Goal: Task Accomplishment & Management: Use online tool/utility

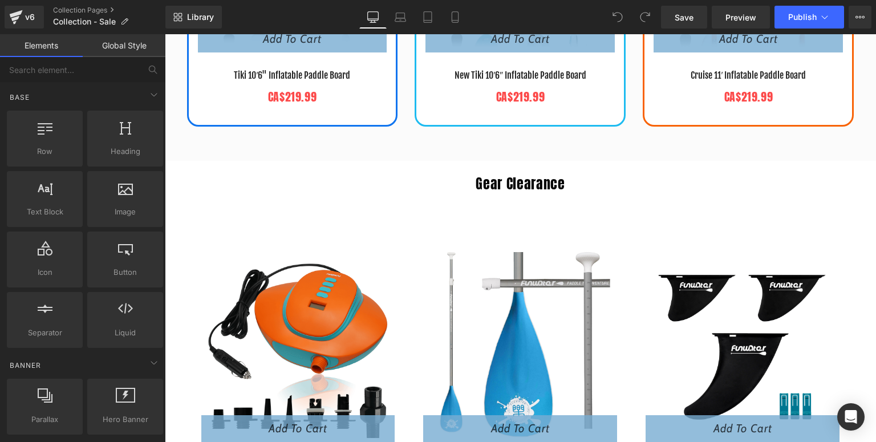
scroll to position [821, 0]
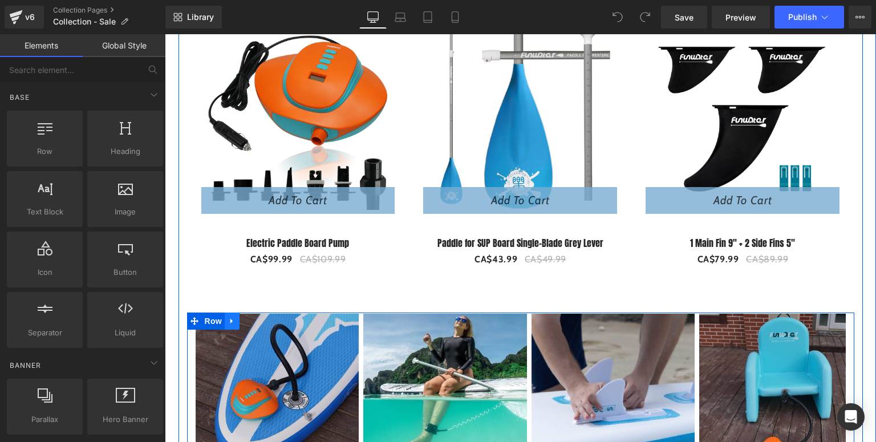
click at [228, 319] on icon at bounding box center [232, 321] width 8 height 9
click at [254, 319] on link at bounding box center [261, 320] width 15 height 17
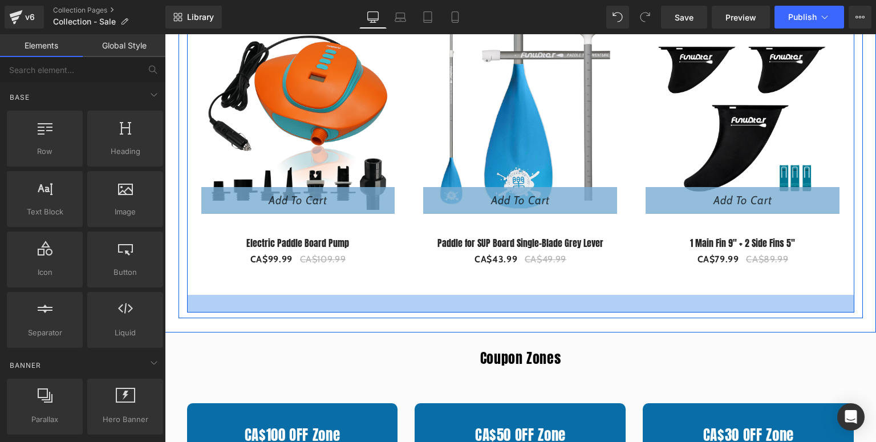
scroll to position [912, 0]
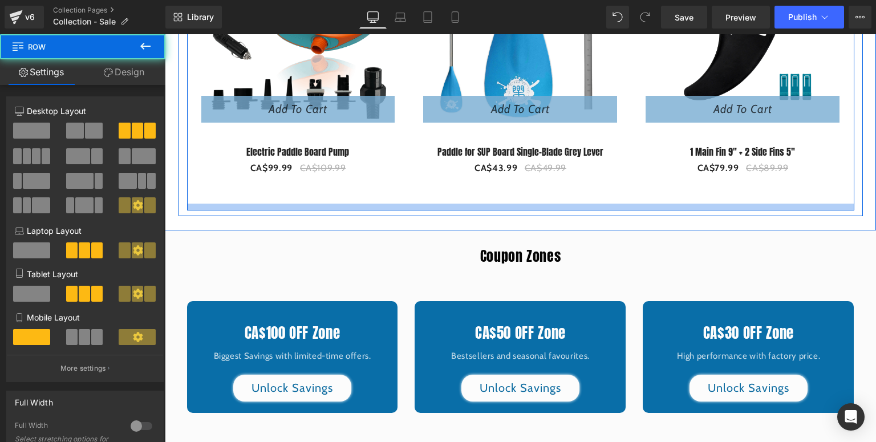
drag, startPoint x: 495, startPoint y: 213, endPoint x: 498, endPoint y: 202, distance: 11.1
click at [498, 204] on div at bounding box center [520, 207] width 667 height 7
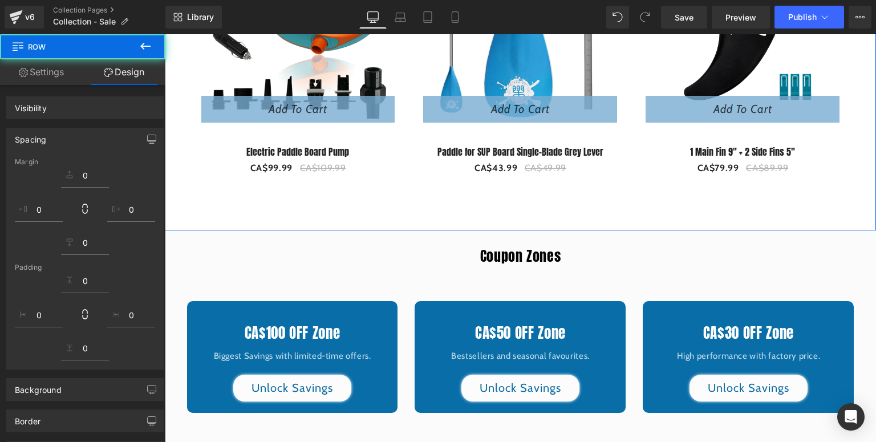
click at [487, 221] on div "Gear Clearance Heading 9 % (P) Image Add To Cart (P) Cart Button Electric Paddl…" at bounding box center [520, 36] width 711 height 389
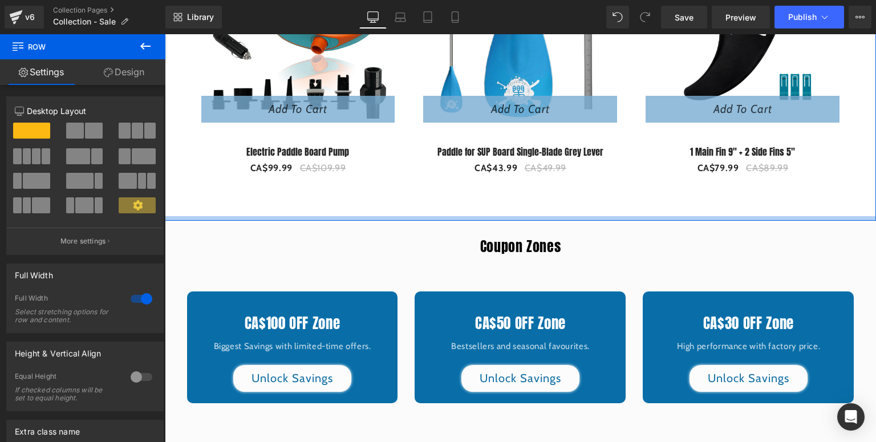
drag, startPoint x: 489, startPoint y: 226, endPoint x: 491, endPoint y: 216, distance: 10.1
click at [491, 216] on div at bounding box center [520, 218] width 711 height 5
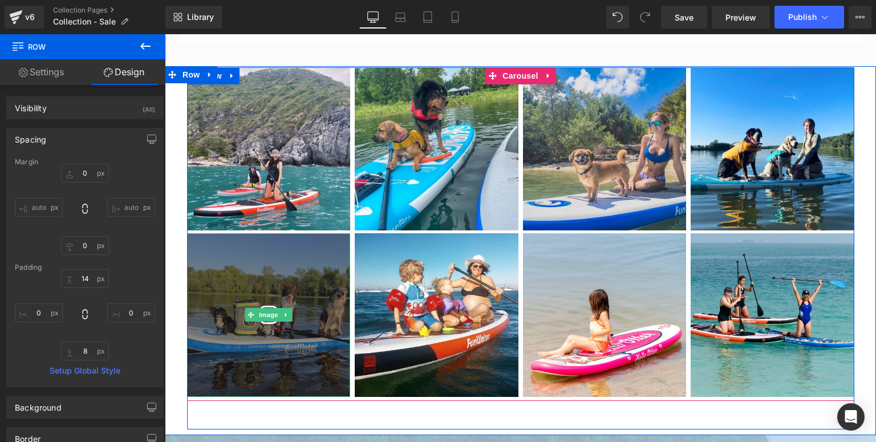
scroll to position [1323, 0]
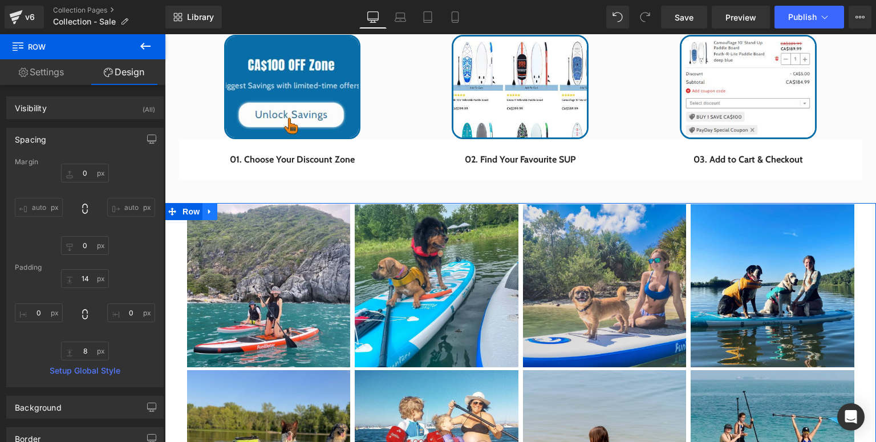
click at [208, 210] on icon at bounding box center [209, 211] width 2 height 5
click at [235, 207] on icon at bounding box center [239, 211] width 8 height 9
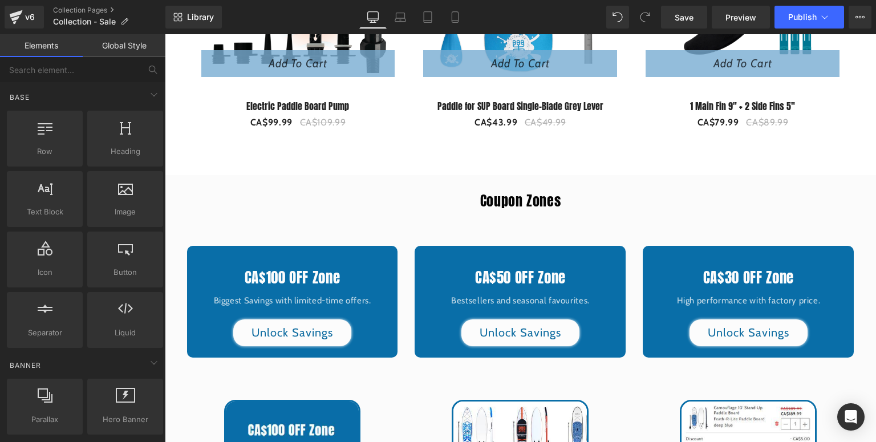
scroll to position [1140, 0]
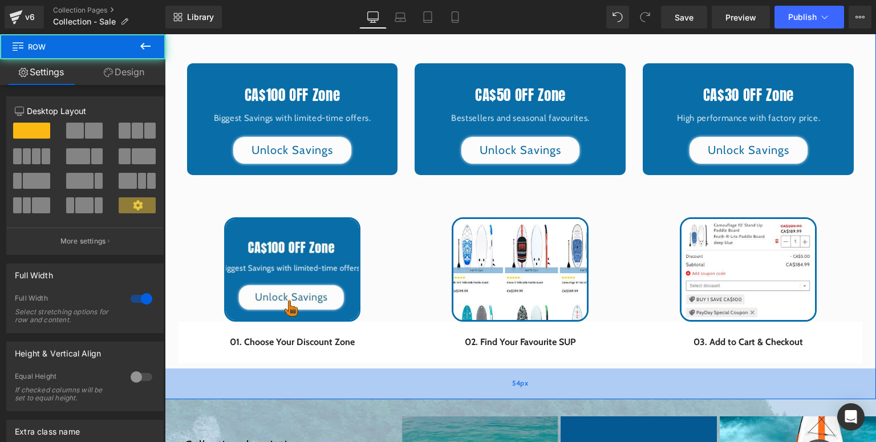
drag, startPoint x: 508, startPoint y: 372, endPoint x: 510, endPoint y: 386, distance: 13.9
click at [510, 386] on div "54px" at bounding box center [520, 383] width 711 height 31
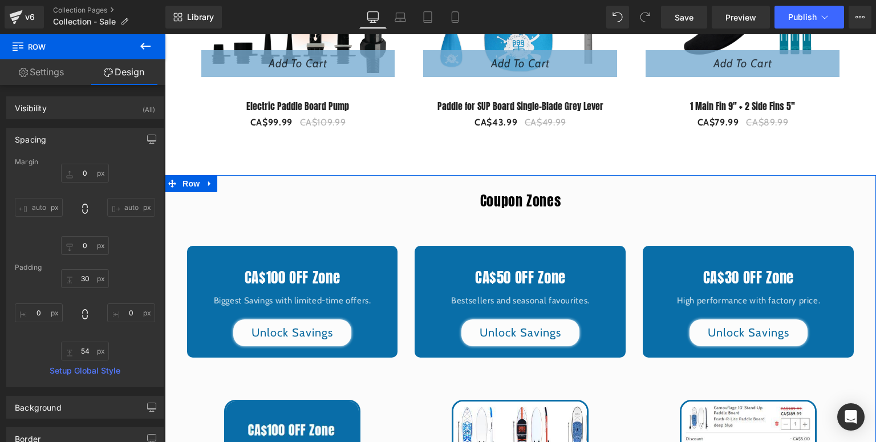
scroll to position [1277, 0]
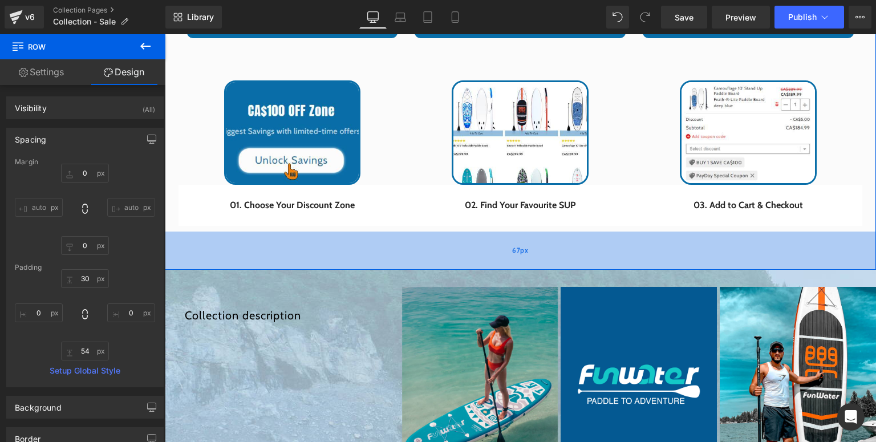
drag, startPoint x: 497, startPoint y: 250, endPoint x: 498, endPoint y: 258, distance: 7.6
click at [498, 258] on div "67px" at bounding box center [520, 250] width 711 height 38
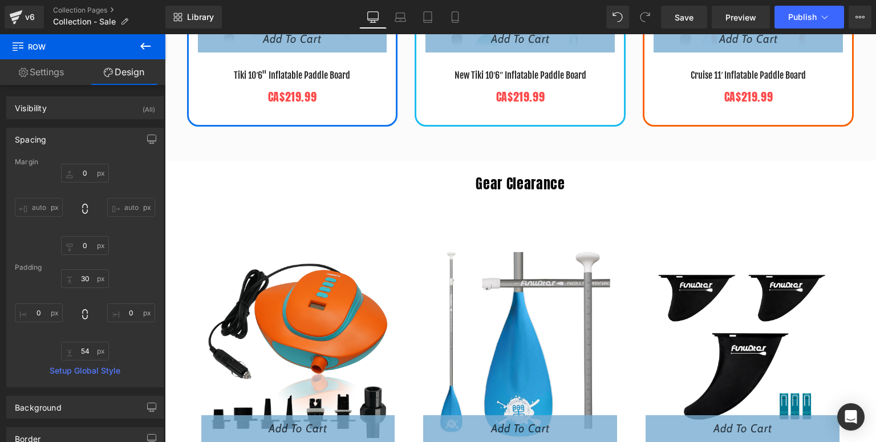
scroll to position [365, 0]
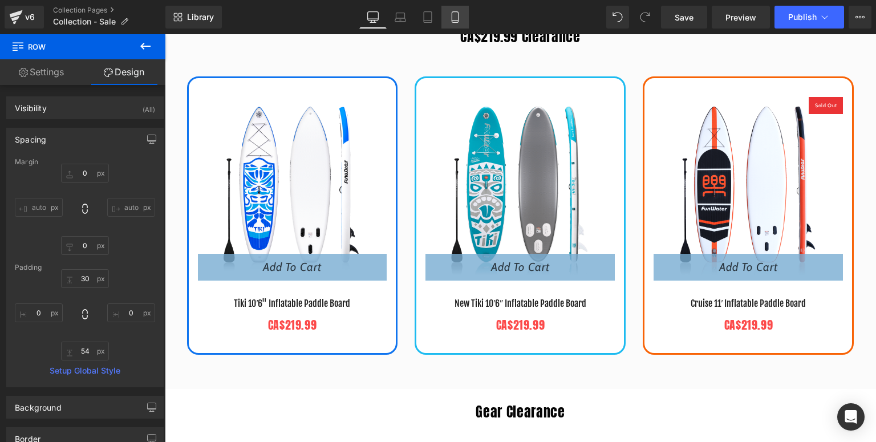
drag, startPoint x: 447, startPoint y: 17, endPoint x: 2, endPoint y: 128, distance: 458.2
click at [447, 17] on link "Mobile" at bounding box center [454, 17] width 27 height 23
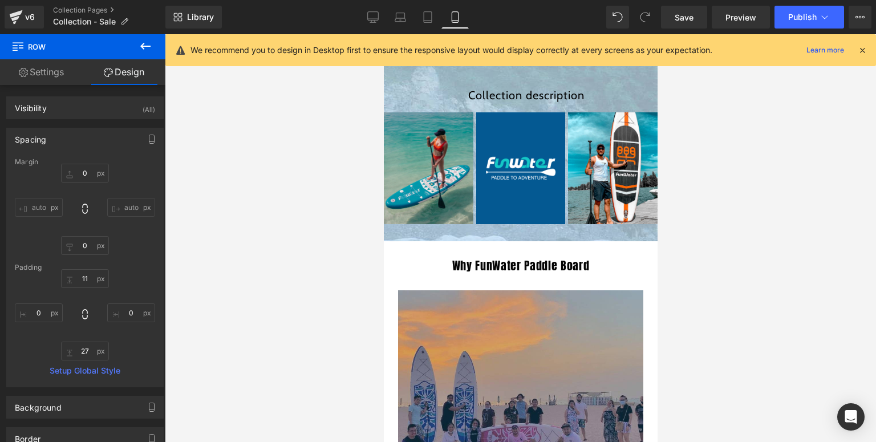
scroll to position [3021, 0]
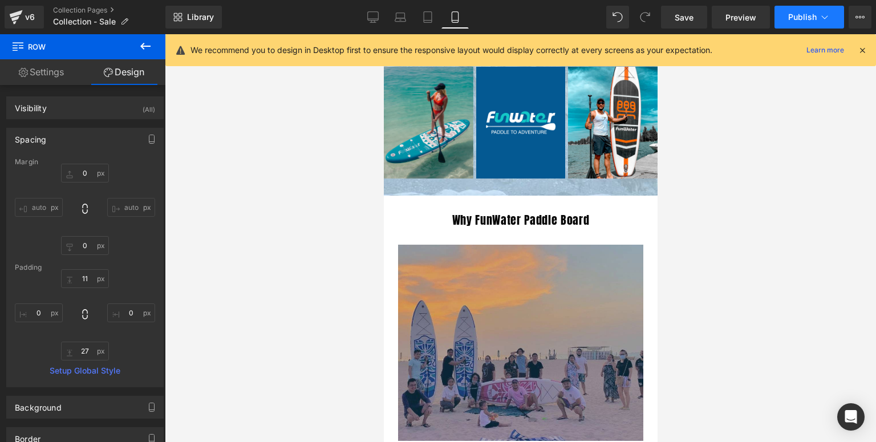
click at [802, 17] on span "Publish" at bounding box center [802, 17] width 29 height 9
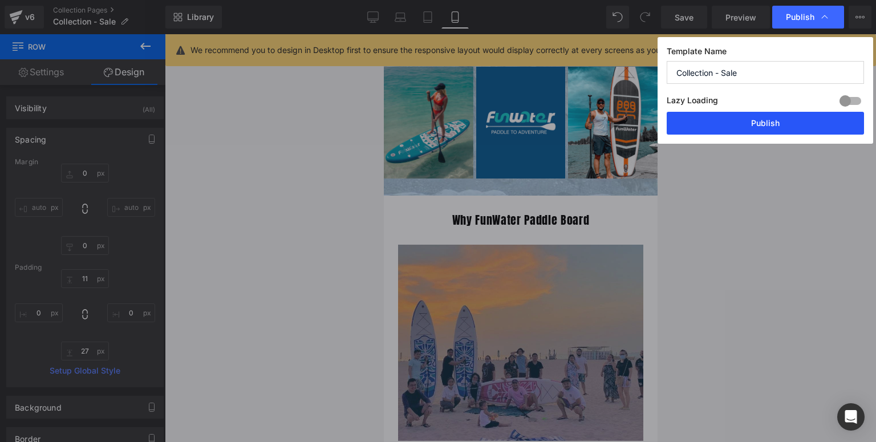
click at [726, 125] on button "Publish" at bounding box center [764, 123] width 197 height 23
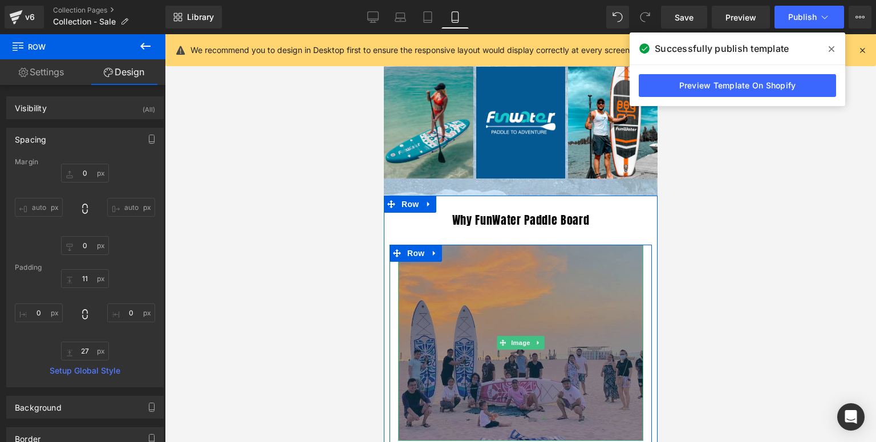
scroll to position [2839, 0]
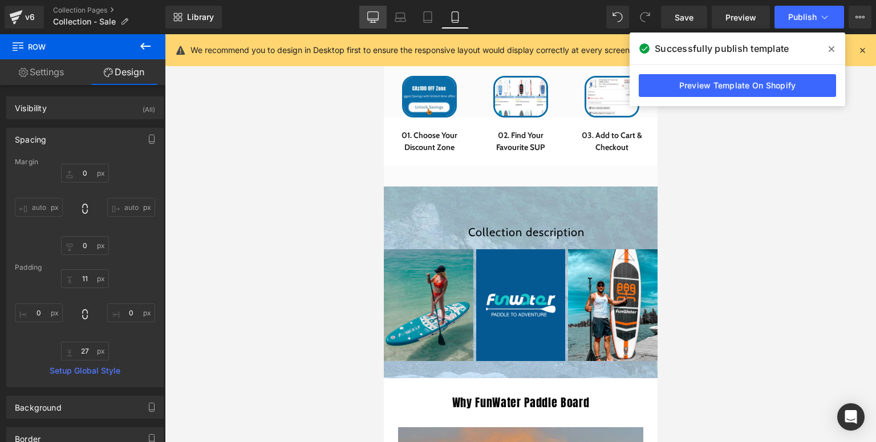
click at [382, 13] on link "Desktop" at bounding box center [372, 17] width 27 height 23
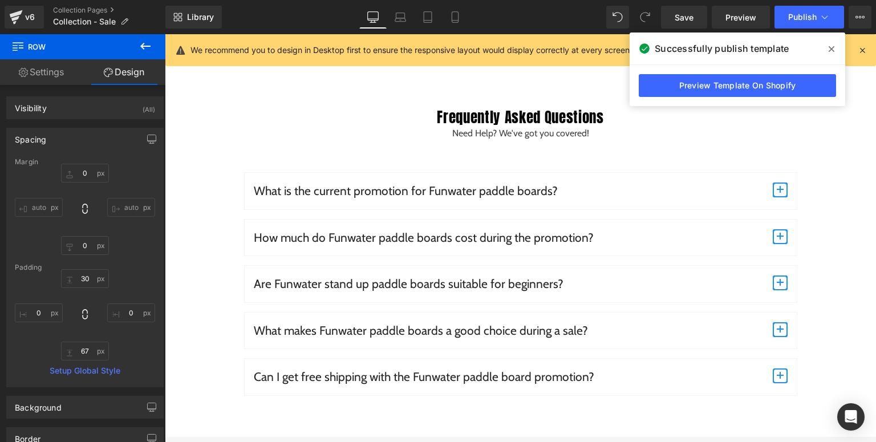
scroll to position [955, 0]
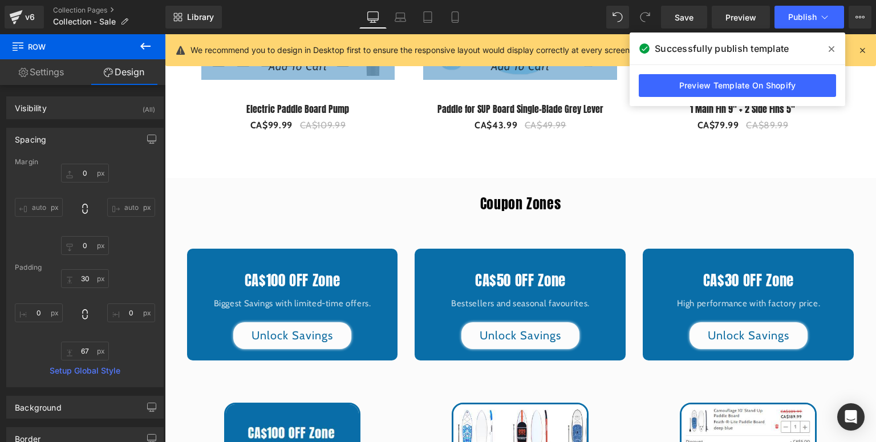
click at [835, 48] on span at bounding box center [831, 49] width 18 height 18
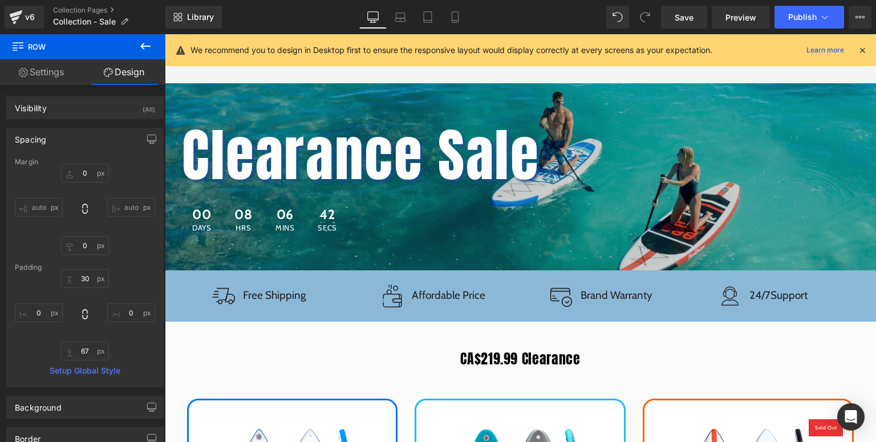
scroll to position [225, 0]
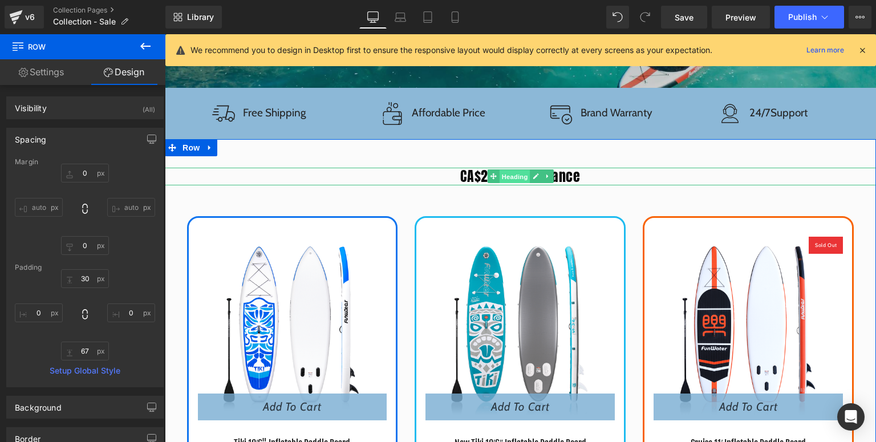
click at [511, 176] on span "Heading" at bounding box center [514, 177] width 31 height 14
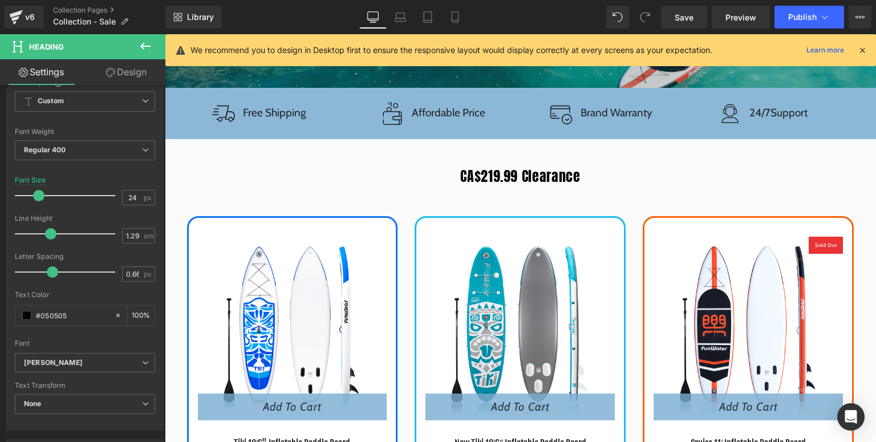
scroll to position [453, 0]
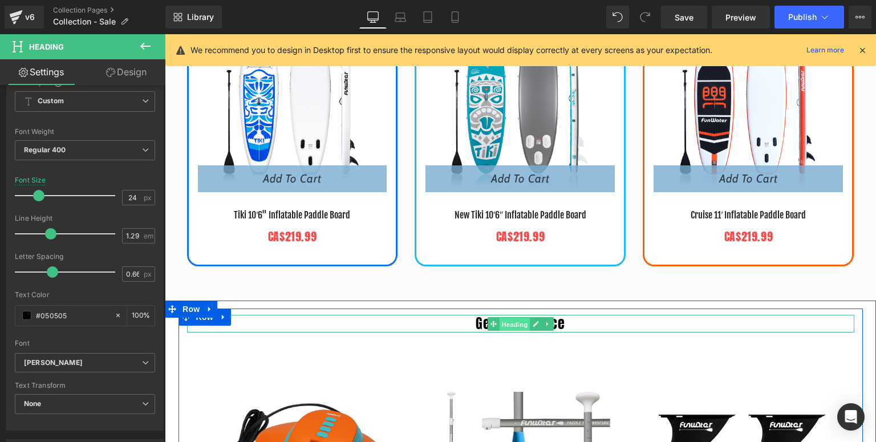
click at [512, 322] on span "Heading" at bounding box center [514, 325] width 31 height 14
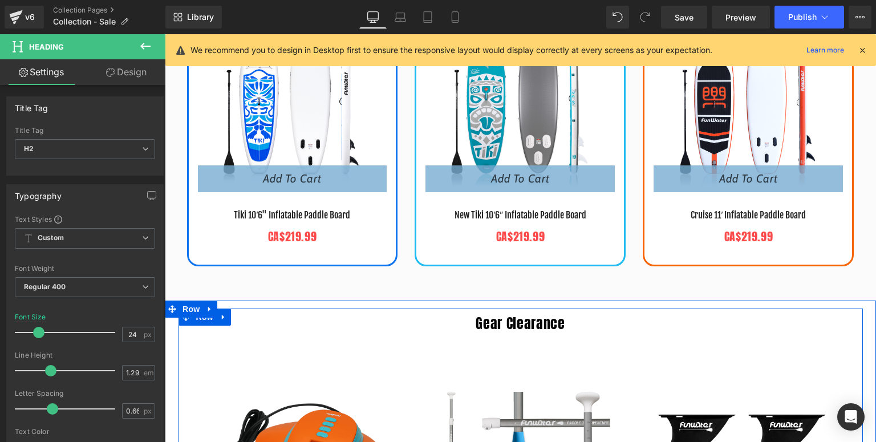
scroll to position [636, 0]
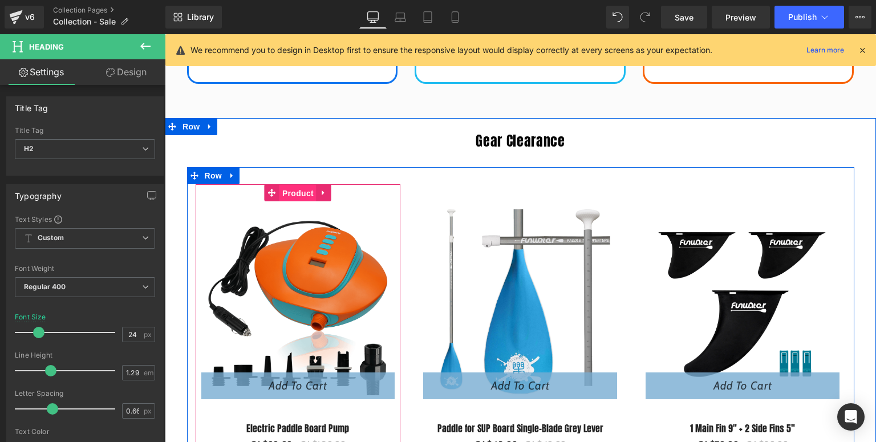
click at [287, 192] on span "Product" at bounding box center [297, 193] width 37 height 17
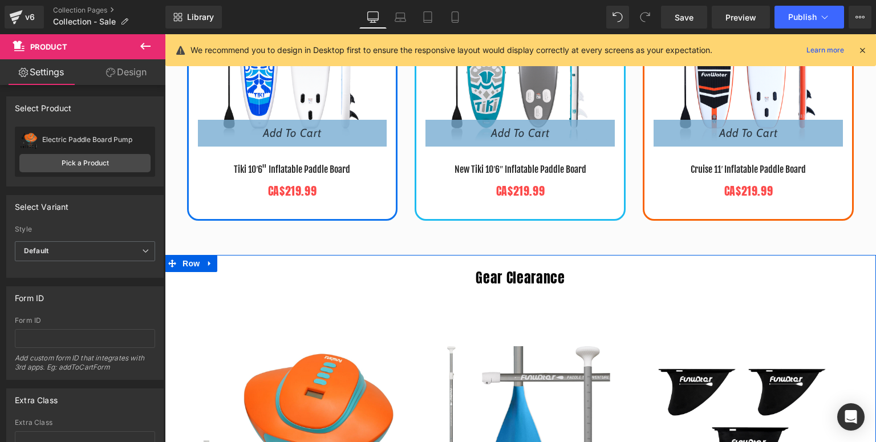
scroll to position [544, 0]
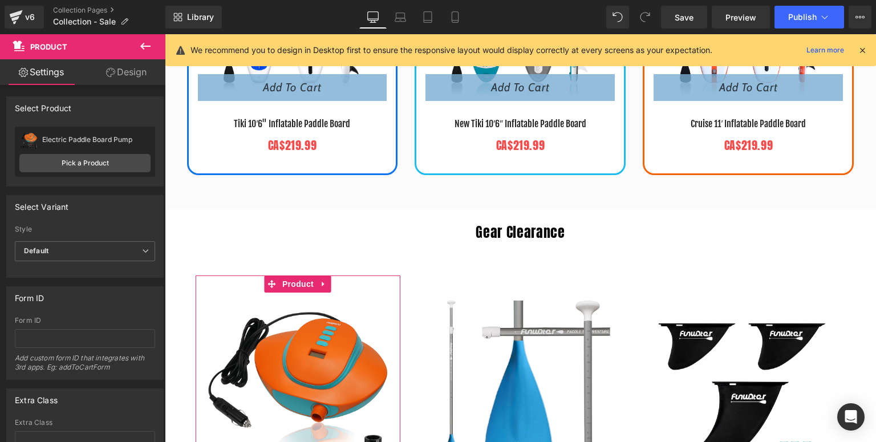
click at [112, 73] on icon at bounding box center [110, 72] width 9 height 9
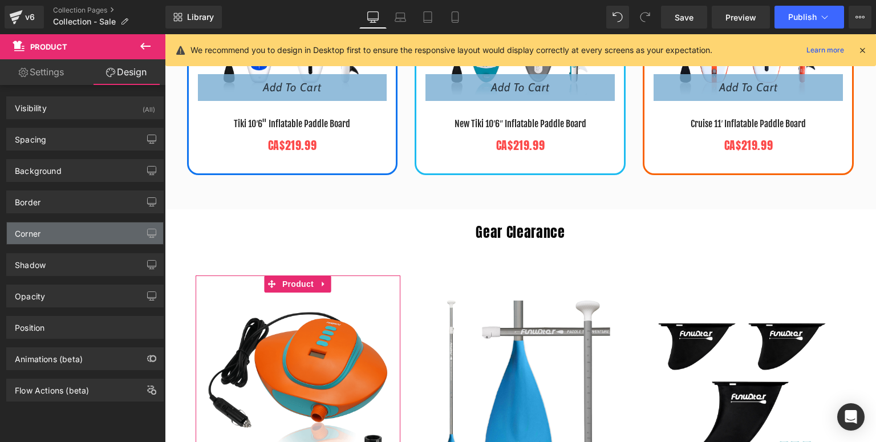
click at [38, 239] on div "Corner" at bounding box center [85, 233] width 156 height 22
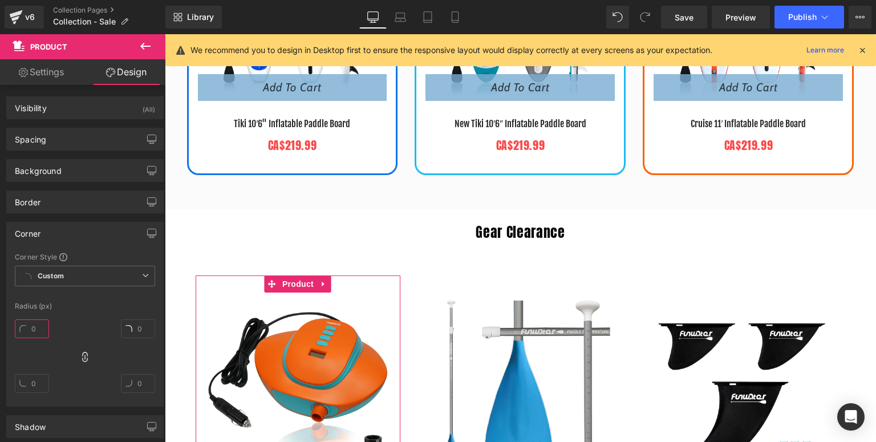
click at [44, 330] on input "text" at bounding box center [32, 328] width 34 height 19
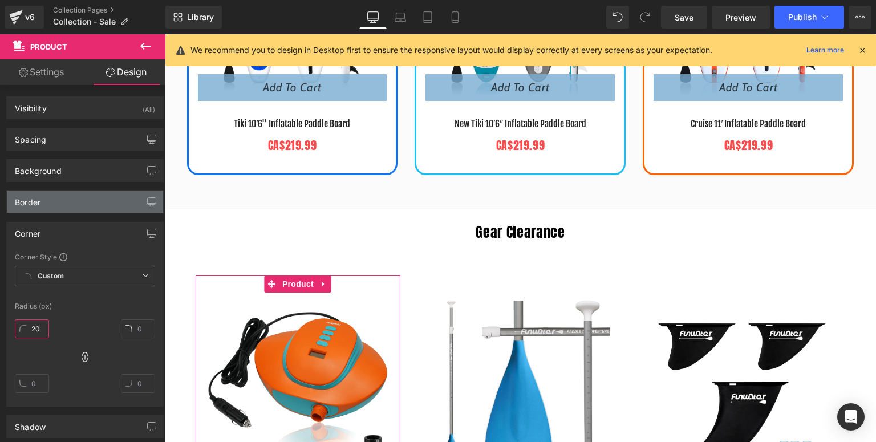
type input "20"
click at [64, 205] on div "Border" at bounding box center [85, 202] width 156 height 22
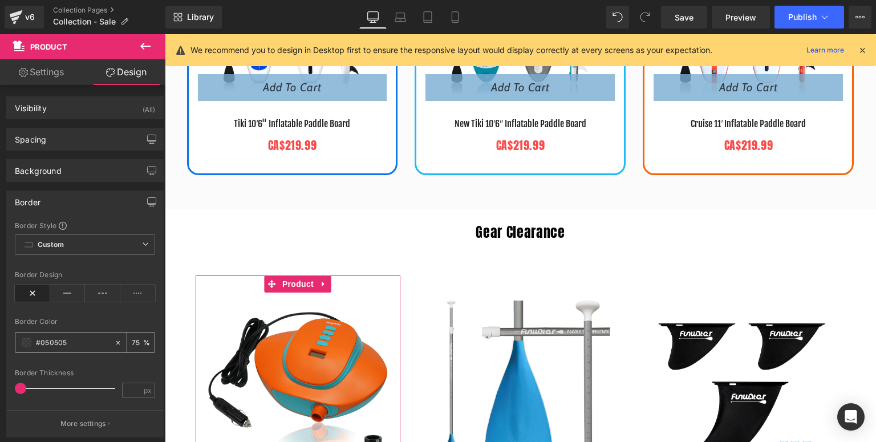
click at [27, 342] on span at bounding box center [26, 342] width 9 height 9
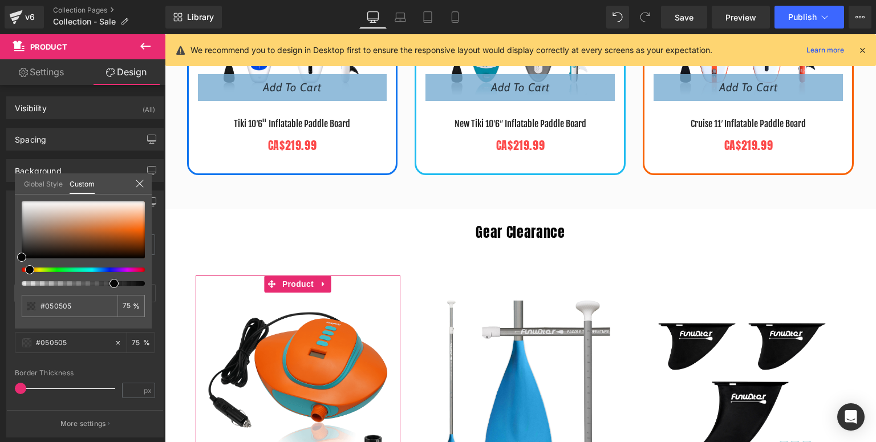
click at [27, 271] on span at bounding box center [29, 269] width 9 height 9
click at [139, 228] on div at bounding box center [83, 229] width 123 height 57
drag, startPoint x: 115, startPoint y: 282, endPoint x: 146, endPoint y: 282, distance: 30.8
click at [146, 282] on span at bounding box center [144, 283] width 9 height 9
click at [140, 186] on icon at bounding box center [139, 183] width 9 height 9
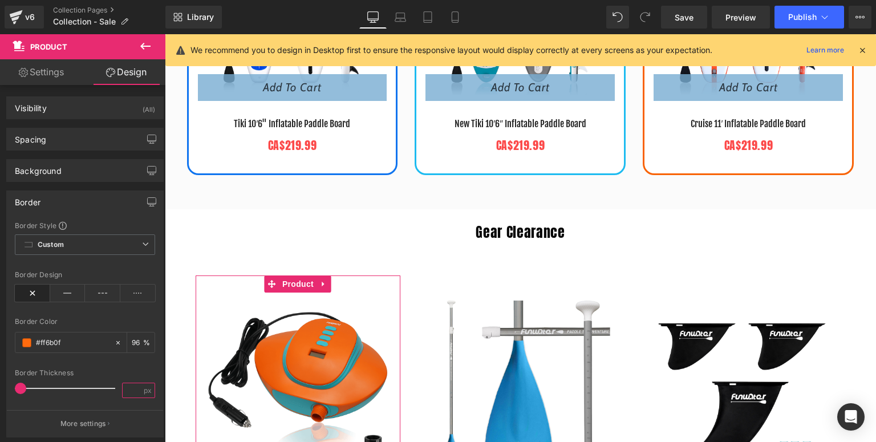
click at [123, 389] on input "number" at bounding box center [133, 390] width 20 height 14
type input "3"
click at [135, 373] on div "Border Thickness" at bounding box center [85, 373] width 140 height 8
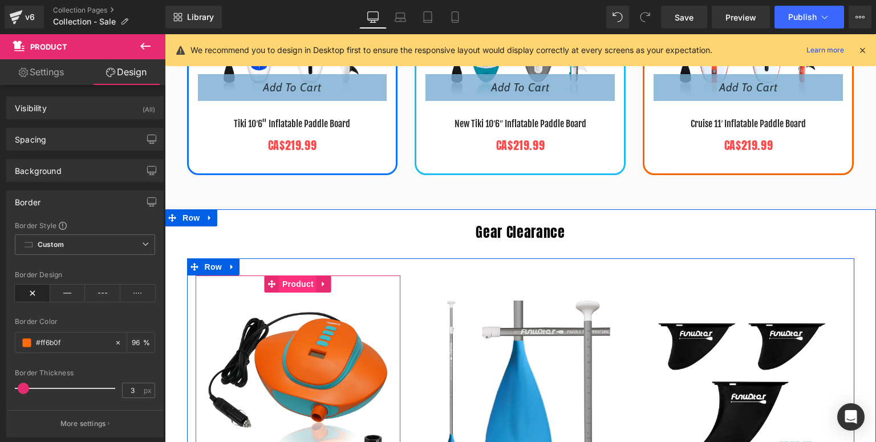
click at [295, 283] on span "Product" at bounding box center [297, 283] width 37 height 17
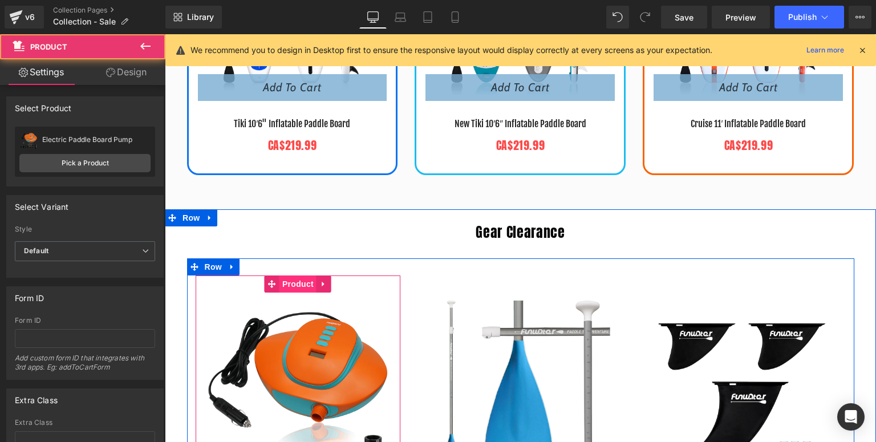
scroll to position [681, 0]
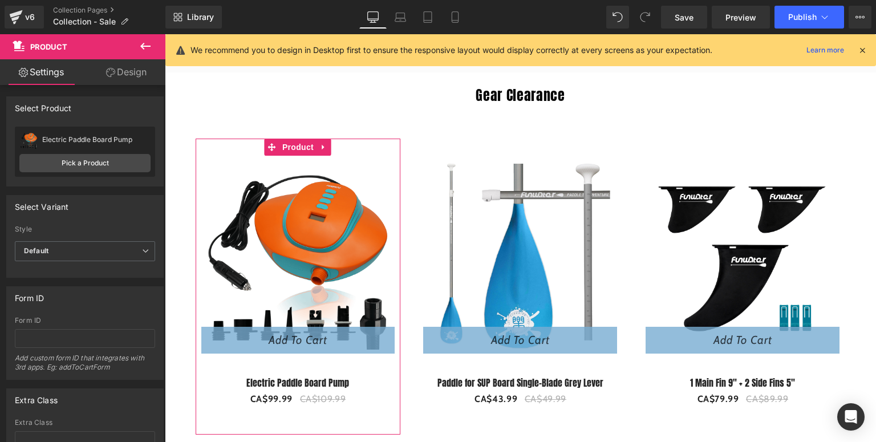
click at [118, 74] on link "Design" at bounding box center [126, 72] width 83 height 26
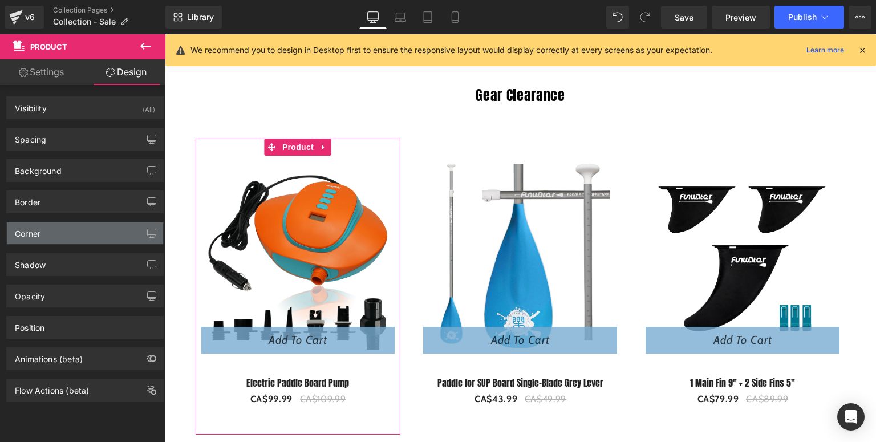
click at [41, 231] on div "Corner" at bounding box center [85, 233] width 156 height 22
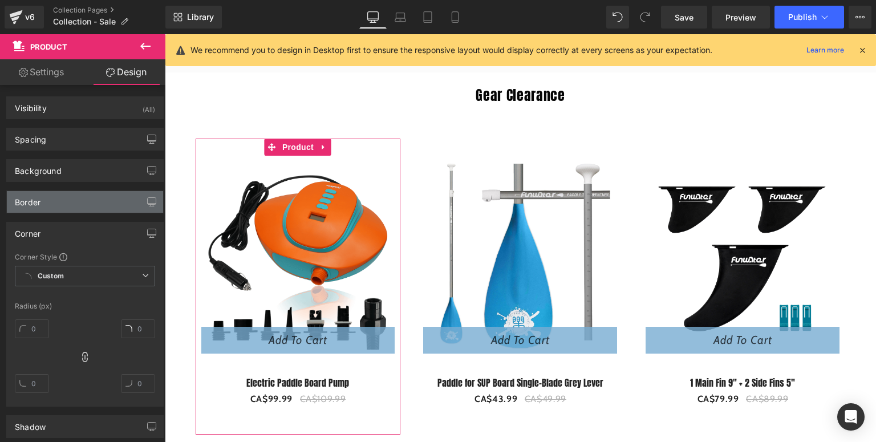
click at [46, 201] on div "Border" at bounding box center [85, 202] width 156 height 22
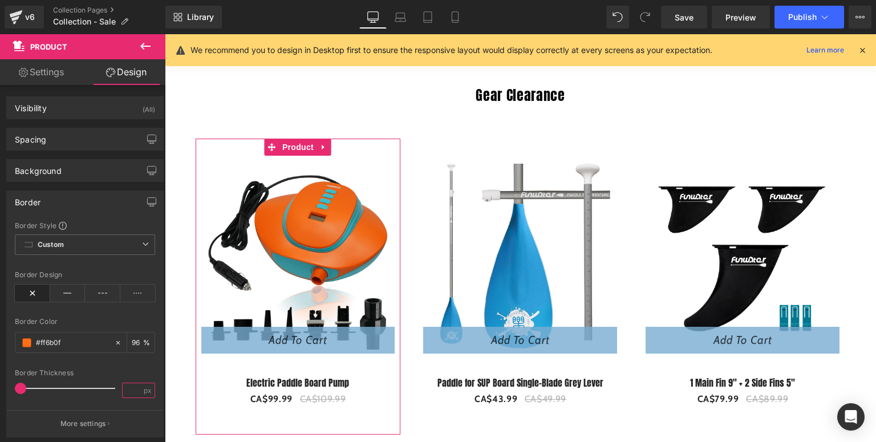
click at [133, 389] on input "number" at bounding box center [133, 390] width 20 height 14
type input "3"
click at [132, 370] on div "Border Thickness" at bounding box center [85, 373] width 140 height 8
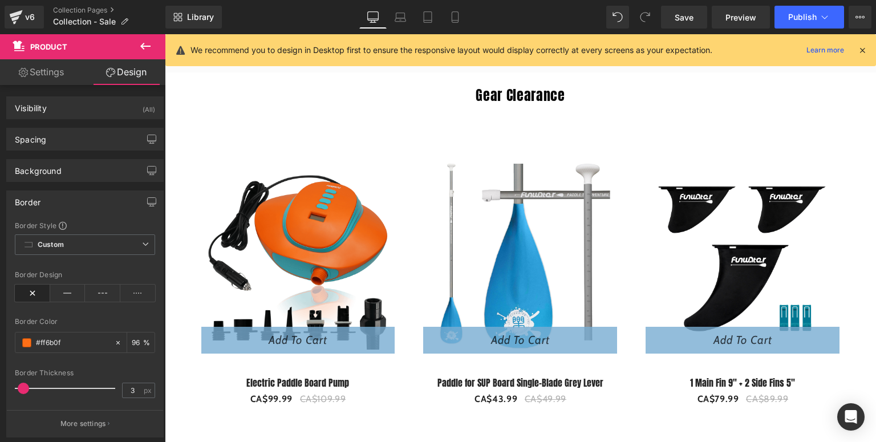
scroll to position [544, 0]
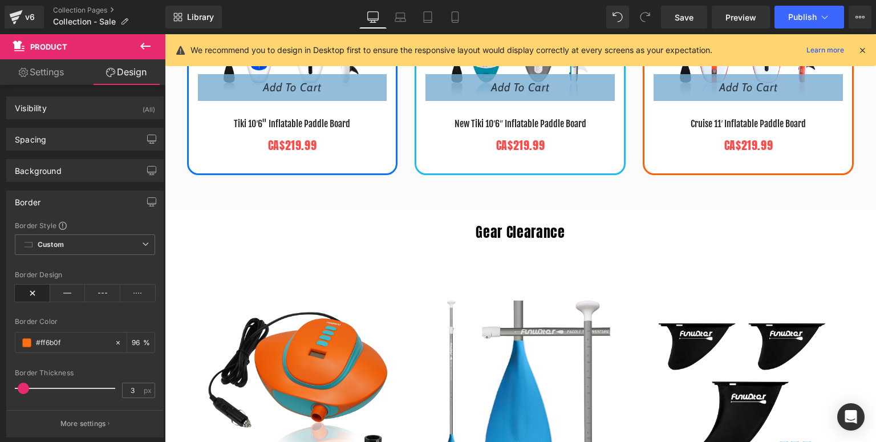
click at [320, 142] on icon at bounding box center [323, 145] width 6 height 7
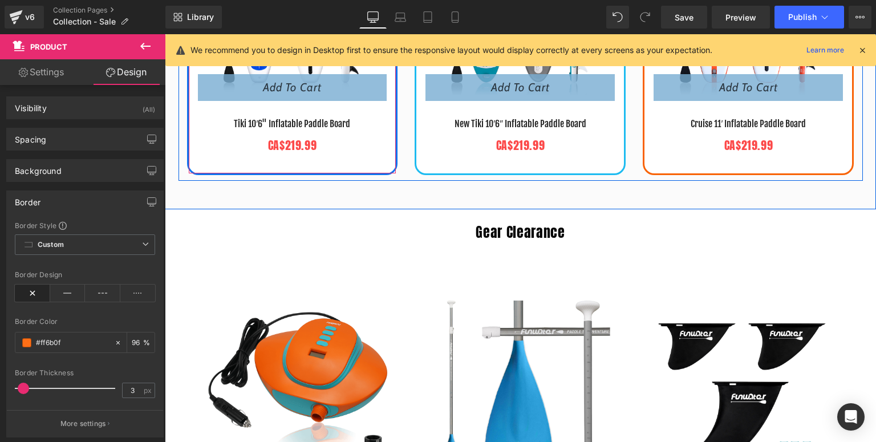
click at [288, 167] on div "- 29999 % (P) Image Add To Cart (P) Cart Button Tiki 10′6" Inflatable Paddle Bo…" at bounding box center [292, 36] width 211 height 278
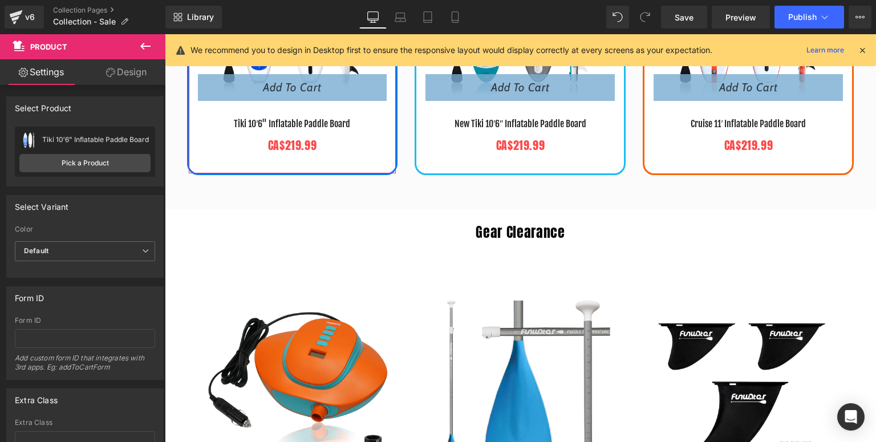
click at [130, 70] on link "Design" at bounding box center [126, 72] width 83 height 26
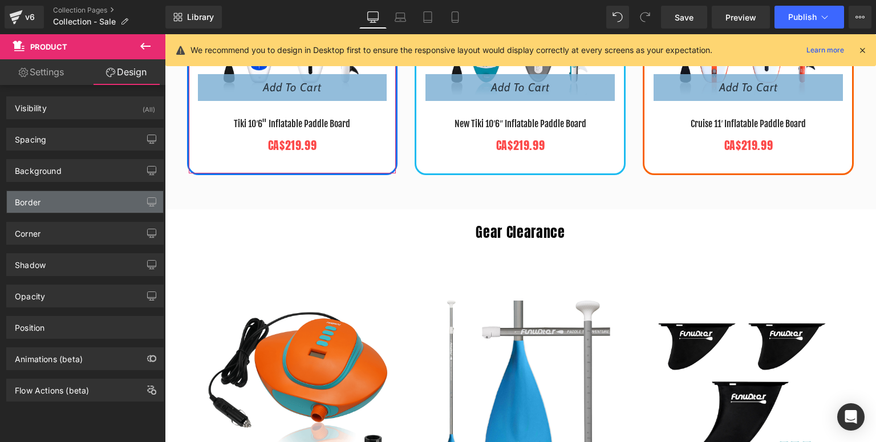
click at [51, 208] on div "Border" at bounding box center [85, 202] width 156 height 22
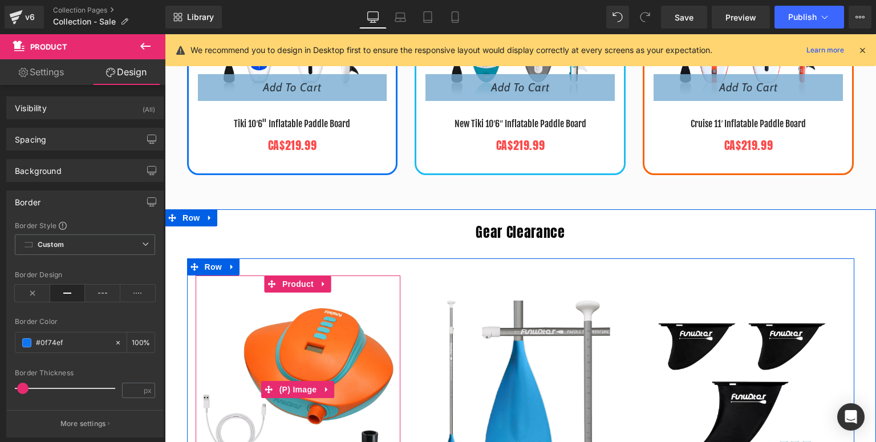
scroll to position [590, 0]
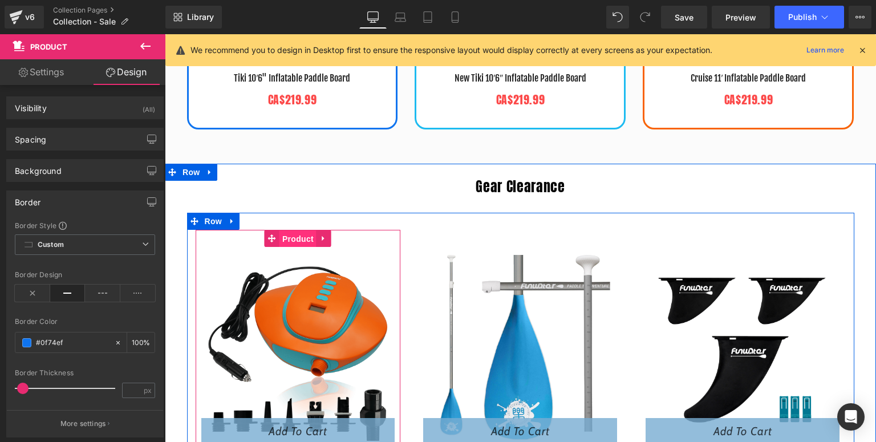
click at [285, 239] on span "Product" at bounding box center [297, 238] width 37 height 17
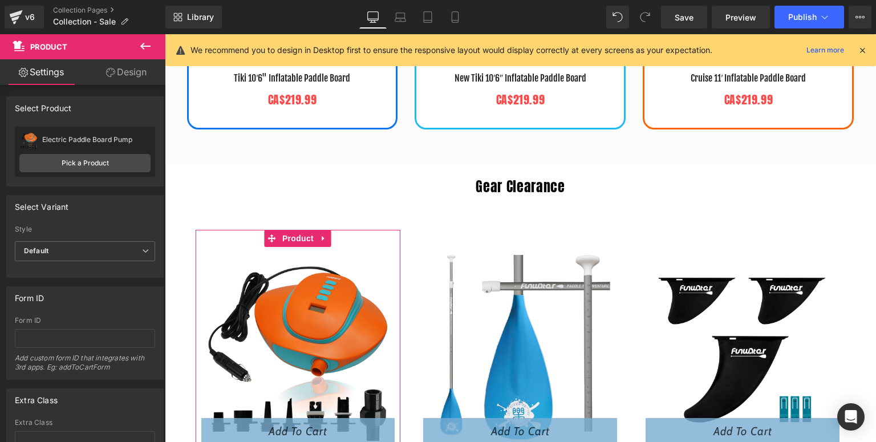
click at [124, 82] on link "Design" at bounding box center [126, 72] width 83 height 26
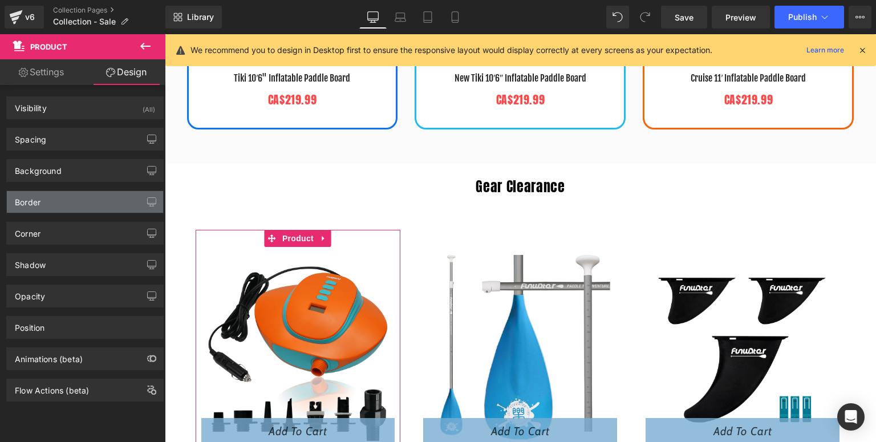
click at [63, 198] on div "Border" at bounding box center [85, 202] width 156 height 22
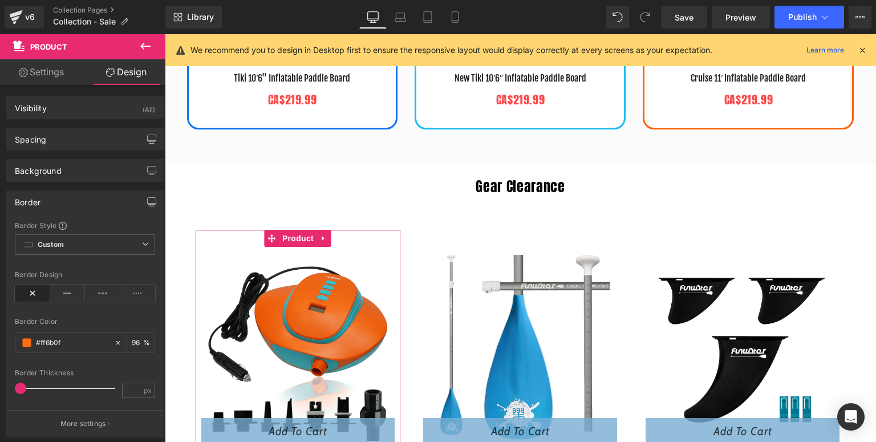
scroll to position [46, 0]
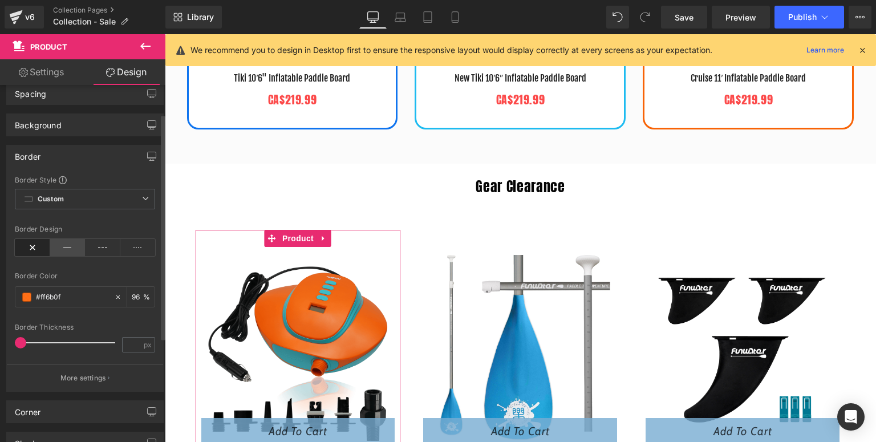
click at [66, 241] on icon at bounding box center [67, 247] width 35 height 17
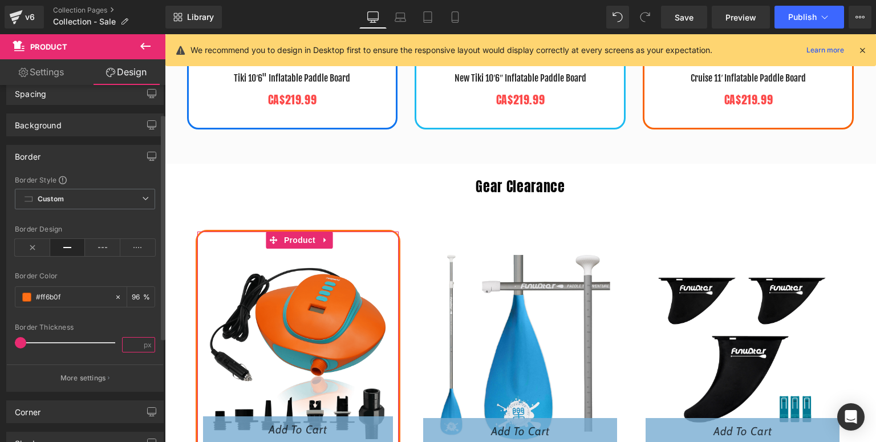
click at [127, 343] on input "number" at bounding box center [133, 344] width 20 height 14
type input "2.4"
click at [140, 320] on div "Border Style Custom Custom Setup Global Style Custom Setup Global Style Border …" at bounding box center [85, 283] width 156 height 216
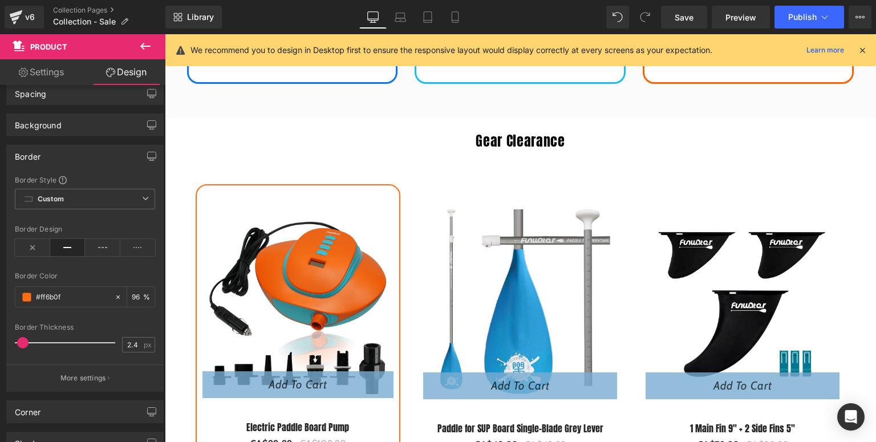
scroll to position [681, 0]
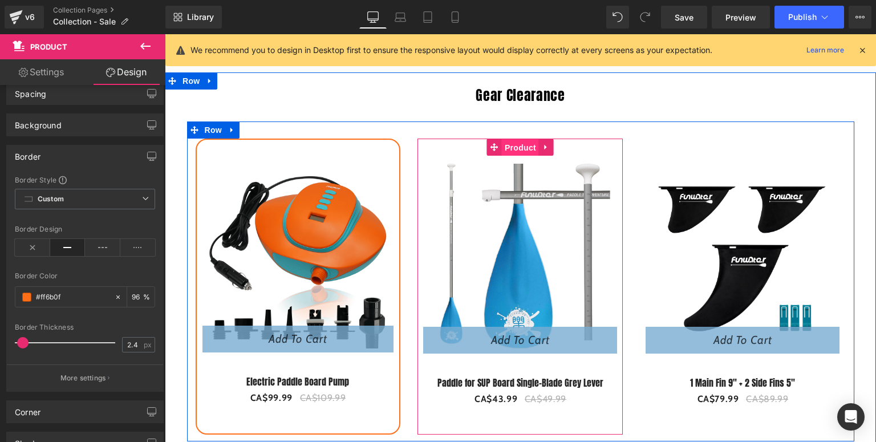
click at [510, 143] on span "Product" at bounding box center [520, 147] width 37 height 17
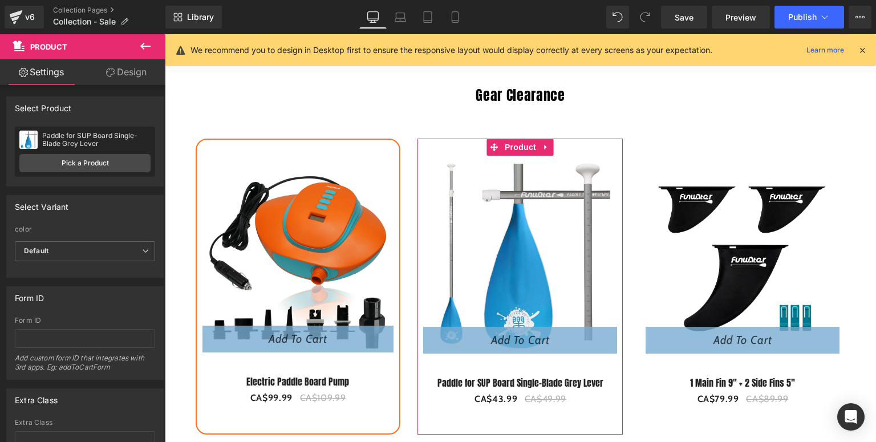
click at [120, 70] on link "Design" at bounding box center [126, 72] width 83 height 26
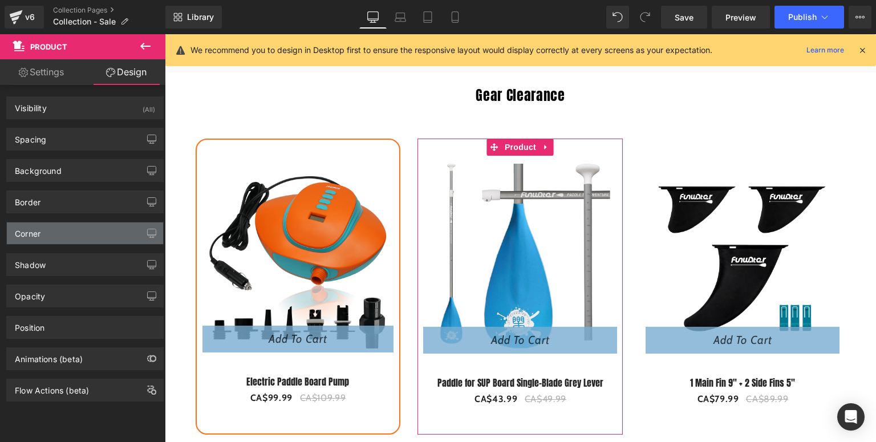
click at [40, 231] on div "Corner" at bounding box center [28, 230] width 26 height 16
click at [100, 240] on div "Corner" at bounding box center [85, 233] width 156 height 22
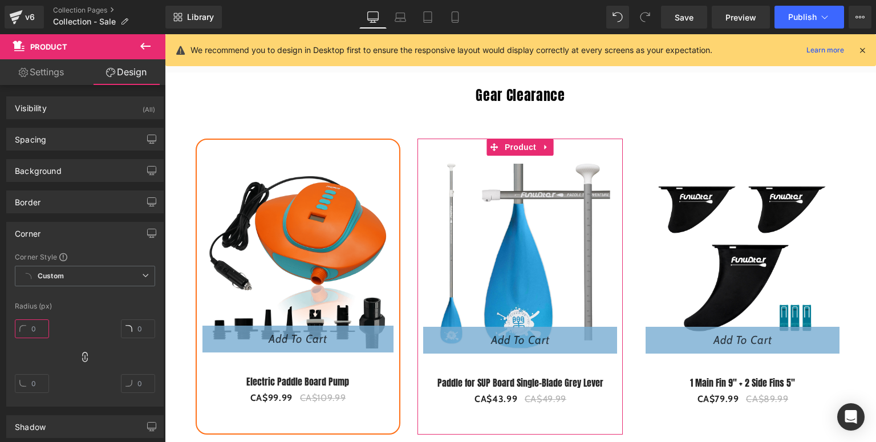
click at [39, 322] on input "text" at bounding box center [32, 328] width 34 height 19
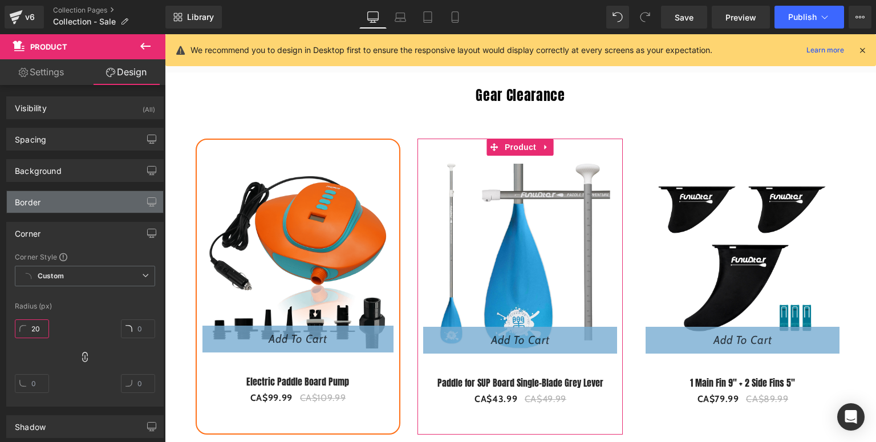
type input "20"
click at [84, 207] on div "Border" at bounding box center [85, 202] width 156 height 22
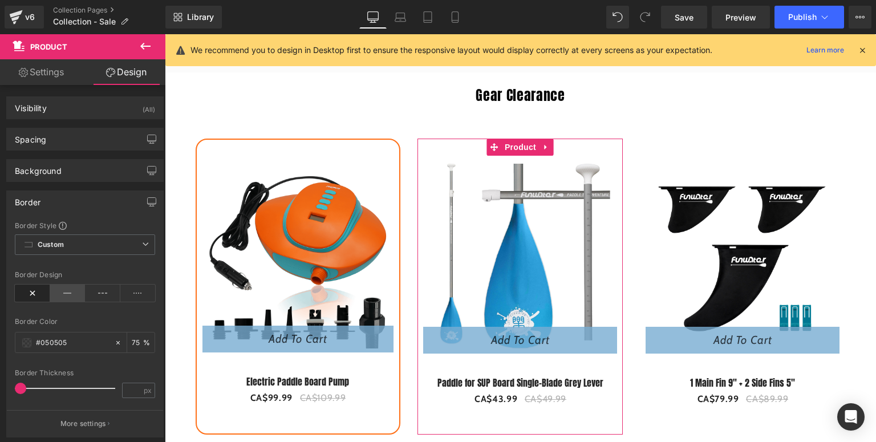
click at [75, 294] on icon at bounding box center [67, 292] width 35 height 17
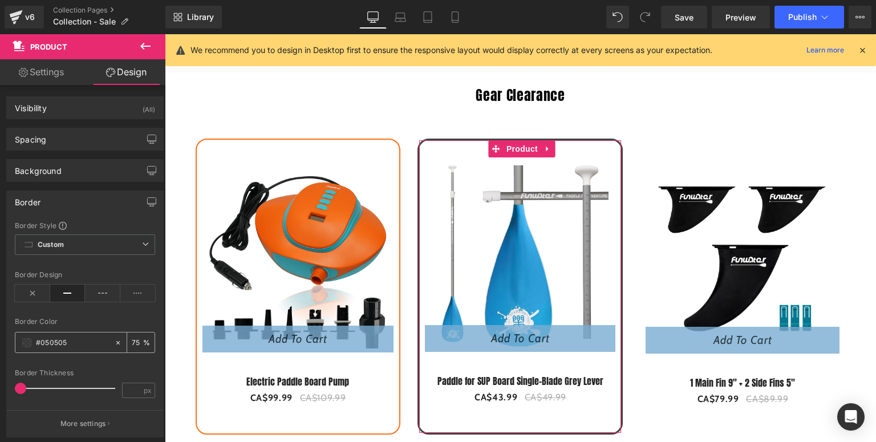
click at [26, 344] on span at bounding box center [26, 342] width 9 height 9
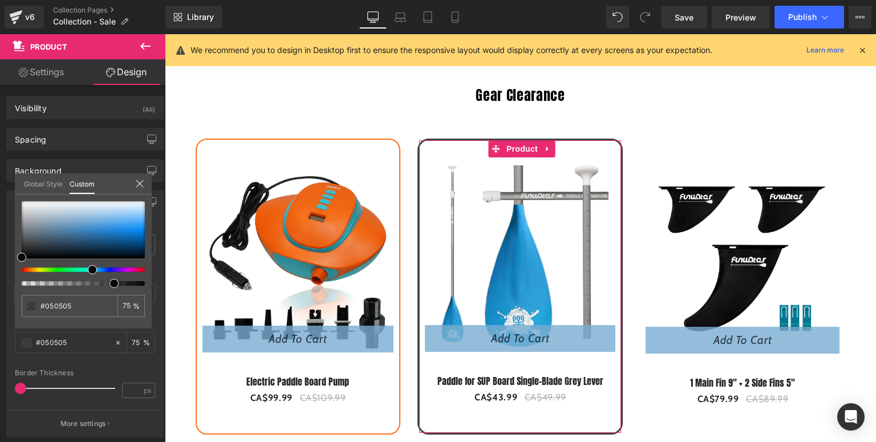
drag, startPoint x: 22, startPoint y: 269, endPoint x: 88, endPoint y: 274, distance: 66.9
click at [88, 274] on div at bounding box center [83, 243] width 123 height 84
click at [141, 229] on div at bounding box center [83, 229] width 123 height 57
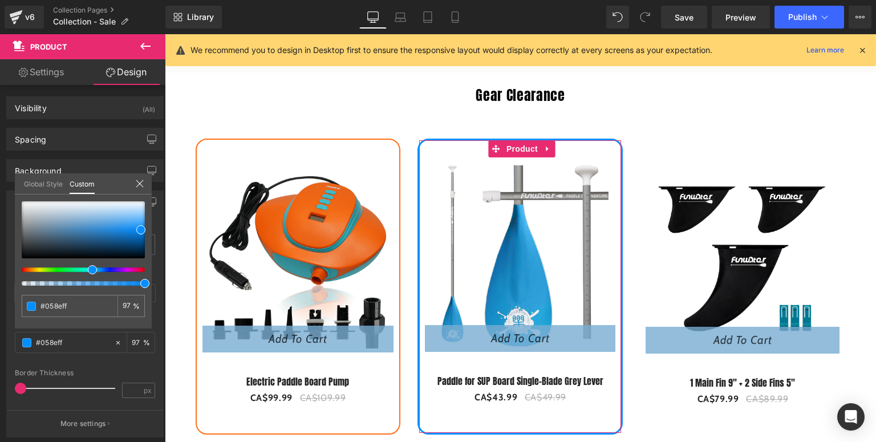
drag, startPoint x: 118, startPoint y: 284, endPoint x: 164, endPoint y: 284, distance: 45.6
click at [164, 284] on div "Border Border Style Custom Custom Setup Global Style Custom Setup Global Style …" at bounding box center [85, 309] width 170 height 255
click at [139, 182] on icon at bounding box center [139, 183] width 7 height 7
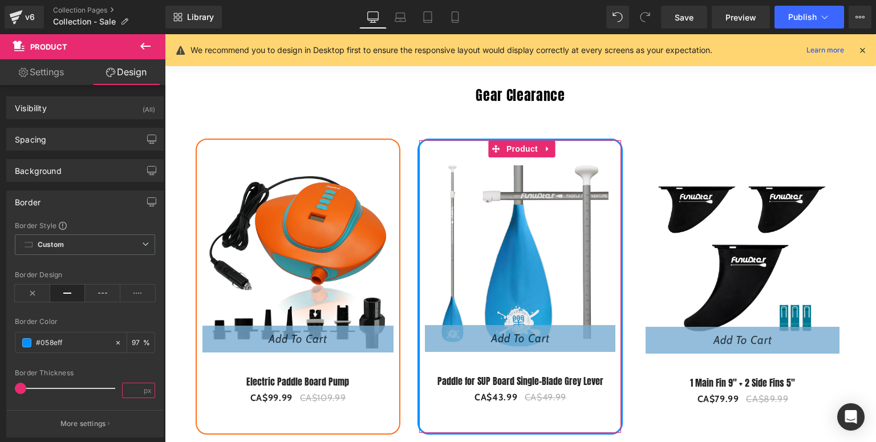
click at [135, 384] on input "number" at bounding box center [133, 390] width 20 height 14
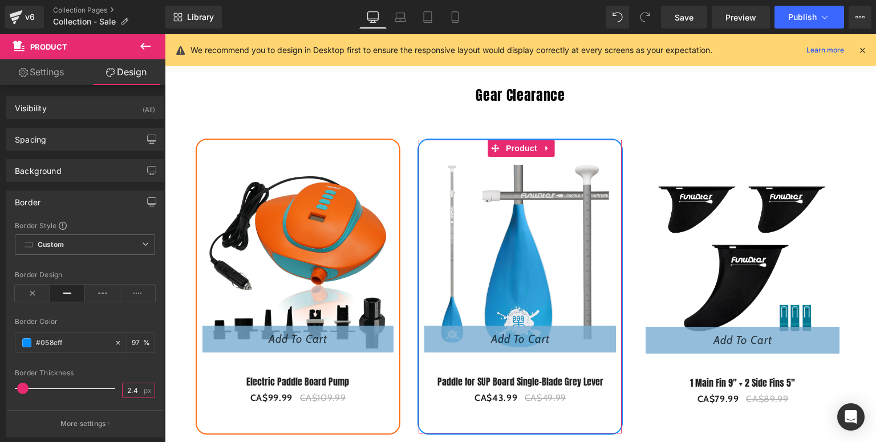
type input "2.4"
click at [123, 305] on div "Border Design" at bounding box center [85, 293] width 140 height 44
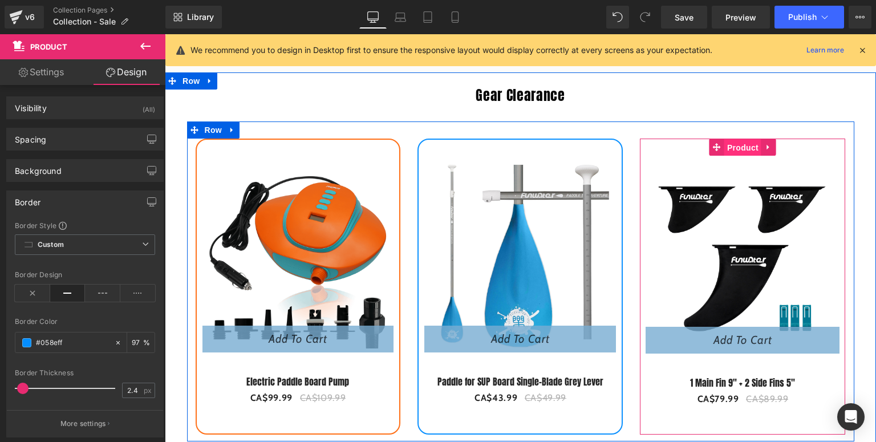
click at [744, 141] on span "Product" at bounding box center [742, 147] width 37 height 17
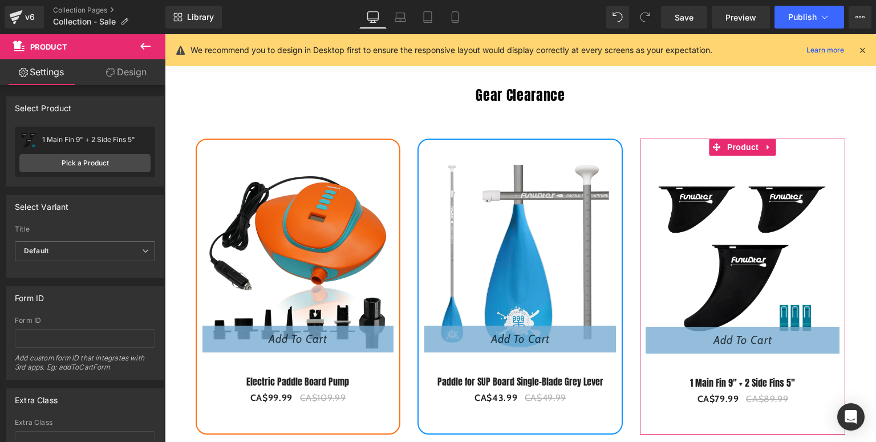
click at [112, 79] on link "Design" at bounding box center [126, 72] width 83 height 26
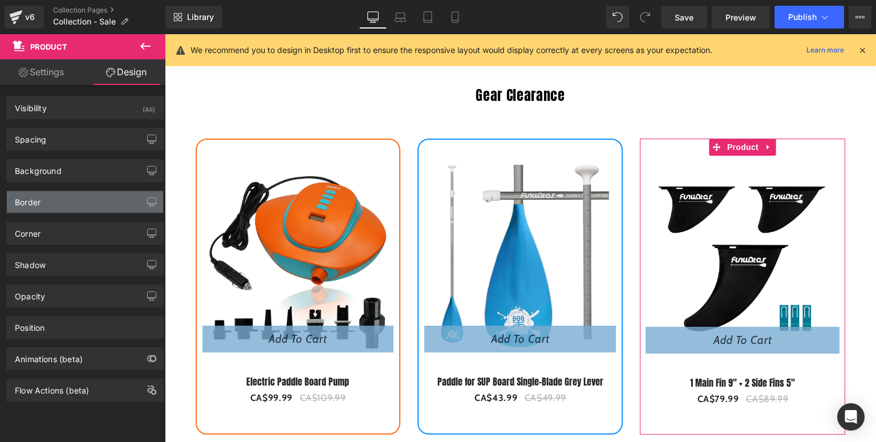
click at [52, 200] on div "Border" at bounding box center [85, 202] width 156 height 22
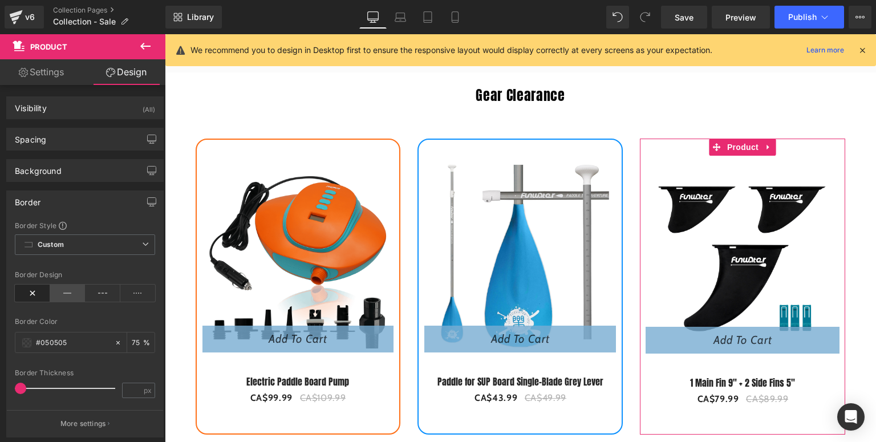
click at [71, 290] on icon at bounding box center [67, 292] width 35 height 17
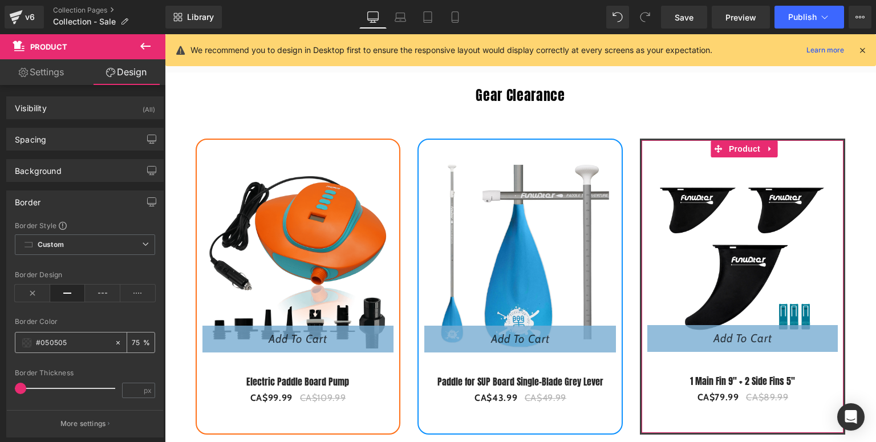
click at [31, 342] on span at bounding box center [26, 342] width 9 height 9
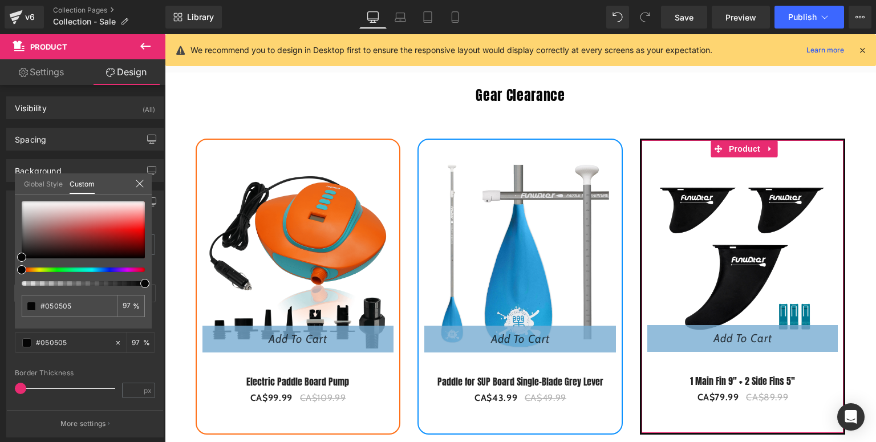
drag, startPoint x: 113, startPoint y: 281, endPoint x: 148, endPoint y: 281, distance: 34.8
click at [148, 281] on span at bounding box center [144, 283] width 9 height 9
click at [137, 182] on icon at bounding box center [139, 183] width 7 height 7
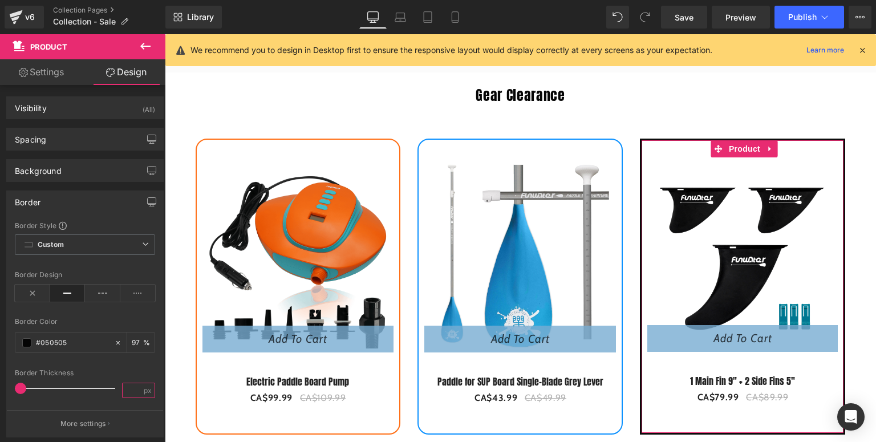
click at [135, 391] on input "number" at bounding box center [133, 390] width 20 height 14
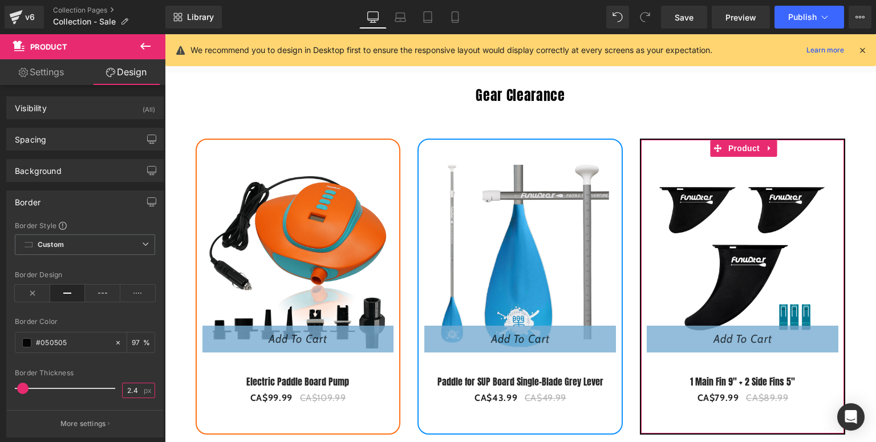
type input "2.4"
click at [119, 371] on div "Border Thickness" at bounding box center [85, 373] width 140 height 8
click at [75, 194] on div "Border" at bounding box center [85, 202] width 156 height 22
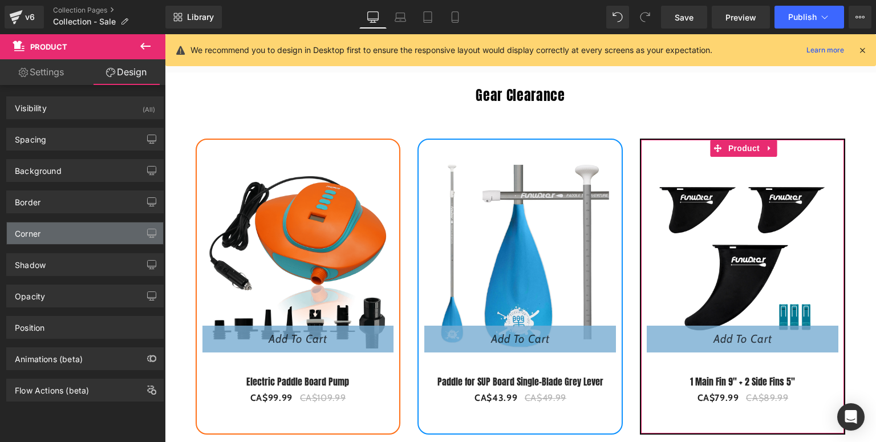
click at [84, 239] on div "Corner" at bounding box center [85, 233] width 156 height 22
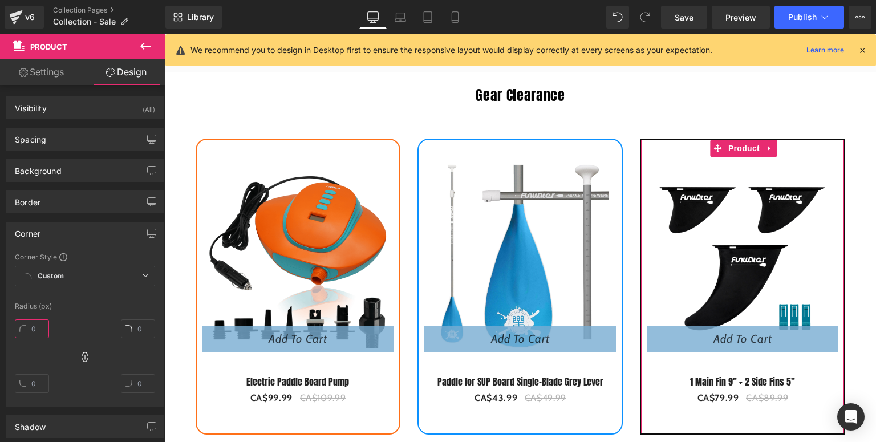
click at [42, 324] on input "text" at bounding box center [32, 328] width 34 height 19
type input "20"
drag, startPoint x: 73, startPoint y: 310, endPoint x: 85, endPoint y: 299, distance: 16.5
click at [73, 310] on div "Corner Style Custom Custom Setup Global Style Custom Setup Global Style Radius …" at bounding box center [85, 329] width 156 height 154
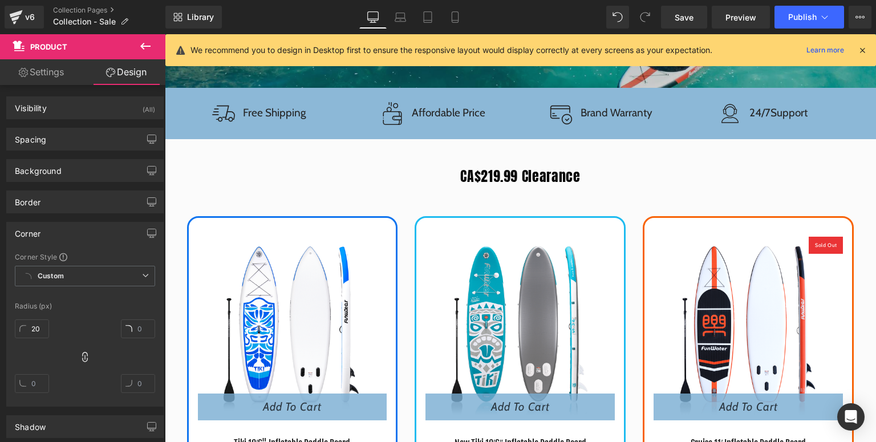
scroll to position [408, 0]
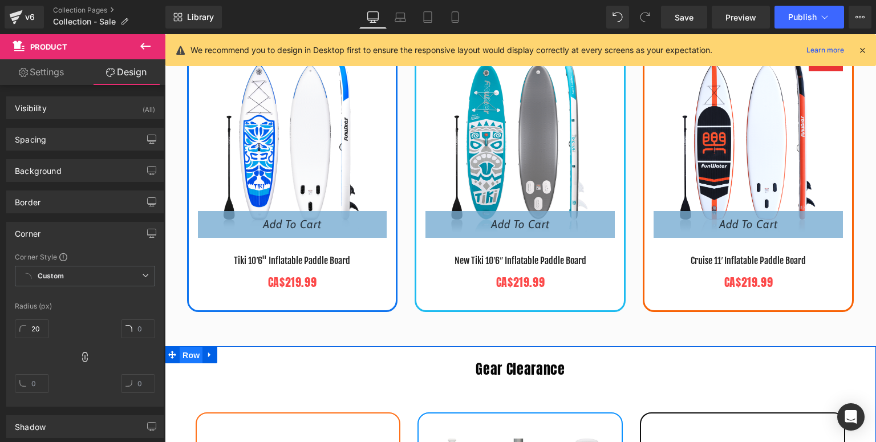
click at [180, 353] on span "Row" at bounding box center [191, 355] width 23 height 17
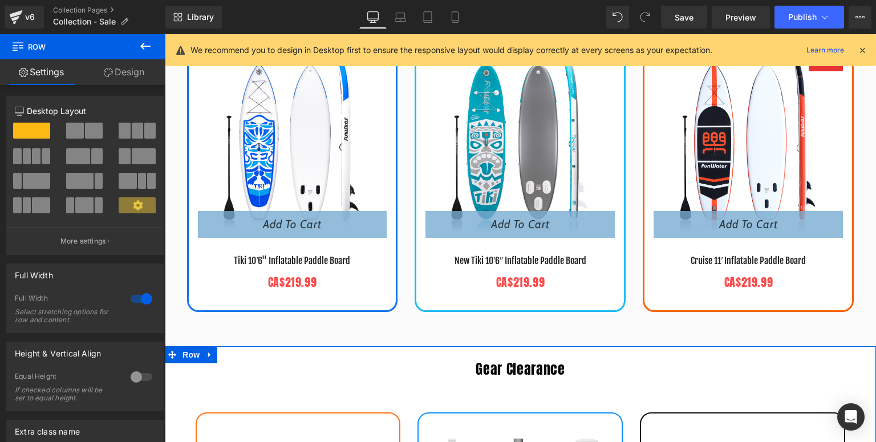
click at [125, 64] on link "Design" at bounding box center [124, 72] width 83 height 26
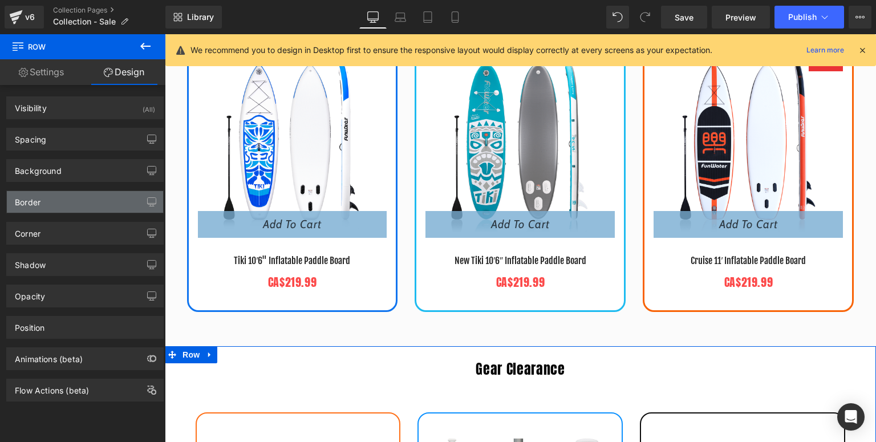
click at [56, 205] on div "Border" at bounding box center [85, 202] width 156 height 22
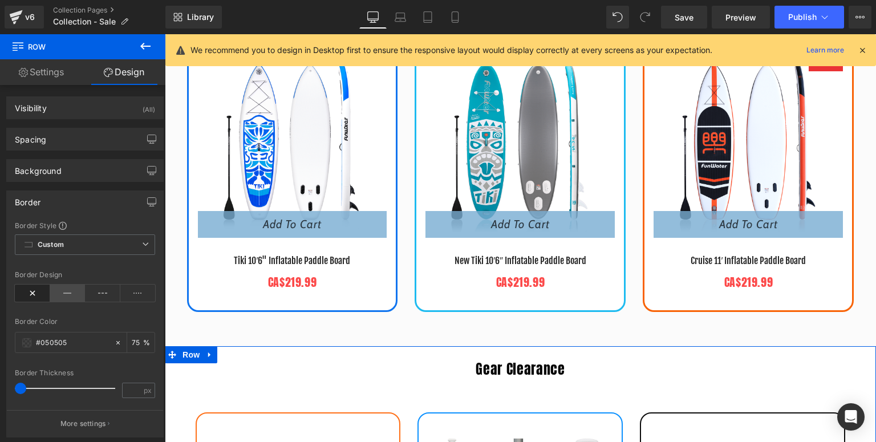
click at [66, 286] on icon at bounding box center [67, 292] width 35 height 17
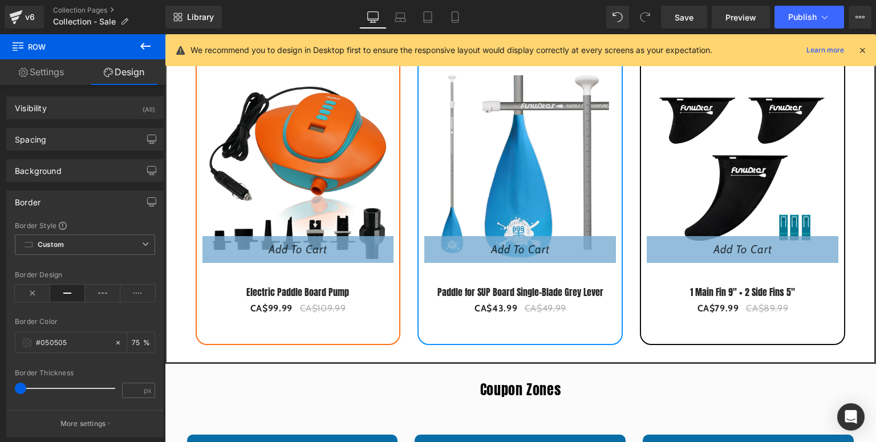
scroll to position [590, 0]
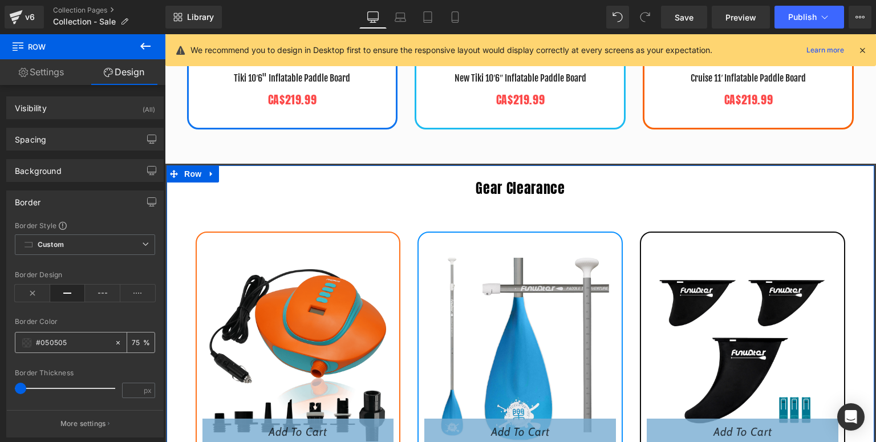
click at [22, 340] on span at bounding box center [26, 342] width 9 height 9
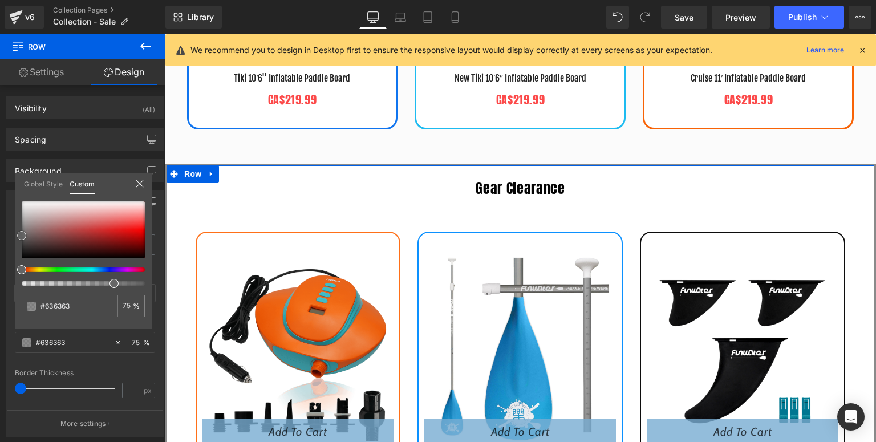
drag, startPoint x: 21, startPoint y: 257, endPoint x: 21, endPoint y: 235, distance: 21.7
click at [21, 235] on span at bounding box center [21, 235] width 9 height 9
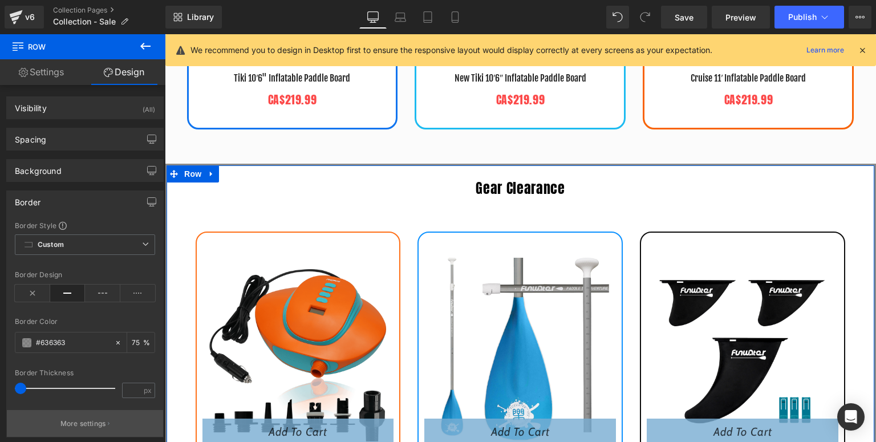
drag, startPoint x: 75, startPoint y: 422, endPoint x: 109, endPoint y: 381, distance: 53.4
click at [75, 422] on p "More settings" at bounding box center [83, 423] width 46 height 10
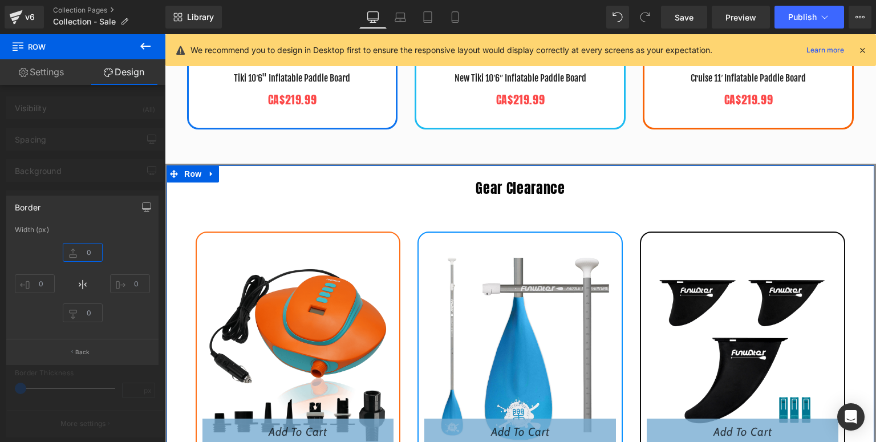
click at [88, 253] on input "text" at bounding box center [83, 252] width 40 height 19
click at [91, 253] on input "2" at bounding box center [83, 252] width 40 height 19
click at [87, 253] on input "2" at bounding box center [83, 252] width 40 height 19
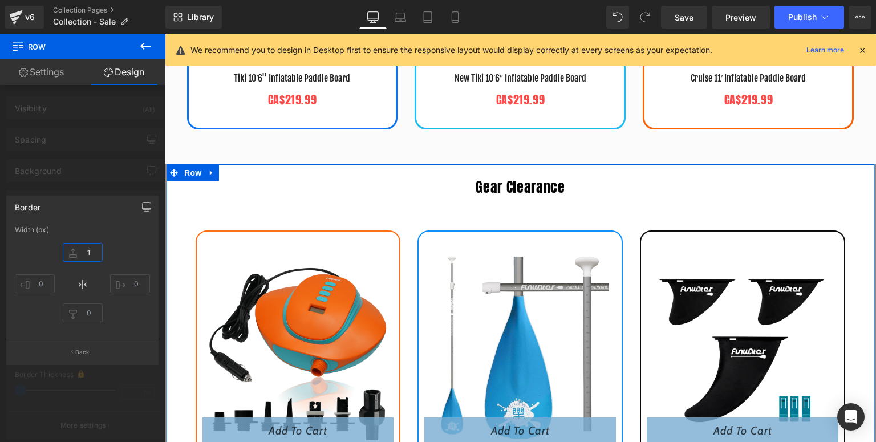
type input "1"
click at [112, 226] on div "Width (px)" at bounding box center [82, 230] width 135 height 8
click at [79, 348] on p "Back" at bounding box center [82, 352] width 15 height 9
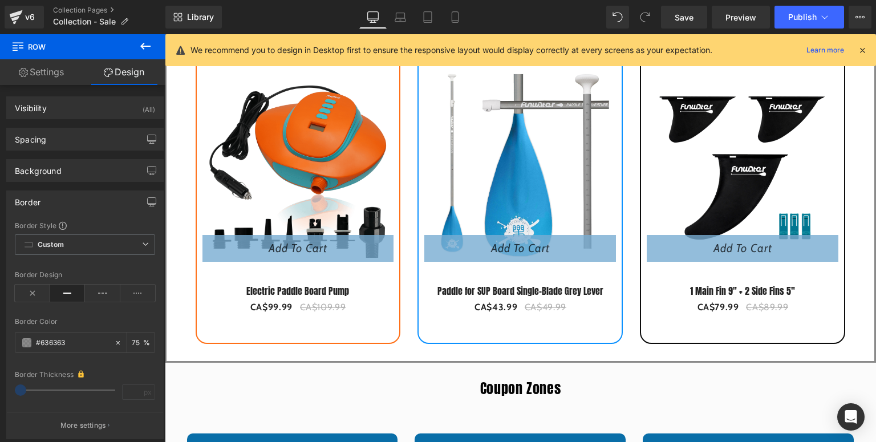
scroll to position [818, 0]
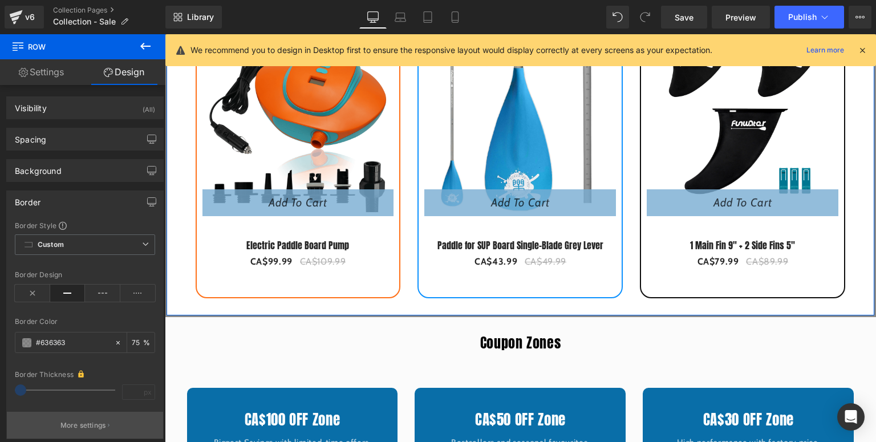
click at [88, 424] on p "More settings" at bounding box center [83, 425] width 46 height 10
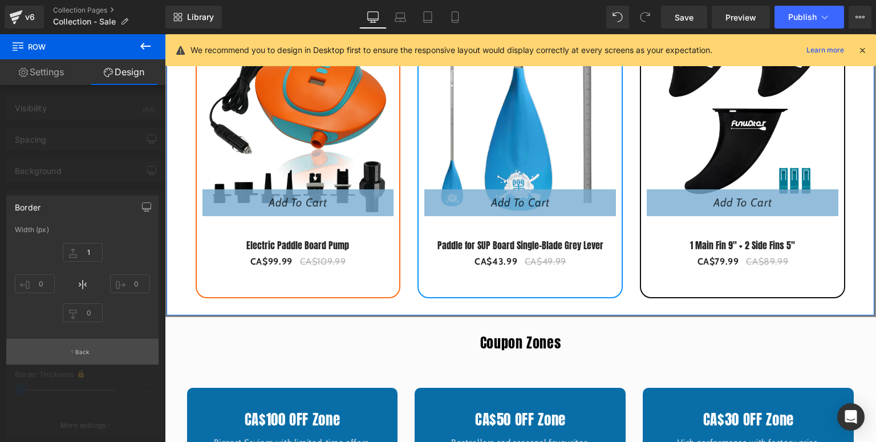
click at [82, 352] on p "Back" at bounding box center [82, 352] width 15 height 9
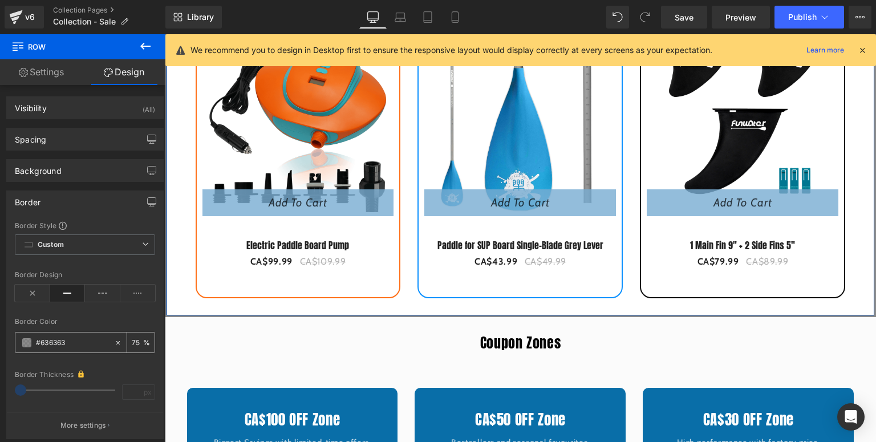
click at [24, 343] on span at bounding box center [26, 342] width 9 height 9
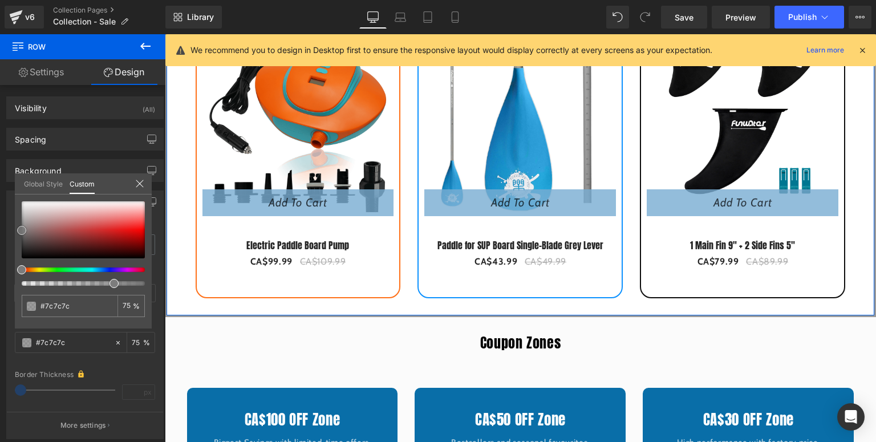
drag, startPoint x: 22, startPoint y: 237, endPoint x: 62, endPoint y: 237, distance: 40.5
click at [22, 231] on span at bounding box center [21, 230] width 9 height 9
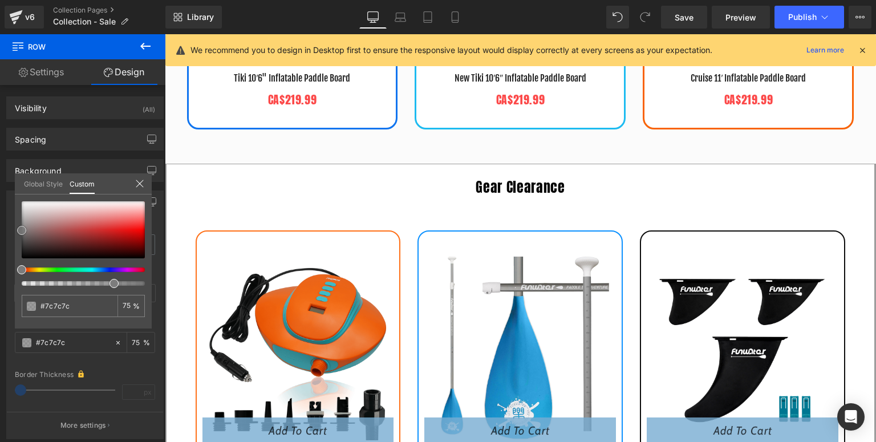
scroll to position [544, 0]
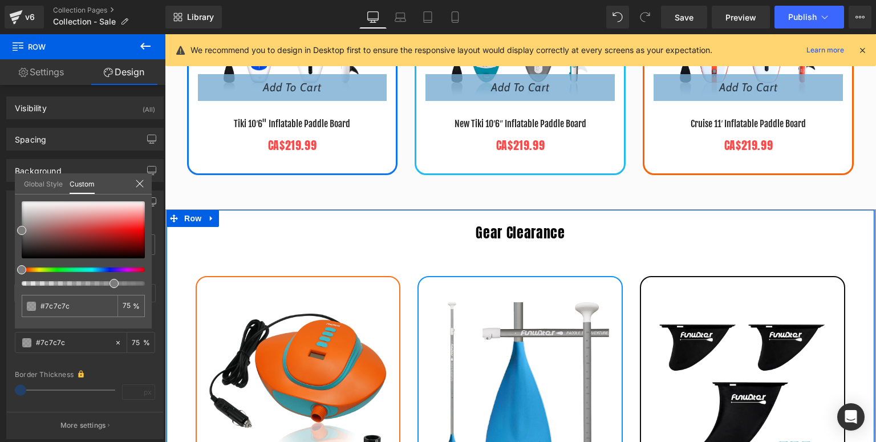
click at [140, 183] on icon at bounding box center [139, 183] width 9 height 9
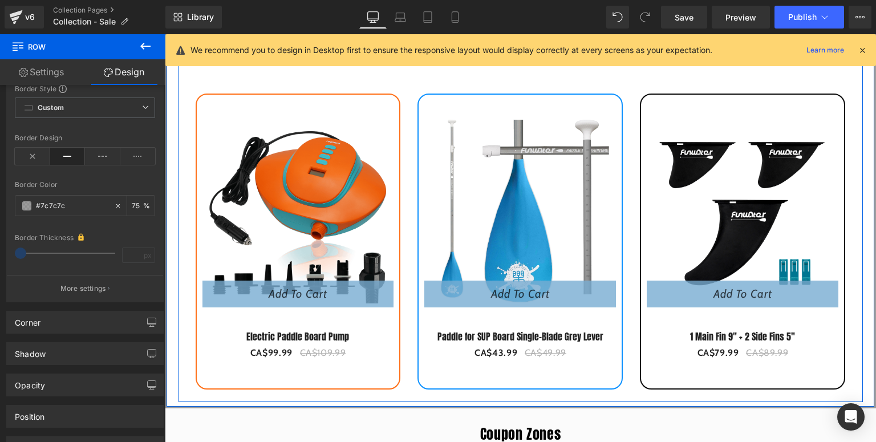
scroll to position [818, 0]
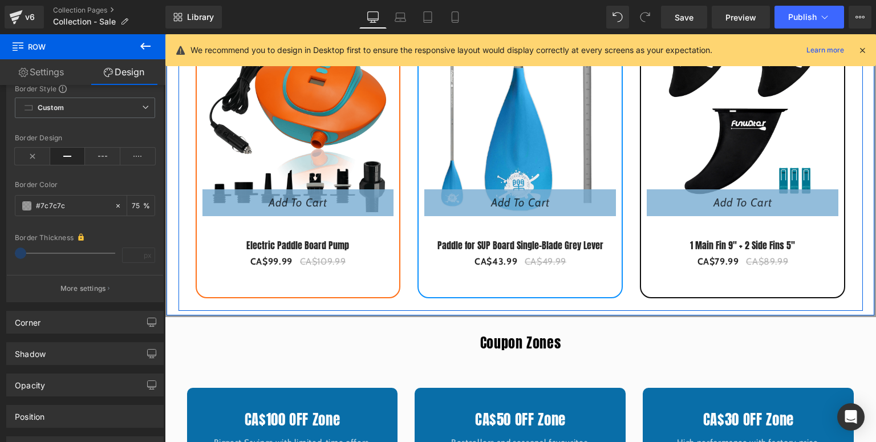
click at [182, 295] on div "Gear Clearance Heading 9 % (P) Image Add To Cart (P) Cart Button Electric Paddl…" at bounding box center [520, 127] width 684 height 355
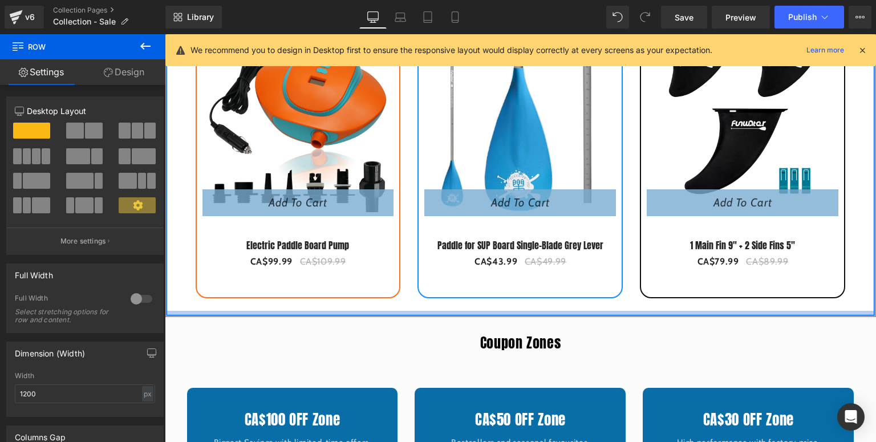
click at [170, 311] on div at bounding box center [519, 313] width 707 height 5
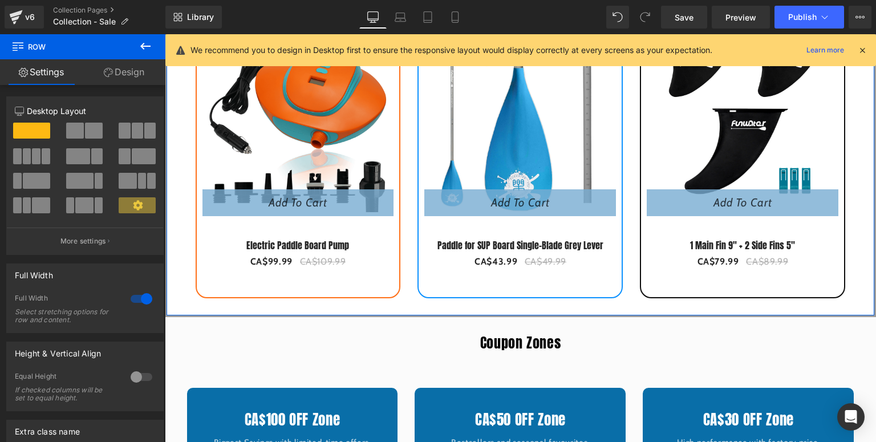
click at [144, 72] on link "Design" at bounding box center [124, 72] width 83 height 26
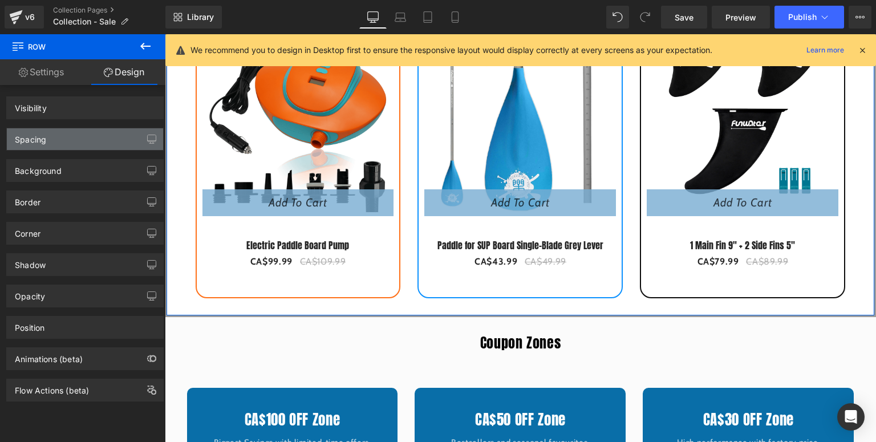
click at [46, 142] on div "Spacing" at bounding box center [30, 136] width 31 height 16
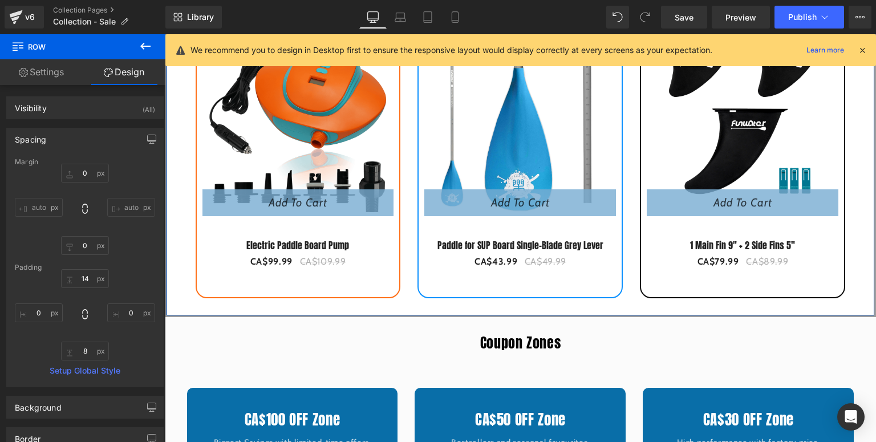
click at [50, 141] on div "Spacing" at bounding box center [85, 139] width 156 height 22
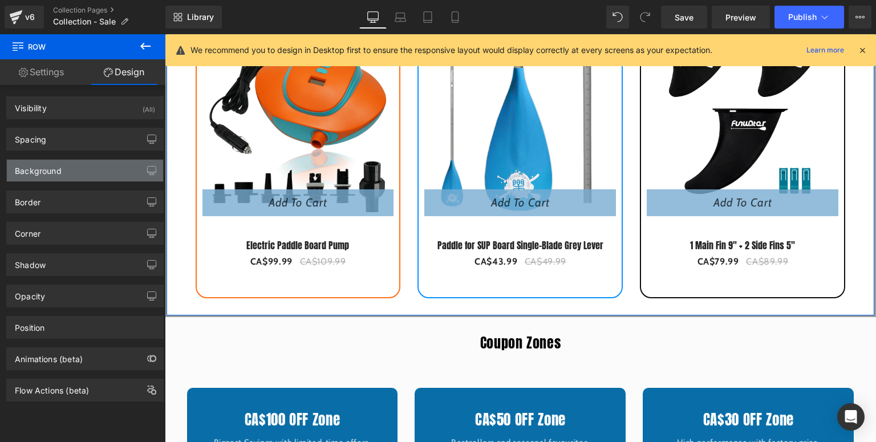
click at [46, 166] on div "Background" at bounding box center [38, 168] width 47 height 16
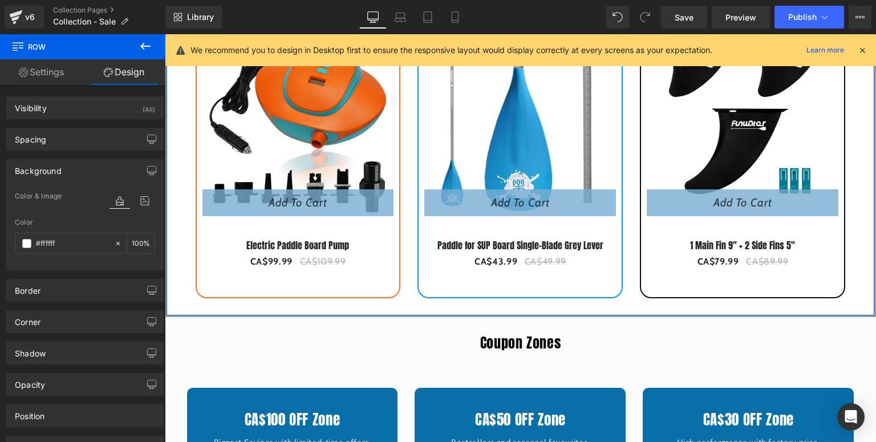
click at [51, 166] on div "Background" at bounding box center [38, 168] width 47 height 16
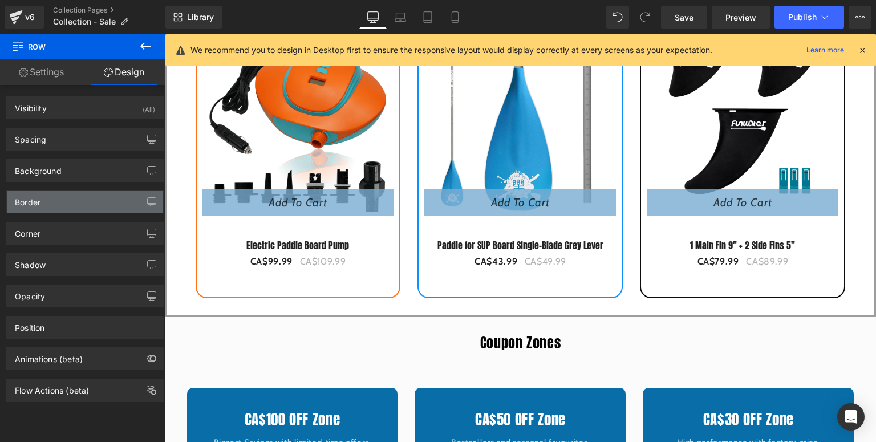
click at [51, 200] on div "Border" at bounding box center [85, 202] width 156 height 22
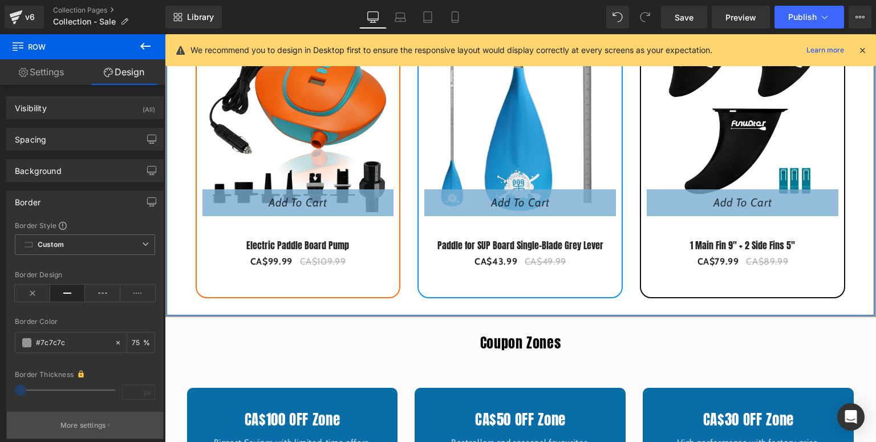
click at [82, 426] on p "More settings" at bounding box center [83, 425] width 46 height 10
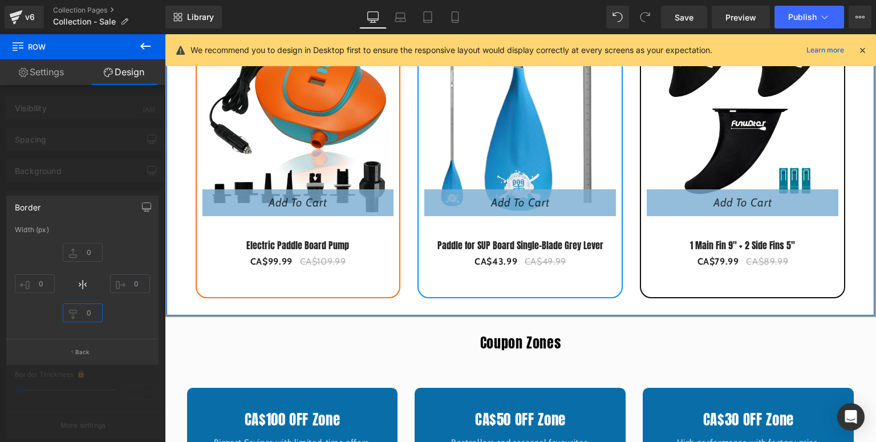
click at [90, 317] on input "text" at bounding box center [83, 312] width 40 height 19
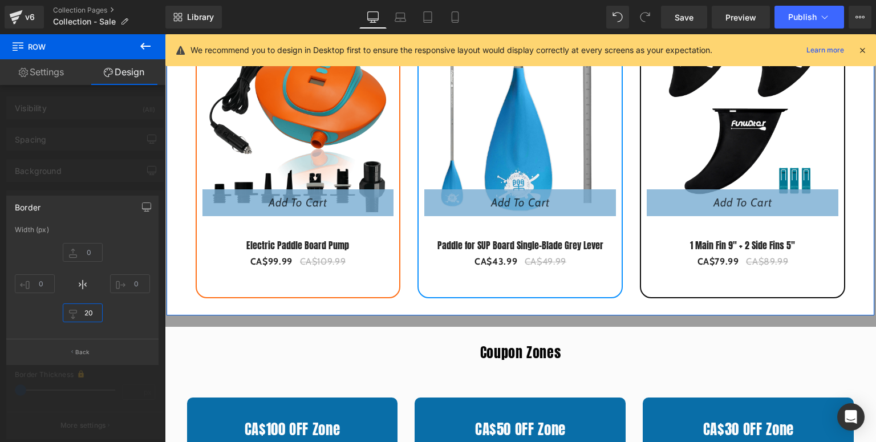
type input "2"
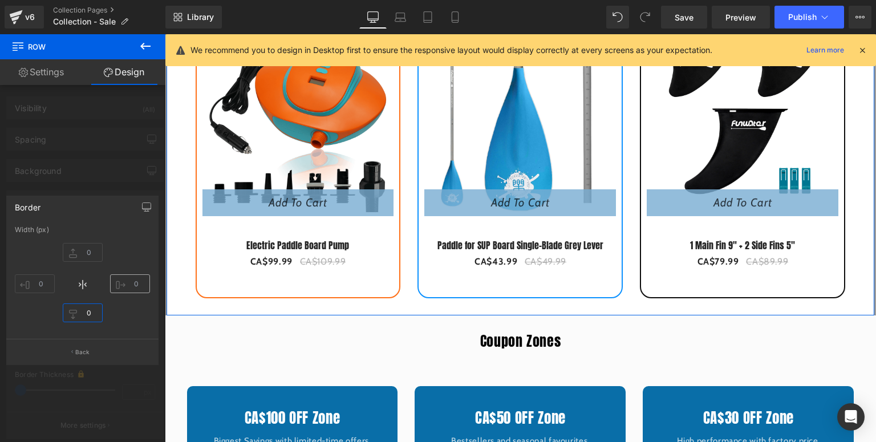
type input "0"
click at [137, 275] on input "text" at bounding box center [130, 283] width 40 height 19
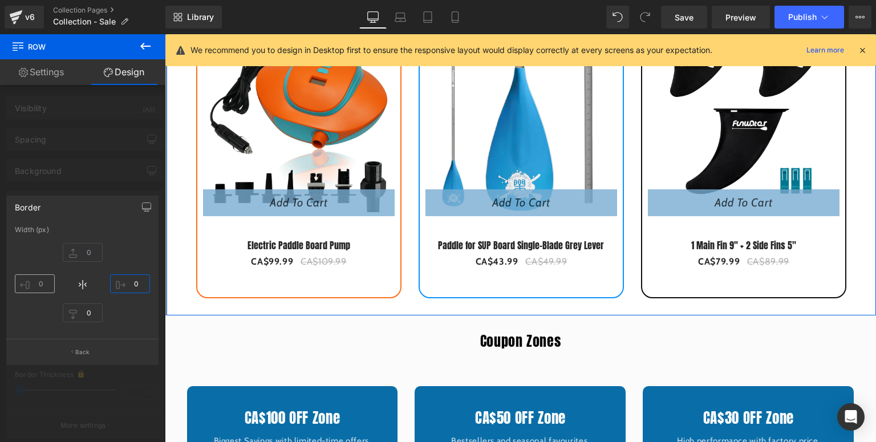
type input "0"
click at [47, 287] on input "text" at bounding box center [35, 283] width 40 height 19
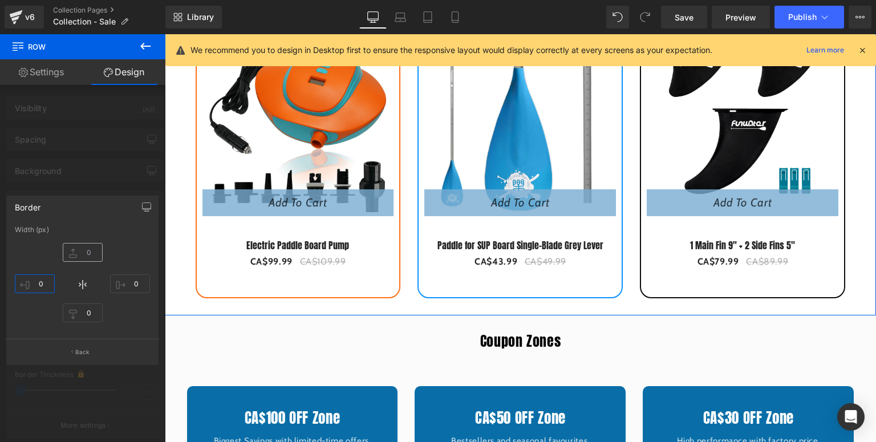
type input "0"
click at [89, 250] on input "text" at bounding box center [83, 252] width 40 height 19
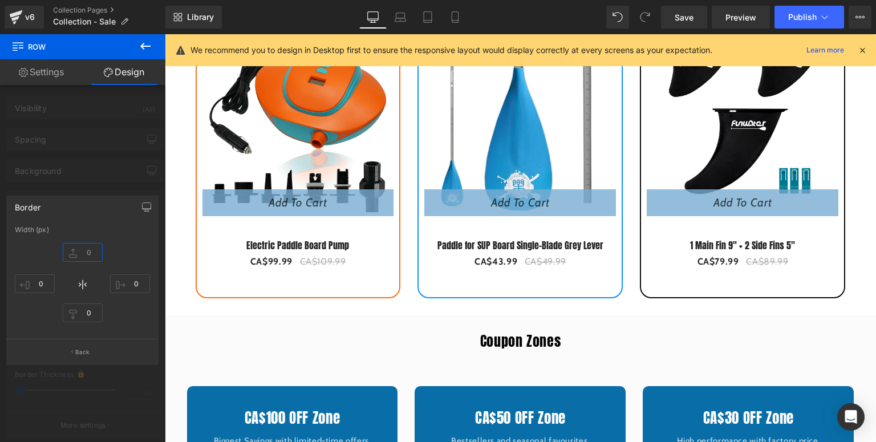
scroll to position [636, 0]
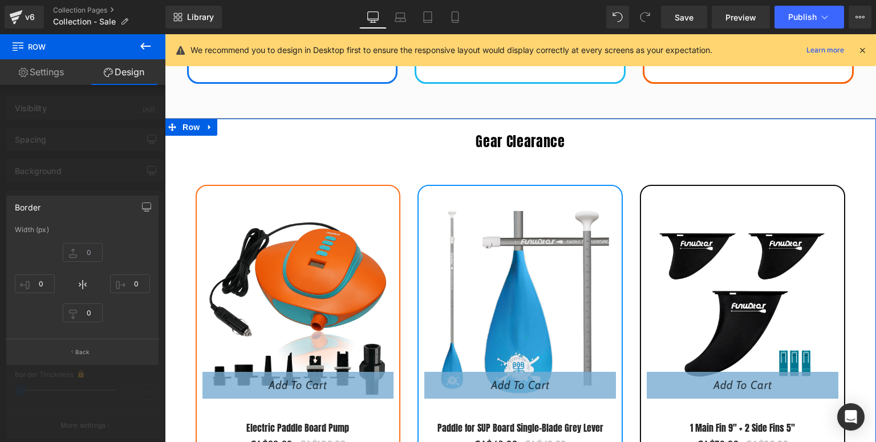
click at [109, 176] on div at bounding box center [82, 240] width 165 height 413
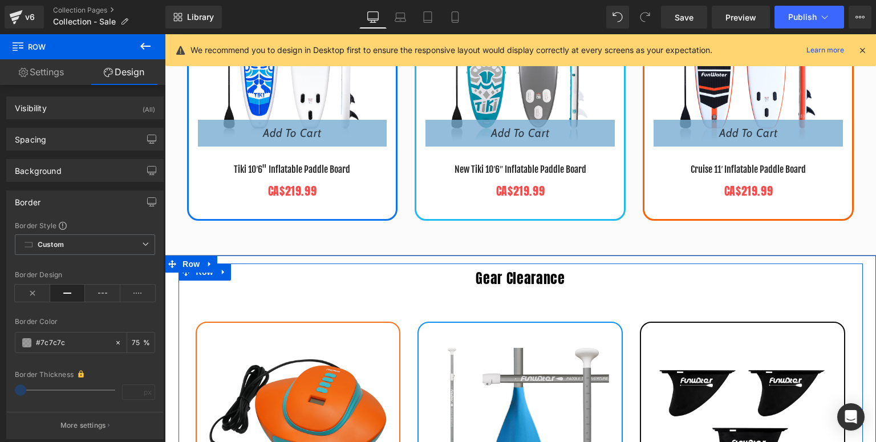
scroll to position [772, 0]
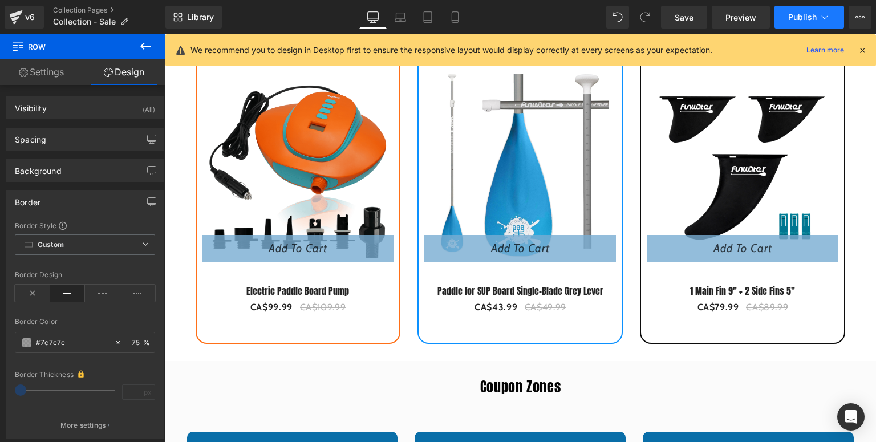
click at [794, 21] on span "Publish" at bounding box center [802, 17] width 29 height 9
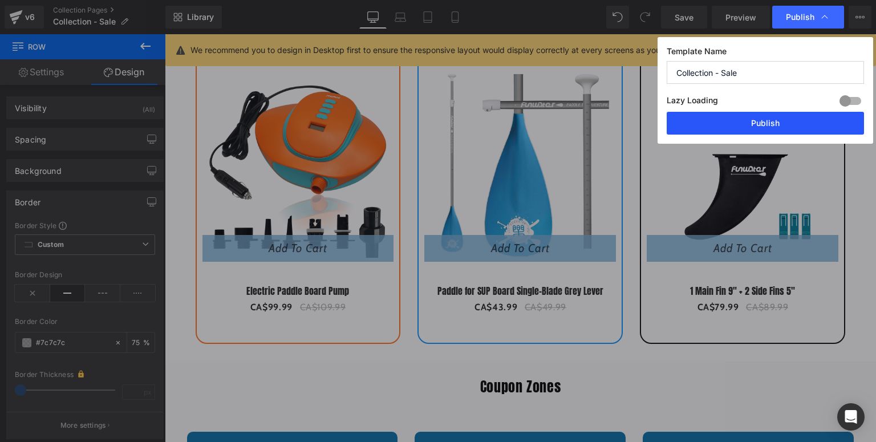
drag, startPoint x: 746, startPoint y: 122, endPoint x: 458, endPoint y: 200, distance: 298.3
click at [746, 122] on button "Publish" at bounding box center [764, 123] width 197 height 23
click at [865, 48] on icon at bounding box center [862, 50] width 10 height 10
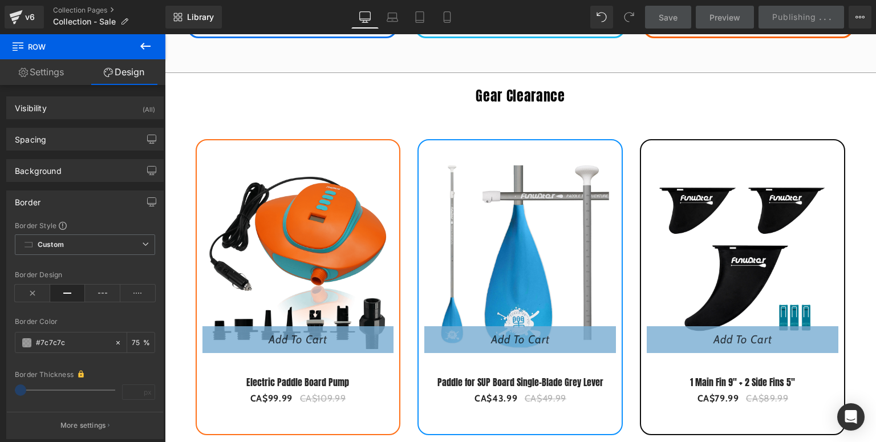
scroll to position [864, 0]
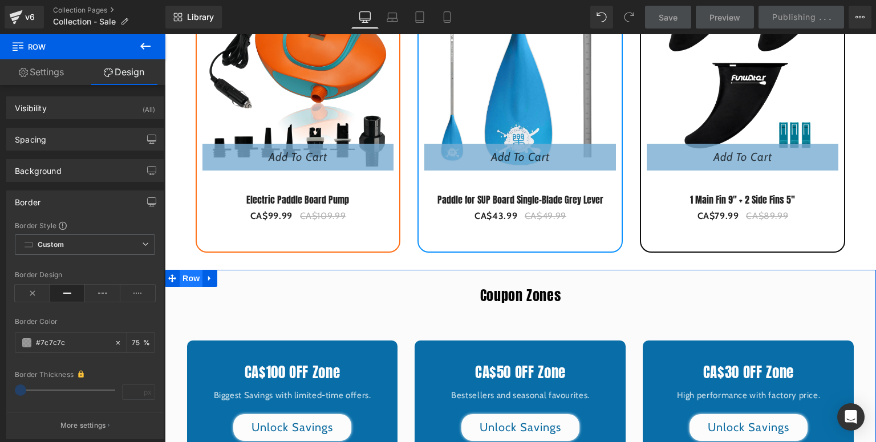
click at [180, 279] on span "Row" at bounding box center [191, 278] width 23 height 17
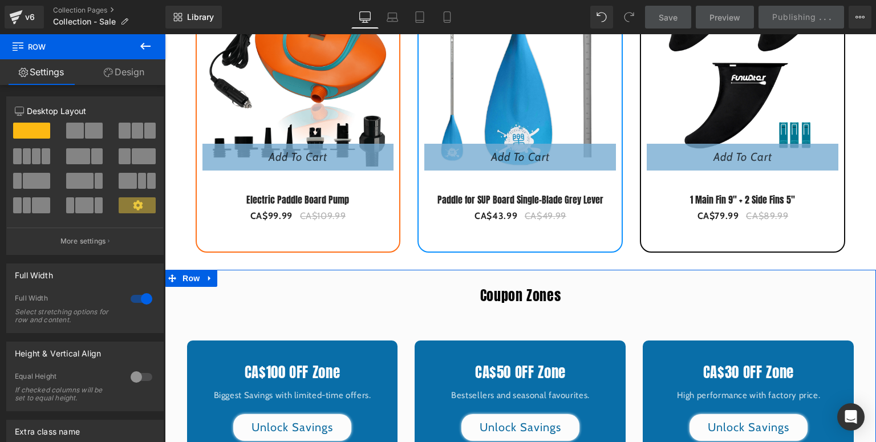
click at [115, 63] on link "Design" at bounding box center [124, 72] width 83 height 26
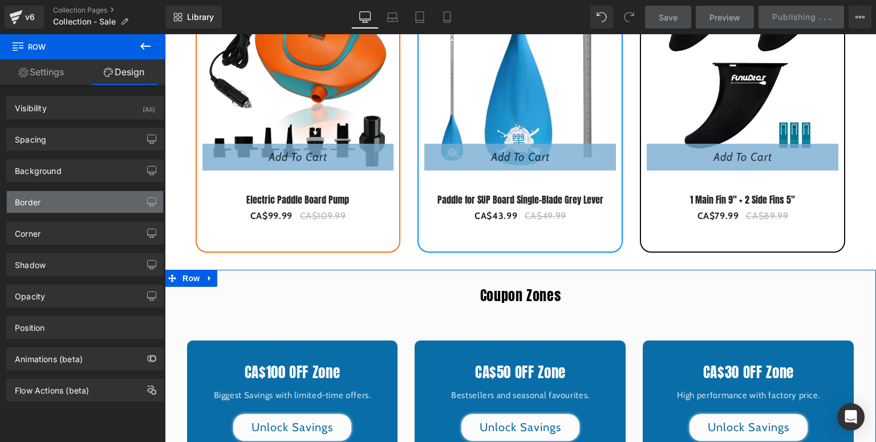
click at [60, 202] on div "Border" at bounding box center [85, 202] width 156 height 22
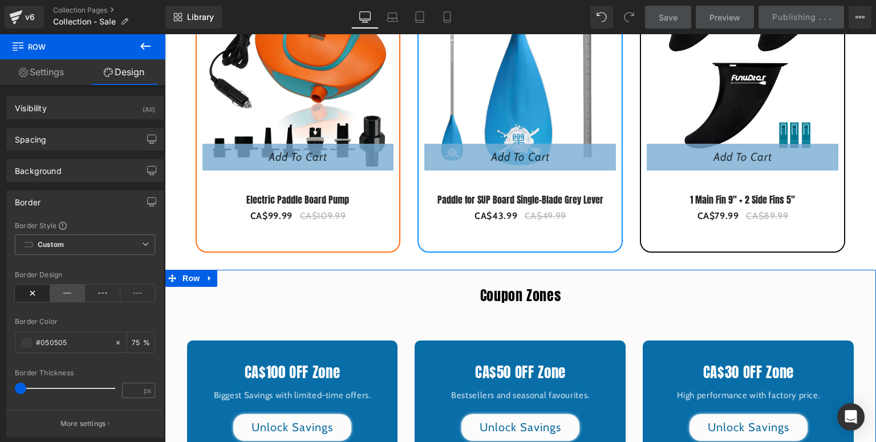
click at [66, 288] on icon at bounding box center [67, 292] width 35 height 17
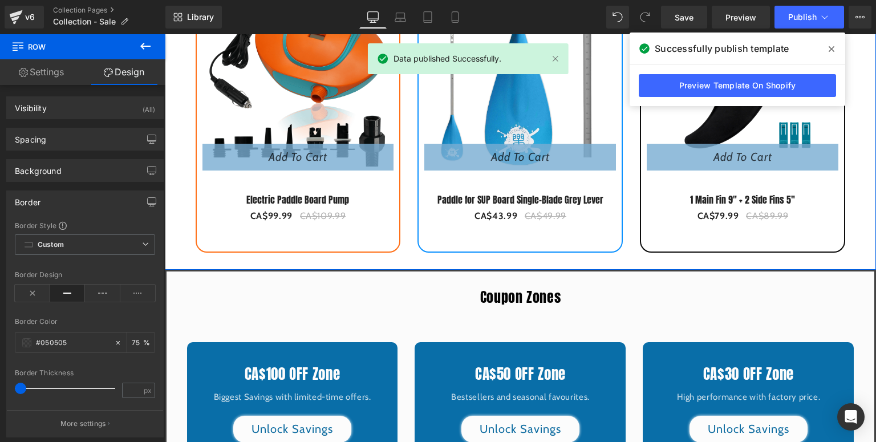
click at [171, 250] on div "Gear Clearance Heading 9 % (P) Image Add To Cart (P) Cart Button Electric Paddl…" at bounding box center [520, 82] width 711 height 367
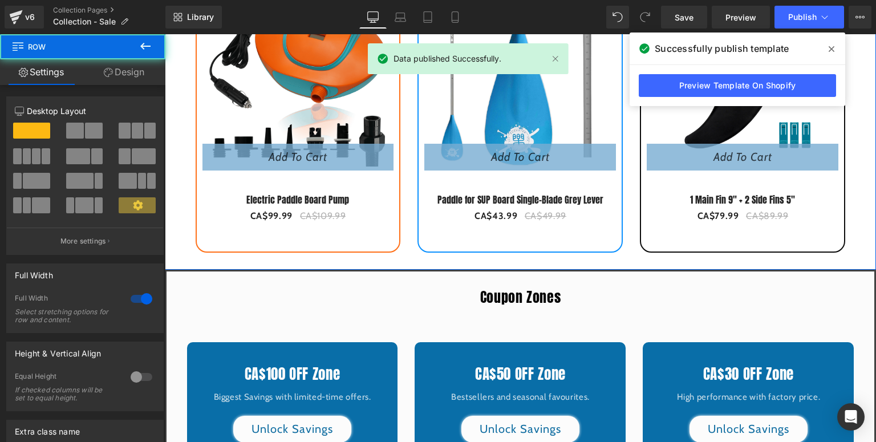
click at [112, 66] on link "Design" at bounding box center [124, 72] width 83 height 26
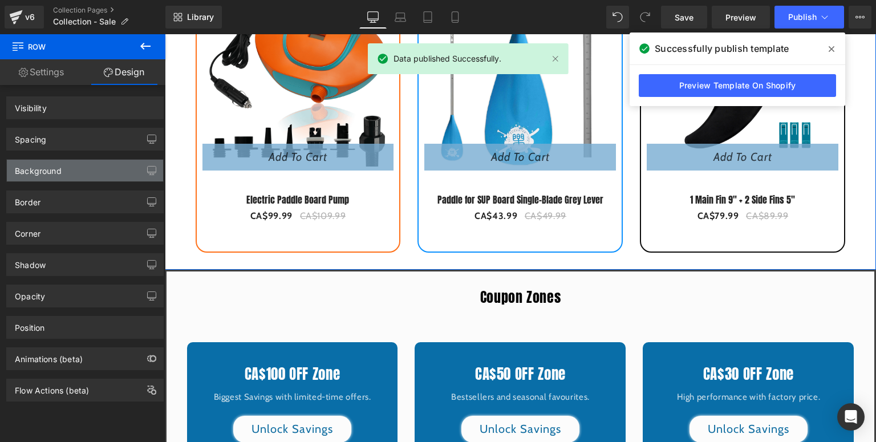
click at [36, 170] on div "Background" at bounding box center [38, 168] width 47 height 16
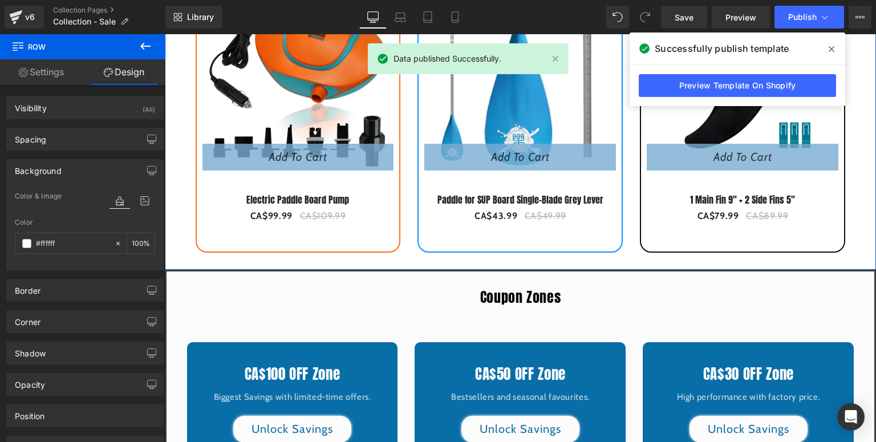
click at [39, 168] on div "Background" at bounding box center [38, 168] width 47 height 16
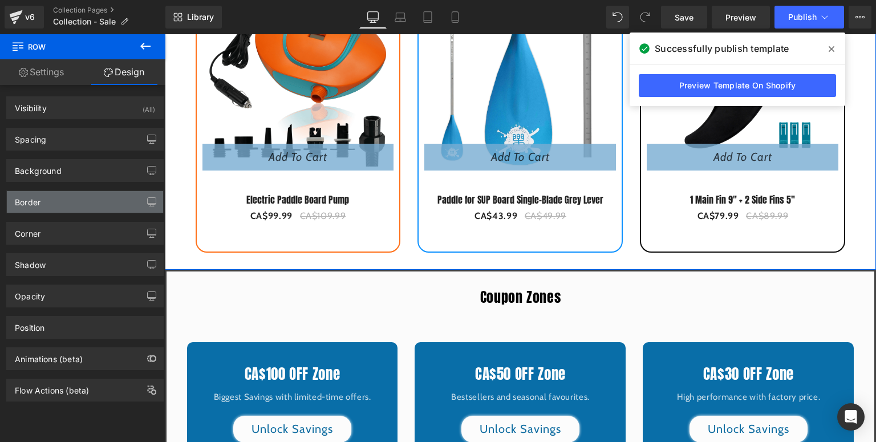
click at [65, 210] on div "Border" at bounding box center [85, 202] width 156 height 22
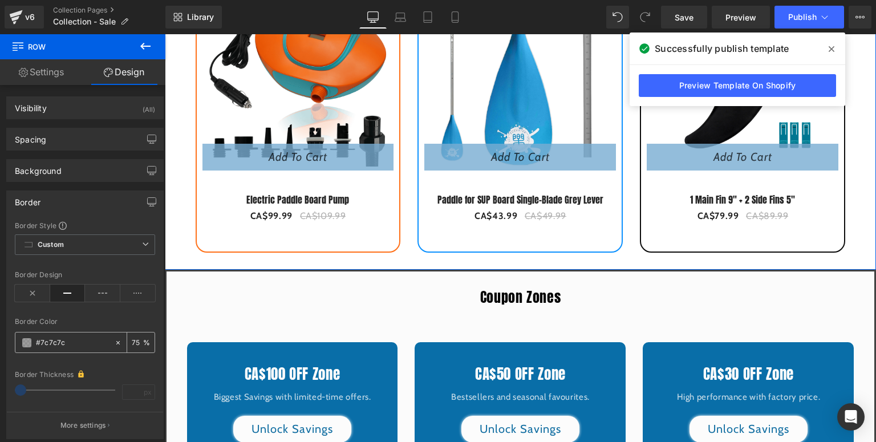
click at [74, 345] on input "text" at bounding box center [72, 342] width 73 height 13
type input "#7c7c7c"
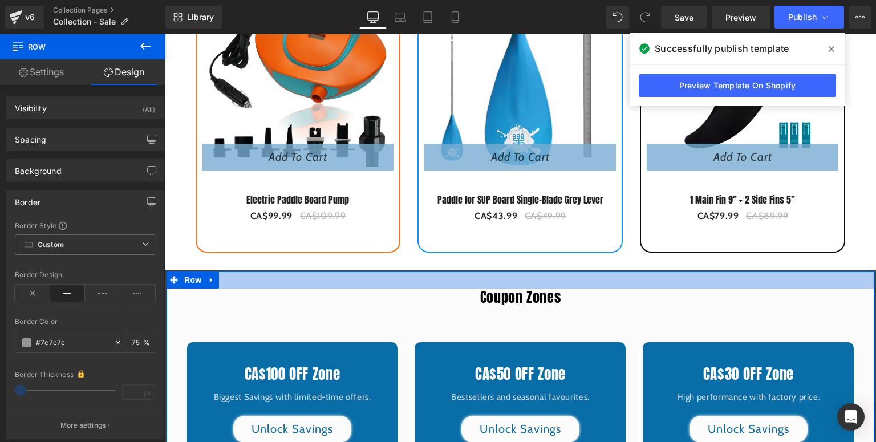
click at [253, 278] on div at bounding box center [519, 279] width 707 height 17
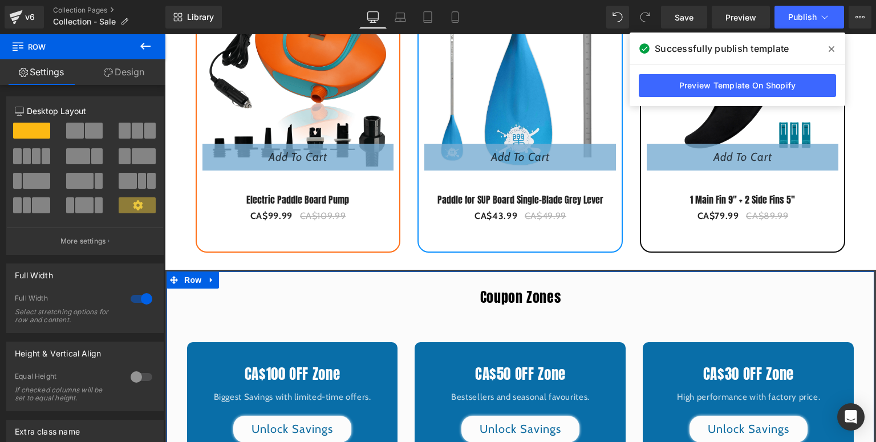
click at [124, 78] on link "Design" at bounding box center [124, 72] width 83 height 26
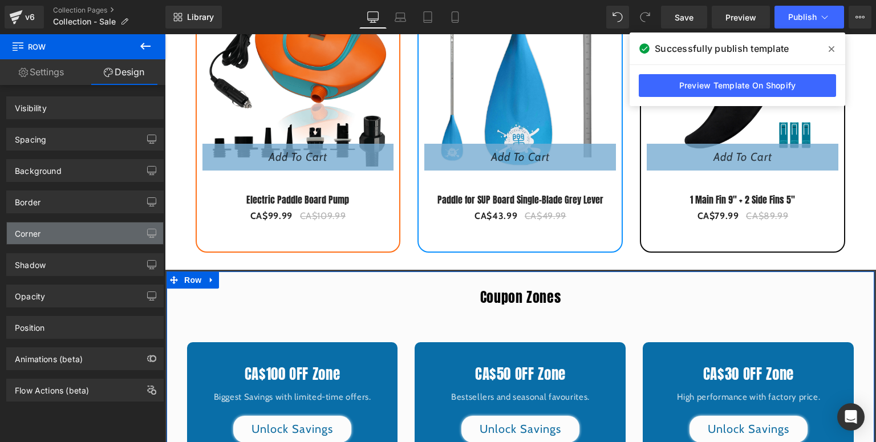
click at [47, 235] on div "Corner" at bounding box center [85, 233] width 156 height 22
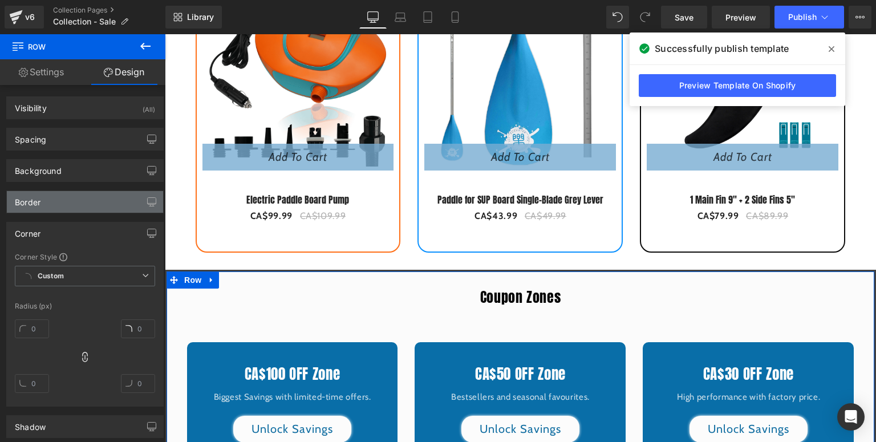
click at [64, 201] on div "Border" at bounding box center [85, 202] width 156 height 22
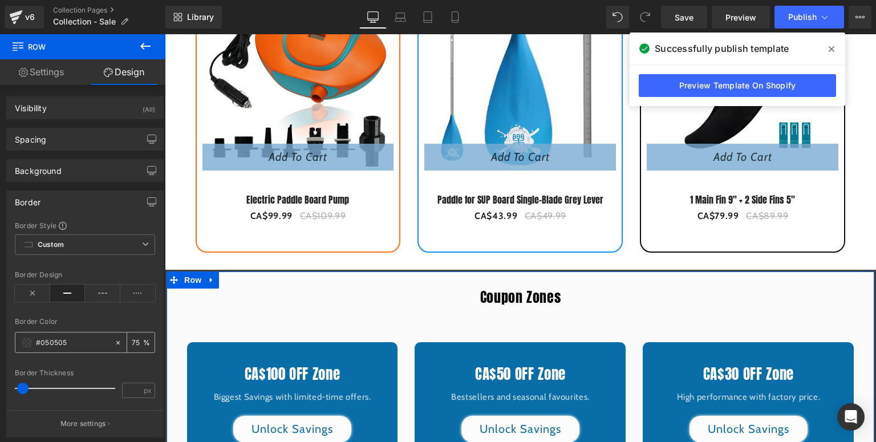
click at [79, 336] on input "text" at bounding box center [72, 342] width 73 height 13
paste input "7c7c7c"
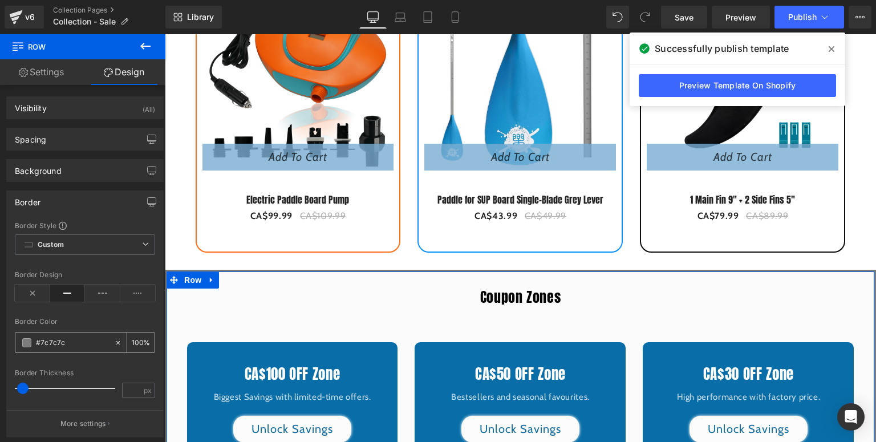
type input "#7c7c7c"
click at [132, 342] on input "number" at bounding box center [137, 342] width 11 height 13
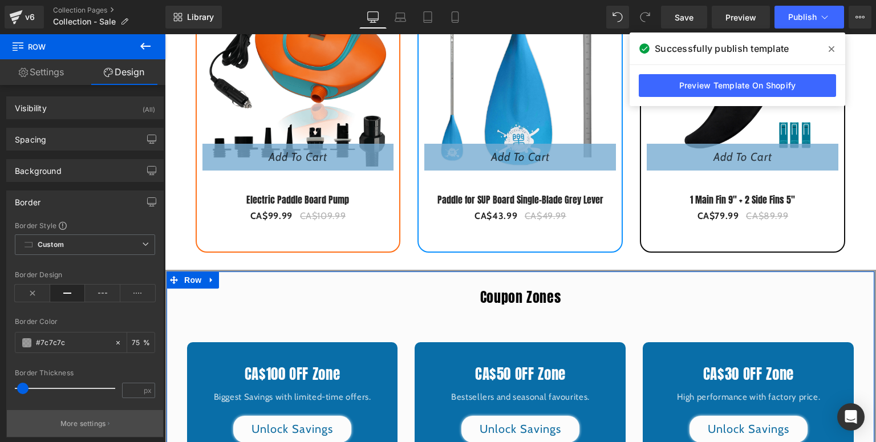
type input "75"
click at [75, 418] on p "More settings" at bounding box center [83, 423] width 46 height 10
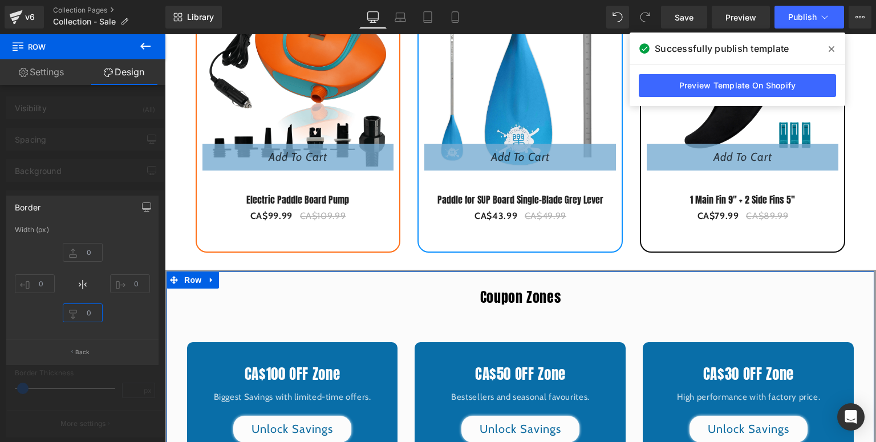
click at [97, 310] on input "text" at bounding box center [83, 312] width 40 height 19
drag, startPoint x: 68, startPoint y: 312, endPoint x: 120, endPoint y: 304, distance: 53.1
click at [68, 312] on input "20" at bounding box center [83, 312] width 40 height 19
type input "0"
click at [137, 287] on input "text" at bounding box center [130, 283] width 40 height 19
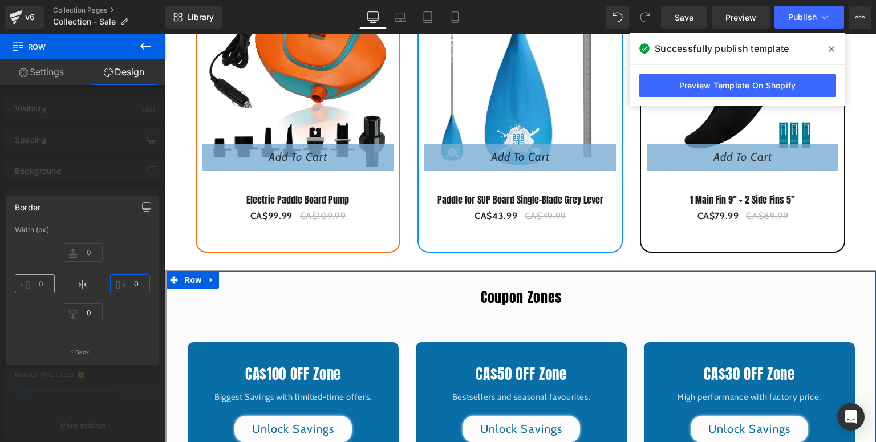
type input "0"
click at [34, 278] on input "text" at bounding box center [35, 283] width 40 height 19
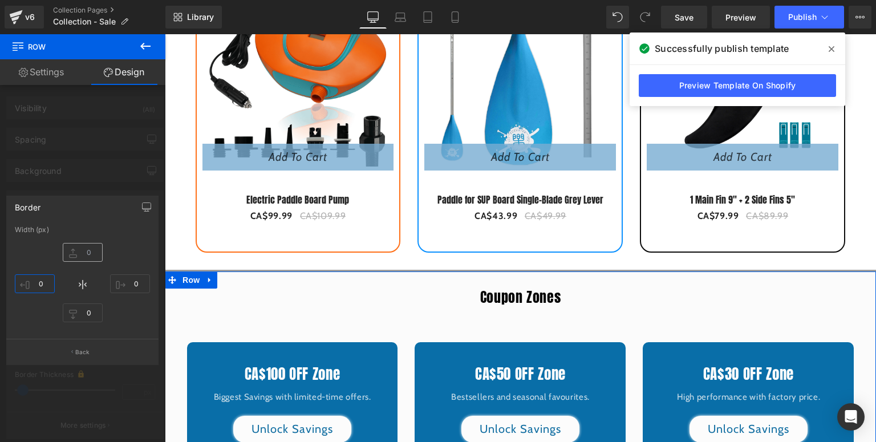
type input "0"
click at [83, 254] on input "text" at bounding box center [83, 252] width 40 height 19
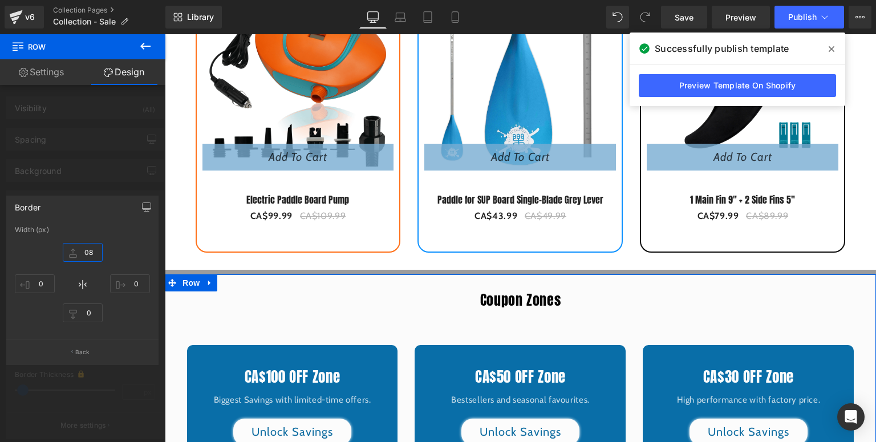
type input "8"
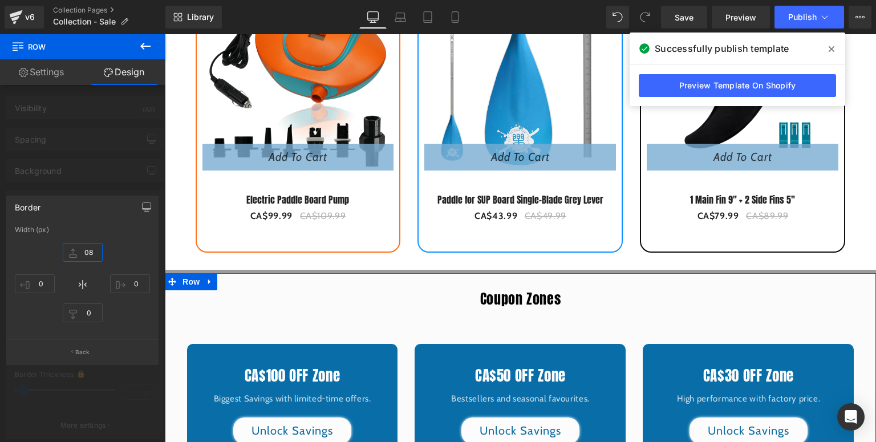
drag, startPoint x: 92, startPoint y: 249, endPoint x: 84, endPoint y: 251, distance: 8.2
click at [84, 251] on input "08" at bounding box center [83, 252] width 40 height 19
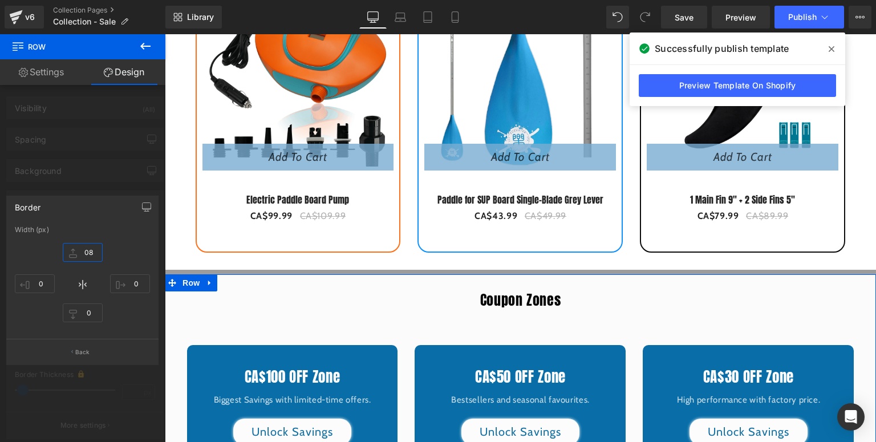
type input "8"
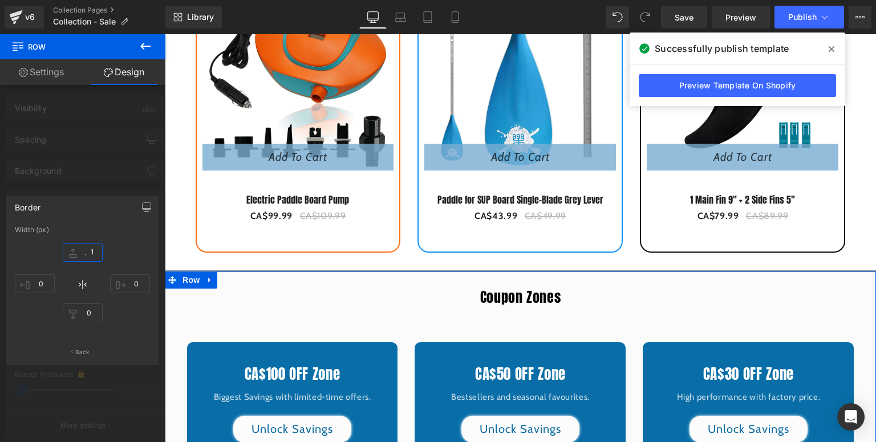
click at [91, 254] on input "、1" at bounding box center [83, 252] width 40 height 19
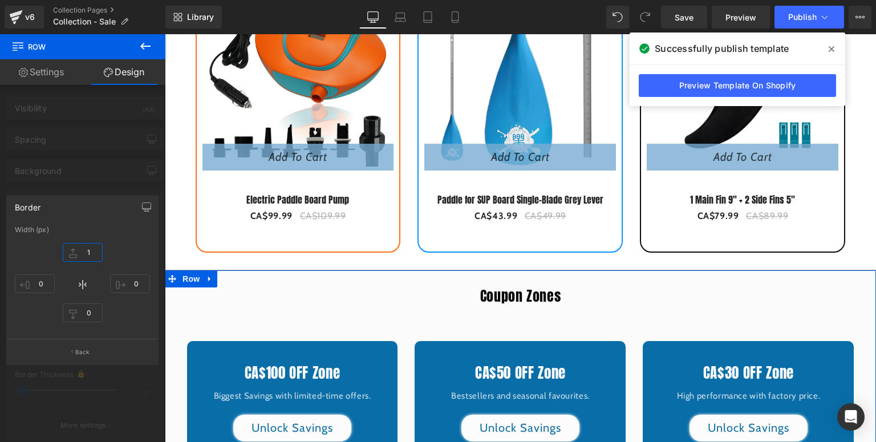
type input "1"
click at [110, 176] on div at bounding box center [82, 240] width 165 height 413
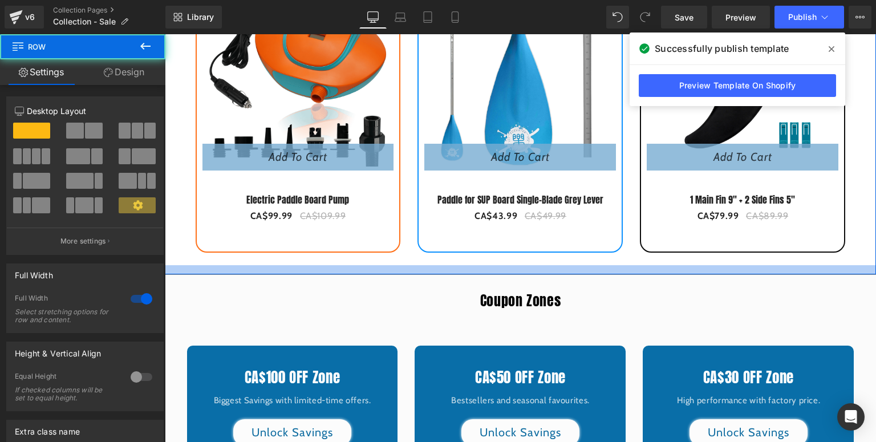
click at [482, 270] on div at bounding box center [520, 269] width 711 height 9
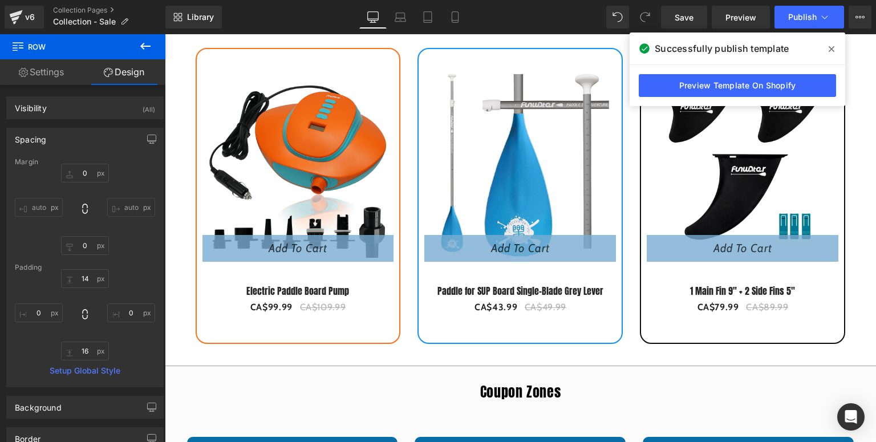
scroll to position [909, 0]
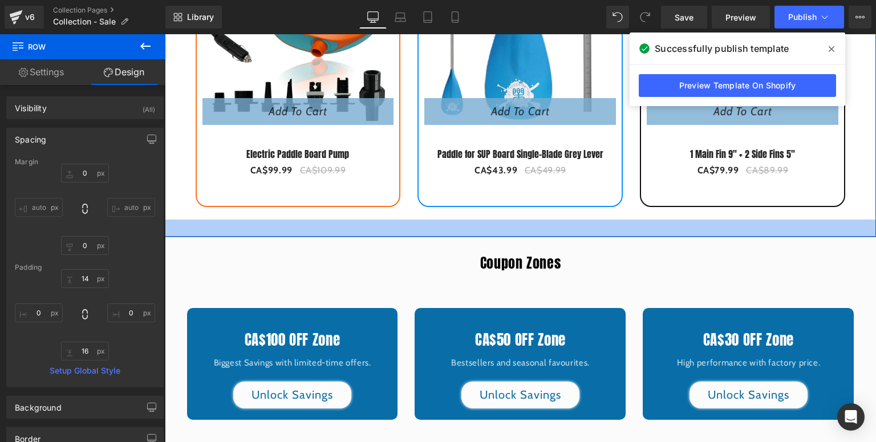
drag, startPoint x: 491, startPoint y: 222, endPoint x: 495, endPoint y: 230, distance: 8.7
click at [495, 230] on div at bounding box center [520, 227] width 711 height 17
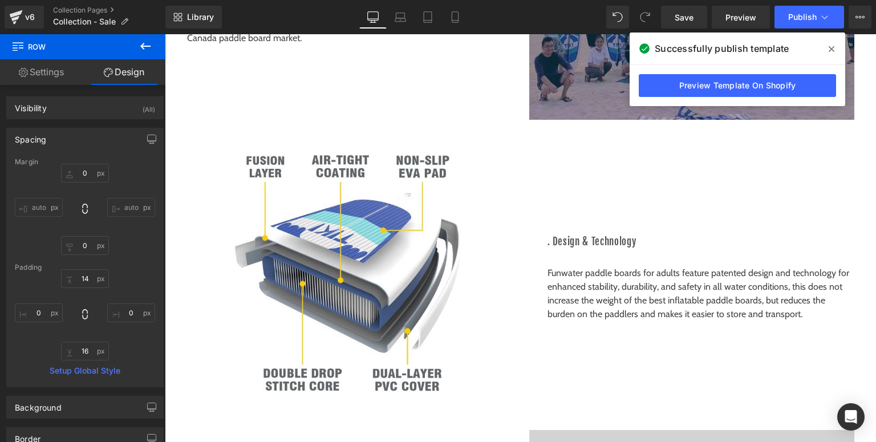
scroll to position [2141, 0]
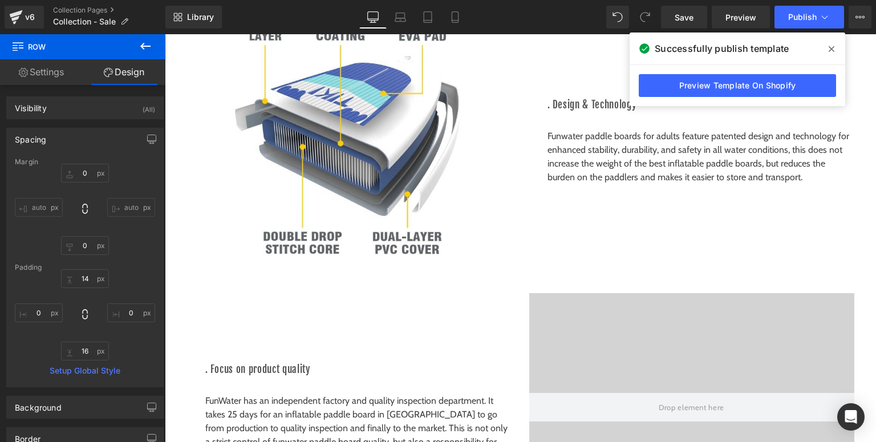
drag, startPoint x: 828, startPoint y: 46, endPoint x: 376, endPoint y: 13, distance: 453.3
click at [828, 46] on icon at bounding box center [831, 48] width 6 height 9
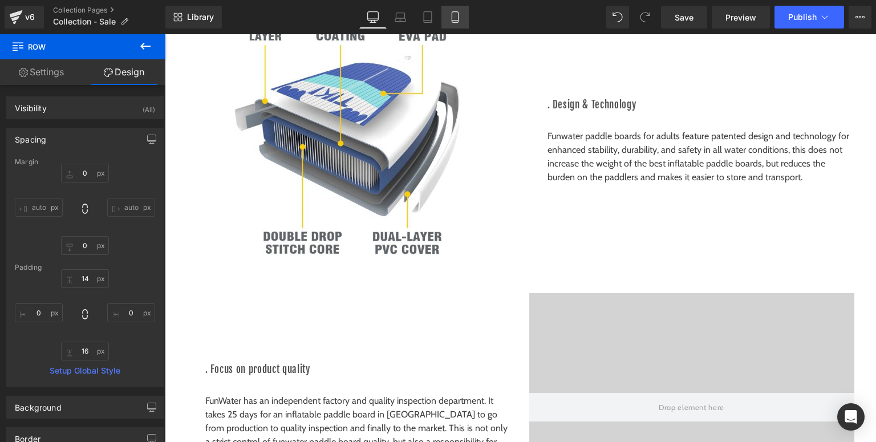
click at [465, 14] on link "Mobile" at bounding box center [454, 17] width 27 height 23
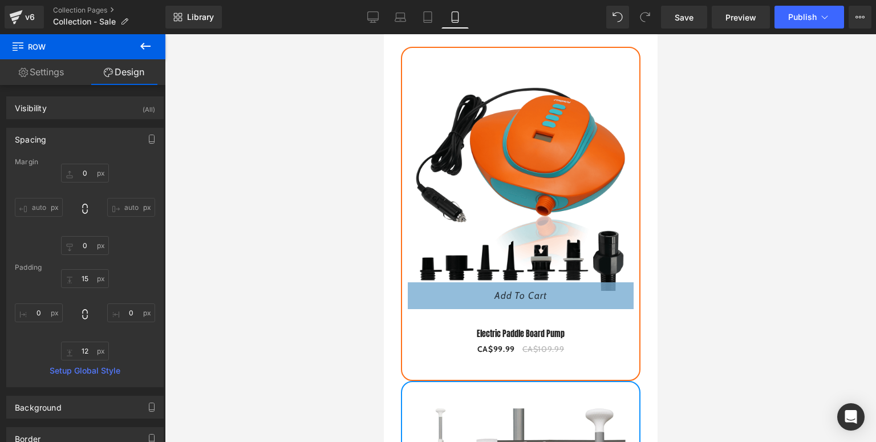
scroll to position [1286, 0]
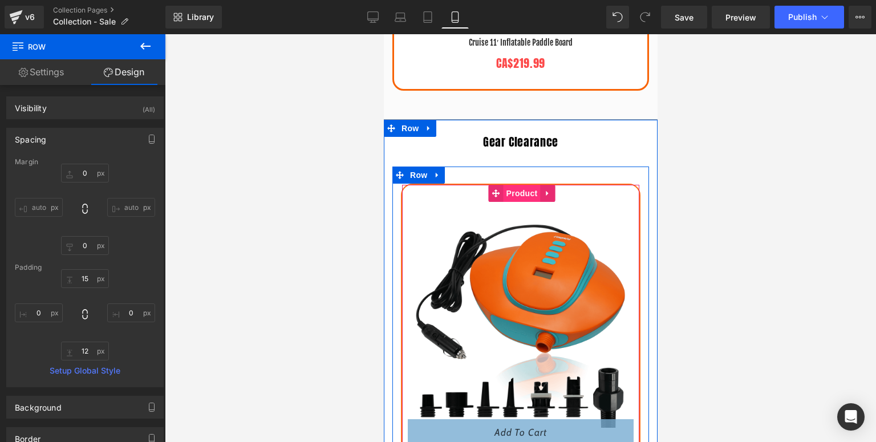
click at [518, 185] on span "Product" at bounding box center [521, 193] width 37 height 17
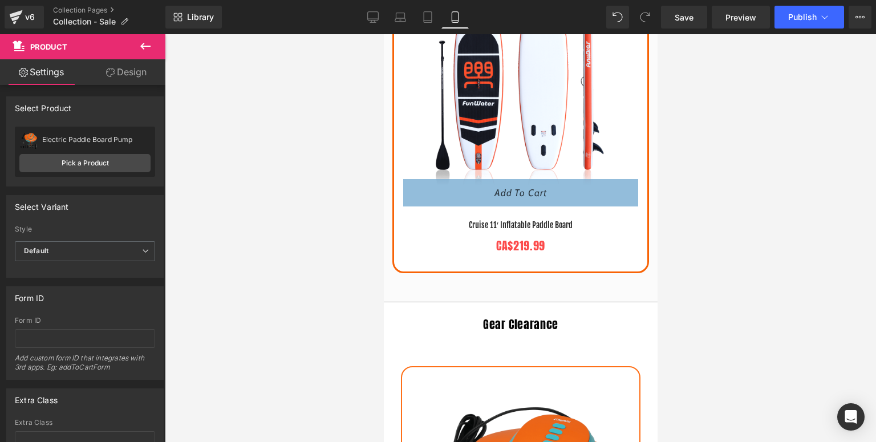
scroll to position [967, 0]
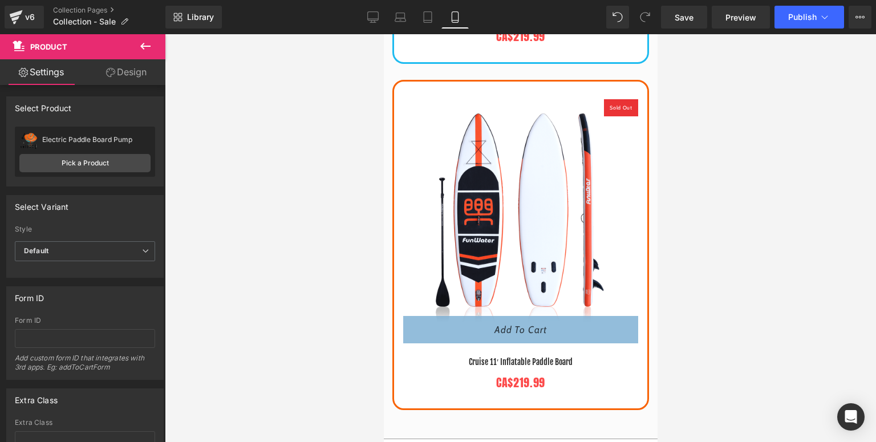
click at [126, 64] on link "Design" at bounding box center [126, 72] width 83 height 26
click at [0, 0] on div "Spacing" at bounding box center [0, 0] width 0 height 0
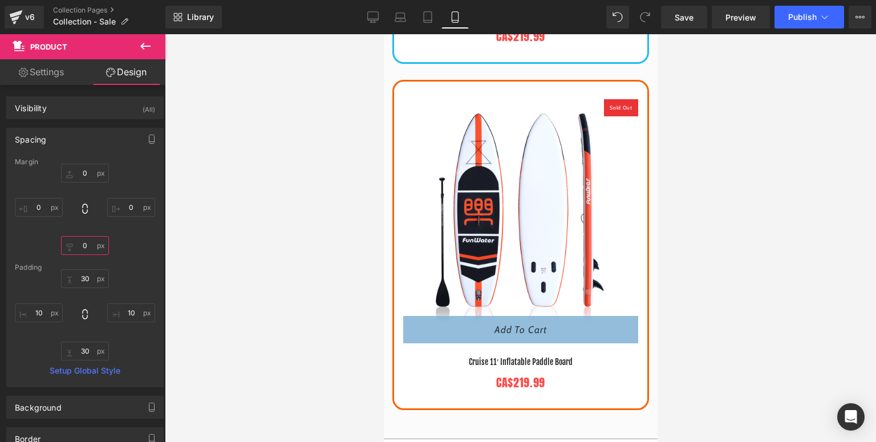
click at [84, 253] on input "text" at bounding box center [85, 245] width 48 height 19
type input "20"
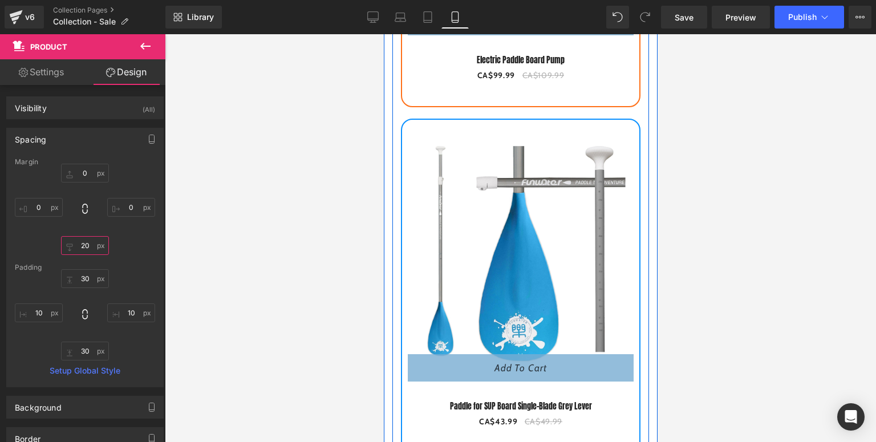
scroll to position [1605, 0]
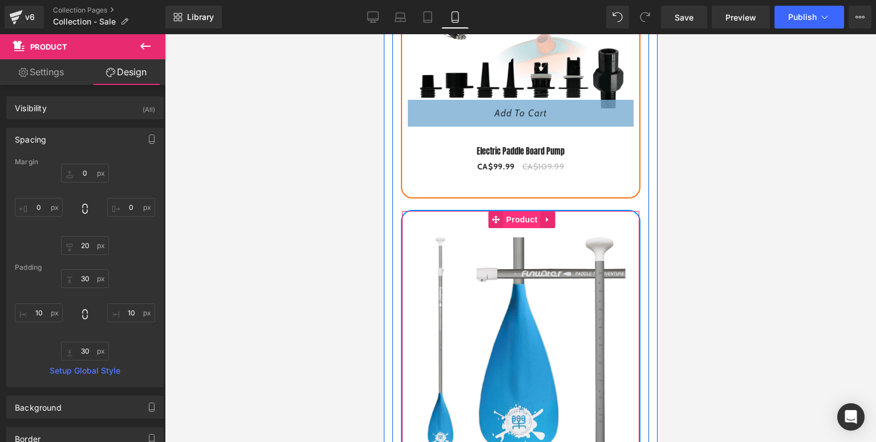
click at [515, 219] on span "Product" at bounding box center [521, 219] width 37 height 17
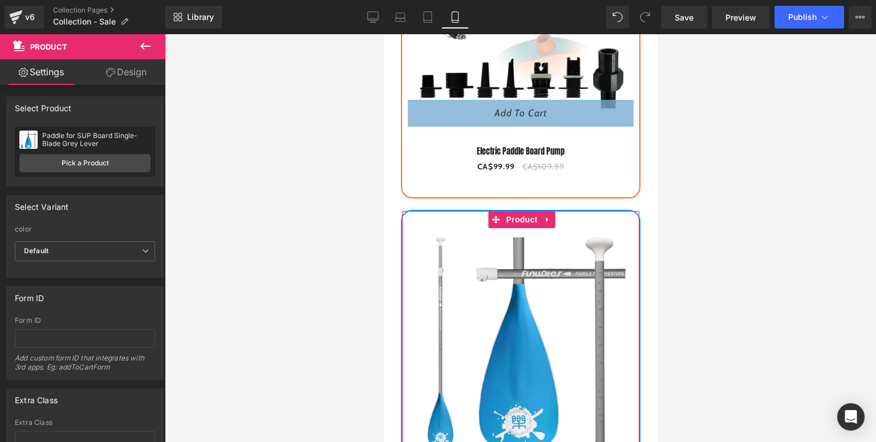
click at [116, 78] on link "Design" at bounding box center [126, 72] width 83 height 26
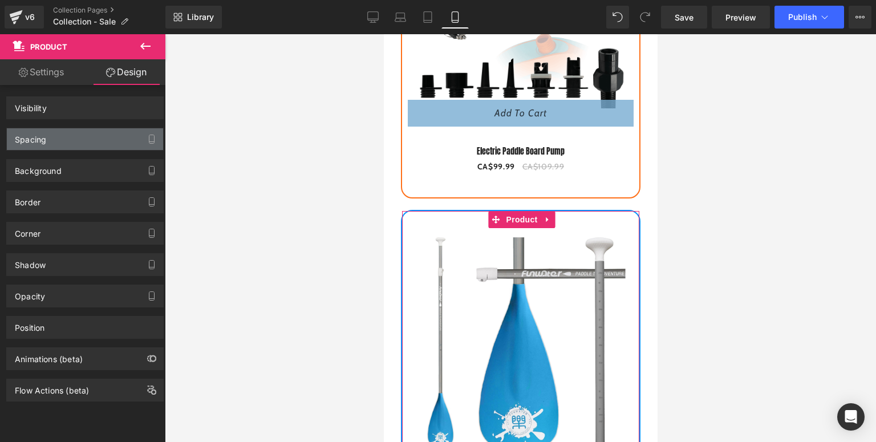
click at [52, 143] on div "Spacing" at bounding box center [85, 139] width 156 height 22
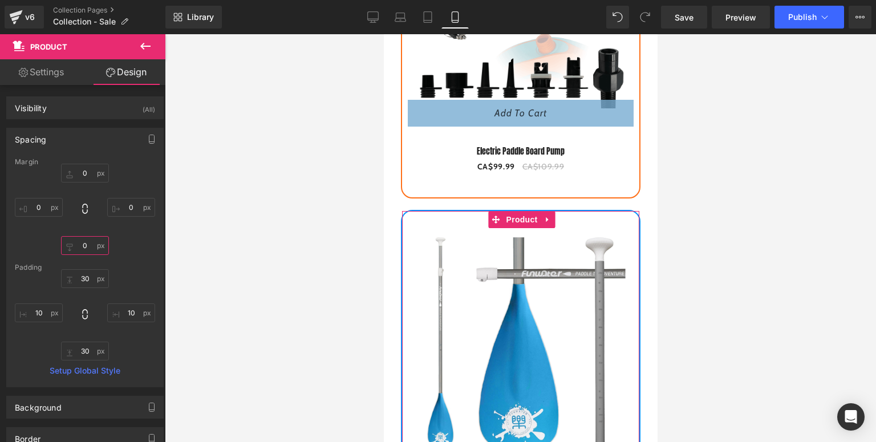
click at [88, 246] on input "text" at bounding box center [85, 245] width 48 height 19
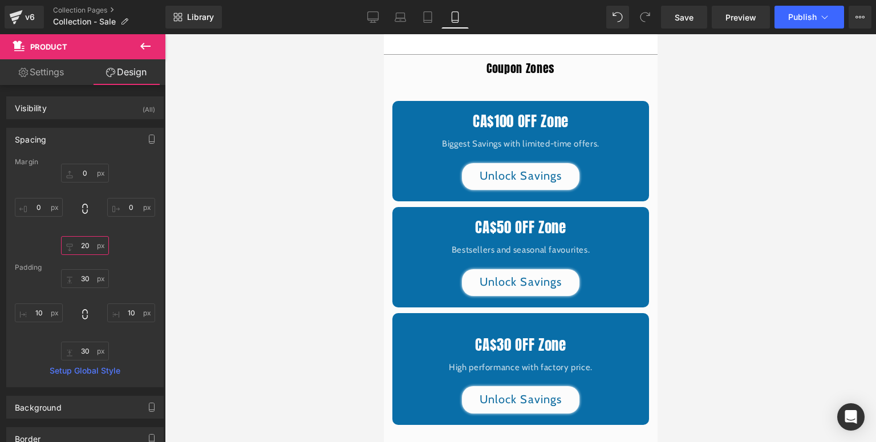
scroll to position [2517, 0]
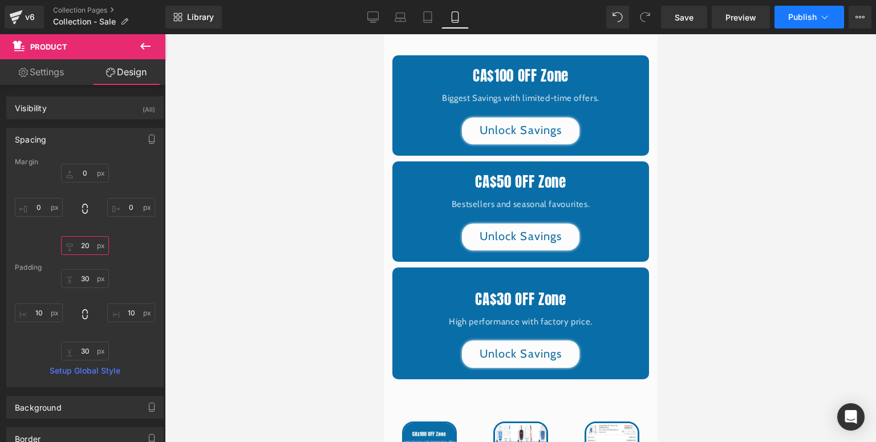
type input "20"
click at [795, 7] on button "Publish" at bounding box center [809, 17] width 70 height 23
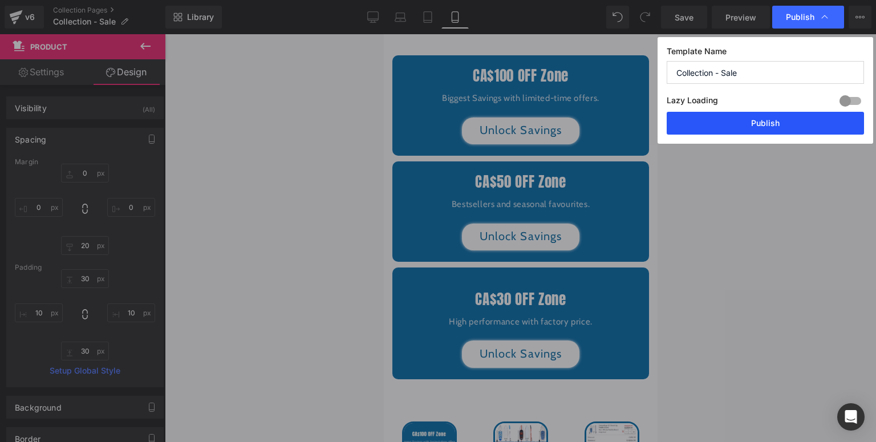
click at [743, 115] on button "Publish" at bounding box center [764, 123] width 197 height 23
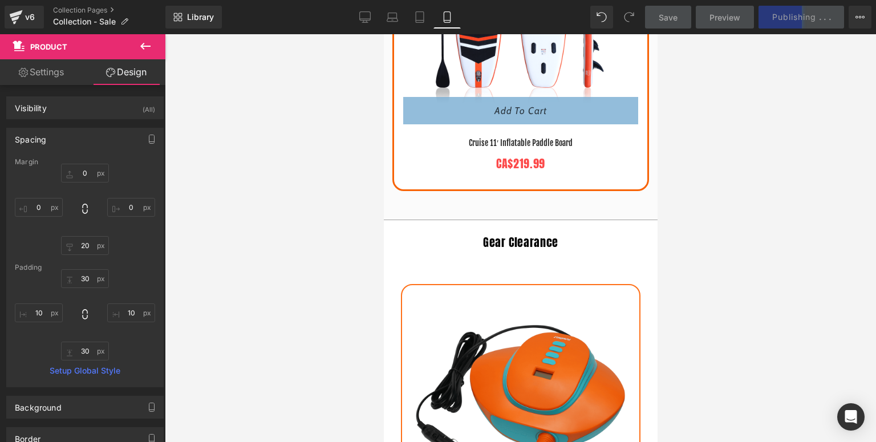
scroll to position [958, 0]
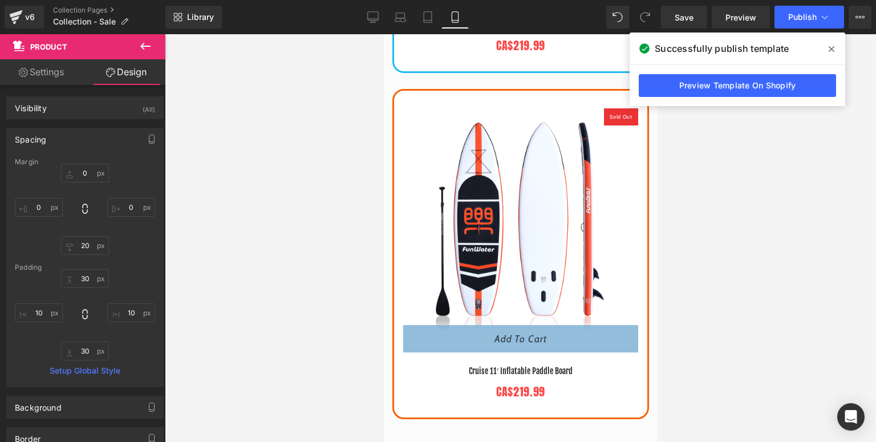
click at [825, 48] on span at bounding box center [831, 49] width 18 height 18
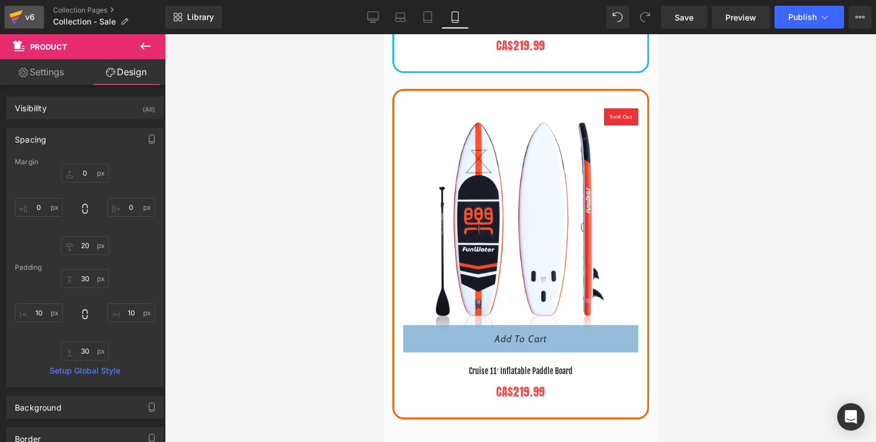
click at [23, 23] on div "v6" at bounding box center [30, 17] width 14 height 15
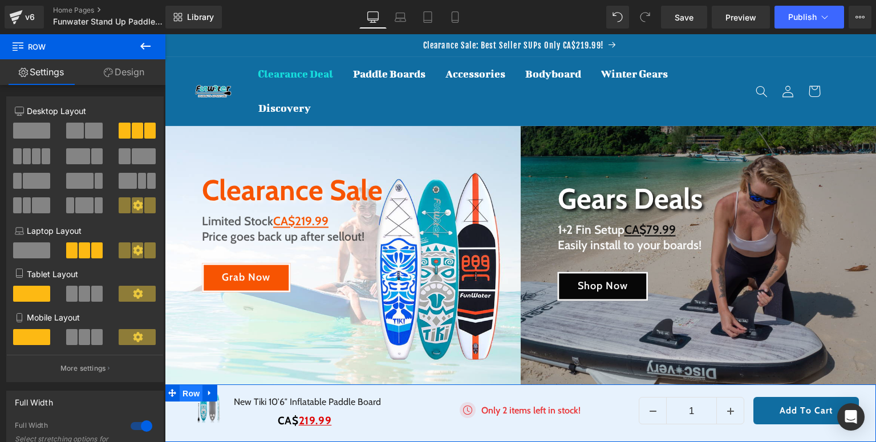
click at [182, 392] on span "Row" at bounding box center [191, 393] width 23 height 17
click at [210, 393] on icon at bounding box center [209, 393] width 2 height 5
click at [211, 392] on icon at bounding box center [210, 393] width 8 height 8
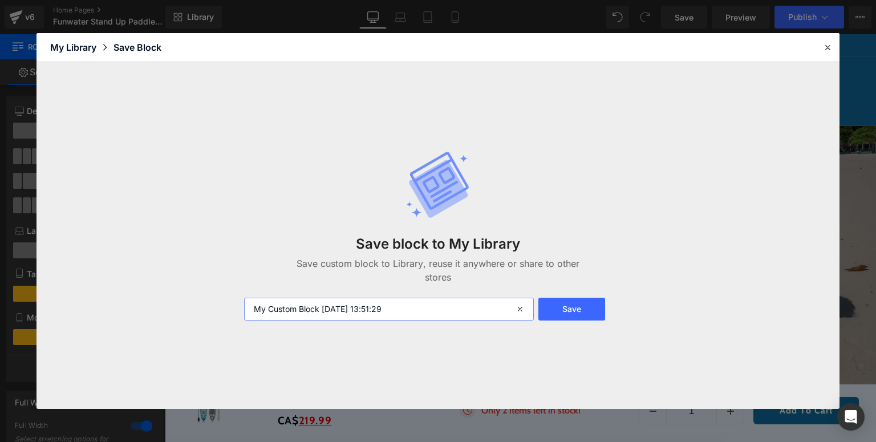
drag, startPoint x: 433, startPoint y: 310, endPoint x: 244, endPoint y: 316, distance: 189.4
click at [244, 316] on input "My Custom Block 2025-08-19 13:51:29" at bounding box center [389, 309] width 290 height 23
type input "promotion-小窗口"
click at [585, 302] on button "Save" at bounding box center [571, 309] width 67 height 23
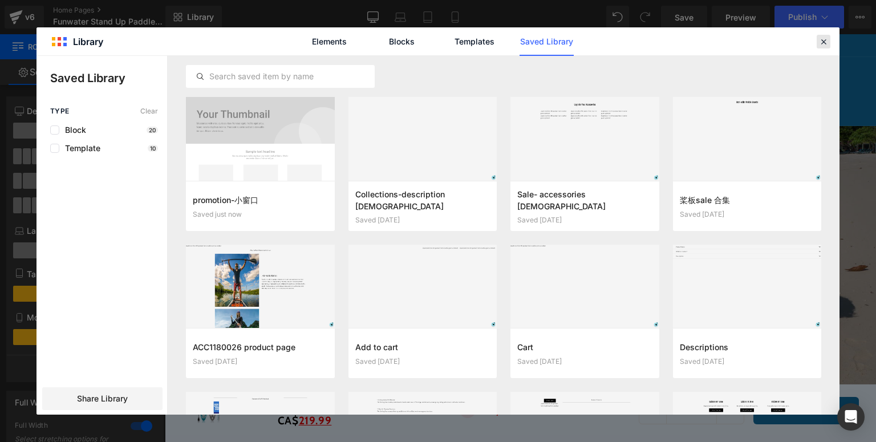
click at [821, 41] on icon at bounding box center [823, 41] width 10 height 10
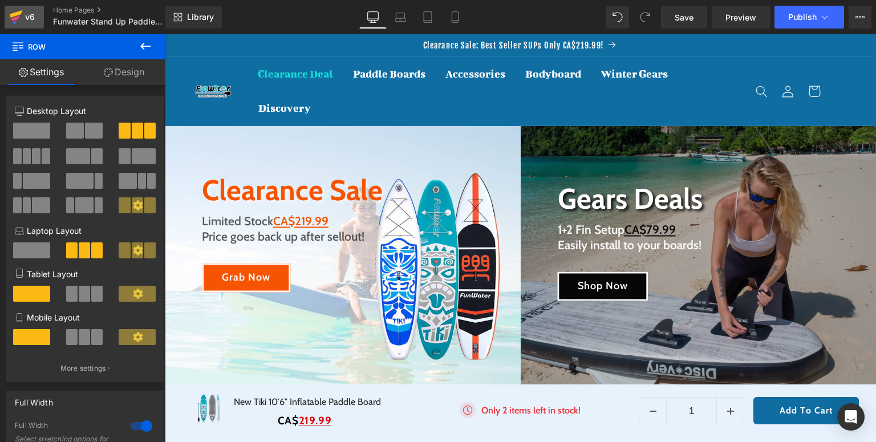
click at [25, 20] on div "v6" at bounding box center [30, 17] width 14 height 15
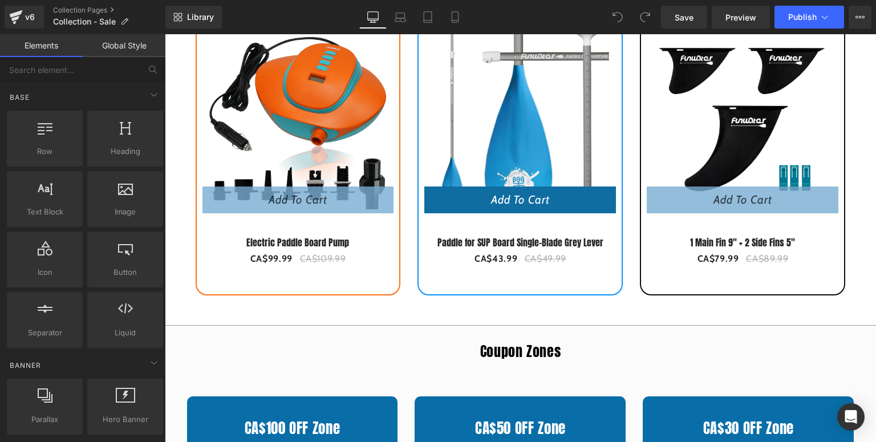
scroll to position [958, 0]
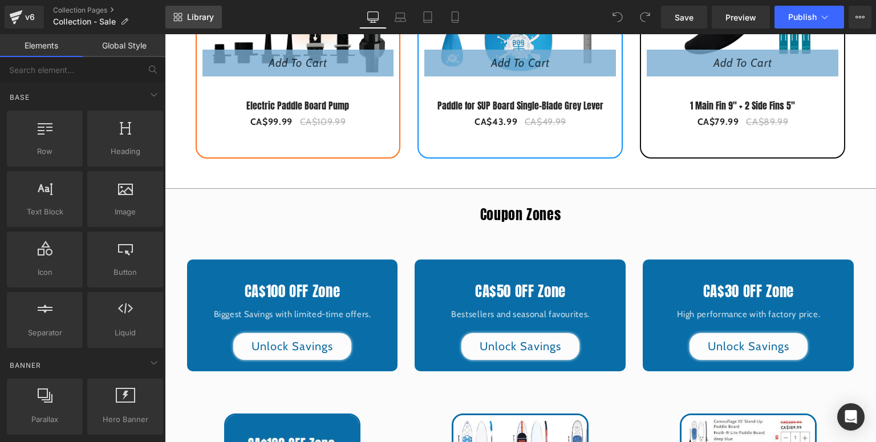
click at [196, 17] on span "Library" at bounding box center [200, 17] width 27 height 10
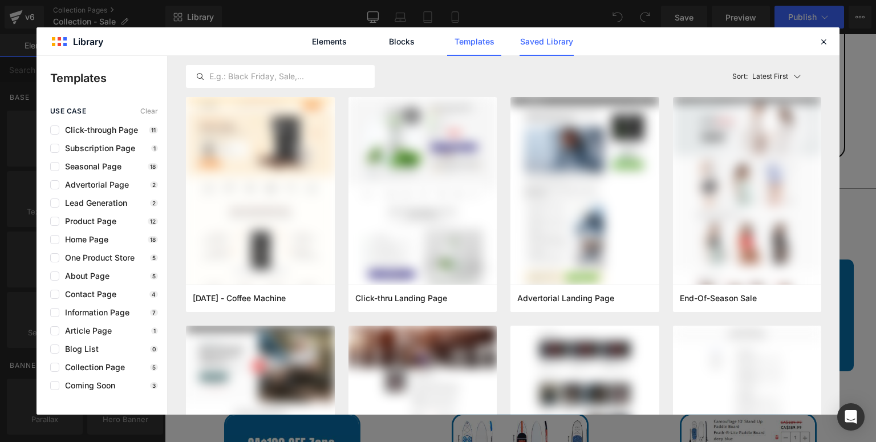
click at [561, 37] on link "Saved Library" at bounding box center [546, 41] width 54 height 29
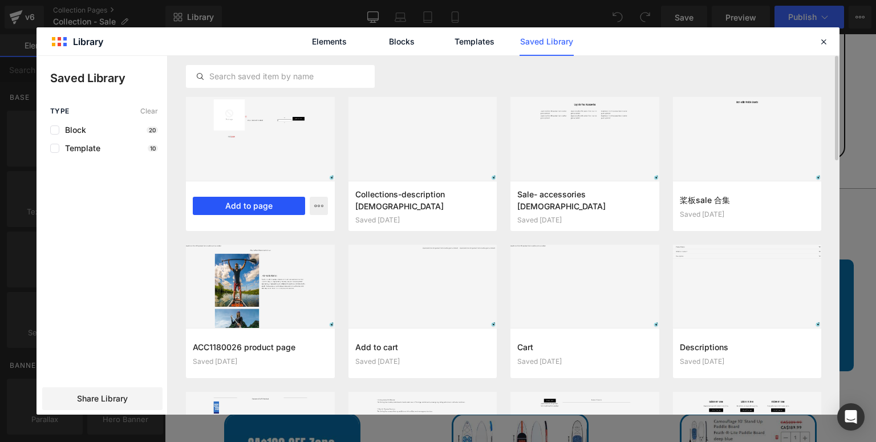
drag, startPoint x: 263, startPoint y: 205, endPoint x: 291, endPoint y: 193, distance: 30.9
click at [263, 205] on button "Add to page" at bounding box center [249, 206] width 112 height 18
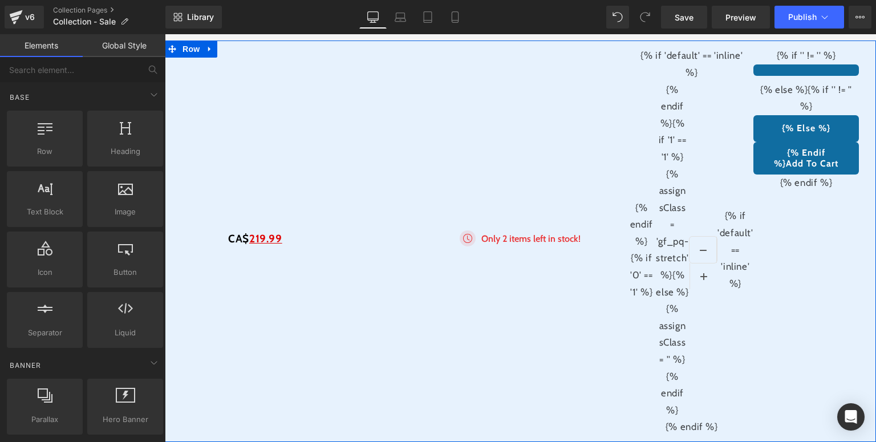
scroll to position [3872, 0]
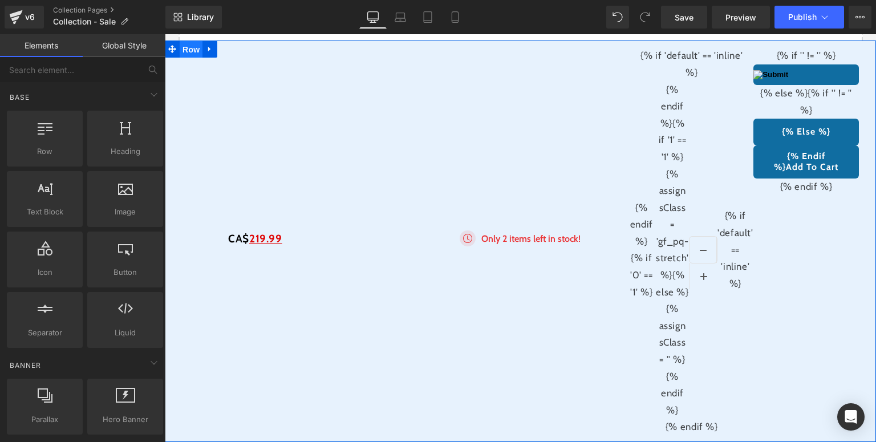
click at [182, 58] on span "Row" at bounding box center [191, 49] width 23 height 17
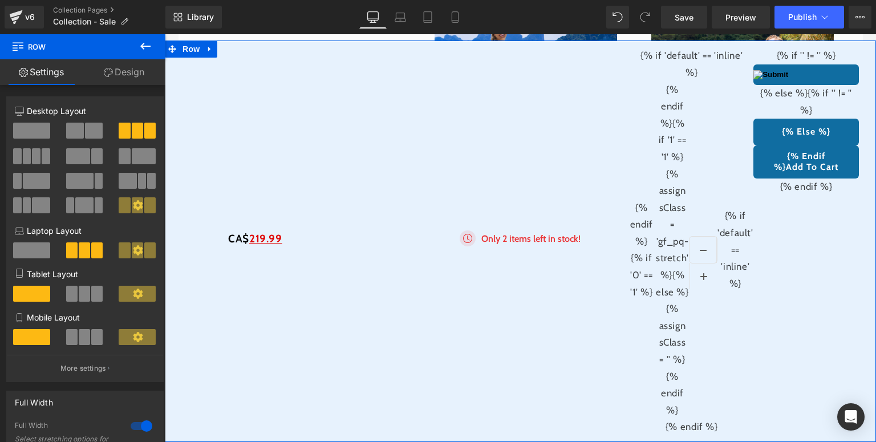
scroll to position [3325, 0]
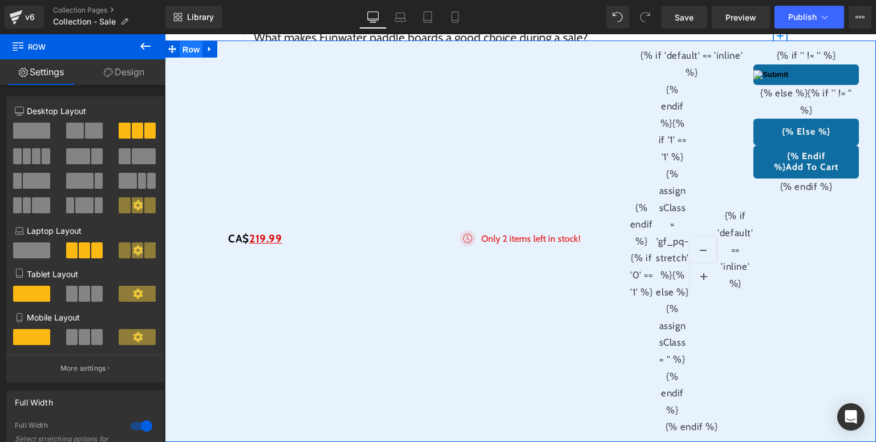
click at [194, 58] on span "Row" at bounding box center [191, 49] width 23 height 17
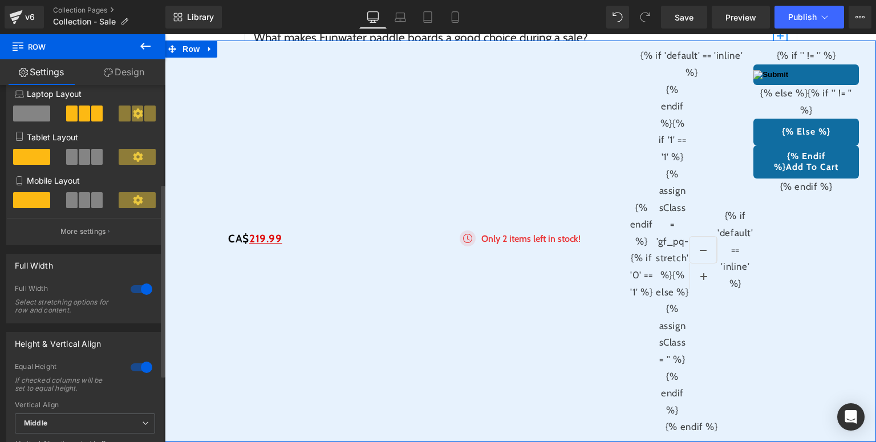
scroll to position [182, 0]
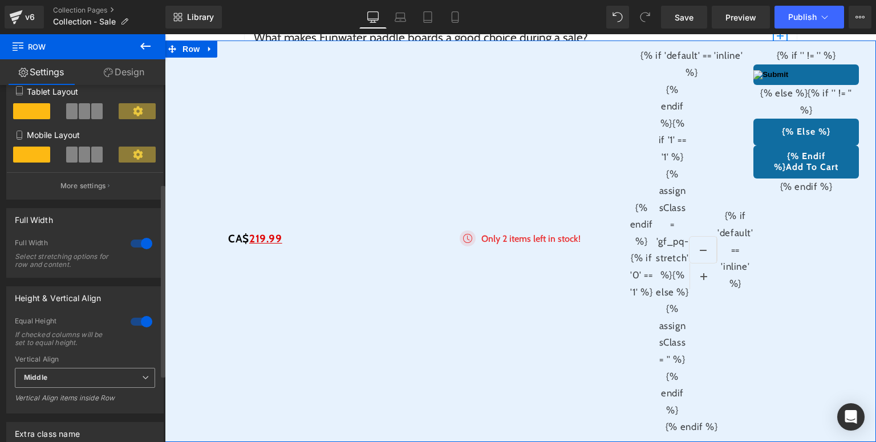
click at [119, 380] on span "Middle" at bounding box center [85, 378] width 140 height 20
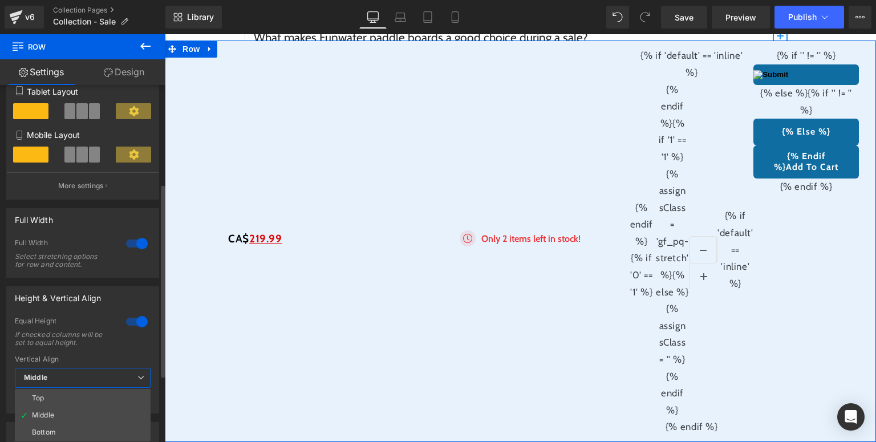
click at [128, 322] on div at bounding box center [136, 321] width 27 height 18
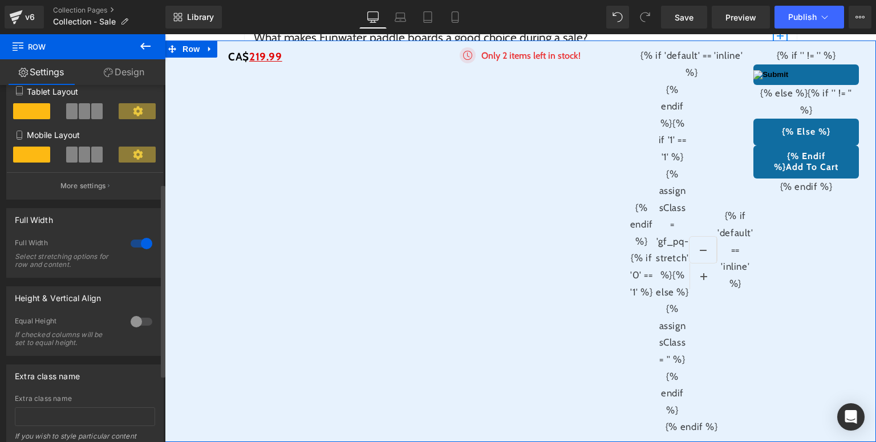
scroll to position [3230, 0]
click at [132, 324] on div at bounding box center [141, 321] width 27 height 18
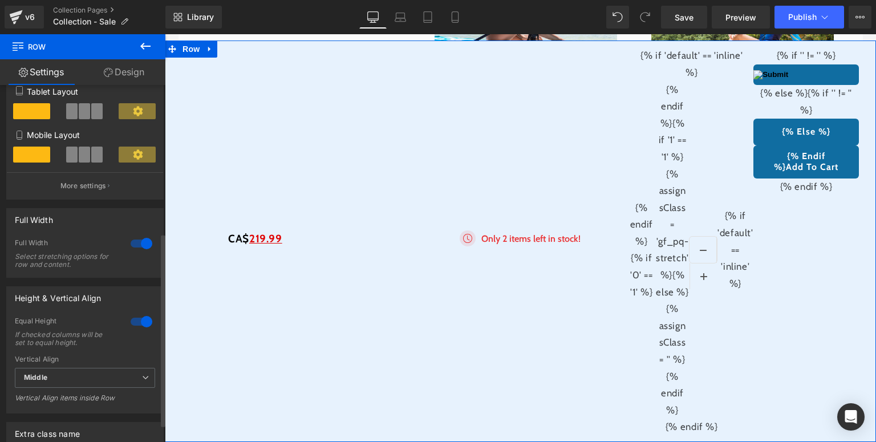
scroll to position [306, 0]
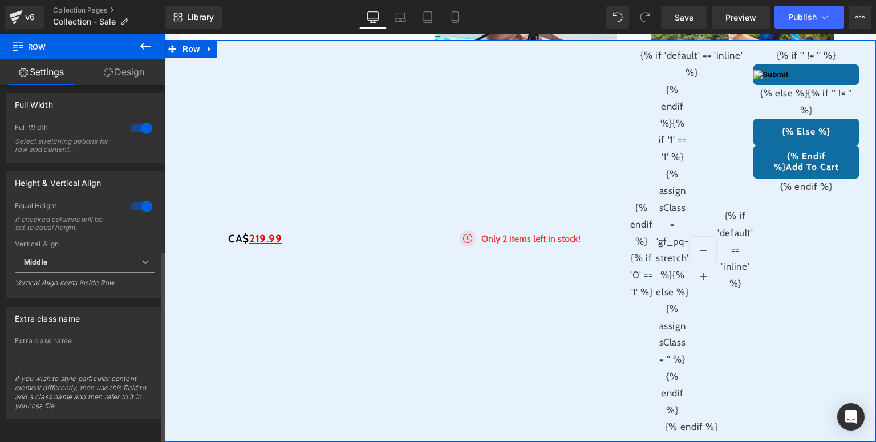
click at [98, 254] on span "Middle" at bounding box center [85, 263] width 140 height 20
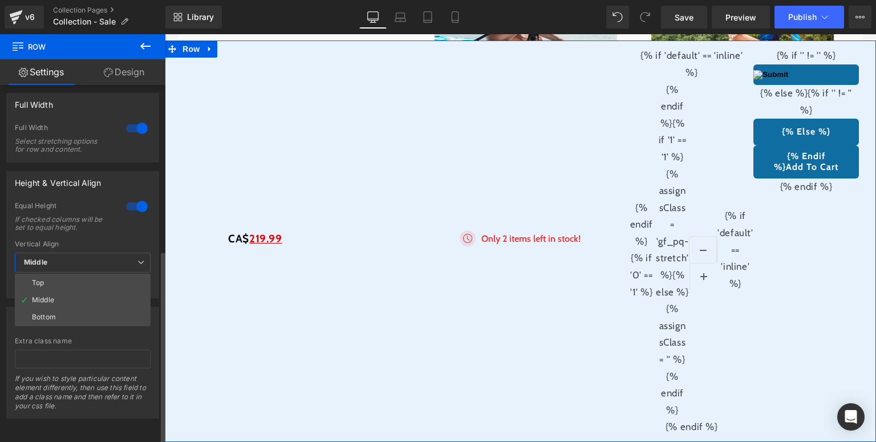
click at [98, 254] on span "Middle" at bounding box center [83, 263] width 136 height 20
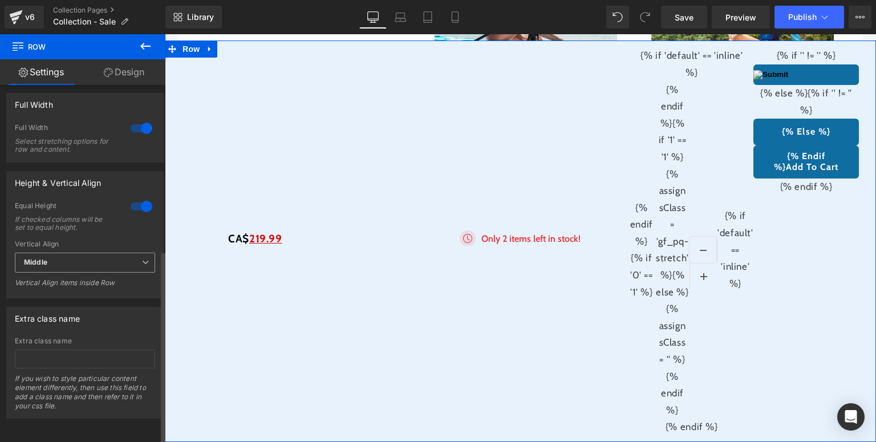
click at [98, 254] on span "Middle" at bounding box center [85, 263] width 140 height 20
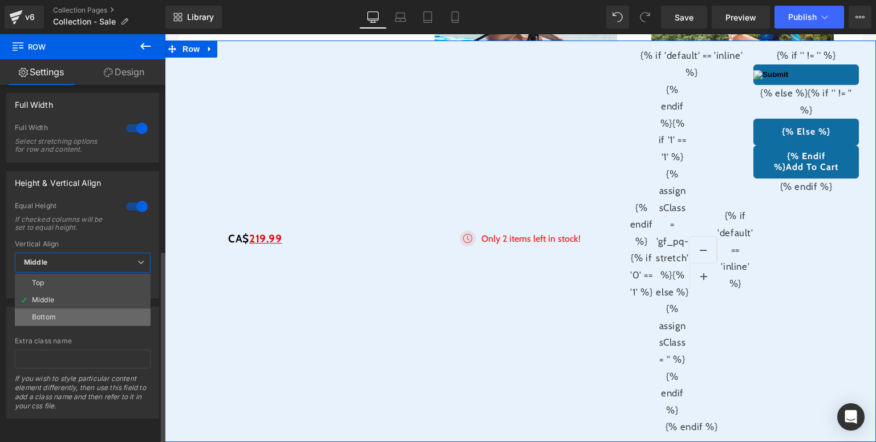
click at [70, 308] on li "Bottom" at bounding box center [83, 316] width 136 height 17
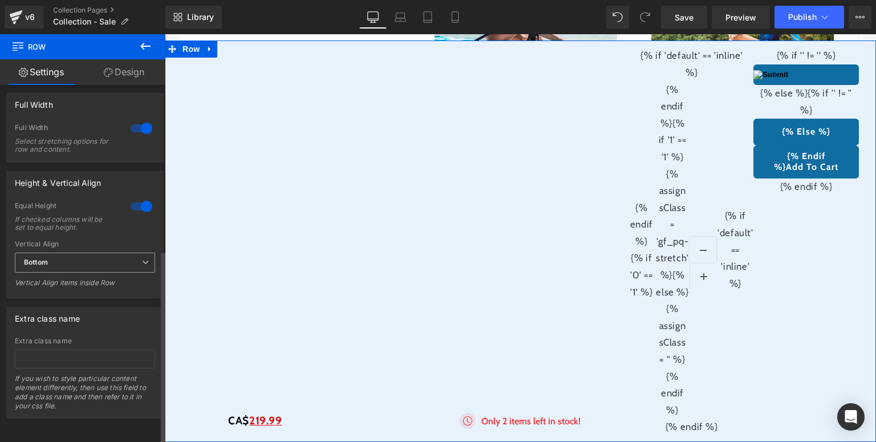
click at [89, 258] on span "Bottom" at bounding box center [85, 263] width 140 height 20
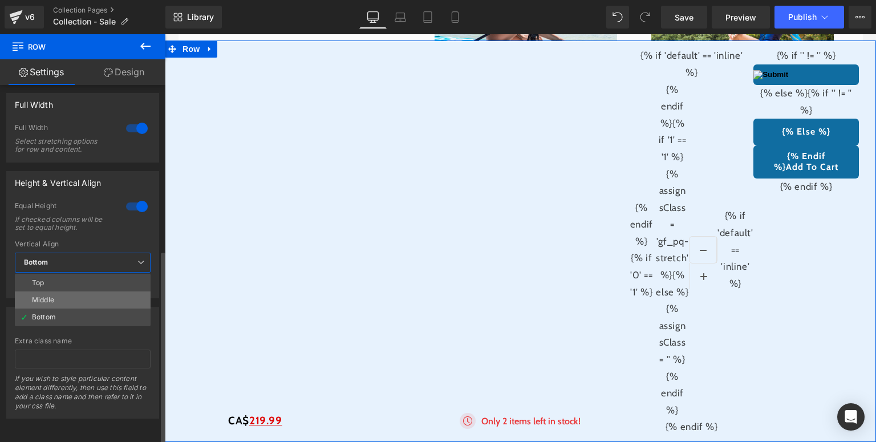
click at [58, 291] on li "Middle" at bounding box center [83, 299] width 136 height 17
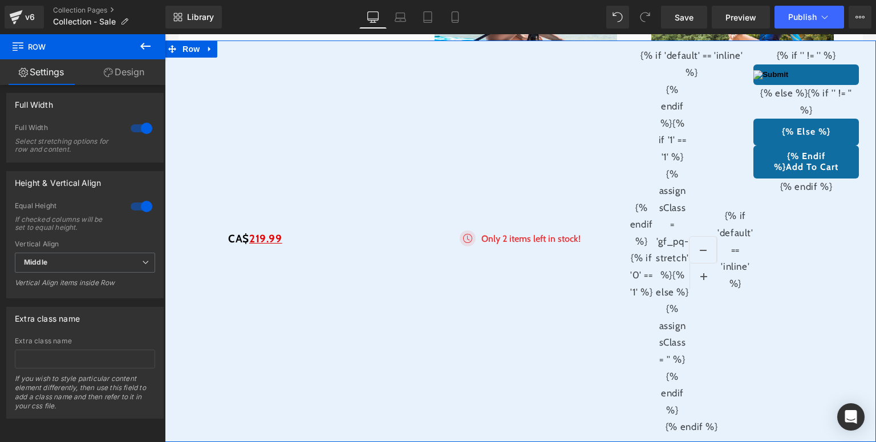
scroll to position [3412, 0]
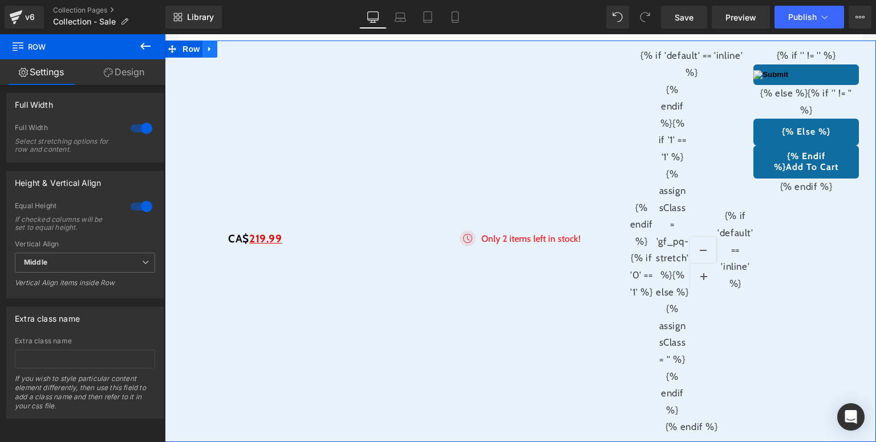
click at [214, 54] on icon at bounding box center [210, 49] width 8 height 9
click at [249, 58] on link at bounding box center [254, 48] width 15 height 17
click at [125, 79] on link "Design" at bounding box center [124, 72] width 83 height 26
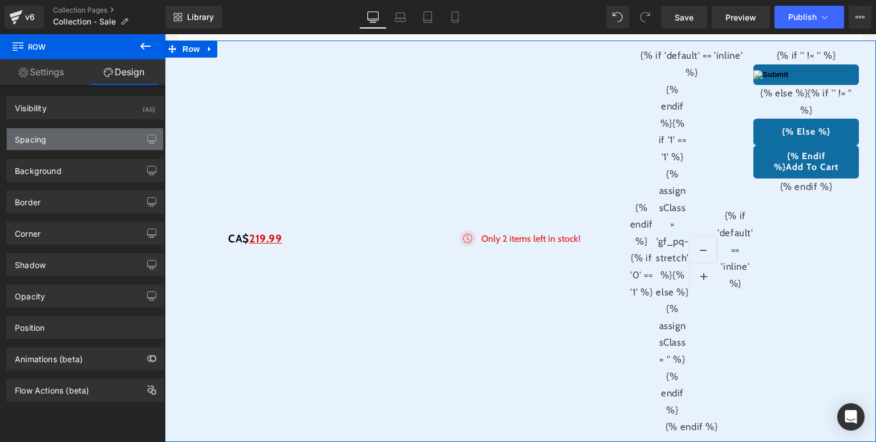
click at [46, 143] on div "Spacing" at bounding box center [30, 136] width 31 height 16
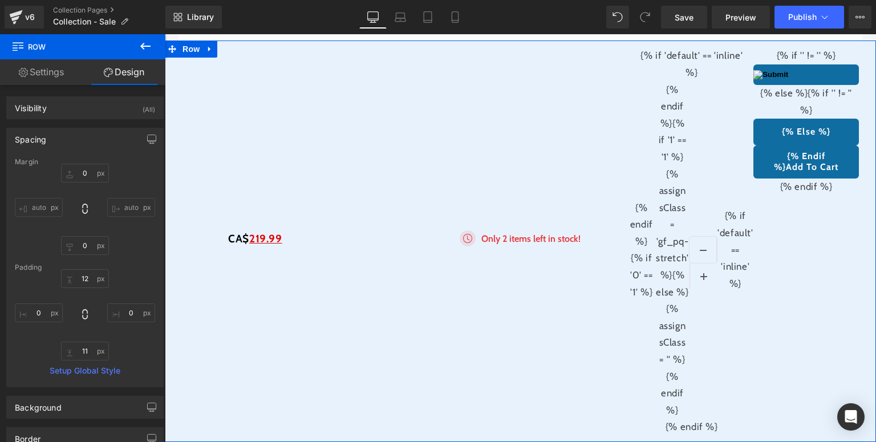
click at [46, 143] on div "Spacing" at bounding box center [30, 136] width 31 height 16
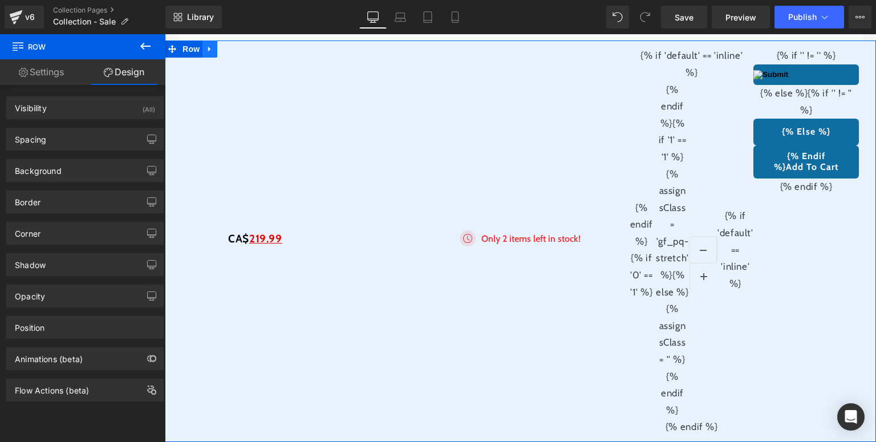
click at [213, 54] on icon at bounding box center [210, 49] width 8 height 9
click at [237, 53] on icon at bounding box center [239, 49] width 8 height 8
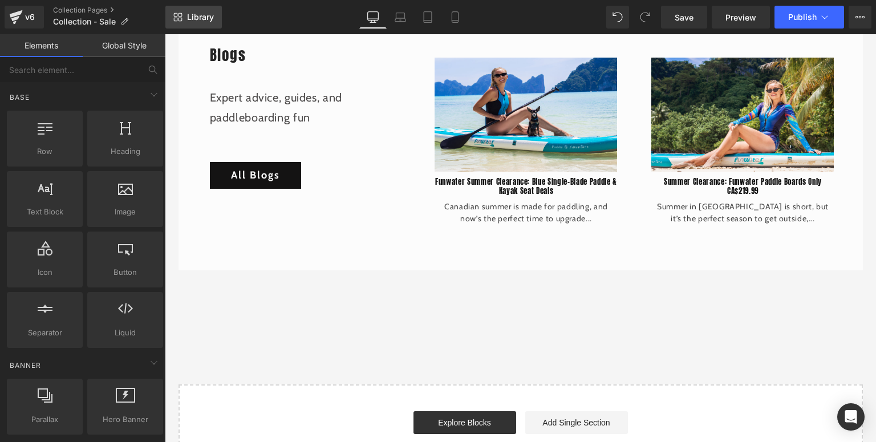
click at [208, 22] on link "Library" at bounding box center [193, 17] width 56 height 23
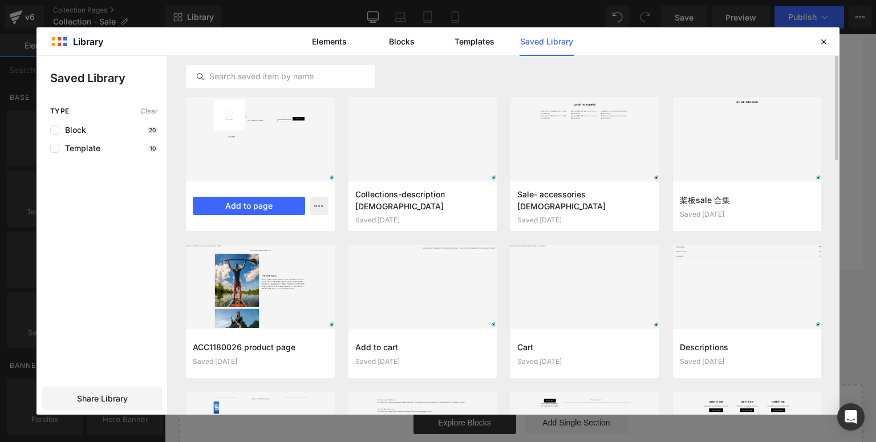
click at [275, 121] on div at bounding box center [260, 139] width 149 height 84
click at [269, 161] on div at bounding box center [260, 139] width 149 height 84
click at [313, 208] on button "button" at bounding box center [319, 206] width 18 height 18
click at [218, 148] on div at bounding box center [437, 235] width 803 height 359
click at [253, 140] on div at bounding box center [260, 139] width 149 height 84
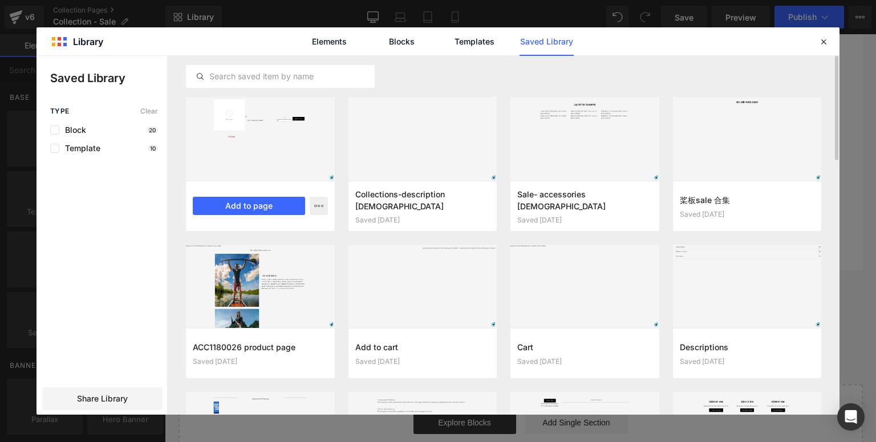
click at [253, 140] on div at bounding box center [260, 139] width 149 height 84
click at [328, 208] on div "promotion-小窗口 Saved 2 minutes ago Add to page" at bounding box center [260, 206] width 149 height 50
click at [0, 0] on icon "button" at bounding box center [0, 0] width 0 height 0
click at [303, 257] on div "Delete" at bounding box center [263, 255] width 130 height 24
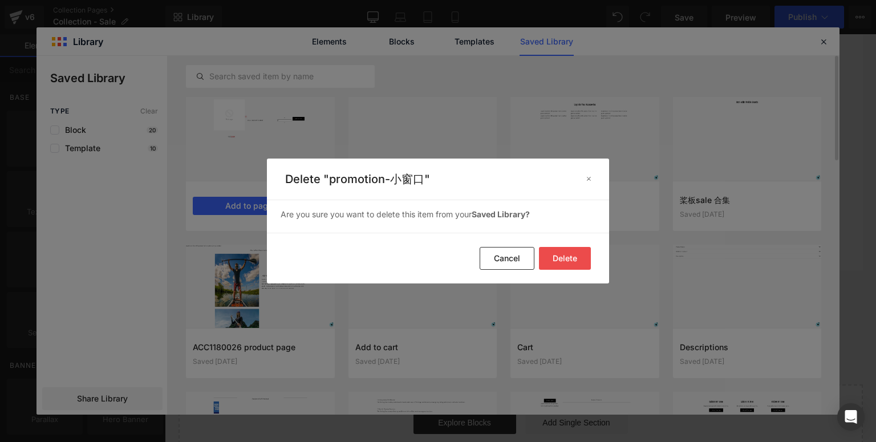
click at [586, 259] on button "Delete" at bounding box center [565, 258] width 52 height 23
click at [560, 254] on button "Delete" at bounding box center [565, 258] width 52 height 23
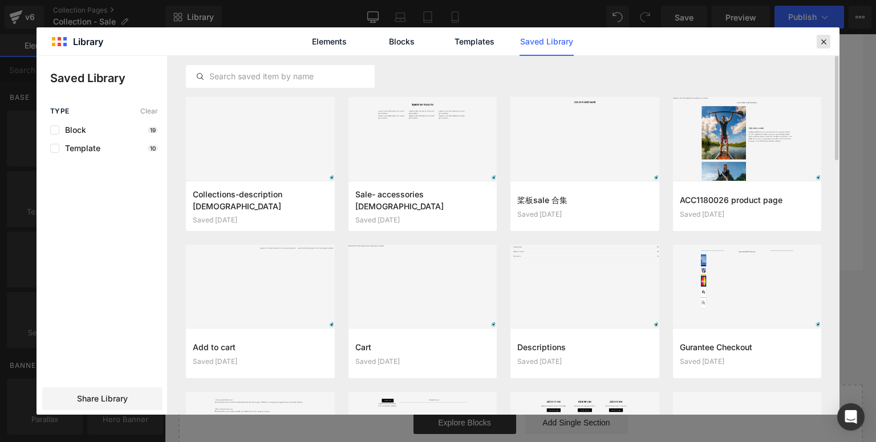
drag, startPoint x: 818, startPoint y: 42, endPoint x: 631, endPoint y: 6, distance: 190.4
click at [818, 42] on icon at bounding box center [823, 41] width 10 height 10
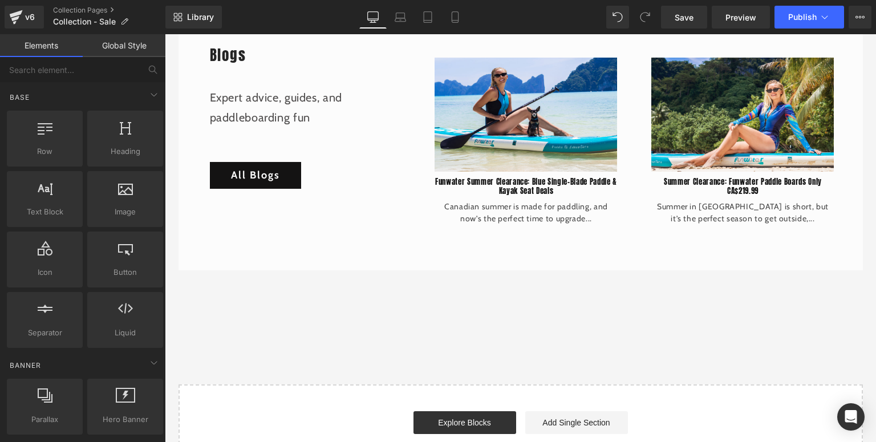
scroll to position [3366, 0]
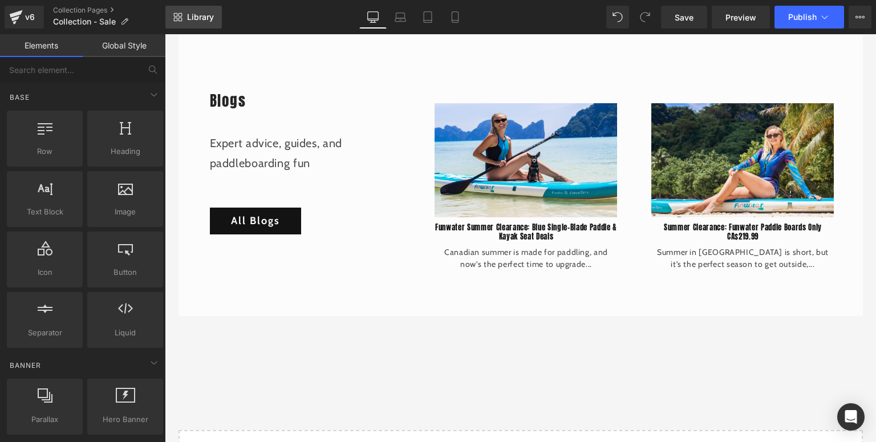
click at [184, 14] on link "Library" at bounding box center [193, 17] width 56 height 23
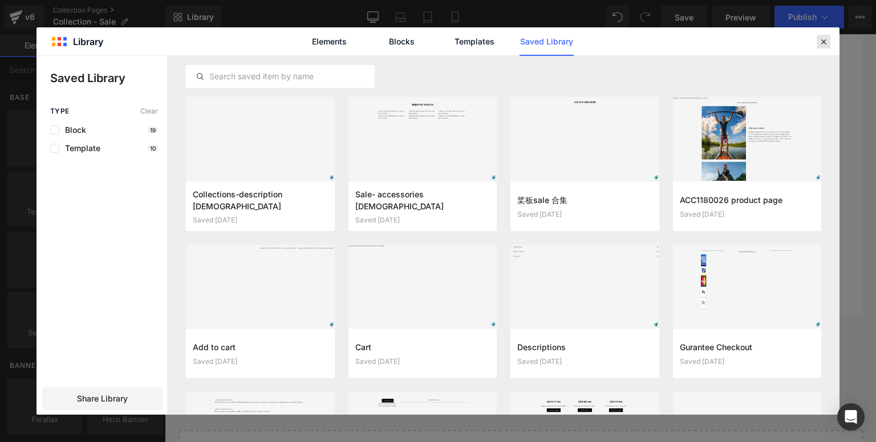
click at [828, 40] on icon at bounding box center [823, 41] width 10 height 10
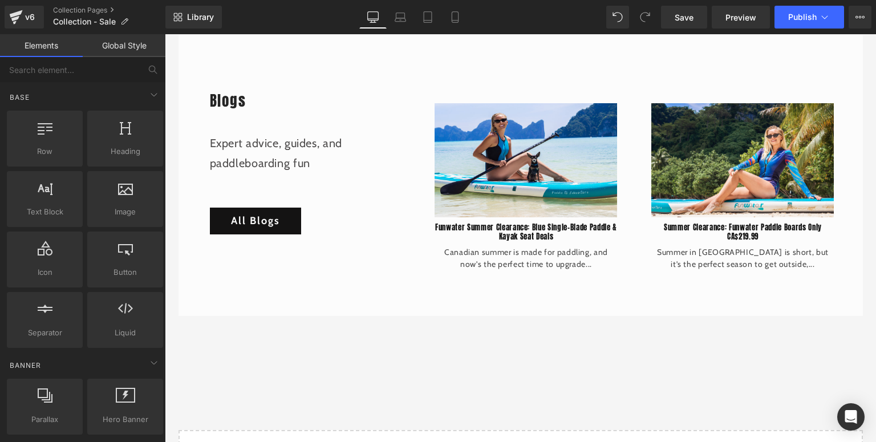
scroll to position [3093, 0]
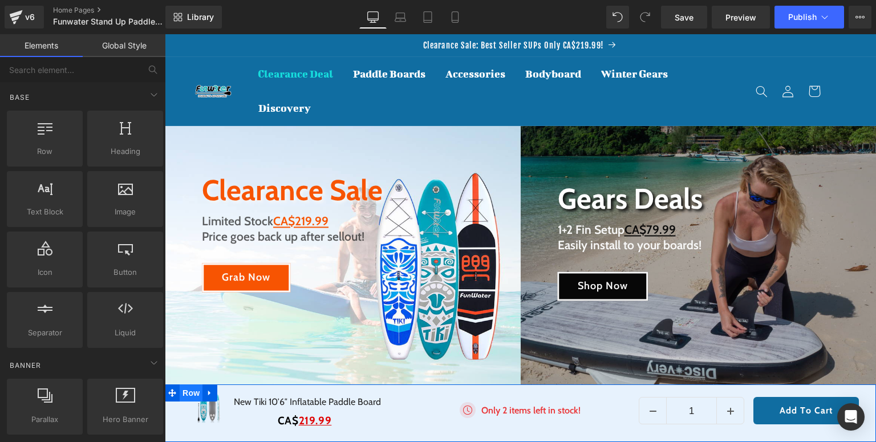
click at [186, 394] on span "Row" at bounding box center [191, 392] width 23 height 17
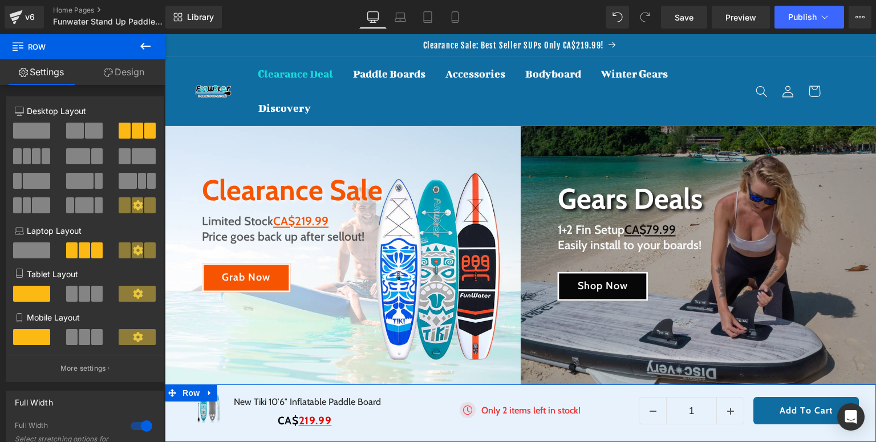
click at [115, 71] on link "Design" at bounding box center [124, 72] width 83 height 26
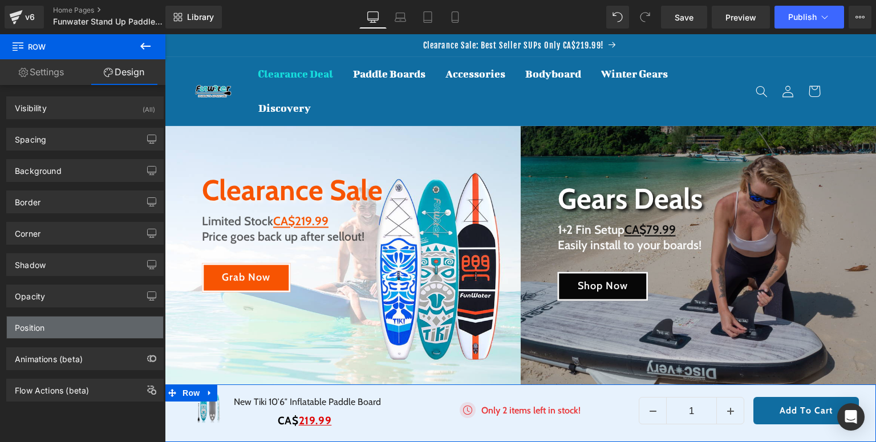
click at [96, 333] on div "Position" at bounding box center [85, 327] width 156 height 22
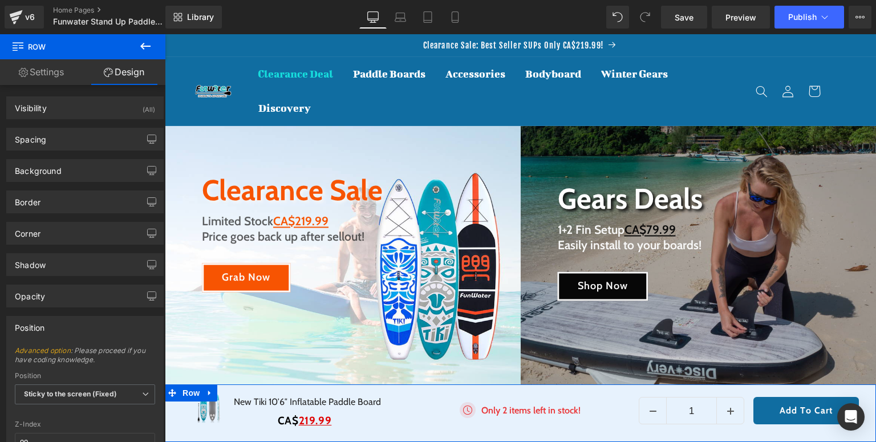
scroll to position [91, 0]
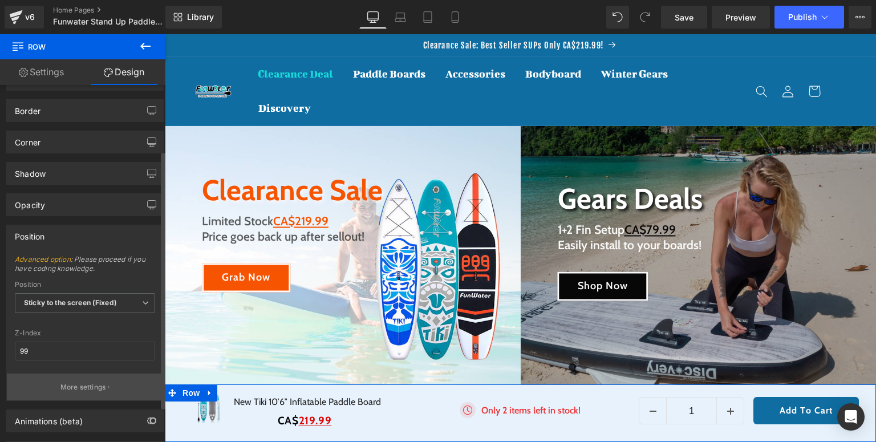
click at [87, 387] on p "More settings" at bounding box center [83, 387] width 46 height 10
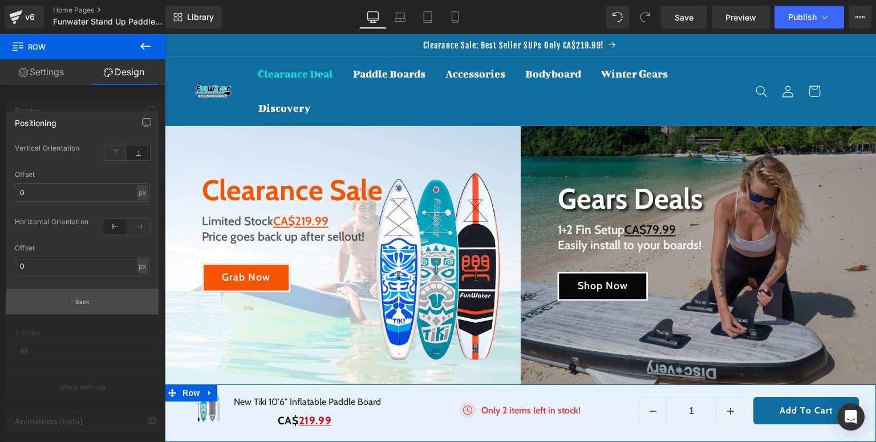
click at [85, 298] on p "Back" at bounding box center [82, 302] width 15 height 9
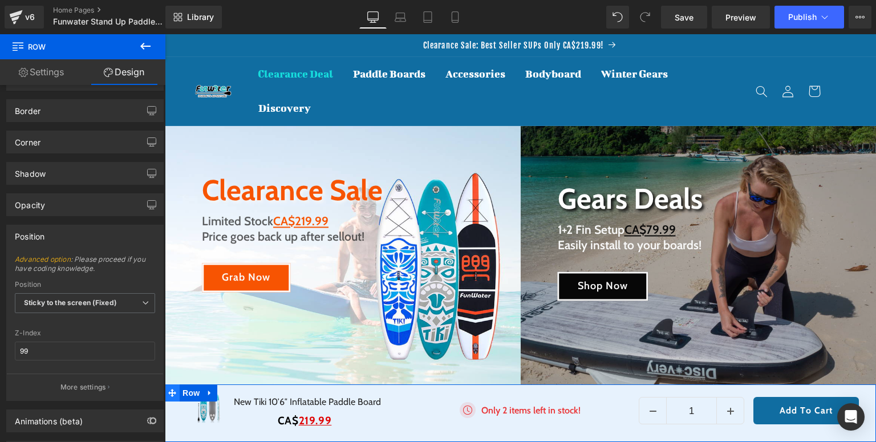
click at [172, 392] on icon at bounding box center [172, 393] width 8 height 8
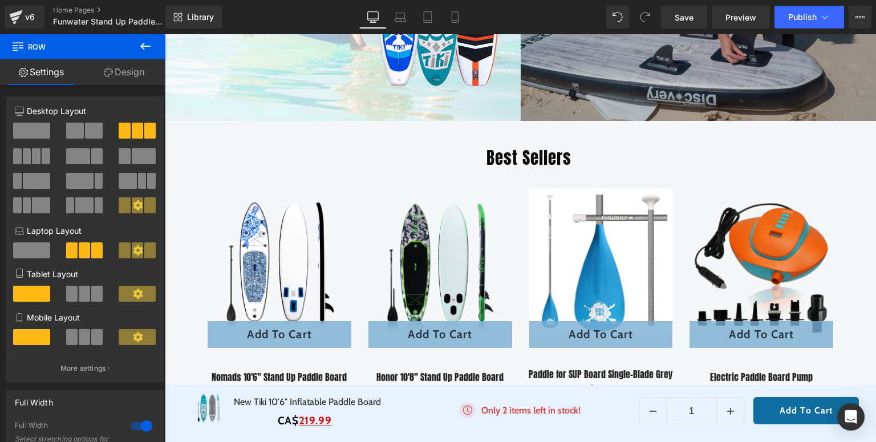
scroll to position [0, 0]
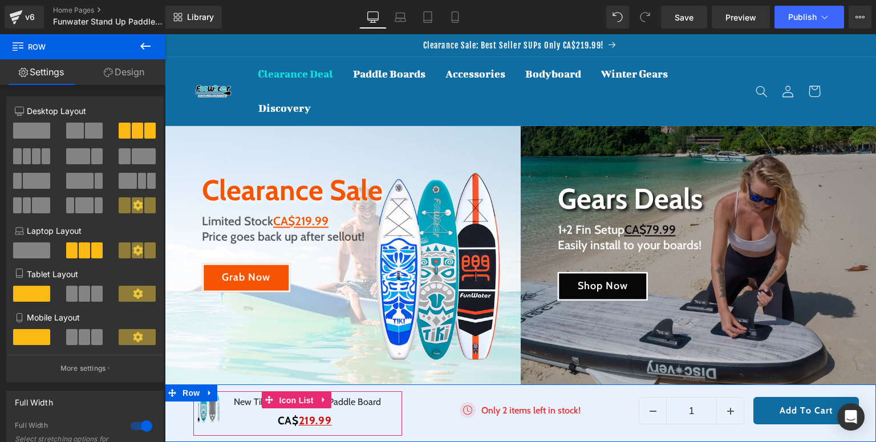
click at [280, 400] on span "Icon List" at bounding box center [296, 400] width 40 height 17
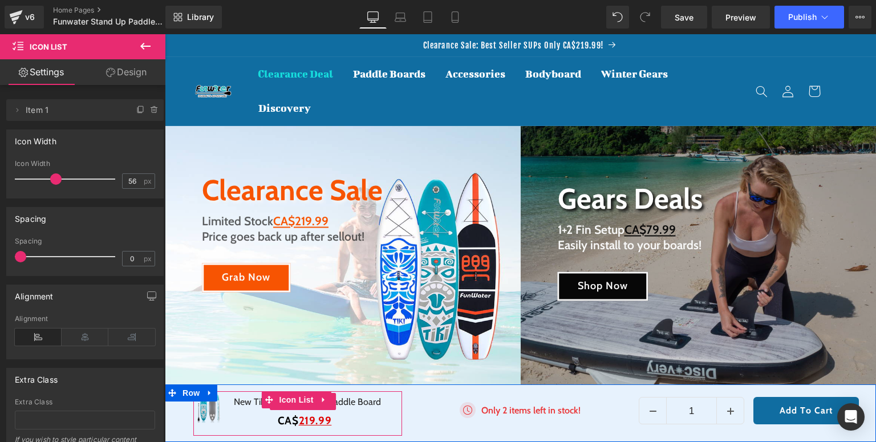
click at [240, 404] on link "New Tiki 10′6″ Inflatable Paddle Board" at bounding box center [303, 402] width 156 height 14
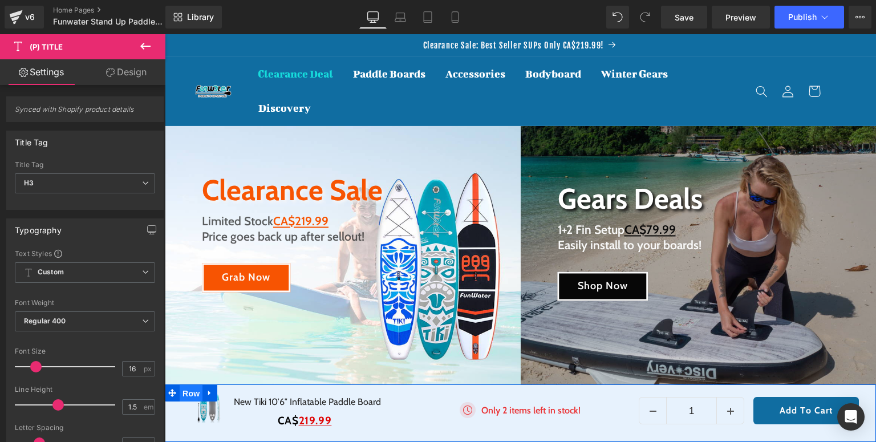
click at [189, 394] on span "Row" at bounding box center [191, 393] width 23 height 17
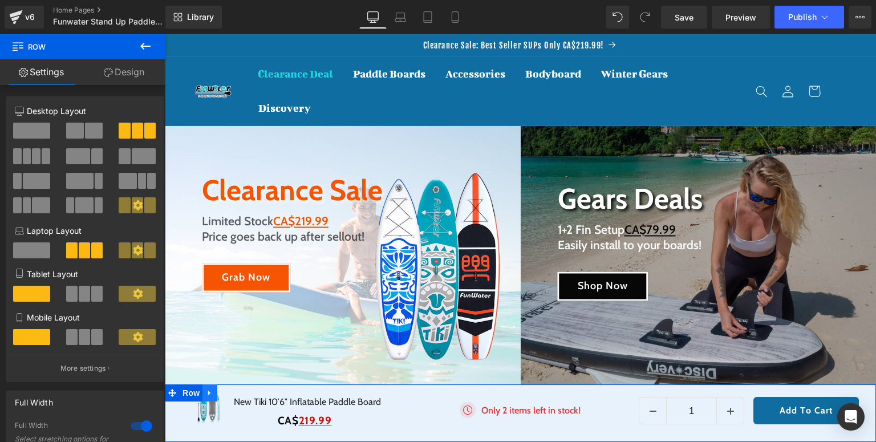
click at [208, 390] on icon at bounding box center [210, 393] width 8 height 9
click at [212, 393] on icon at bounding box center [210, 393] width 8 height 8
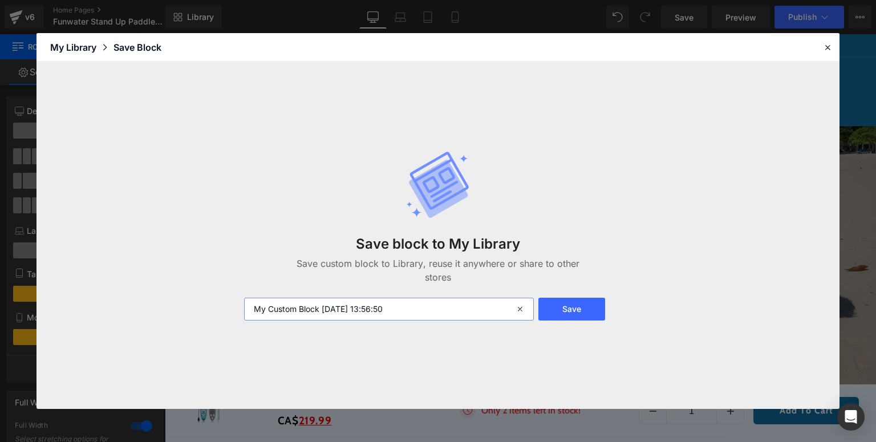
drag, startPoint x: 430, startPoint y: 303, endPoint x: 241, endPoint y: 295, distance: 188.8
click at [241, 295] on div "Save block to My Library Save custom block to Library, reuse it anywhere or sha…" at bounding box center [437, 235] width 401 height 215
type input "小窗口促销"
click at [546, 306] on button "Save" at bounding box center [571, 309] width 67 height 23
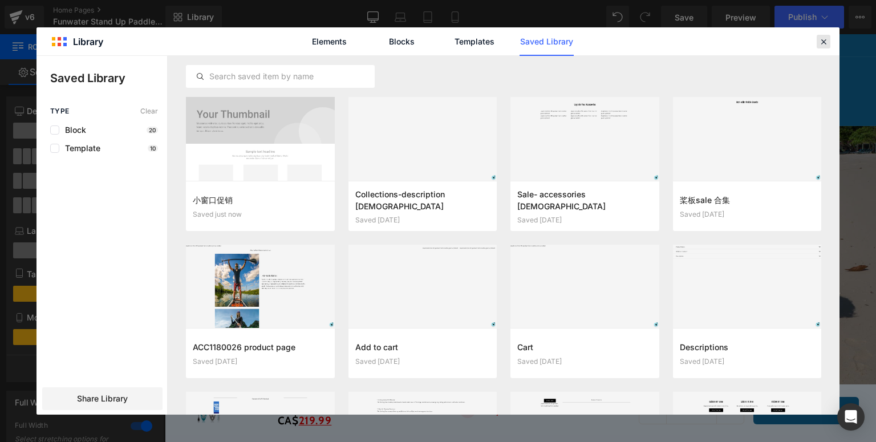
click at [826, 46] on icon at bounding box center [823, 41] width 10 height 10
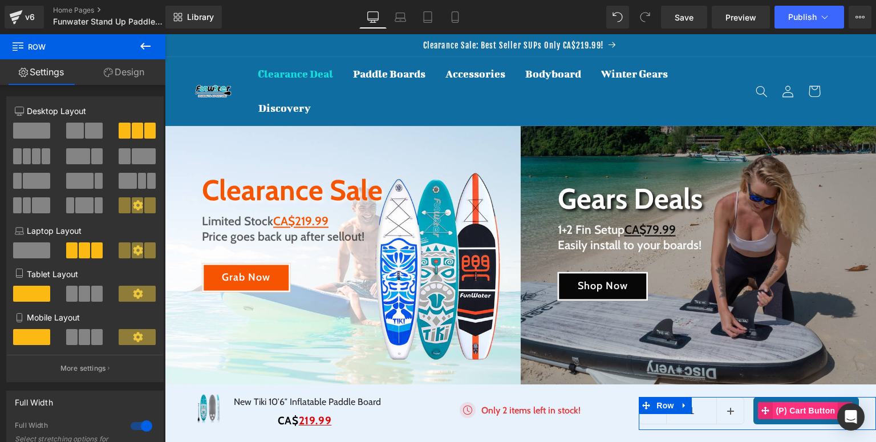
click at [779, 409] on span "(P) Cart Button" at bounding box center [804, 410] width 65 height 17
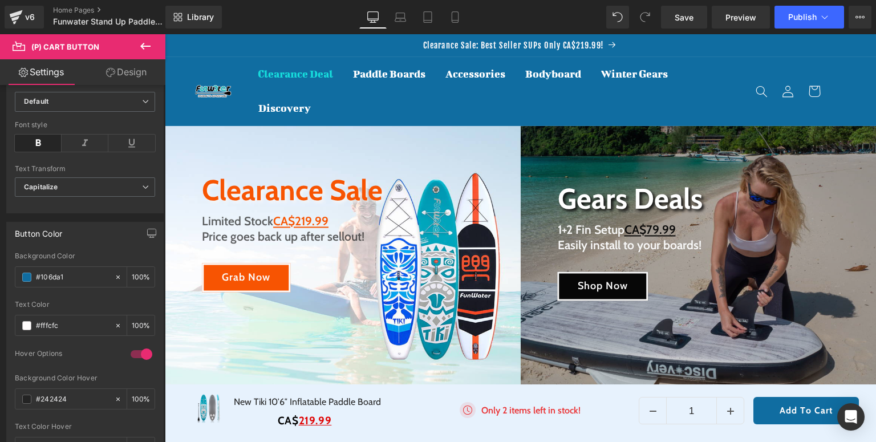
scroll to position [547, 0]
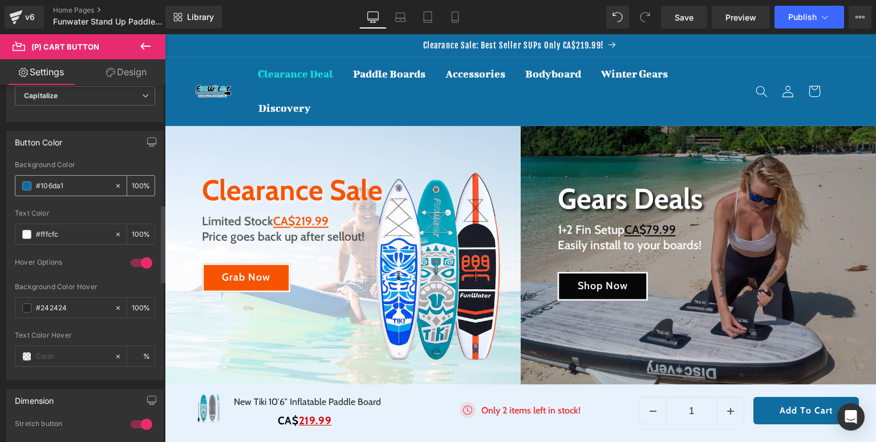
click at [84, 191] on div "#106da1" at bounding box center [64, 186] width 99 height 20
drag, startPoint x: 87, startPoint y: 185, endPoint x: 26, endPoint y: 184, distance: 61.6
click at [26, 184] on div "#106da1" at bounding box center [64, 186] width 99 height 20
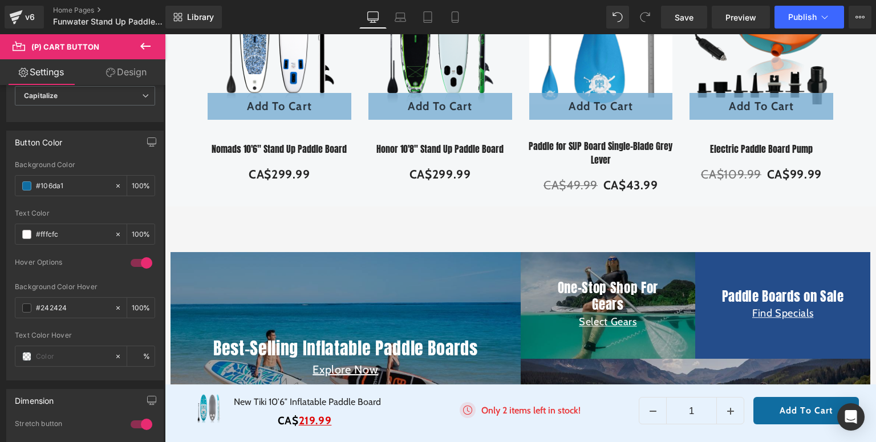
scroll to position [730, 0]
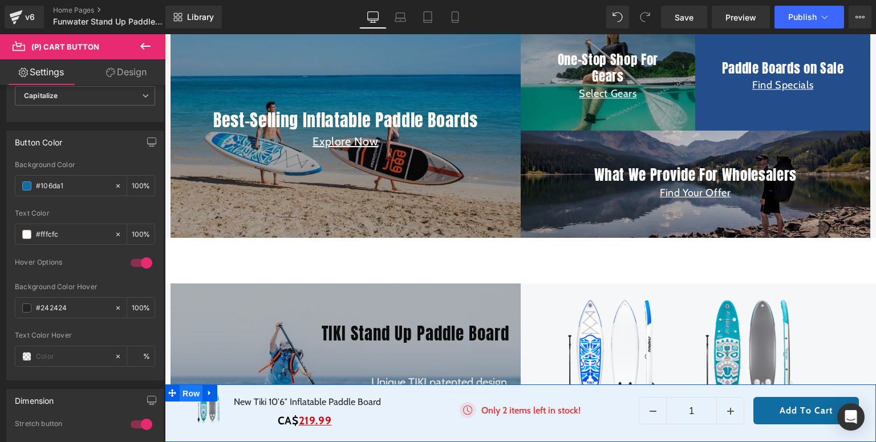
click at [192, 396] on span "Row" at bounding box center [191, 393] width 23 height 17
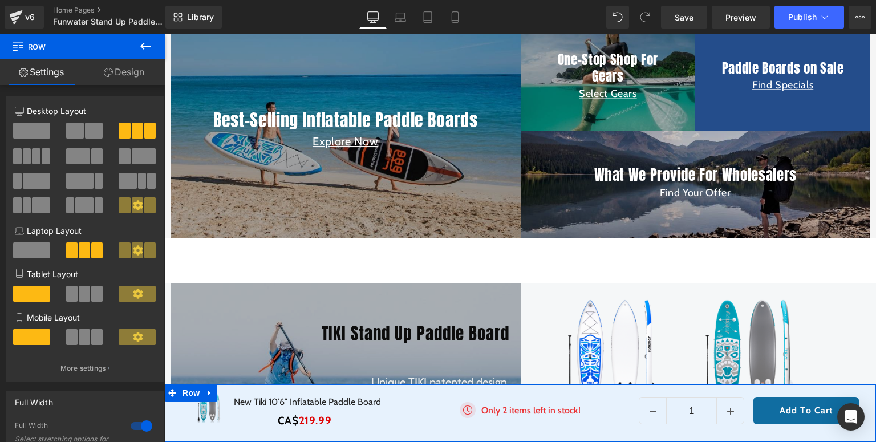
click at [133, 75] on link "Design" at bounding box center [124, 72] width 83 height 26
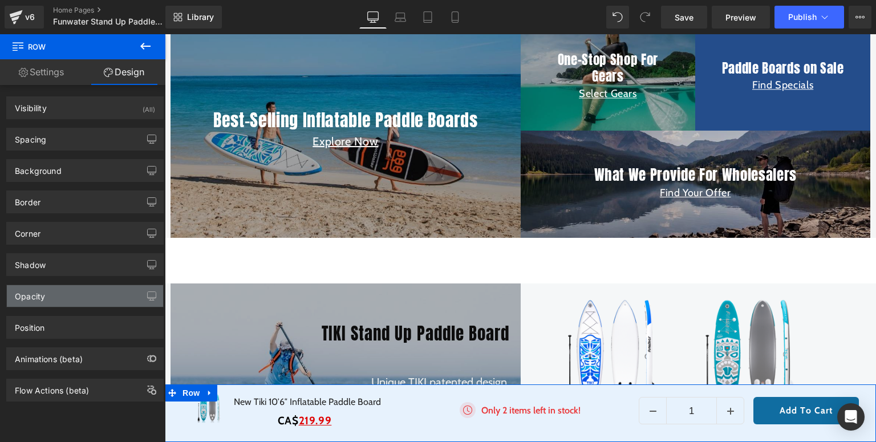
click at [87, 288] on div "Opacity" at bounding box center [85, 296] width 156 height 22
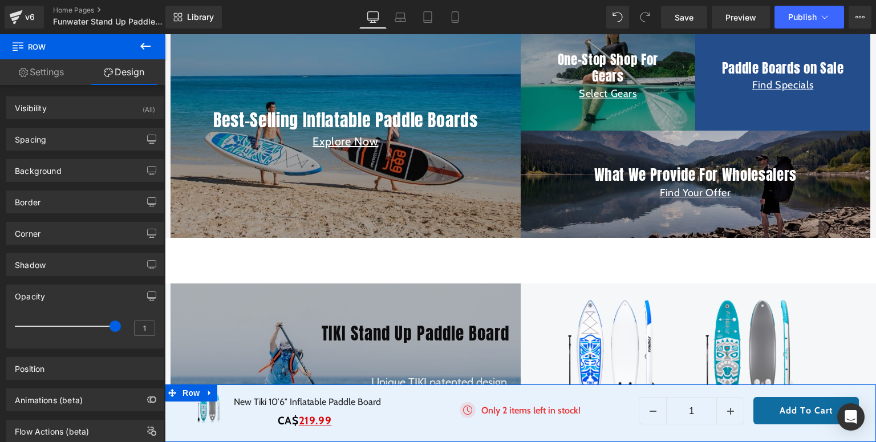
click at [80, 302] on div "Opacity" at bounding box center [85, 296] width 156 height 22
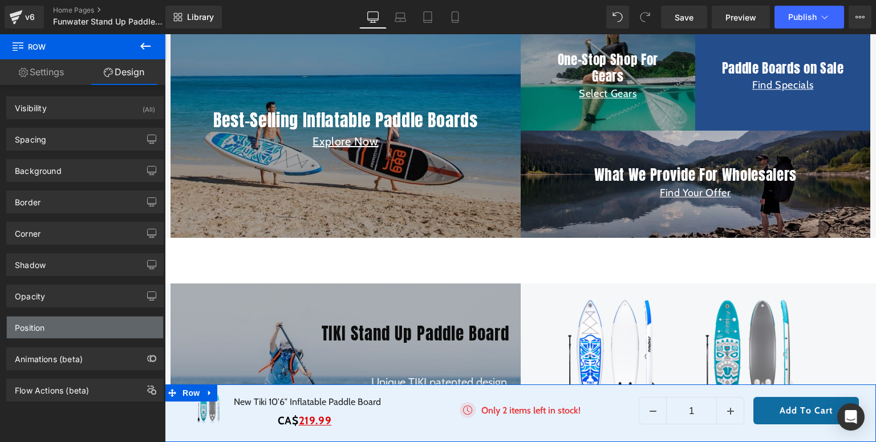
click at [70, 324] on div "Position" at bounding box center [85, 327] width 156 height 22
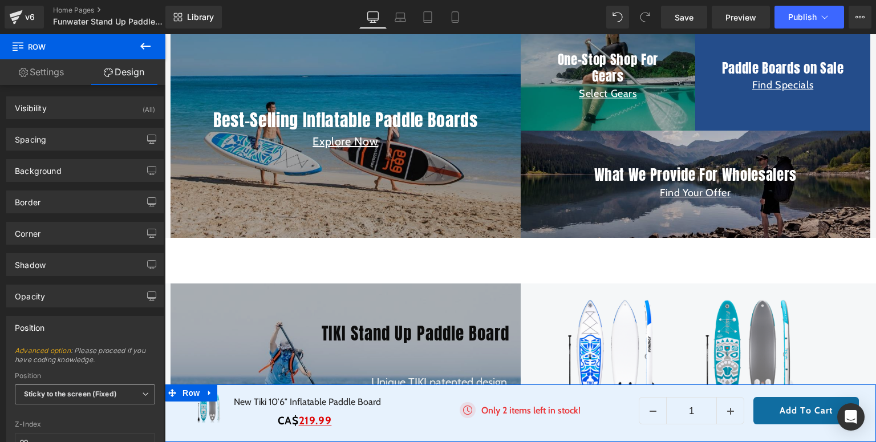
scroll to position [141, 0]
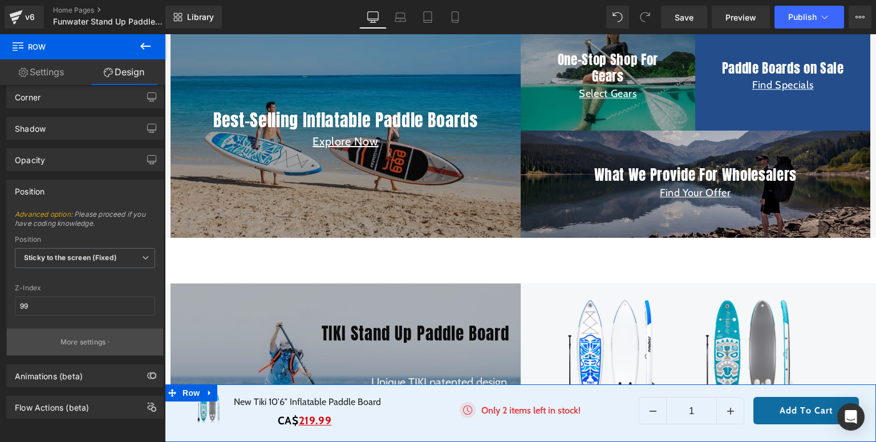
click at [93, 337] on p "More settings" at bounding box center [83, 342] width 46 height 10
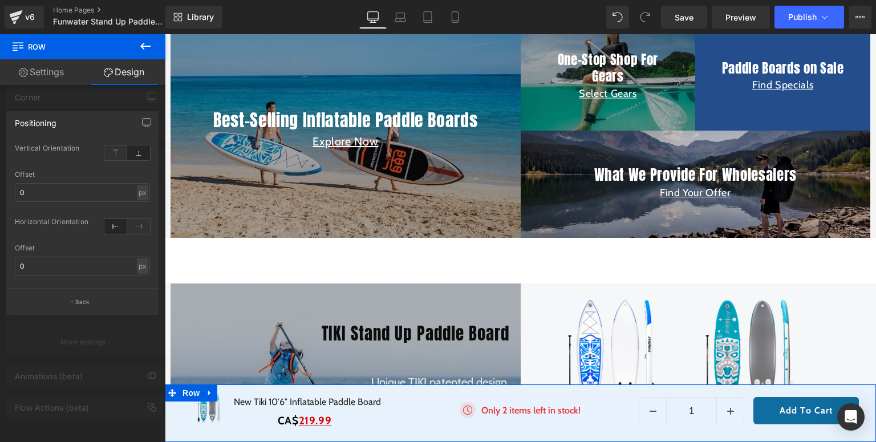
click at [121, 91] on div at bounding box center [82, 240] width 165 height 413
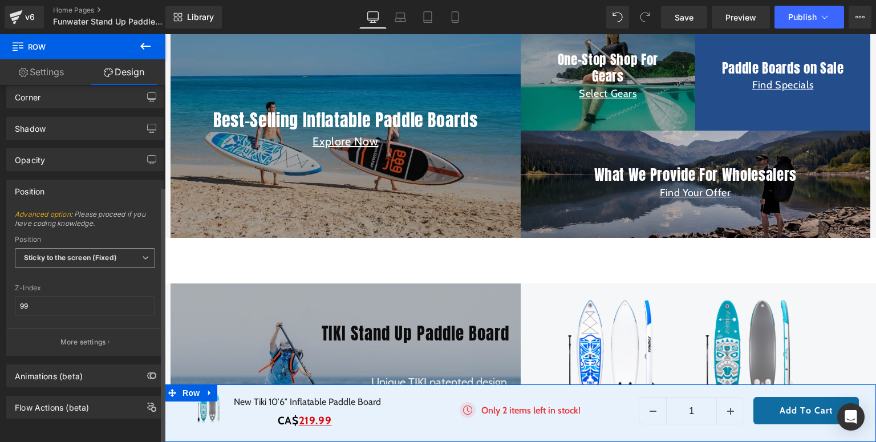
scroll to position [4, 0]
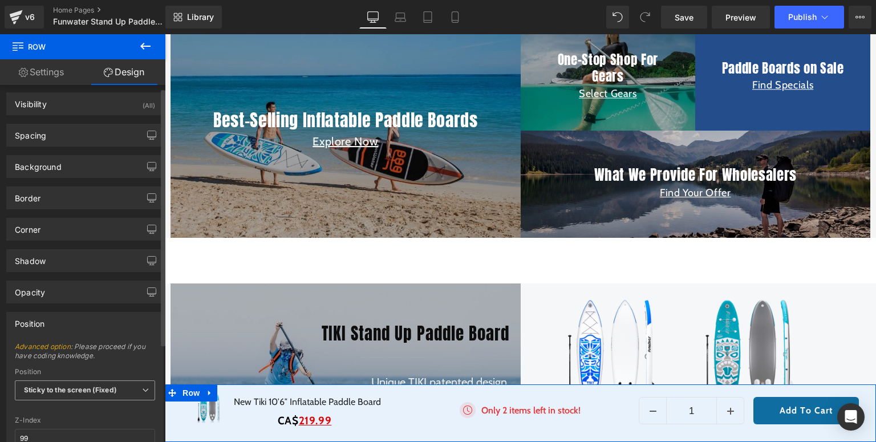
click at [73, 385] on b "Sticky to the screen (Fixed)" at bounding box center [70, 389] width 93 height 9
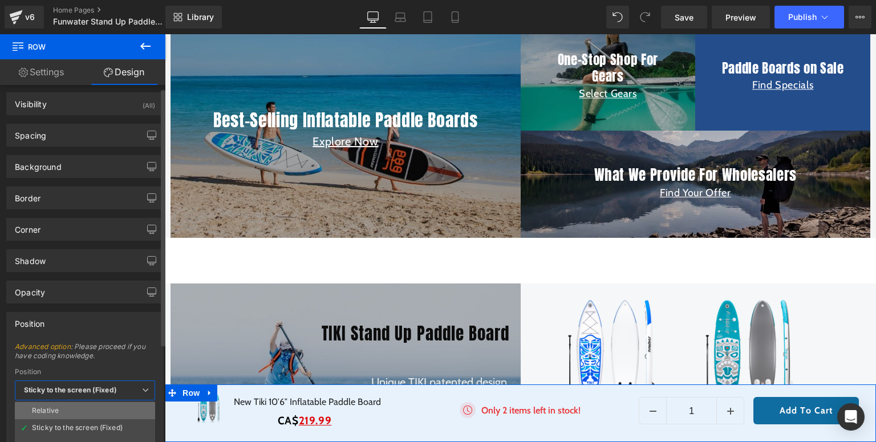
click at [59, 405] on li "Relative" at bounding box center [85, 410] width 140 height 17
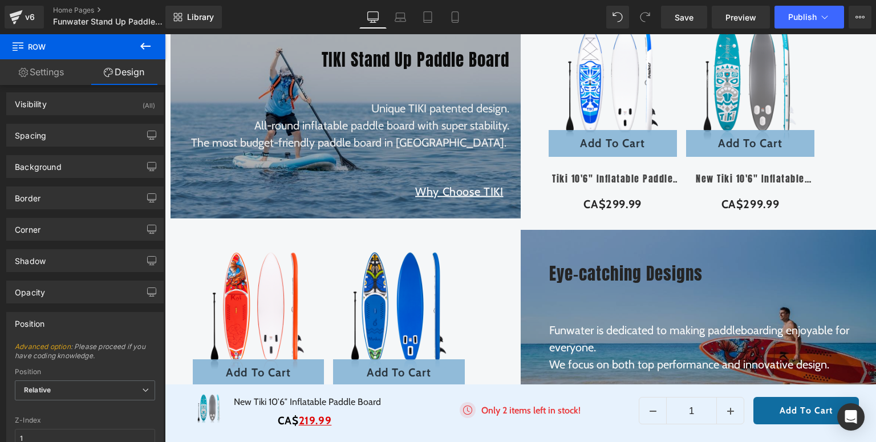
scroll to position [1231, 0]
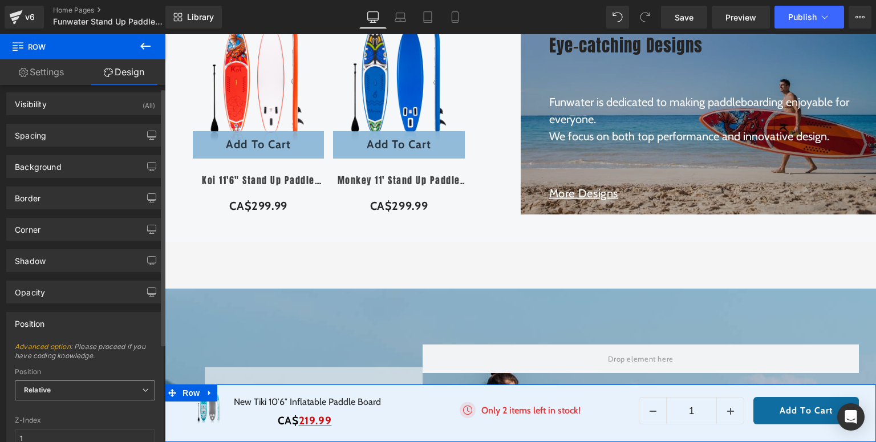
click at [93, 385] on span "Relative" at bounding box center [85, 390] width 140 height 20
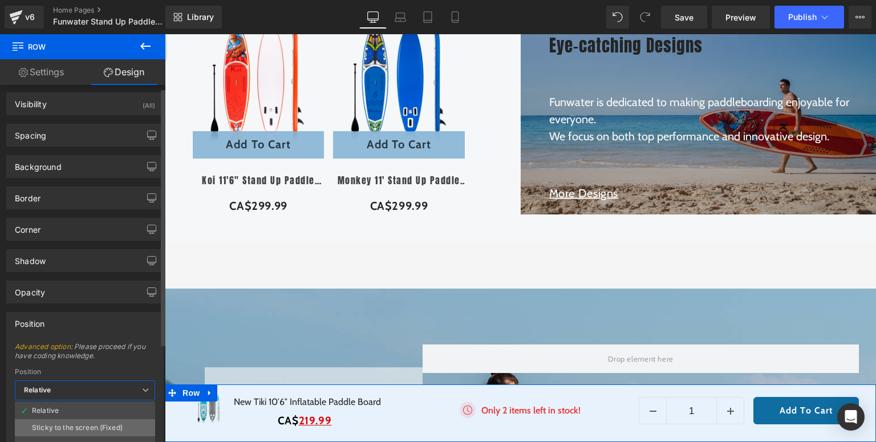
click at [55, 424] on div "Sticky to the screen (Fixed)" at bounding box center [77, 428] width 91 height 8
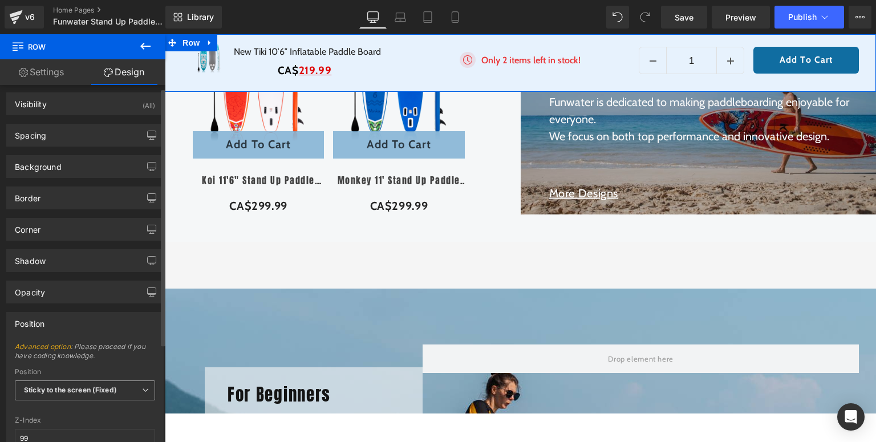
click at [78, 389] on b "Sticky to the screen (Fixed)" at bounding box center [70, 389] width 93 height 9
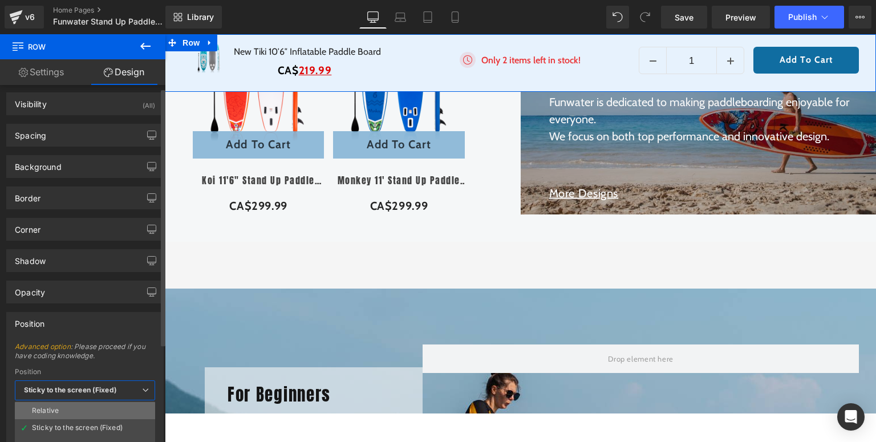
click at [52, 410] on div "Relative" at bounding box center [45, 410] width 27 height 8
type input "1"
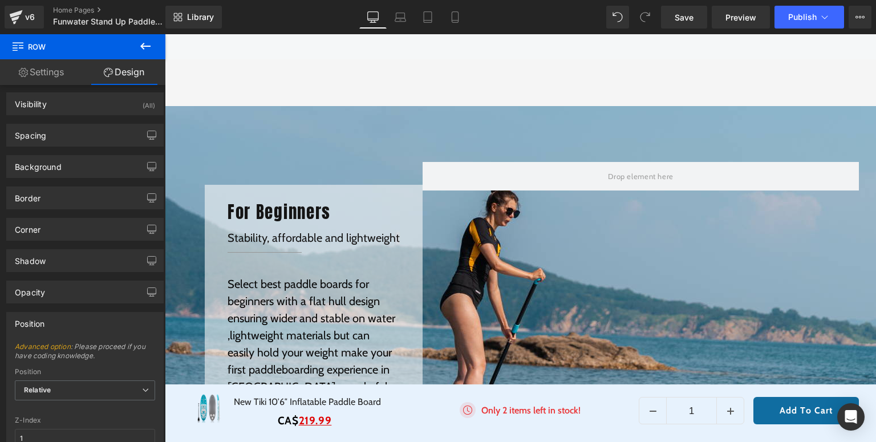
scroll to position [1687, 0]
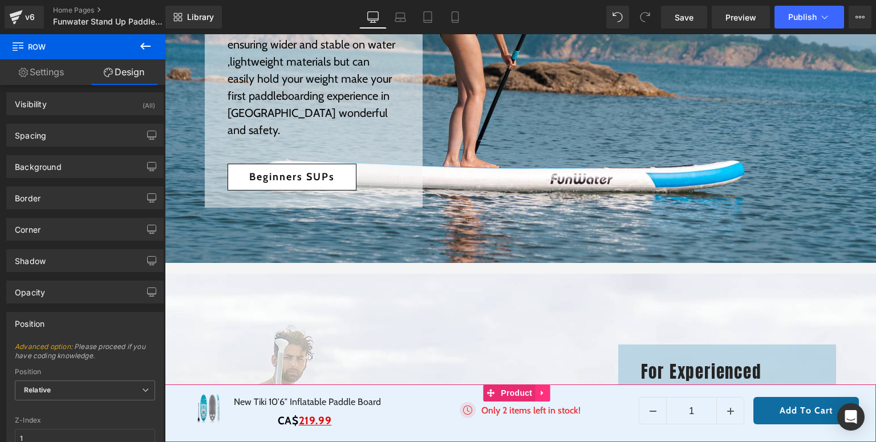
click at [540, 394] on icon at bounding box center [542, 393] width 8 height 9
click at [520, 395] on icon at bounding box center [520, 393] width 8 height 9
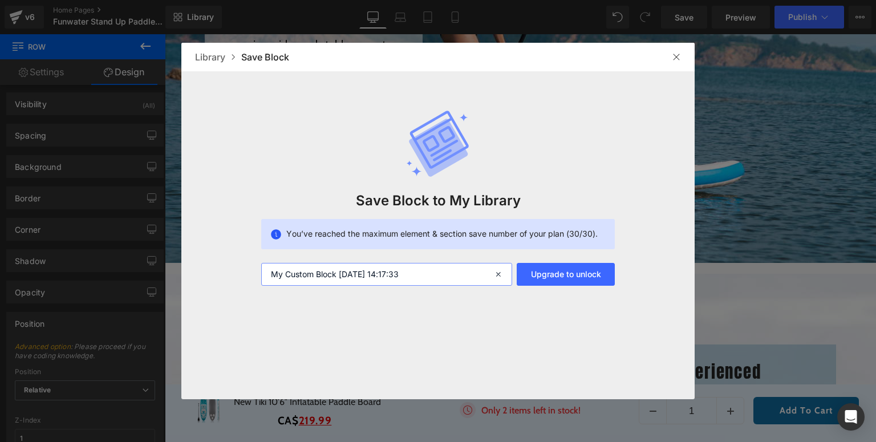
drag, startPoint x: 440, startPoint y: 280, endPoint x: 228, endPoint y: 257, distance: 213.4
click at [0, 0] on div "Save Block to My Library You’ve reached the maximum element & section save numb…" at bounding box center [0, 0] width 0 height 0
drag, startPoint x: 674, startPoint y: 58, endPoint x: 457, endPoint y: 27, distance: 219.4
click at [673, 58] on img at bounding box center [676, 56] width 9 height 9
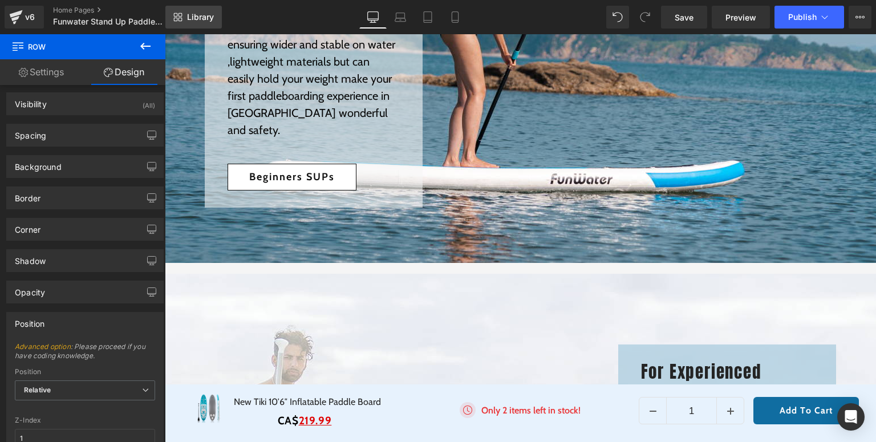
click at [197, 19] on span "Library" at bounding box center [200, 17] width 27 height 10
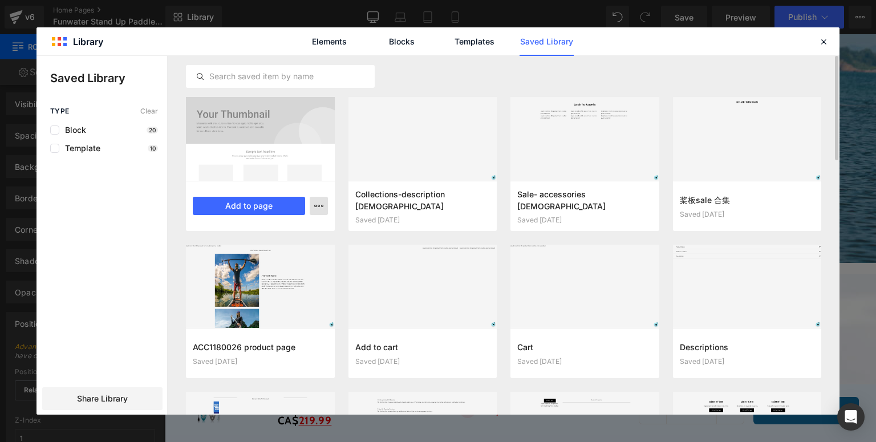
click at [0, 0] on icon "button" at bounding box center [0, 0] width 0 height 0
click at [296, 253] on div "Delete" at bounding box center [263, 255] width 130 height 24
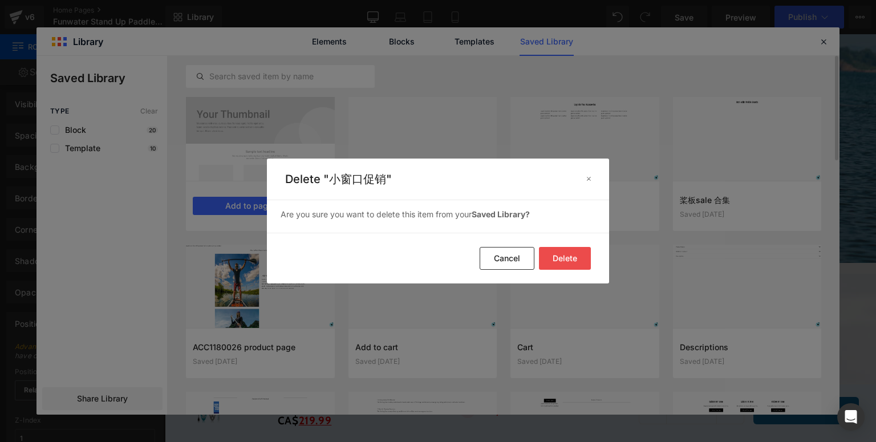
click at [0, 0] on button "Delete" at bounding box center [0, 0] width 0 height 0
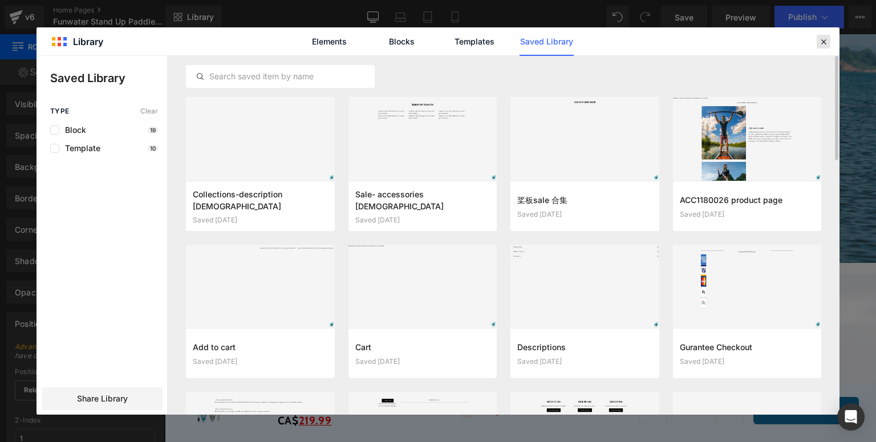
drag, startPoint x: 824, startPoint y: 43, endPoint x: 440, endPoint y: 171, distance: 405.1
click at [824, 43] on icon at bounding box center [823, 41] width 10 height 10
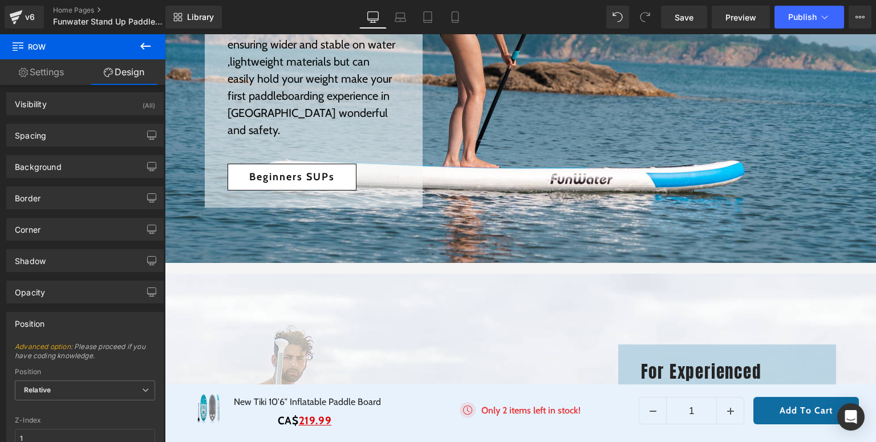
click at [462, 391] on div "Rendering Content" at bounding box center [438, 397] width 70 height 13
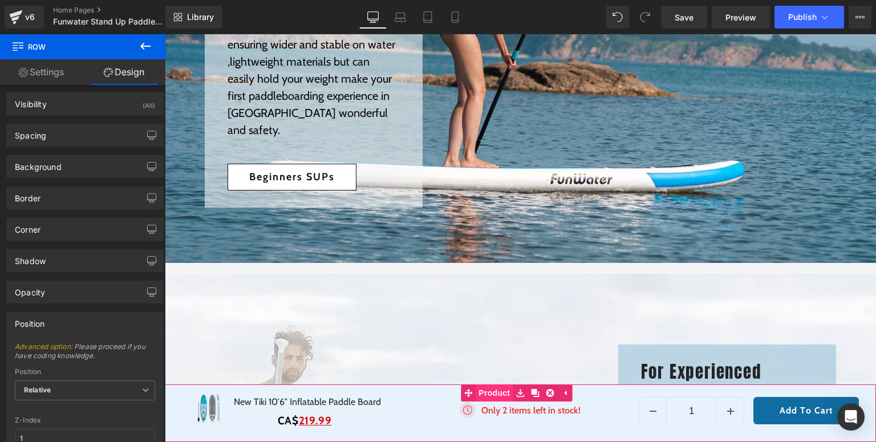
click at [499, 393] on span "Product" at bounding box center [493, 392] width 37 height 17
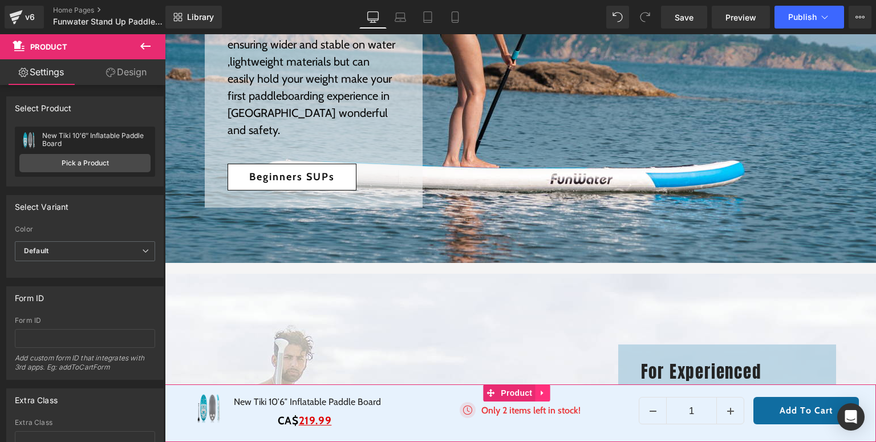
click at [540, 393] on icon at bounding box center [542, 393] width 8 height 9
click at [524, 396] on icon at bounding box center [520, 393] width 8 height 8
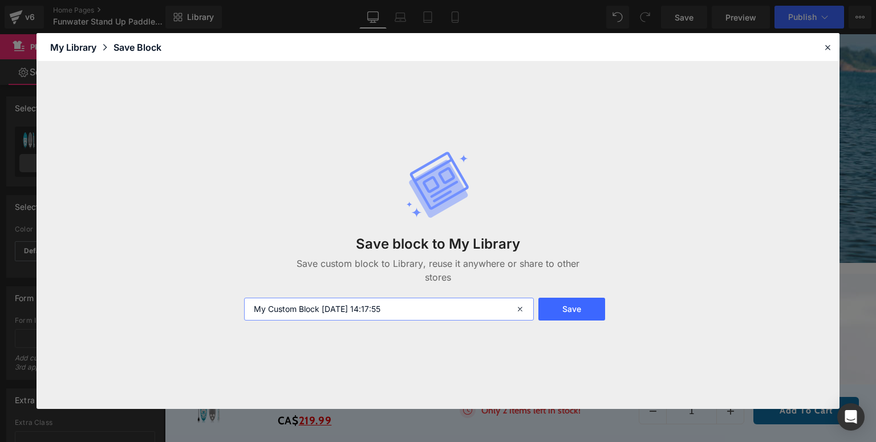
drag, startPoint x: 434, startPoint y: 308, endPoint x: 168, endPoint y: 307, distance: 266.2
click at [168, 307] on div "Save block to My Library Save custom block to Library, reuse it anywhere or sha…" at bounding box center [437, 235] width 803 height 347
type input "x"
type input "小窗口促销"
click at [573, 300] on button "Save" at bounding box center [571, 309] width 67 height 23
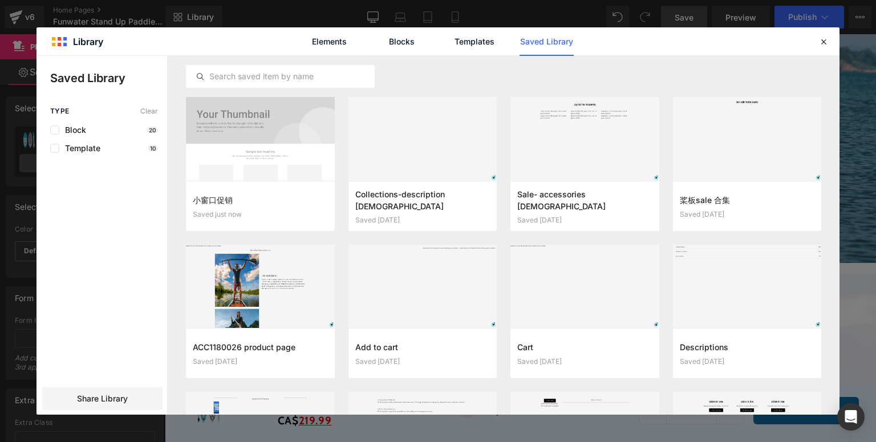
drag, startPoint x: 821, startPoint y: 42, endPoint x: 688, endPoint y: 25, distance: 134.5
click at [820, 42] on icon at bounding box center [823, 41] width 10 height 10
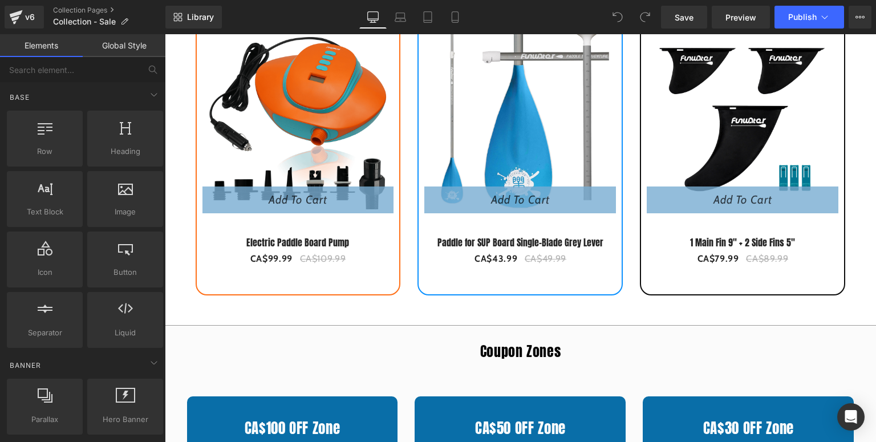
scroll to position [958, 0]
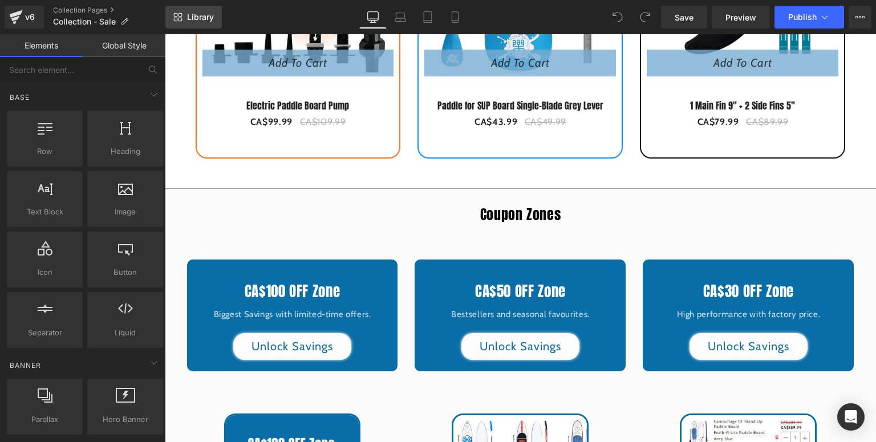
click at [206, 16] on span "Library" at bounding box center [200, 17] width 27 height 10
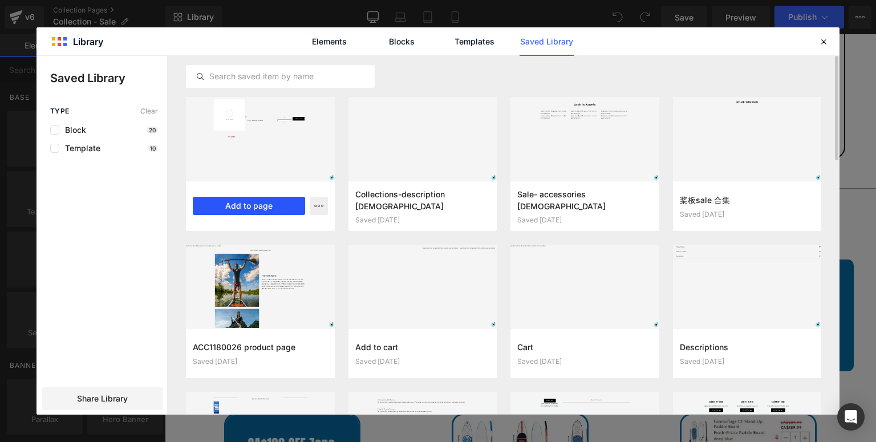
click at [272, 206] on button "Add to page" at bounding box center [249, 206] width 112 height 18
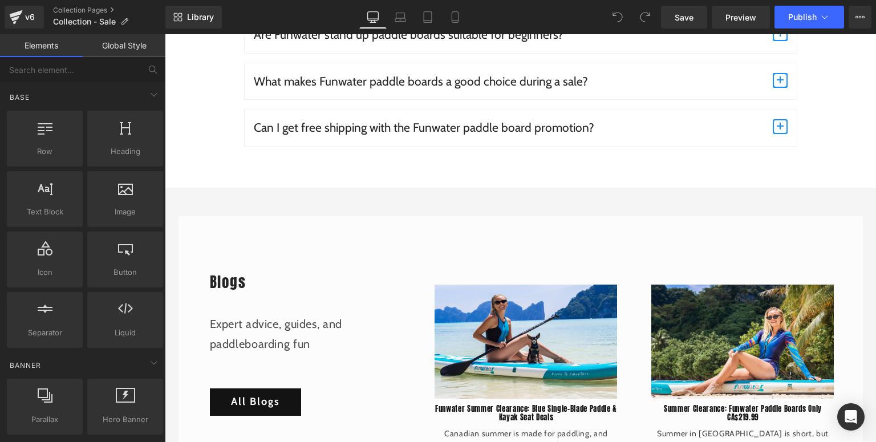
scroll to position [3740, 0]
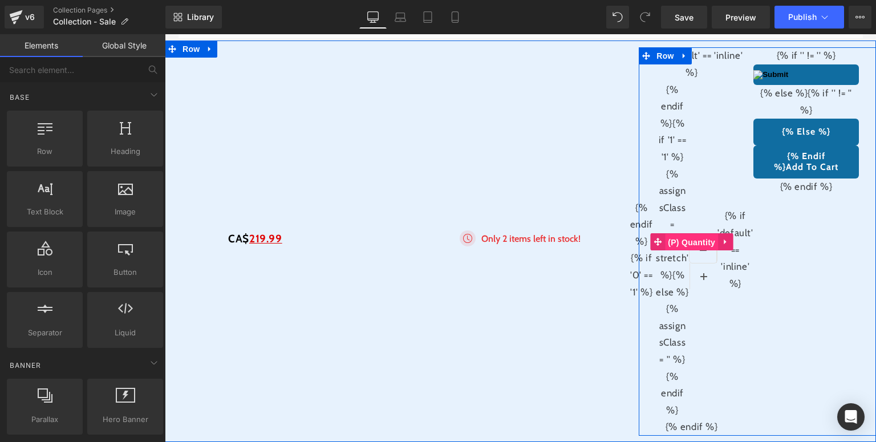
click at [689, 251] on span "(P) Quantity" at bounding box center [691, 242] width 53 height 17
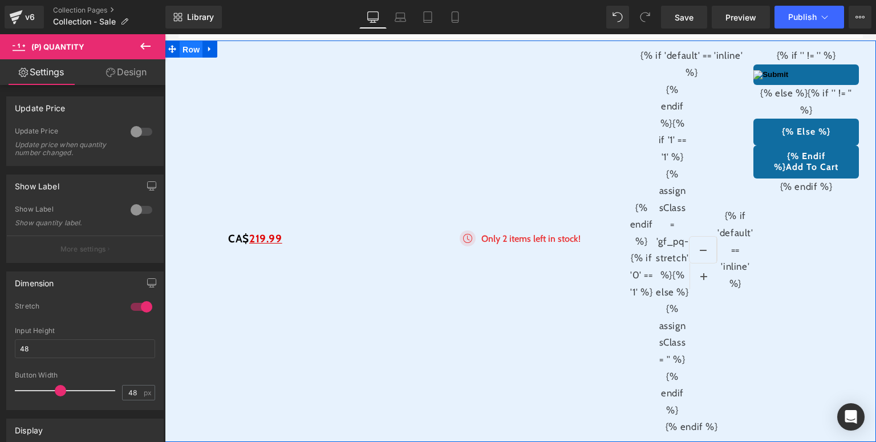
click at [198, 58] on span "Row" at bounding box center [191, 49] width 23 height 17
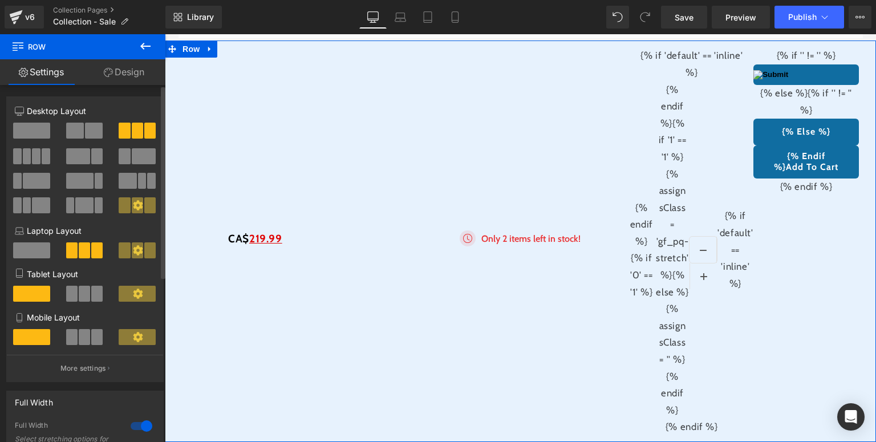
click at [91, 302] on span at bounding box center [96, 294] width 11 height 16
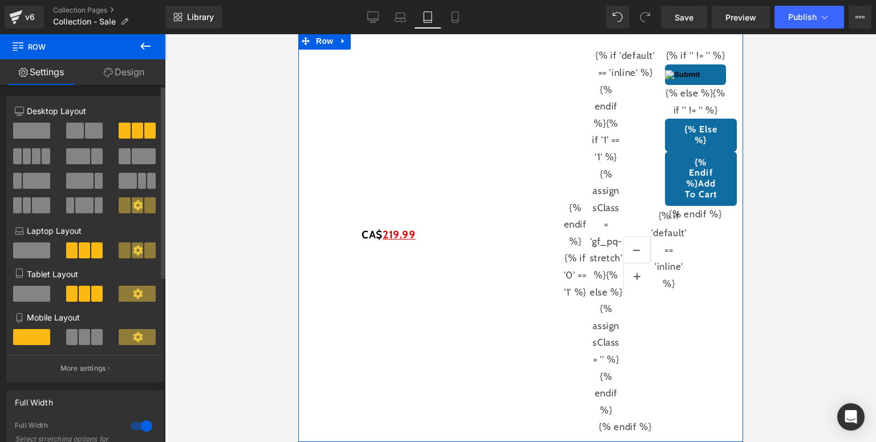
scroll to position [3515, 0]
click at [85, 340] on span at bounding box center [84, 337] width 11 height 16
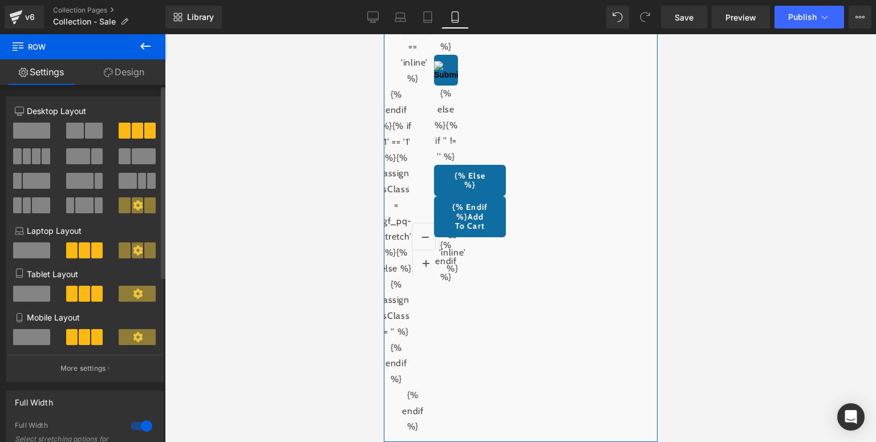
scroll to position [3504, 0]
click at [37, 302] on span at bounding box center [31, 294] width 37 height 16
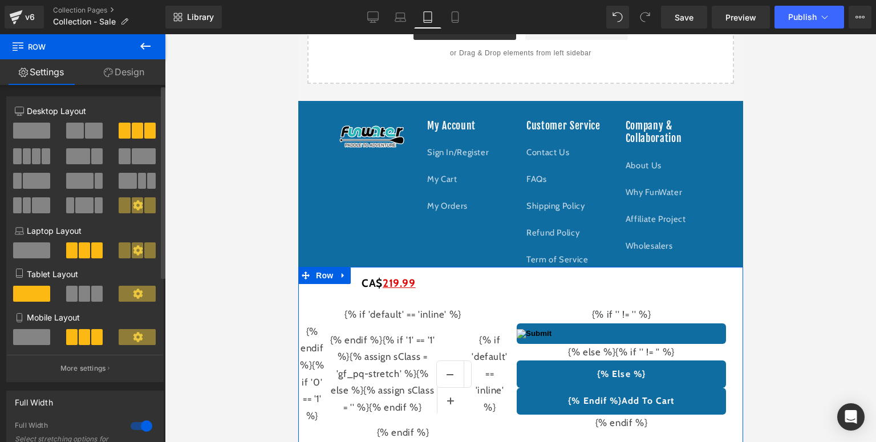
click at [31, 341] on span at bounding box center [31, 337] width 37 height 16
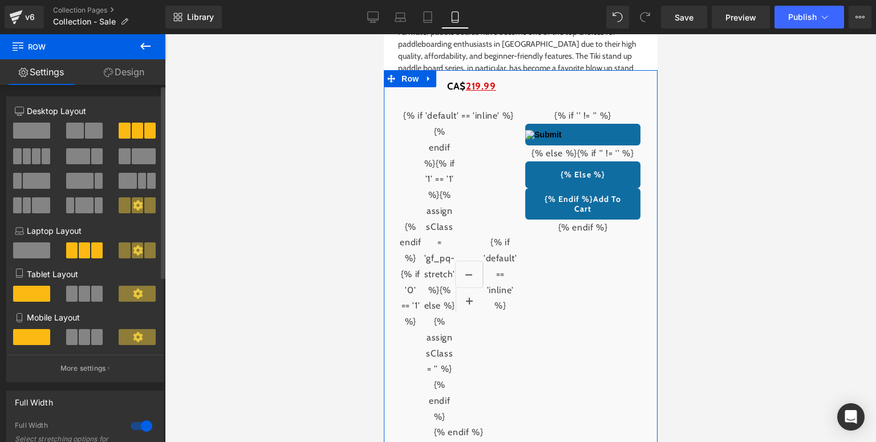
scroll to position [3064, 0]
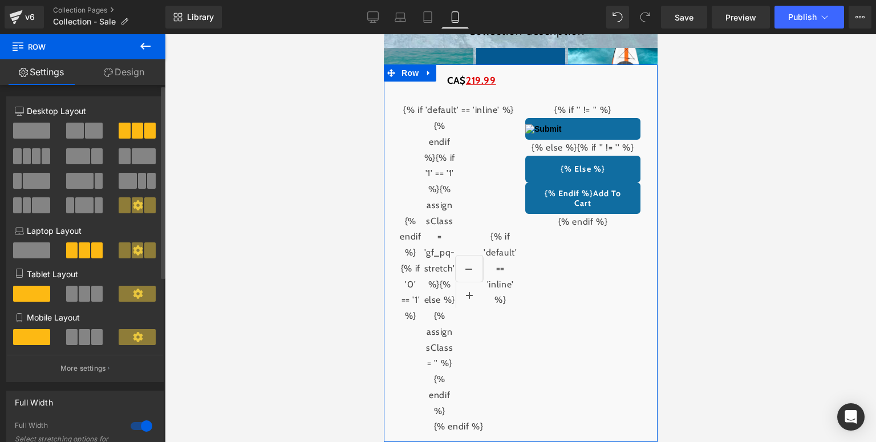
click at [80, 123] on span at bounding box center [75, 131] width 18 height 16
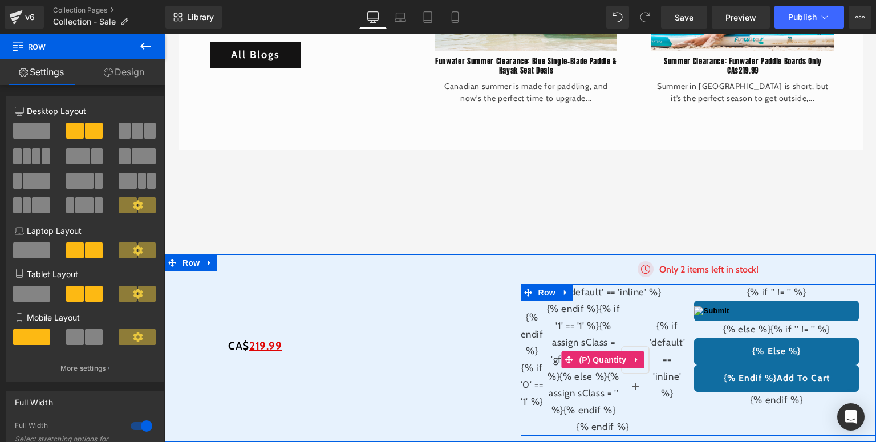
scroll to position [3578, 0]
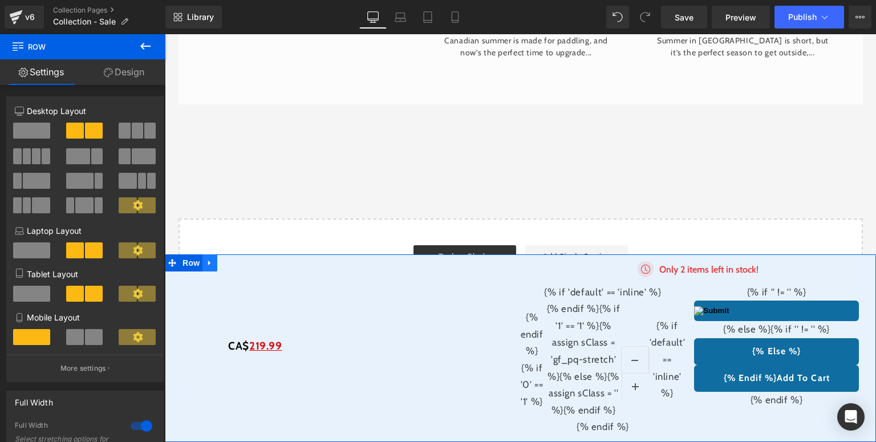
click at [210, 265] on icon at bounding box center [210, 263] width 8 height 9
click at [238, 260] on icon at bounding box center [239, 263] width 8 height 8
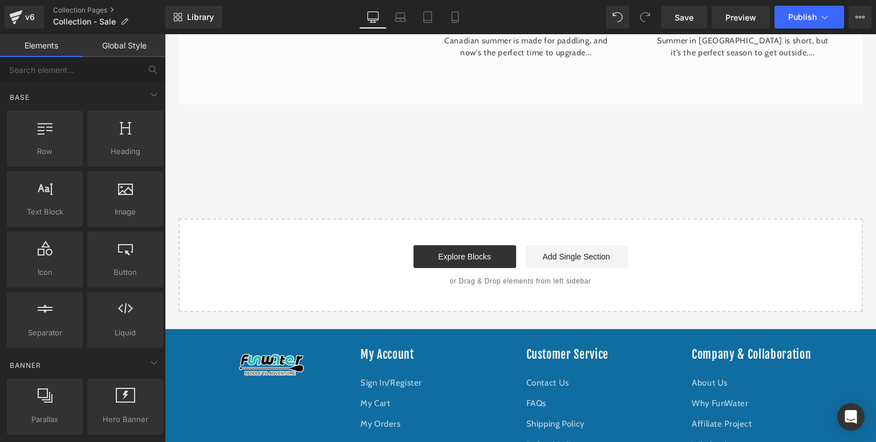
scroll to position [3350, 0]
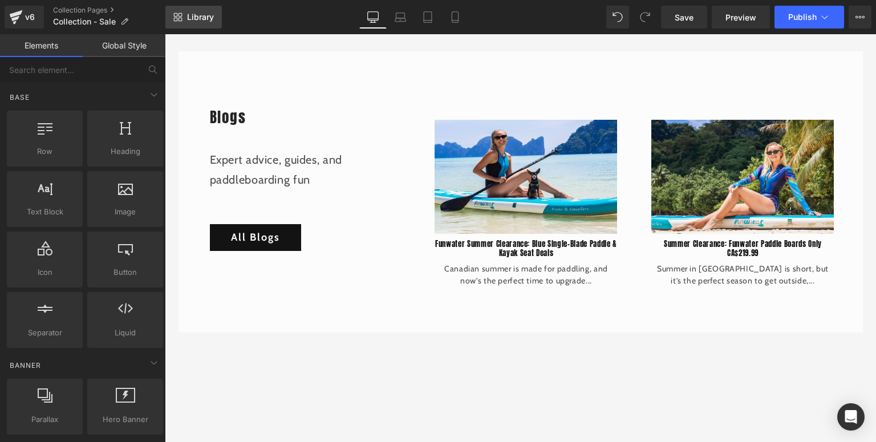
click at [210, 15] on span "Library" at bounding box center [200, 17] width 27 height 10
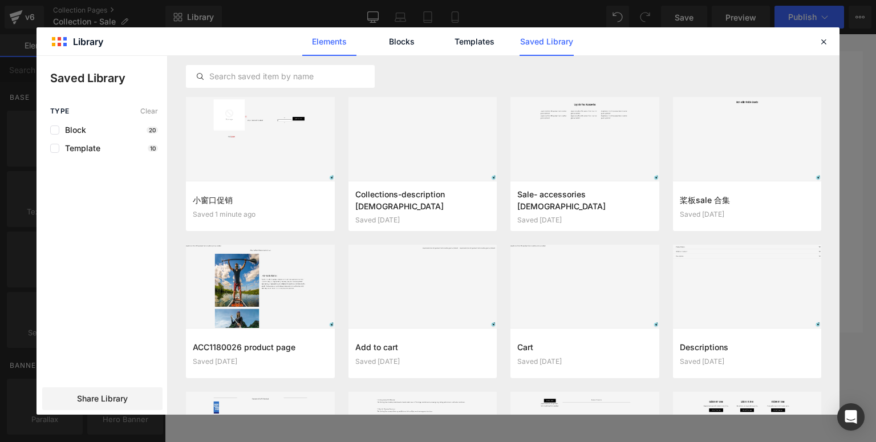
click at [447, 43] on link "Elements" at bounding box center [474, 41] width 54 height 29
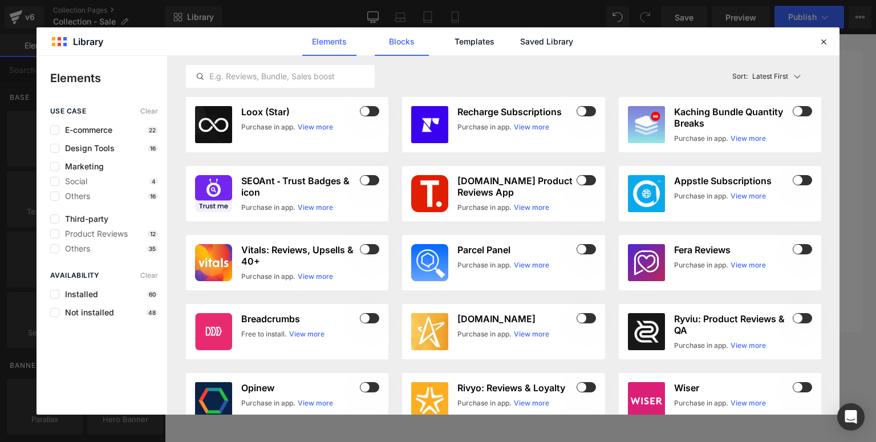
click at [519, 42] on link "Blocks" at bounding box center [546, 41] width 54 height 29
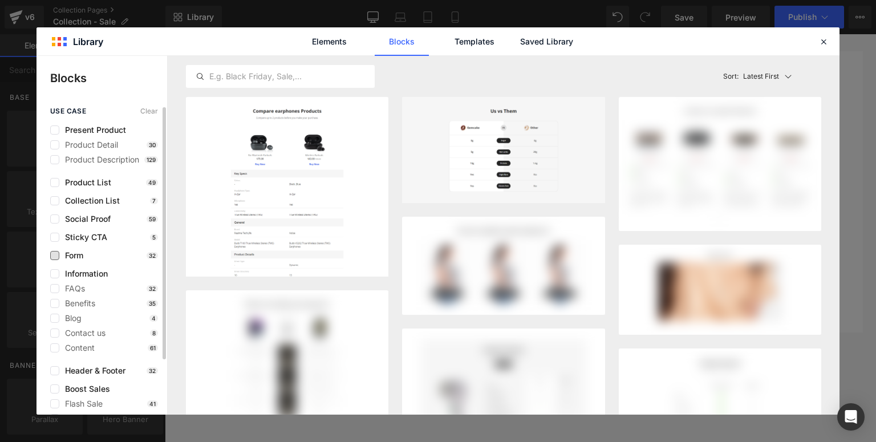
click at [64, 255] on span "Form" at bounding box center [71, 255] width 24 height 9
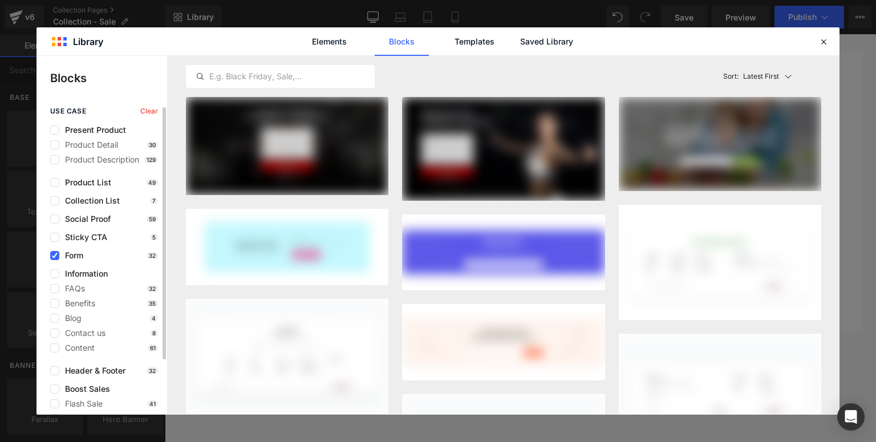
click at [64, 255] on span "Form" at bounding box center [71, 255] width 24 height 9
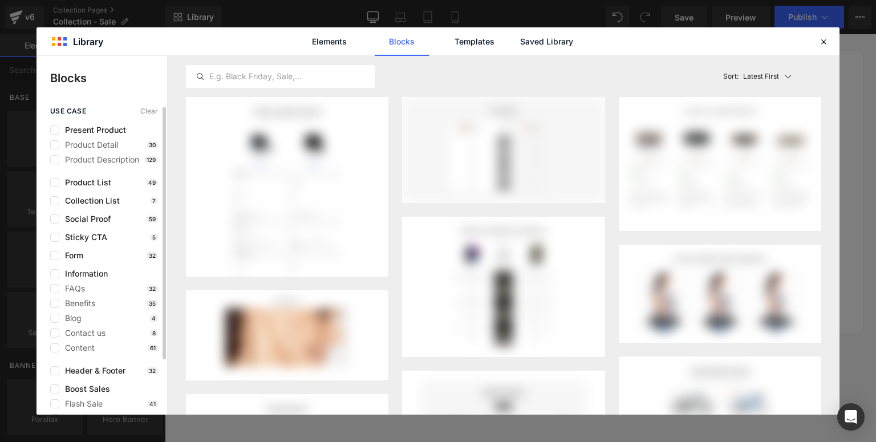
click at [89, 251] on div "Form 32" at bounding box center [104, 255] width 108 height 9
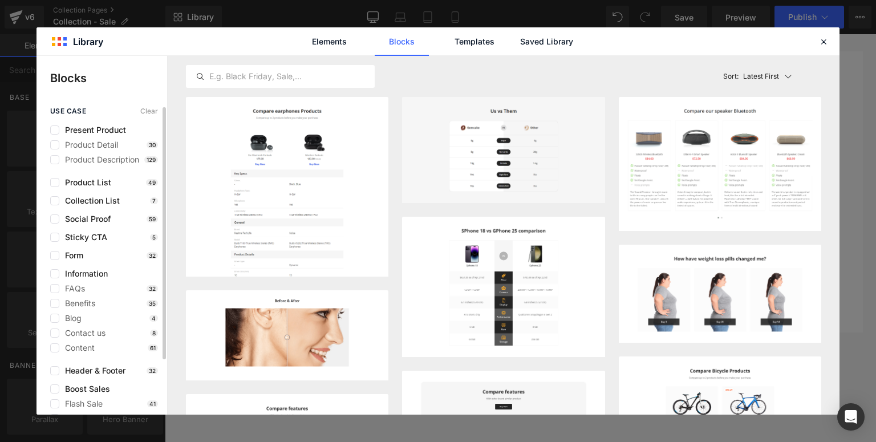
click at [89, 255] on div "Form 32" at bounding box center [104, 255] width 108 height 9
click at [67, 253] on span "Form" at bounding box center [71, 255] width 24 height 9
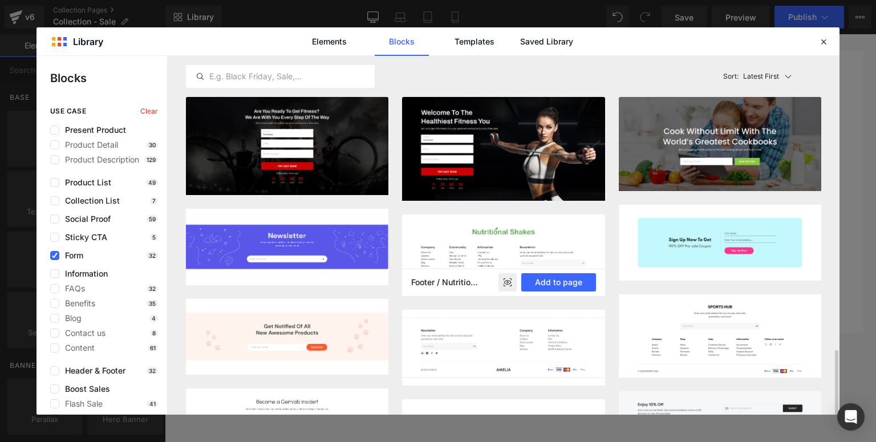
scroll to position [285, 0]
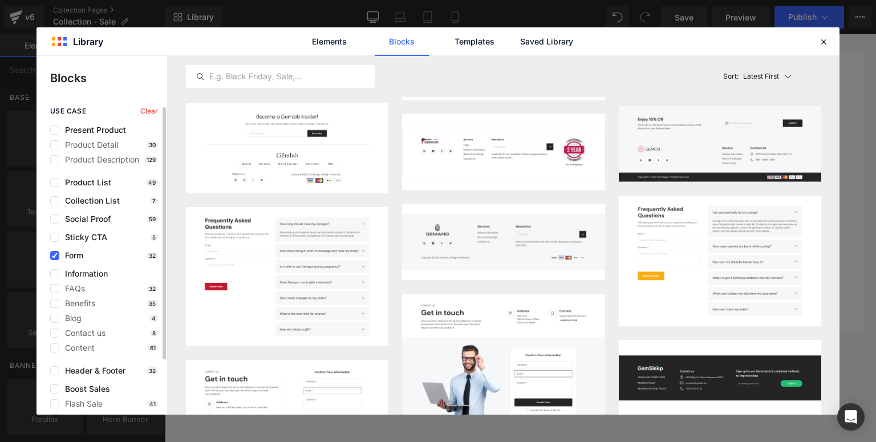
click at [59, 251] on span "Form" at bounding box center [71, 255] width 24 height 9
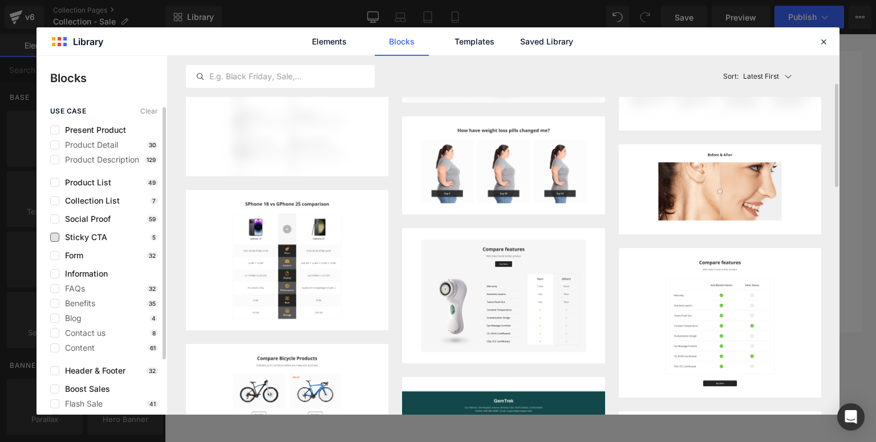
scroll to position [100, 0]
click at [93, 237] on span "Sticky CTA" at bounding box center [83, 237] width 48 height 9
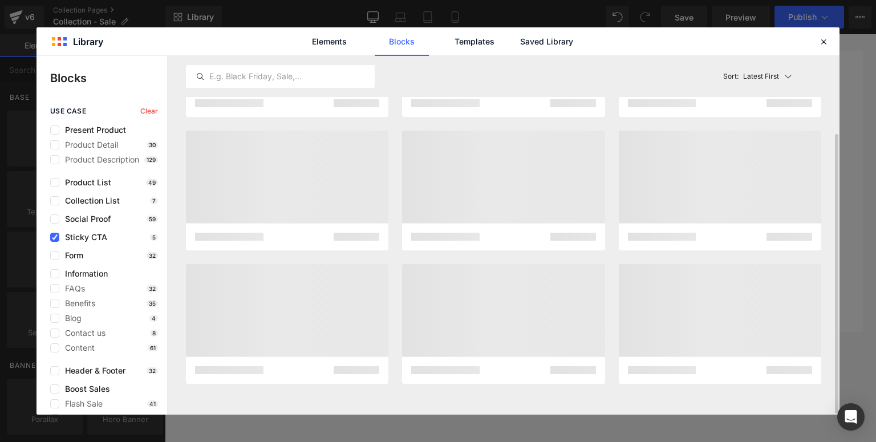
scroll to position [0, 0]
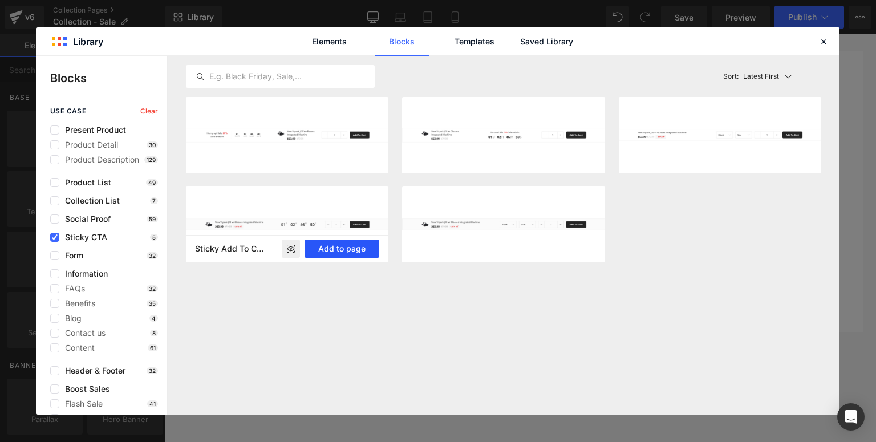
click at [337, 251] on button "Add to page" at bounding box center [341, 248] width 75 height 18
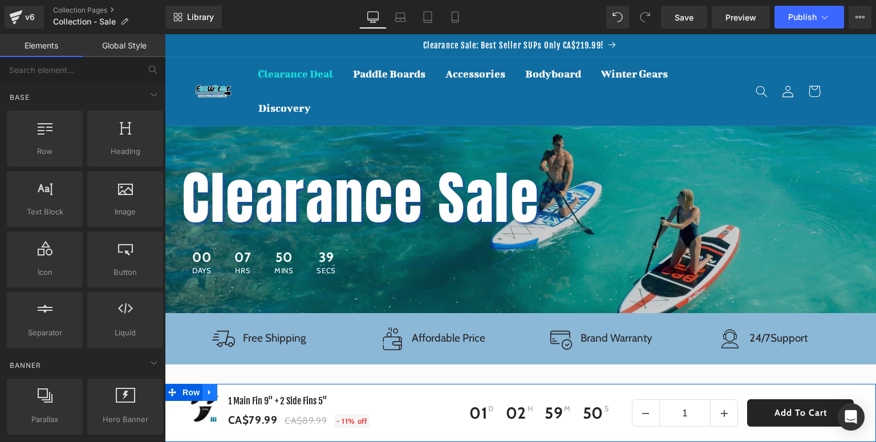
click at [214, 396] on link at bounding box center [209, 392] width 15 height 17
click at [245, 393] on link at bounding box center [239, 392] width 15 height 17
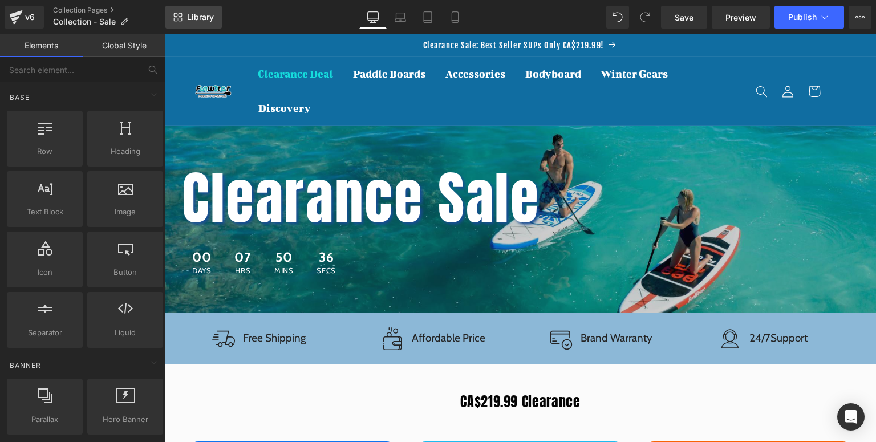
click at [192, 18] on span "Library" at bounding box center [200, 17] width 27 height 10
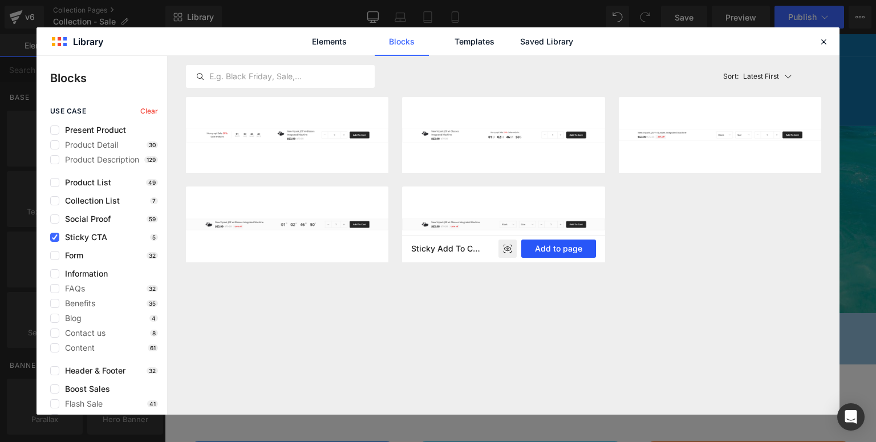
click at [551, 257] on button "Add to page" at bounding box center [558, 248] width 75 height 18
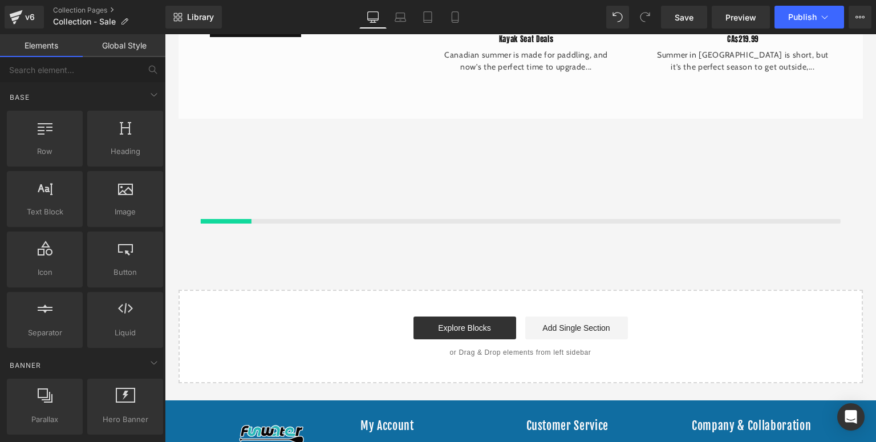
scroll to position [3644, 0]
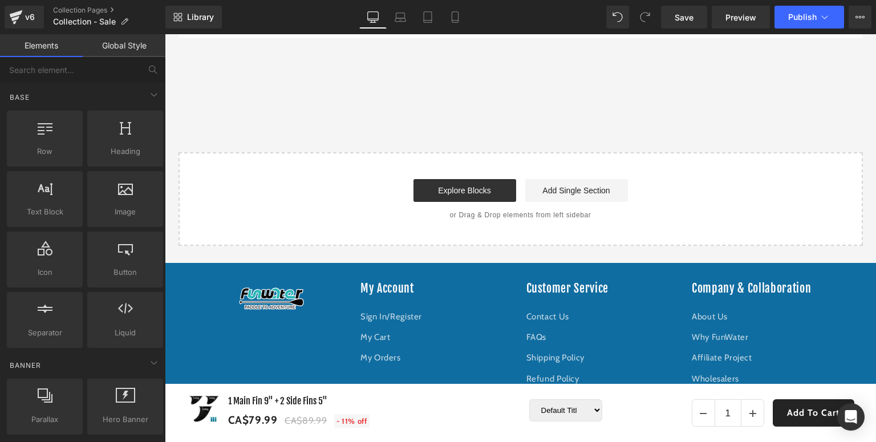
click at [589, 410] on div "🎁 [PERSON_NAME] has been copied to your clipboard!" at bounding box center [645, 420] width 250 height 32
click at [592, 410] on div "🎁 [PERSON_NAME] has been copied to your clipboard!" at bounding box center [645, 420] width 250 height 32
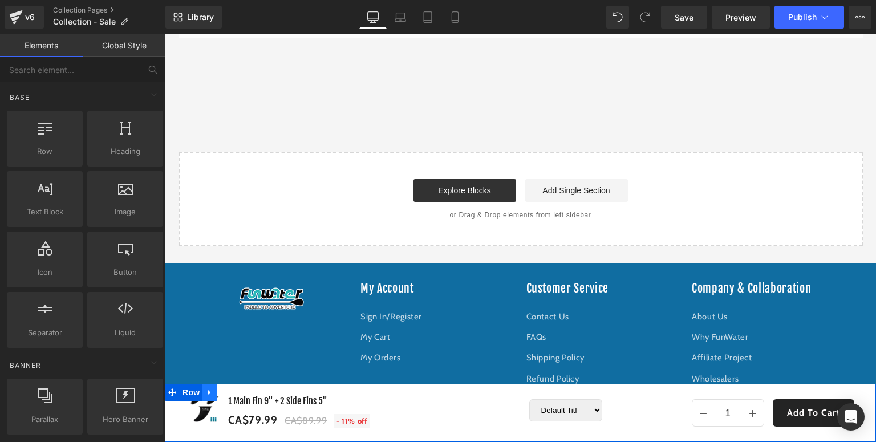
click at [208, 390] on icon at bounding box center [210, 392] width 8 height 9
click at [242, 392] on icon at bounding box center [239, 392] width 8 height 8
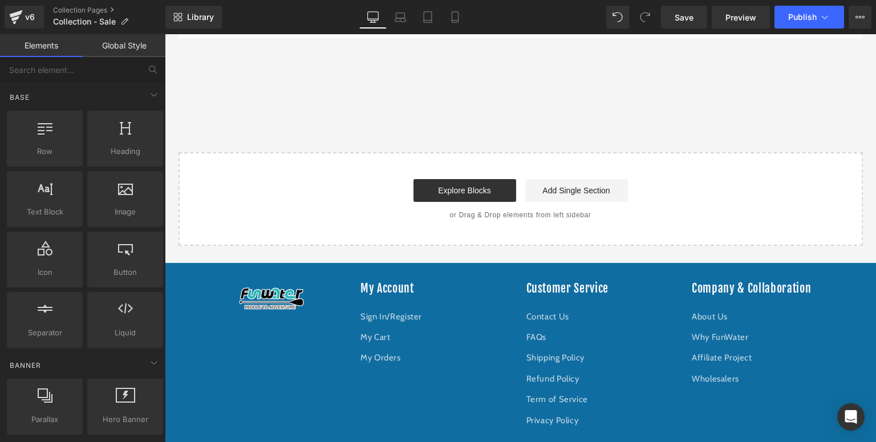
scroll to position [3416, 0]
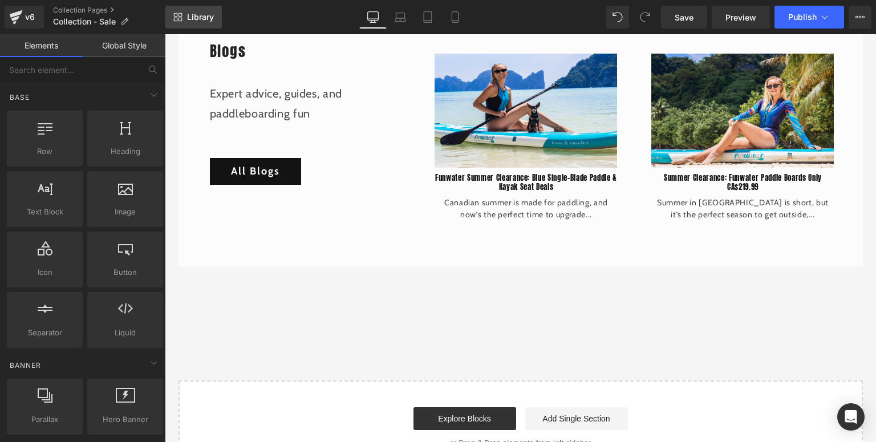
click at [187, 14] on span "Library" at bounding box center [200, 17] width 27 height 10
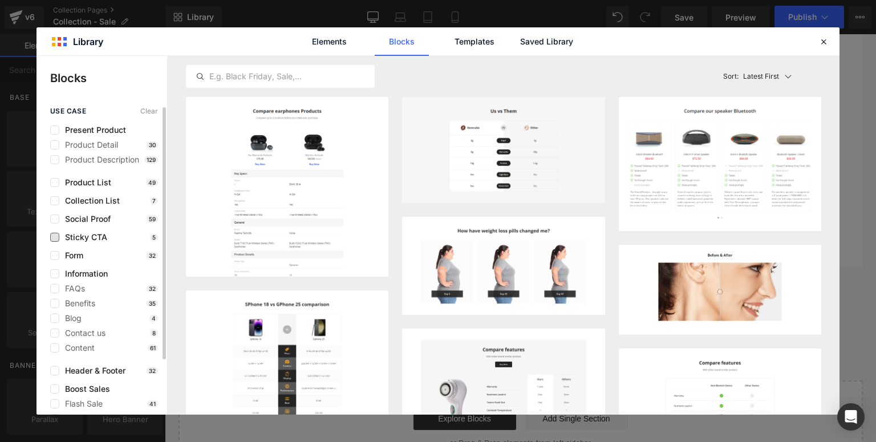
click at [71, 239] on span "Sticky CTA" at bounding box center [83, 237] width 48 height 9
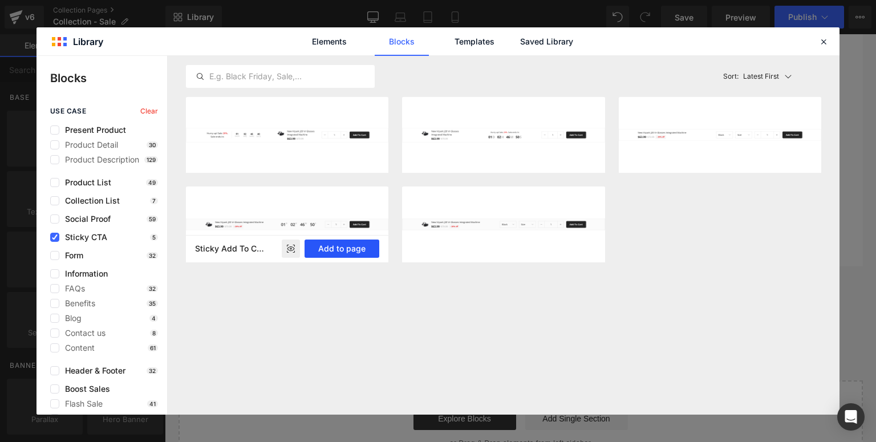
click at [330, 249] on button "Add to page" at bounding box center [341, 248] width 75 height 18
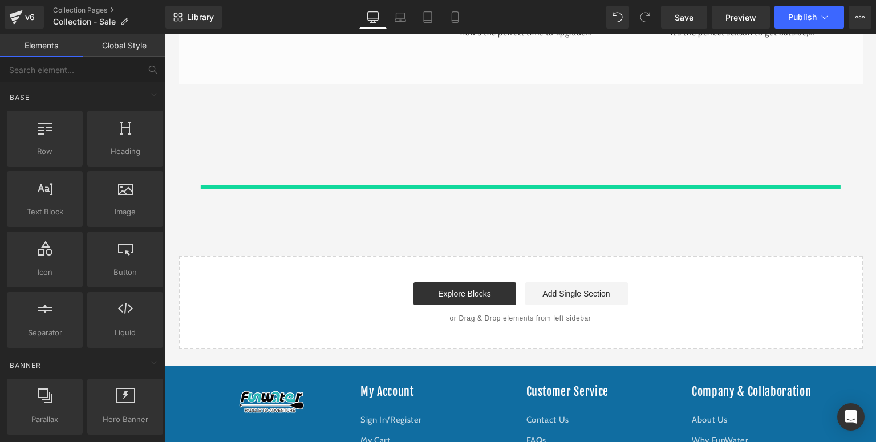
scroll to position [3644, 0]
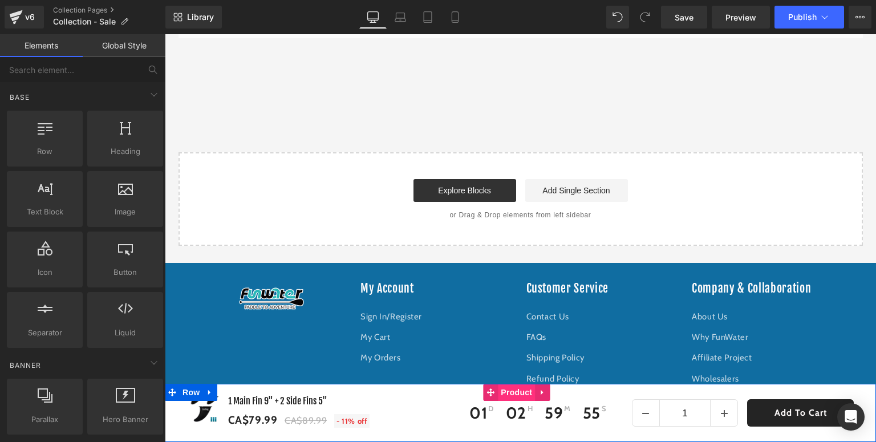
click at [529, 396] on span "Product" at bounding box center [516, 392] width 37 height 17
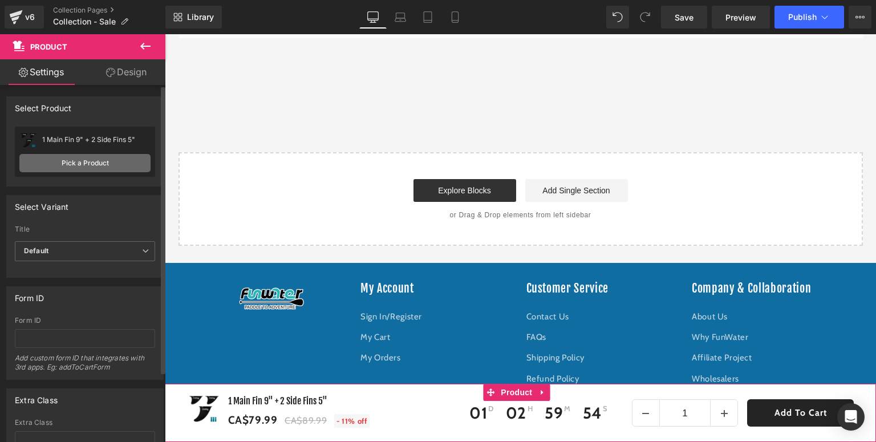
click at [87, 161] on link "Pick a Product" at bounding box center [84, 163] width 131 height 18
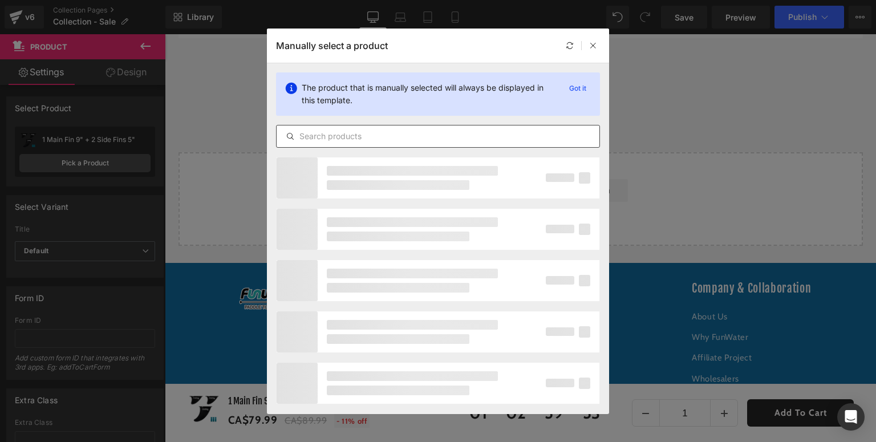
click at [340, 137] on input "text" at bounding box center [437, 136] width 323 height 14
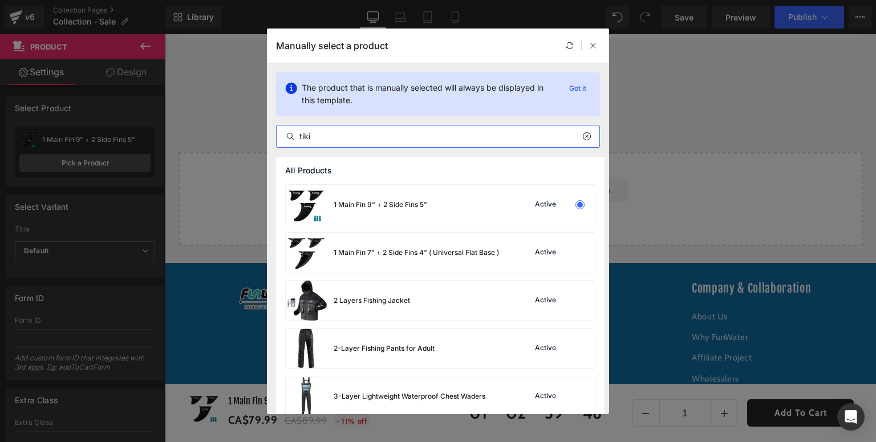
type input "tiki"
drag, startPoint x: 337, startPoint y: 137, endPoint x: 259, endPoint y: 123, distance: 80.0
click at [259, 123] on div "Manually select a product The product that is manually selected will always be …" at bounding box center [438, 221] width 876 height 442
type input "tiki"
click at [591, 44] on icon at bounding box center [593, 46] width 8 height 8
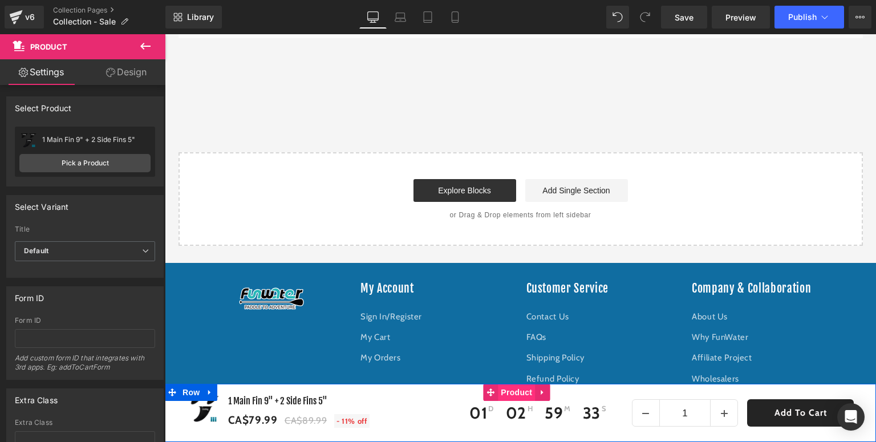
click at [504, 390] on span "Product" at bounding box center [516, 392] width 37 height 17
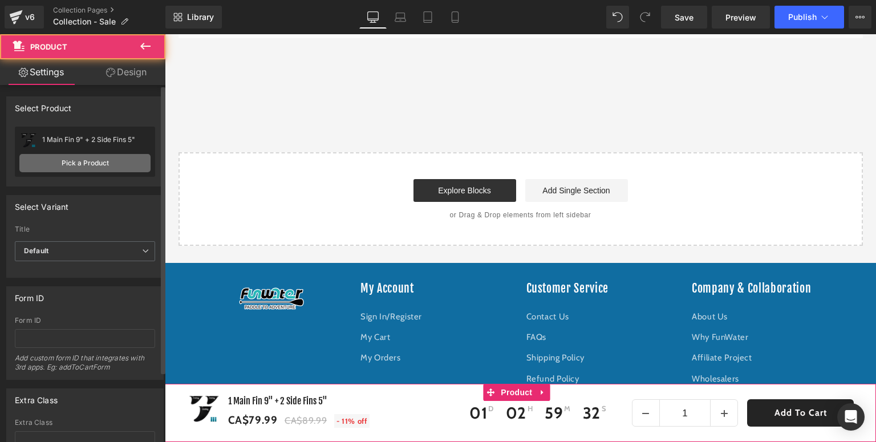
click at [90, 170] on link "Pick a Product" at bounding box center [84, 163] width 131 height 18
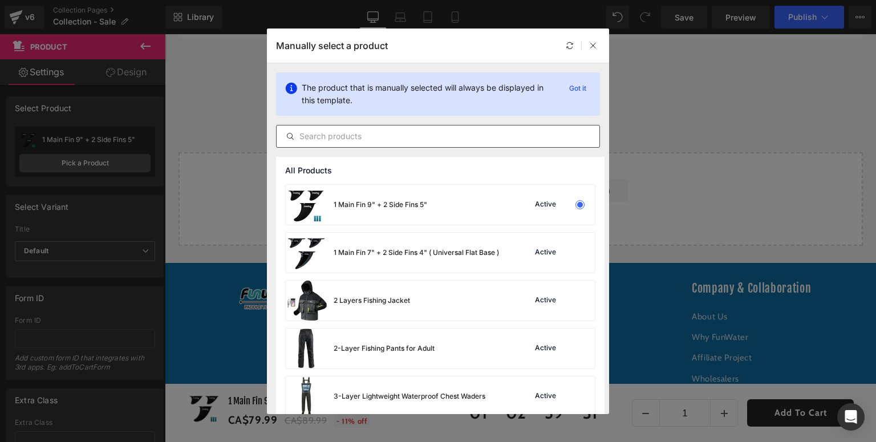
click at [431, 137] on input "text" at bounding box center [437, 136] width 323 height 14
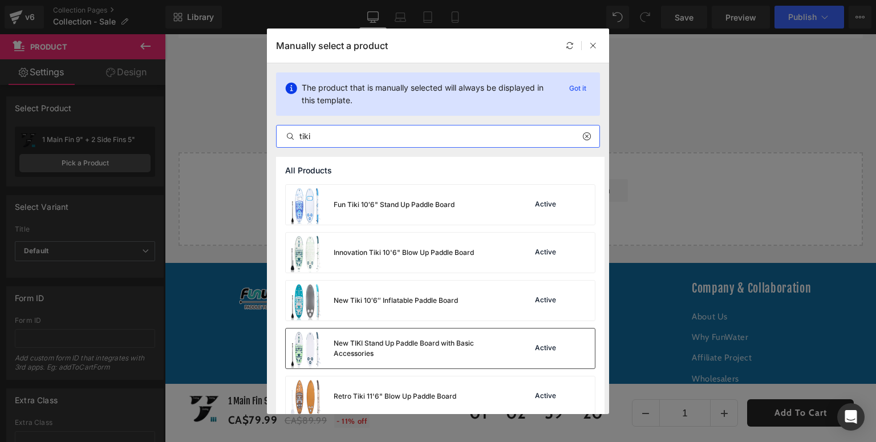
scroll to position [59, 0]
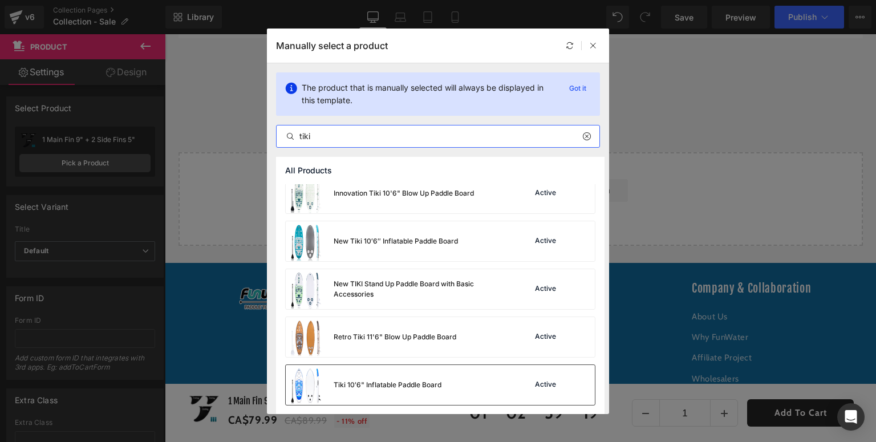
type input "tiki"
click at [357, 380] on div "Tiki 10′6" Inflatable Paddle Board" at bounding box center [388, 385] width 108 height 10
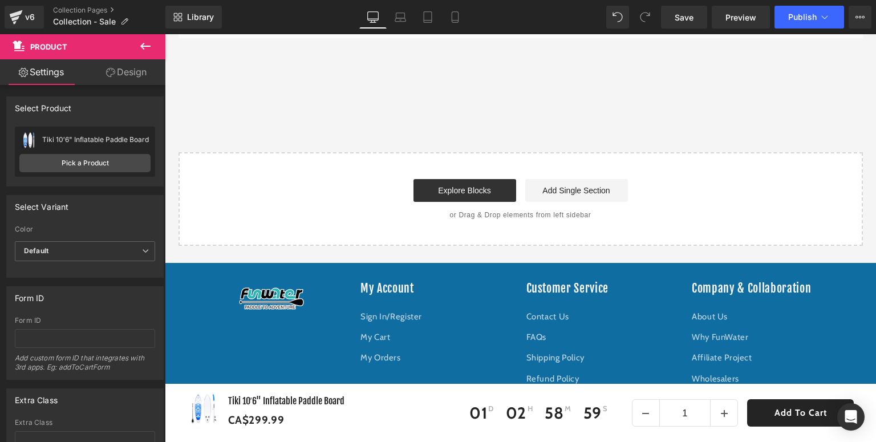
click at [591, 410] on div "🎁 [PERSON_NAME] has been copied to your clipboard!" at bounding box center [645, 420] width 250 height 32
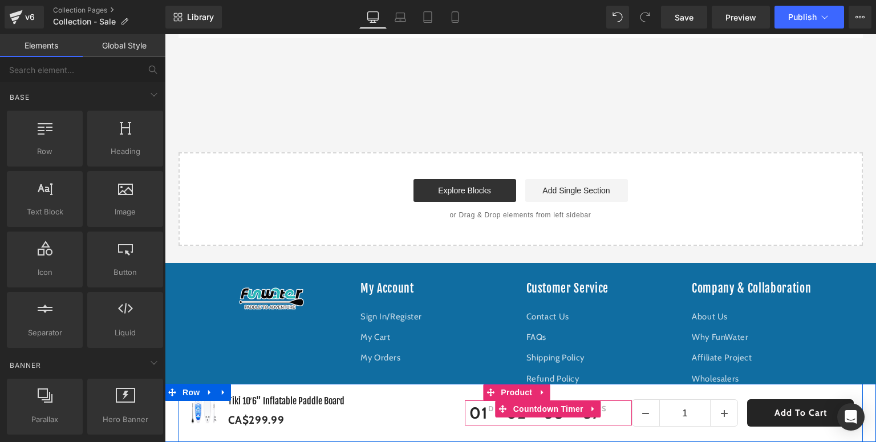
click at [469, 419] on span "01" at bounding box center [478, 413] width 18 height 16
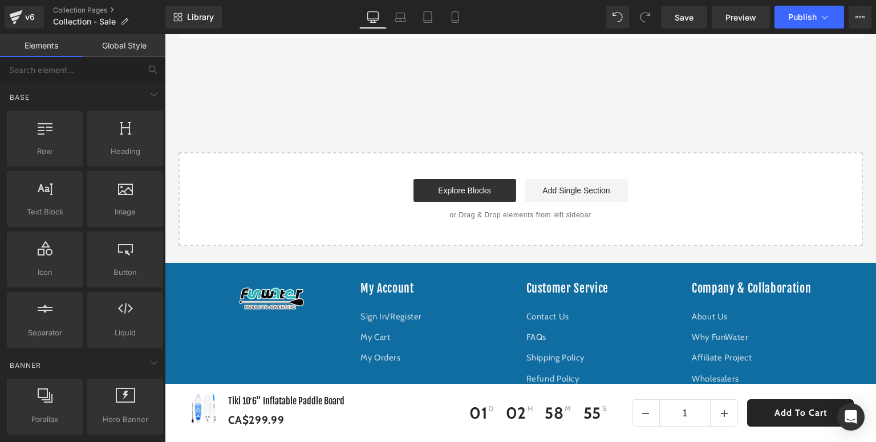
click at [552, 415] on span "BLACKFRIDAY has been copied to your clipboard!" at bounding box center [653, 420] width 218 height 17
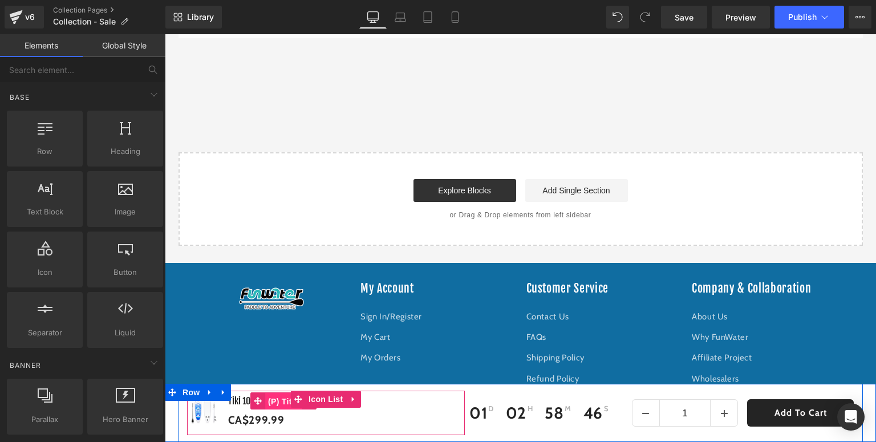
click at [265, 401] on span "(P) Title" at bounding box center [283, 401] width 36 height 17
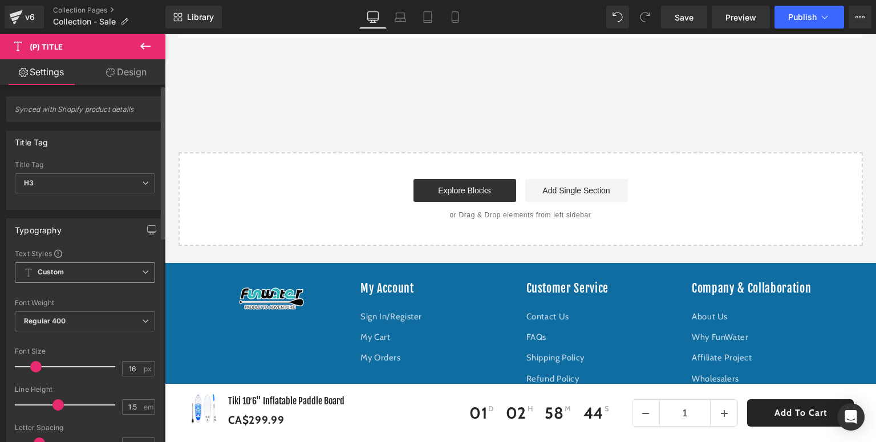
click at [75, 269] on span "Custom Setup Global Style" at bounding box center [85, 272] width 140 height 21
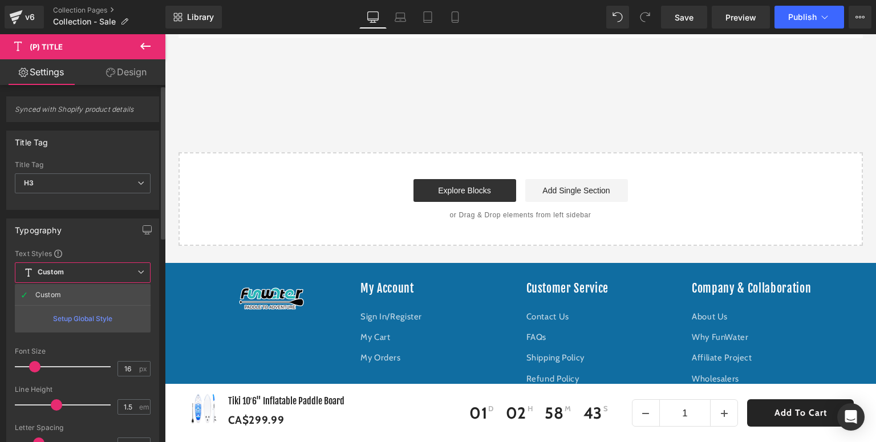
click at [114, 266] on span "Custom Setup Global Style" at bounding box center [83, 272] width 136 height 21
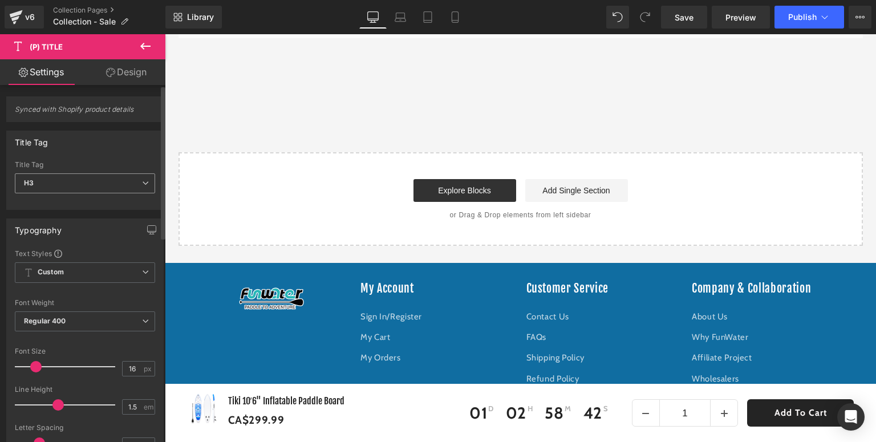
click at [58, 187] on span "H3" at bounding box center [85, 183] width 140 height 20
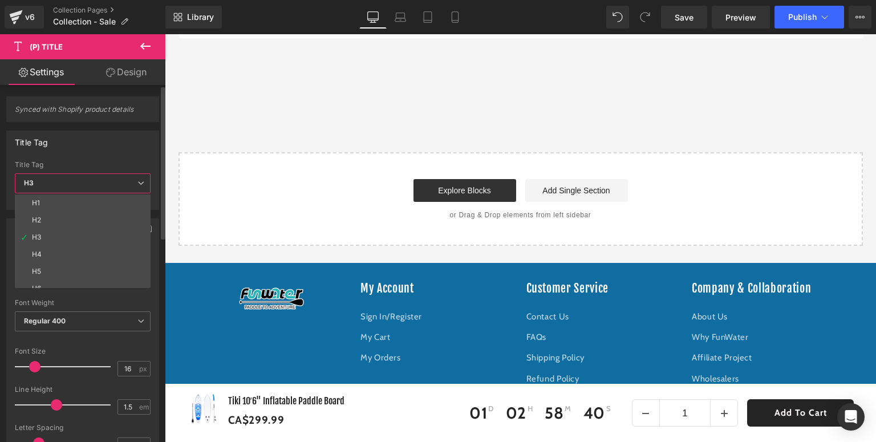
click at [98, 154] on div "Title Tag H1 H2 H3 H4 H5 H6 Paragraph Title Tag H3 H1 H2 H3 H4 H5 H6 Paragraph" at bounding box center [82, 170] width 153 height 79
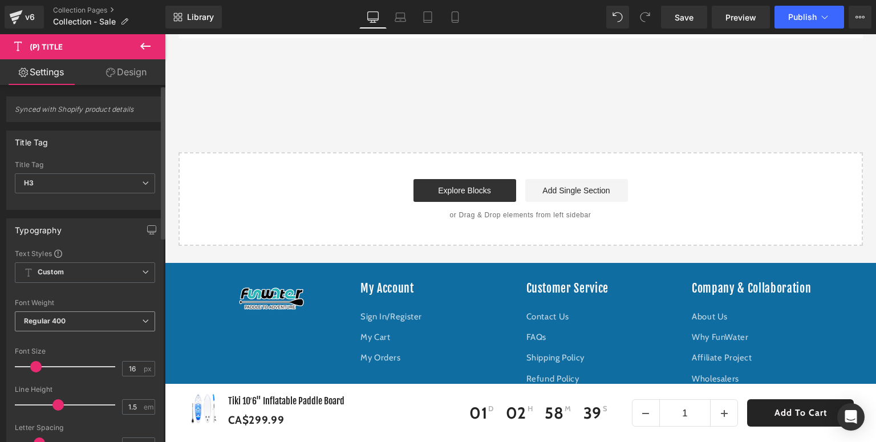
scroll to position [46, 0]
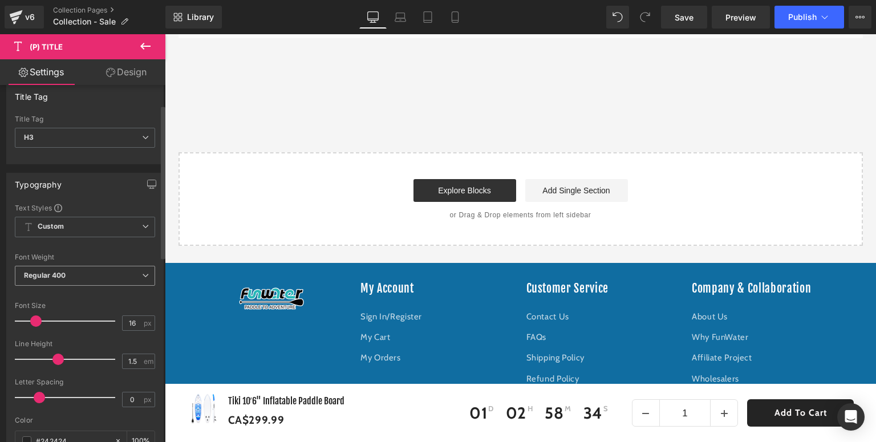
click at [93, 276] on span "Regular 400" at bounding box center [85, 276] width 140 height 20
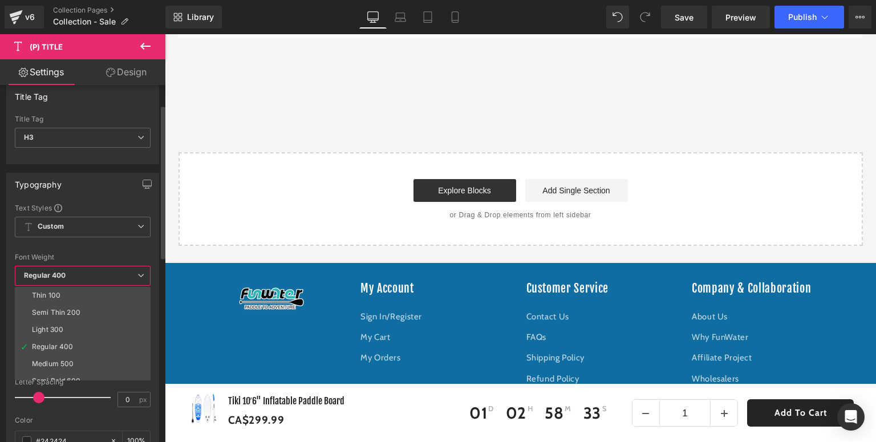
click at [93, 276] on span "Regular 400" at bounding box center [83, 276] width 136 height 20
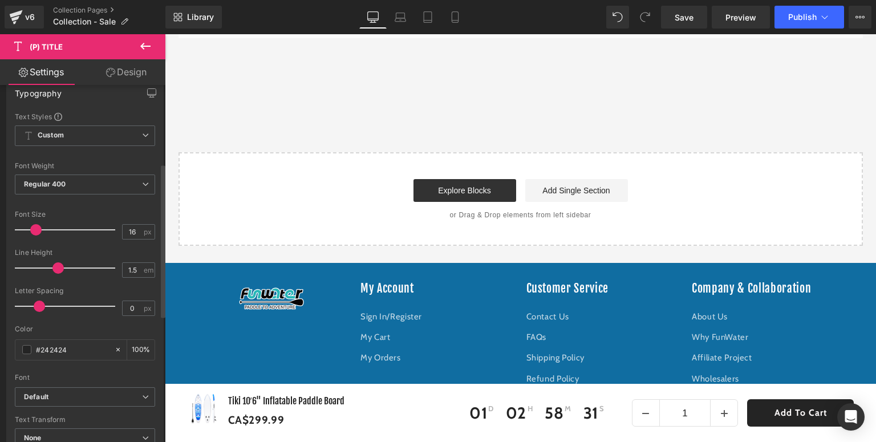
scroll to position [182, 0]
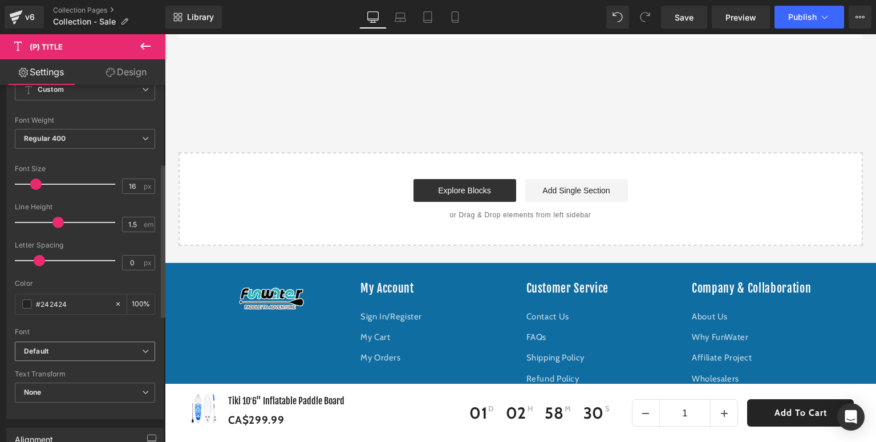
click at [76, 344] on span "Default" at bounding box center [85, 351] width 140 height 20
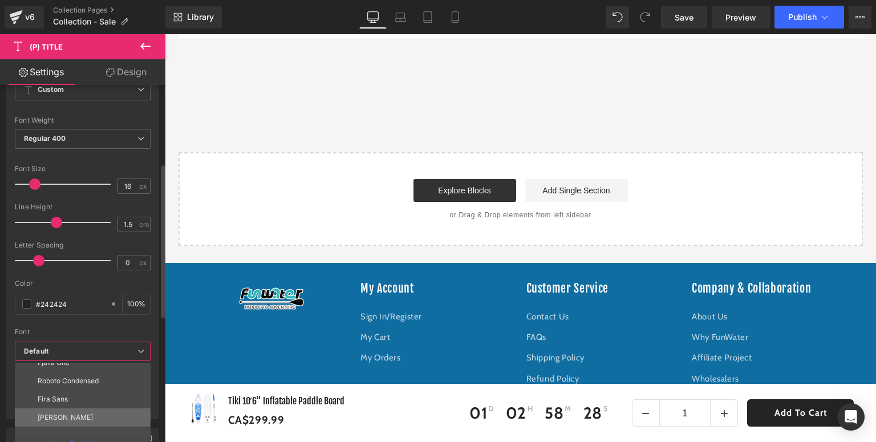
scroll to position [91, 0]
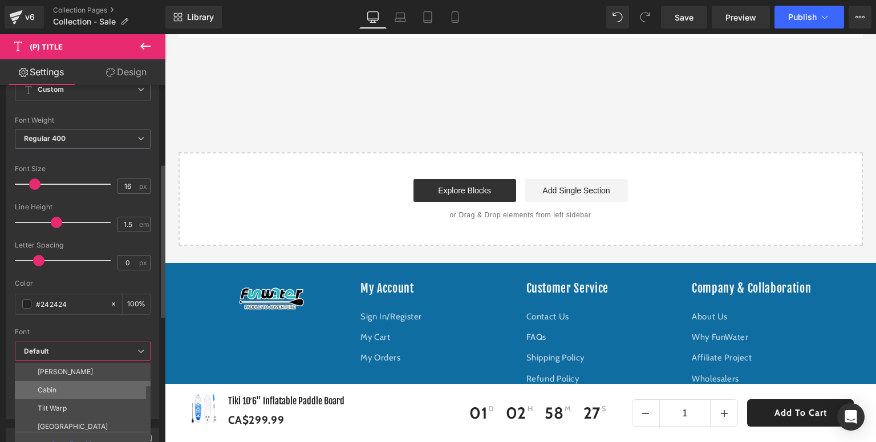
click at [64, 395] on li "Cabin" at bounding box center [85, 390] width 141 height 18
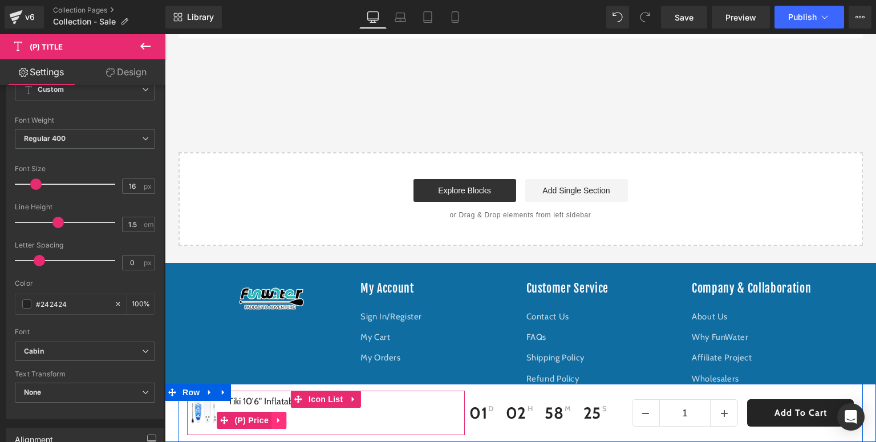
click at [275, 423] on icon at bounding box center [279, 420] width 8 height 9
click at [284, 420] on icon at bounding box center [286, 420] width 8 height 8
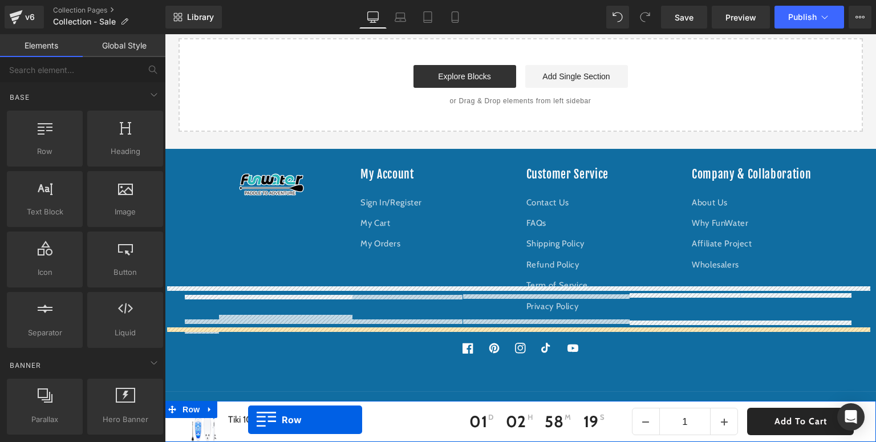
scroll to position [3776, 0]
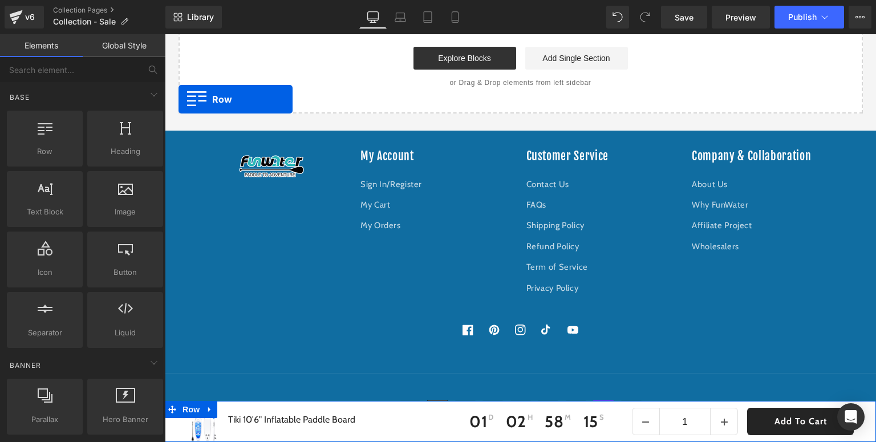
drag, startPoint x: 228, startPoint y: 188, endPoint x: 178, endPoint y: 99, distance: 101.3
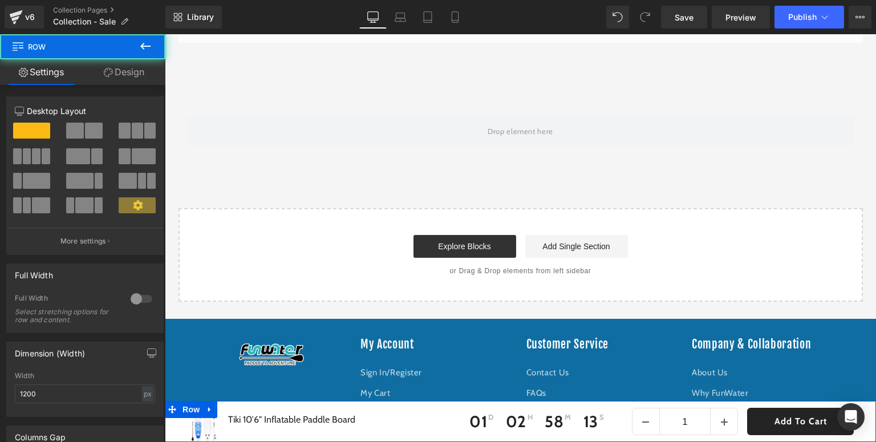
scroll to position [3548, 0]
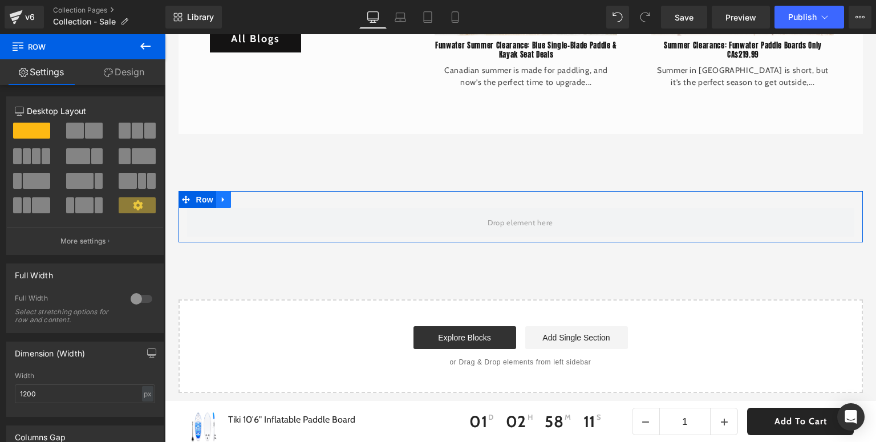
click at [222, 197] on icon at bounding box center [223, 199] width 2 height 5
drag, startPoint x: 251, startPoint y: 196, endPoint x: 203, endPoint y: 241, distance: 65.7
click at [251, 196] on icon at bounding box center [253, 200] width 8 height 8
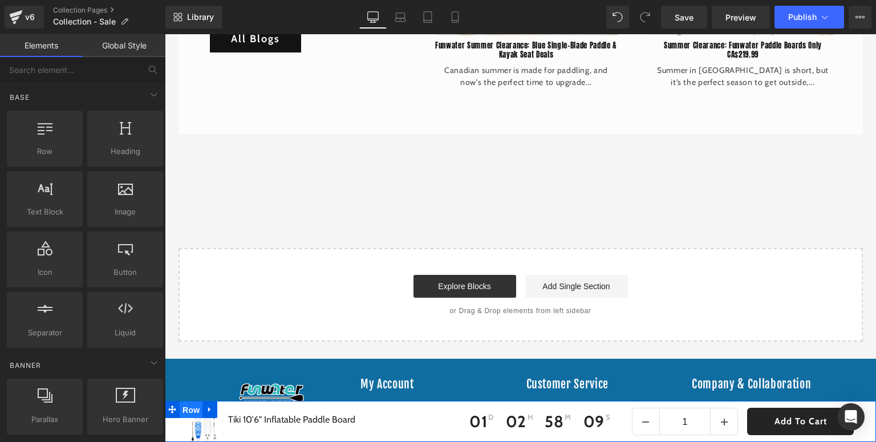
click at [188, 409] on span "Row" at bounding box center [191, 409] width 23 height 17
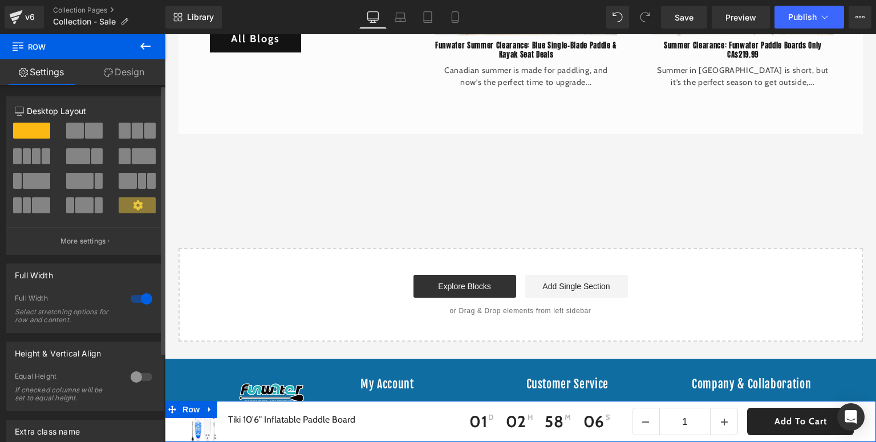
click at [135, 376] on div at bounding box center [141, 377] width 27 height 18
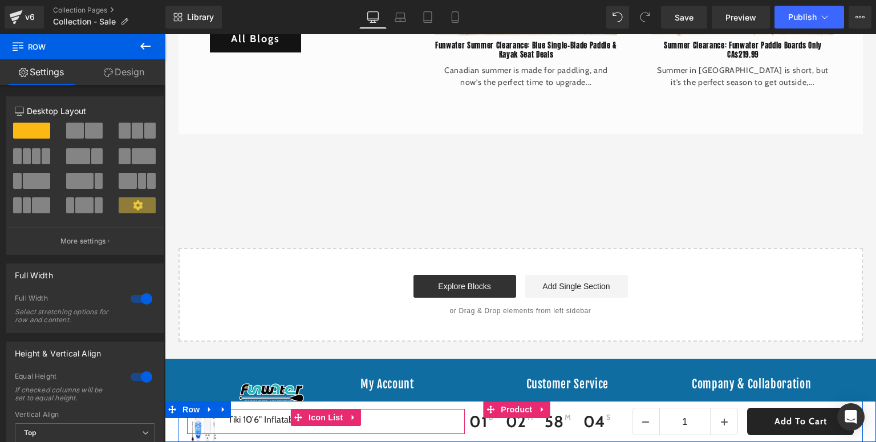
scroll to position [3639, 0]
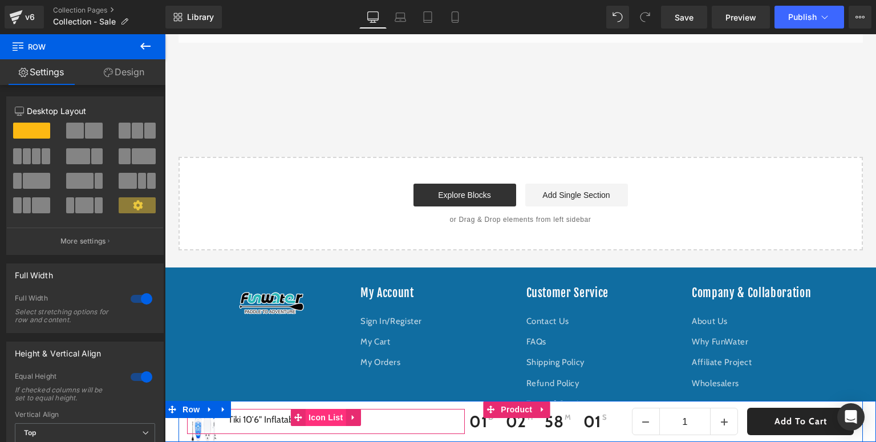
click at [316, 420] on span "Icon List" at bounding box center [326, 417] width 40 height 17
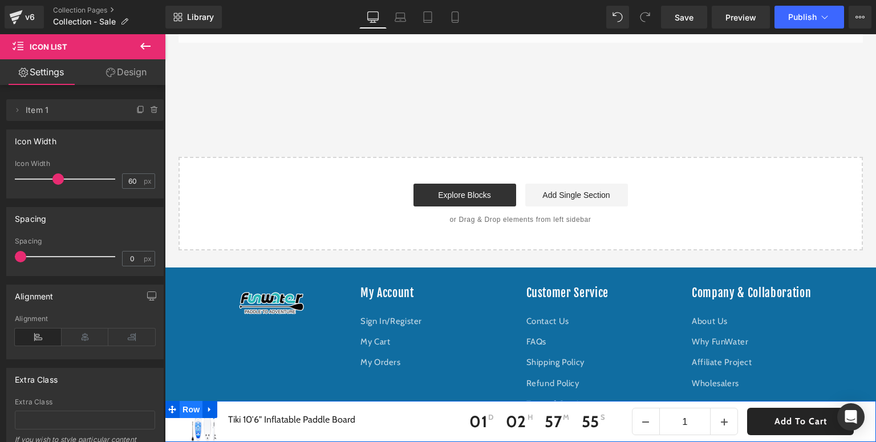
click at [196, 409] on span "Row" at bounding box center [191, 409] width 23 height 17
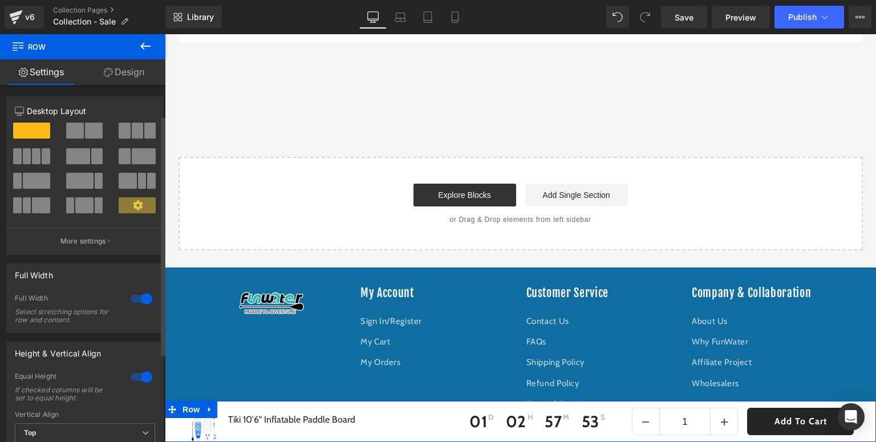
scroll to position [91, 0]
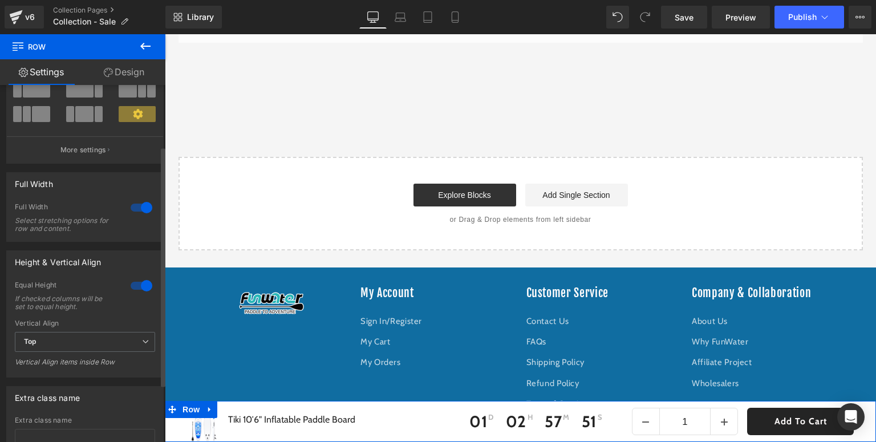
click at [129, 284] on div at bounding box center [141, 285] width 27 height 18
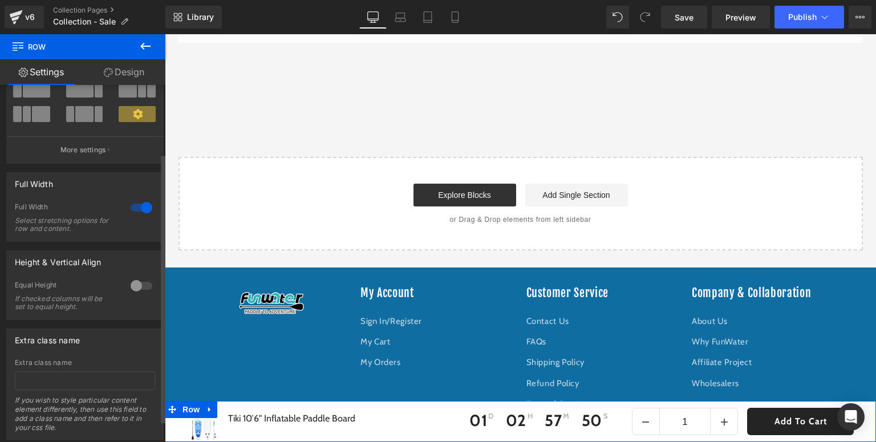
click at [135, 285] on div at bounding box center [141, 285] width 27 height 18
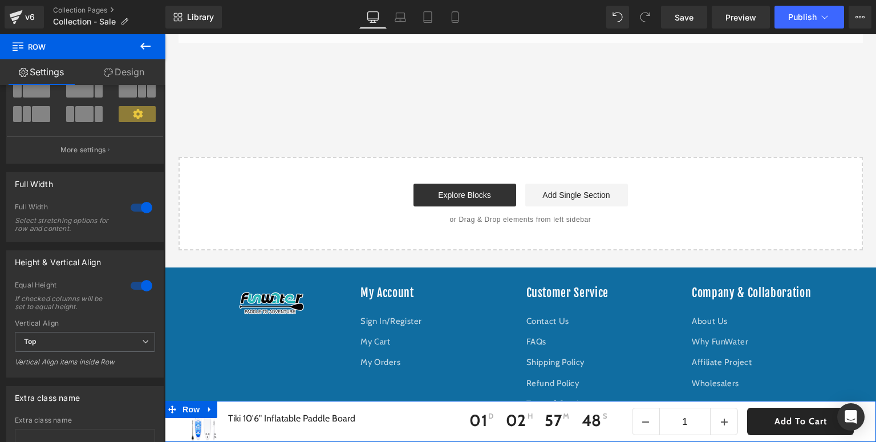
click at [137, 75] on link "Design" at bounding box center [124, 72] width 83 height 26
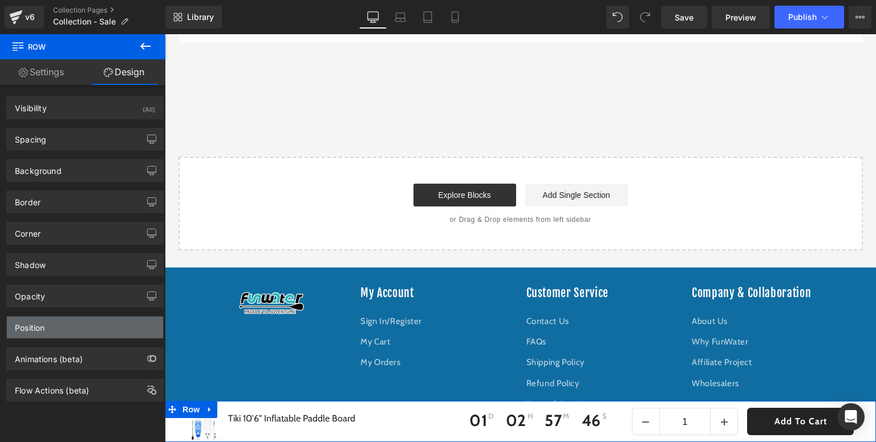
click at [92, 327] on div "Position" at bounding box center [85, 327] width 156 height 22
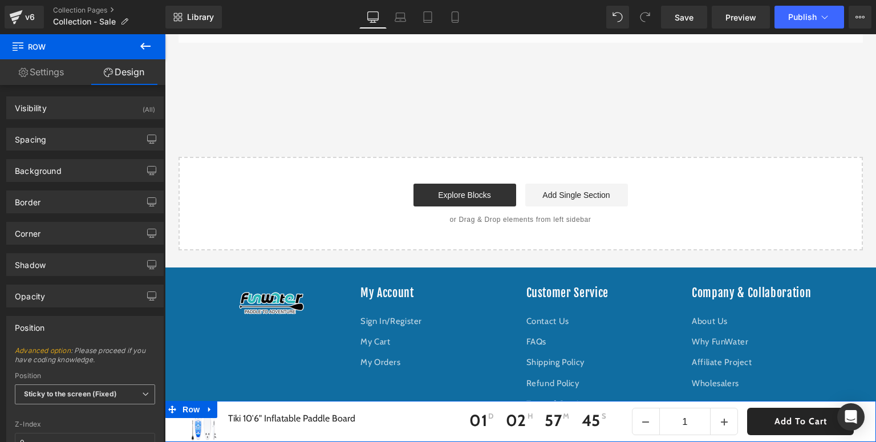
click at [125, 393] on span "Sticky to the screen (Fixed)" at bounding box center [85, 394] width 140 height 20
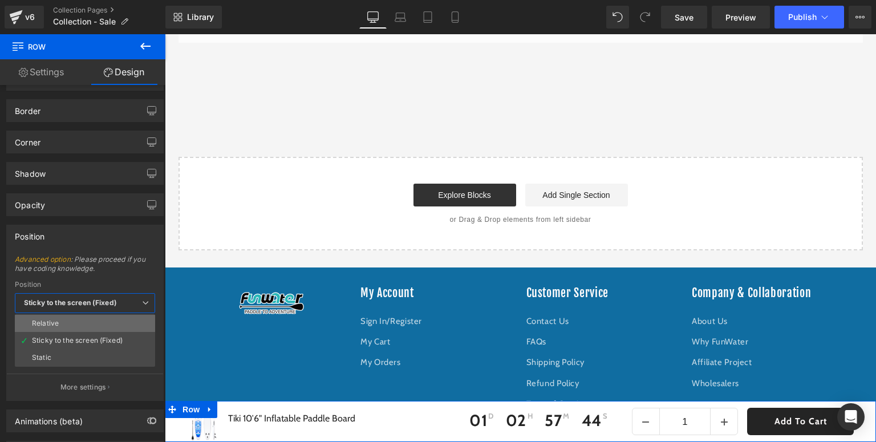
click at [74, 323] on li "Relative" at bounding box center [85, 323] width 140 height 17
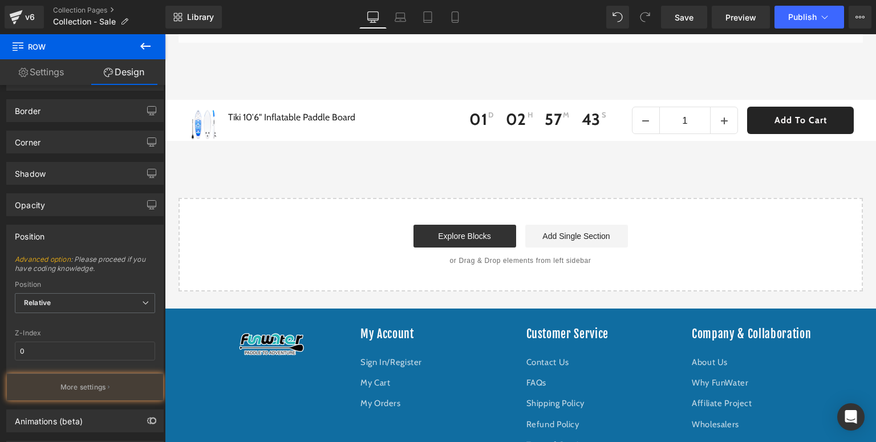
scroll to position [3548, 0]
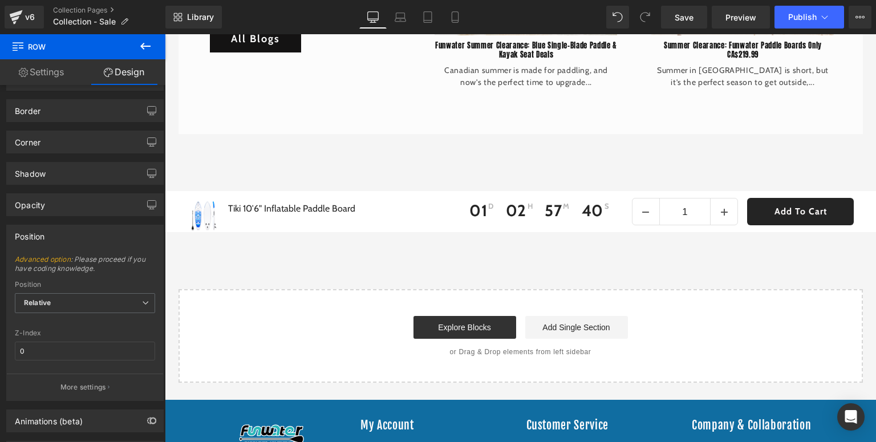
click at [135, 48] on button at bounding box center [145, 46] width 40 height 25
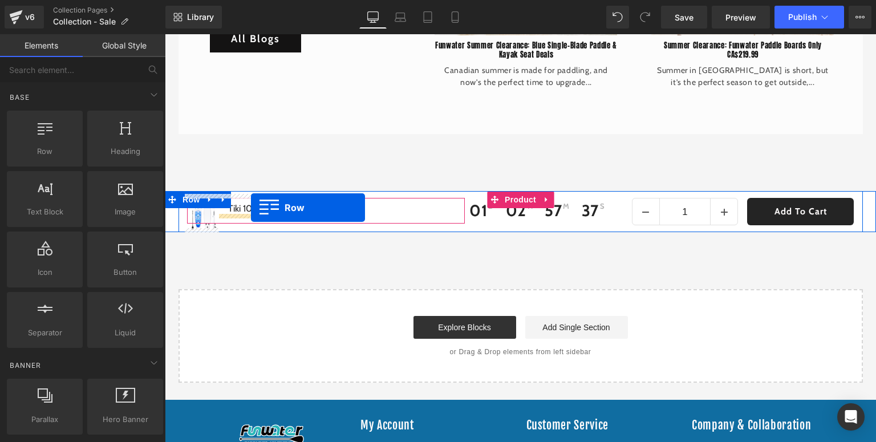
drag, startPoint x: 217, startPoint y: 189, endPoint x: 251, endPoint y: 208, distance: 39.0
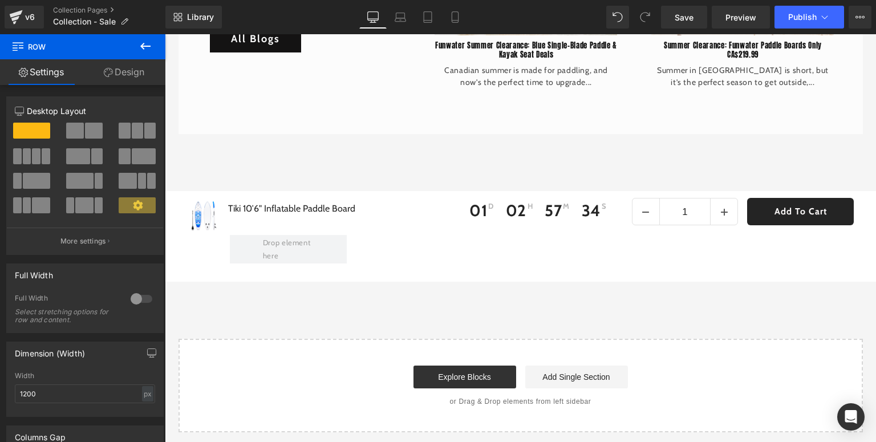
click at [146, 47] on icon at bounding box center [146, 46] width 14 height 14
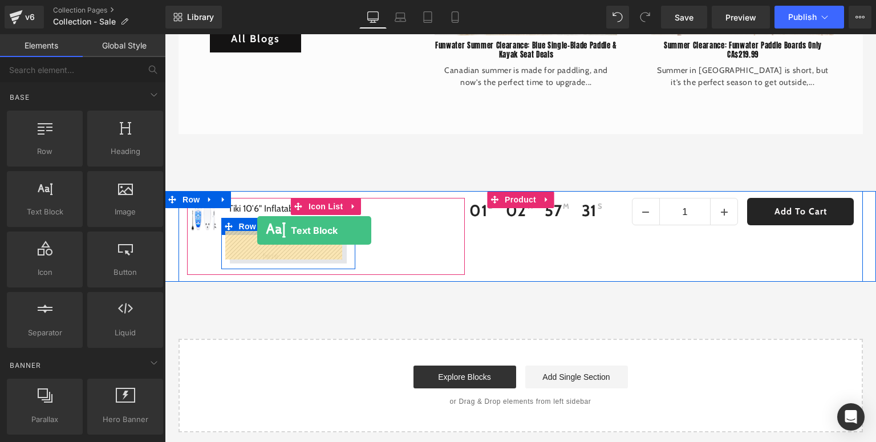
drag, startPoint x: 206, startPoint y: 227, endPoint x: 257, endPoint y: 230, distance: 51.4
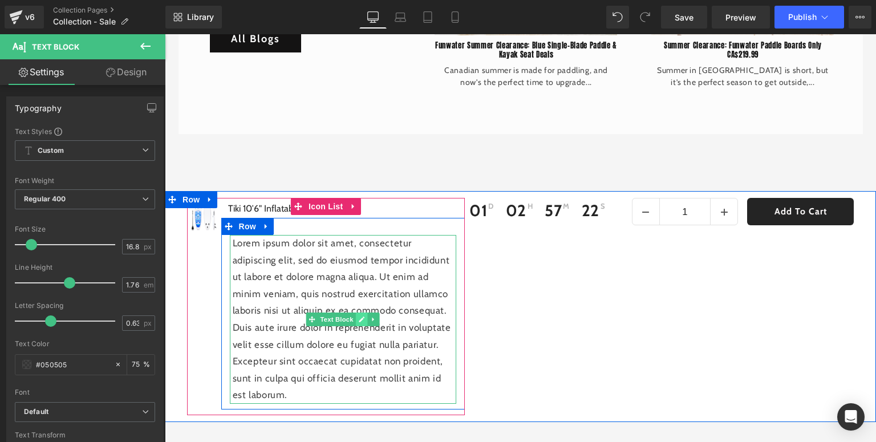
click at [356, 317] on link at bounding box center [362, 319] width 12 height 14
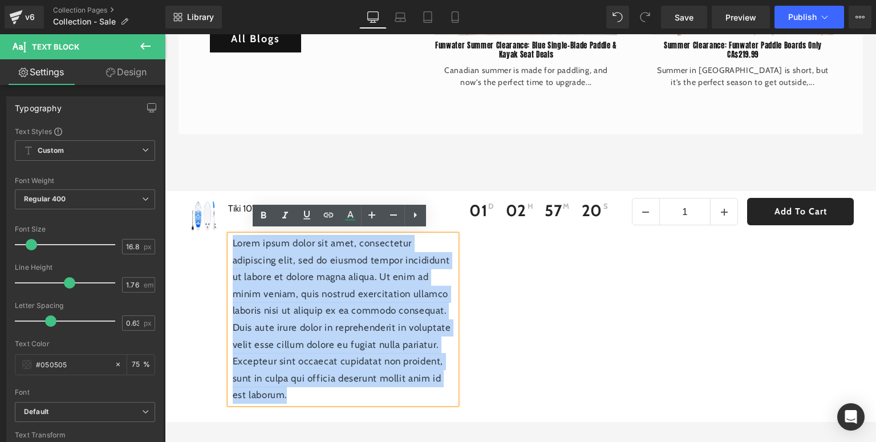
drag, startPoint x: 302, startPoint y: 387, endPoint x: 229, endPoint y: 243, distance: 161.1
click at [233, 243] on p "Lorem ipsum dolor sit amet, consectetur adipiscing elit, sed do eiusmod tempor …" at bounding box center [345, 319] width 224 height 169
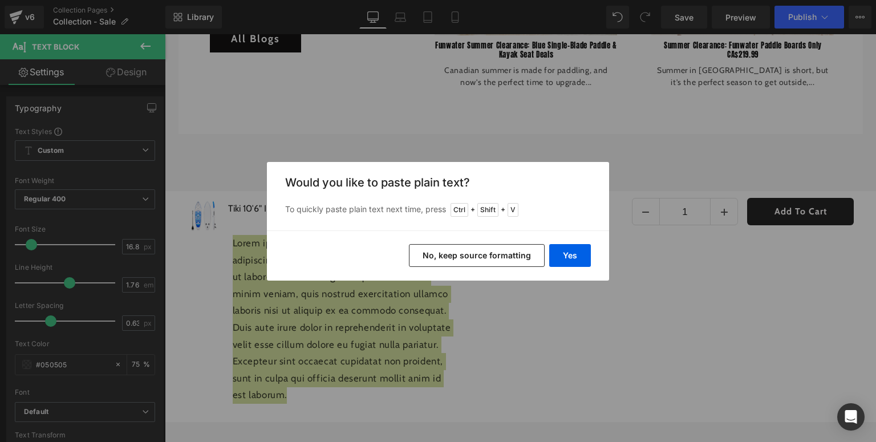
click at [536, 258] on button "No, keep source formatting" at bounding box center [477, 255] width 136 height 23
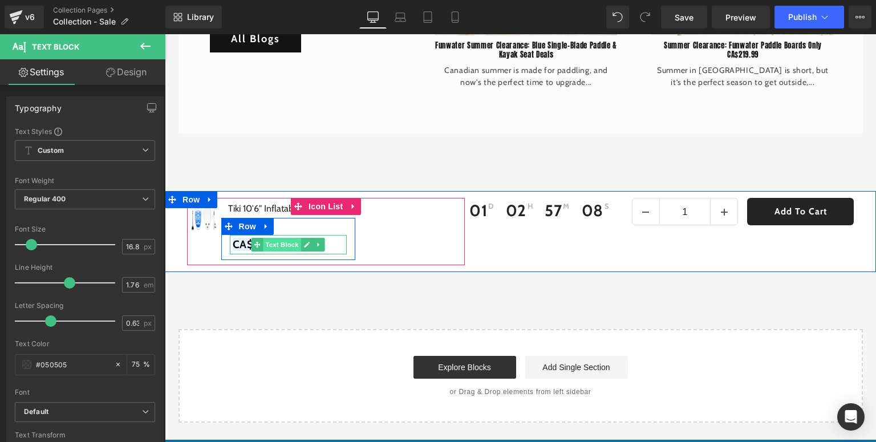
click at [263, 241] on span "Text Block" at bounding box center [282, 245] width 38 height 14
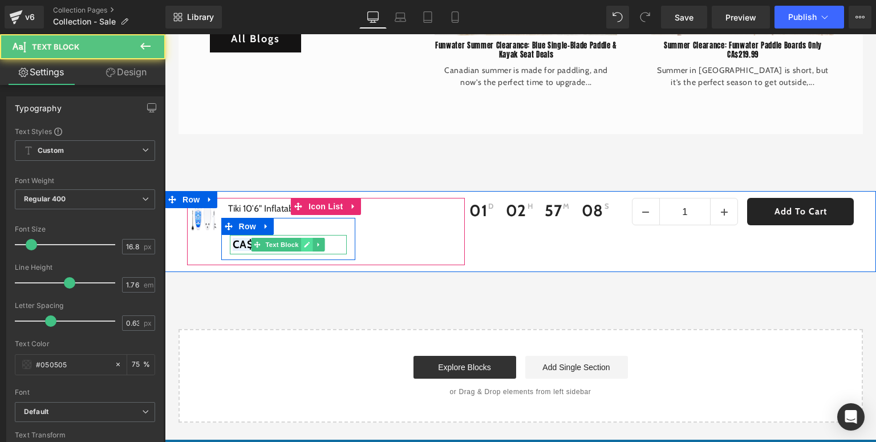
click at [303, 241] on icon at bounding box center [306, 244] width 6 height 7
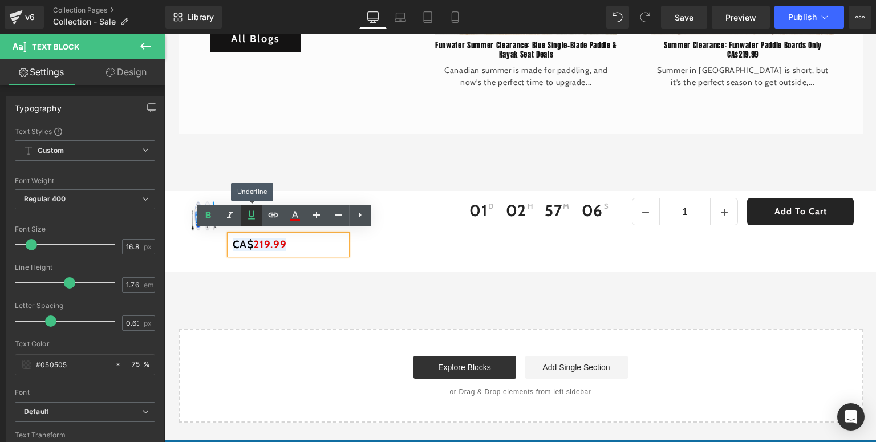
click at [255, 217] on icon at bounding box center [252, 215] width 14 height 14
click at [292, 243] on p "CA$ 219.99" at bounding box center [290, 244] width 114 height 19
drag, startPoint x: 292, startPoint y: 243, endPoint x: 225, endPoint y: 242, distance: 67.3
click at [230, 242] on div "CA$ 219.99" at bounding box center [288, 244] width 117 height 19
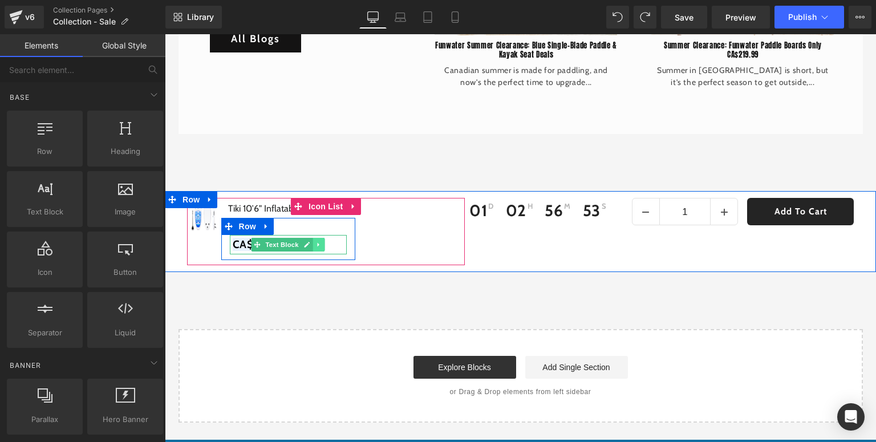
click at [317, 241] on icon at bounding box center [318, 244] width 6 height 7
click at [322, 242] on icon at bounding box center [324, 244] width 6 height 7
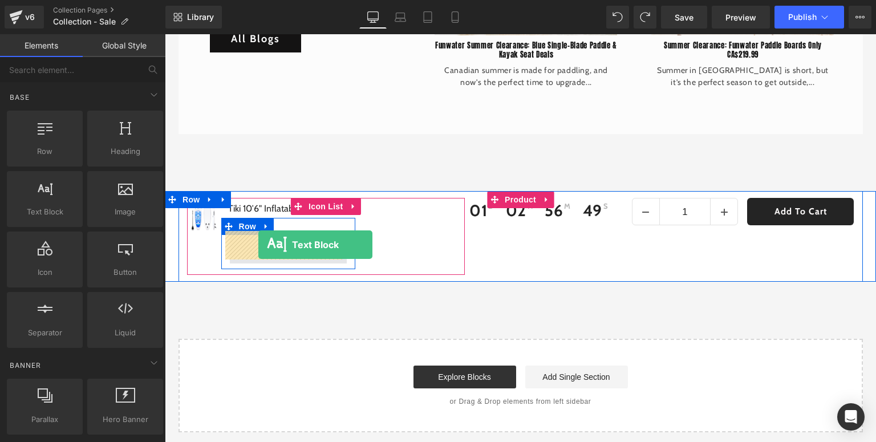
drag, startPoint x: 221, startPoint y: 250, endPoint x: 258, endPoint y: 245, distance: 38.1
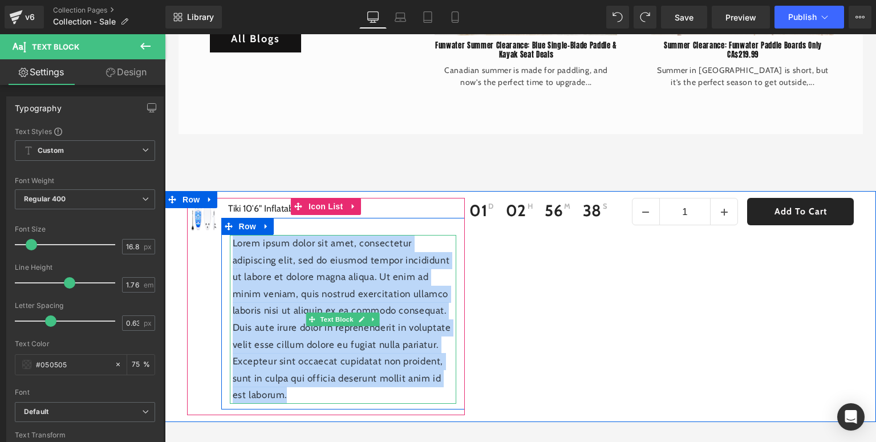
drag, startPoint x: 276, startPoint y: 394, endPoint x: 228, endPoint y: 239, distance: 162.3
click at [233, 239] on p "Lorem ipsum dolor sit amet, consectetur adipiscing elit, sed do eiusmod tempor …" at bounding box center [345, 319] width 224 height 169
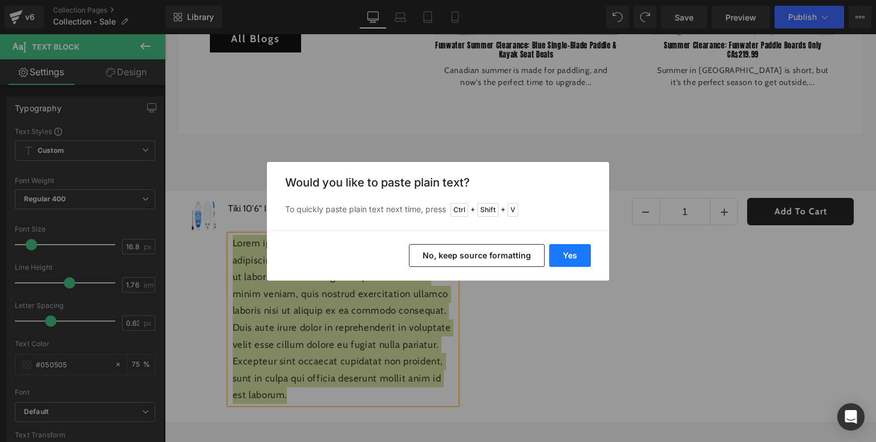
click at [587, 257] on button "Yes" at bounding box center [570, 255] width 42 height 23
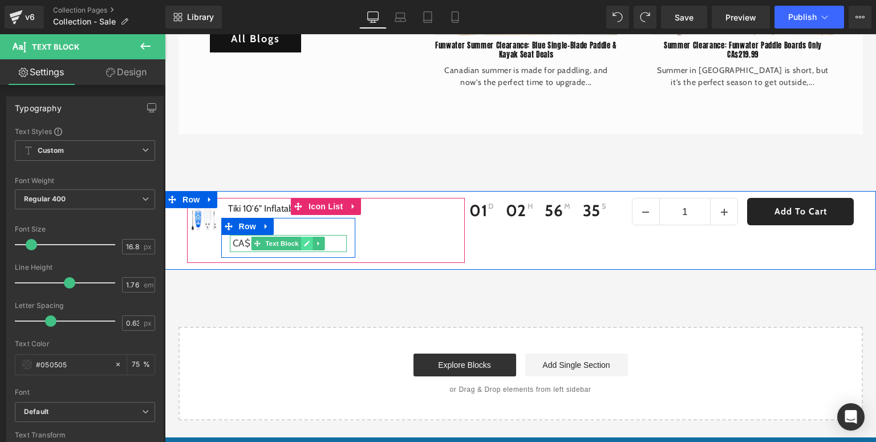
click at [303, 240] on icon at bounding box center [306, 243] width 6 height 7
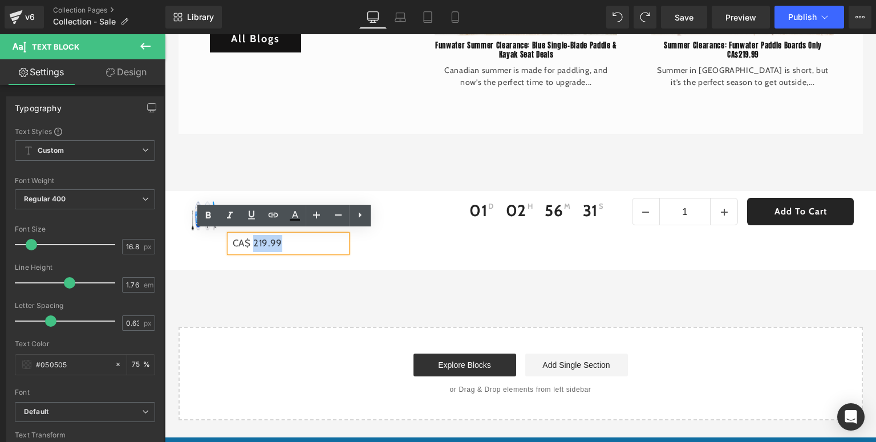
drag, startPoint x: 250, startPoint y: 240, endPoint x: 278, endPoint y: 238, distance: 28.6
click at [278, 238] on p "CA$ 219.99" at bounding box center [290, 243] width 114 height 17
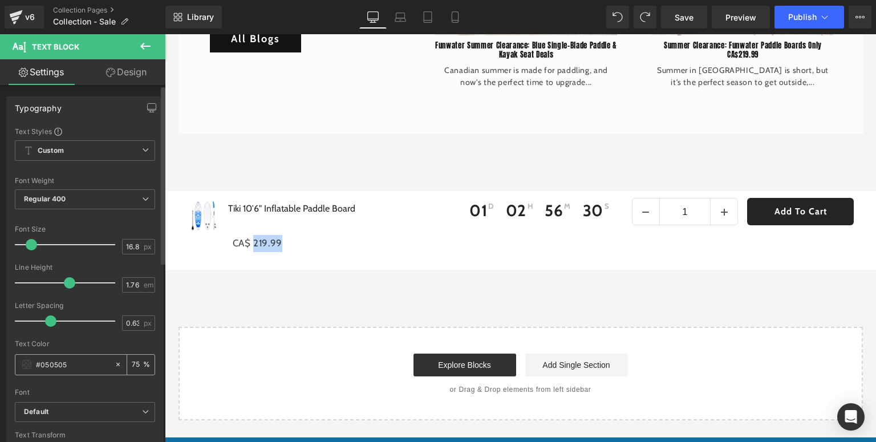
scroll to position [46, 0]
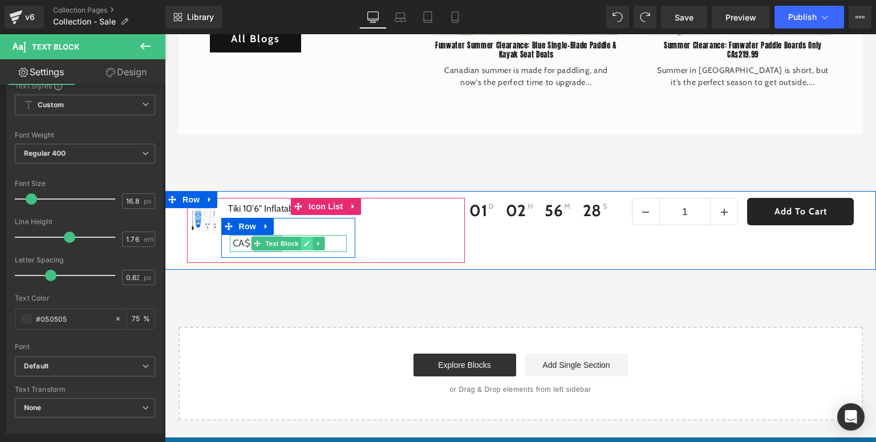
click at [300, 243] on link at bounding box center [306, 244] width 12 height 14
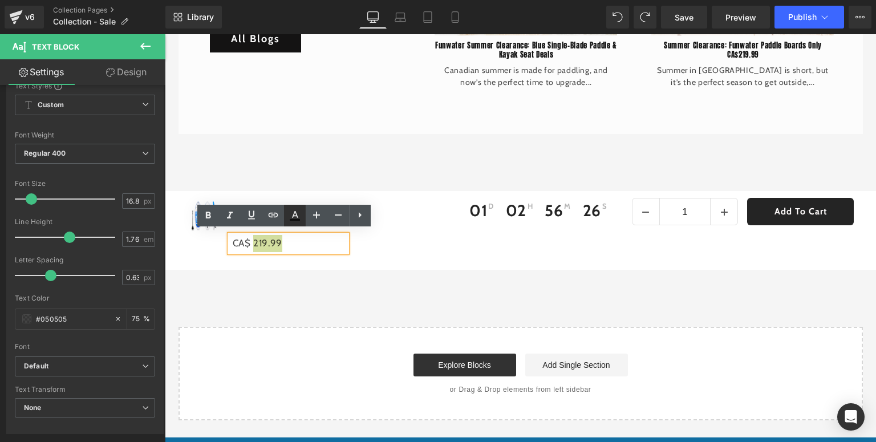
click at [292, 215] on icon at bounding box center [295, 214] width 6 height 7
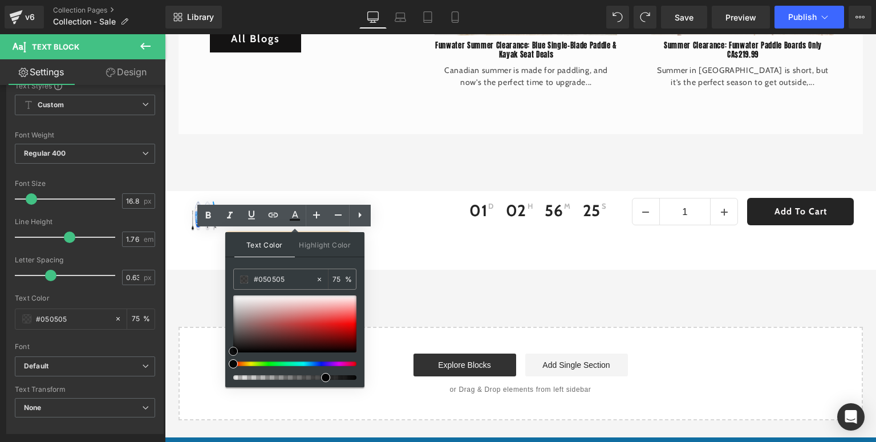
click at [349, 318] on div at bounding box center [294, 323] width 123 height 57
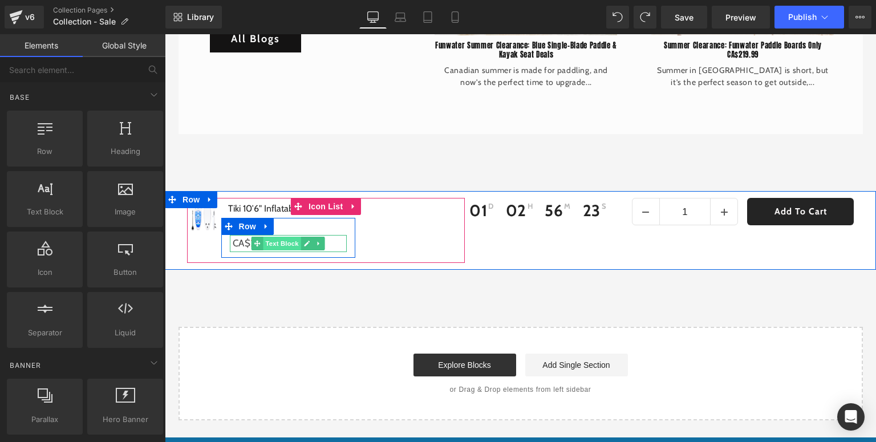
click at [274, 241] on span "Text Block" at bounding box center [282, 244] width 38 height 14
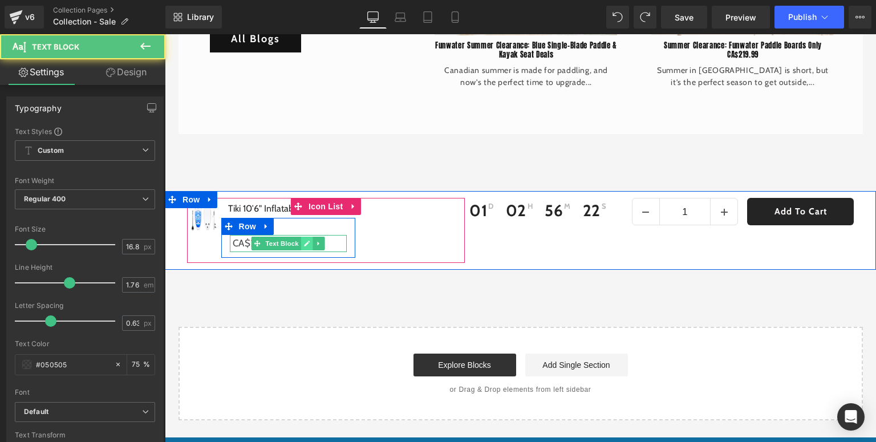
click at [307, 239] on link at bounding box center [306, 244] width 12 height 14
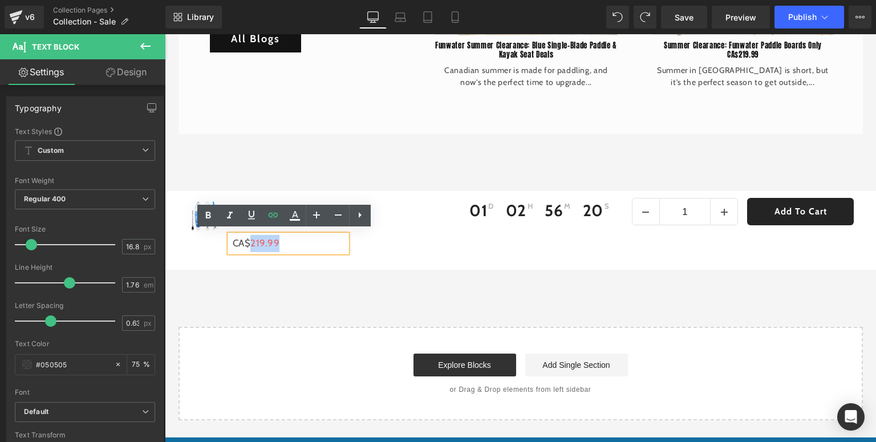
drag, startPoint x: 280, startPoint y: 241, endPoint x: 250, endPoint y: 241, distance: 29.6
click at [250, 241] on p "CA$ 219.99" at bounding box center [290, 243] width 114 height 17
click at [290, 221] on icon at bounding box center [295, 216] width 14 height 14
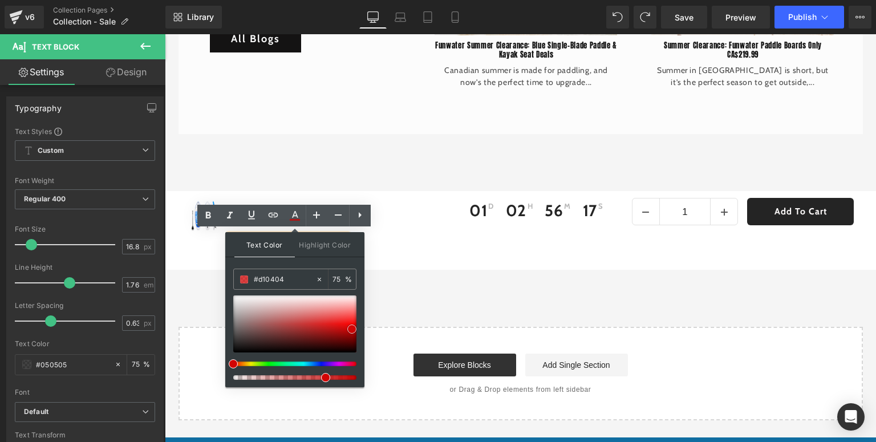
click at [352, 328] on div at bounding box center [294, 323] width 123 height 57
drag, startPoint x: 324, startPoint y: 377, endPoint x: 350, endPoint y: 375, distance: 25.8
click at [350, 375] on div at bounding box center [290, 377] width 123 height 5
click at [381, 327] on div "Select your layout" at bounding box center [520, 373] width 684 height 93
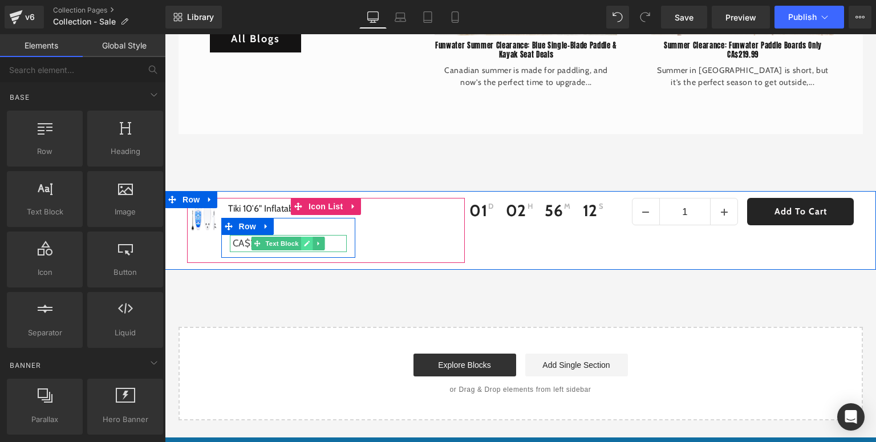
click at [304, 241] on icon at bounding box center [307, 244] width 6 height 6
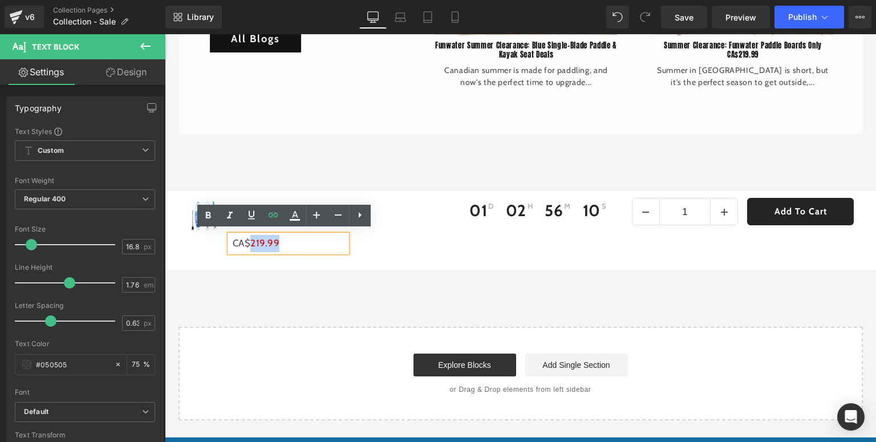
drag, startPoint x: 291, startPoint y: 242, endPoint x: 251, endPoint y: 240, distance: 39.4
click at [251, 240] on p "CA$ 219.99" at bounding box center [290, 243] width 114 height 17
click at [250, 218] on icon at bounding box center [251, 215] width 7 height 9
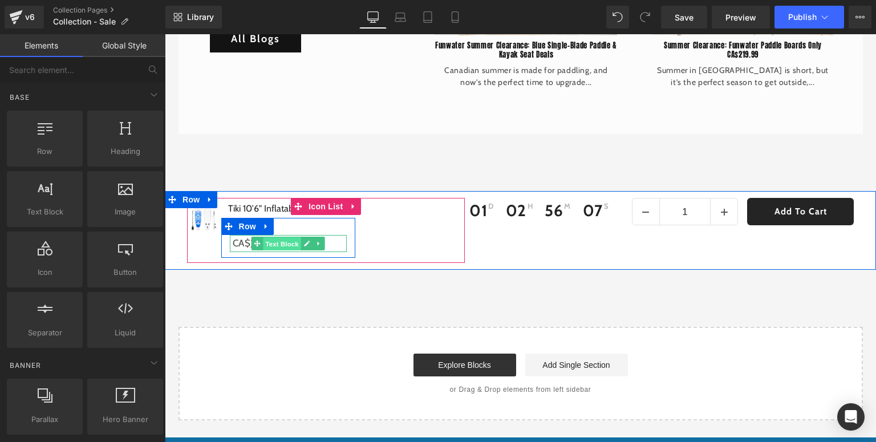
click at [283, 237] on span "Text Block" at bounding box center [282, 244] width 38 height 14
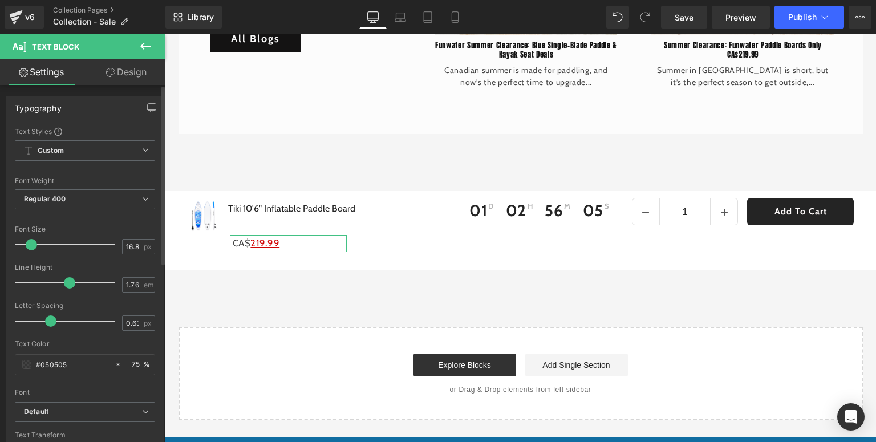
scroll to position [137, 0]
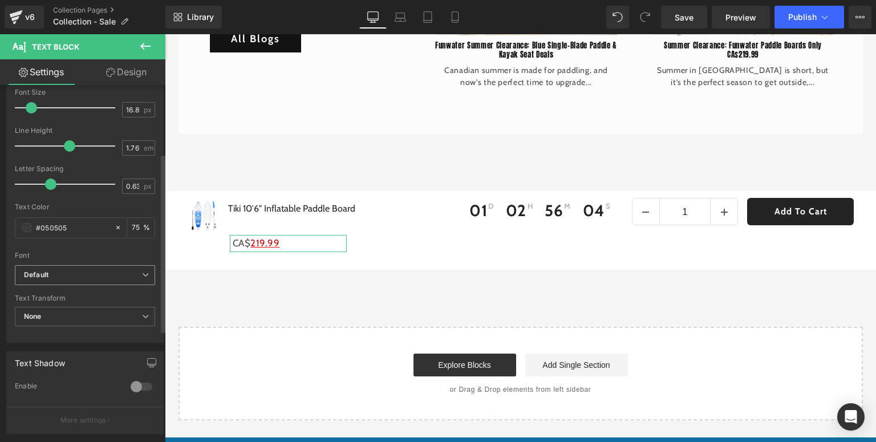
click at [59, 273] on b "Default" at bounding box center [83, 275] width 118 height 10
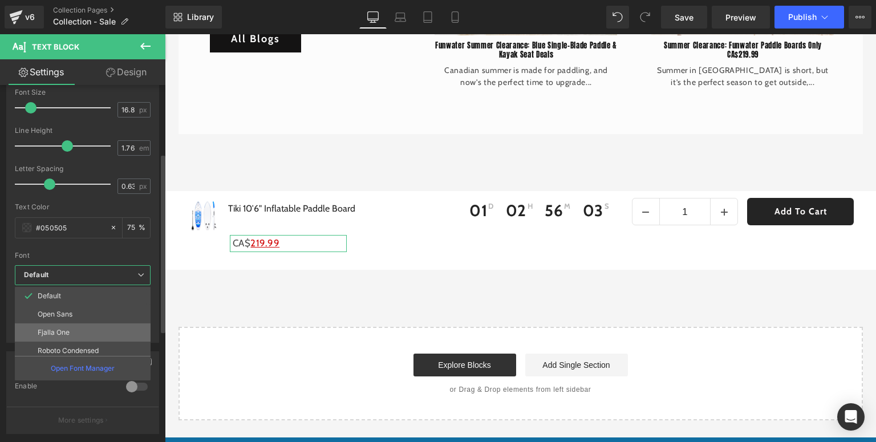
scroll to position [46, 0]
click at [50, 335] on li "[PERSON_NAME]" at bounding box center [85, 341] width 141 height 18
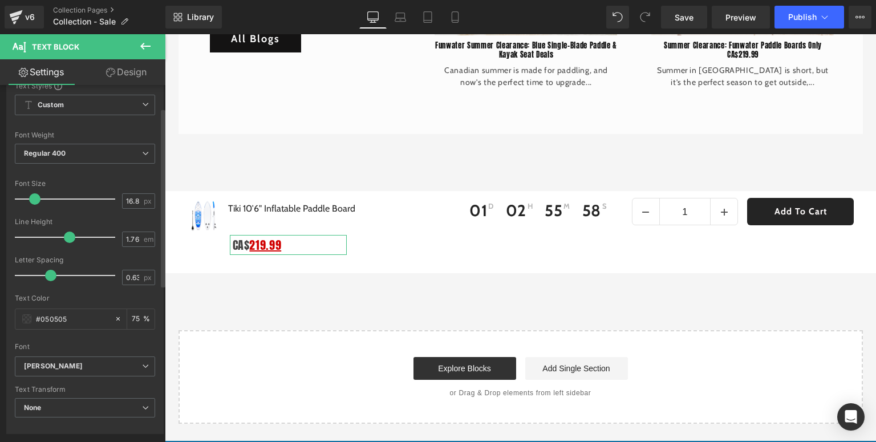
click at [32, 198] on span at bounding box center [34, 198] width 11 height 11
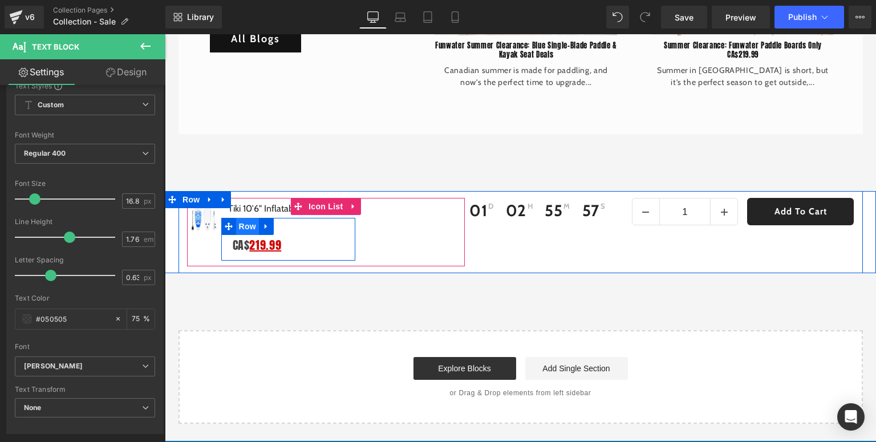
click at [236, 223] on span "Row" at bounding box center [247, 226] width 23 height 17
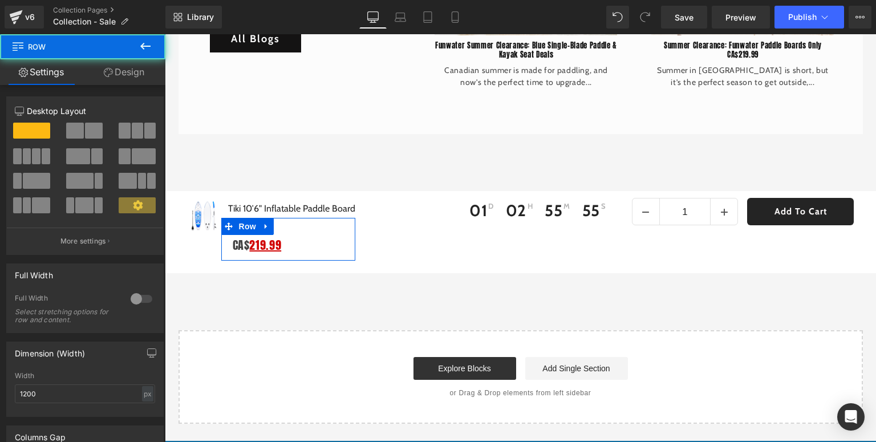
click at [153, 75] on link "Design" at bounding box center [124, 72] width 83 height 26
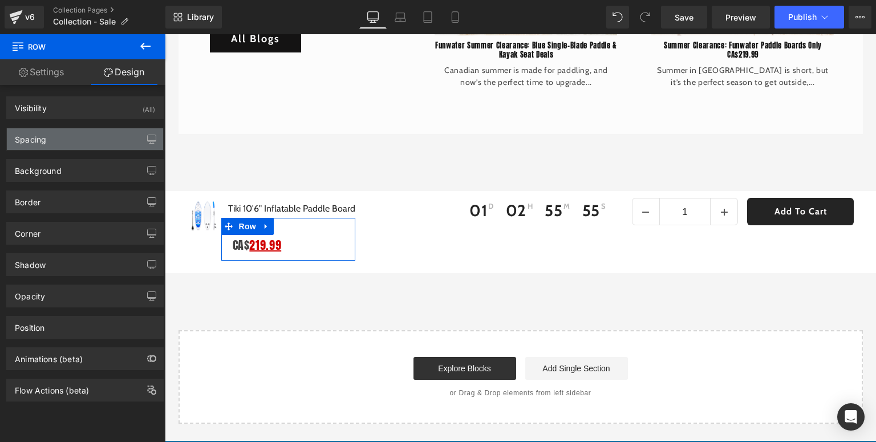
click at [51, 135] on div "Spacing" at bounding box center [85, 139] width 156 height 22
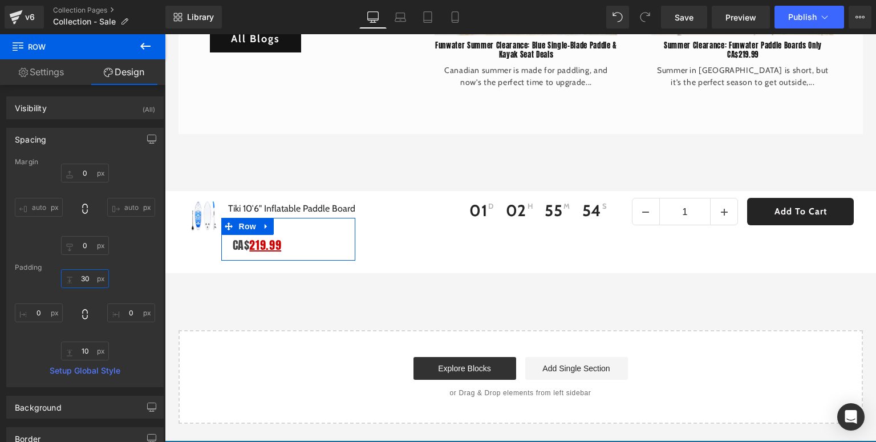
click at [88, 282] on input "30" at bounding box center [85, 278] width 48 height 19
type input "0"
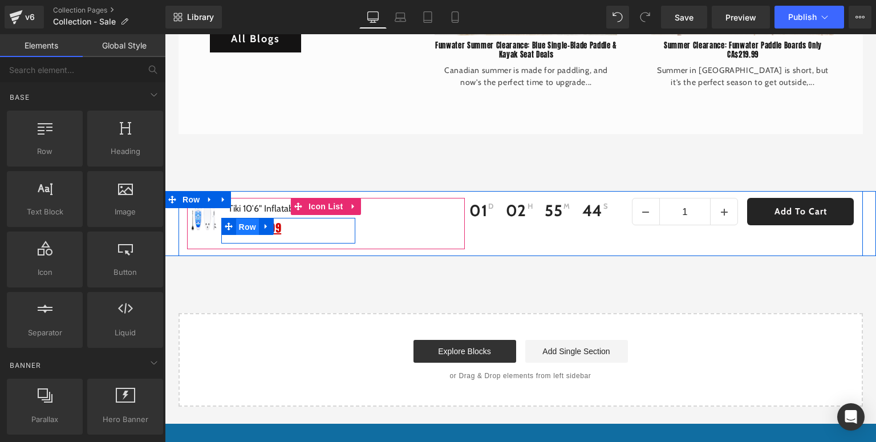
click at [248, 223] on span "Row" at bounding box center [247, 226] width 23 height 17
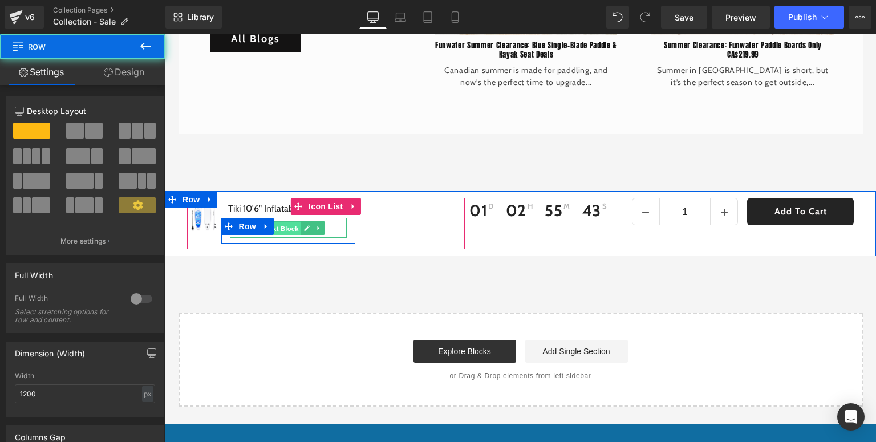
click at [290, 222] on span "Text Block" at bounding box center [282, 228] width 38 height 14
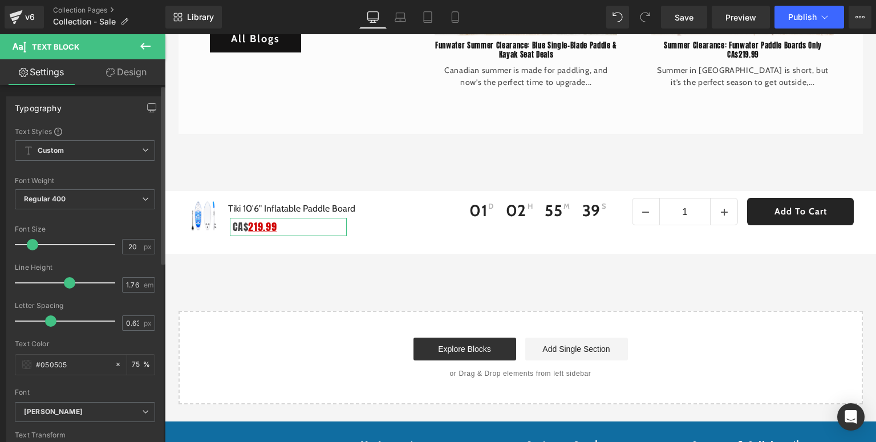
click at [32, 245] on span at bounding box center [32, 244] width 11 height 11
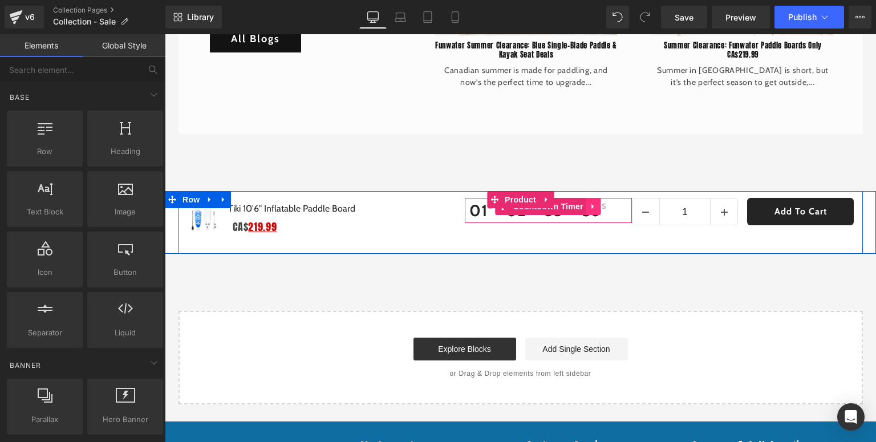
click at [592, 204] on icon at bounding box center [593, 206] width 2 height 5
click at [604, 202] on link at bounding box center [600, 206] width 15 height 17
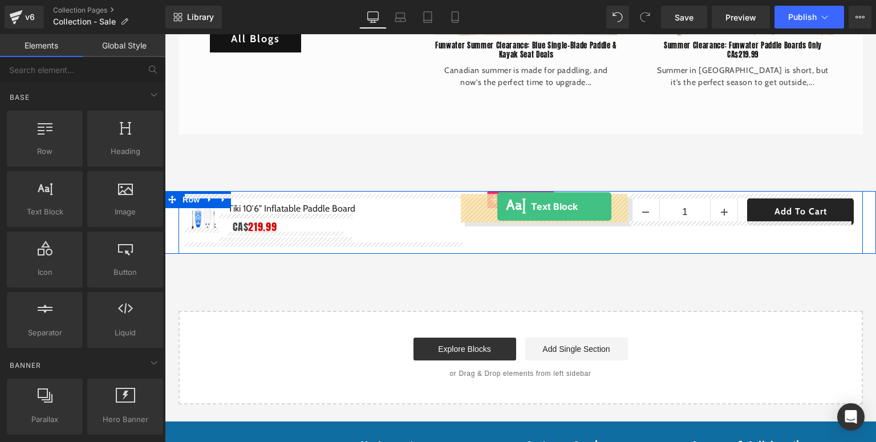
drag, startPoint x: 210, startPoint y: 244, endPoint x: 497, endPoint y: 206, distance: 289.8
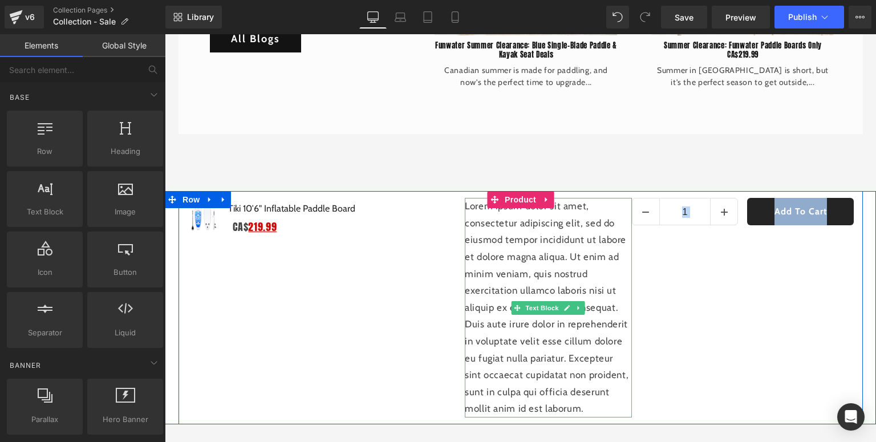
drag, startPoint x: 591, startPoint y: 404, endPoint x: 484, endPoint y: 217, distance: 216.0
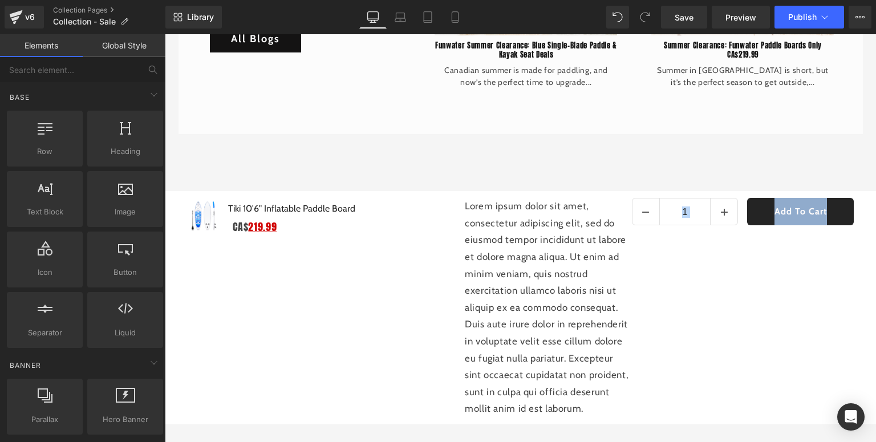
click at [584, 400] on p "Lorem ipsum dolor sit amet, consectetur adipiscing elit, sed do eiusmod tempor …" at bounding box center [548, 307] width 167 height 219
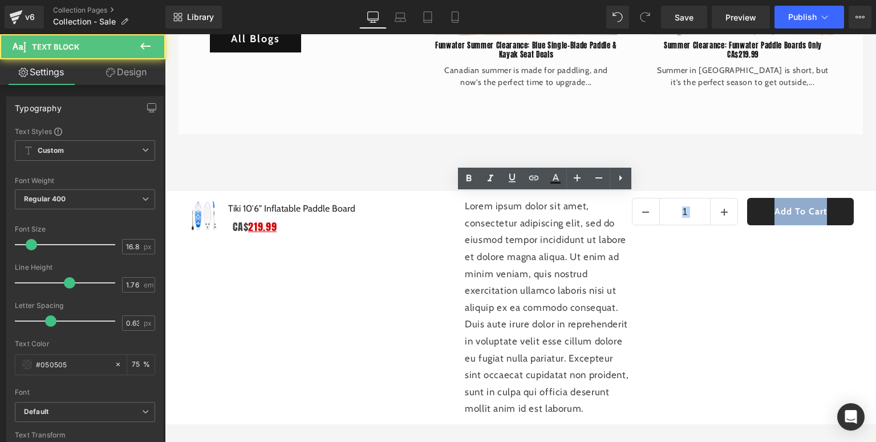
click at [584, 406] on div "🎁 BLACKFRIDAY has been copied to your clipboard!" at bounding box center [645, 420] width 250 height 32
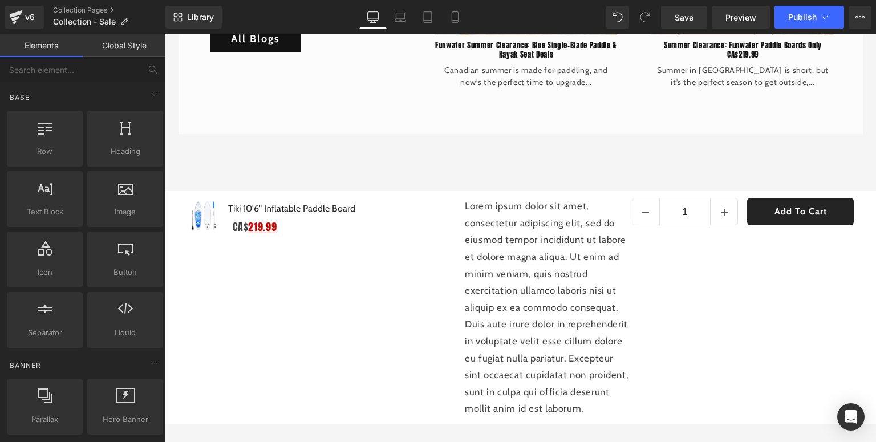
click at [586, 405] on div "🎁 BLACKFRIDAY has been copied to your clipboard!" at bounding box center [645, 420] width 250 height 32
click at [577, 406] on div "🎁 BLACKFRIDAY has been copied to your clipboard!" at bounding box center [645, 420] width 250 height 32
click at [553, 394] on p "Lorem ipsum dolor sit amet, consectetur adipiscing elit, sed do eiusmod tempor …" at bounding box center [548, 307] width 167 height 219
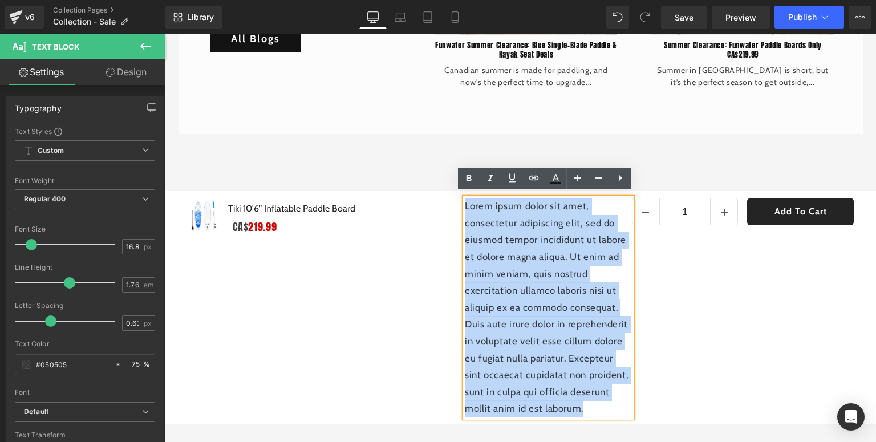
drag, startPoint x: 584, startPoint y: 403, endPoint x: 463, endPoint y: 197, distance: 238.7
click at [465, 198] on p "Lorem ipsum dolor sit amet, consectetur adipiscing elit, sed do eiusmod tempor …" at bounding box center [548, 307] width 167 height 219
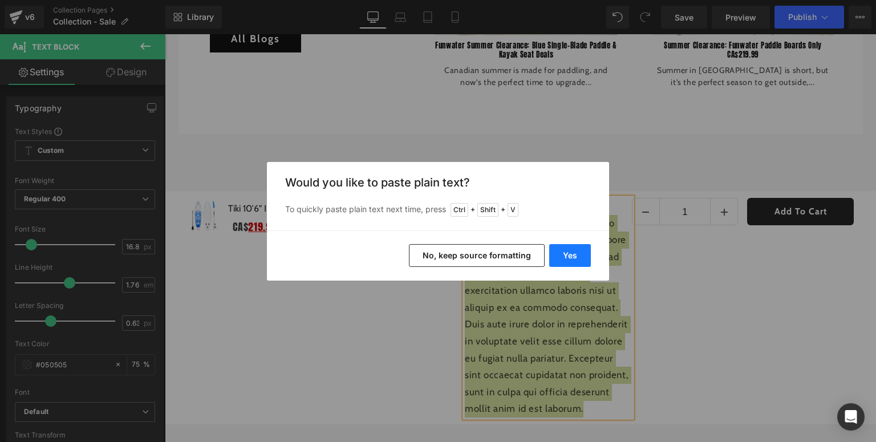
click at [572, 254] on button "Yes" at bounding box center [570, 255] width 42 height 23
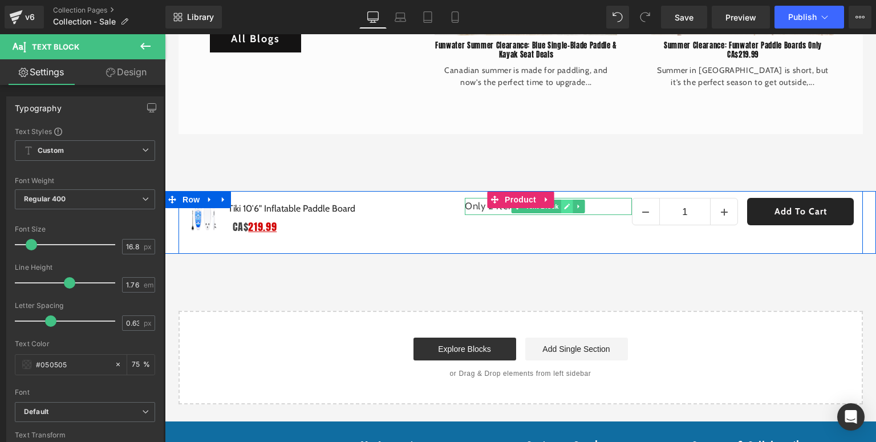
click at [568, 202] on link at bounding box center [567, 207] width 12 height 14
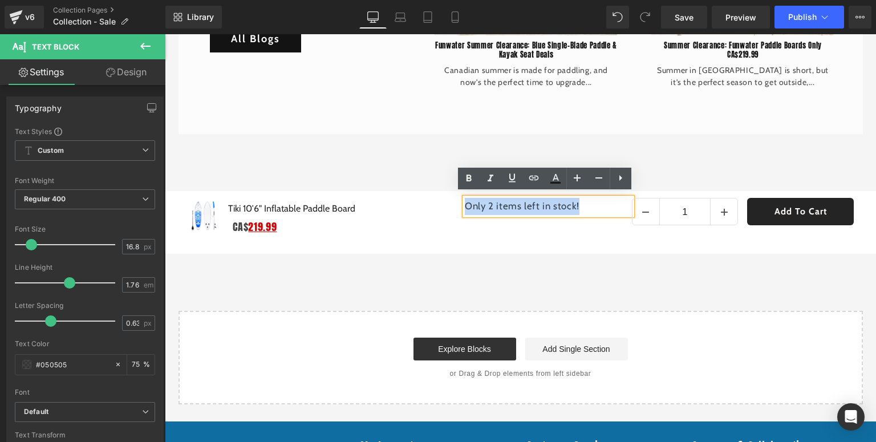
drag, startPoint x: 596, startPoint y: 205, endPoint x: 463, endPoint y: 202, distance: 132.8
click at [465, 202] on p "Only 2 items left in stock!" at bounding box center [548, 206] width 167 height 17
click at [561, 177] on icon at bounding box center [555, 179] width 14 height 14
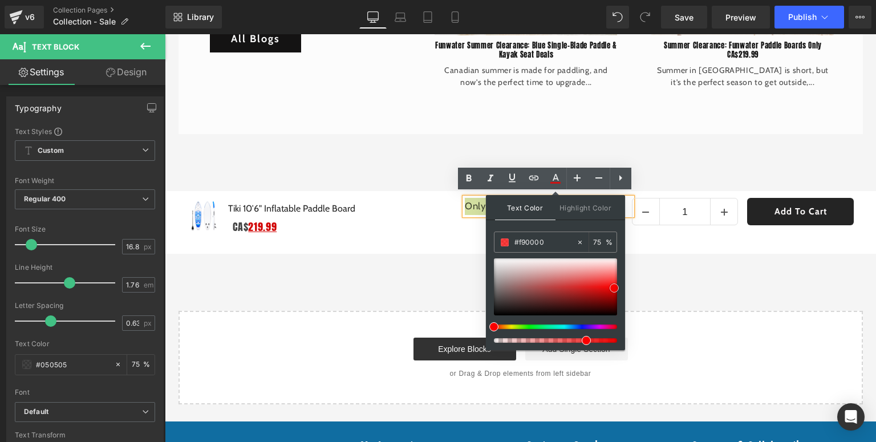
click at [614, 287] on div at bounding box center [555, 286] width 123 height 57
click at [615, 290] on span at bounding box center [613, 291] width 9 height 9
click at [612, 340] on span at bounding box center [616, 340] width 9 height 9
click at [690, 313] on div "Start building your page Explore Blocks Add Single Section or Drag & Drop eleme…" at bounding box center [521, 357] width 682 height 91
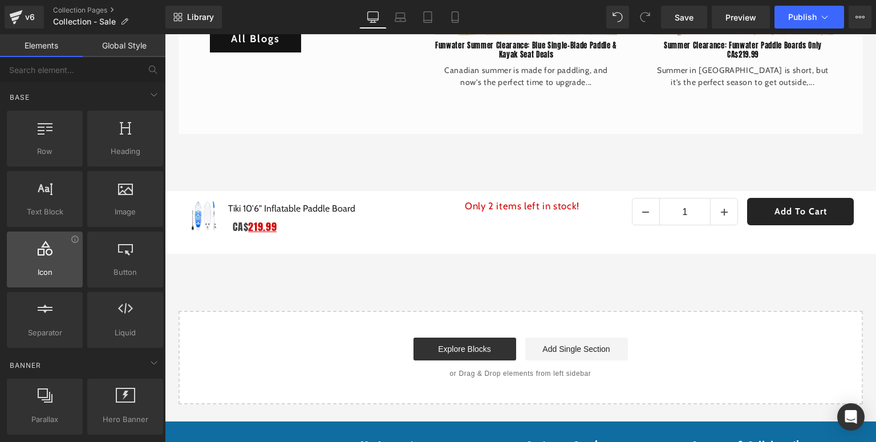
click at [24, 263] on div at bounding box center [44, 254] width 69 height 26
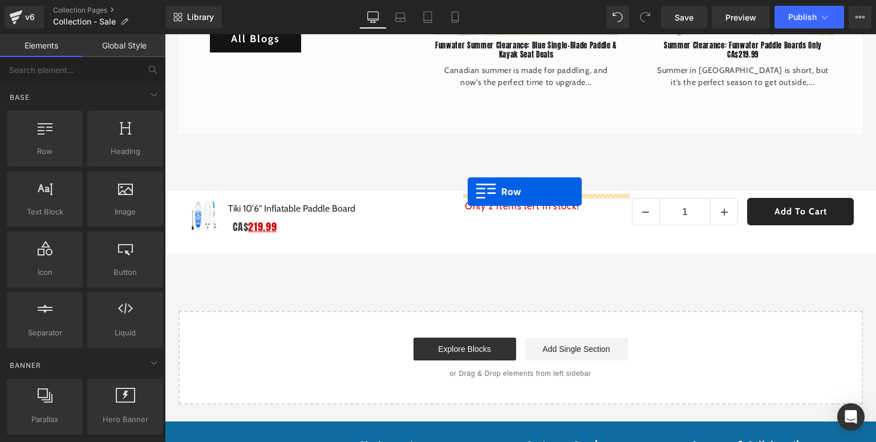
drag, startPoint x: 209, startPoint y: 186, endPoint x: 467, endPoint y: 192, distance: 258.9
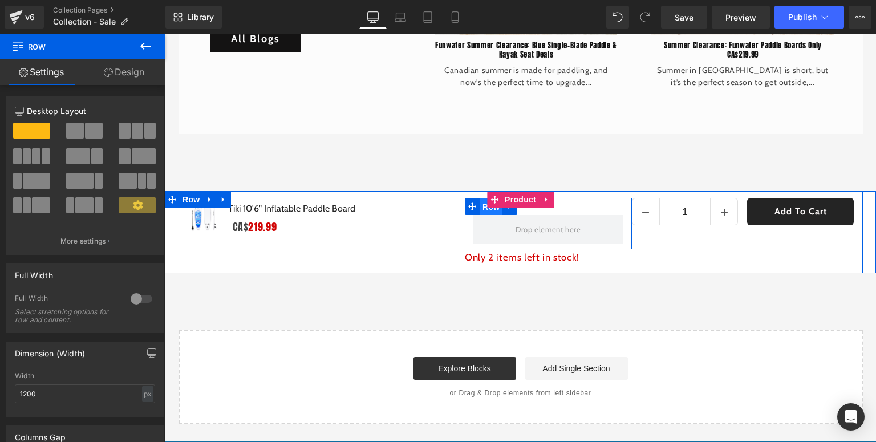
click at [479, 208] on span "Row" at bounding box center [490, 206] width 23 height 17
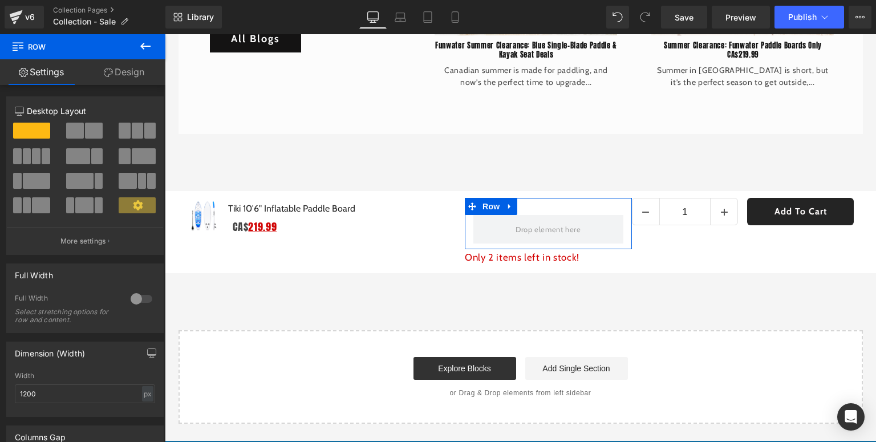
click at [72, 134] on span at bounding box center [75, 131] width 18 height 16
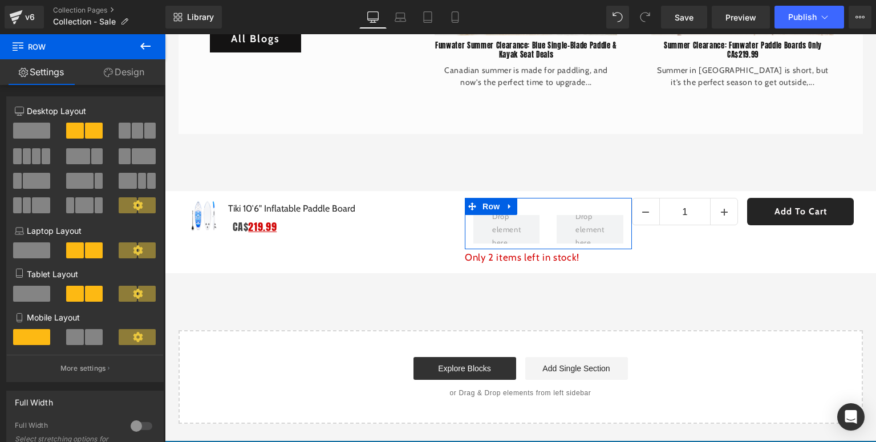
click at [121, 154] on span at bounding box center [124, 156] width 11 height 16
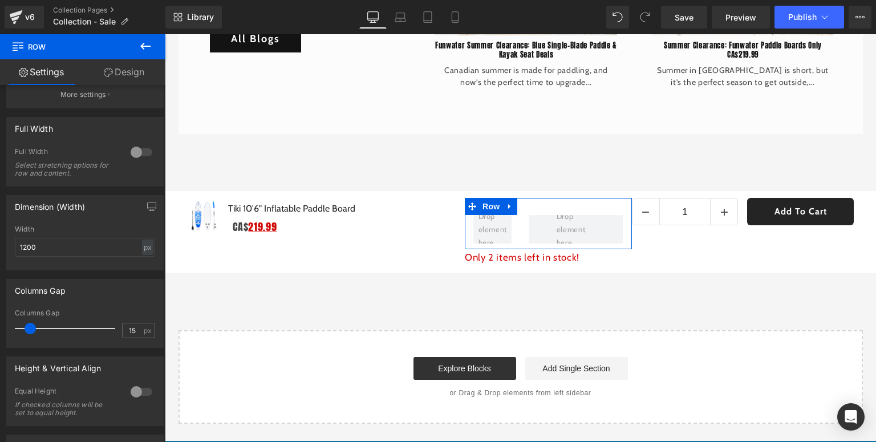
scroll to position [319, 0]
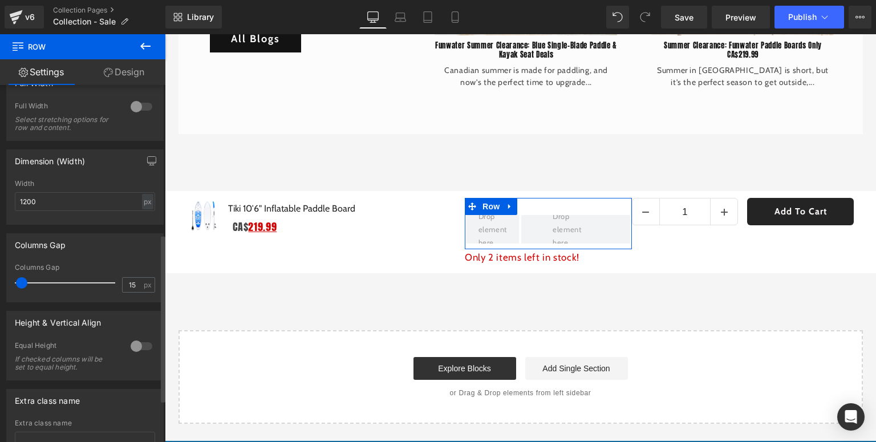
drag, startPoint x: 29, startPoint y: 286, endPoint x: 21, endPoint y: 286, distance: 8.0
click at [21, 286] on span at bounding box center [21, 282] width 11 height 11
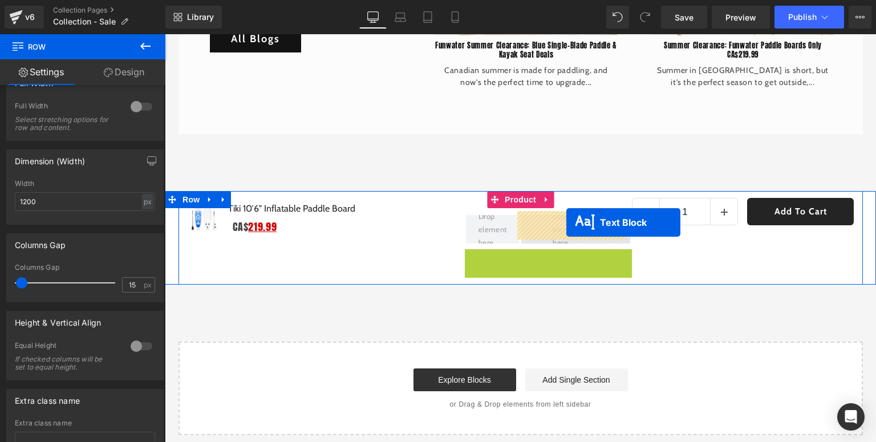
drag, startPoint x: 532, startPoint y: 250, endPoint x: 566, endPoint y: 223, distance: 43.5
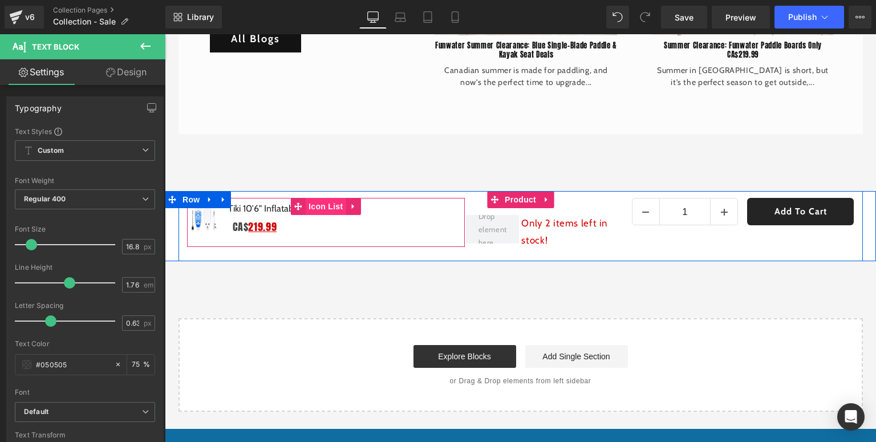
click at [326, 201] on span "Icon List" at bounding box center [326, 206] width 40 height 17
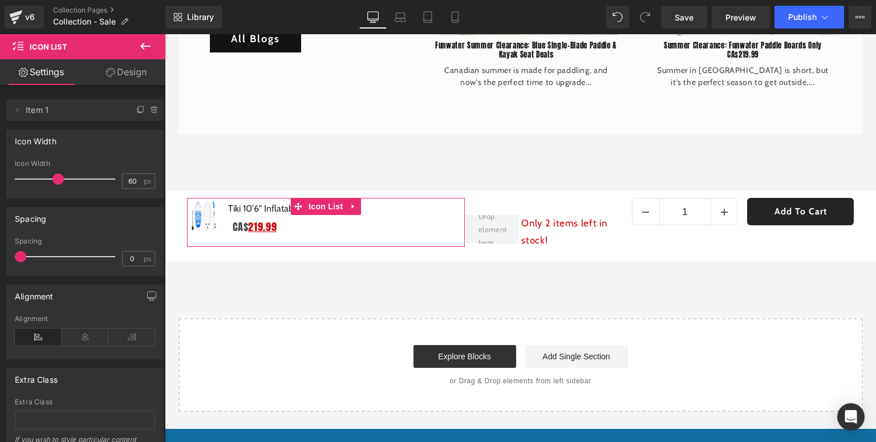
click at [107, 77] on link "Design" at bounding box center [126, 72] width 83 height 26
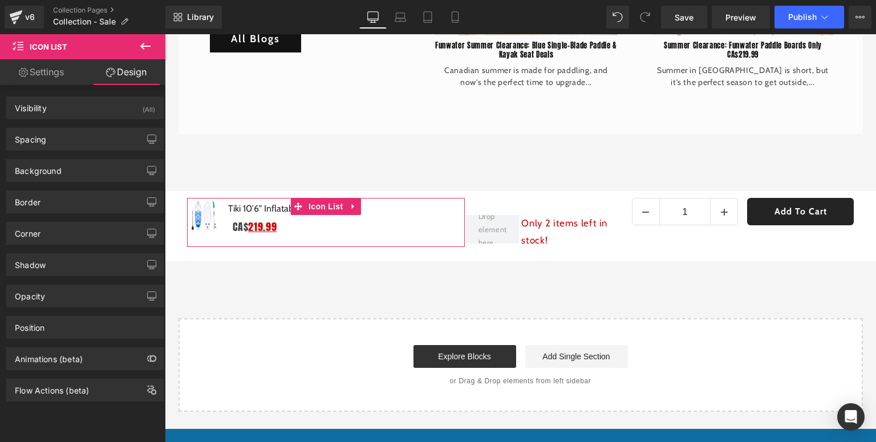
click at [47, 73] on link "Settings" at bounding box center [41, 72] width 83 height 26
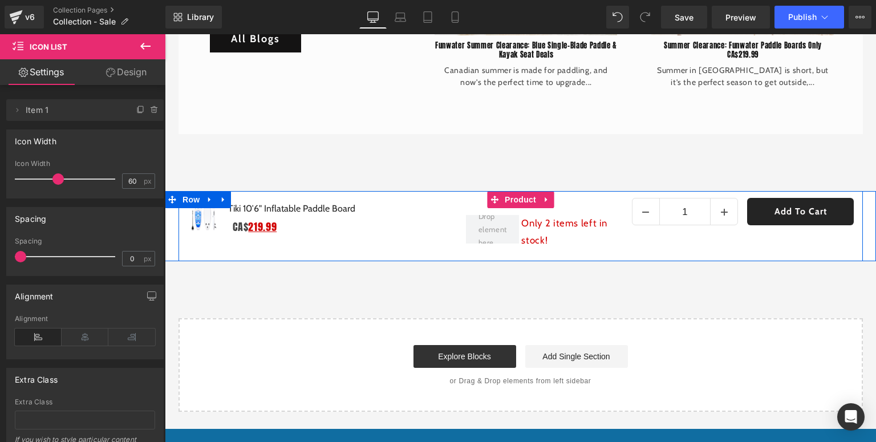
click at [202, 245] on div "Sale Off (P) Image Tiki 10′6" Inflatable Paddle Board (P) Title CA$ 219.99 Text…" at bounding box center [326, 226] width 278 height 56
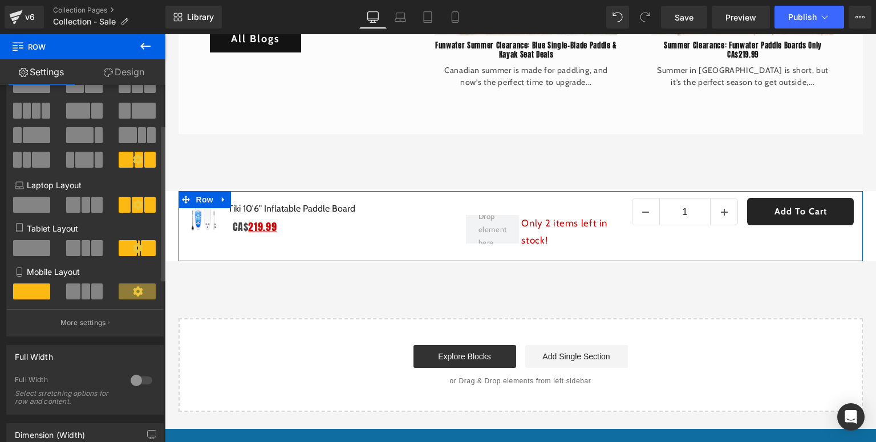
scroll to position [137, 0]
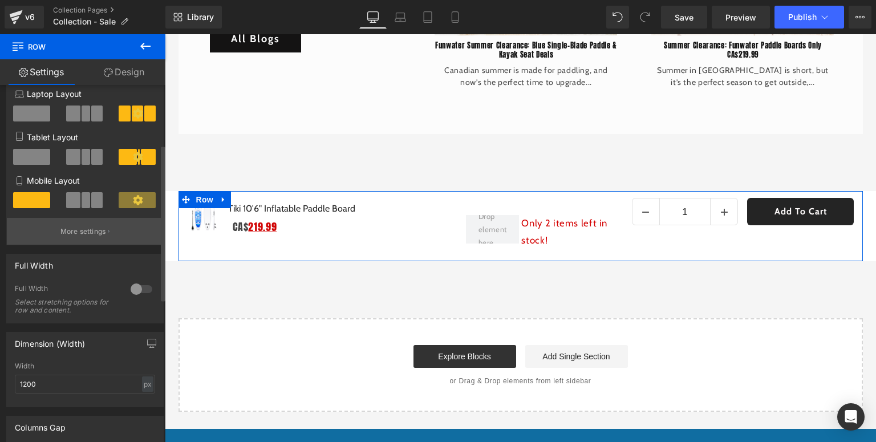
click at [90, 232] on p "More settings" at bounding box center [83, 231] width 46 height 10
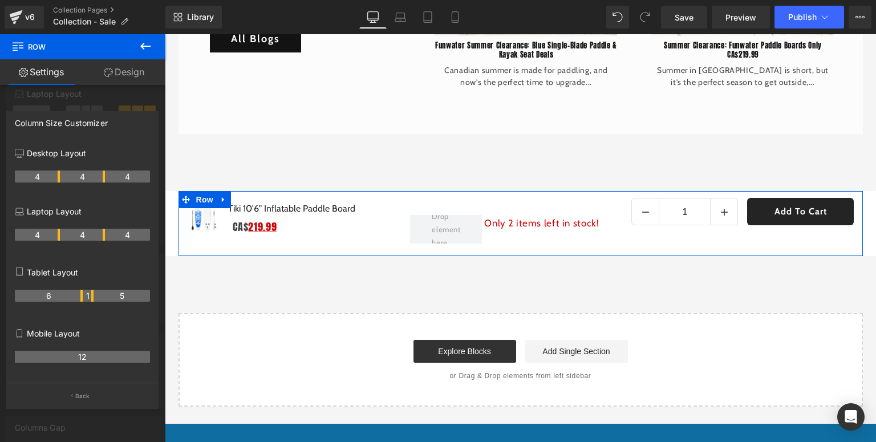
drag, startPoint x: 68, startPoint y: 176, endPoint x: 59, endPoint y: 178, distance: 10.0
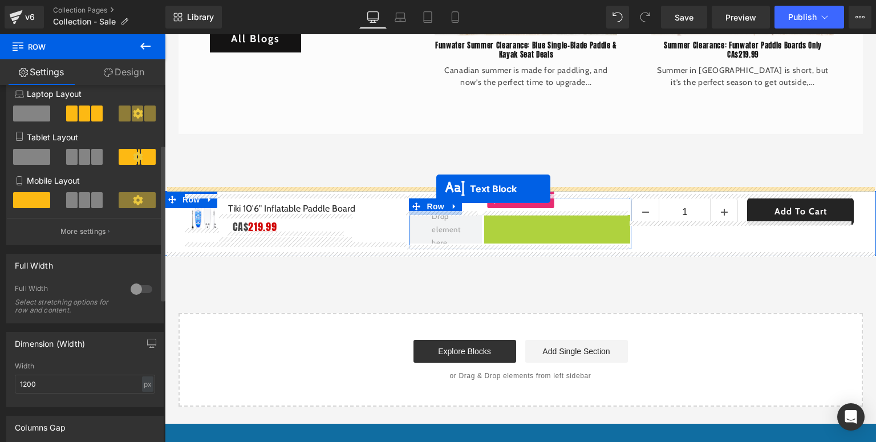
drag, startPoint x: 536, startPoint y: 218, endPoint x: 436, endPoint y: 189, distance: 103.8
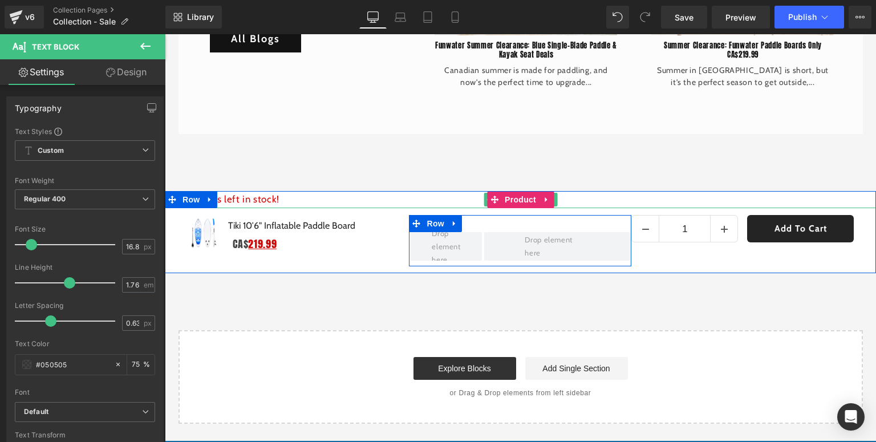
click at [447, 193] on p "Only 2 items left in stock!" at bounding box center [520, 199] width 711 height 17
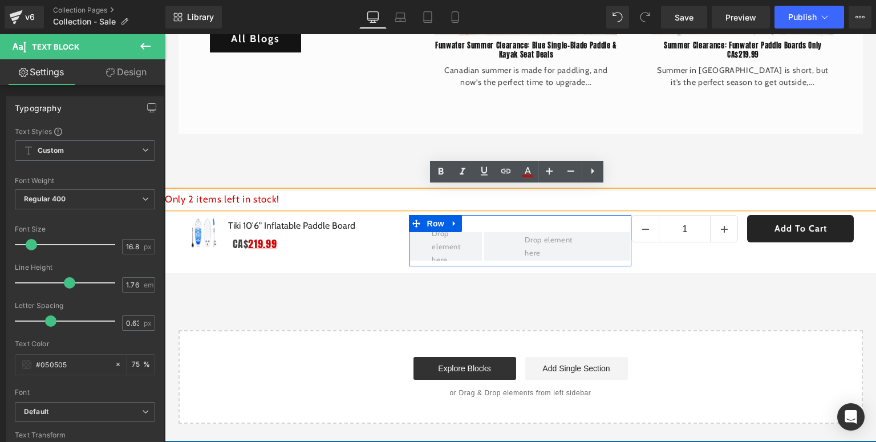
drag, startPoint x: 332, startPoint y: 311, endPoint x: 335, endPoint y: 269, distance: 42.3
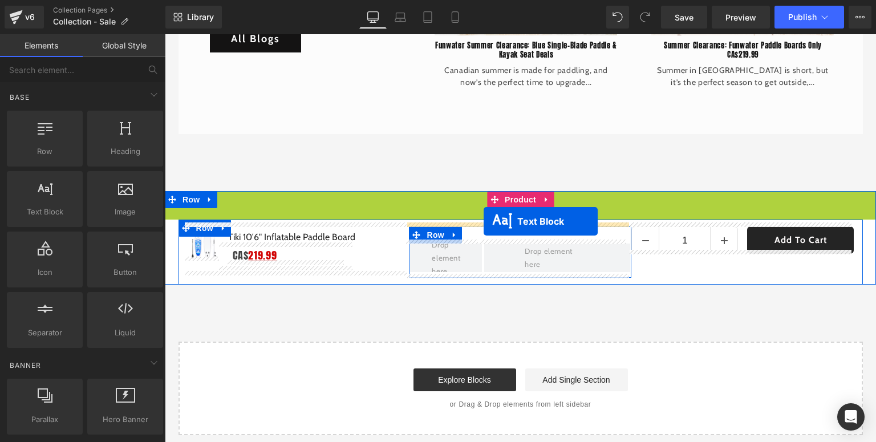
drag, startPoint x: 479, startPoint y: 197, endPoint x: 483, endPoint y: 221, distance: 24.9
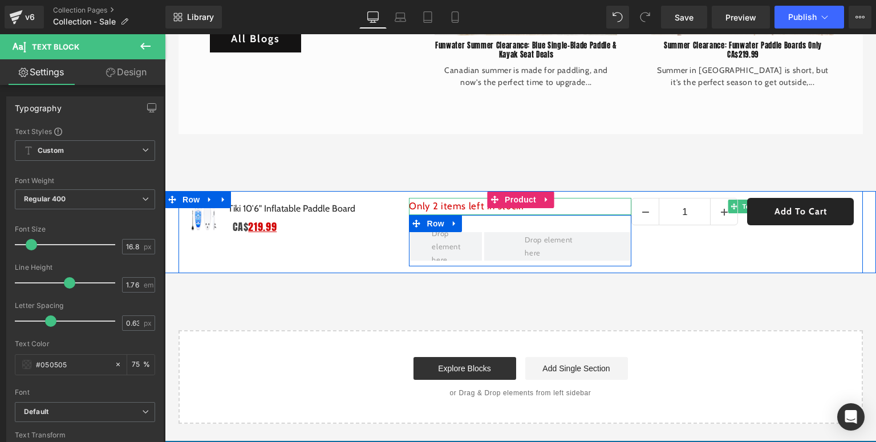
drag, startPoint x: 450, startPoint y: 223, endPoint x: 457, endPoint y: 223, distance: 6.8
click at [451, 223] on icon at bounding box center [454, 223] width 8 height 9
click at [477, 217] on link at bounding box center [484, 223] width 15 height 17
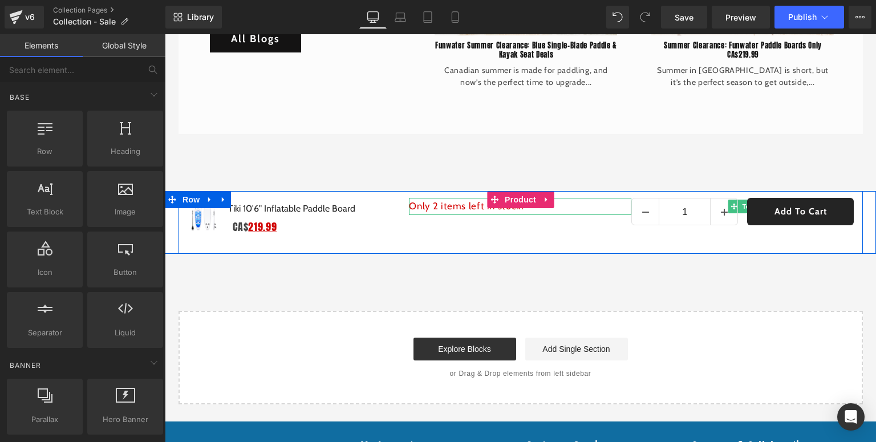
click at [447, 222] on div "Only 2 items left in stock! Text Block" at bounding box center [520, 222] width 222 height 49
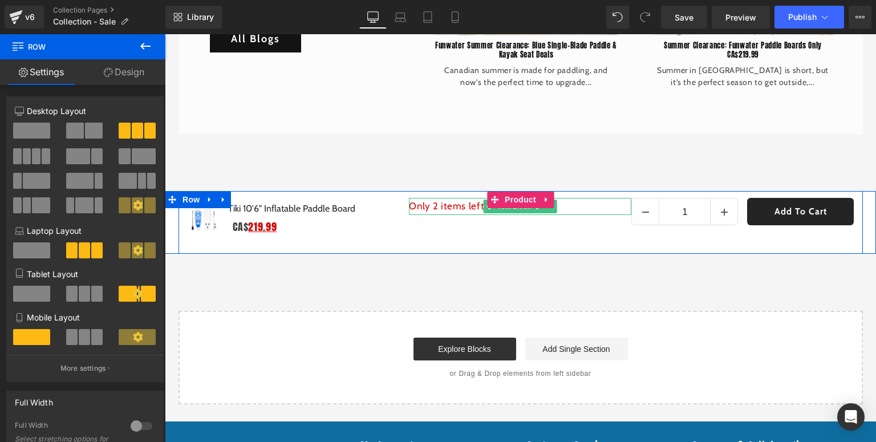
click at [428, 202] on span "Only 2 items left in stock!" at bounding box center [466, 205] width 115 height 11
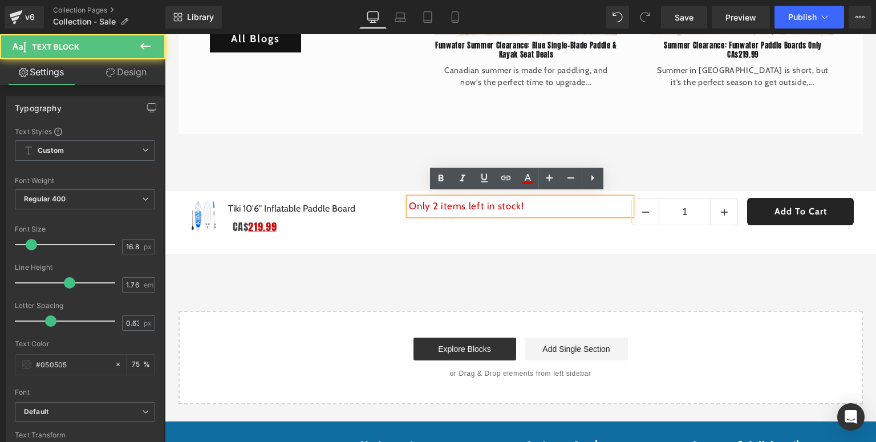
click at [387, 240] on div "Sale Off (P) Image Tiki 10′6" Inflatable Paddle Board (P) Title CA$ 219.99 Text…" at bounding box center [298, 222] width 222 height 49
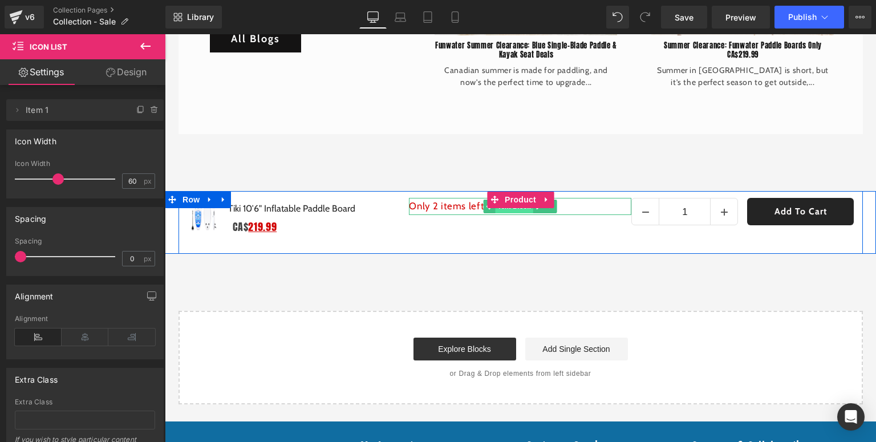
click at [515, 206] on span "Text Block" at bounding box center [514, 207] width 38 height 14
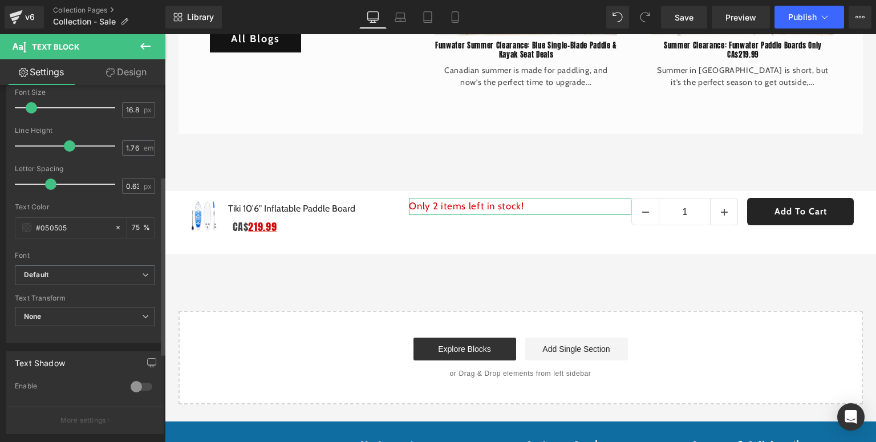
scroll to position [182, 0]
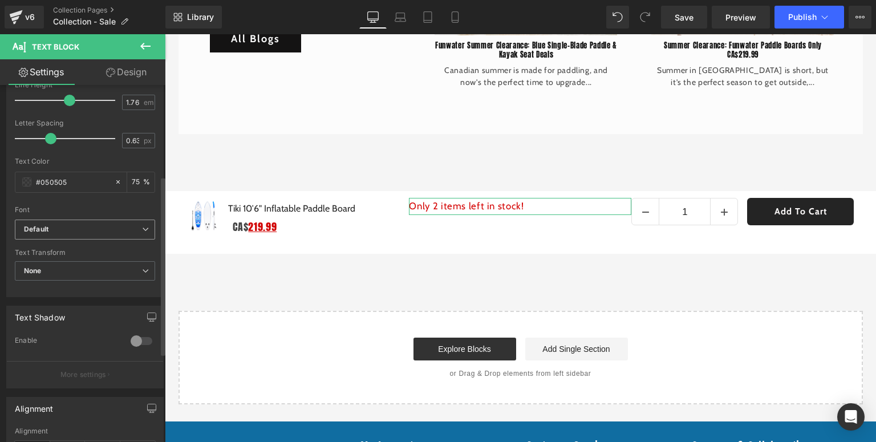
click at [109, 225] on b "Default" at bounding box center [83, 230] width 118 height 10
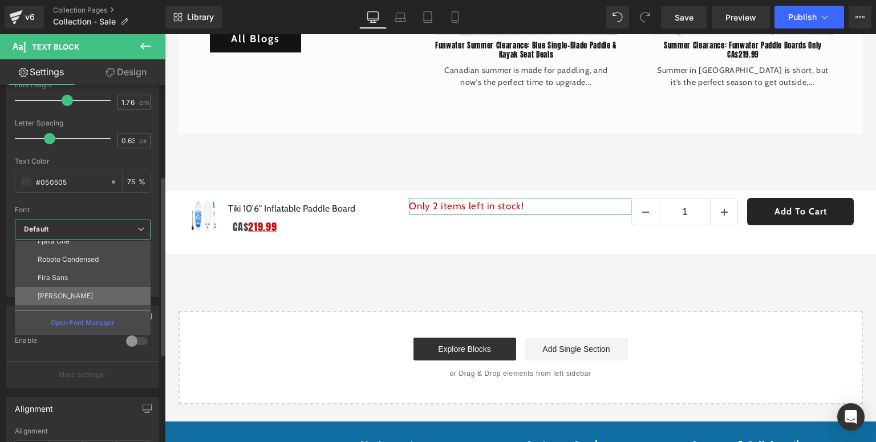
scroll to position [91, 0]
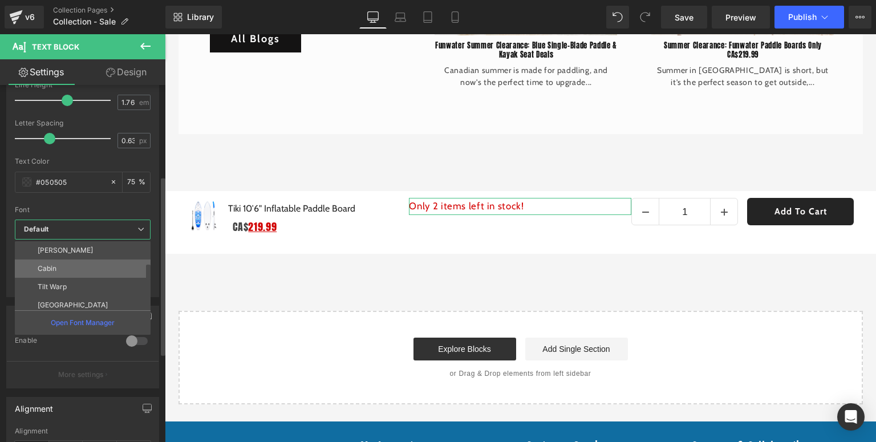
click at [68, 270] on li "Cabin" at bounding box center [85, 268] width 141 height 18
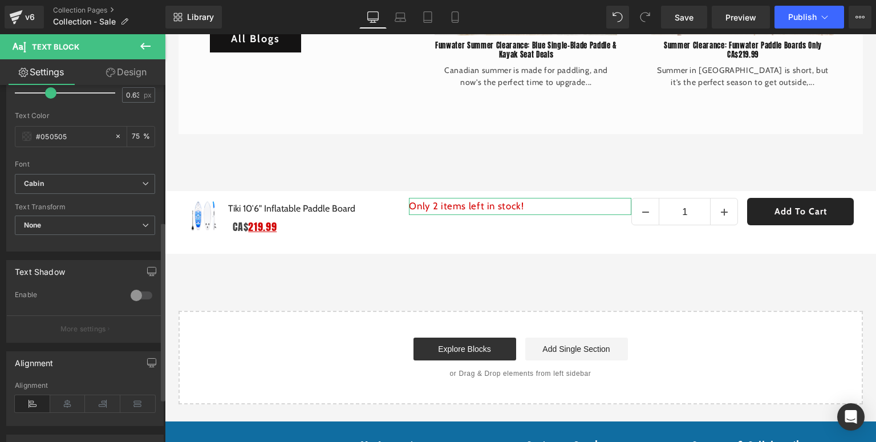
scroll to position [274, 0]
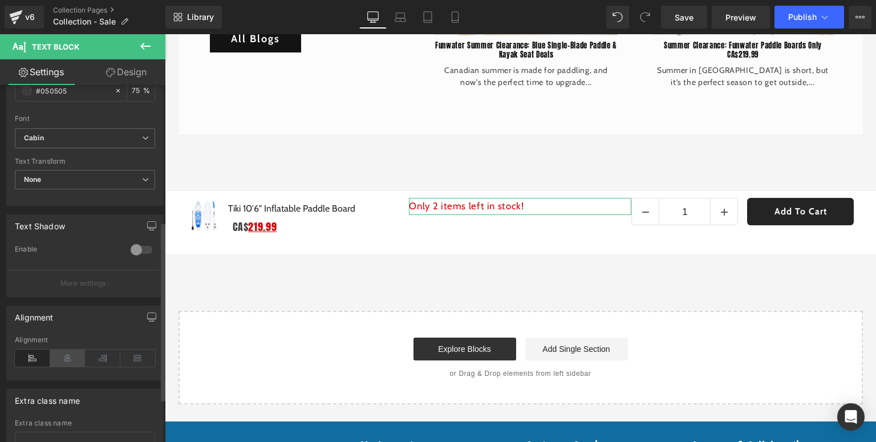
click at [65, 363] on icon at bounding box center [67, 357] width 35 height 17
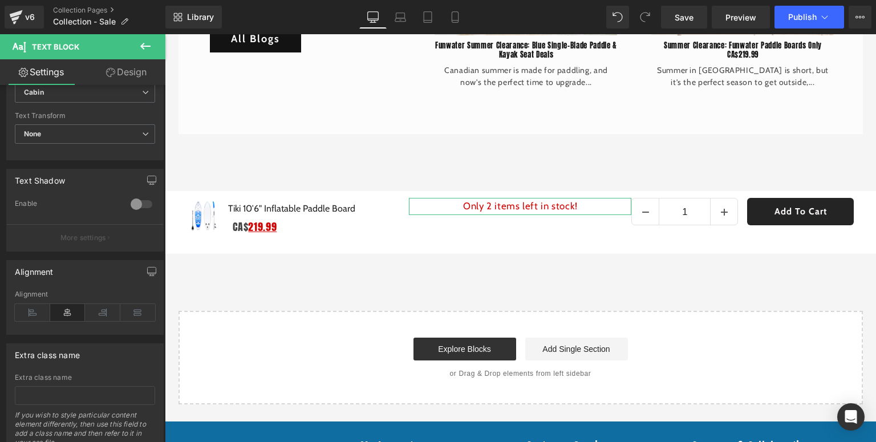
click at [125, 76] on link "Design" at bounding box center [126, 72] width 83 height 26
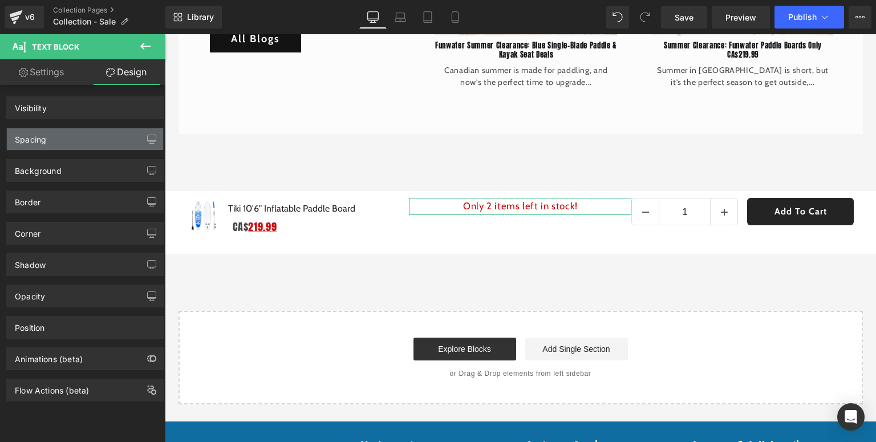
click at [25, 136] on div "Spacing" at bounding box center [30, 136] width 31 height 16
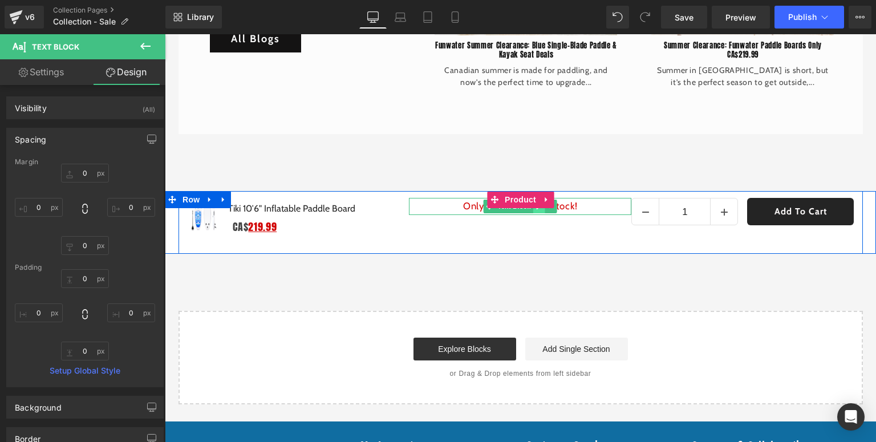
click at [534, 206] on link at bounding box center [539, 207] width 12 height 14
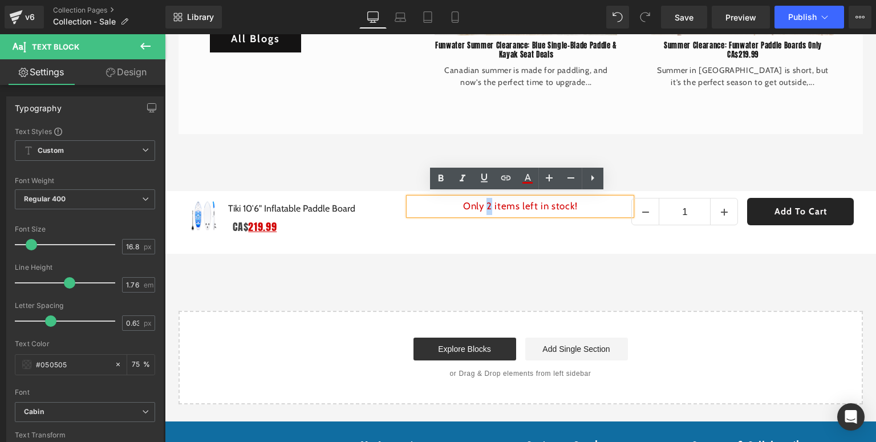
click at [485, 205] on span "Only 2 items left in stock!" at bounding box center [520, 205] width 115 height 11
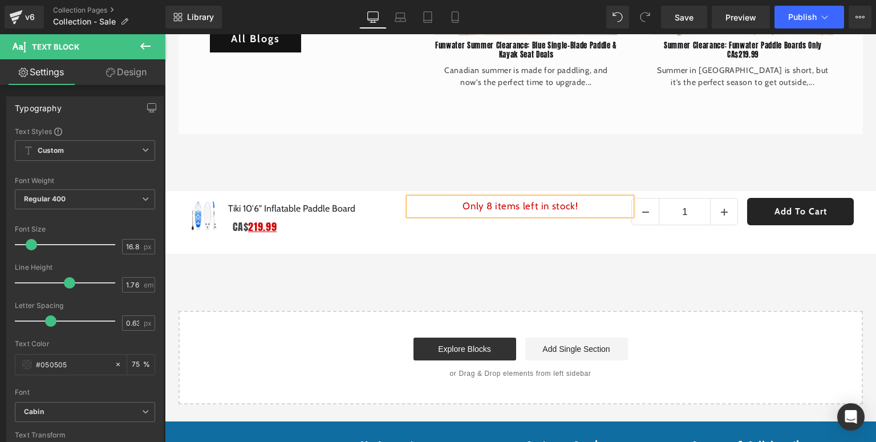
click at [519, 312] on div "Start building your page Explore Blocks Add Single Section or Drag & Drop eleme…" at bounding box center [521, 357] width 682 height 91
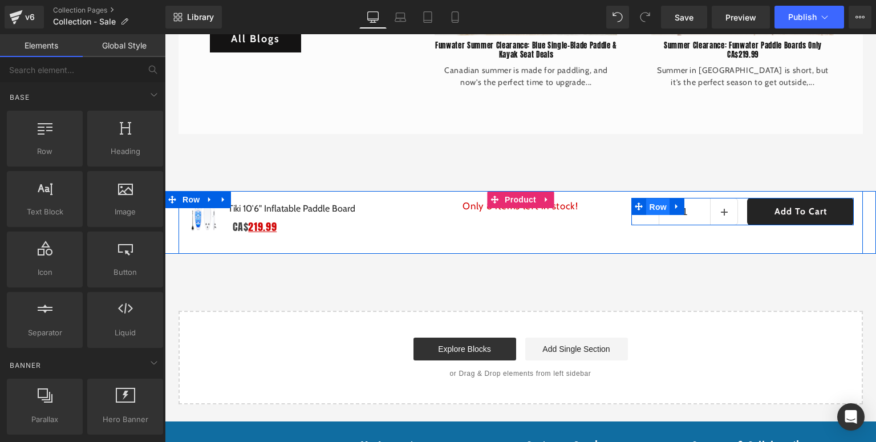
click at [658, 201] on span "Row" at bounding box center [657, 206] width 23 height 17
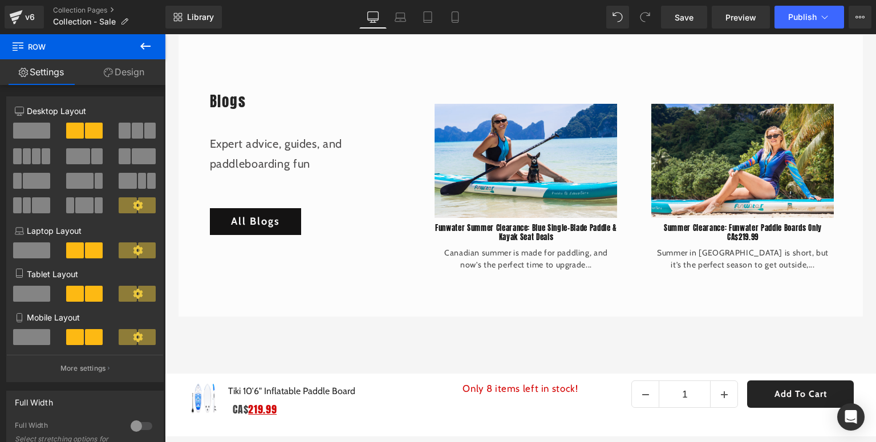
scroll to position [3503, 0]
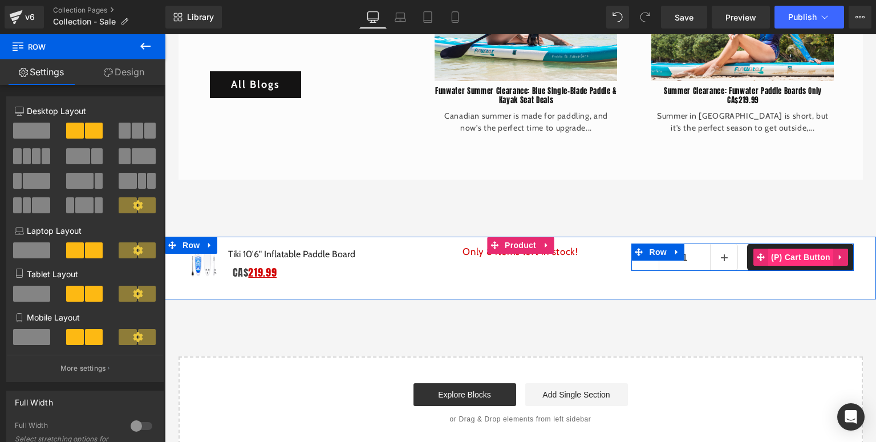
click at [798, 251] on span "(P) Cart Button" at bounding box center [800, 257] width 65 height 17
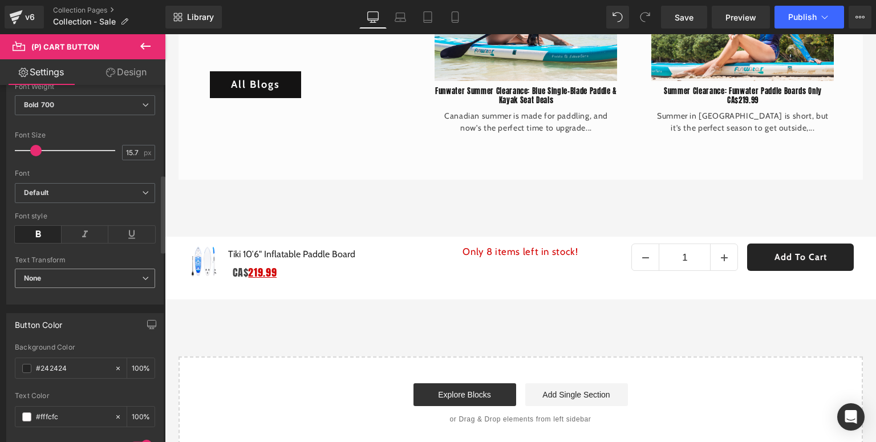
scroll to position [456, 0]
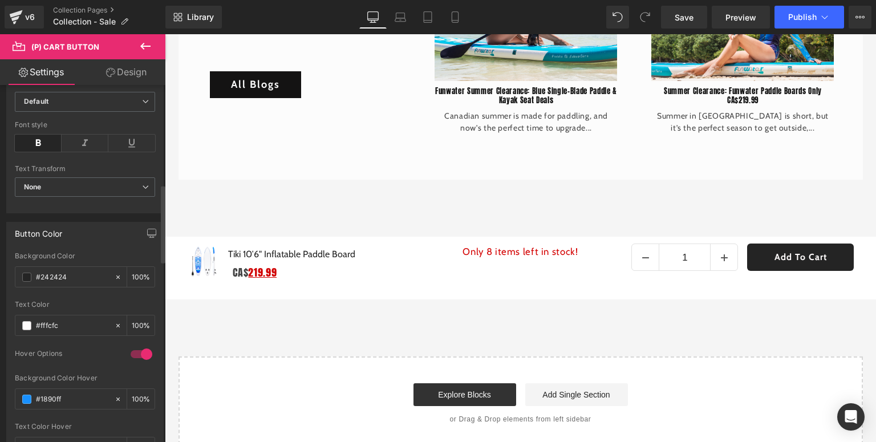
drag, startPoint x: 82, startPoint y: 280, endPoint x: 6, endPoint y: 278, distance: 76.4
click at [6, 278] on div "Button Color rgb(36, 36, 36) Background Color #242424 100 % #fffcfc Text Color …" at bounding box center [84, 347] width 157 height 250
paste input "106da1"
type input "#106da1"
drag, startPoint x: 79, startPoint y: 291, endPoint x: 133, endPoint y: 352, distance: 80.8
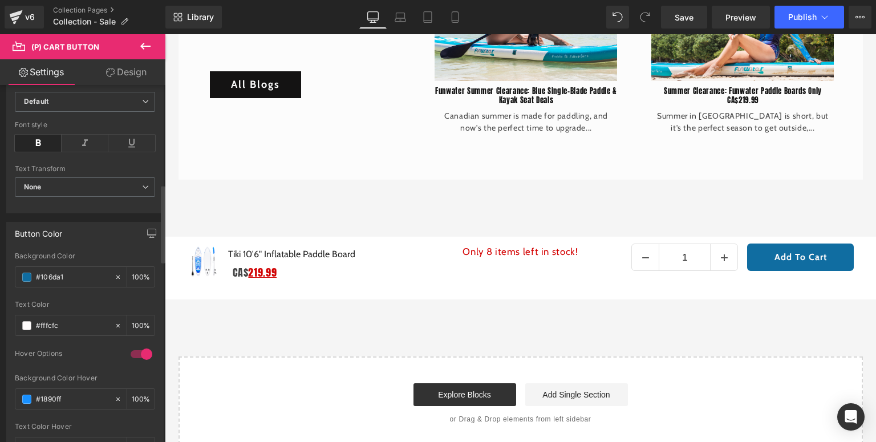
click at [133, 352] on div at bounding box center [141, 354] width 27 height 18
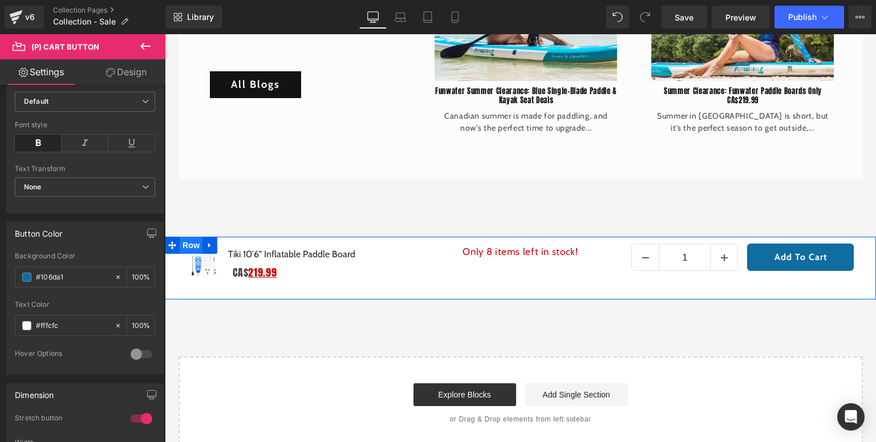
click at [194, 242] on span "Row" at bounding box center [191, 245] width 23 height 17
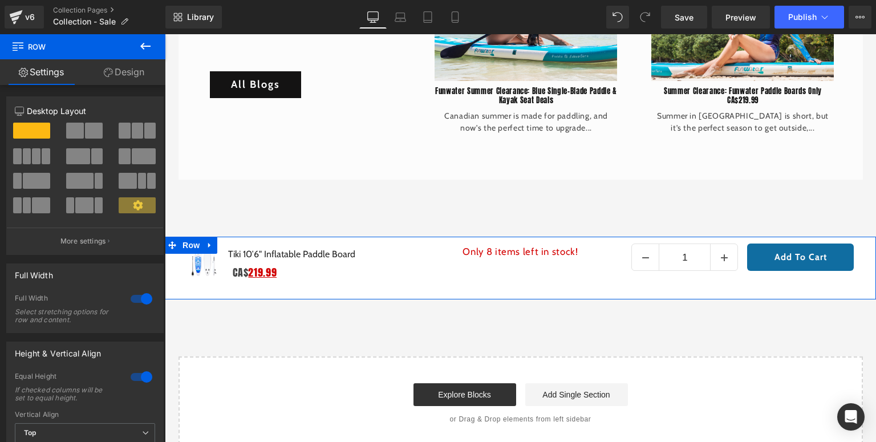
click at [109, 69] on icon at bounding box center [108, 72] width 9 height 9
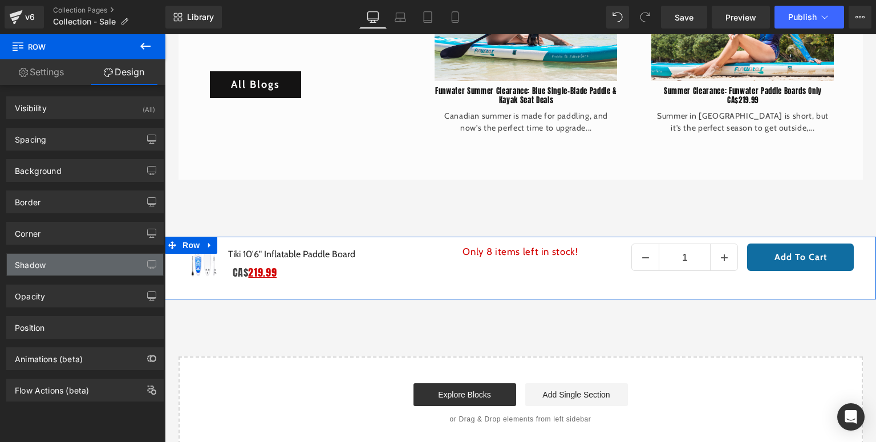
click at [36, 259] on div "Shadow" at bounding box center [30, 262] width 31 height 16
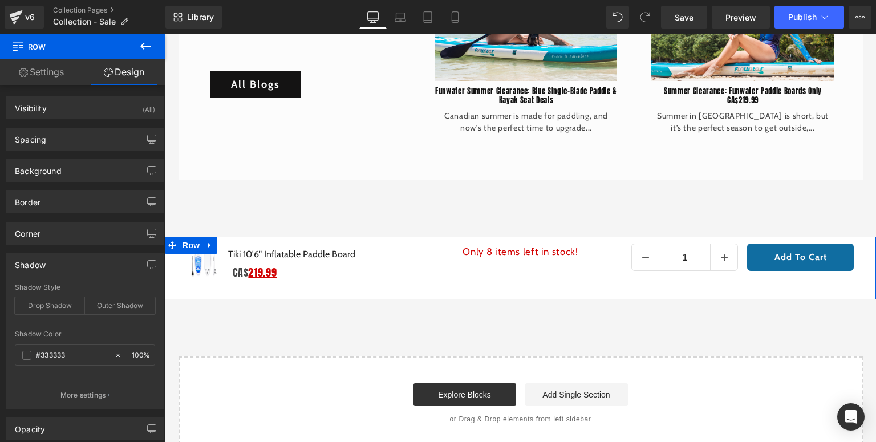
scroll to position [121, 0]
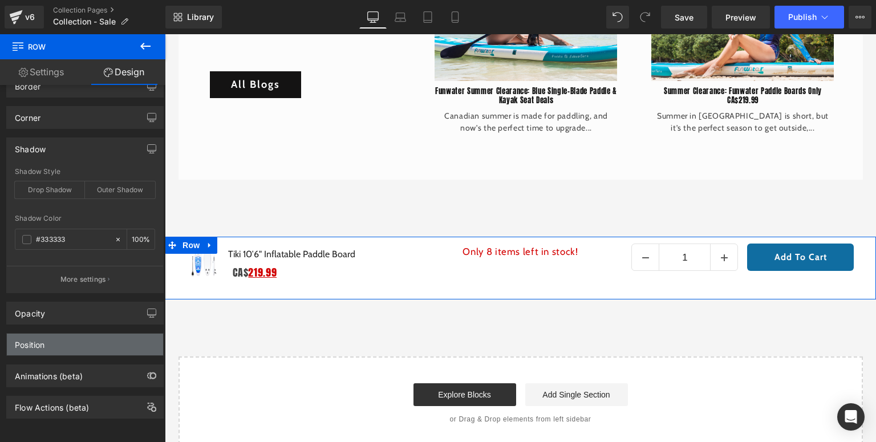
click at [57, 340] on div "Position" at bounding box center [85, 345] width 156 height 22
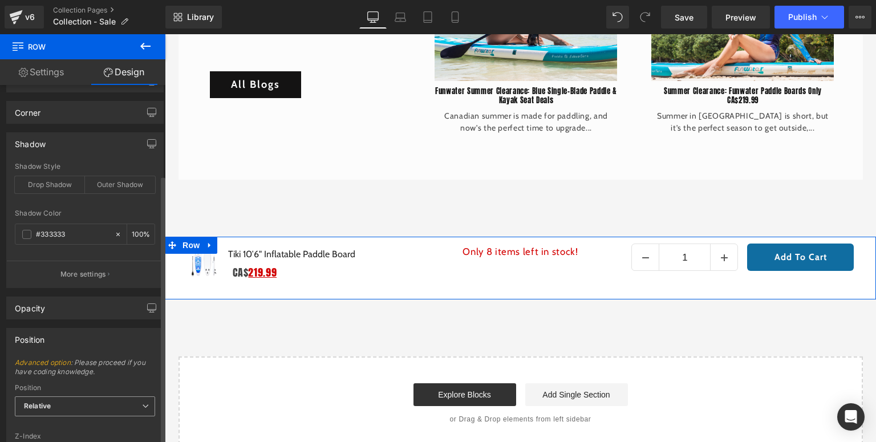
click at [68, 407] on span "Relative" at bounding box center [85, 406] width 140 height 20
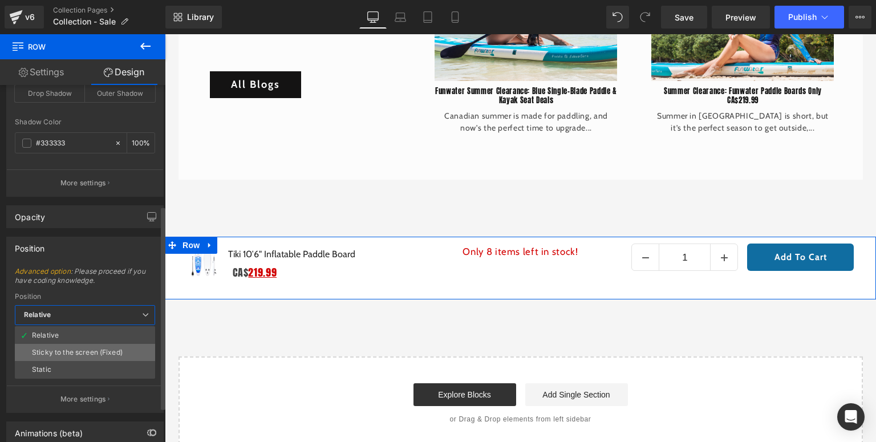
click at [70, 351] on div "Sticky to the screen (Fixed)" at bounding box center [77, 352] width 91 height 8
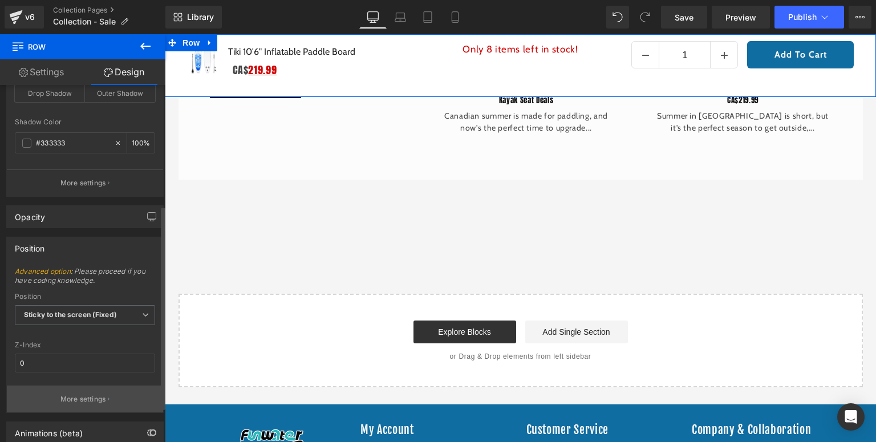
click at [86, 397] on p "More settings" at bounding box center [83, 399] width 46 height 10
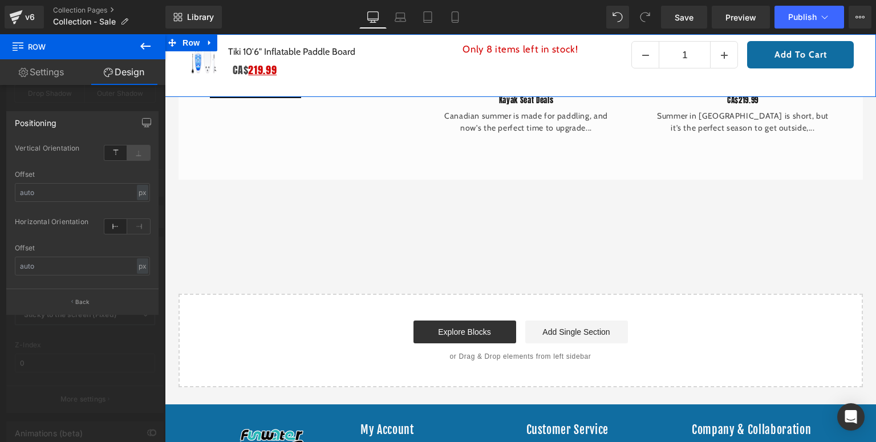
click at [141, 152] on icon at bounding box center [138, 152] width 23 height 15
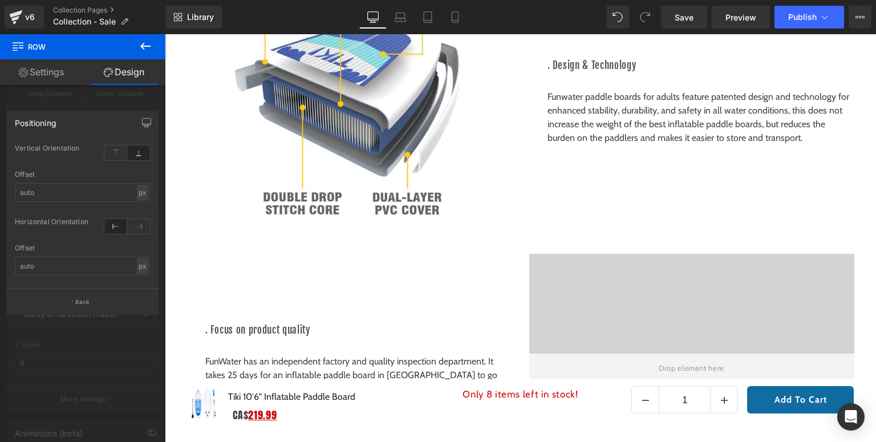
scroll to position [2043, 0]
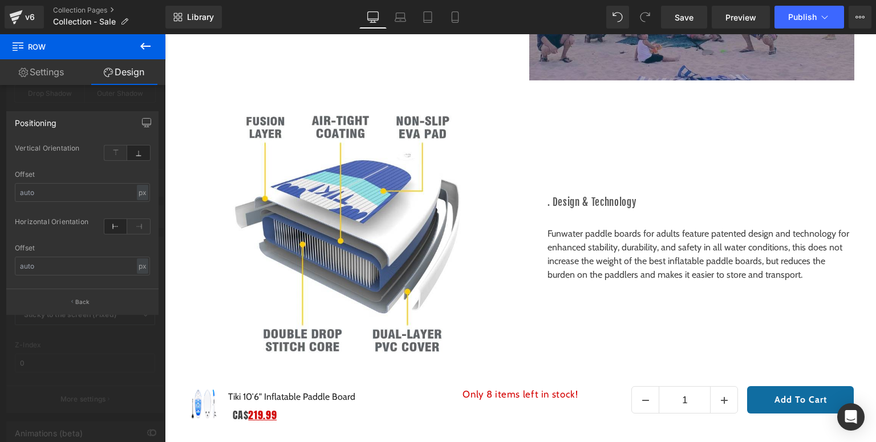
click at [506, 392] on body "□ Skip to content Clearance Sale: Best Seller SUPs Only CA$219.99! Clearance De…" at bounding box center [520, 85] width 711 height 4188
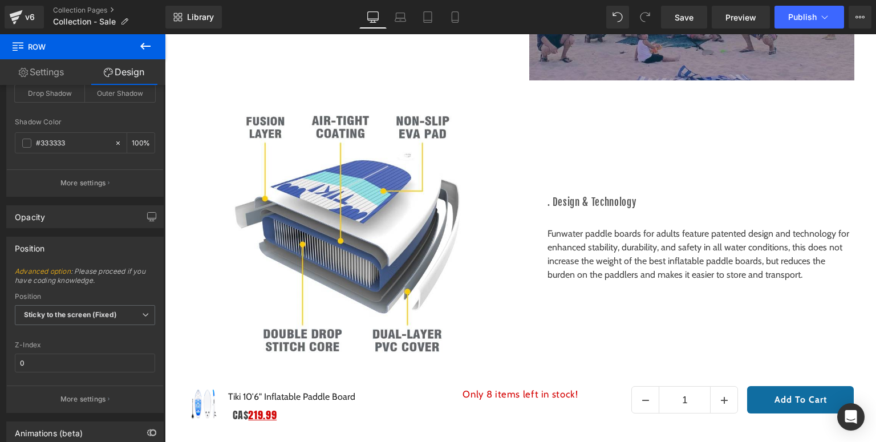
click at [467, 397] on div "Rendering Content" at bounding box center [438, 397] width 70 height 13
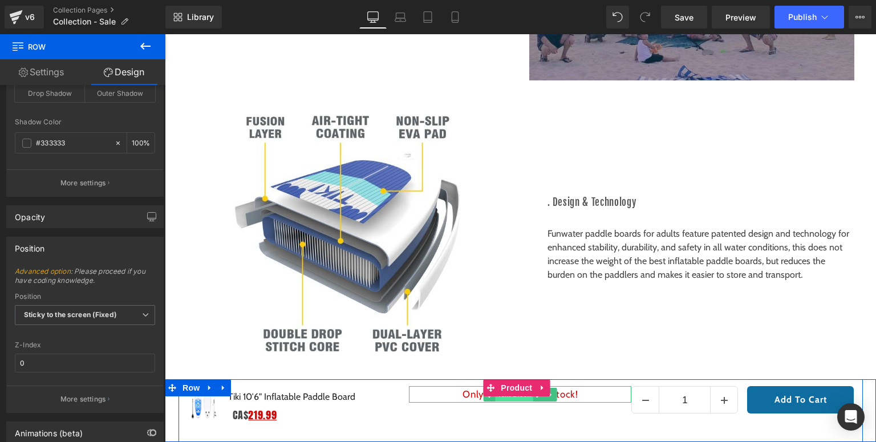
click at [524, 397] on span "Text Block" at bounding box center [514, 395] width 38 height 14
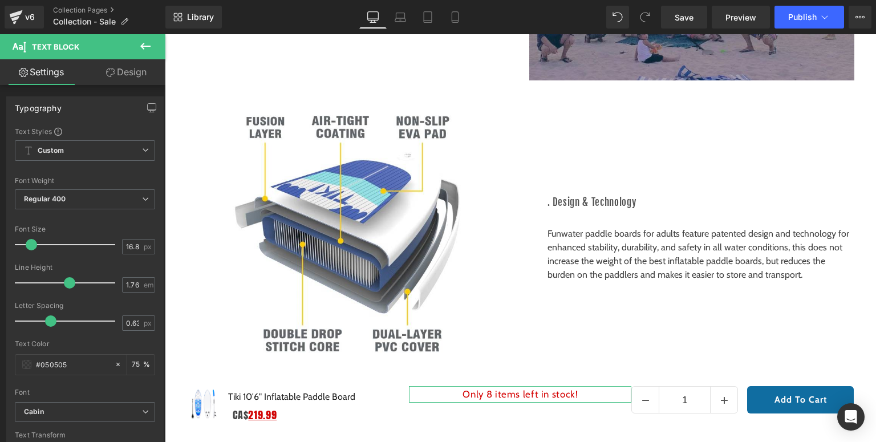
click at [127, 73] on link "Design" at bounding box center [126, 72] width 83 height 26
click at [0, 0] on div "Spacing" at bounding box center [0, 0] width 0 height 0
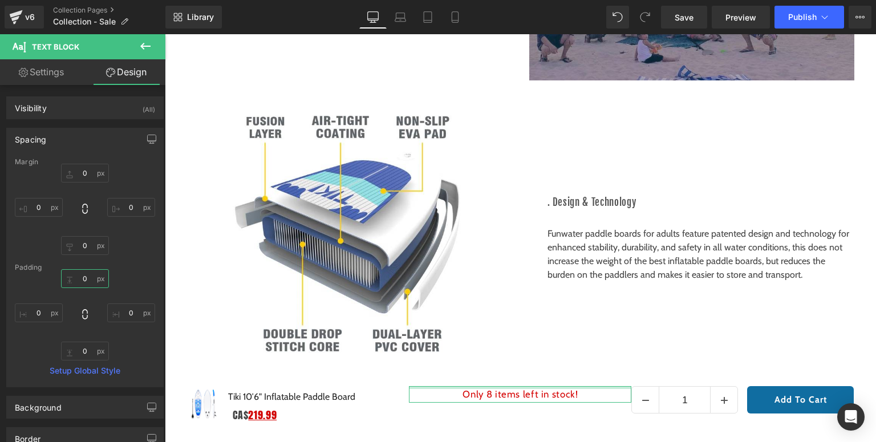
click at [92, 276] on input "0" at bounding box center [85, 278] width 48 height 19
click at [89, 181] on input "0" at bounding box center [85, 173] width 48 height 19
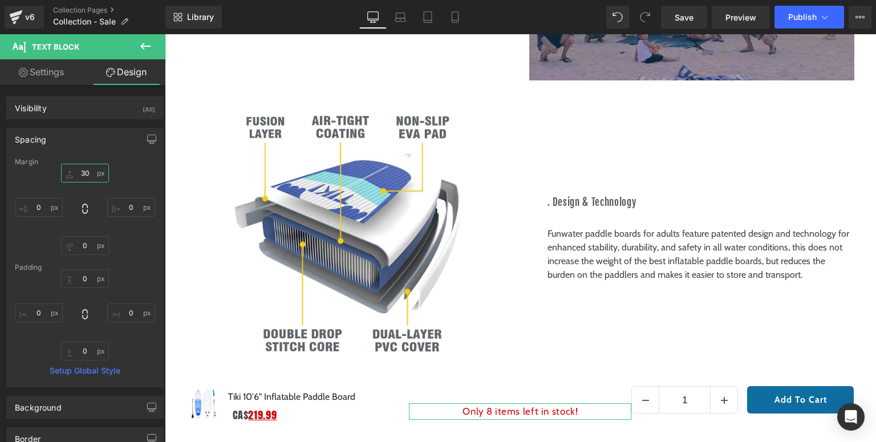
type input "3"
type input "10"
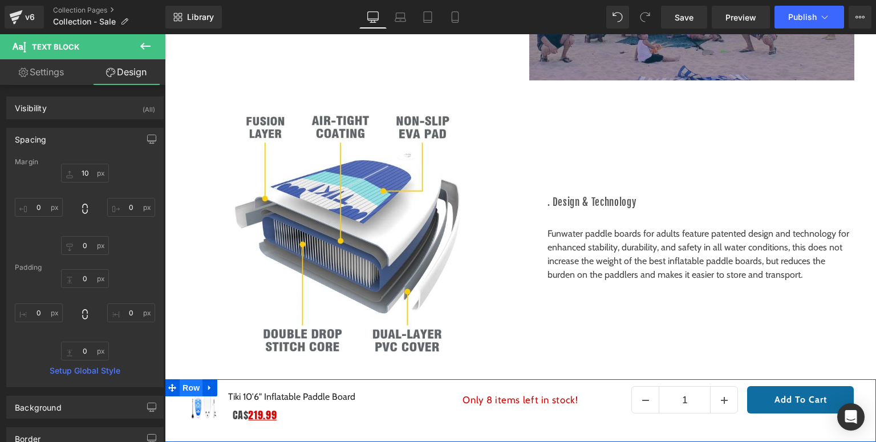
click at [194, 390] on span "Row" at bounding box center [191, 387] width 23 height 17
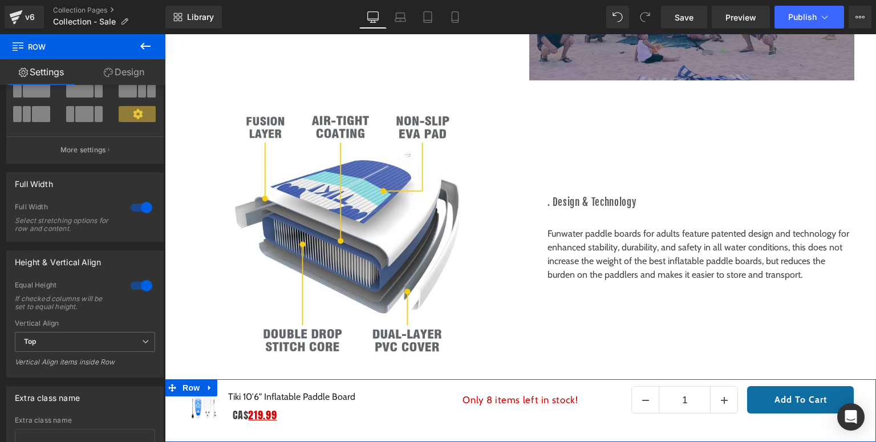
scroll to position [0, 0]
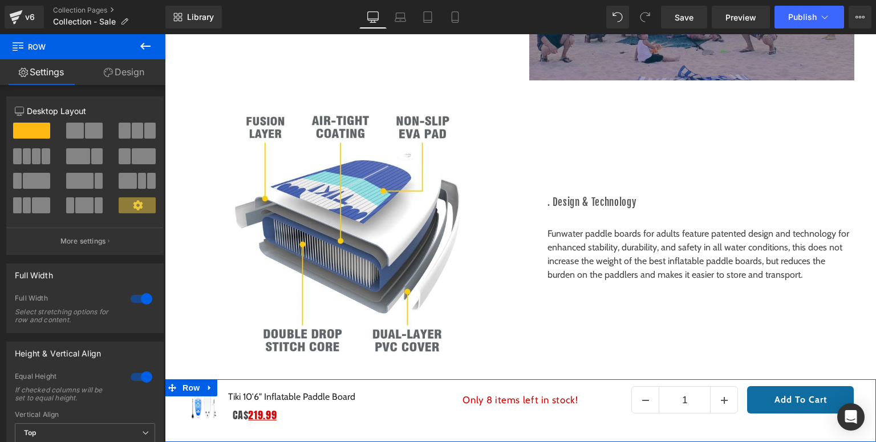
click at [139, 81] on link "Design" at bounding box center [124, 72] width 83 height 26
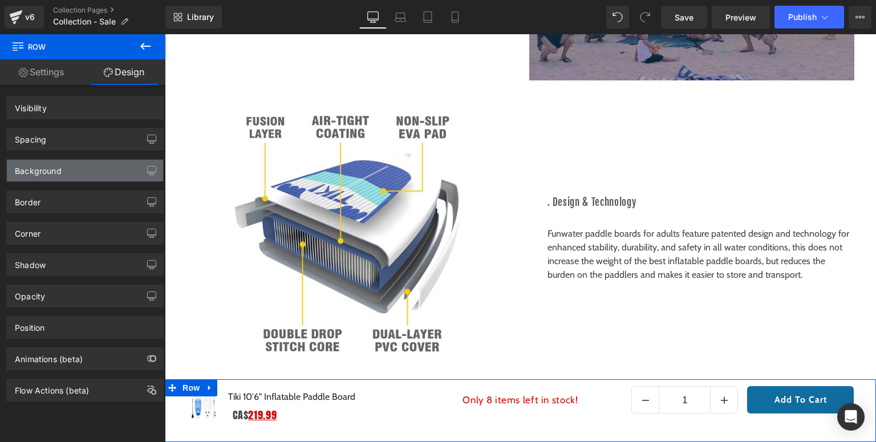
click at [41, 166] on div "Background" at bounding box center [38, 168] width 47 height 16
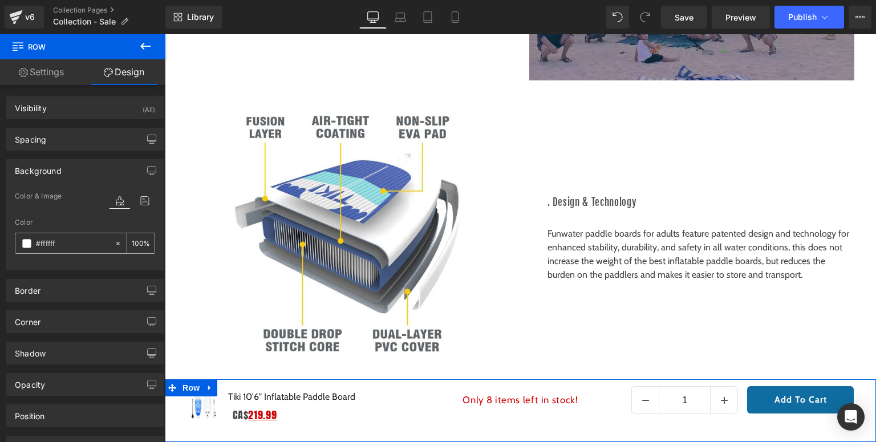
click at [26, 243] on span at bounding box center [26, 243] width 9 height 9
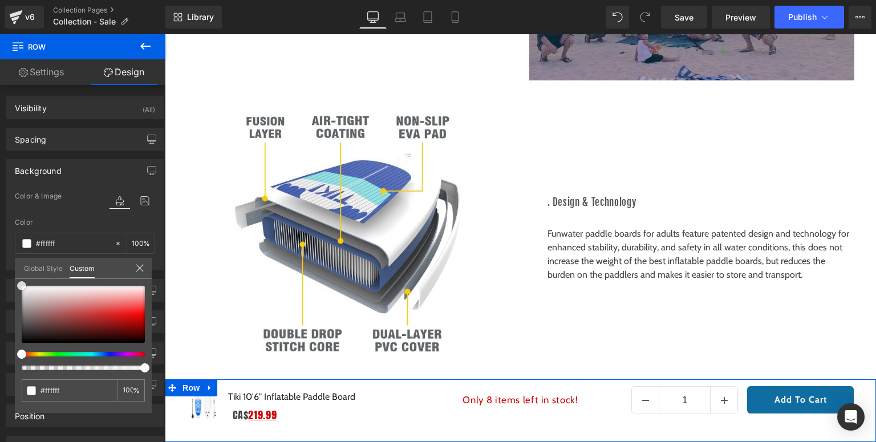
click at [19, 284] on span at bounding box center [21, 285] width 9 height 9
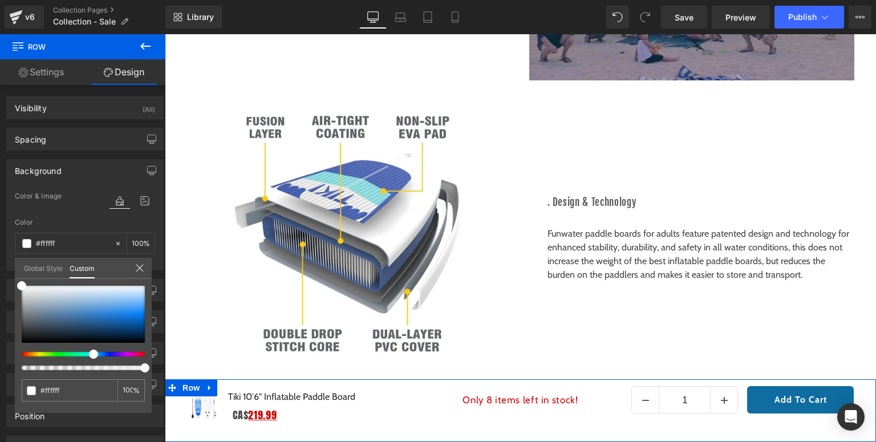
drag, startPoint x: 21, startPoint y: 353, endPoint x: 89, endPoint y: 358, distance: 68.0
click at [89, 358] on div at bounding box center [83, 328] width 123 height 84
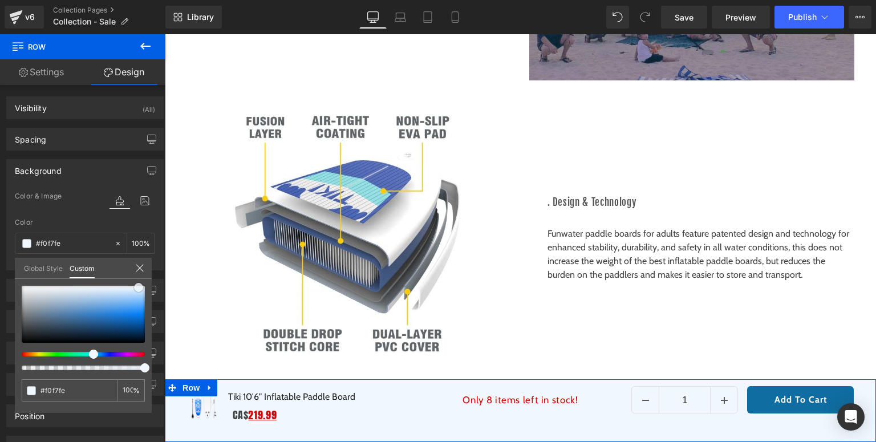
click at [139, 287] on div at bounding box center [83, 314] width 123 height 57
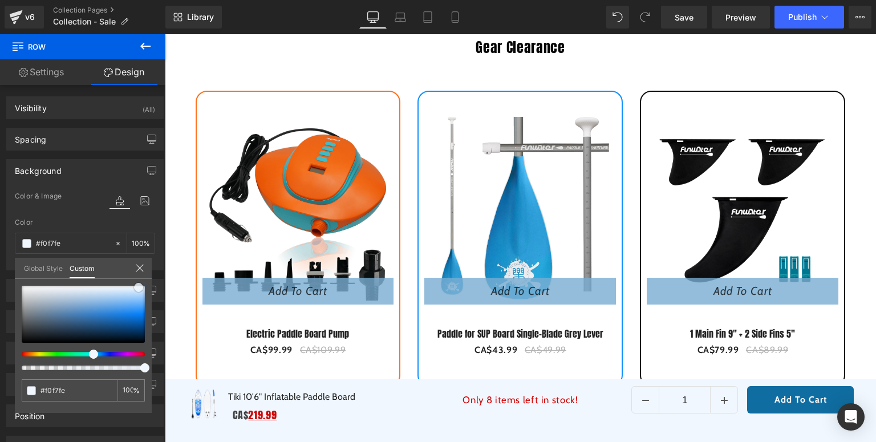
scroll to position [912, 0]
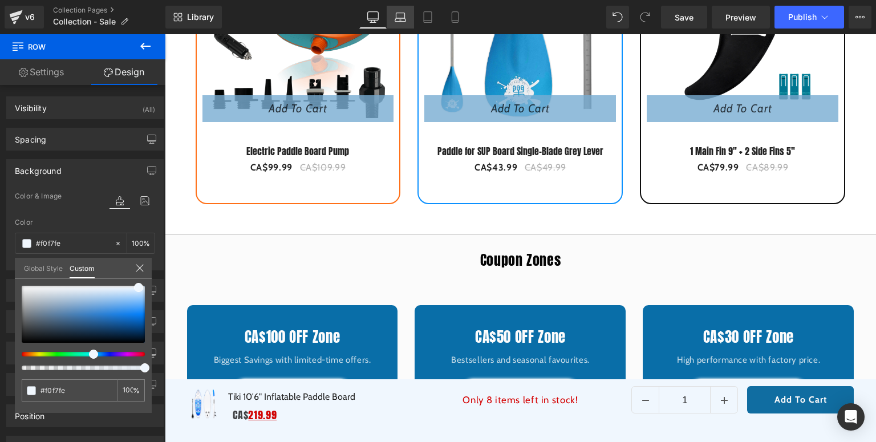
drag, startPoint x: 392, startPoint y: 21, endPoint x: 174, endPoint y: 75, distance: 224.4
click at [392, 21] on link "Laptop" at bounding box center [400, 17] width 27 height 23
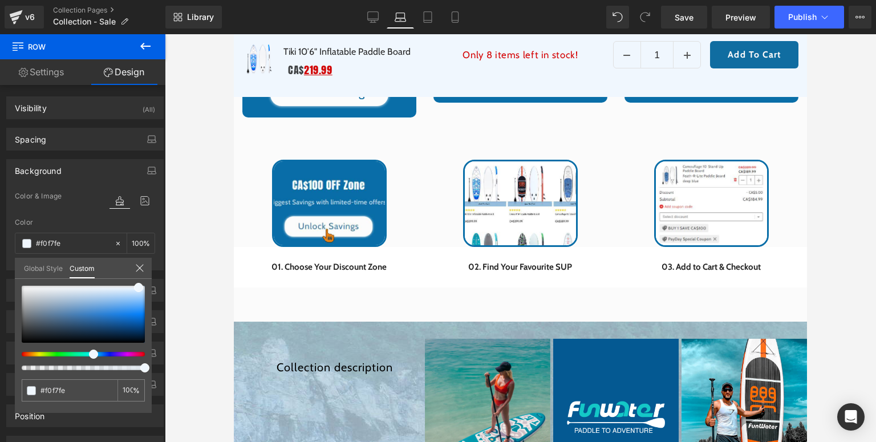
scroll to position [1067, 0]
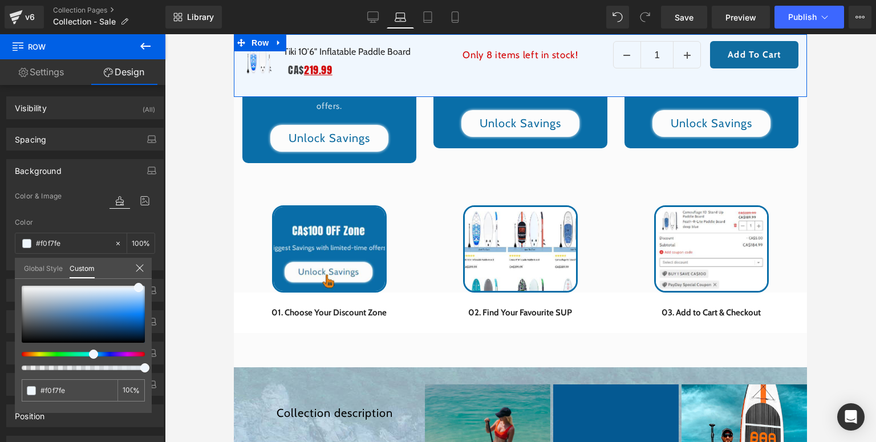
click at [143, 268] on icon at bounding box center [139, 267] width 9 height 9
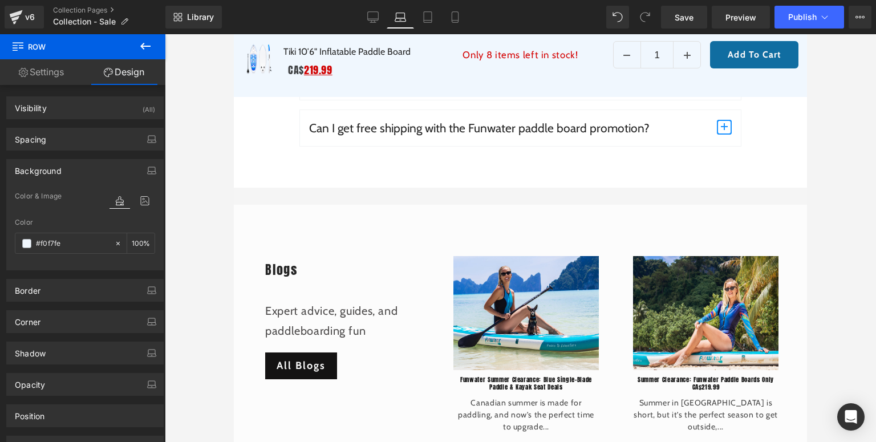
scroll to position [2663, 0]
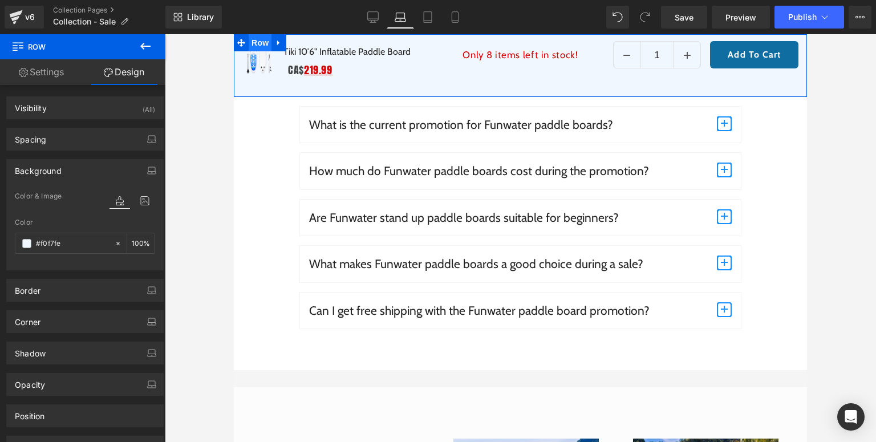
click at [255, 43] on span "Row" at bounding box center [260, 42] width 23 height 17
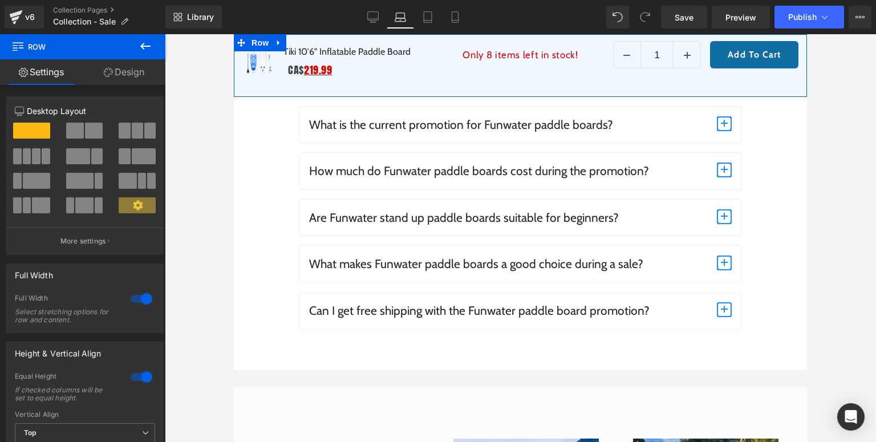
click at [149, 78] on link "Design" at bounding box center [124, 72] width 83 height 26
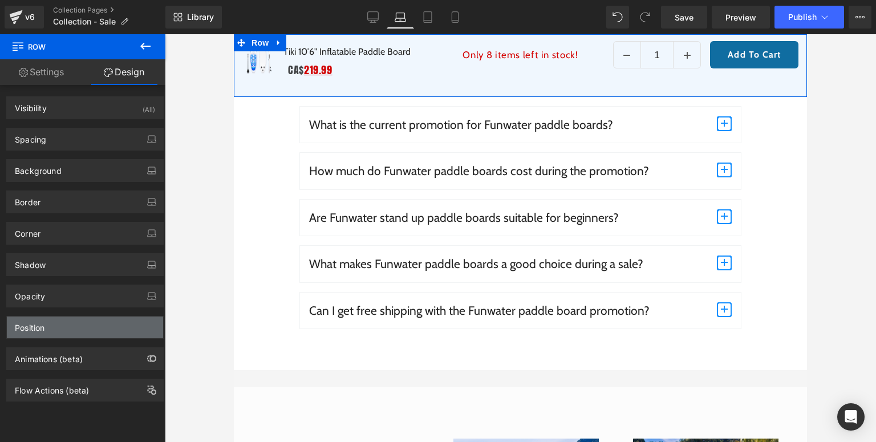
click at [59, 331] on div "Position" at bounding box center [85, 327] width 156 height 22
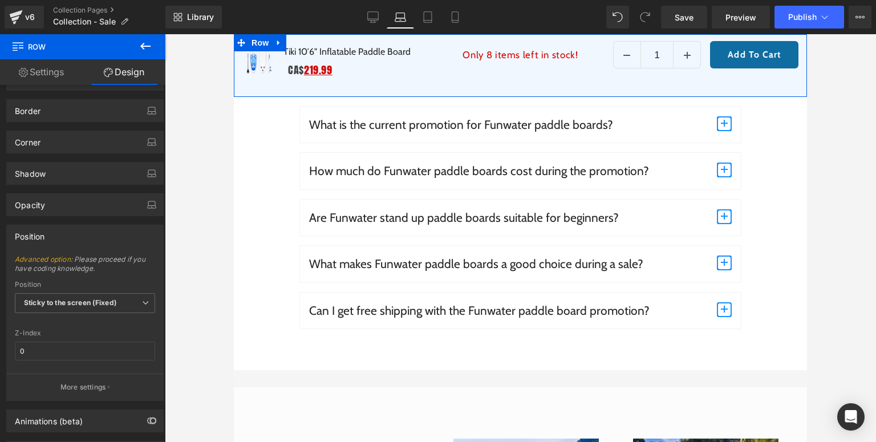
scroll to position [137, 0]
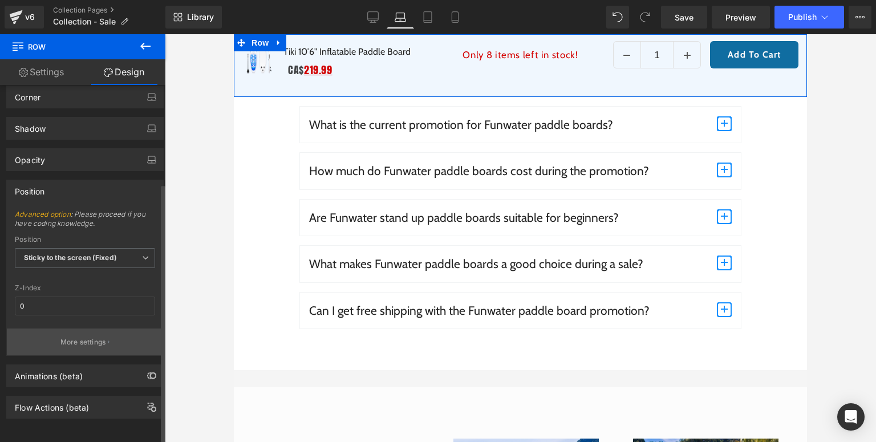
click at [71, 340] on p "More settings" at bounding box center [83, 342] width 46 height 10
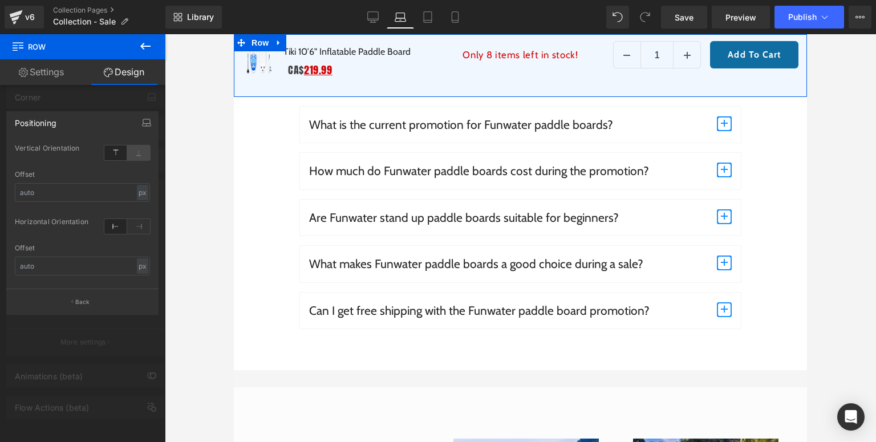
click at [141, 158] on icon at bounding box center [138, 152] width 23 height 15
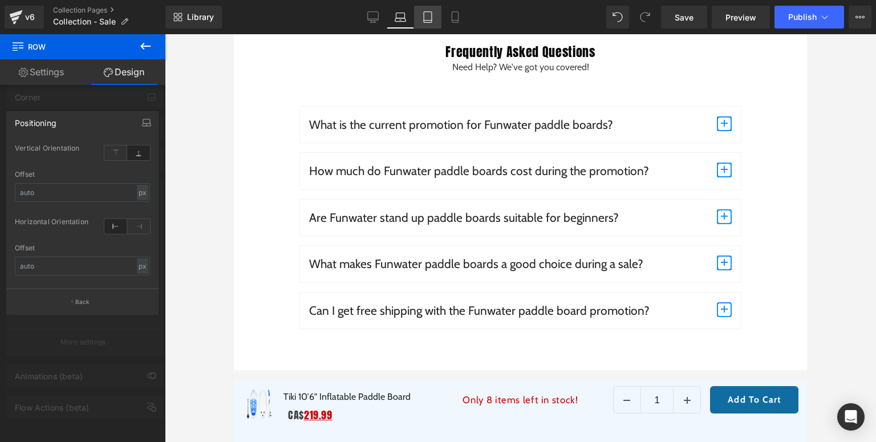
click at [423, 21] on icon at bounding box center [427, 16] width 11 height 11
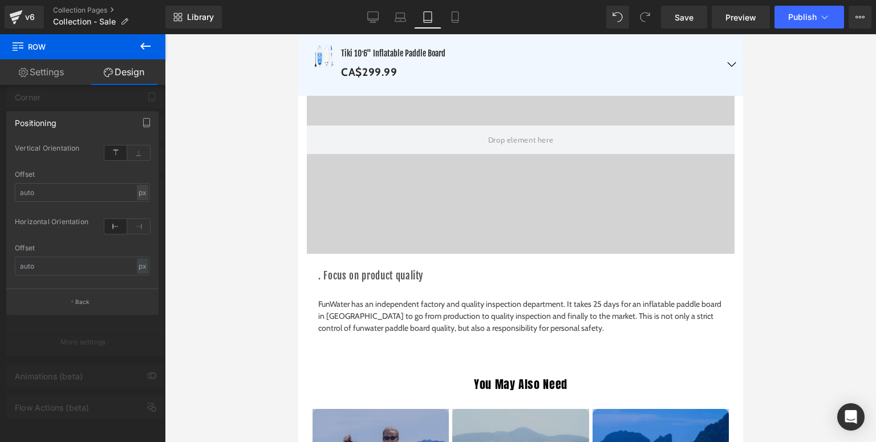
scroll to position [2144, 0]
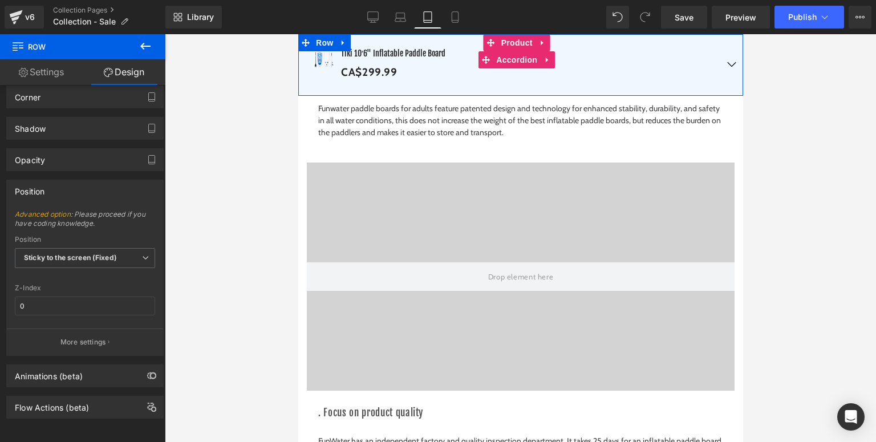
click at [731, 67] on span "button" at bounding box center [731, 67] width 0 height 0
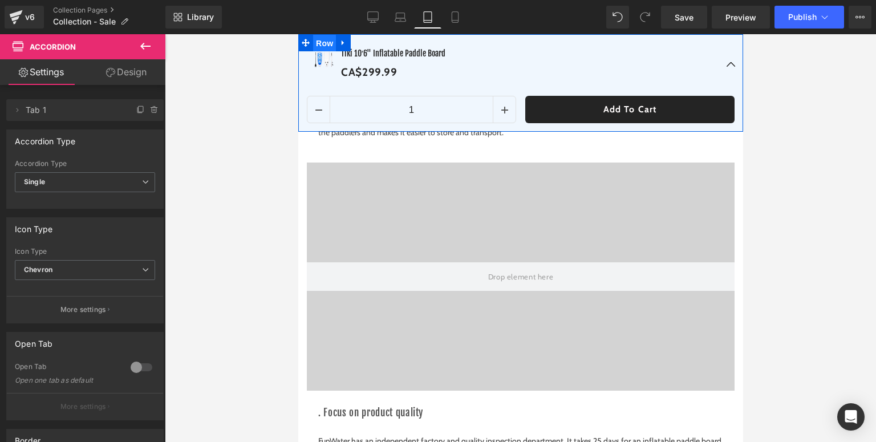
click at [315, 47] on span "Row" at bounding box center [323, 43] width 23 height 17
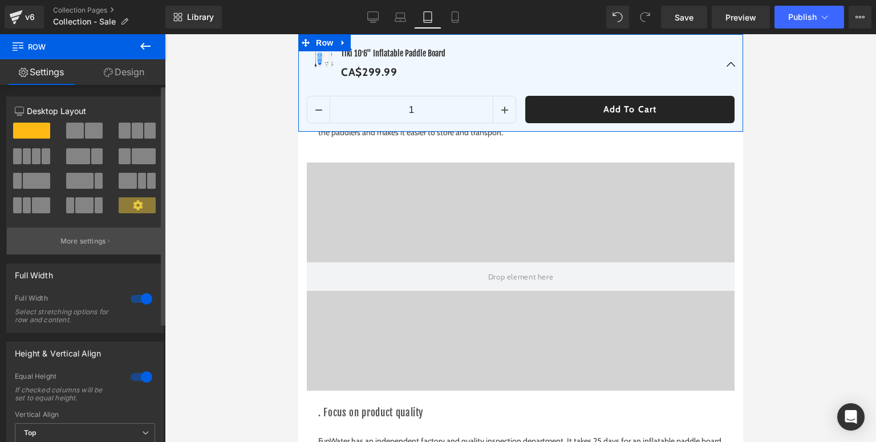
click at [80, 246] on p "More settings" at bounding box center [83, 241] width 46 height 10
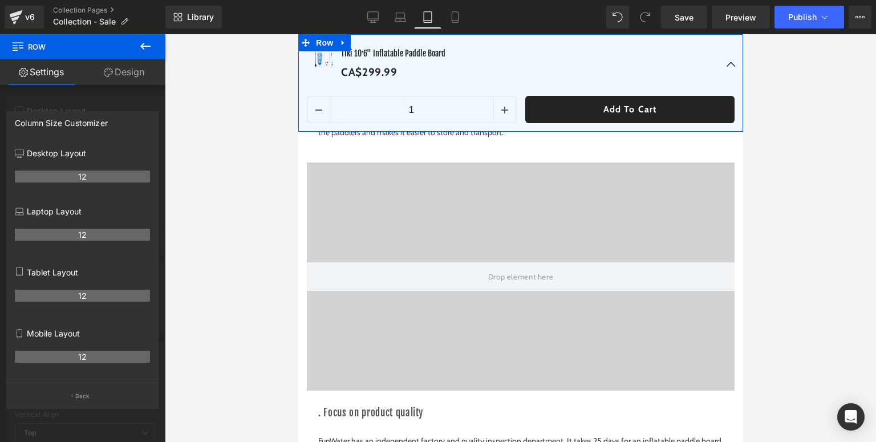
click at [132, 76] on link "Design" at bounding box center [124, 72] width 83 height 26
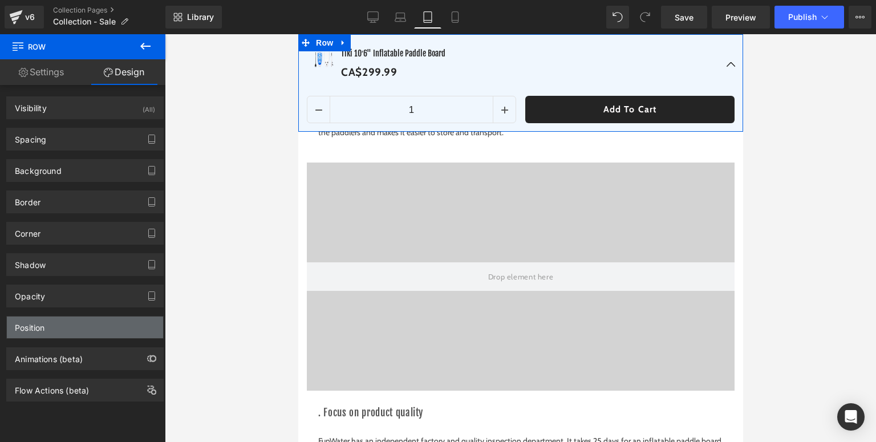
click at [62, 326] on div "Position" at bounding box center [85, 327] width 156 height 22
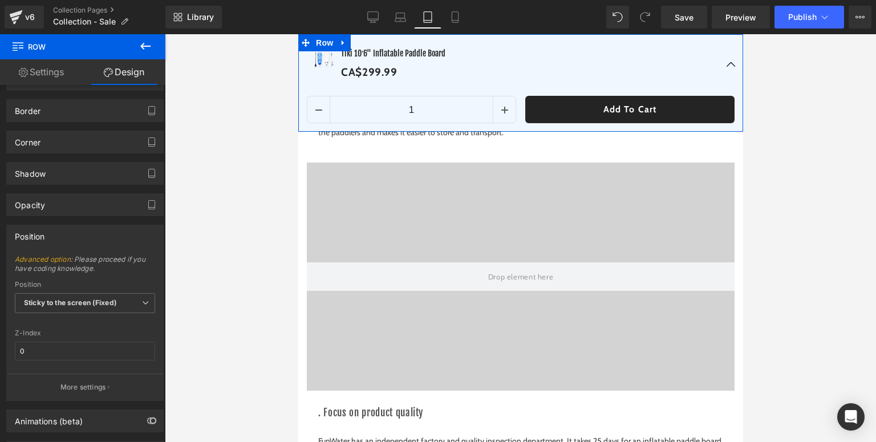
scroll to position [137, 0]
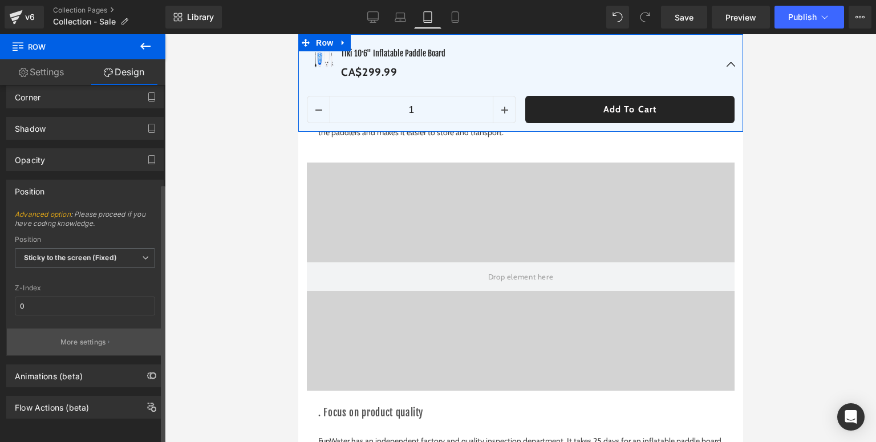
click at [73, 337] on p "More settings" at bounding box center [83, 342] width 46 height 10
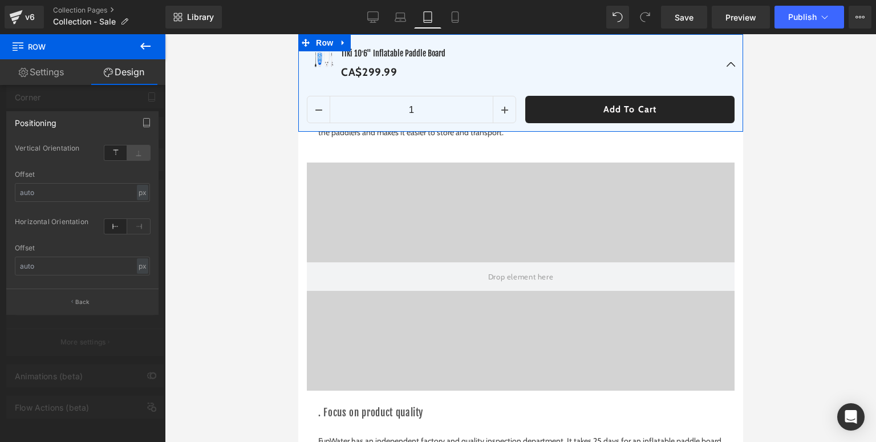
click at [143, 155] on icon at bounding box center [138, 152] width 23 height 15
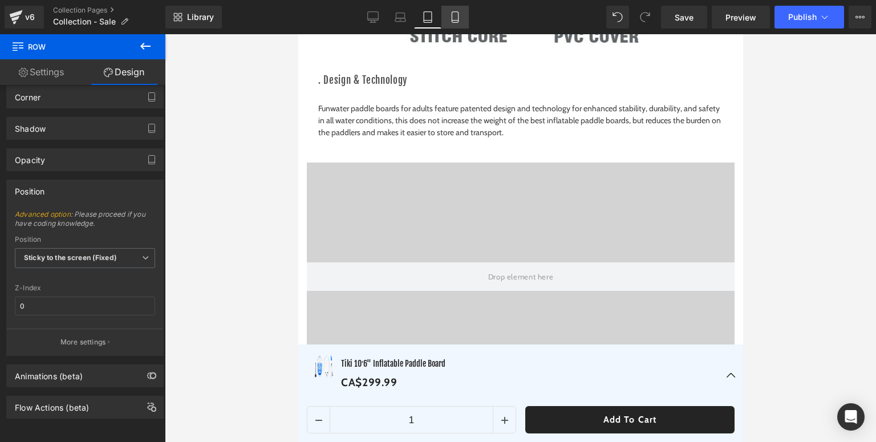
click at [447, 18] on link "Mobile" at bounding box center [454, 17] width 27 height 23
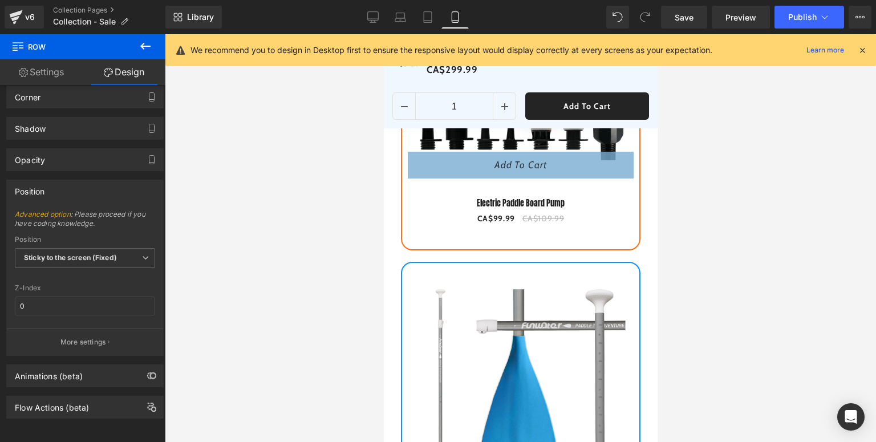
scroll to position [1280, 0]
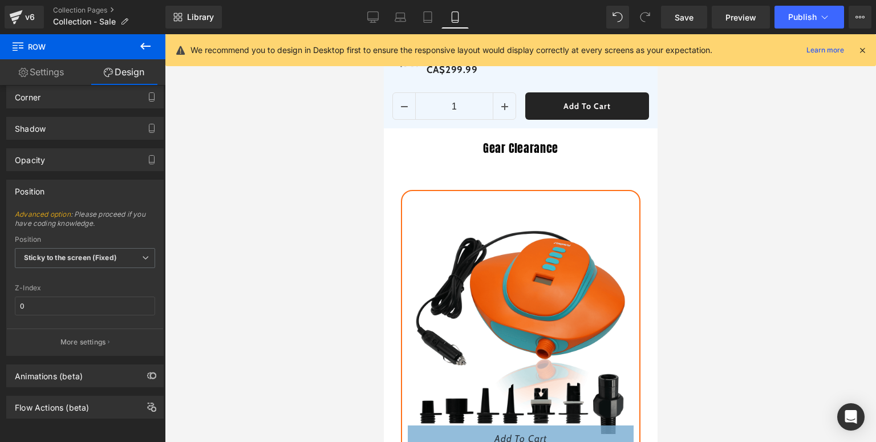
click at [860, 51] on icon at bounding box center [862, 50] width 10 height 10
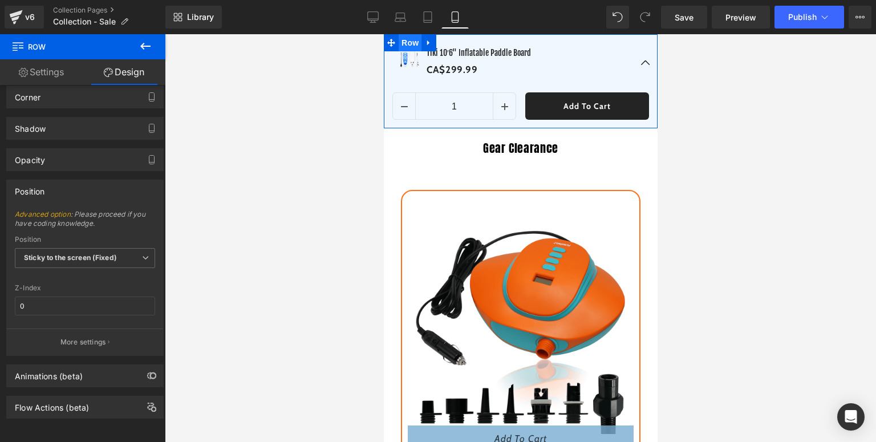
click at [404, 44] on span "Row" at bounding box center [409, 42] width 23 height 17
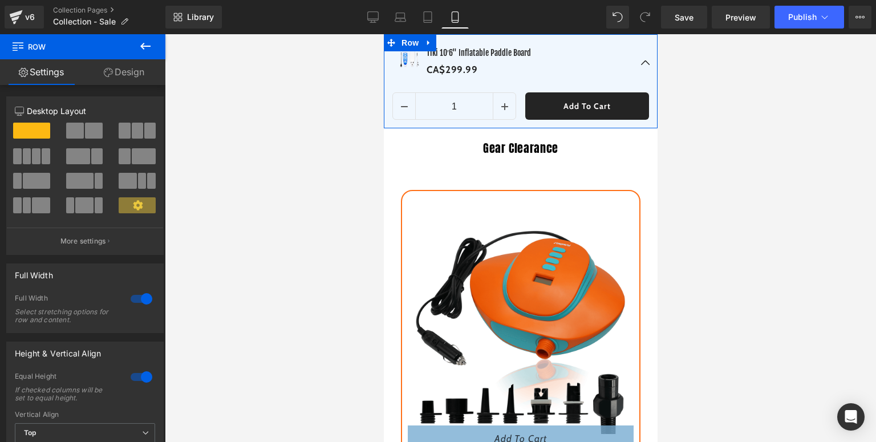
click at [115, 74] on link "Design" at bounding box center [124, 72] width 83 height 26
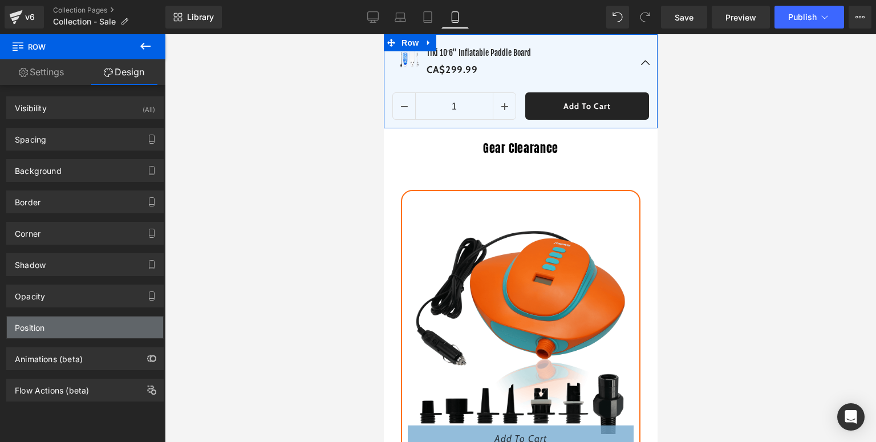
click at [38, 324] on div "Position" at bounding box center [30, 324] width 30 height 16
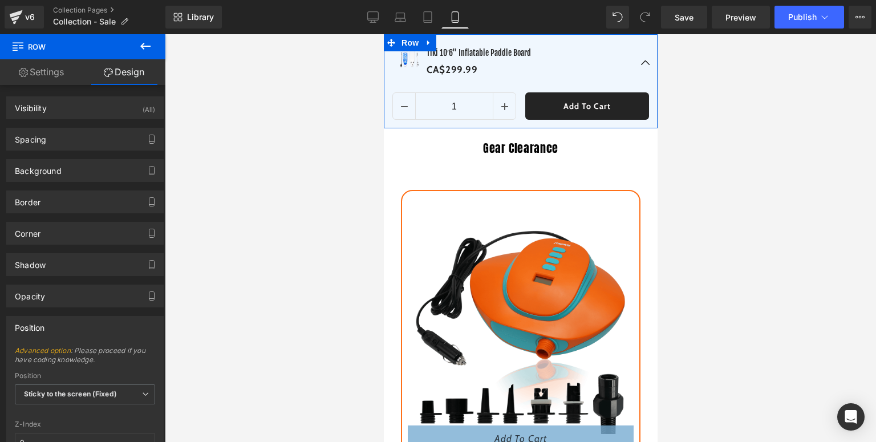
scroll to position [91, 0]
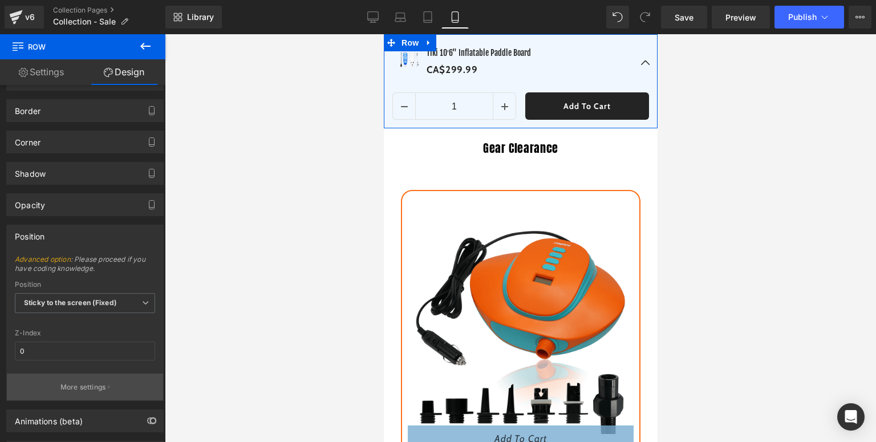
click at [78, 382] on p "More settings" at bounding box center [83, 387] width 46 height 10
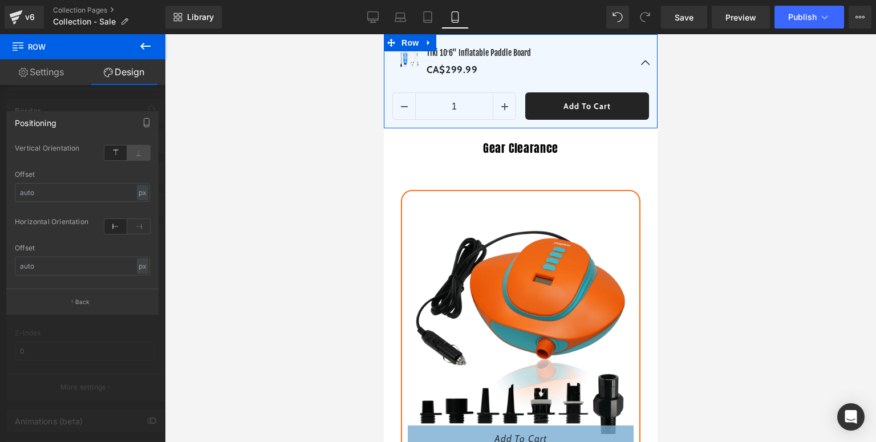
click at [137, 156] on icon at bounding box center [138, 152] width 23 height 15
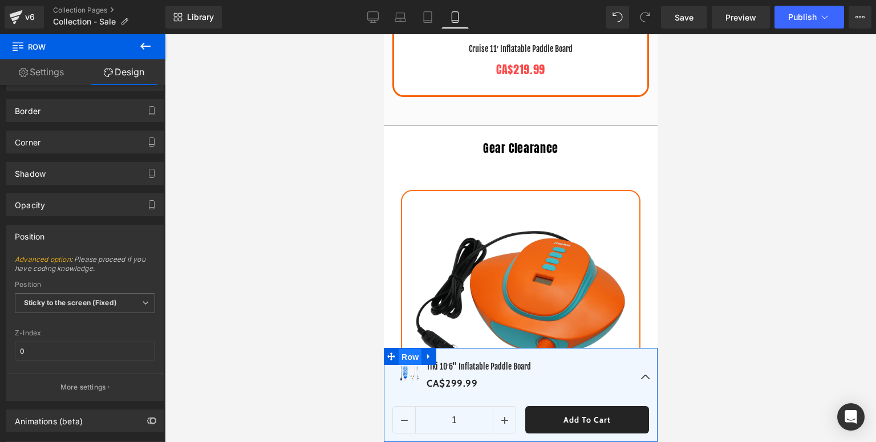
click at [403, 355] on span "Row" at bounding box center [409, 356] width 23 height 17
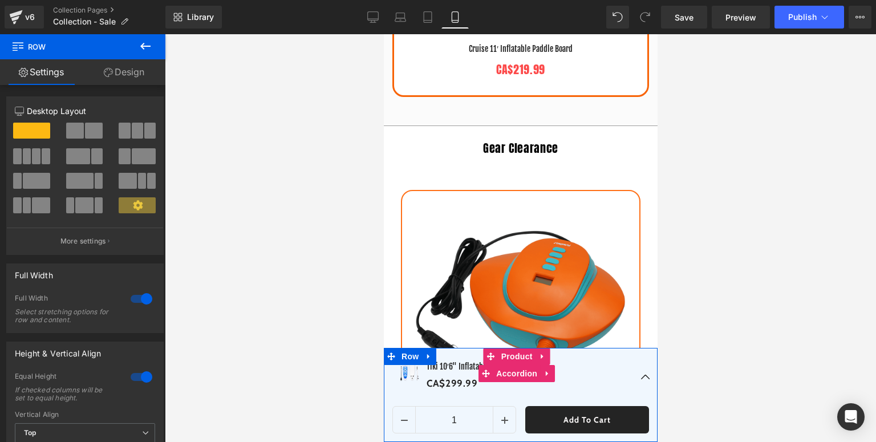
click at [645, 360] on button "button" at bounding box center [645, 377] width 23 height 58
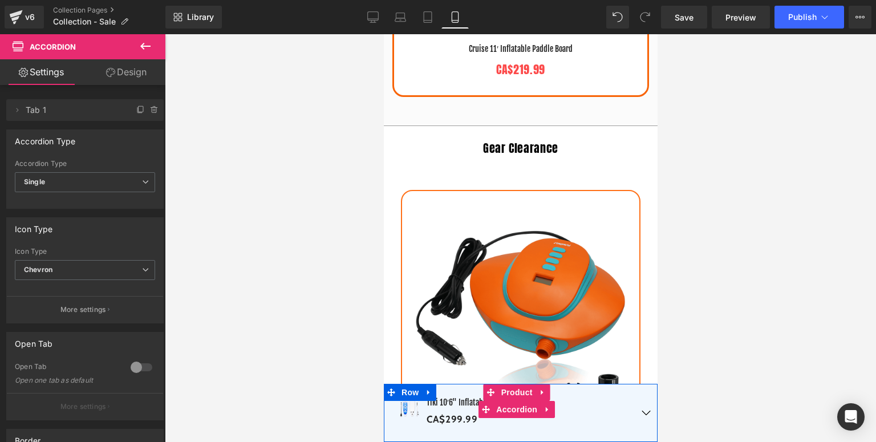
click at [389, 436] on div "Sale Off (P) Image Tiki 10′6" Inflatable Paddle Board (P) Title CA$299.99 CA$0 …" at bounding box center [520, 413] width 274 height 58
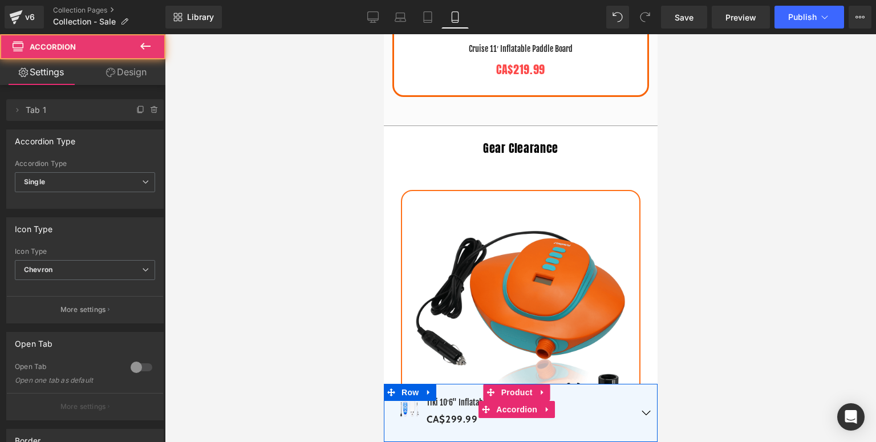
click at [386, 432] on div "Sale Off (P) Image Tiki 10′6" Inflatable Paddle Board (P) Title CA$299.99 CA$0 …" at bounding box center [520, 413] width 274 height 58
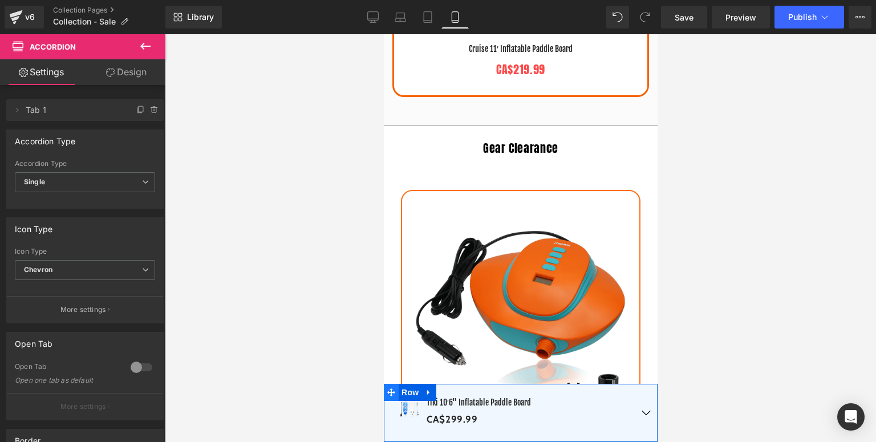
click at [394, 392] on icon at bounding box center [391, 392] width 8 height 8
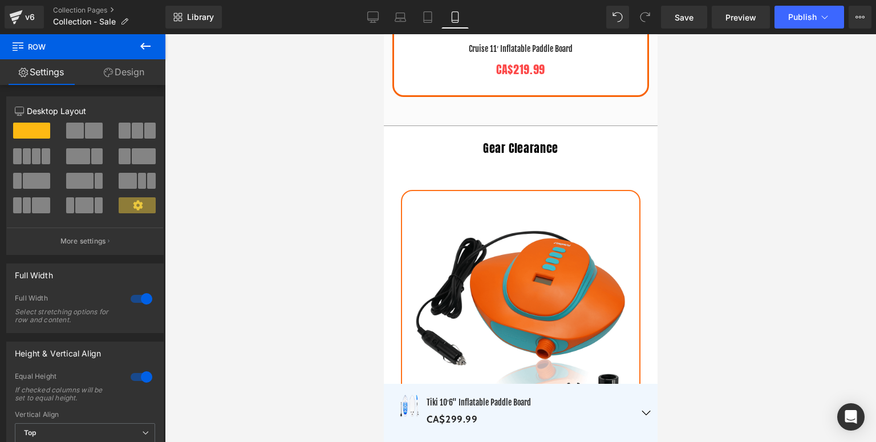
click at [637, 415] on span "BLACKFRIDAY has been copied to your clipboard!" at bounding box center [596, 404] width 105 height 47
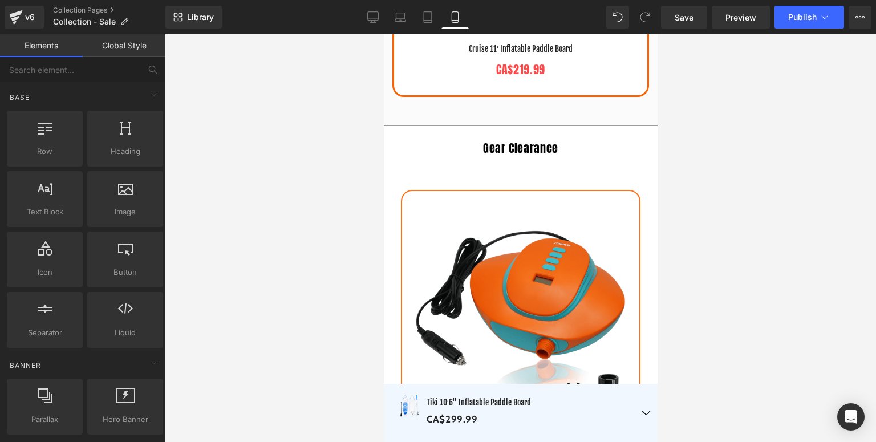
click at [638, 413] on span "BLACKFRIDAY has been copied to your clipboard!" at bounding box center [596, 404] width 105 height 47
click at [370, 25] on link "Desktop" at bounding box center [372, 17] width 27 height 23
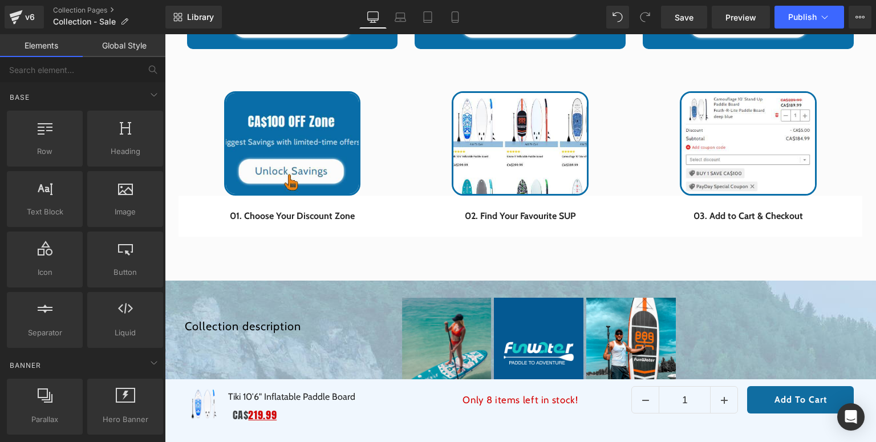
scroll to position [717, 0]
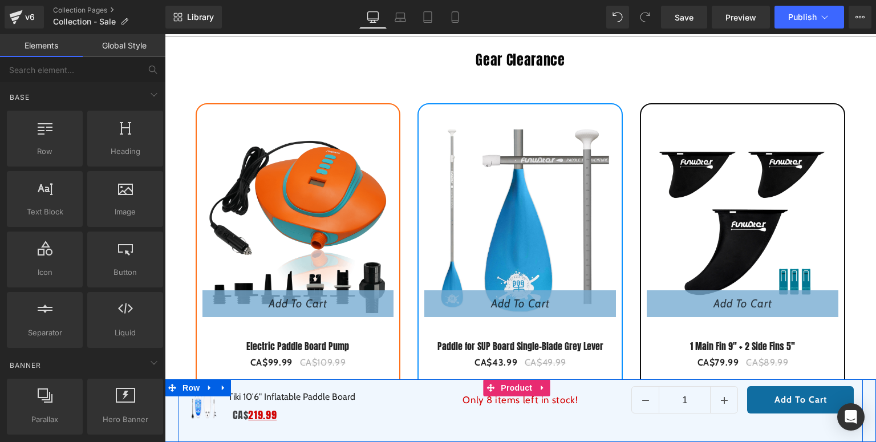
click at [423, 415] on div "Only 8 items left in stock! Text Block" at bounding box center [520, 410] width 222 height 49
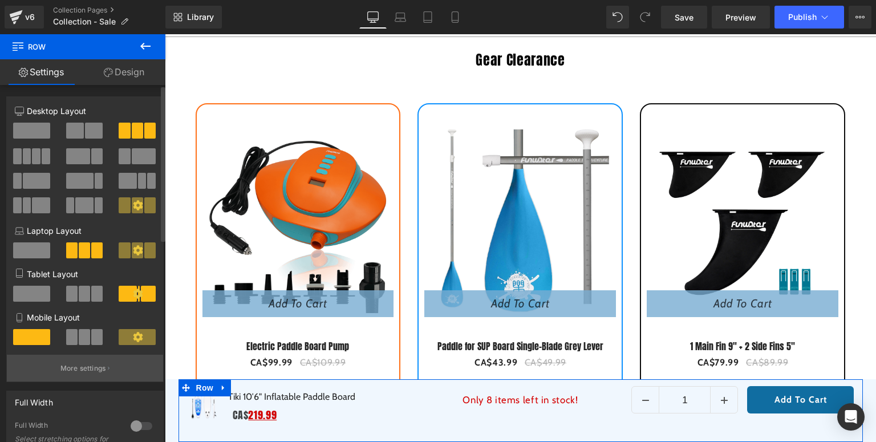
click at [81, 367] on p "More settings" at bounding box center [83, 368] width 46 height 10
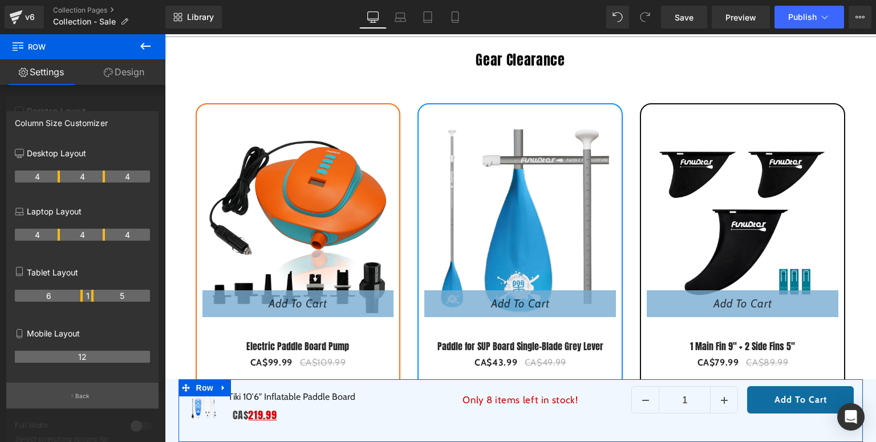
click at [86, 396] on p "Back" at bounding box center [82, 396] width 15 height 9
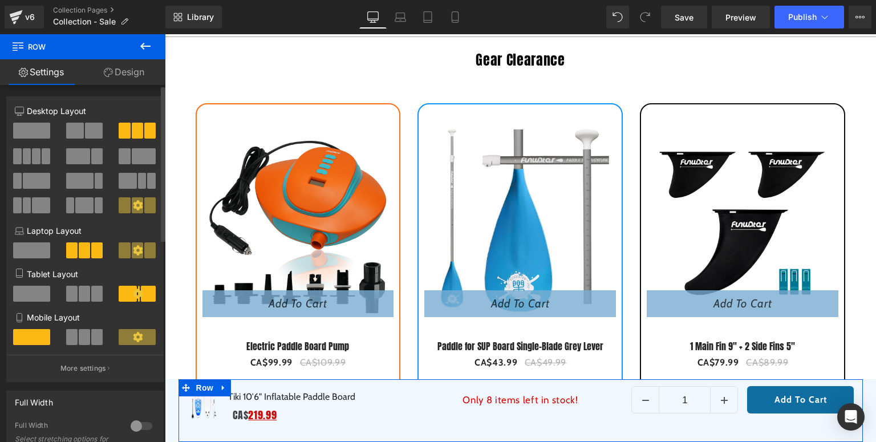
click at [84, 336] on span at bounding box center [84, 337] width 11 height 16
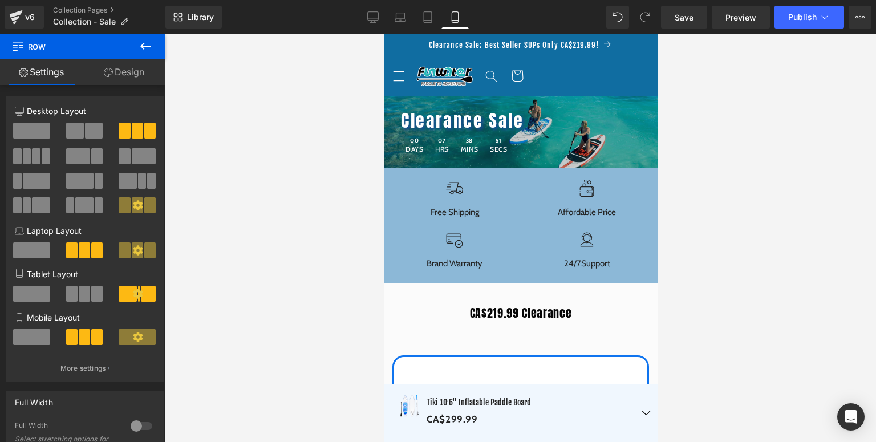
scroll to position [46, 0]
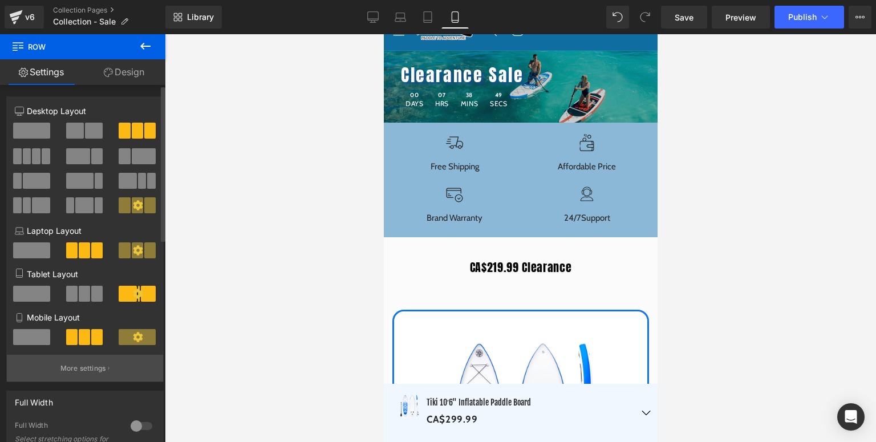
click at [96, 372] on p "More settings" at bounding box center [83, 368] width 46 height 10
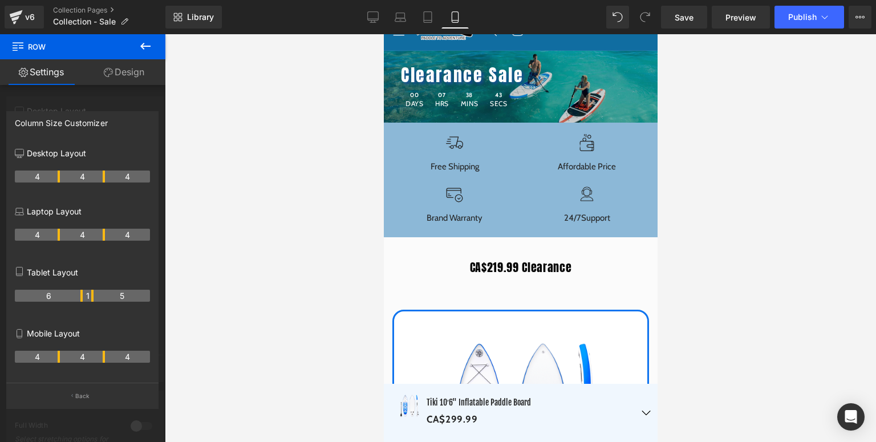
click at [105, 360] on tr "4 4 4" at bounding box center [82, 357] width 135 height 12
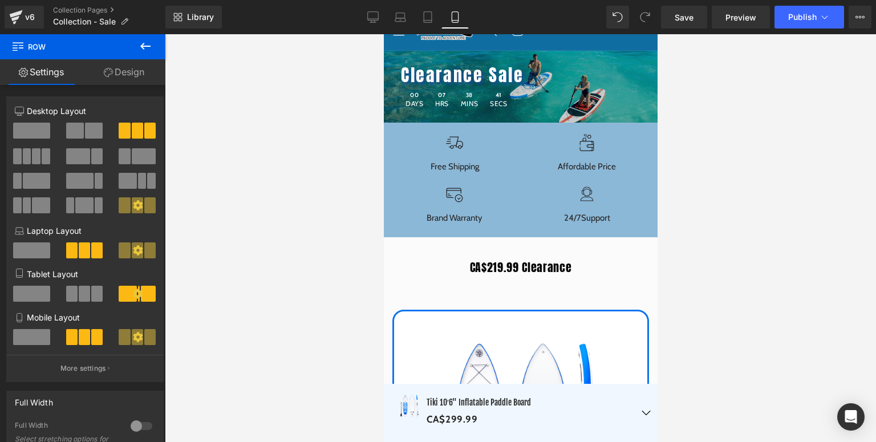
click at [401, 18] on icon at bounding box center [400, 19] width 11 height 3
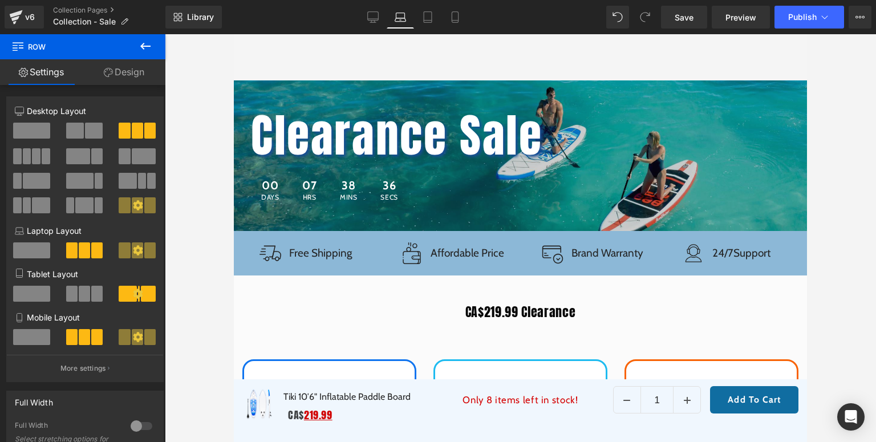
scroll to position [259, 0]
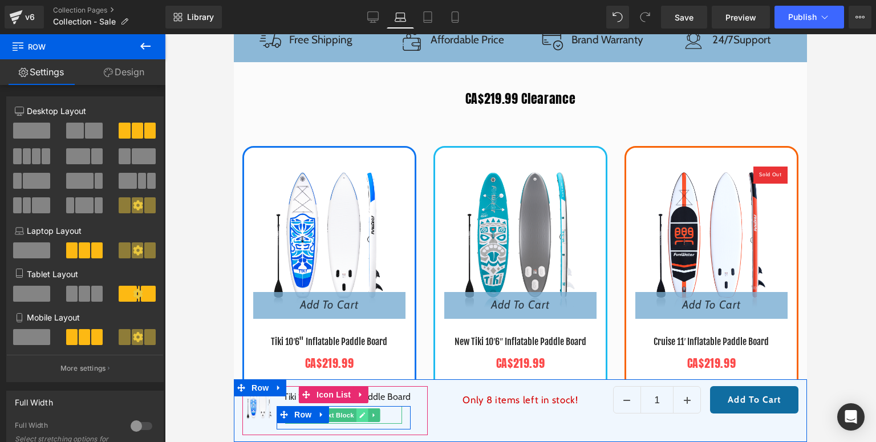
click at [367, 417] on link at bounding box center [362, 415] width 12 height 14
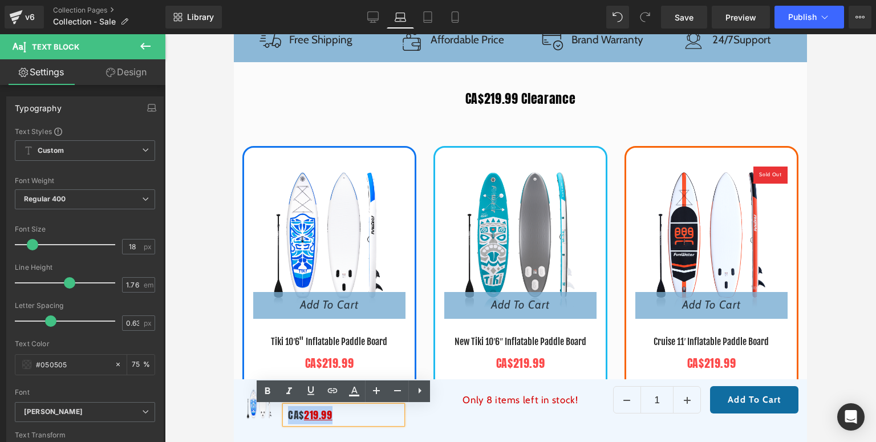
drag, startPoint x: 356, startPoint y: 418, endPoint x: 290, endPoint y: 418, distance: 66.7
click at [290, 418] on p "CA$ 219.99" at bounding box center [345, 415] width 114 height 18
copy p "CA$ 219.99"
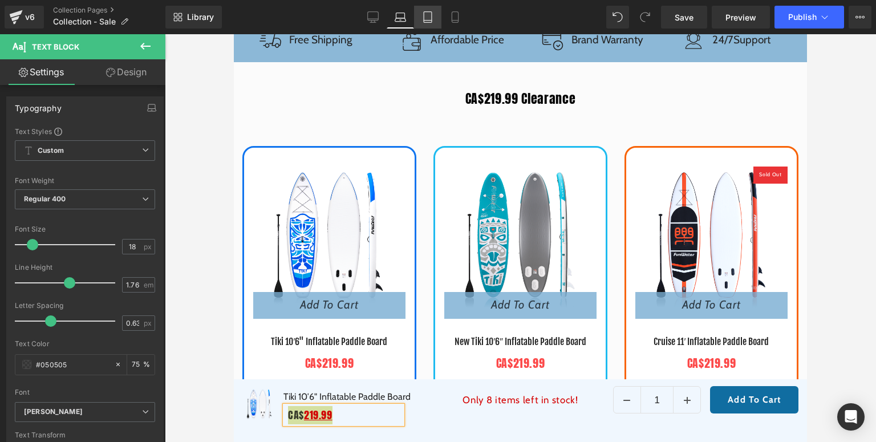
click at [432, 20] on icon at bounding box center [428, 17] width 8 height 11
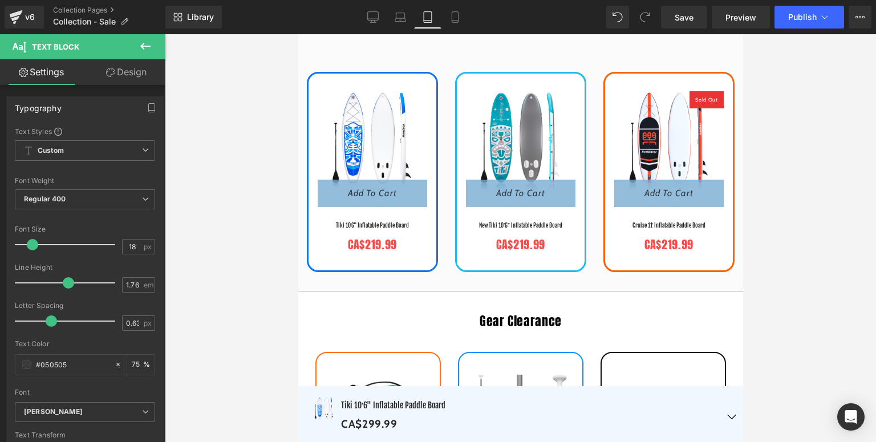
scroll to position [0, 0]
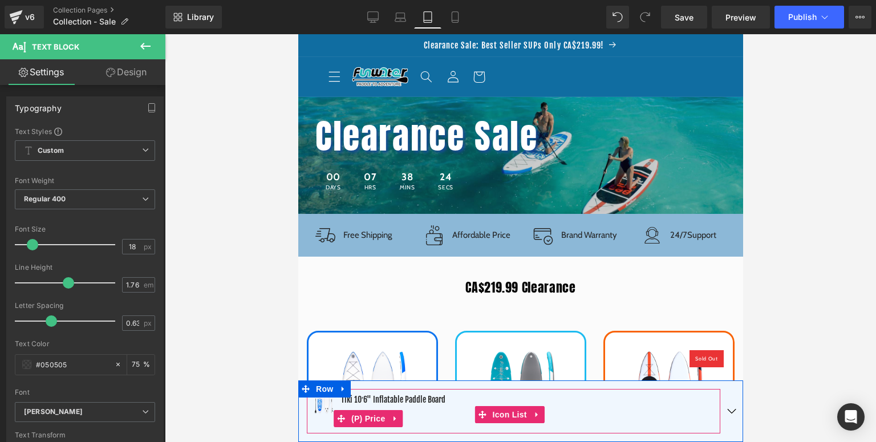
click at [409, 417] on div "CA$299.99 CA$0 - -29899% off" at bounding box center [392, 418] width 104 height 19
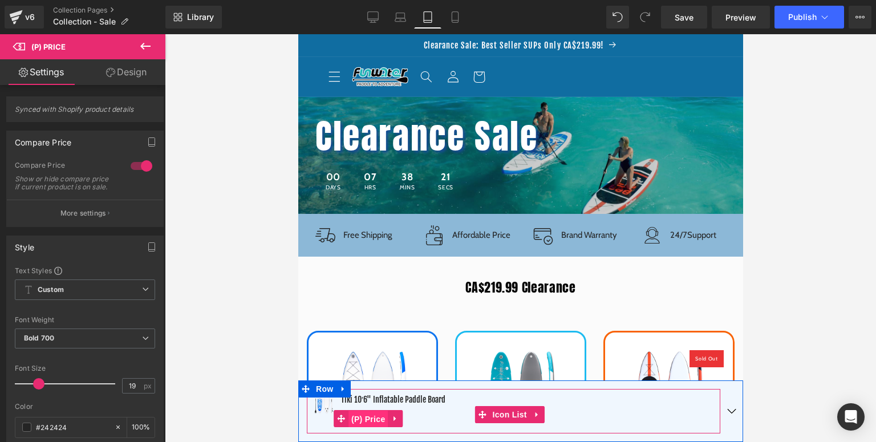
click at [363, 420] on span "(P) Price" at bounding box center [368, 418] width 40 height 17
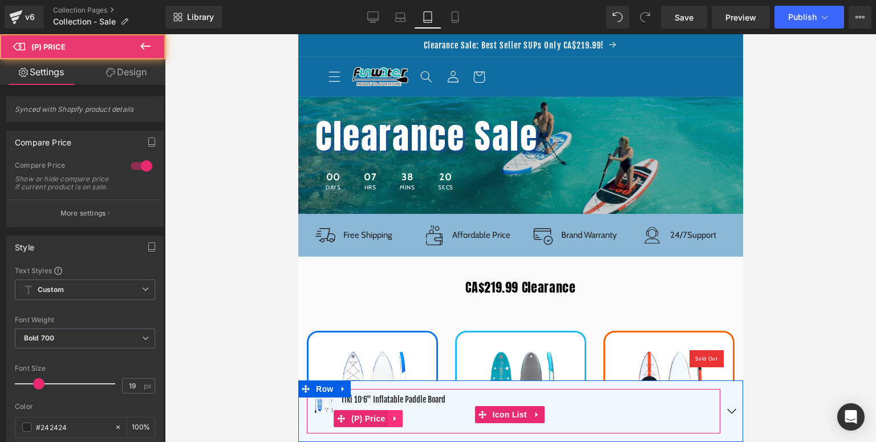
click at [395, 419] on icon at bounding box center [394, 418] width 2 height 5
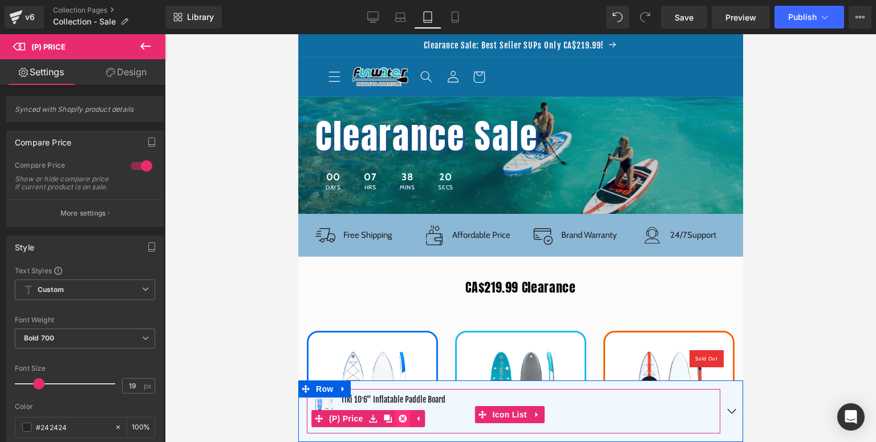
click at [402, 414] on icon at bounding box center [402, 418] width 8 height 8
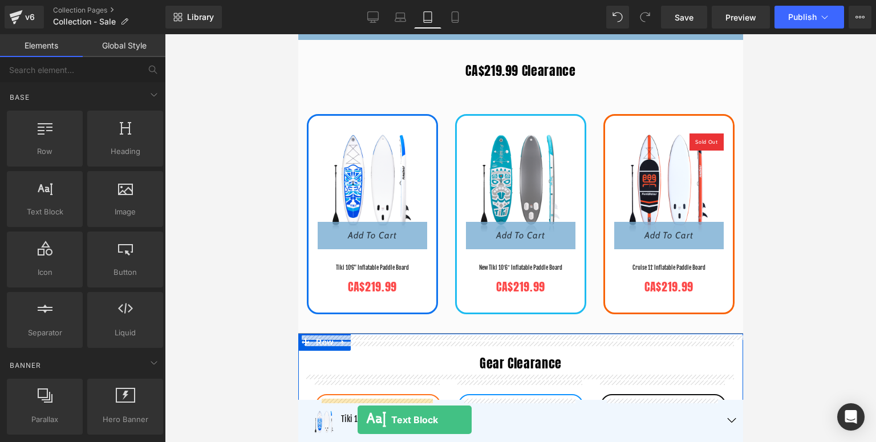
scroll to position [228, 0]
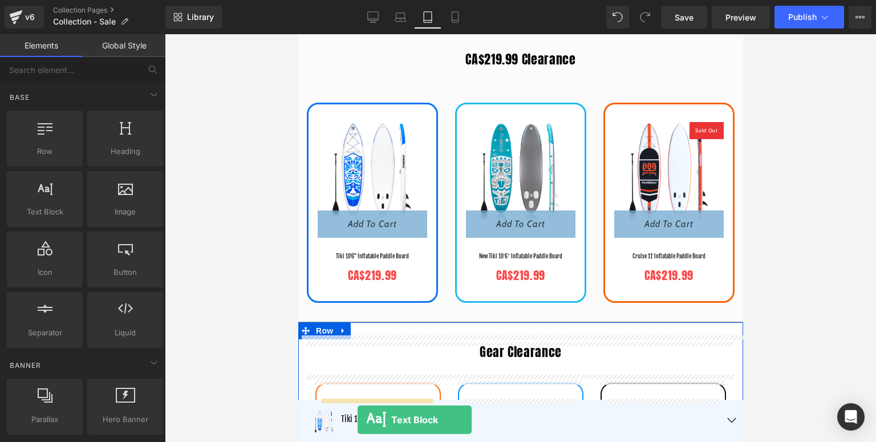
drag, startPoint x: 348, startPoint y: 237, endPoint x: 357, endPoint y: 431, distance: 194.0
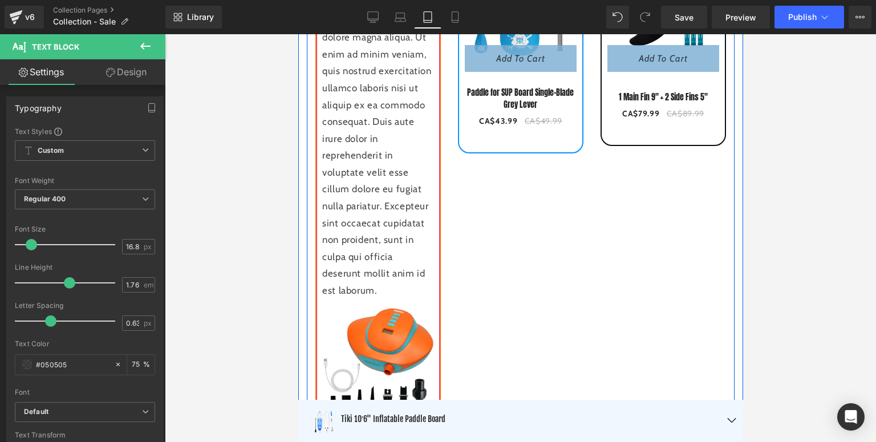
scroll to position [502, 0]
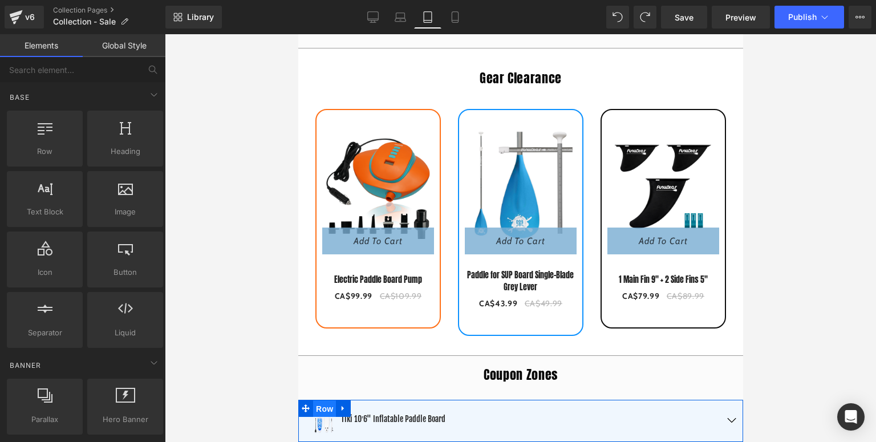
click at [318, 406] on span "Row" at bounding box center [323, 408] width 23 height 17
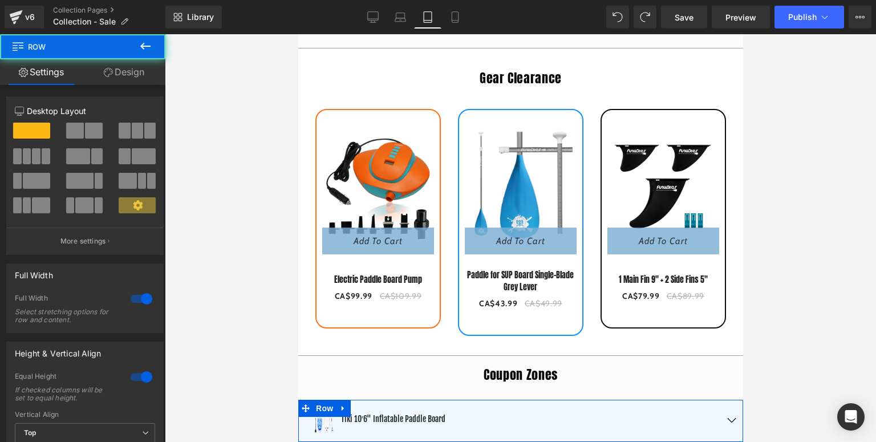
click at [139, 78] on link "Design" at bounding box center [124, 72] width 83 height 26
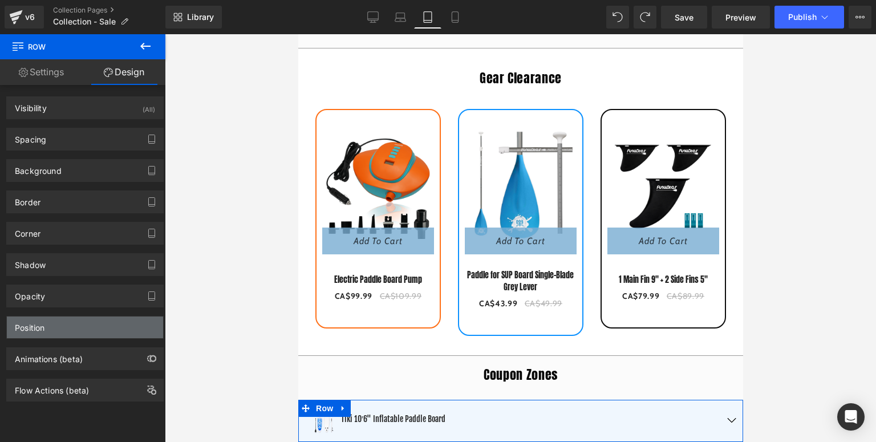
click at [46, 327] on div "Position" at bounding box center [85, 327] width 156 height 22
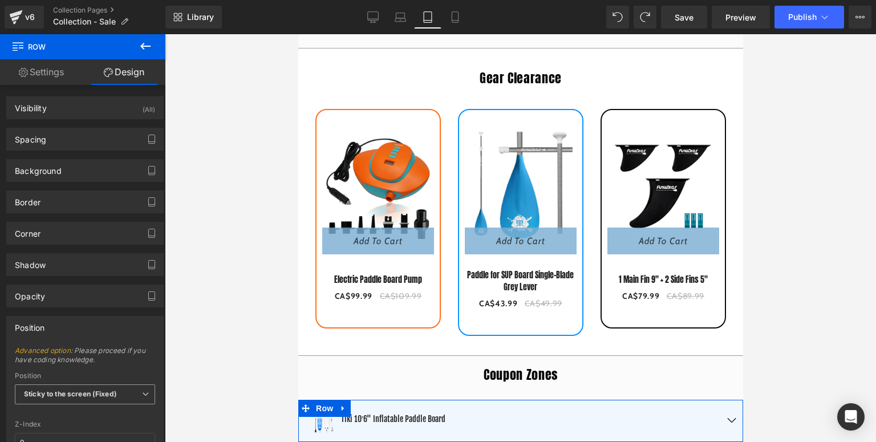
scroll to position [141, 0]
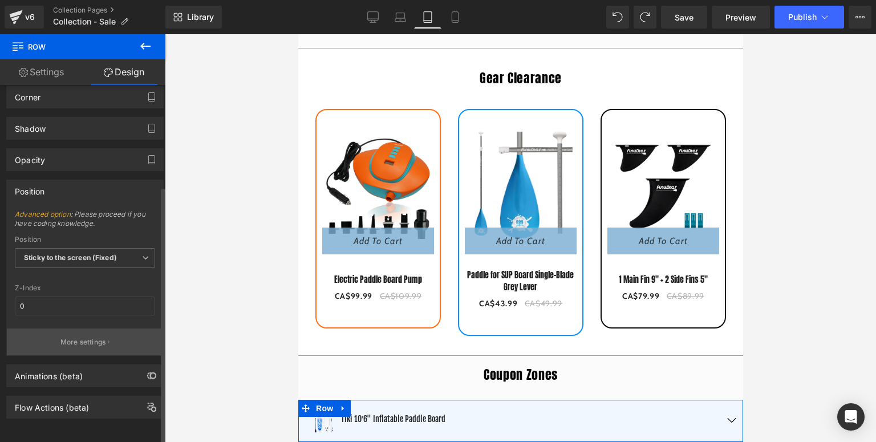
click at [82, 328] on button "More settings" at bounding box center [85, 341] width 156 height 27
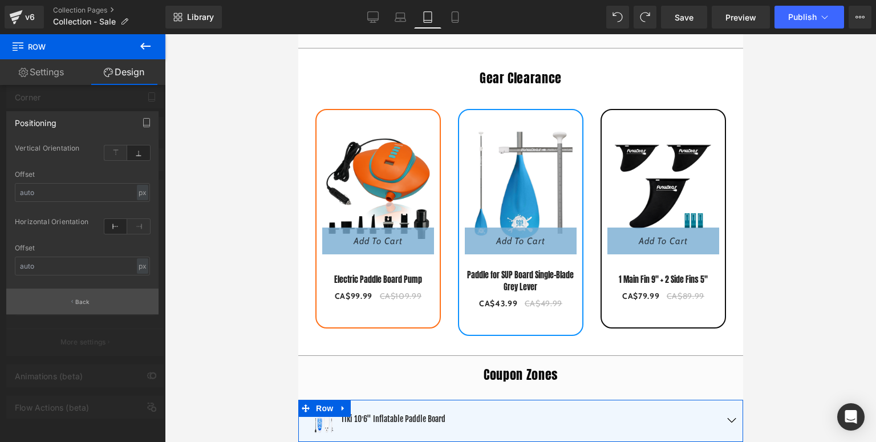
click at [103, 300] on button "Back" at bounding box center [82, 301] width 152 height 26
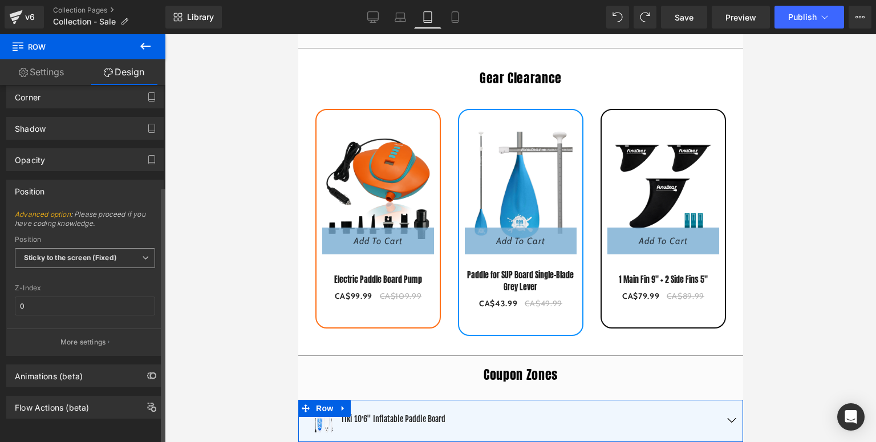
click at [119, 248] on span "Sticky to the screen (Fixed)" at bounding box center [85, 258] width 140 height 20
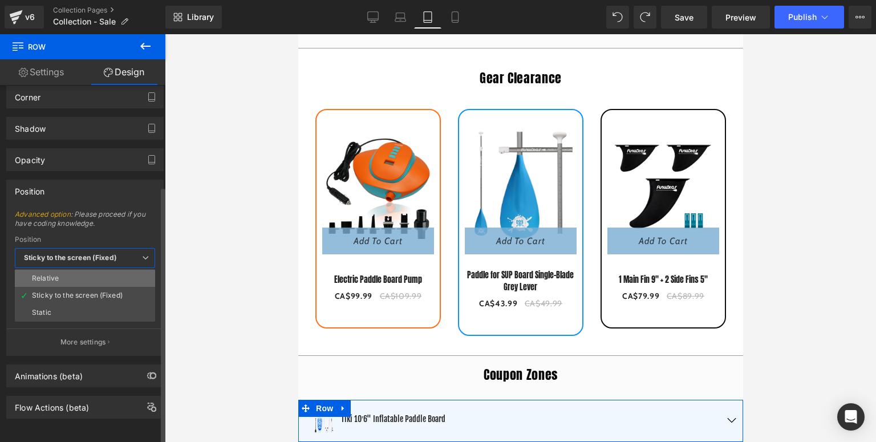
click at [99, 271] on li "Relative" at bounding box center [85, 278] width 140 height 17
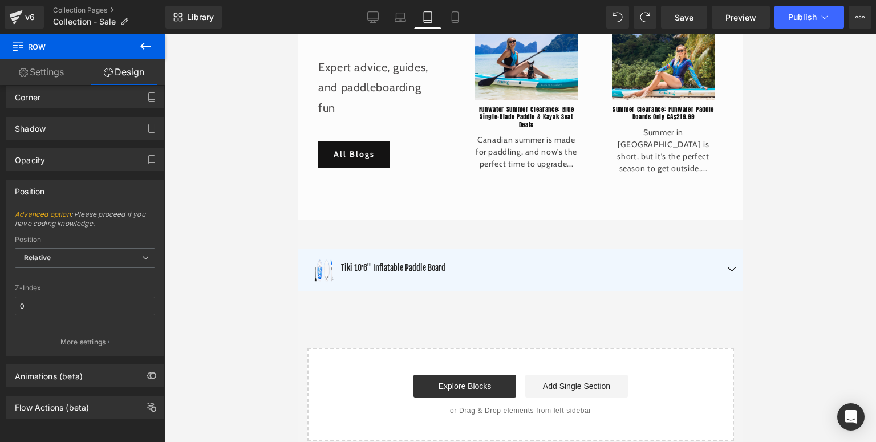
scroll to position [3153, 0]
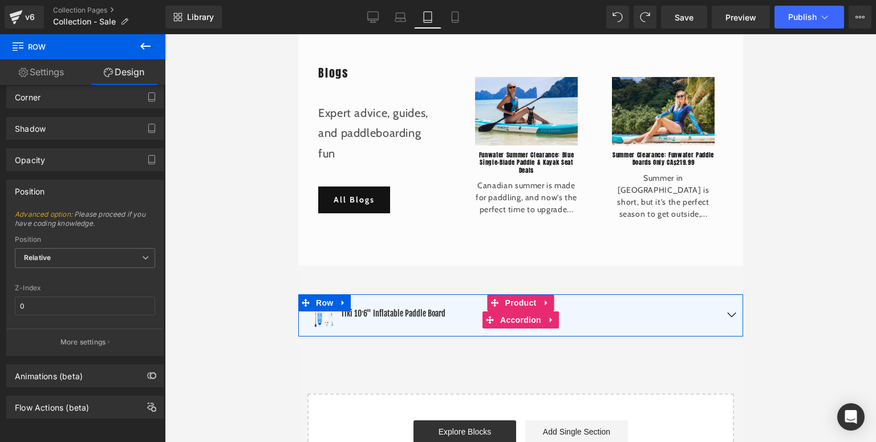
click at [731, 318] on span "button" at bounding box center [731, 318] width 0 height 0
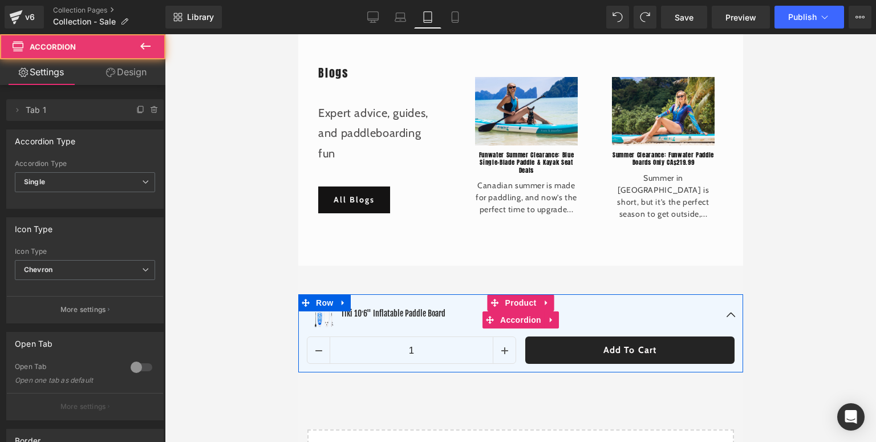
click at [302, 332] on div "Sale Off (P) Image Tiki 10′6" Inflatable Paddle Board (P) Title Icon List" at bounding box center [520, 315] width 445 height 42
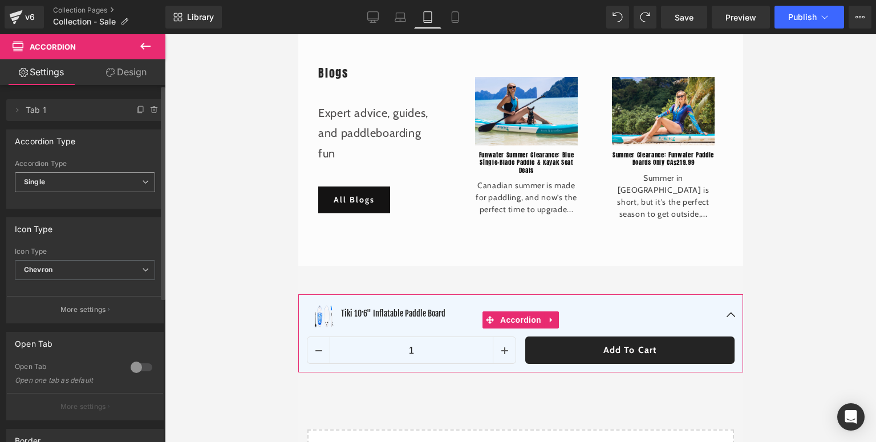
click at [76, 186] on span "Single" at bounding box center [85, 182] width 140 height 20
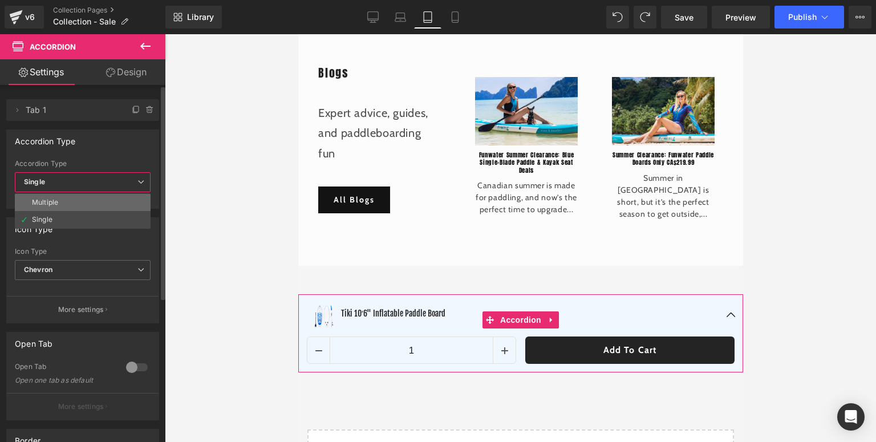
click at [63, 203] on li "Multiple" at bounding box center [83, 202] width 136 height 17
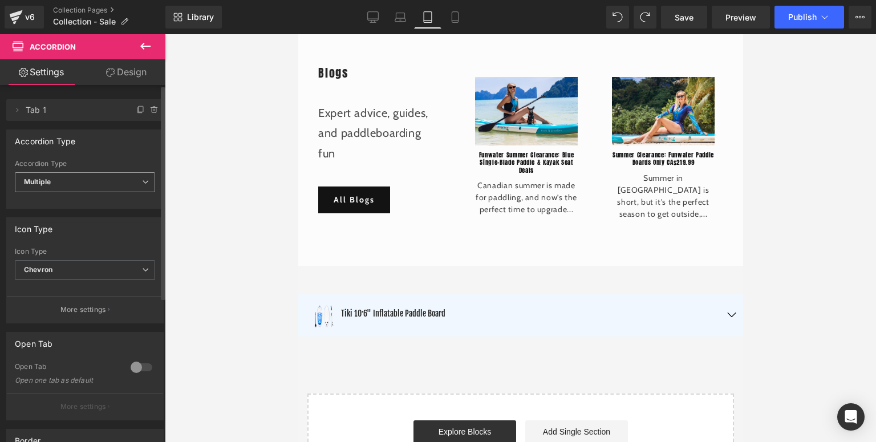
click at [82, 182] on span "Multiple" at bounding box center [85, 182] width 140 height 20
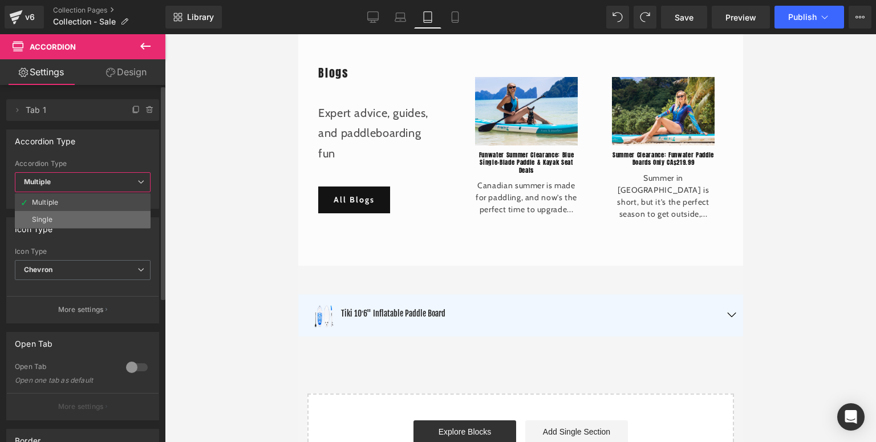
click at [56, 216] on li "Single" at bounding box center [83, 219] width 136 height 17
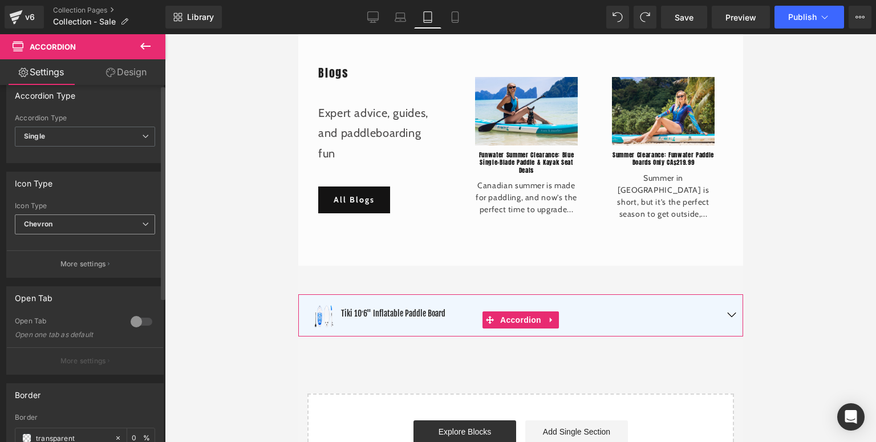
scroll to position [0, 0]
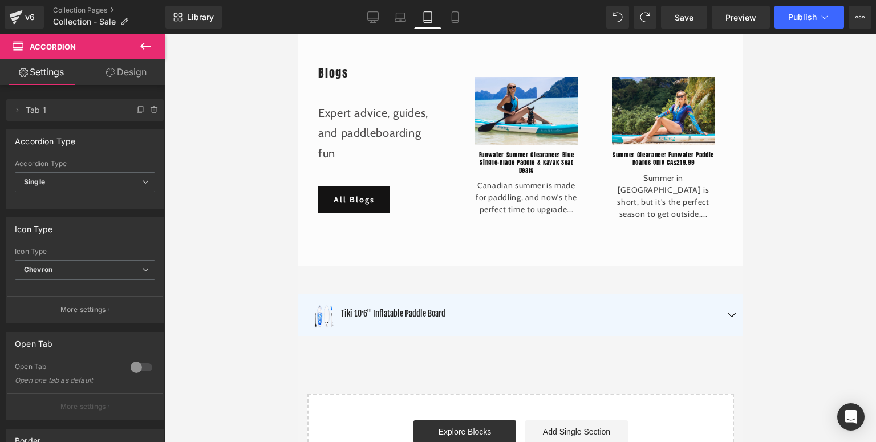
click at [142, 47] on icon at bounding box center [145, 46] width 10 height 7
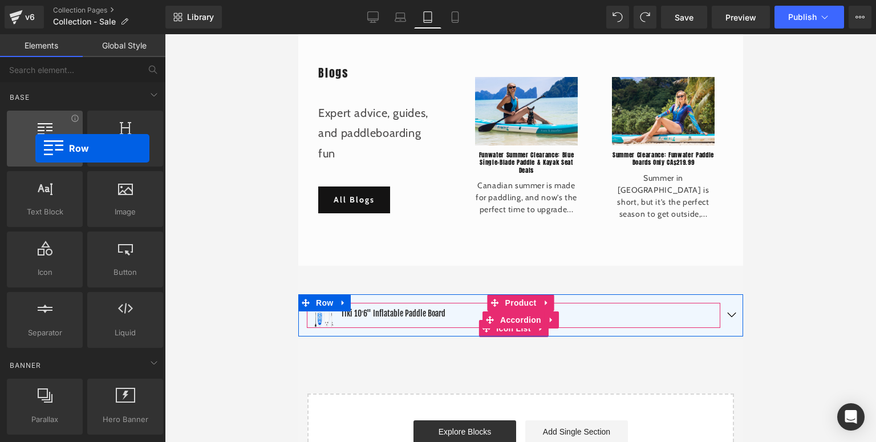
drag, startPoint x: 52, startPoint y: 148, endPoint x: 36, endPoint y: 145, distance: 16.8
click at [36, 145] on span "Row" at bounding box center [44, 151] width 69 height 12
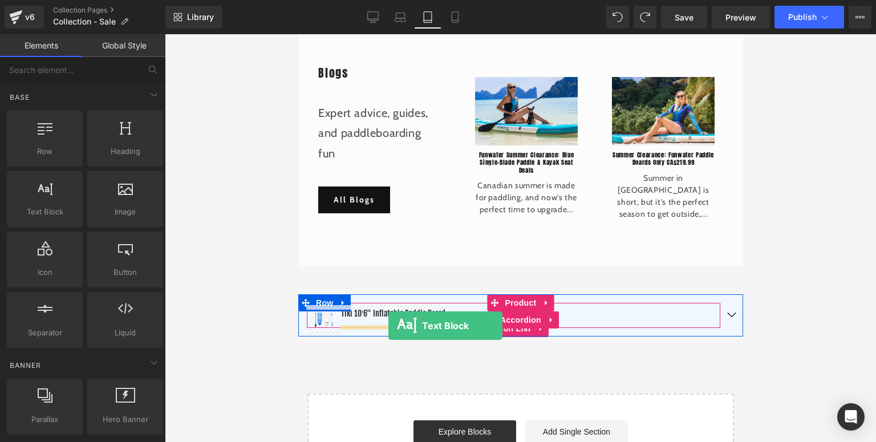
drag, startPoint x: 343, startPoint y: 233, endPoint x: 388, endPoint y: 326, distance: 103.0
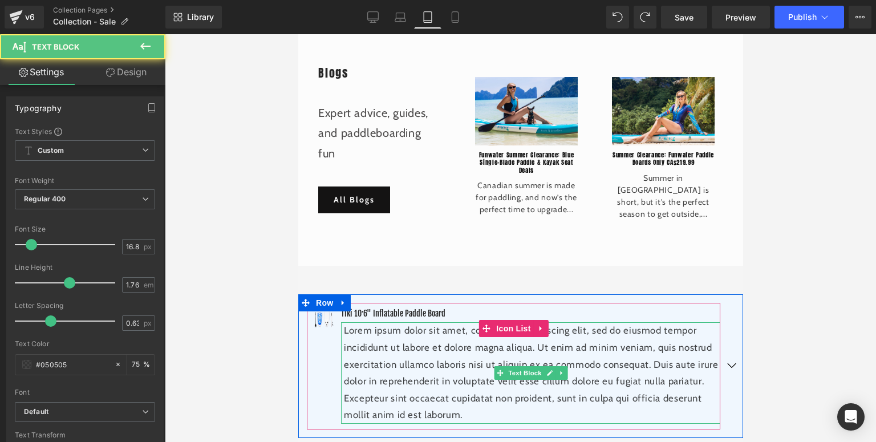
click at [467, 413] on p "Lorem ipsum dolor sit amet, consectetur adipiscing elit, sed do eiusmod tempor …" at bounding box center [531, 372] width 376 height 101
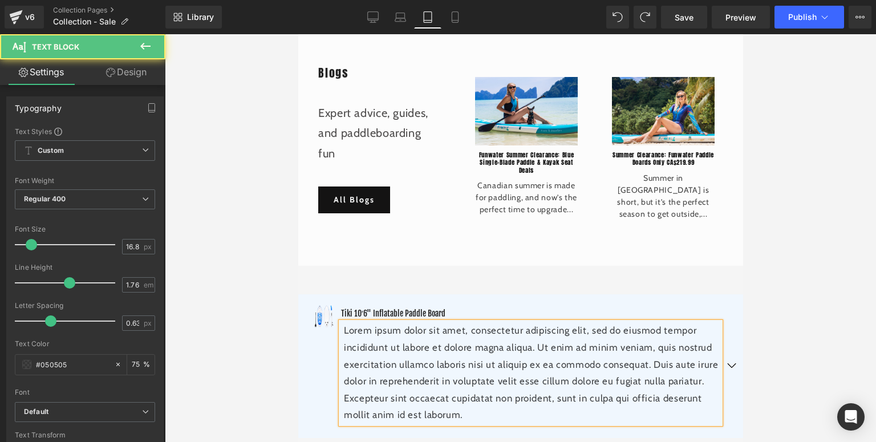
click at [467, 413] on p "Lorem ipsum dolor sit amet, consectetur adipiscing elit, sed do eiusmod tempor …" at bounding box center [531, 372] width 376 height 101
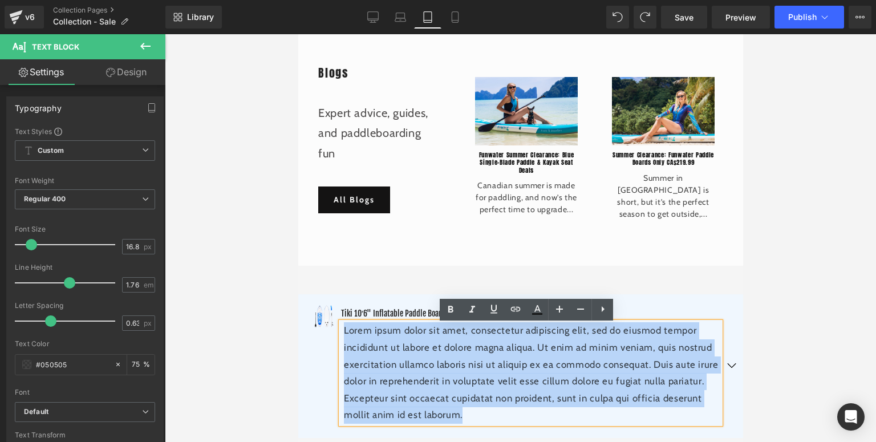
drag, startPoint x: 468, startPoint y: 417, endPoint x: 340, endPoint y: 337, distance: 150.6
click at [343, 337] on p "Lorem ipsum dolor sit amet, consectetur adipiscing elit, sed do eiusmod tempor …" at bounding box center [531, 372] width 376 height 101
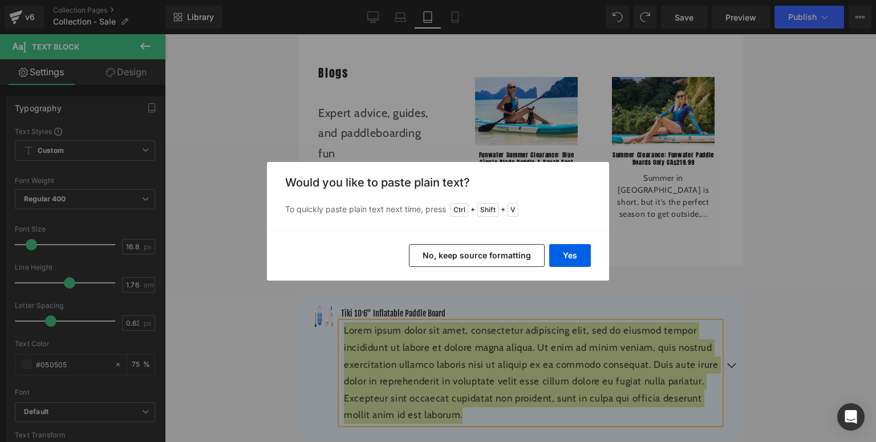
click at [523, 254] on button "No, keep source formatting" at bounding box center [477, 255] width 136 height 23
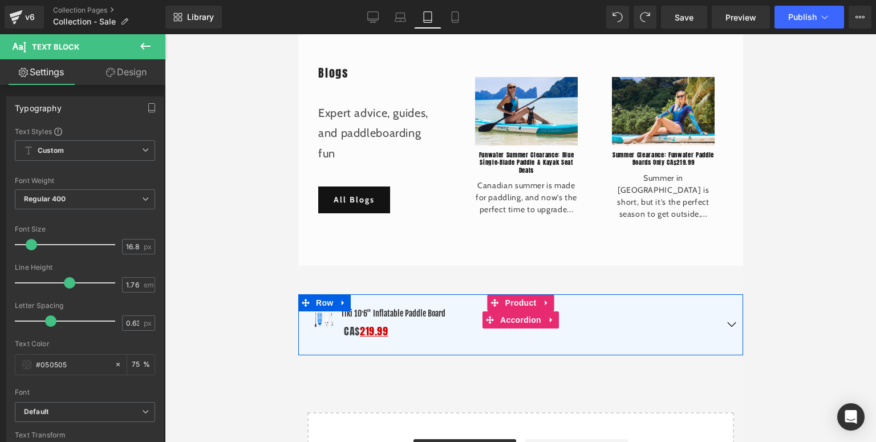
click at [731, 327] on span "button" at bounding box center [731, 327] width 0 height 0
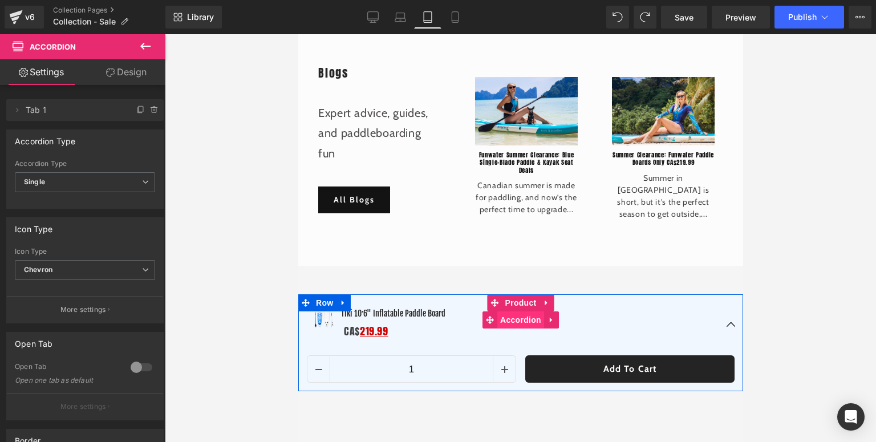
click at [509, 317] on span "Accordion" at bounding box center [520, 319] width 47 height 17
click at [319, 305] on span "Row" at bounding box center [323, 302] width 23 height 17
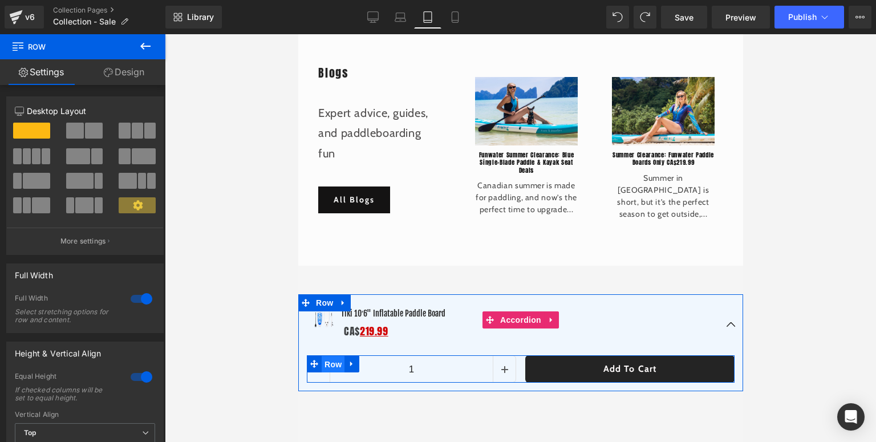
click at [328, 365] on span "Row" at bounding box center [332, 364] width 23 height 17
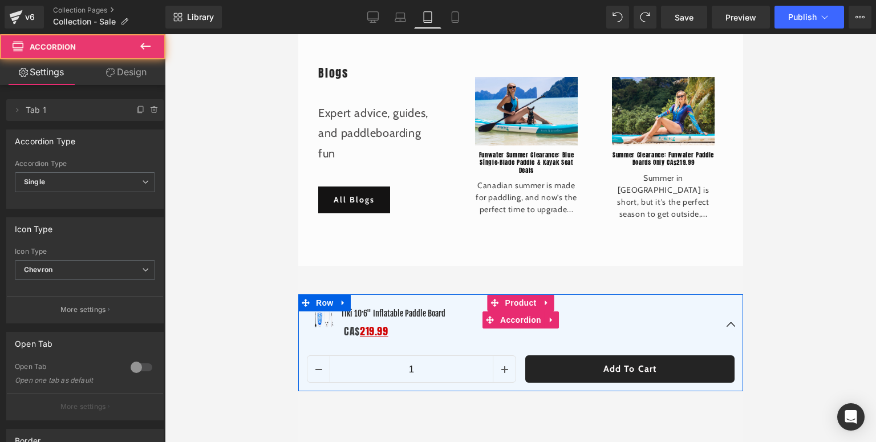
scroll to position [3153, 0]
click at [302, 350] on div "Sale Off (P) Image Tiki 10′6" Inflatable Paddle Board (P) Title CA$ 219.99 Text…" at bounding box center [520, 324] width 445 height 61
click at [728, 328] on button "button" at bounding box center [730, 324] width 23 height 61
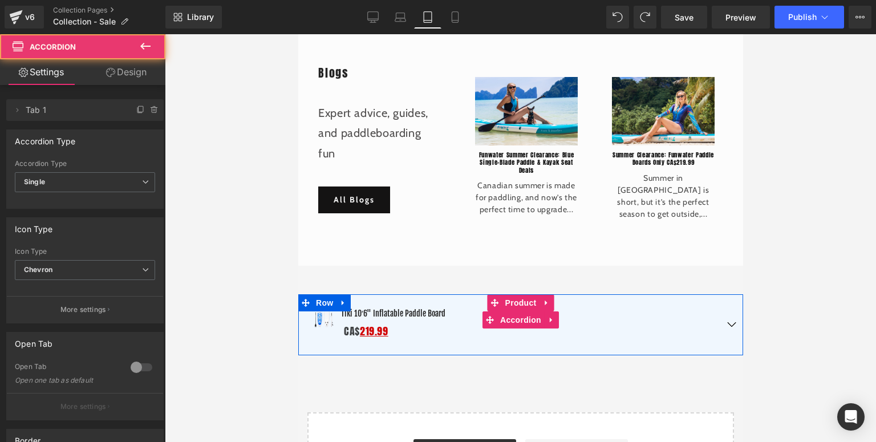
click at [728, 328] on button "button" at bounding box center [730, 324] width 23 height 61
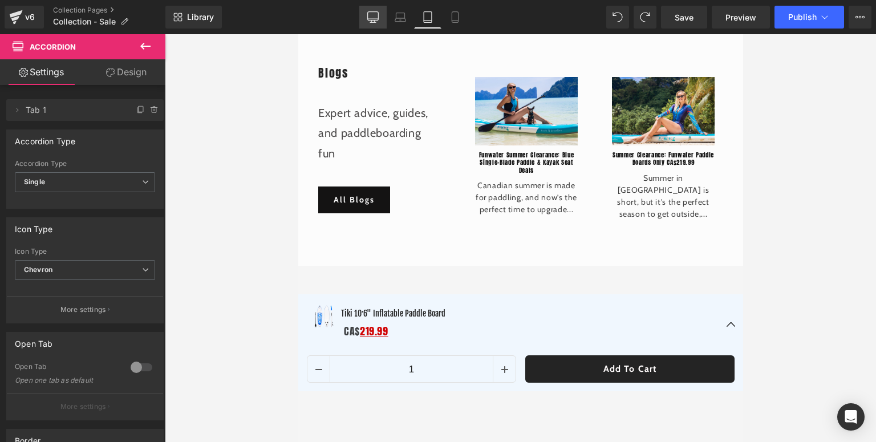
click at [370, 21] on icon at bounding box center [373, 16] width 11 height 9
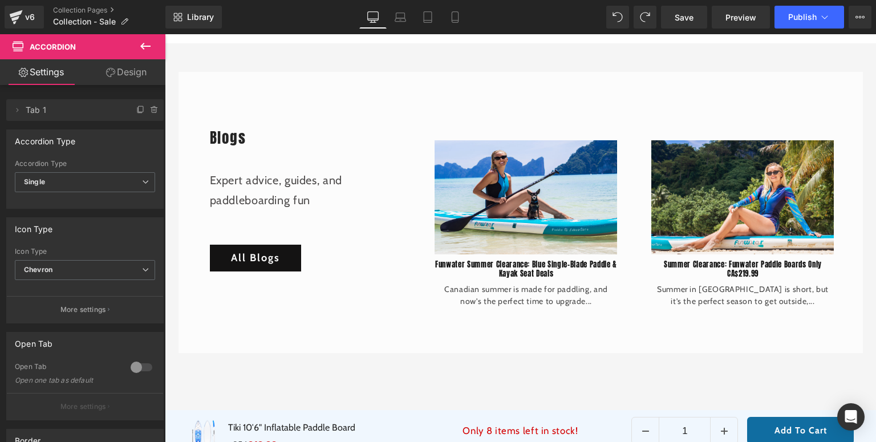
scroll to position [3557, 0]
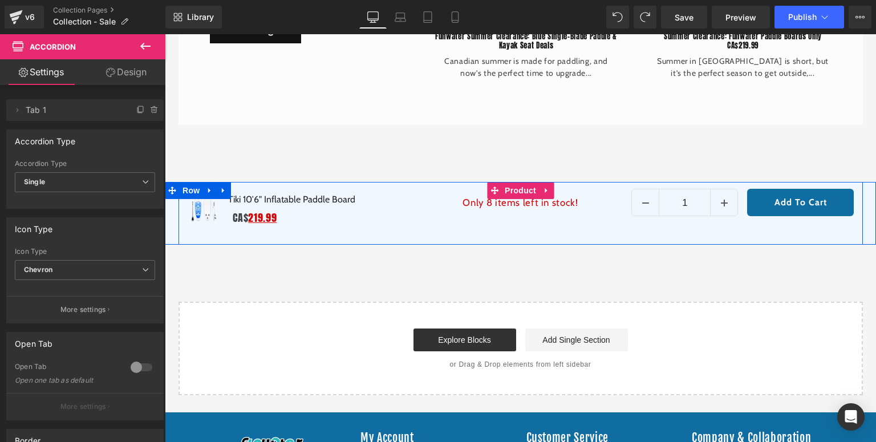
click at [188, 234] on div "Sale Off (P) Image Tiki 10′6" Inflatable Paddle Board (P) Title CA$ 219.99 Text…" at bounding box center [520, 213] width 684 height 63
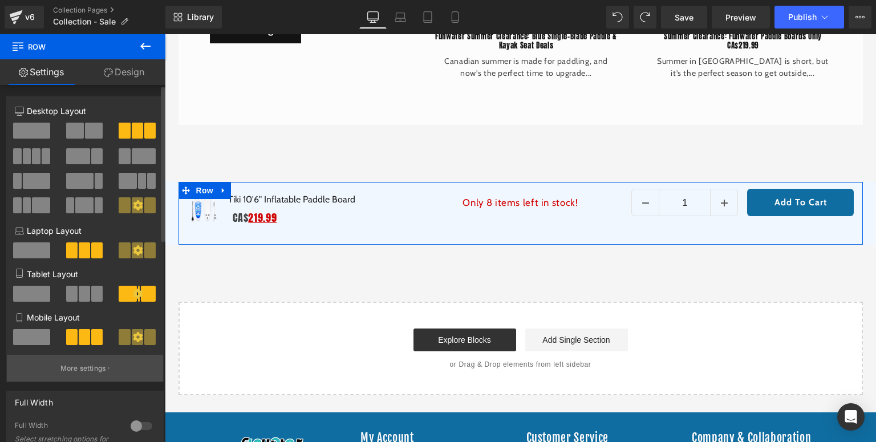
click at [80, 369] on p "More settings" at bounding box center [83, 368] width 46 height 10
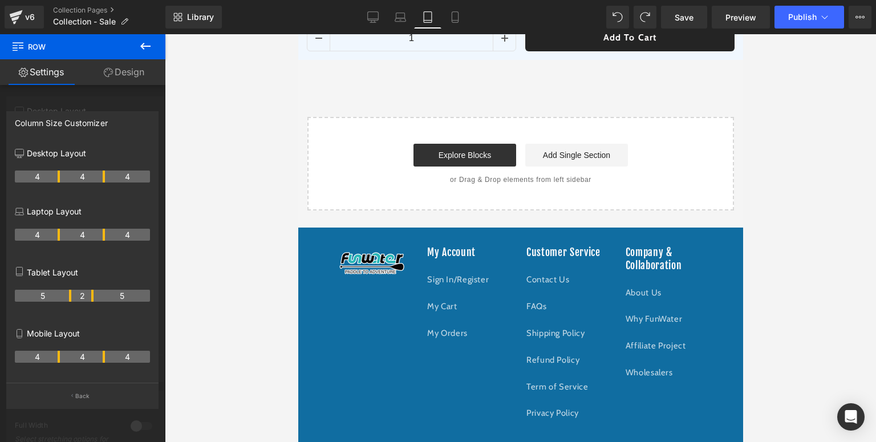
scroll to position [0, 0]
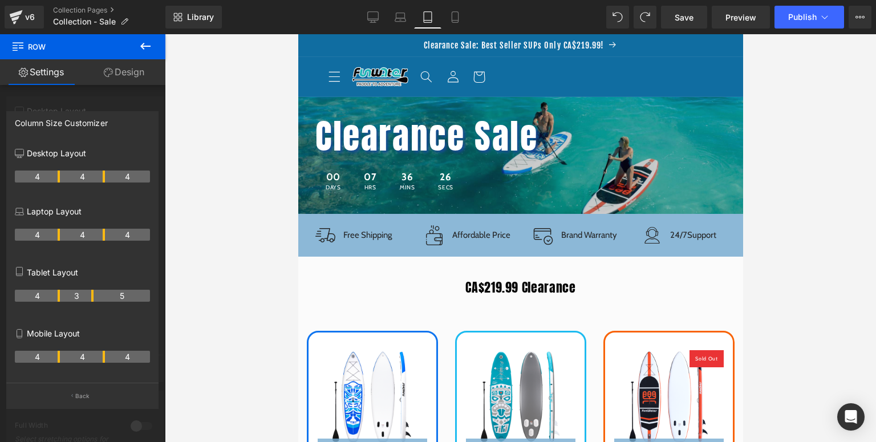
drag, startPoint x: 81, startPoint y: 295, endPoint x: 63, endPoint y: 296, distance: 17.8
click at [63, 296] on tr "4 3 5" at bounding box center [82, 296] width 135 height 12
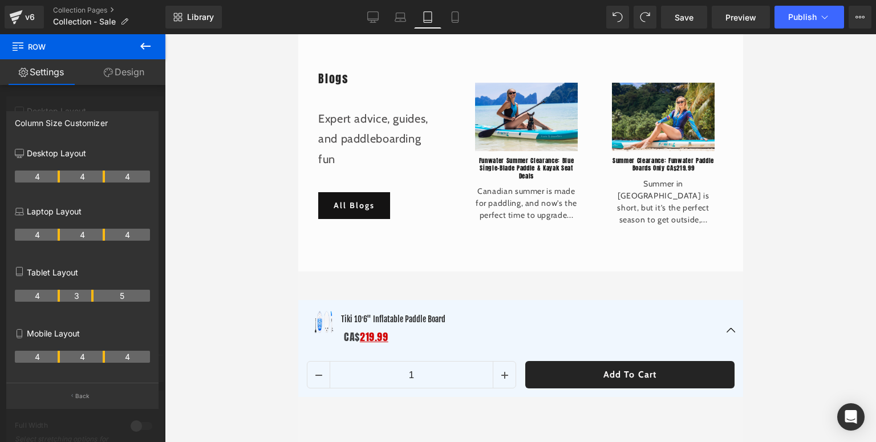
scroll to position [3238, 0]
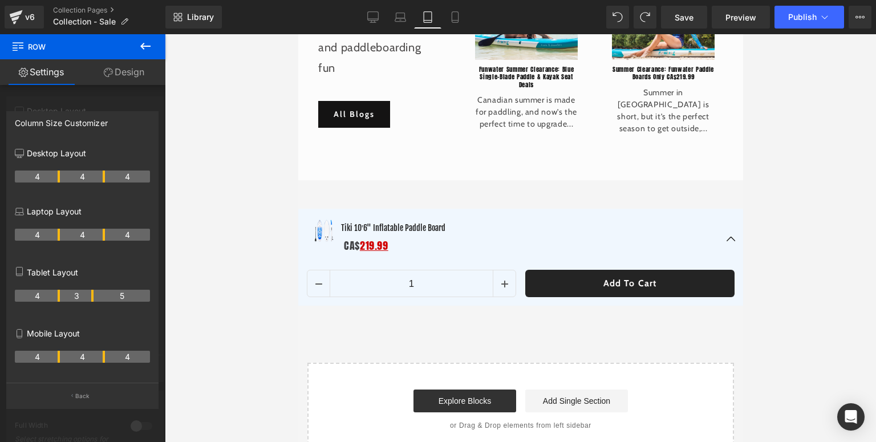
click at [58, 301] on th "4" at bounding box center [37, 296] width 45 height 12
drag, startPoint x: 92, startPoint y: 296, endPoint x: 99, endPoint y: 298, distance: 7.1
click at [99, 298] on th "4" at bounding box center [82, 296] width 45 height 12
click at [462, 22] on link "Mobile" at bounding box center [454, 17] width 27 height 23
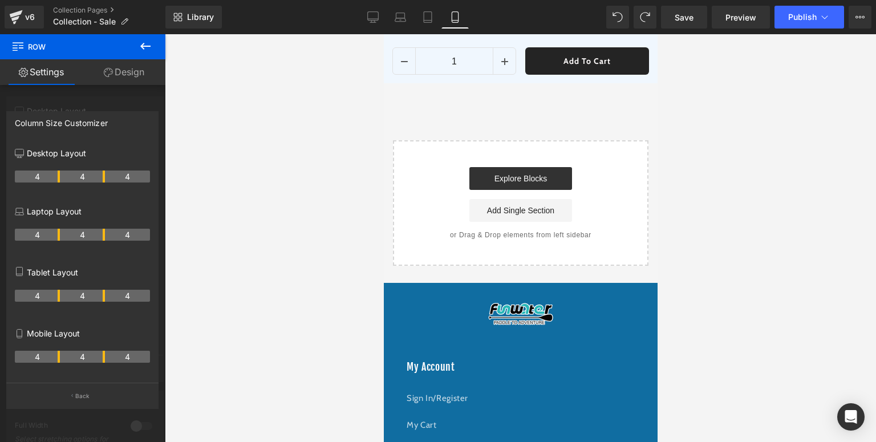
scroll to position [5199, 0]
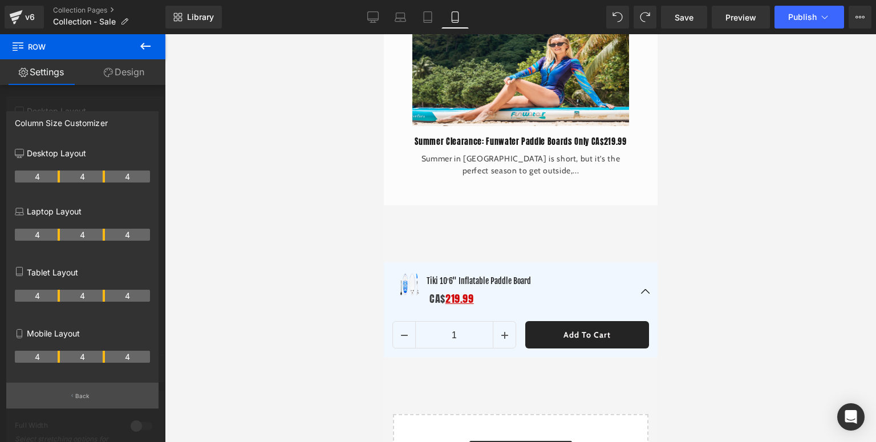
click at [71, 396] on icon "button" at bounding box center [72, 395] width 2 height 3
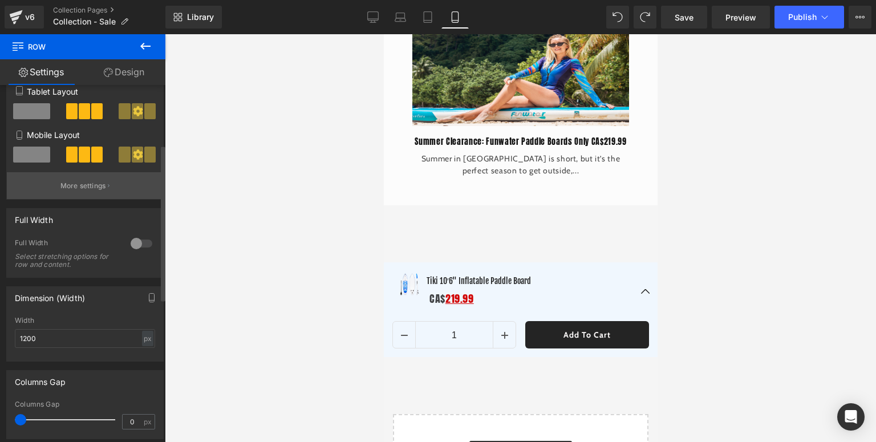
scroll to position [274, 0]
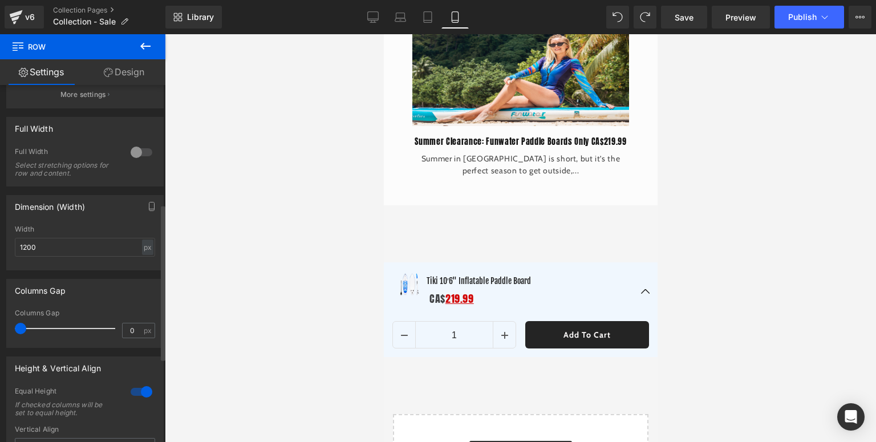
click at [138, 153] on div at bounding box center [141, 152] width 27 height 18
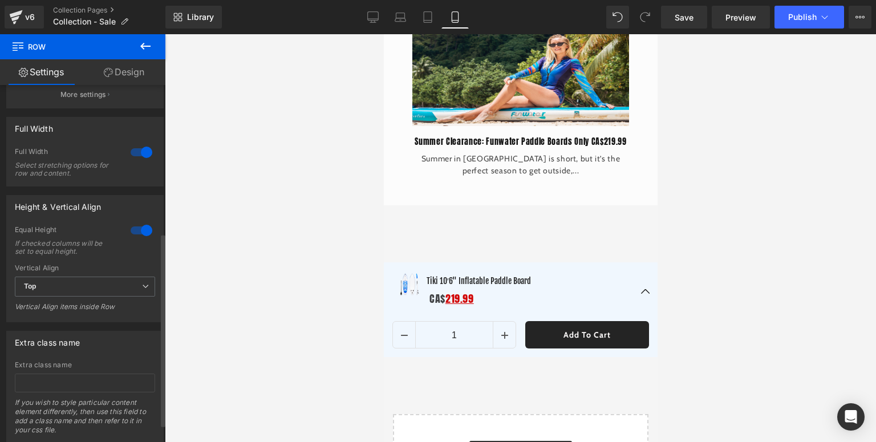
click at [128, 153] on div at bounding box center [141, 152] width 27 height 18
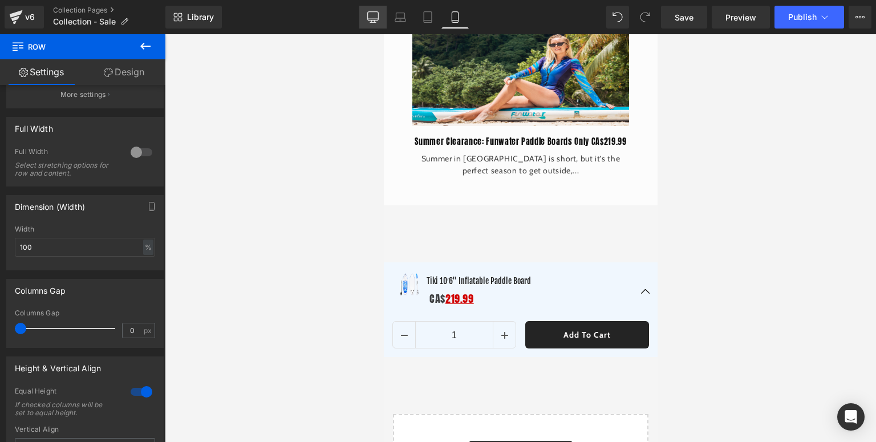
click at [379, 18] on icon at bounding box center [373, 16] width 11 height 9
type input "1200"
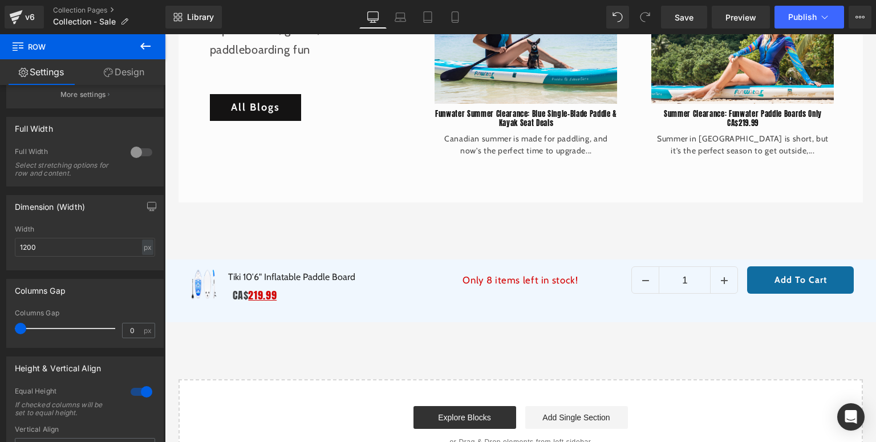
scroll to position [3563, 0]
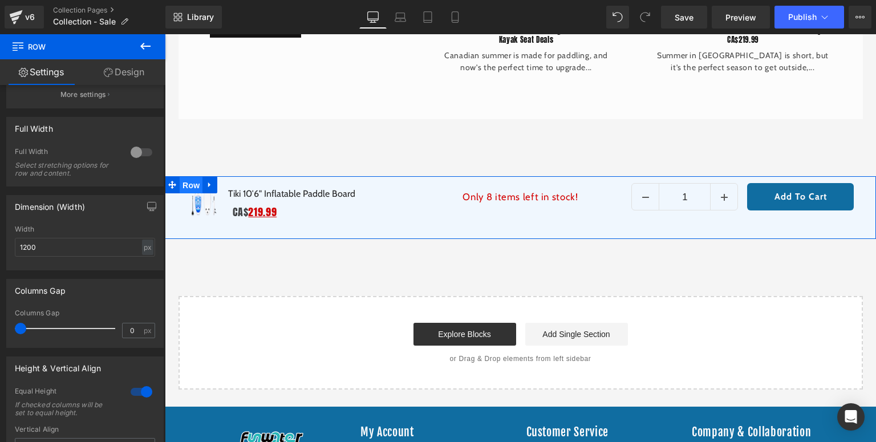
click at [180, 184] on span "Row" at bounding box center [191, 185] width 23 height 17
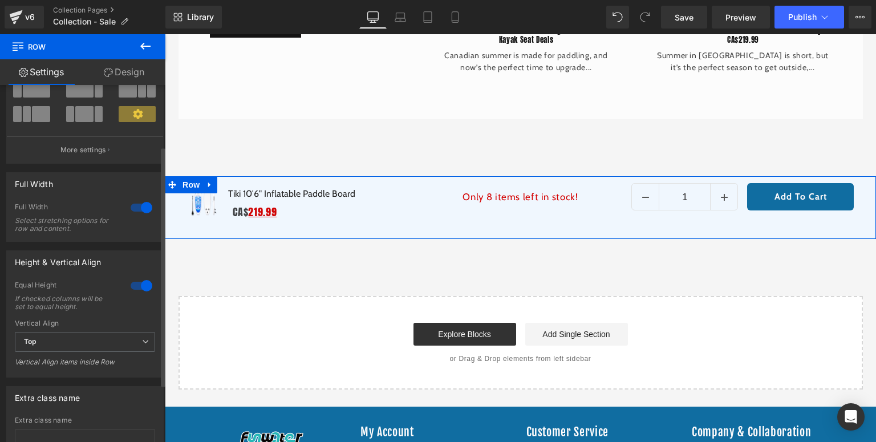
scroll to position [177, 0]
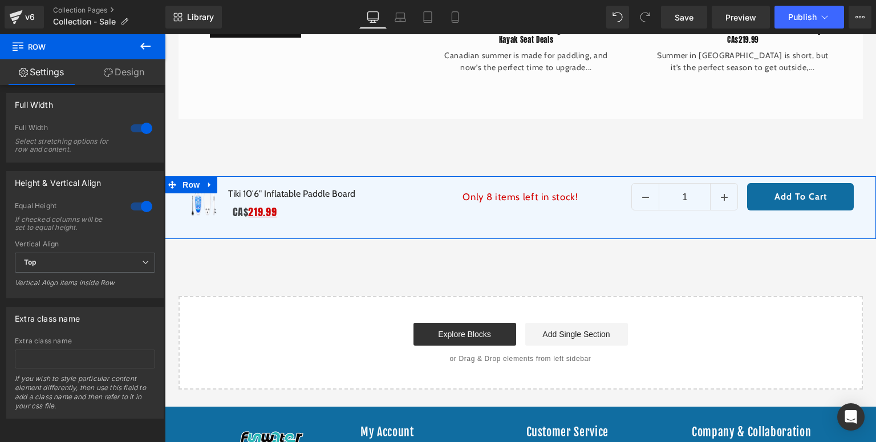
click at [123, 78] on link "Design" at bounding box center [124, 72] width 83 height 26
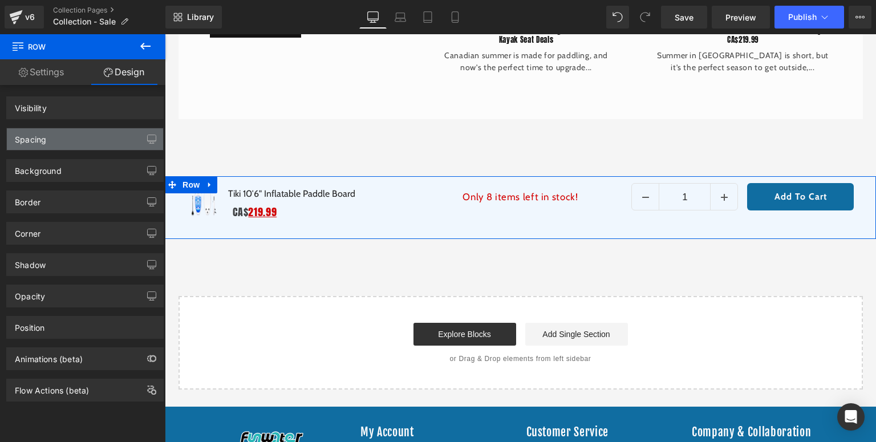
click at [34, 141] on div "Spacing" at bounding box center [30, 136] width 31 height 16
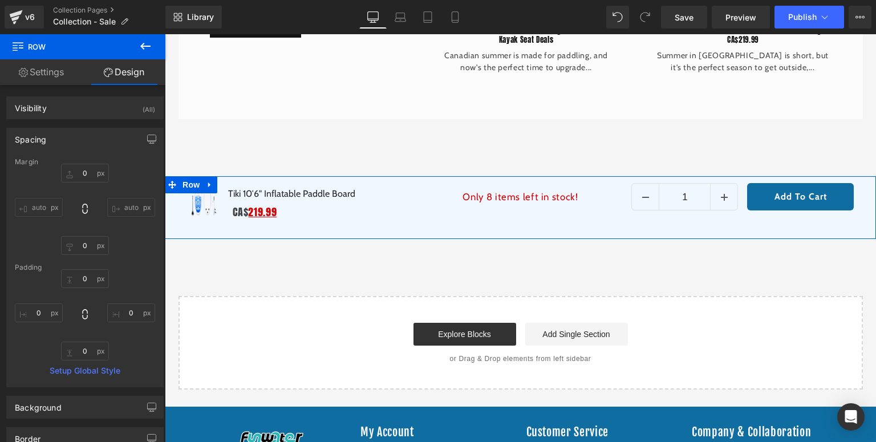
type input "0"
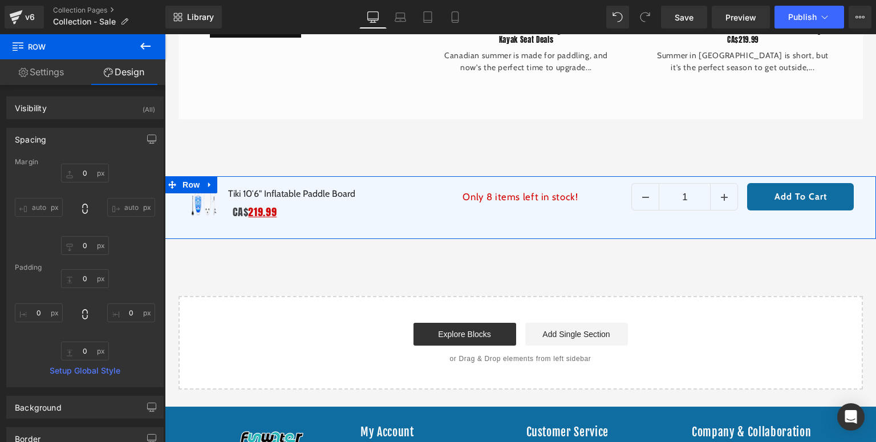
type input "0"
click at [34, 141] on div "Spacing" at bounding box center [30, 136] width 31 height 16
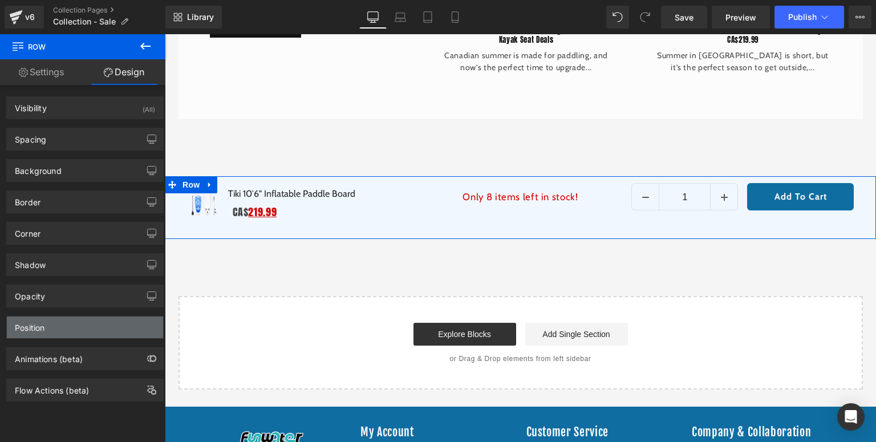
click at [57, 331] on div "Position" at bounding box center [85, 327] width 156 height 22
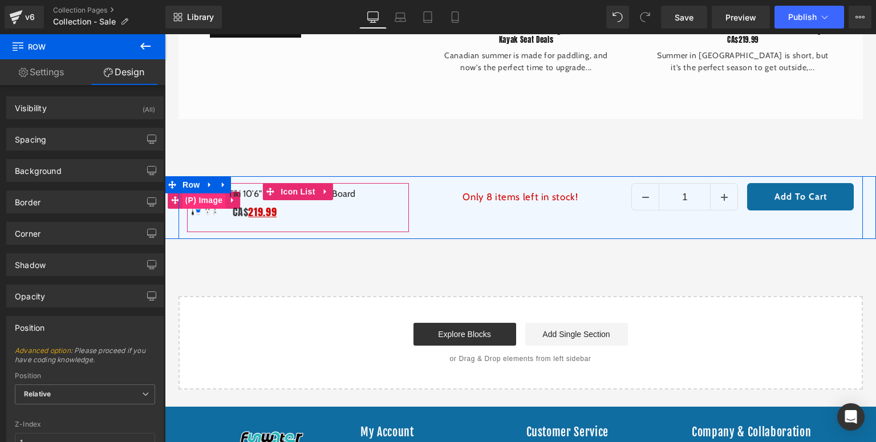
click at [203, 199] on span "(P) Image" at bounding box center [203, 200] width 43 height 17
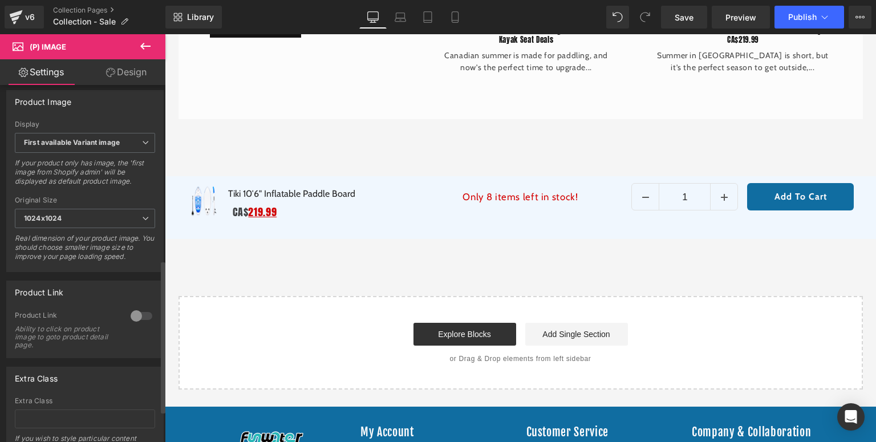
scroll to position [456, 0]
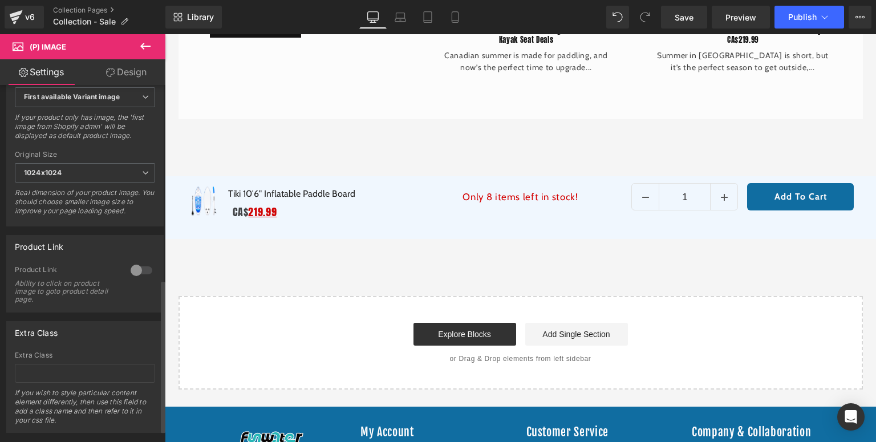
click at [143, 276] on div at bounding box center [141, 270] width 27 height 18
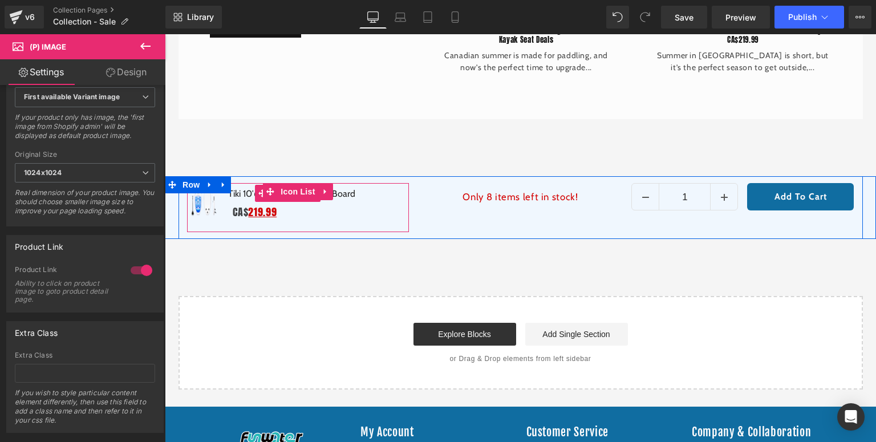
click at [343, 191] on link "Tiki 10′6" Inflatable Paddle Board" at bounding box center [288, 194] width 134 height 14
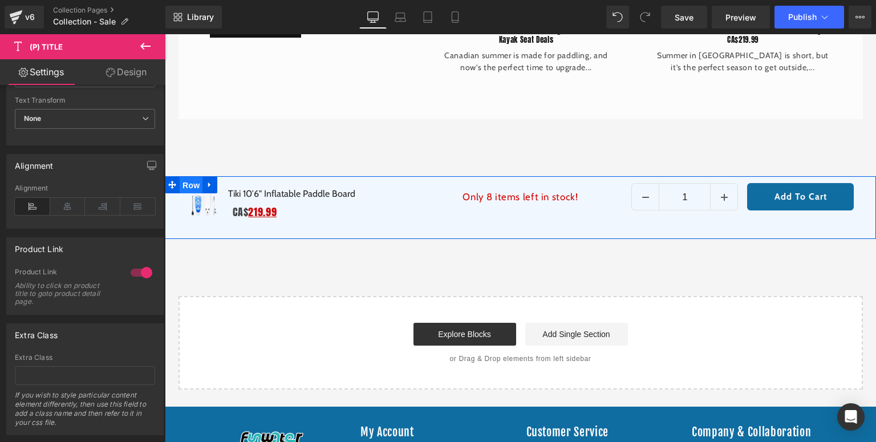
click at [188, 180] on span "Row" at bounding box center [191, 185] width 23 height 17
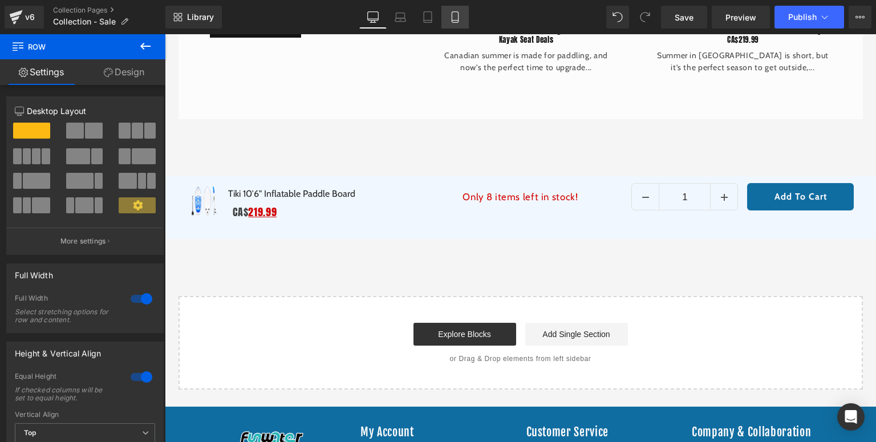
click at [452, 27] on link "Mobile" at bounding box center [454, 17] width 27 height 23
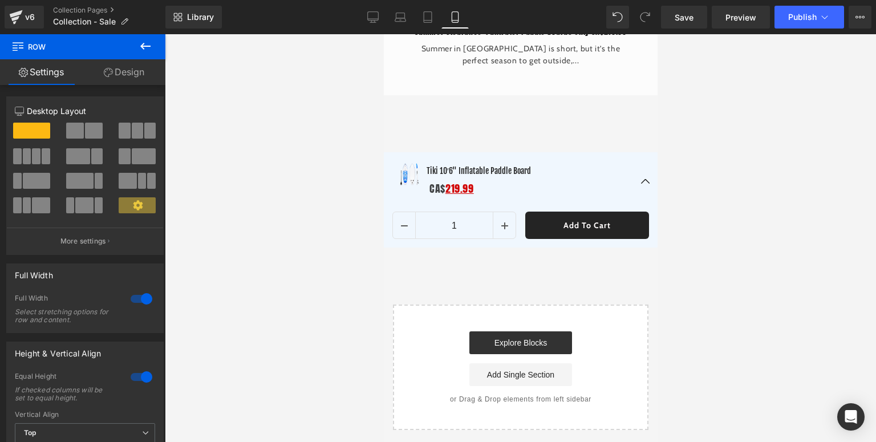
scroll to position [5309, 0]
click at [407, 170] on span "Row" at bounding box center [409, 161] width 23 height 17
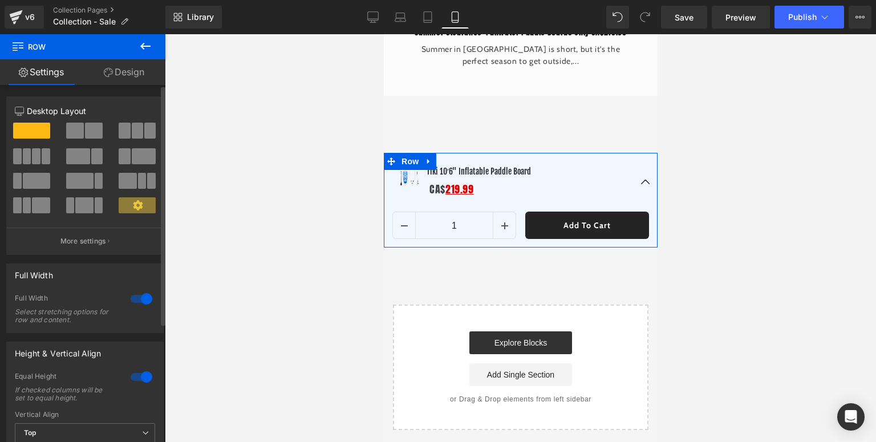
scroll to position [177, 0]
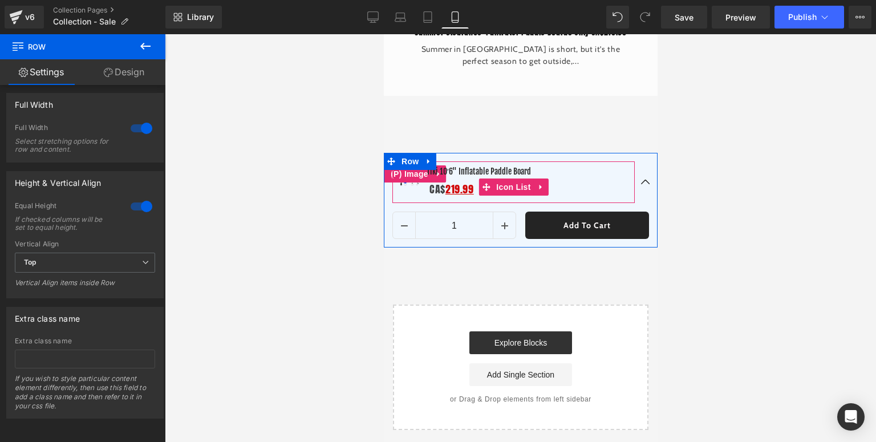
click at [400, 187] on img at bounding box center [409, 174] width 26 height 26
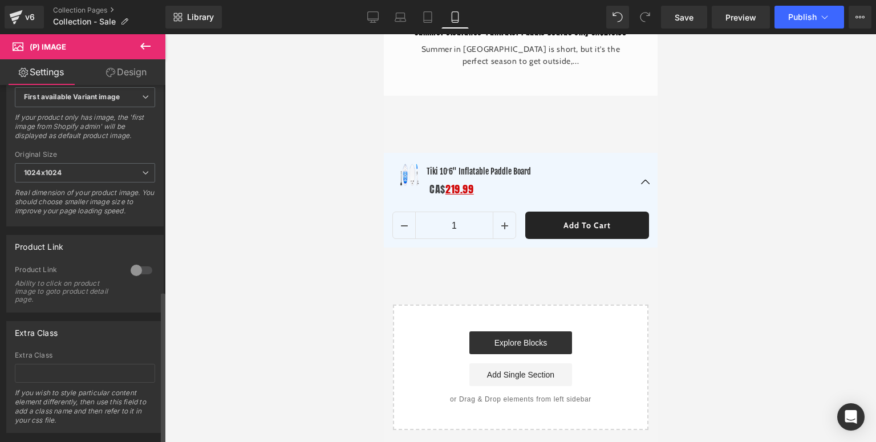
scroll to position [483, 0]
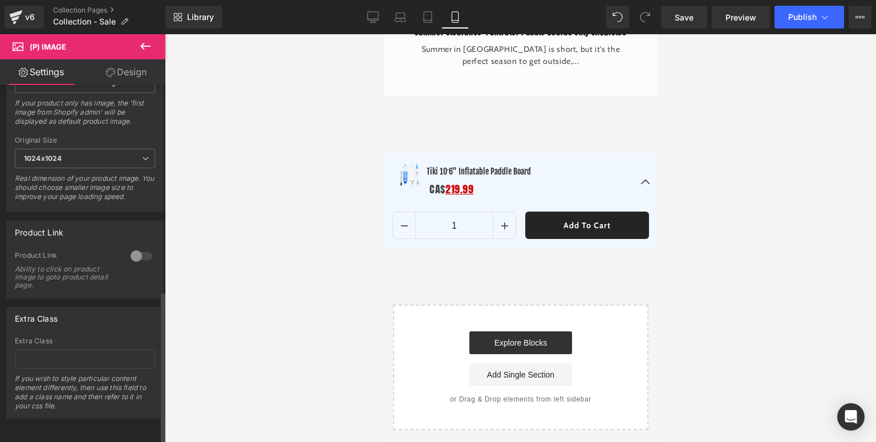
click at [137, 253] on div at bounding box center [141, 256] width 27 height 18
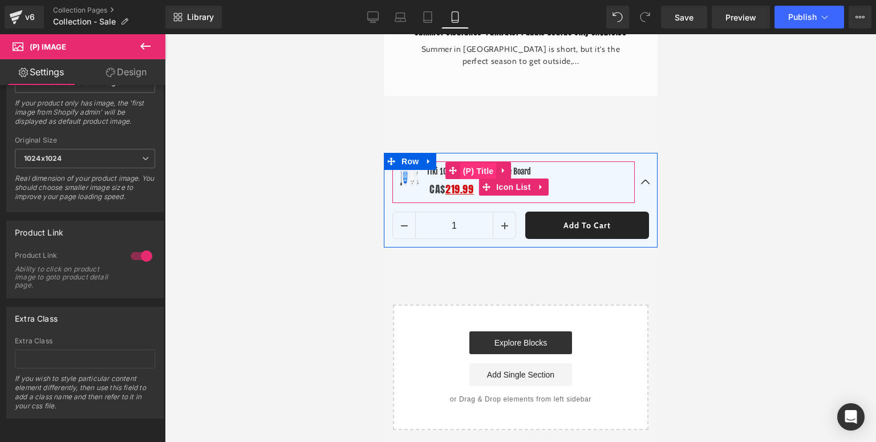
click at [474, 180] on span "(P) Title" at bounding box center [477, 170] width 36 height 17
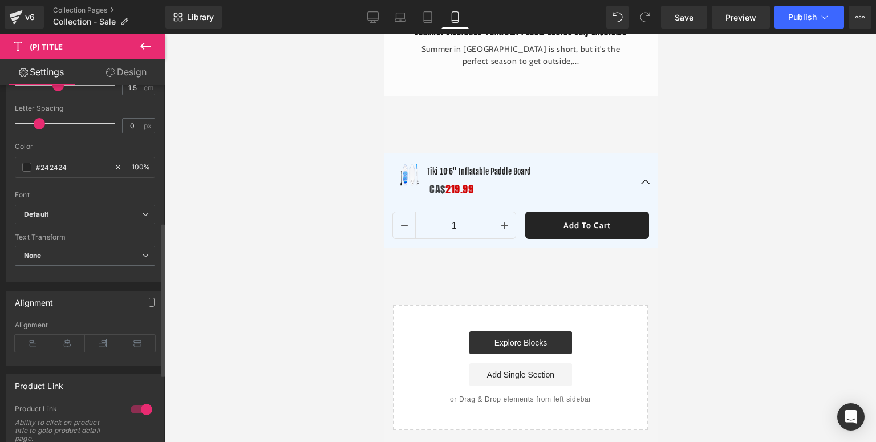
scroll to position [477, 0]
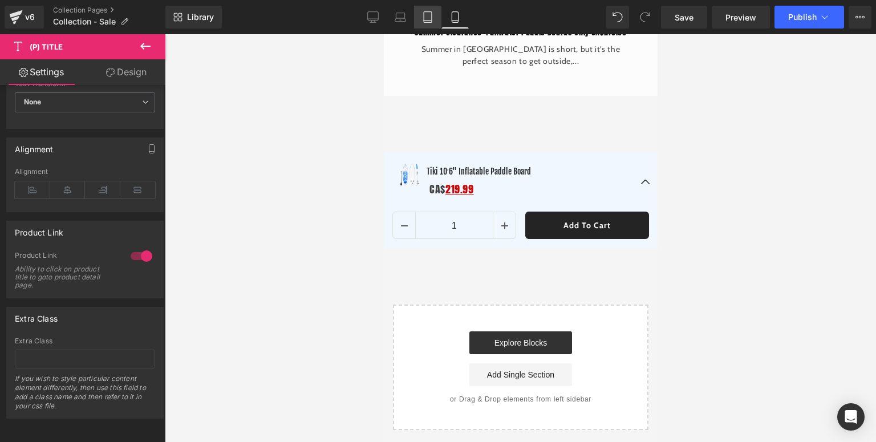
drag, startPoint x: 432, startPoint y: 20, endPoint x: 148, endPoint y: 239, distance: 358.9
click at [432, 20] on icon at bounding box center [428, 17] width 8 height 11
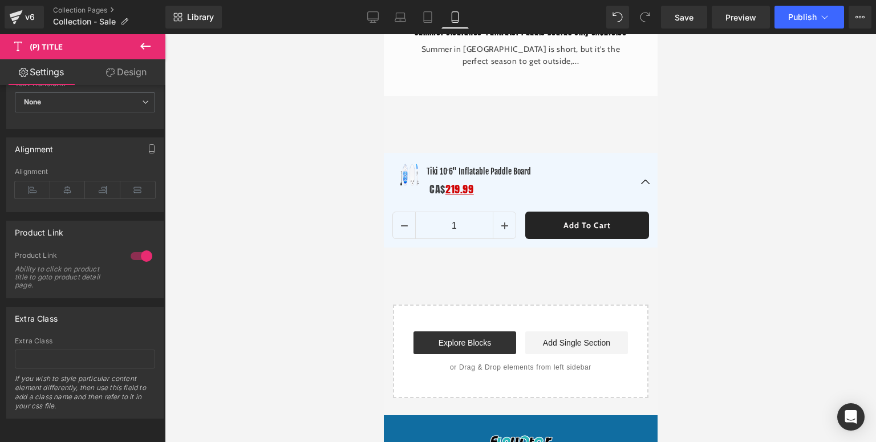
type input "100"
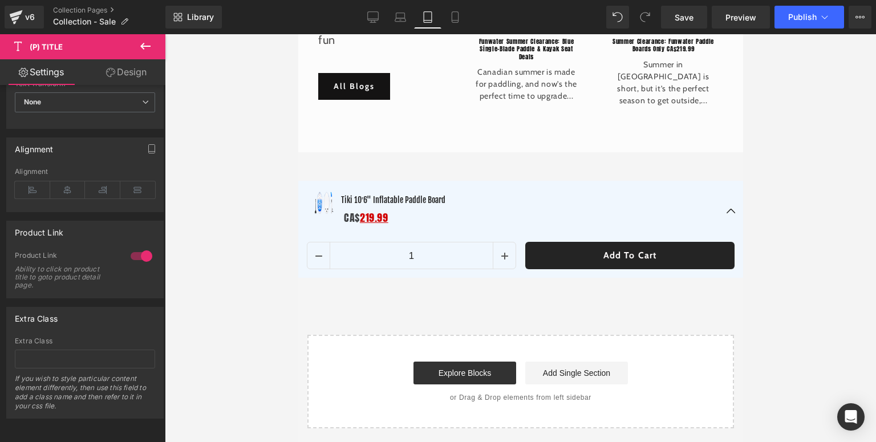
scroll to position [3276, 0]
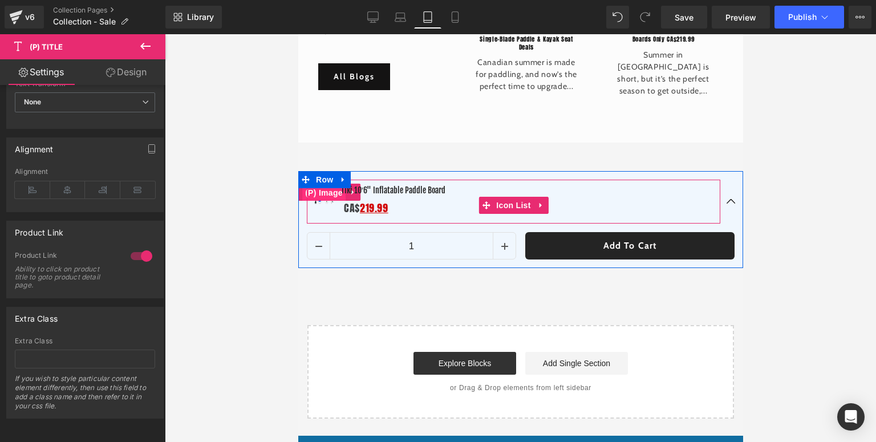
click at [320, 199] on span "(P) Image" at bounding box center [323, 192] width 43 height 17
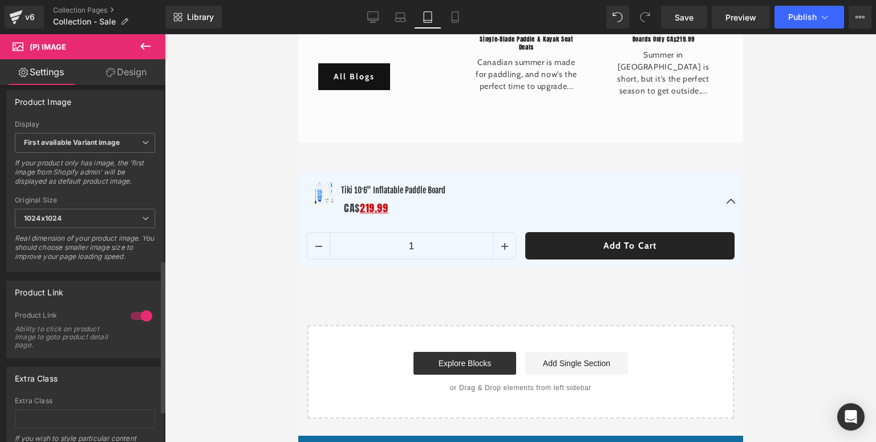
scroll to position [483, 0]
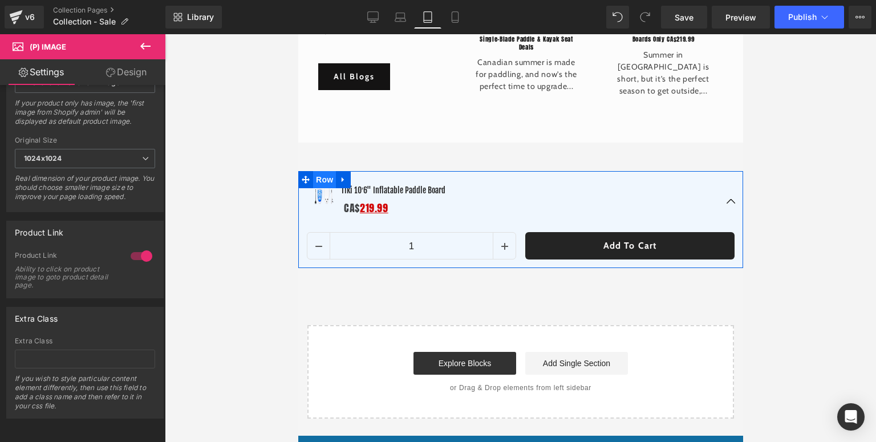
click at [315, 178] on span "Row" at bounding box center [323, 179] width 23 height 17
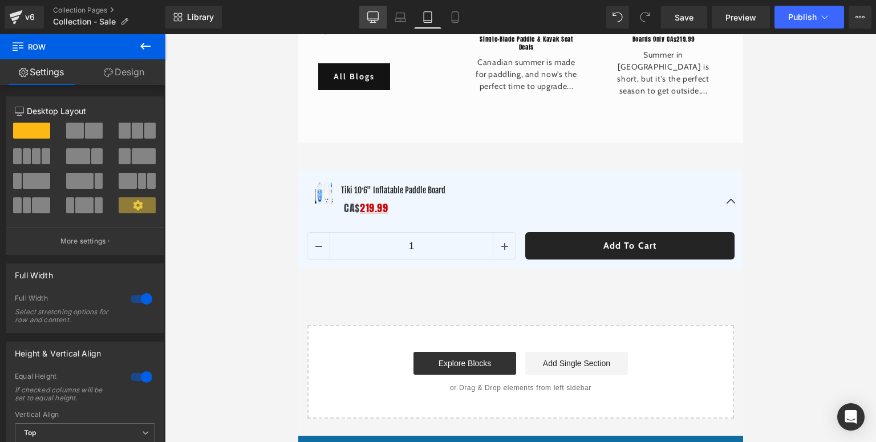
click at [361, 18] on link "Desktop" at bounding box center [372, 17] width 27 height 23
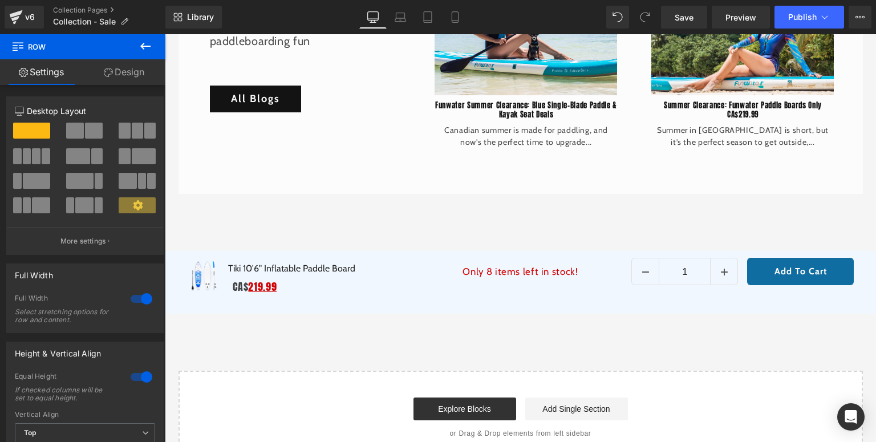
scroll to position [3653, 0]
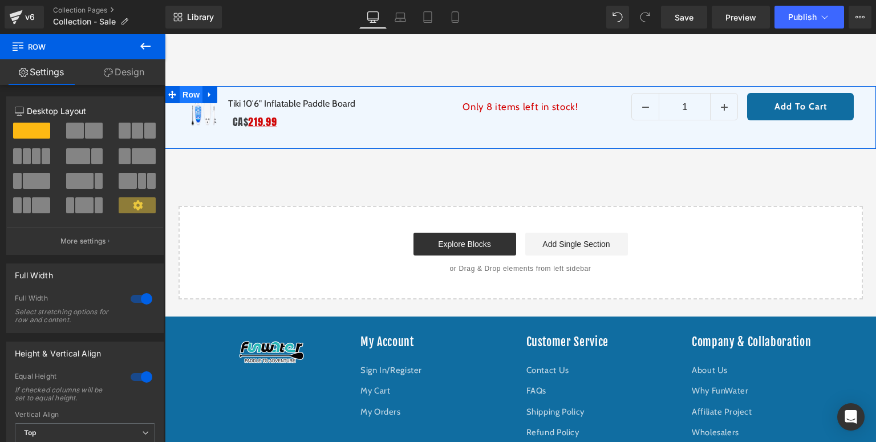
click at [180, 91] on span "Row" at bounding box center [191, 94] width 23 height 17
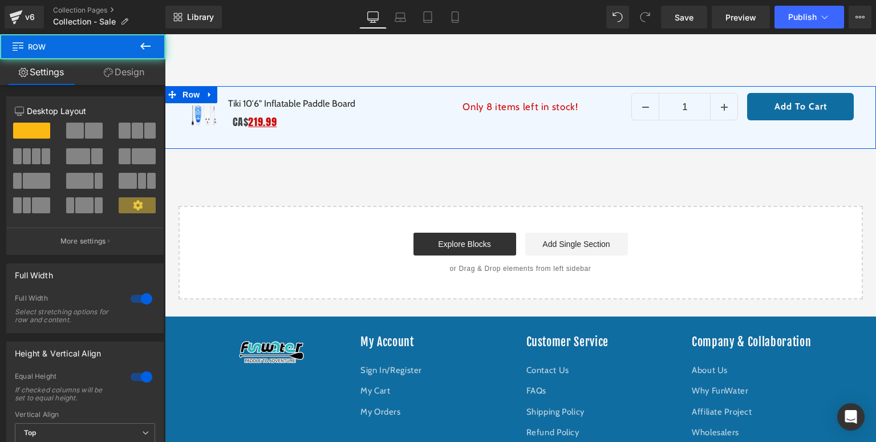
click at [125, 71] on link "Design" at bounding box center [124, 72] width 83 height 26
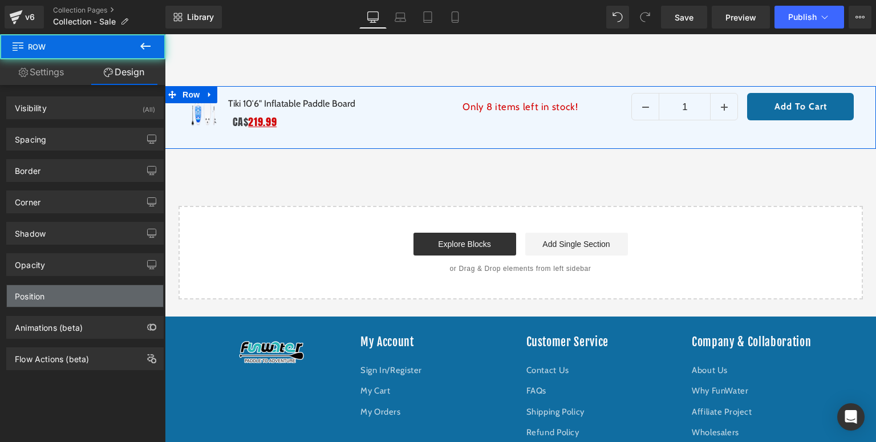
type input "1"
type input "0"
type input "616.8"
click at [43, 296] on div "Position" at bounding box center [30, 293] width 30 height 16
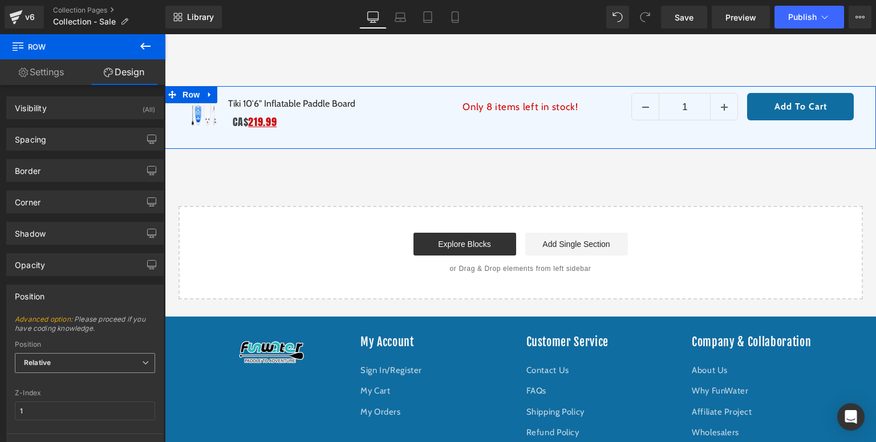
click at [53, 359] on span "Relative" at bounding box center [85, 363] width 140 height 20
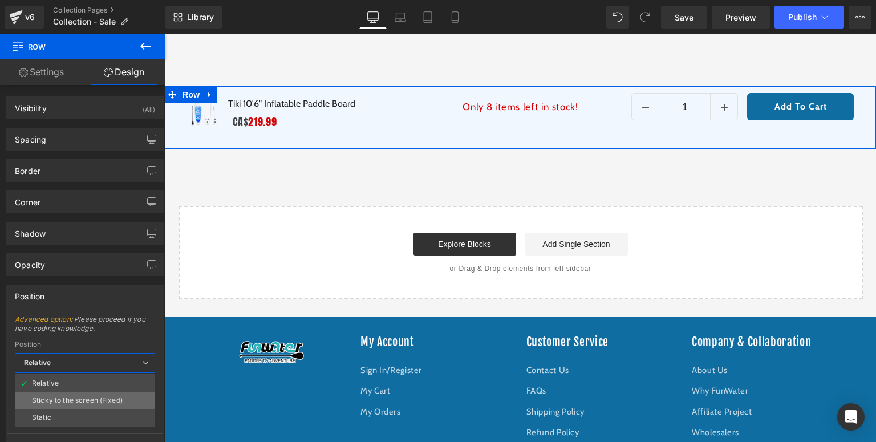
click at [44, 404] on li "Sticky to the screen (Fixed)" at bounding box center [85, 400] width 140 height 17
type input "99"
type input "0"
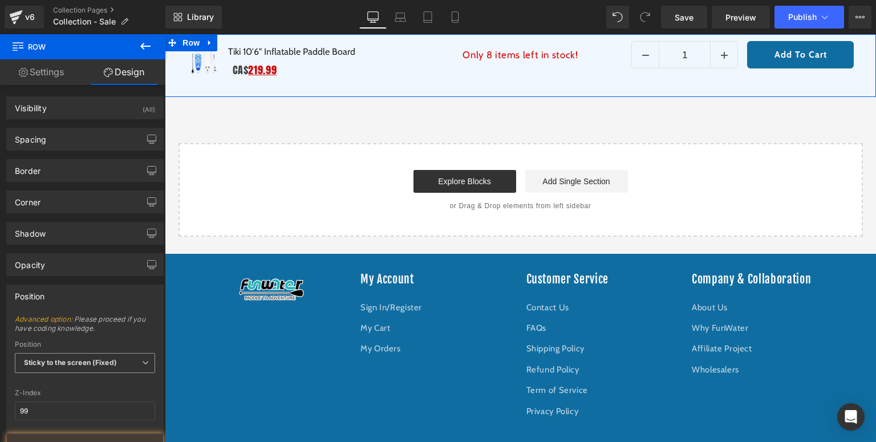
scroll to position [109, 0]
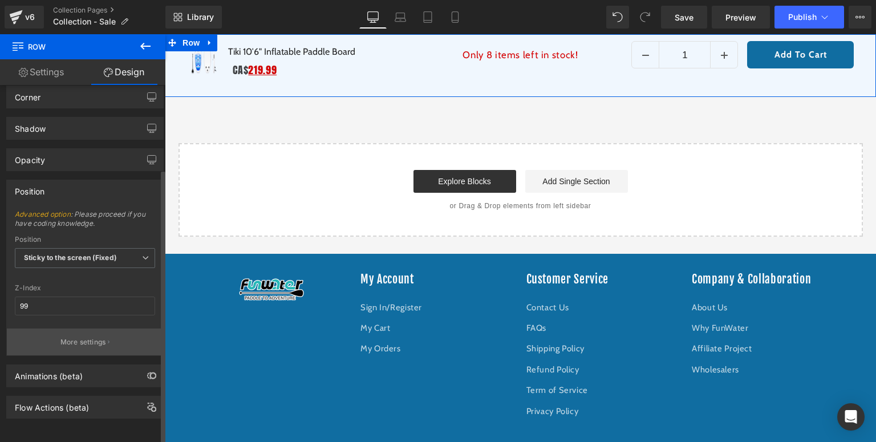
click at [73, 337] on p "More settings" at bounding box center [83, 342] width 46 height 10
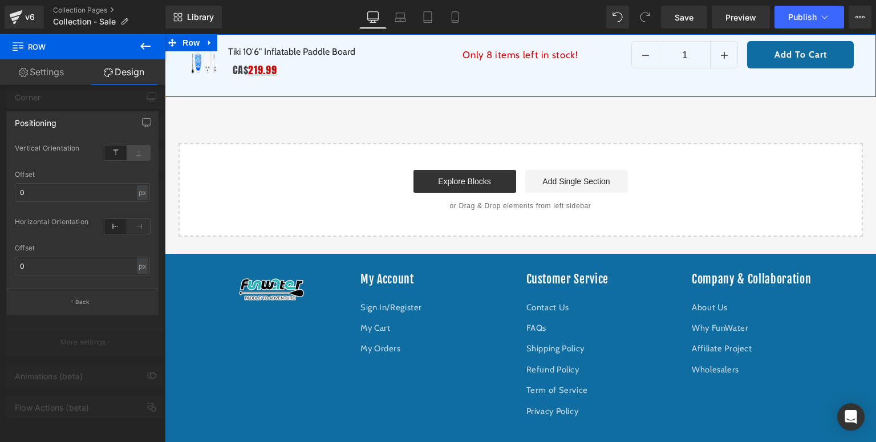
click at [135, 148] on icon at bounding box center [138, 152] width 23 height 15
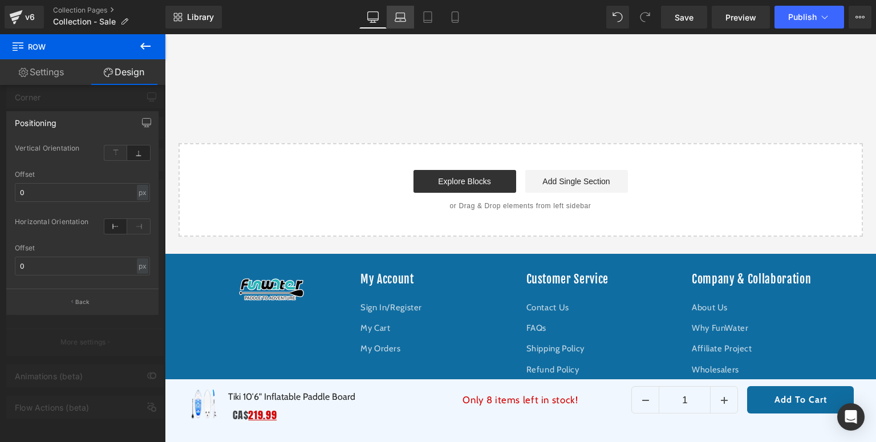
click at [409, 20] on link "Laptop" at bounding box center [400, 17] width 27 height 23
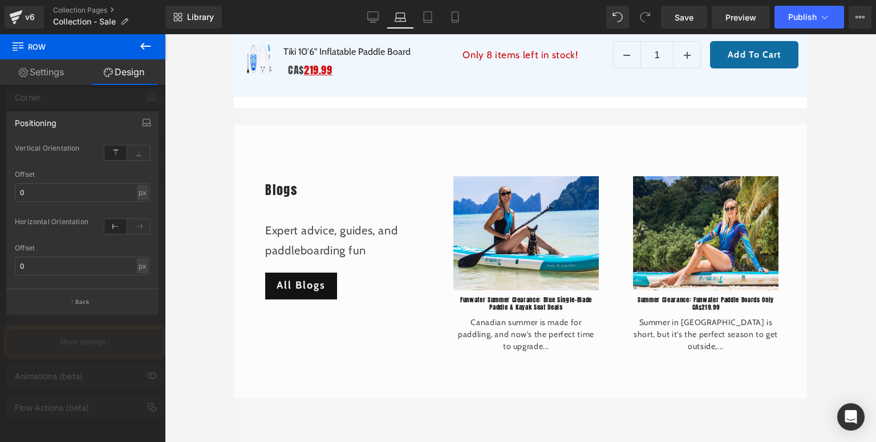
scroll to position [2926, 0]
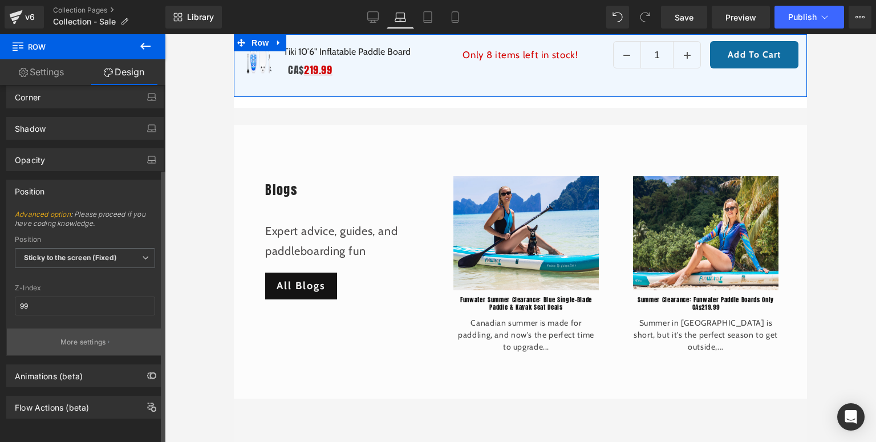
click at [64, 339] on p "More settings" at bounding box center [83, 342] width 46 height 10
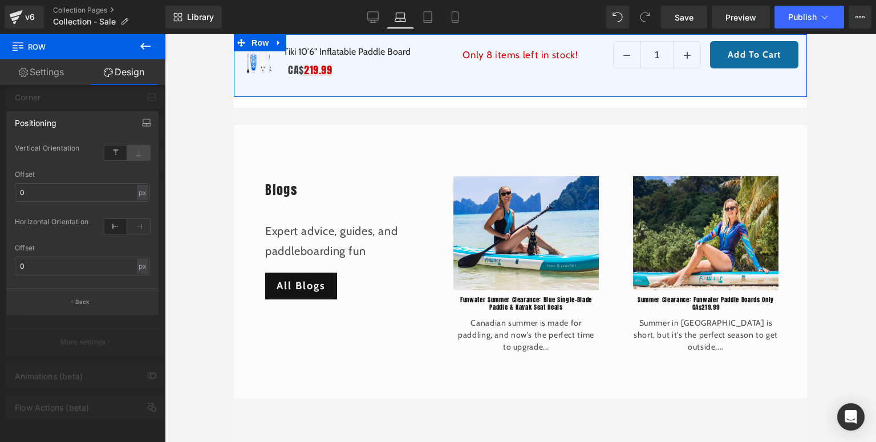
click at [142, 151] on icon at bounding box center [138, 152] width 23 height 15
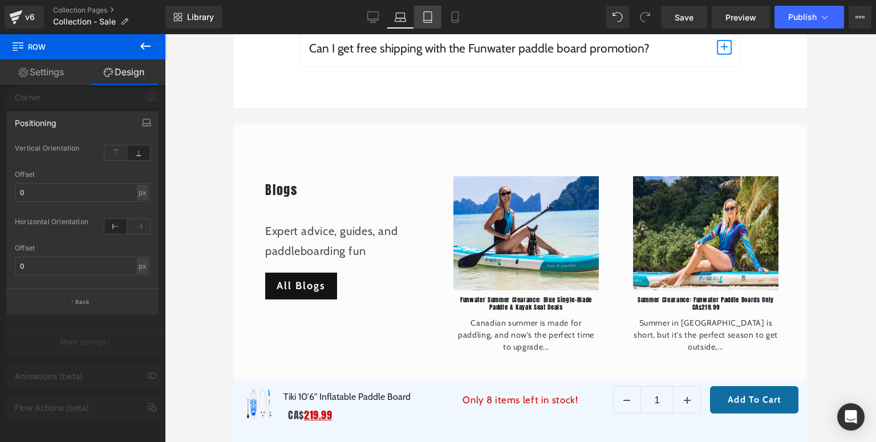
click at [426, 17] on icon at bounding box center [427, 16] width 11 height 11
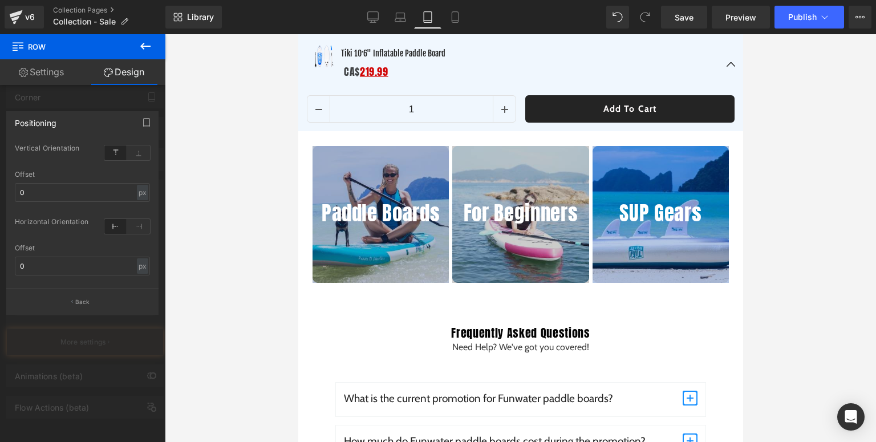
scroll to position [2544, 0]
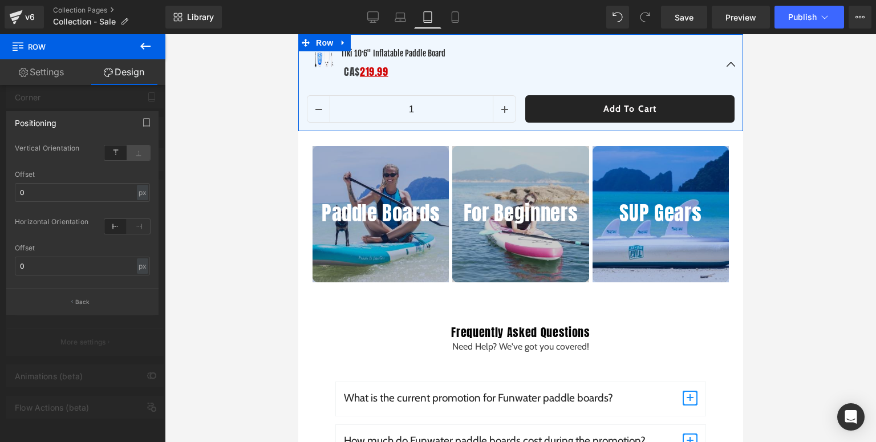
click at [137, 151] on icon at bounding box center [138, 152] width 23 height 15
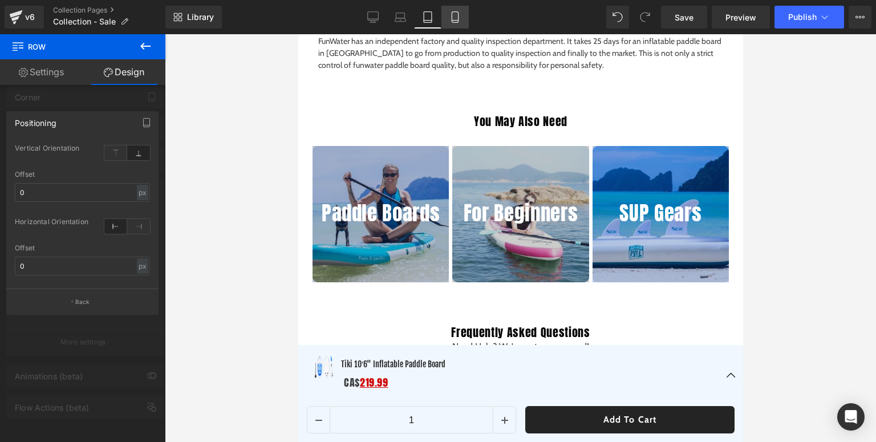
click at [457, 23] on link "Mobile" at bounding box center [454, 17] width 27 height 23
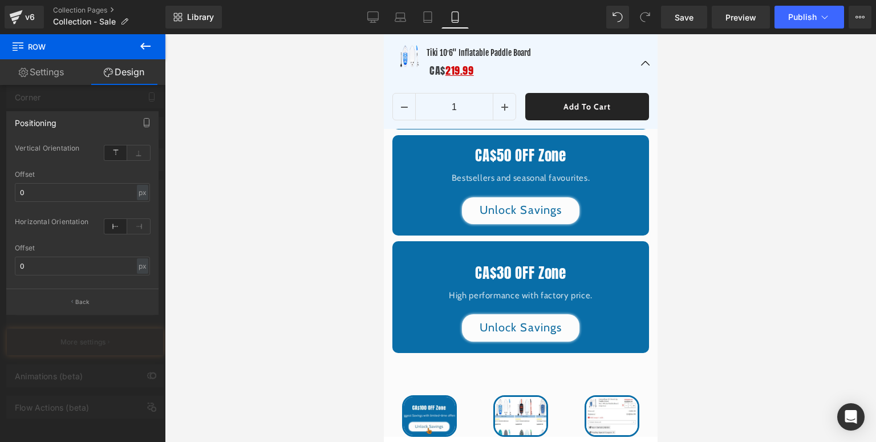
scroll to position [2226, 0]
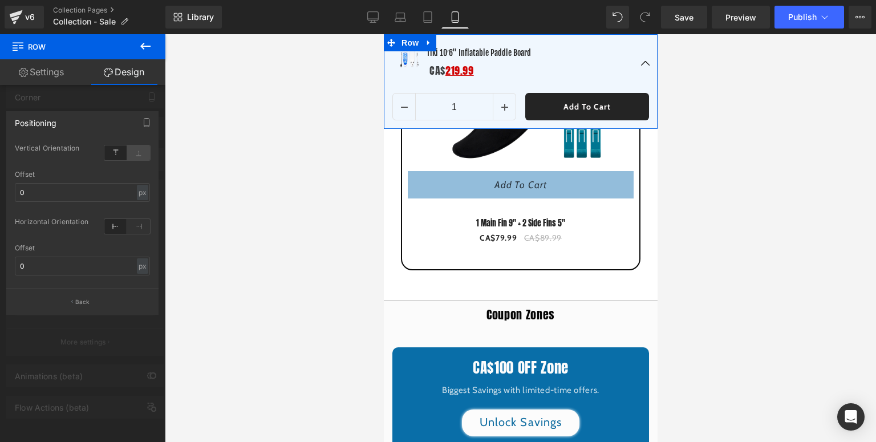
click at [139, 154] on icon at bounding box center [138, 152] width 23 height 15
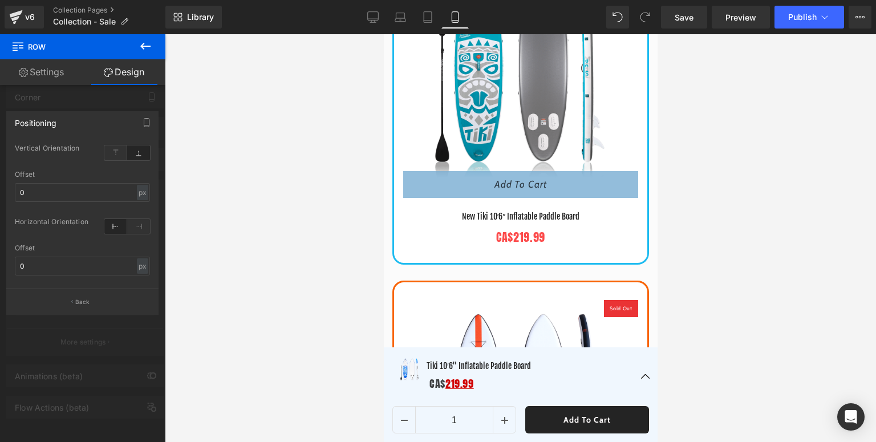
scroll to position [493, 0]
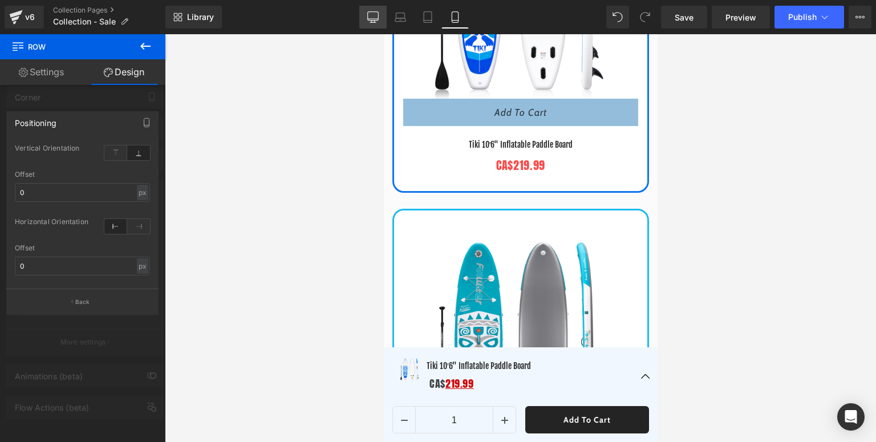
click at [369, 23] on link "Desktop" at bounding box center [372, 17] width 27 height 23
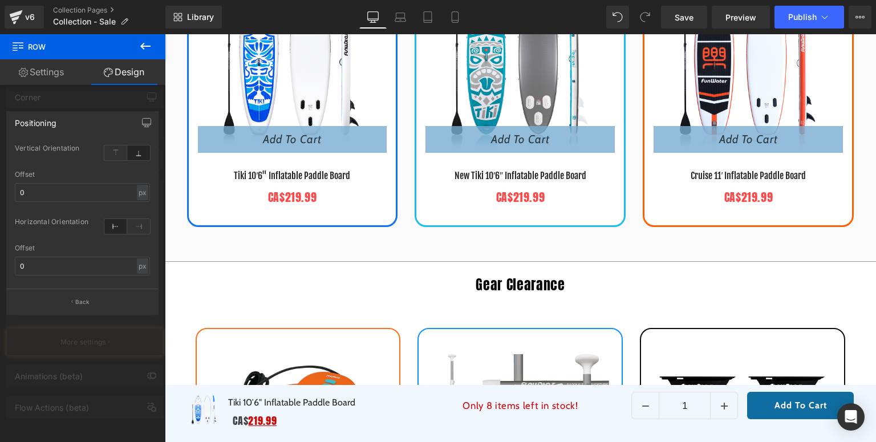
scroll to position [527, 0]
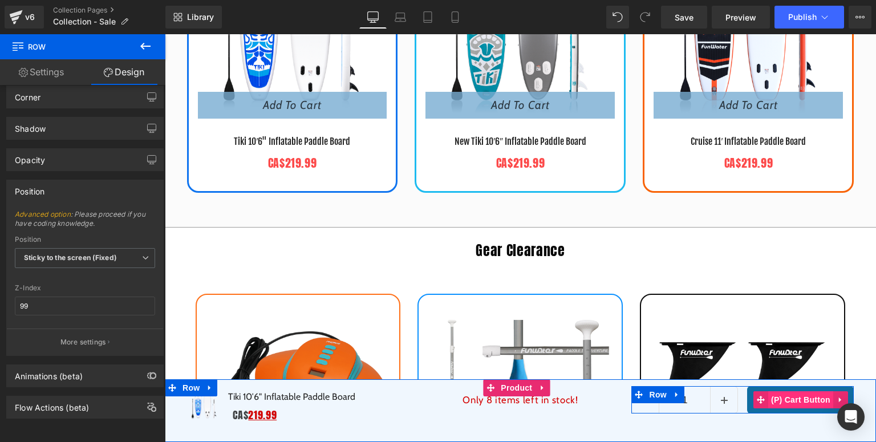
click at [792, 400] on span "(P) Cart Button" at bounding box center [800, 399] width 65 height 17
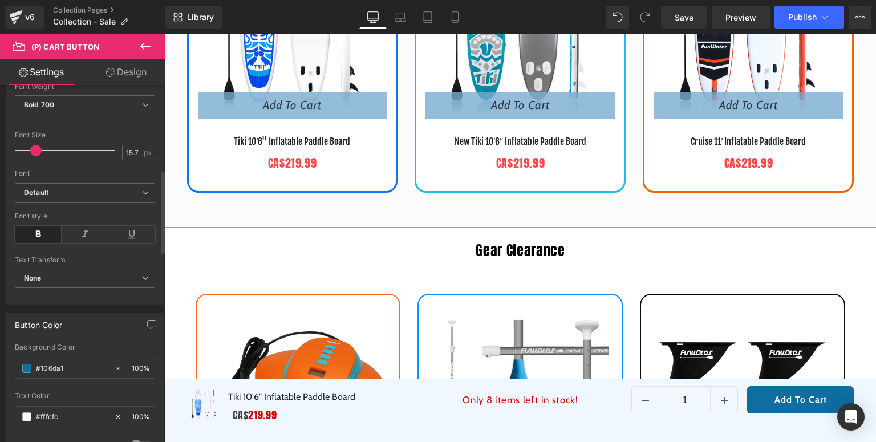
scroll to position [410, 0]
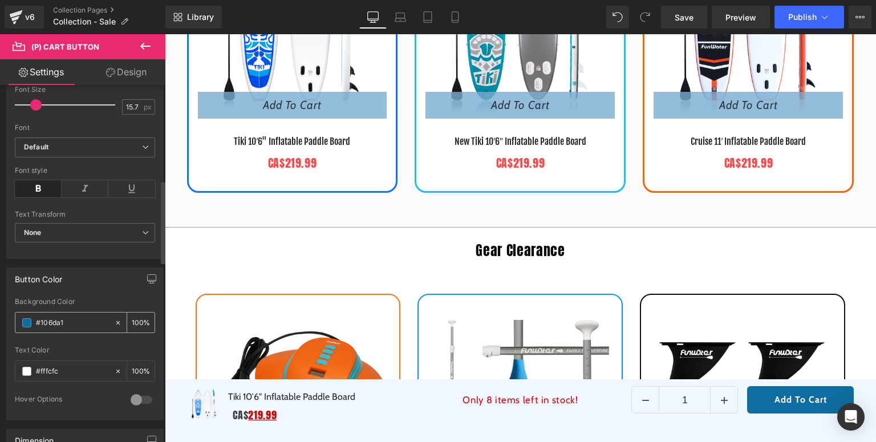
click at [72, 312] on div "#106da1 100 %" at bounding box center [85, 322] width 140 height 21
drag, startPoint x: 83, startPoint y: 319, endPoint x: 23, endPoint y: 322, distance: 59.9
click at [23, 322] on div "#106da1" at bounding box center [64, 322] width 99 height 20
click at [399, 25] on link "Laptop" at bounding box center [400, 17] width 27 height 23
type input "100"
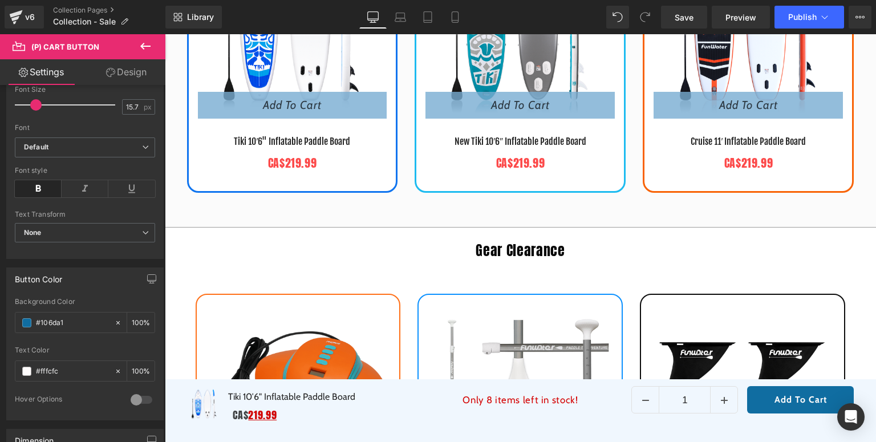
type input "100"
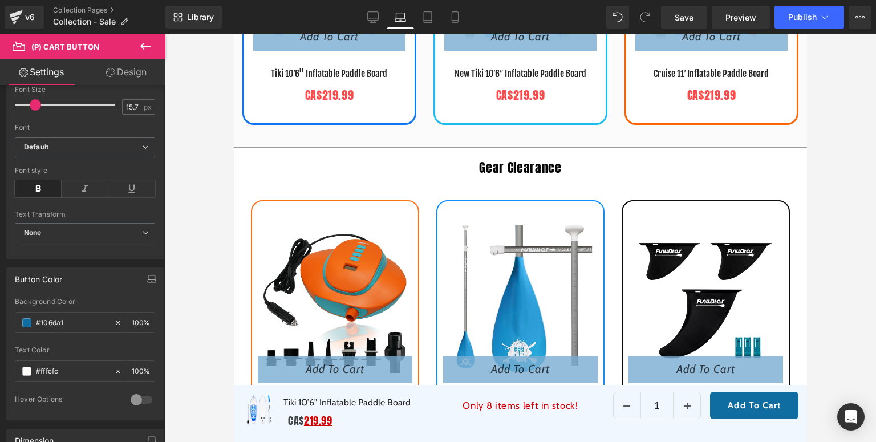
scroll to position [526, 0]
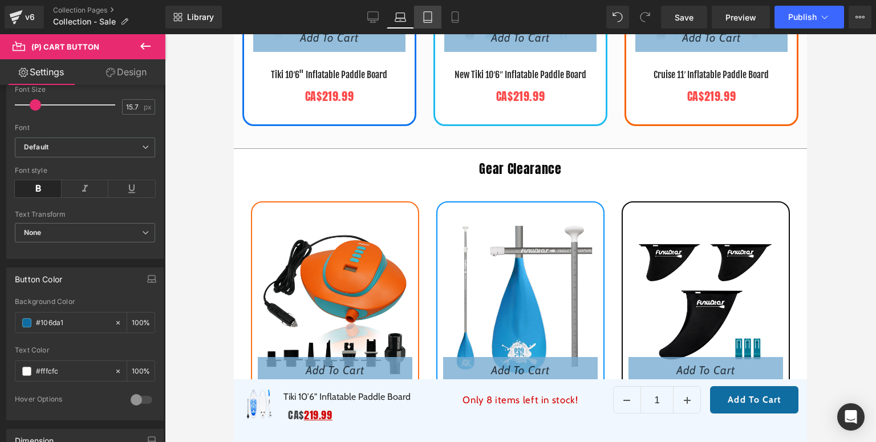
click at [429, 25] on link "Tablet" at bounding box center [427, 17] width 27 height 23
type input "100"
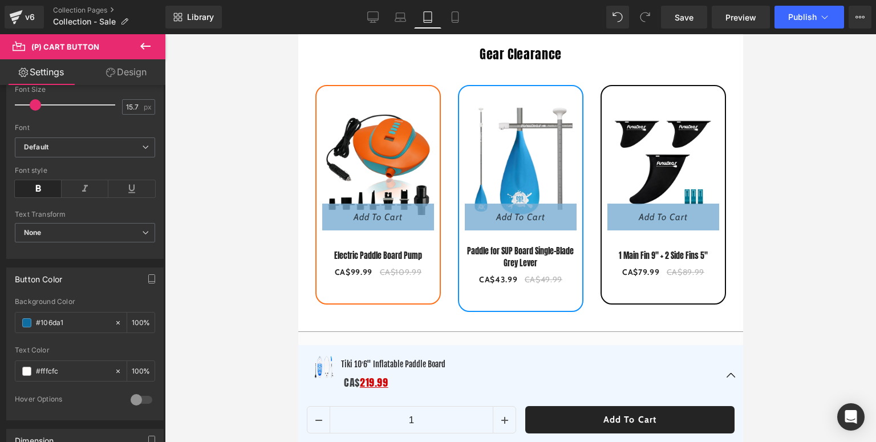
scroll to position [0, 0]
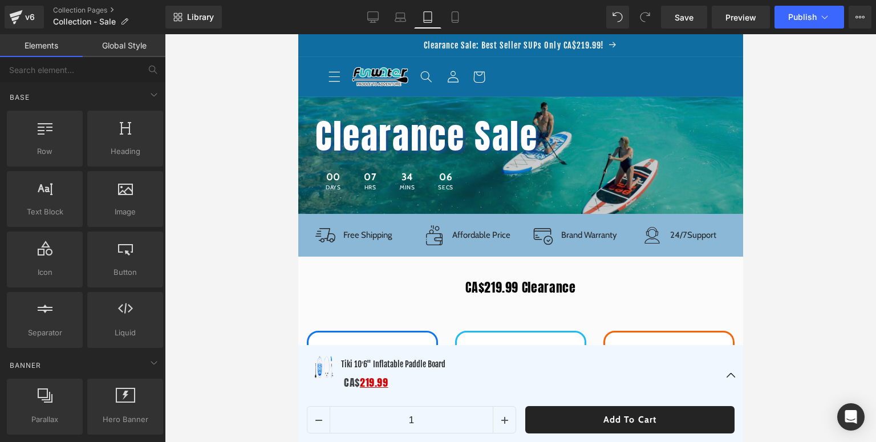
click at [582, 414] on span "BLACKFRIDAY has been copied to your clipboard!" at bounding box center [639, 411] width 190 height 34
click at [530, 408] on span "🎁" at bounding box center [533, 411] width 13 height 17
click at [585, 416] on span "BLACKFRIDAY has been copied to your clipboard!" at bounding box center [639, 411] width 190 height 34
click at [522, 424] on div "🎁 BLACKFRIDAY has been copied to your clipboard!" at bounding box center [631, 411] width 222 height 48
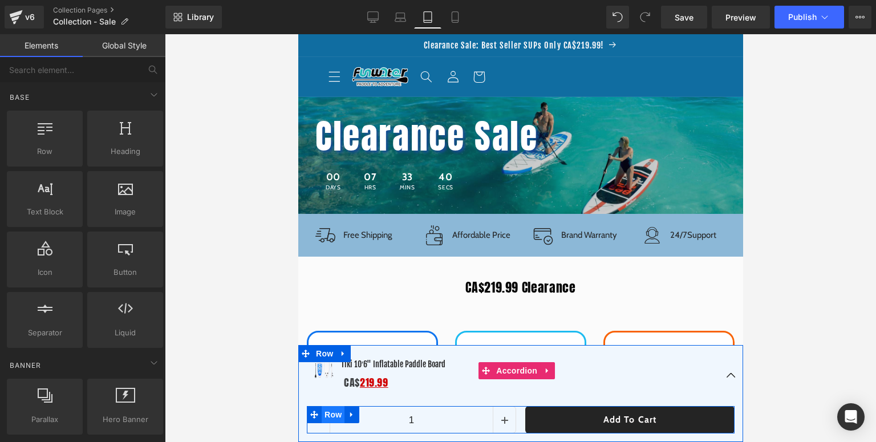
click at [327, 413] on span "Row" at bounding box center [332, 414] width 23 height 17
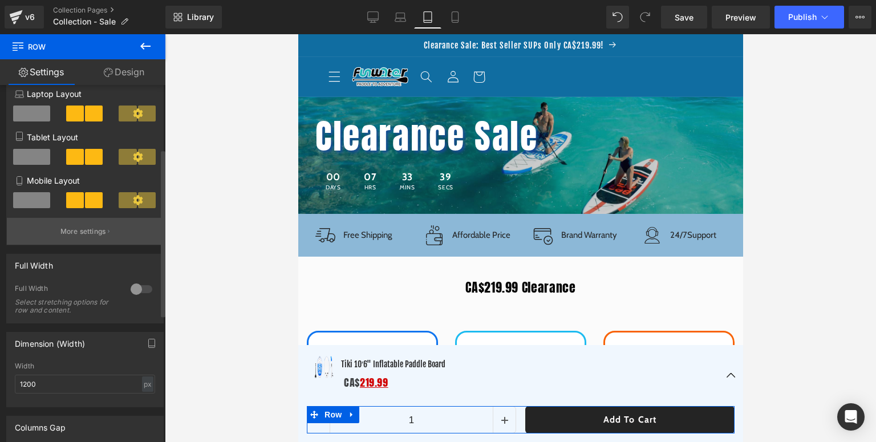
scroll to position [228, 0]
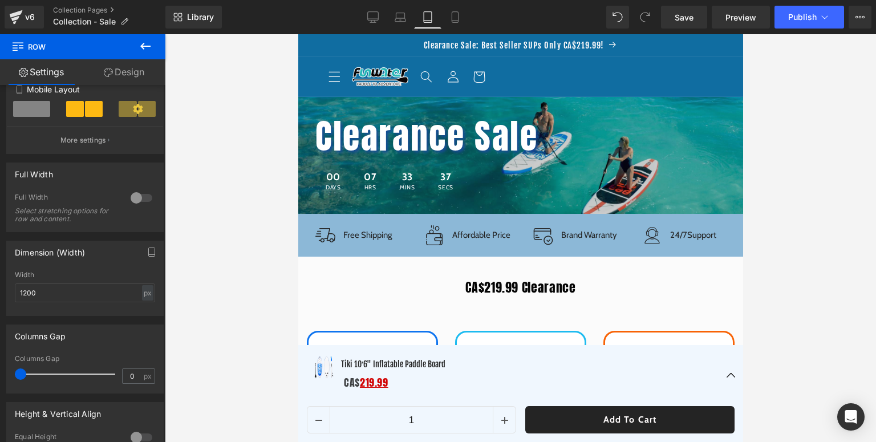
click at [595, 415] on span "BLACKFRIDAY has been copied to your clipboard!" at bounding box center [639, 411] width 190 height 34
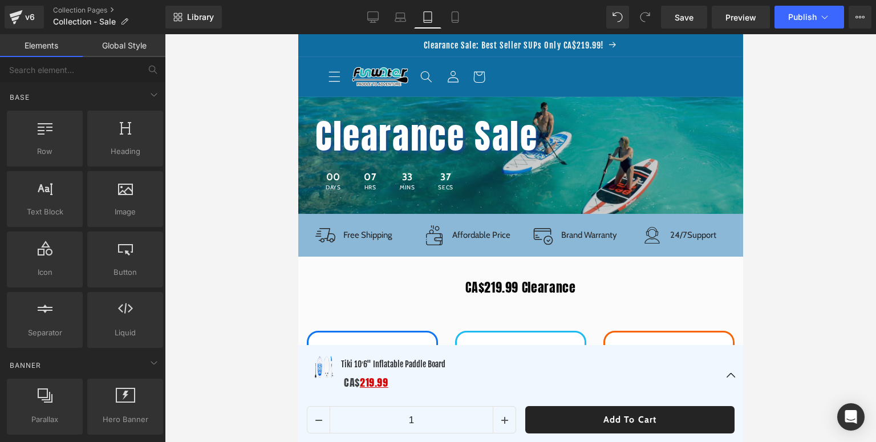
click at [595, 415] on span "BLACKFRIDAY has been copied to your clipboard!" at bounding box center [639, 411] width 190 height 34
click at [532, 410] on span "🎁" at bounding box center [533, 411] width 13 height 17
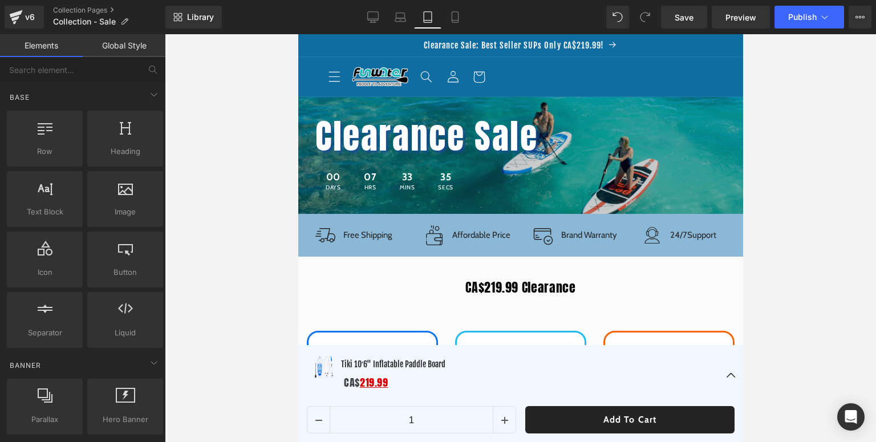
click at [532, 410] on span "🎁" at bounding box center [533, 411] width 13 height 17
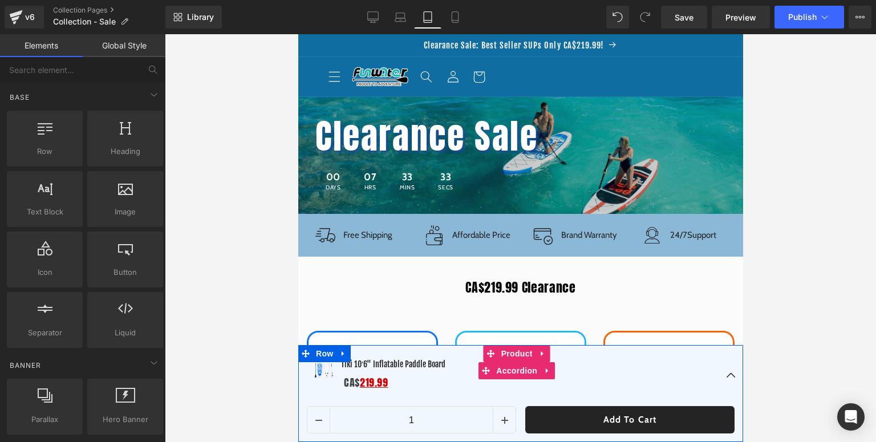
click at [722, 372] on button "button" at bounding box center [730, 375] width 23 height 61
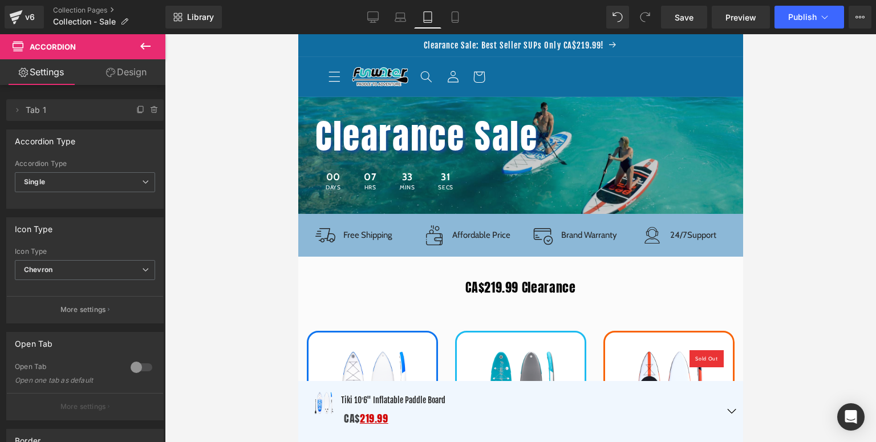
click at [718, 410] on span "BLACKFRIDAY has been copied to your clipboard!" at bounding box center [639, 411] width 190 height 34
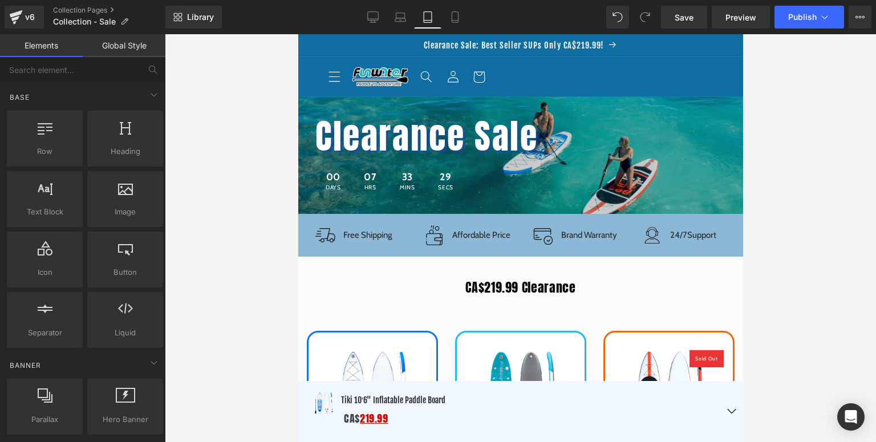
click at [726, 412] on span "BLACKFRIDAY has been copied to your clipboard!" at bounding box center [639, 411] width 190 height 34
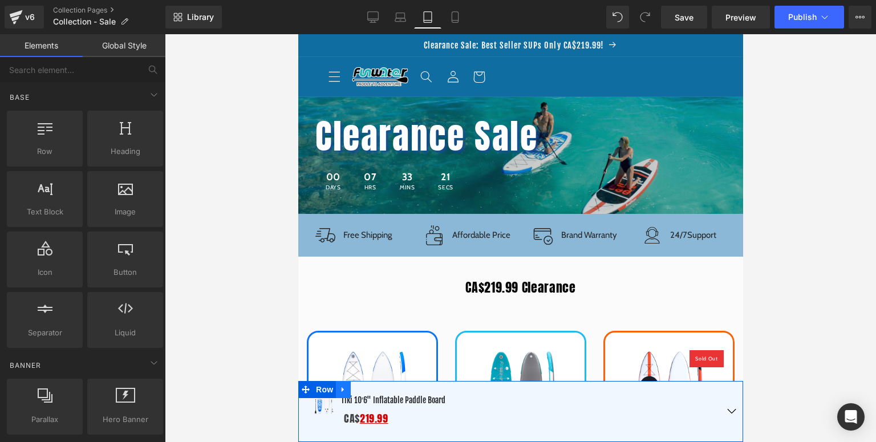
click at [345, 392] on icon at bounding box center [343, 389] width 8 height 9
click at [371, 389] on icon at bounding box center [372, 389] width 8 height 8
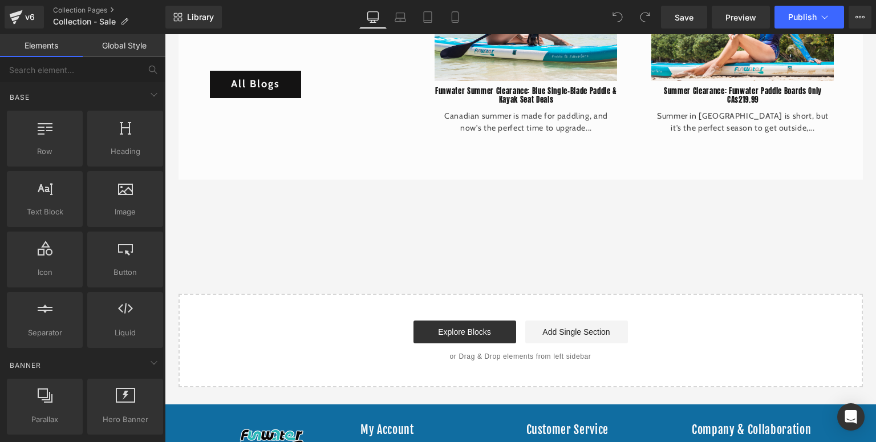
scroll to position [3325, 0]
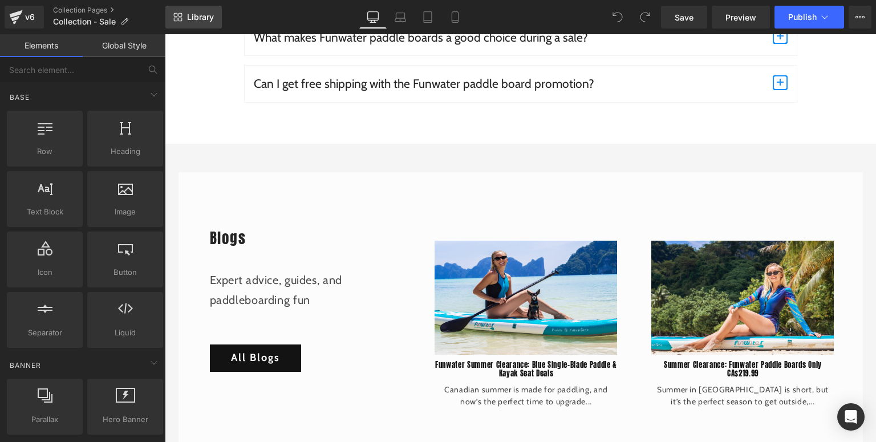
click at [186, 17] on link "Library" at bounding box center [193, 17] width 56 height 23
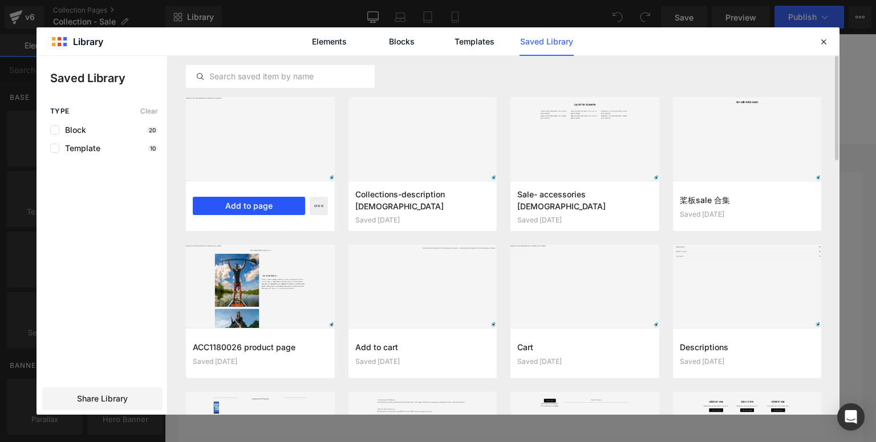
click at [263, 202] on button "Add to page" at bounding box center [249, 206] width 112 height 18
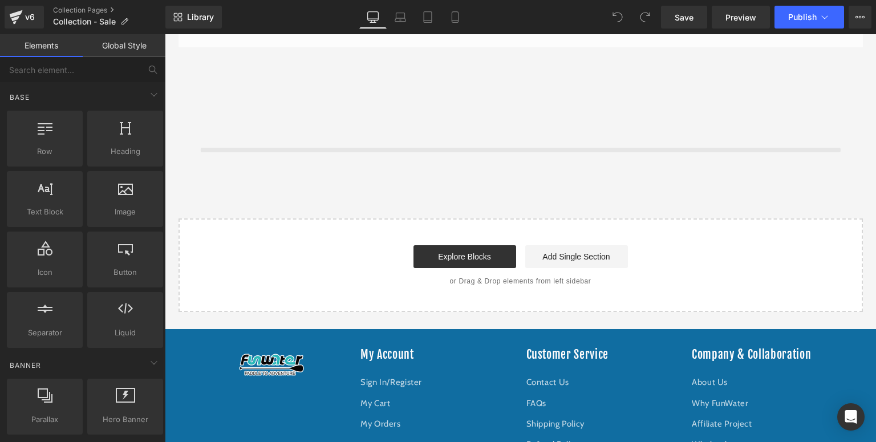
scroll to position [3740, 0]
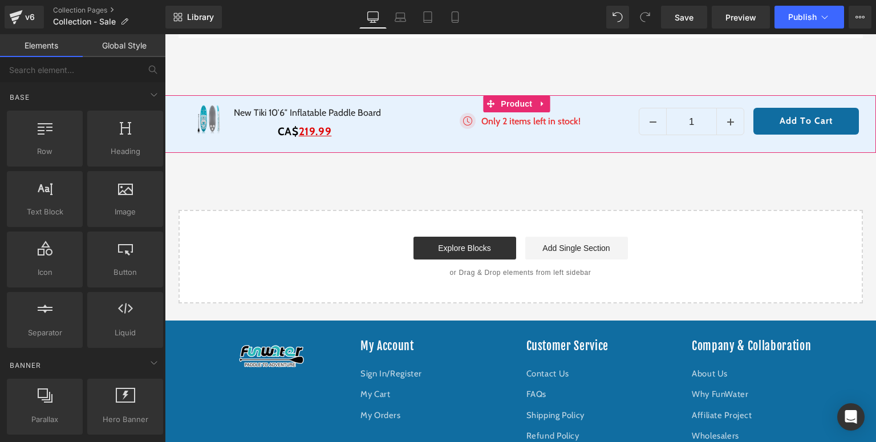
click at [520, 101] on span "Product" at bounding box center [516, 103] width 37 height 17
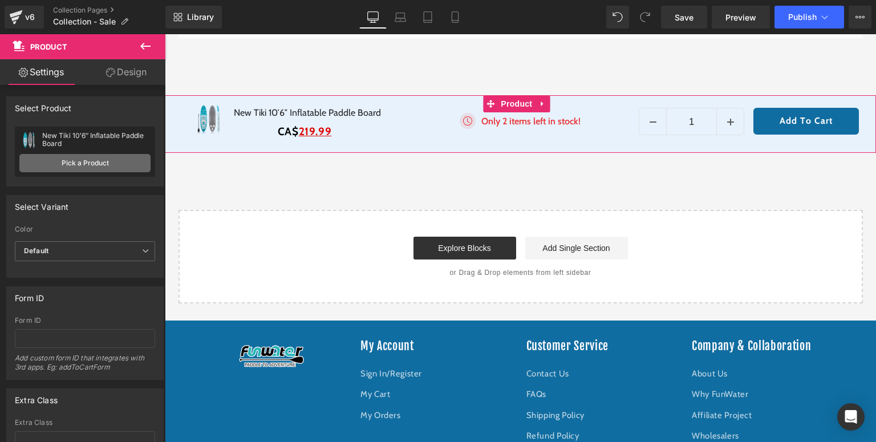
click at [83, 164] on link "Pick a Product" at bounding box center [84, 163] width 131 height 18
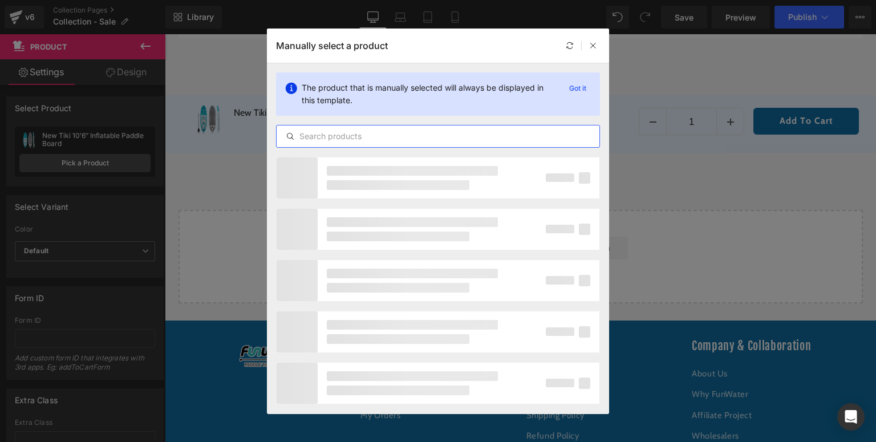
click at [343, 139] on input "text" at bounding box center [437, 136] width 323 height 14
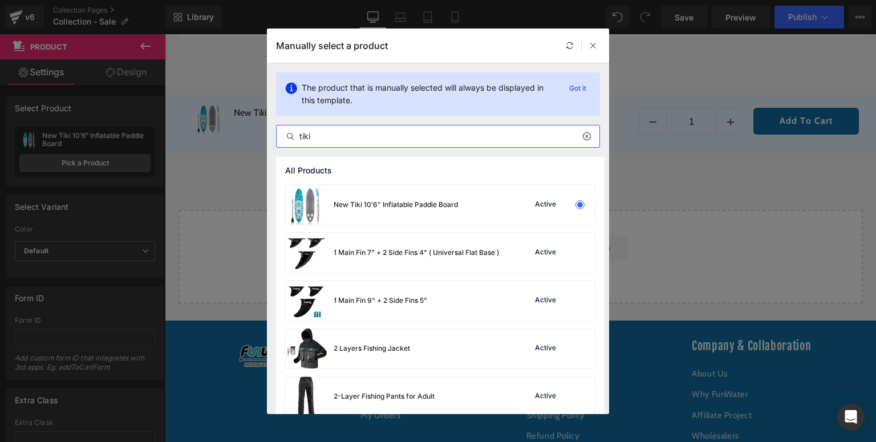
type input "tiki"
click at [592, 44] on icon at bounding box center [593, 46] width 8 height 8
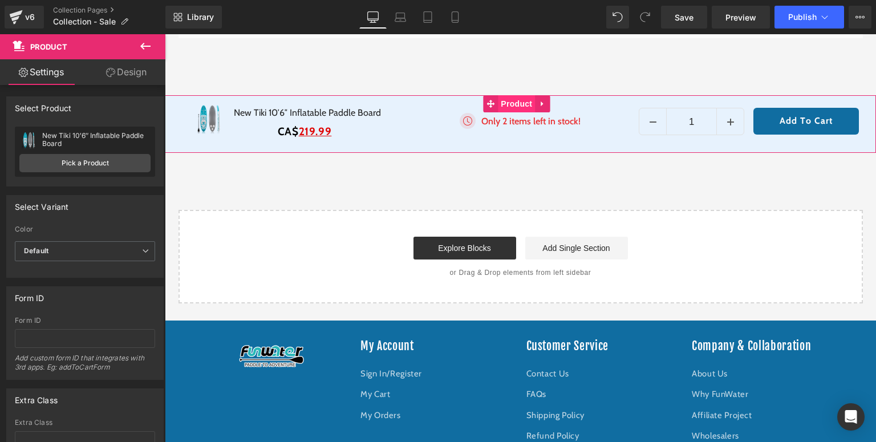
click at [514, 96] on span "Product" at bounding box center [516, 103] width 37 height 17
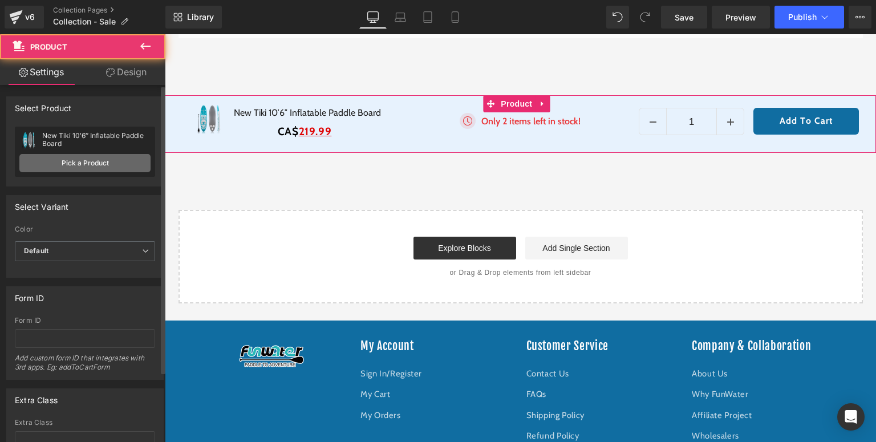
click at [57, 160] on link "Pick a Product" at bounding box center [84, 163] width 131 height 18
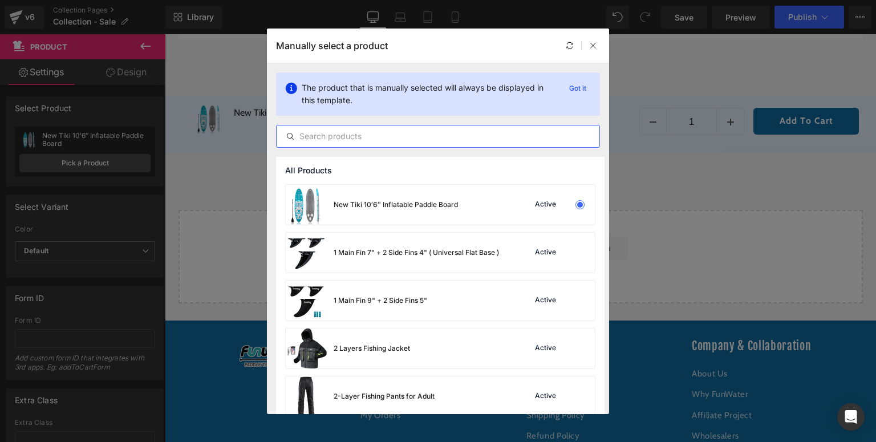
click at [347, 133] on input "text" at bounding box center [437, 136] width 323 height 14
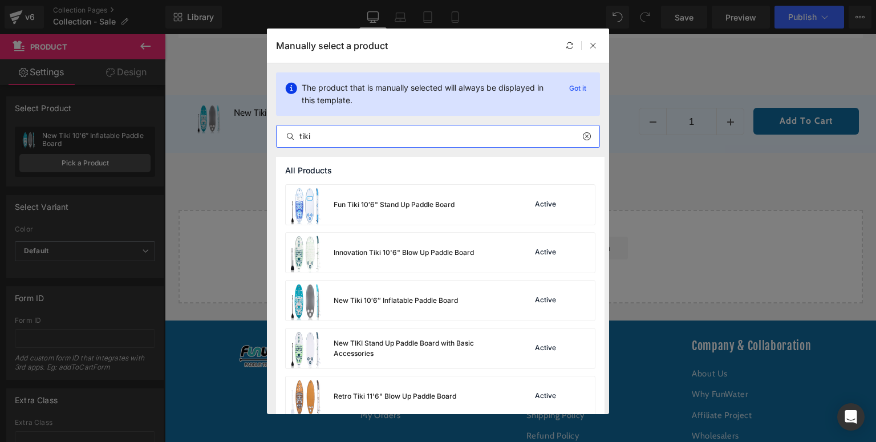
scroll to position [59, 0]
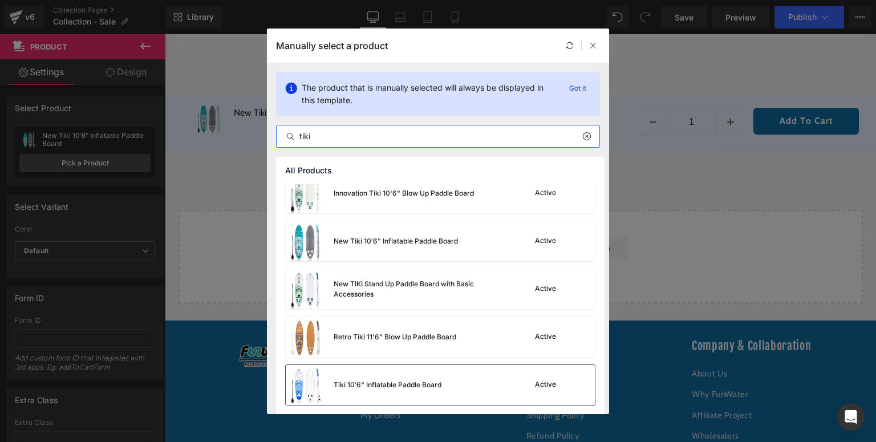
type input "tiki"
click at [345, 384] on div "Tiki 10′6" Inflatable Paddle Board" at bounding box center [388, 385] width 108 height 10
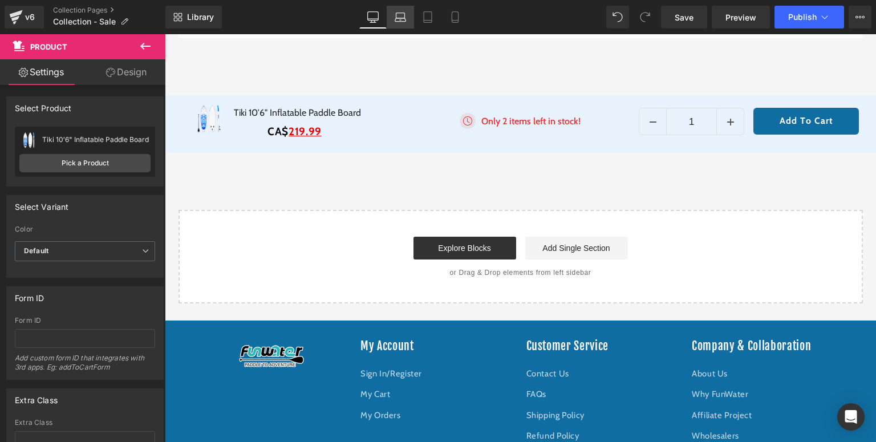
click at [406, 23] on link "Laptop" at bounding box center [400, 17] width 27 height 23
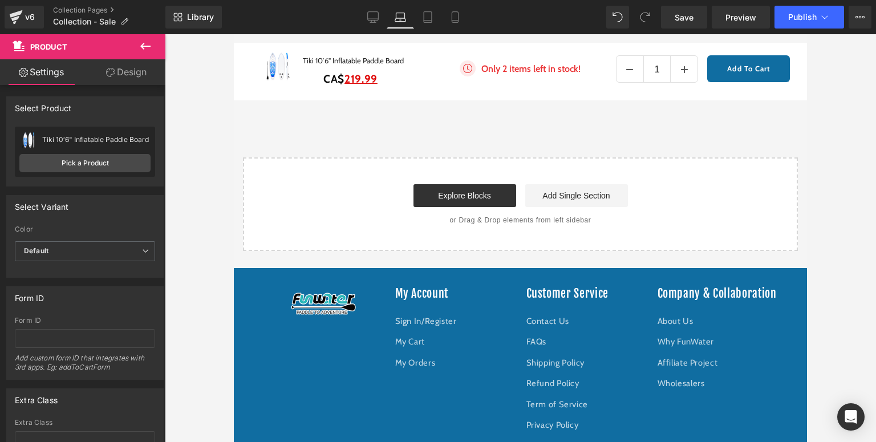
scroll to position [3181, 0]
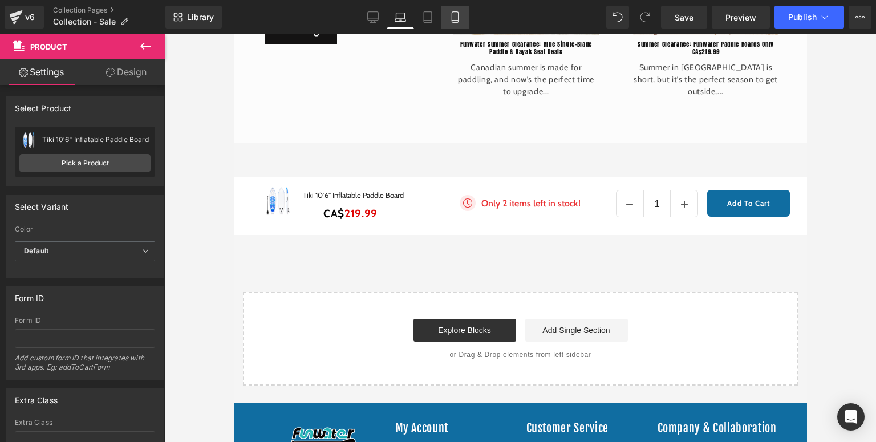
click at [448, 17] on link "Mobile" at bounding box center [454, 17] width 27 height 23
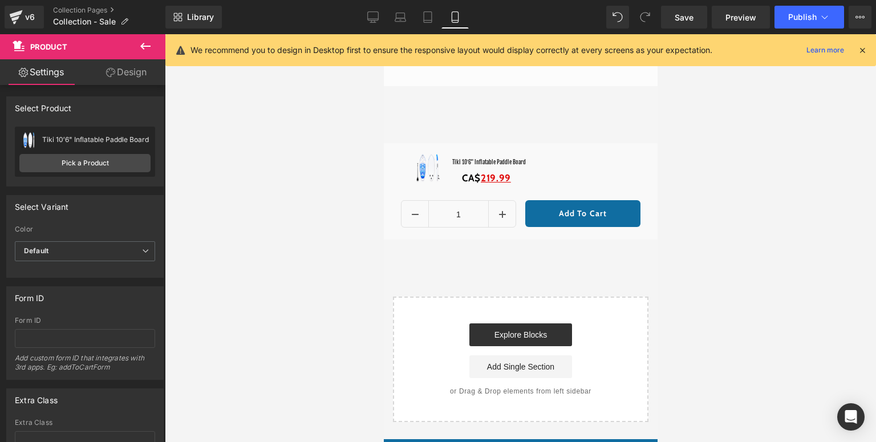
scroll to position [5314, 0]
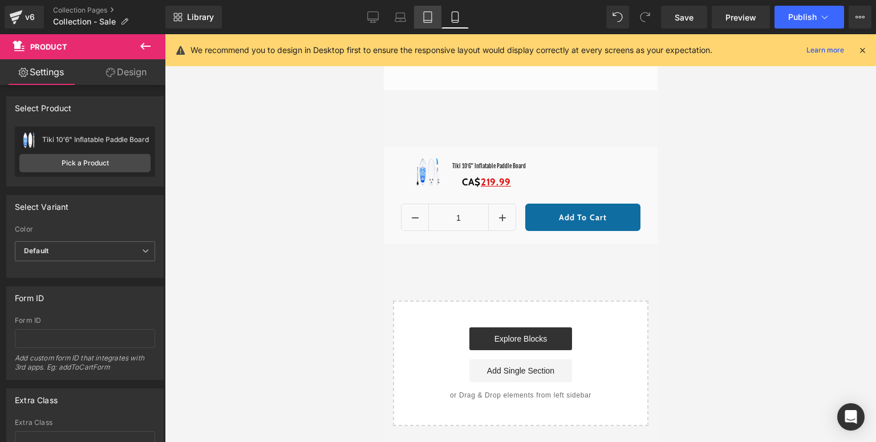
click at [433, 21] on icon at bounding box center [427, 16] width 11 height 11
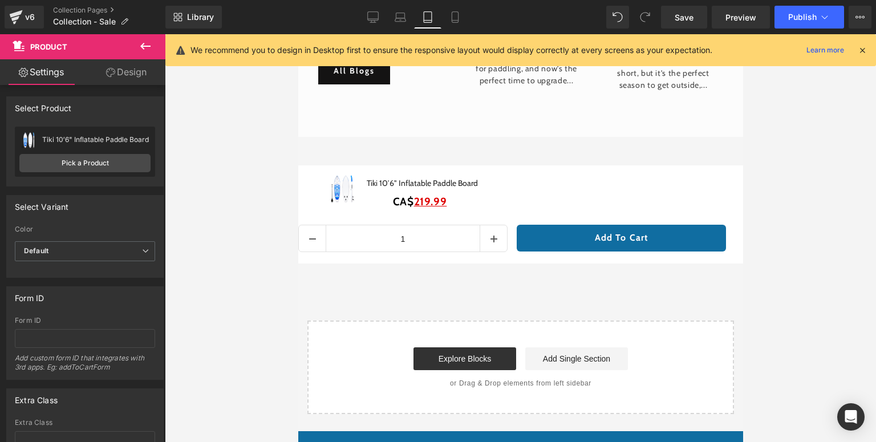
scroll to position [3281, 0]
click at [385, 18] on link "Desktop" at bounding box center [372, 17] width 27 height 23
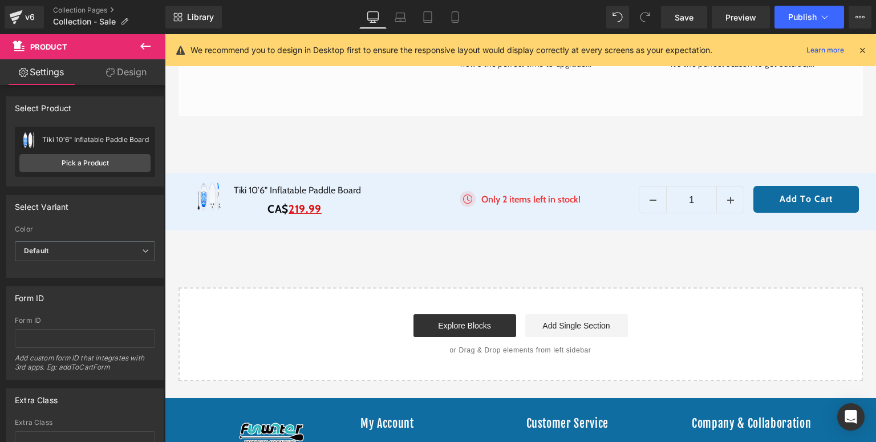
scroll to position [3566, 0]
click at [393, 17] on link "Laptop" at bounding box center [400, 17] width 27 height 23
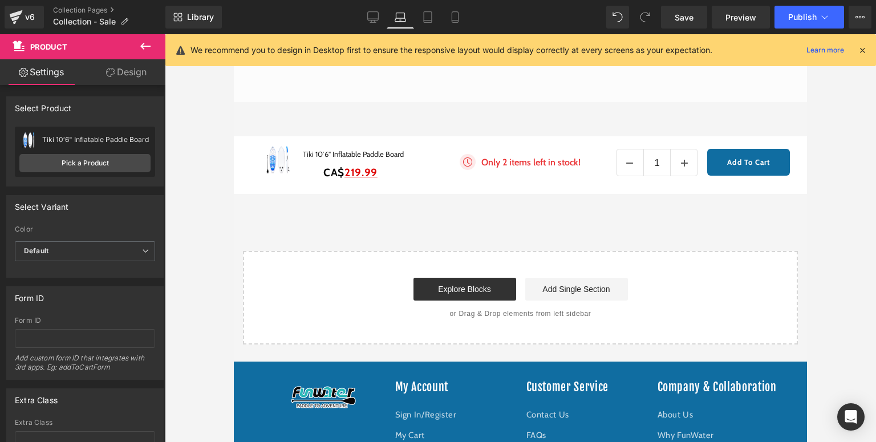
scroll to position [3184, 0]
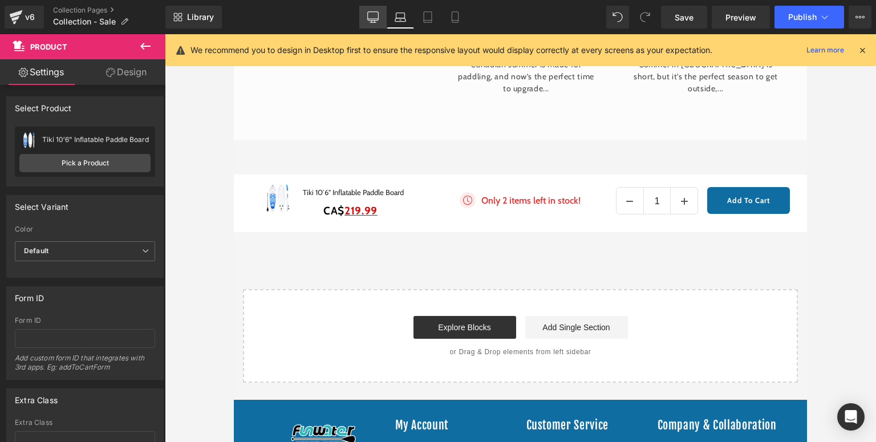
click at [381, 21] on link "Desktop" at bounding box center [372, 17] width 27 height 23
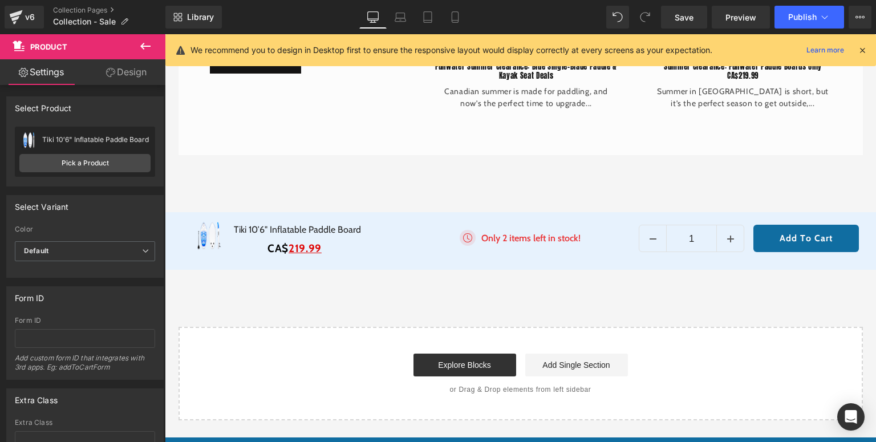
scroll to position [3565, 0]
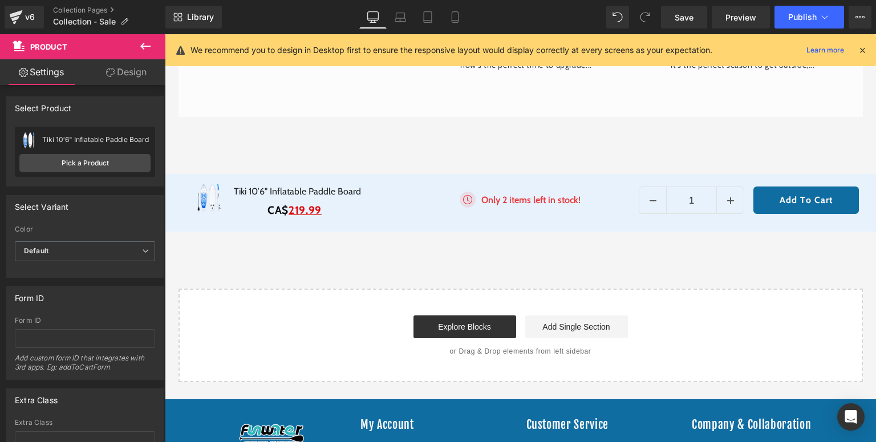
click at [185, 178] on span "Row" at bounding box center [191, 183] width 18 height 14
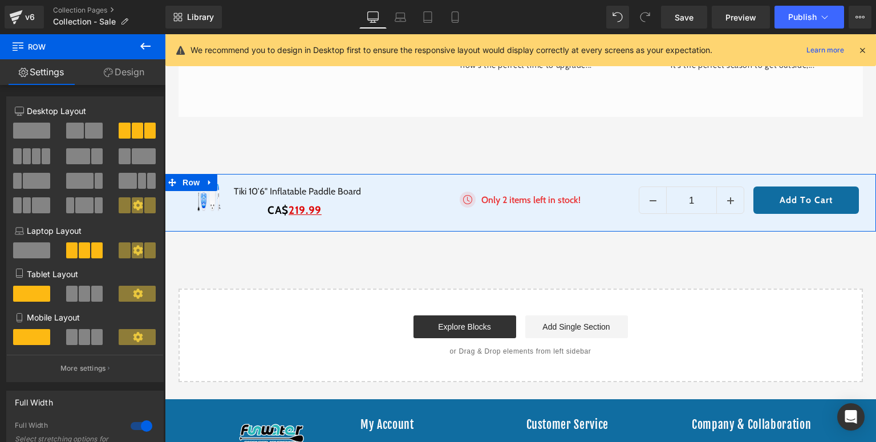
click at [136, 75] on link "Design" at bounding box center [124, 72] width 83 height 26
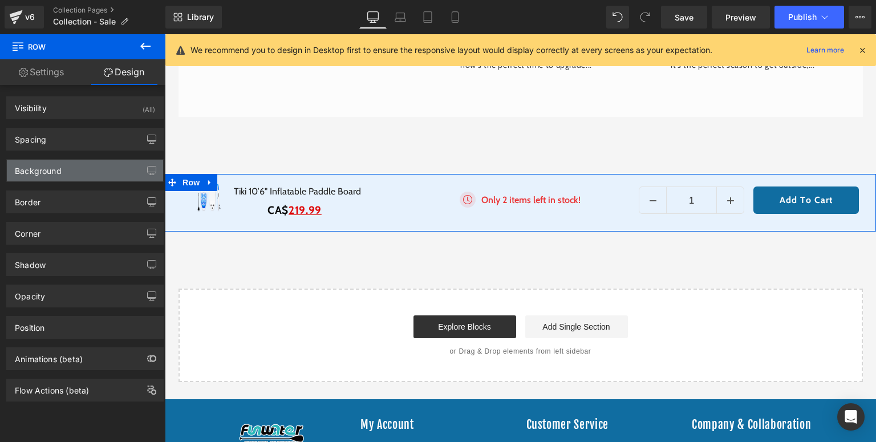
click at [55, 171] on div "Background" at bounding box center [38, 168] width 47 height 16
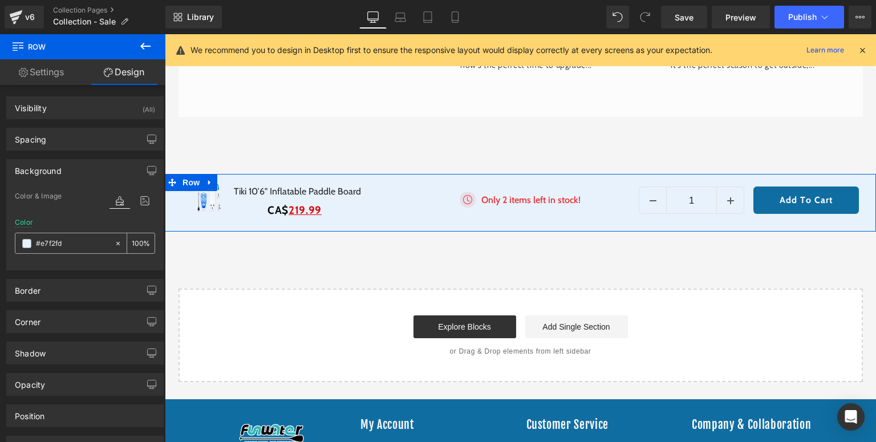
click at [75, 249] on input "text" at bounding box center [72, 243] width 73 height 13
type input "#e7f2fd"
click at [385, 17] on link "Desktop" at bounding box center [372, 17] width 27 height 23
drag, startPoint x: 392, startPoint y: 19, endPoint x: 139, endPoint y: 113, distance: 270.4
click at [392, 19] on link "Laptop" at bounding box center [400, 17] width 27 height 23
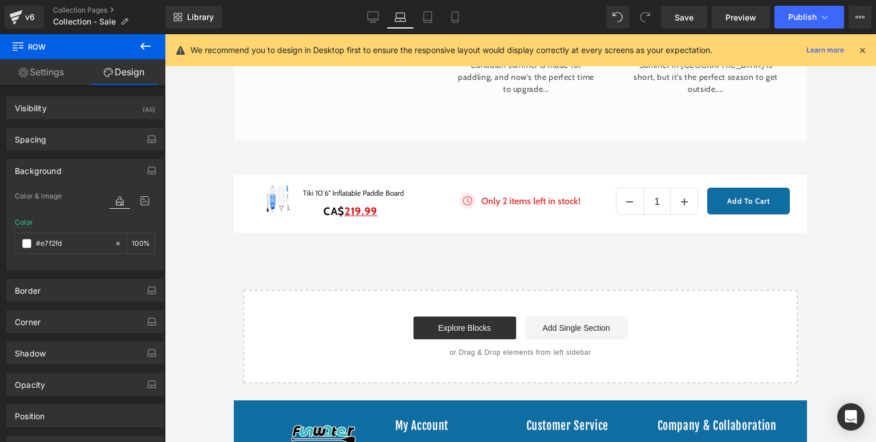
scroll to position [3183, 0]
click at [258, 177] on span "Row" at bounding box center [260, 184] width 18 height 14
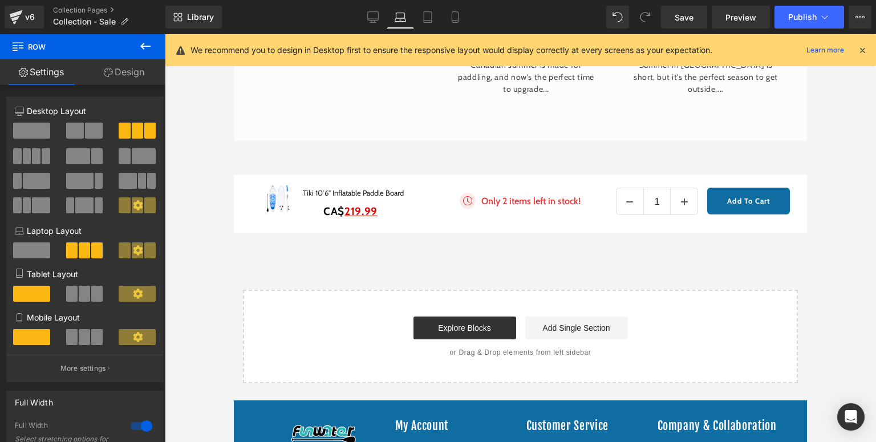
click at [128, 54] on button at bounding box center [145, 46] width 40 height 25
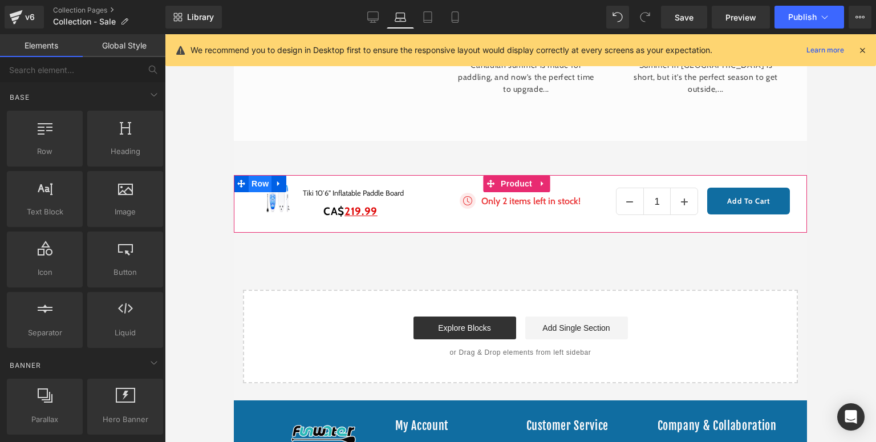
click at [250, 176] on span "Row" at bounding box center [260, 183] width 23 height 17
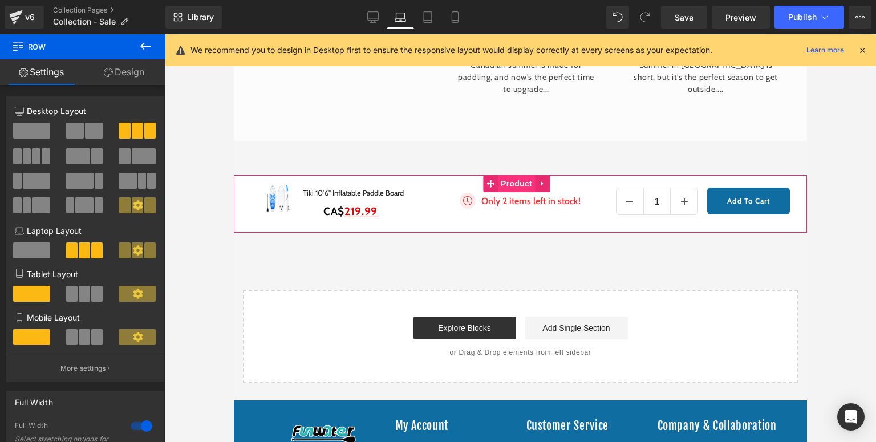
click at [514, 181] on span "Product" at bounding box center [516, 183] width 37 height 17
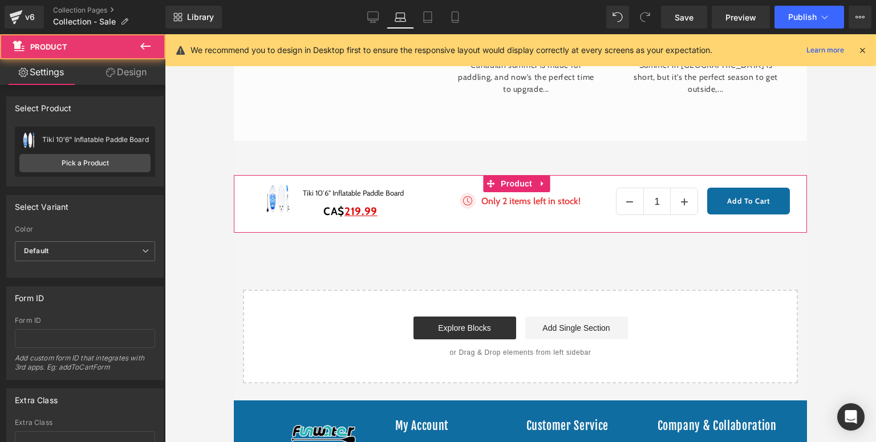
click at [123, 68] on link "Design" at bounding box center [126, 72] width 83 height 26
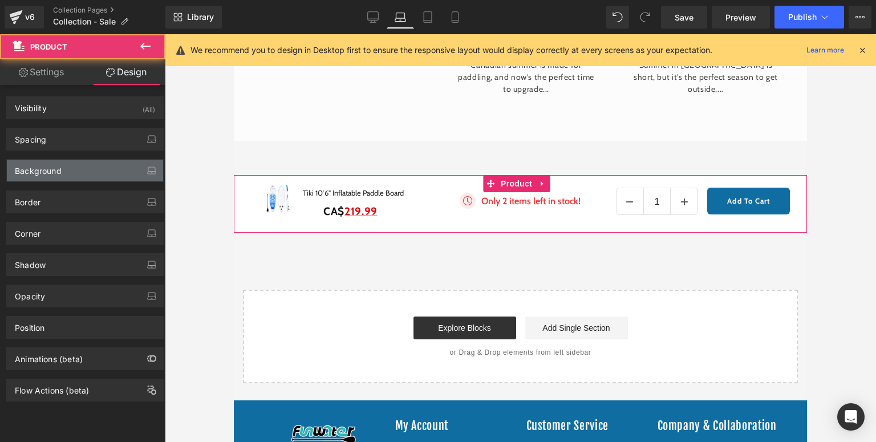
click at [48, 173] on div "Background" at bounding box center [38, 168] width 47 height 16
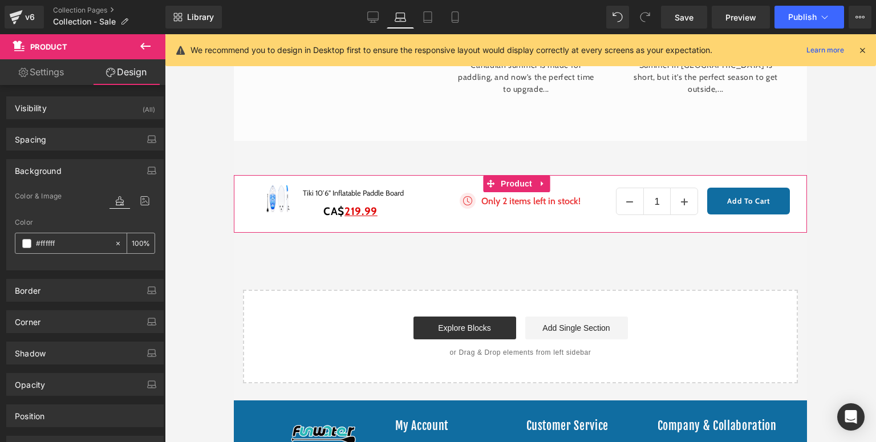
click at [55, 244] on input "text" at bounding box center [72, 243] width 73 height 13
paste input "e7f2fd"
type input "#e7f2fd"
click at [83, 221] on div "Color #e7f2fd %" at bounding box center [85, 242] width 140 height 48
click at [260, 179] on span "Row" at bounding box center [260, 183] width 23 height 17
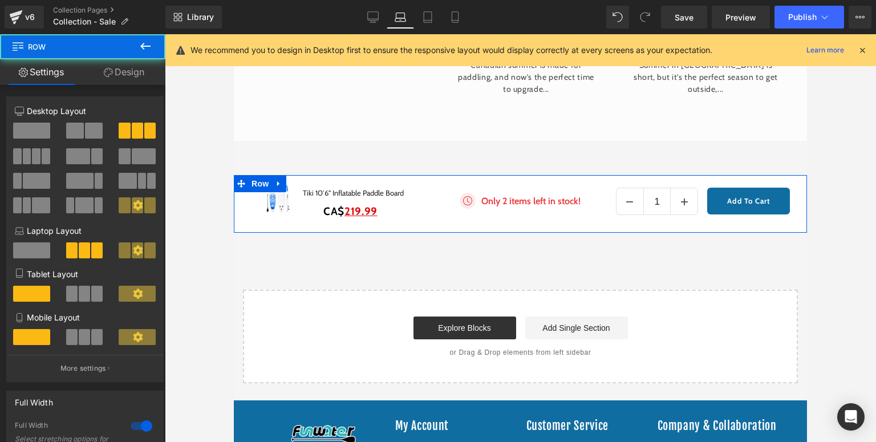
click at [130, 69] on link "Design" at bounding box center [124, 72] width 83 height 26
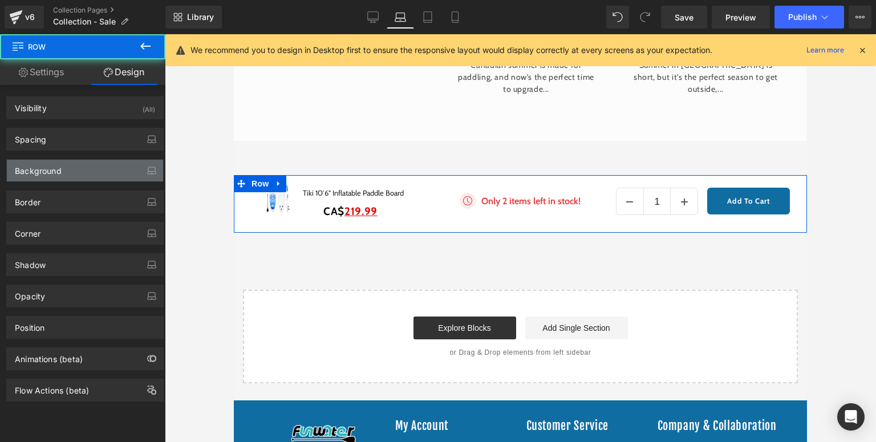
click at [55, 173] on div "Background" at bounding box center [38, 168] width 47 height 16
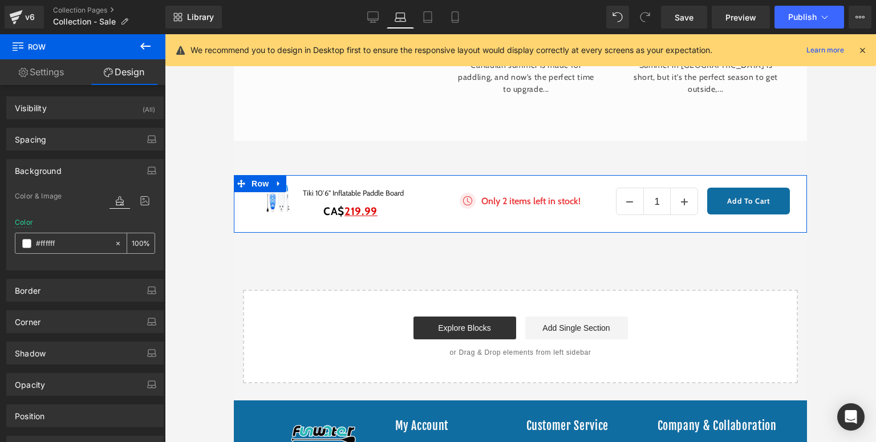
click at [52, 245] on input "text" at bounding box center [72, 243] width 73 height 13
paste input "e7f2fd"
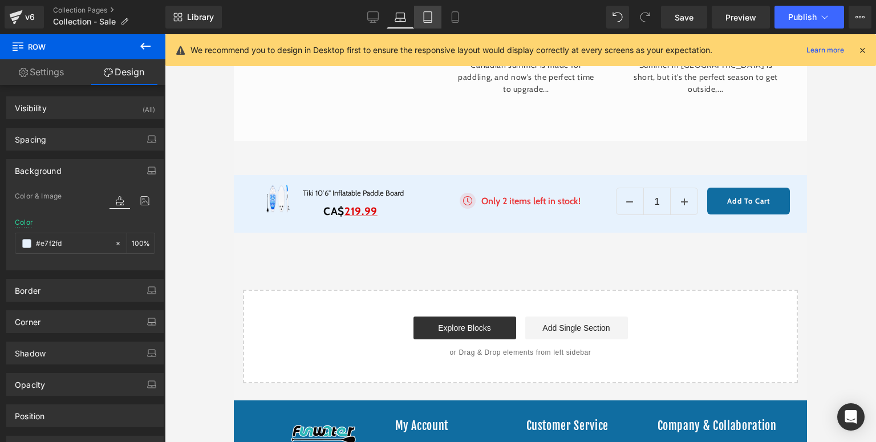
type input "#e7f2fd"
click at [428, 23] on link "Tablet" at bounding box center [427, 17] width 27 height 23
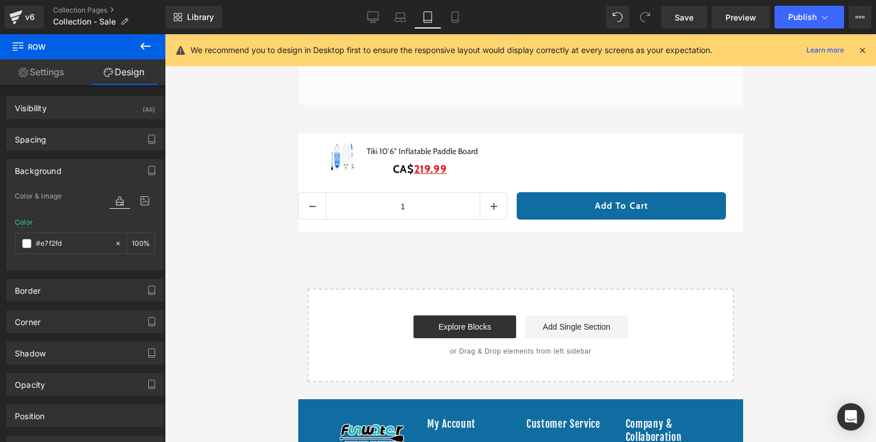
scroll to position [3278, 0]
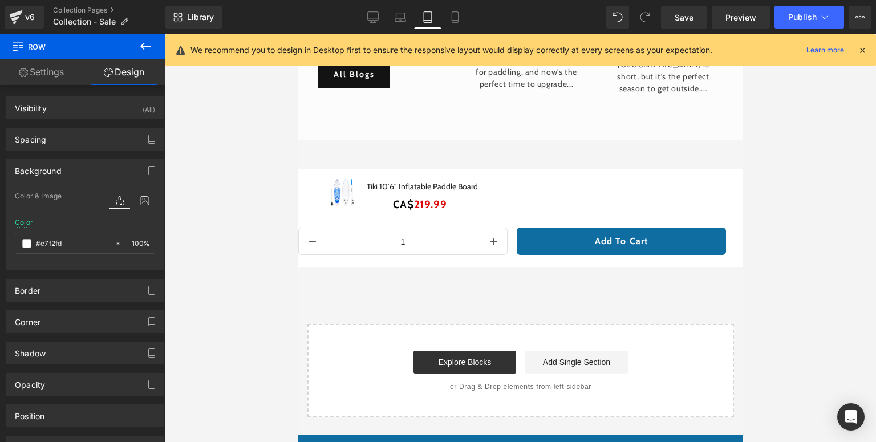
click at [315, 182] on span "Row" at bounding box center [324, 177] width 18 height 14
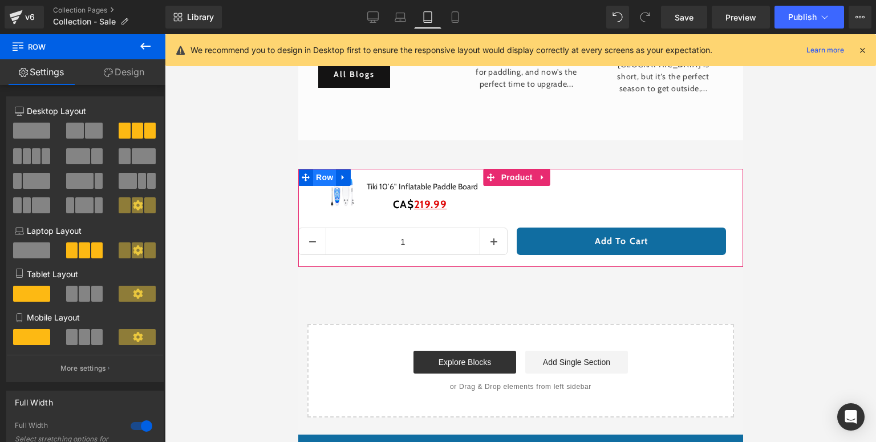
click at [324, 182] on span "Row" at bounding box center [323, 177] width 23 height 17
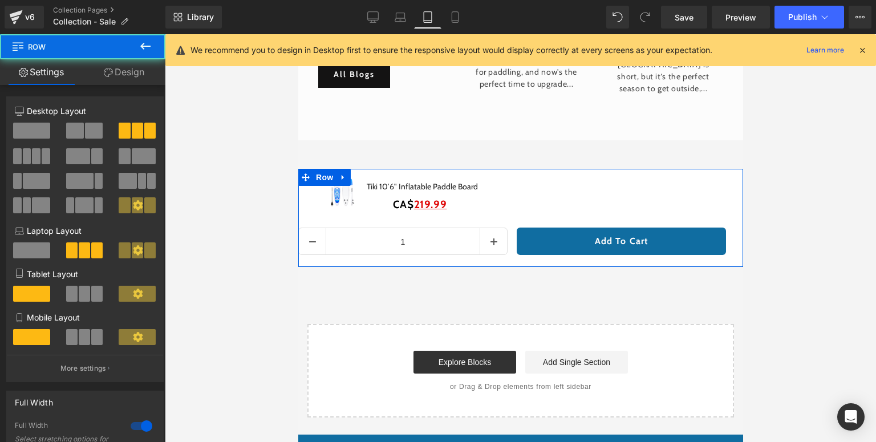
click at [127, 80] on link "Design" at bounding box center [124, 72] width 83 height 26
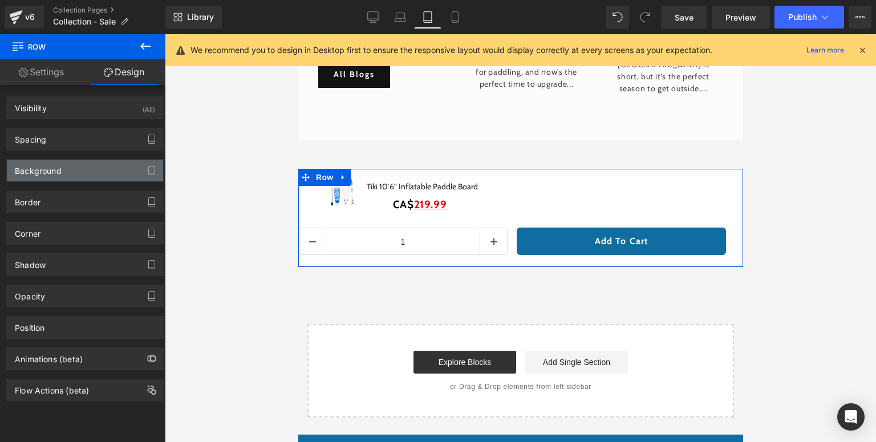
click at [43, 174] on div "Background" at bounding box center [38, 168] width 47 height 16
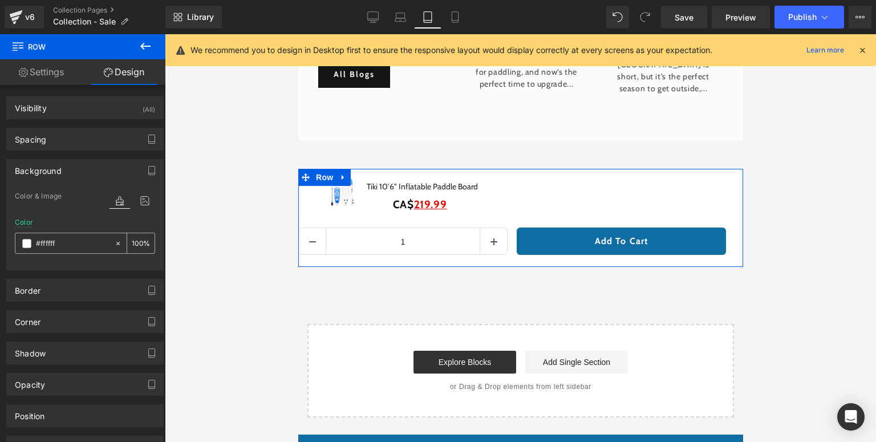
click at [83, 248] on input "text" at bounding box center [72, 243] width 73 height 13
paste input "e7f2fd"
type input "#e7f2fd"
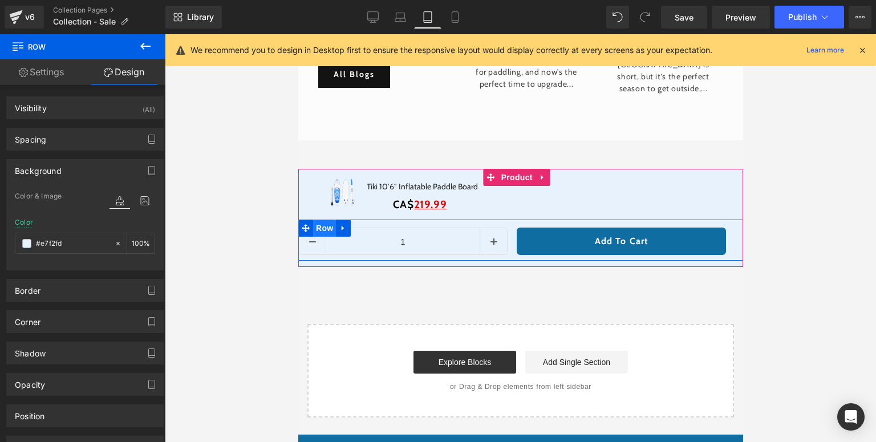
click at [312, 231] on span "Row" at bounding box center [323, 227] width 23 height 17
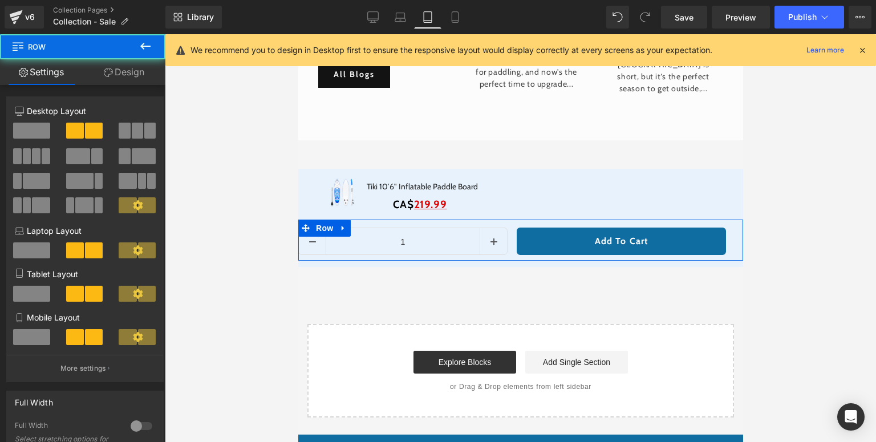
click at [136, 78] on link "Design" at bounding box center [124, 72] width 83 height 26
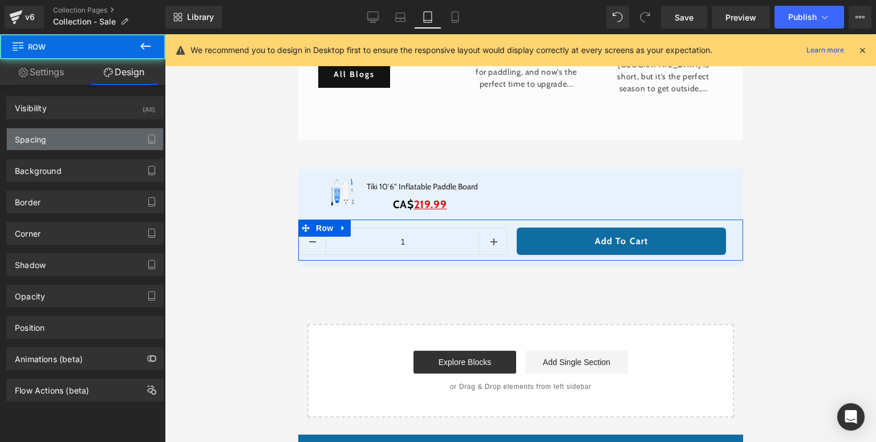
click at [44, 137] on div "Spacing" at bounding box center [30, 136] width 31 height 16
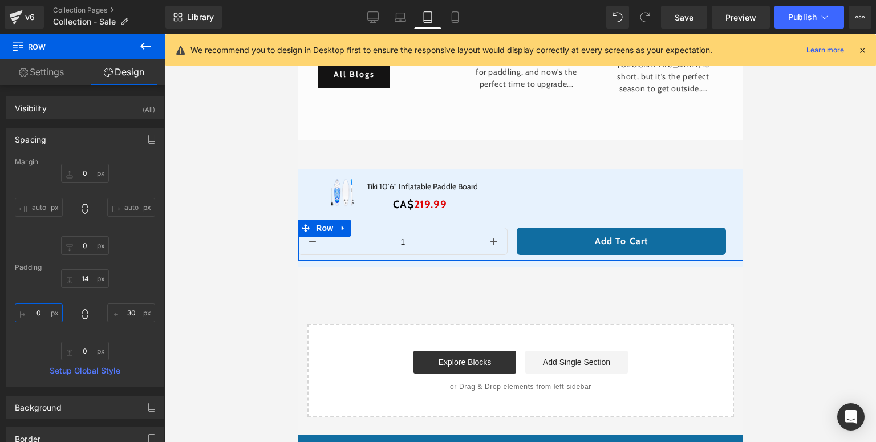
click at [37, 318] on input "text" at bounding box center [39, 312] width 48 height 19
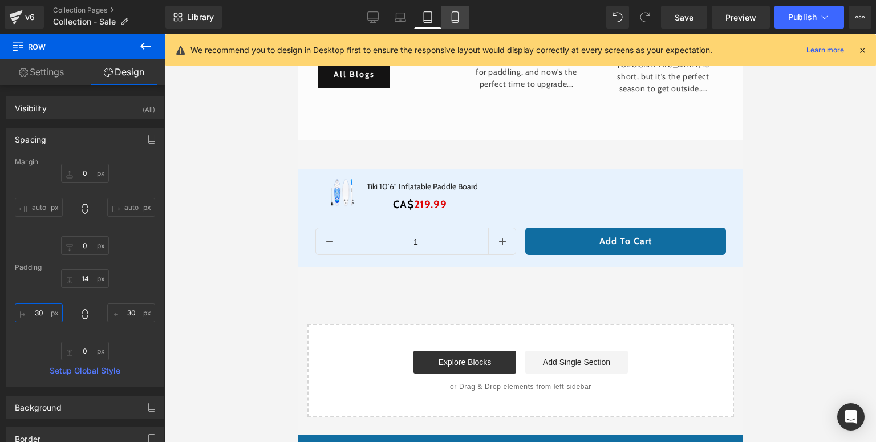
type input "30"
click at [456, 13] on icon at bounding box center [454, 16] width 11 height 11
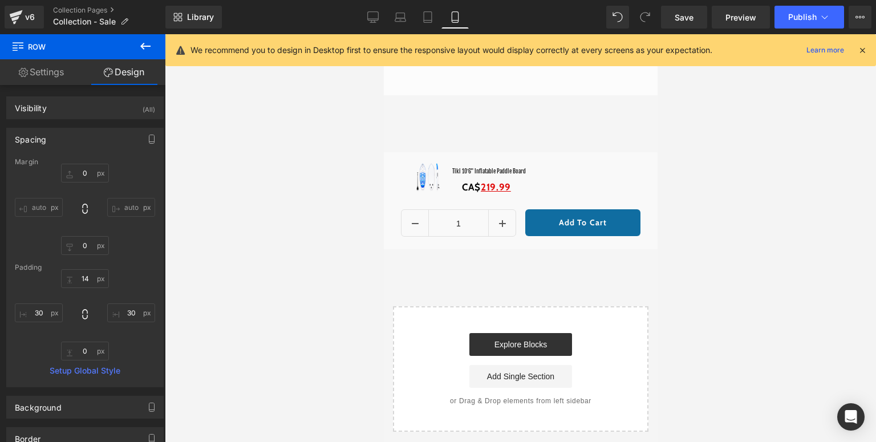
scroll to position [5309, 0]
click at [400, 168] on span "Row" at bounding box center [409, 161] width 18 height 14
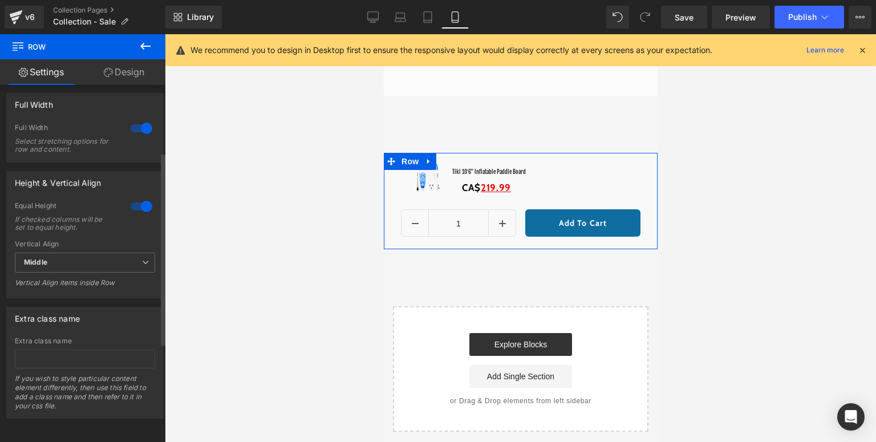
scroll to position [32, 0]
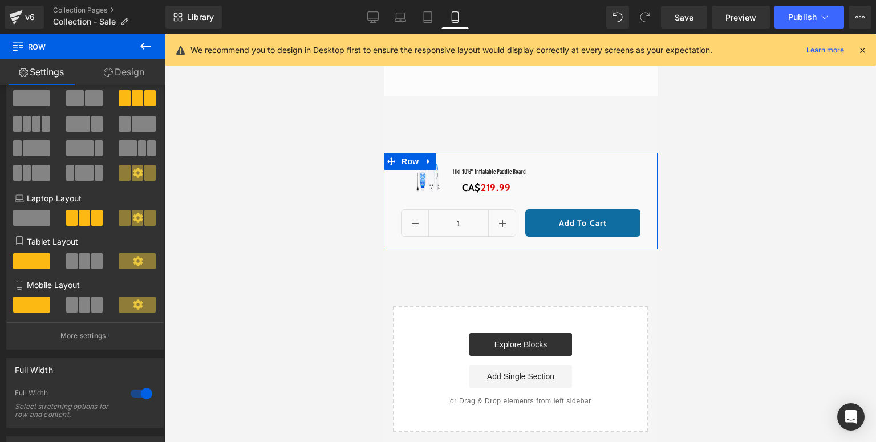
click at [121, 78] on link "Design" at bounding box center [124, 72] width 83 height 26
click at [0, 0] on div "Background" at bounding box center [0, 0] width 0 height 0
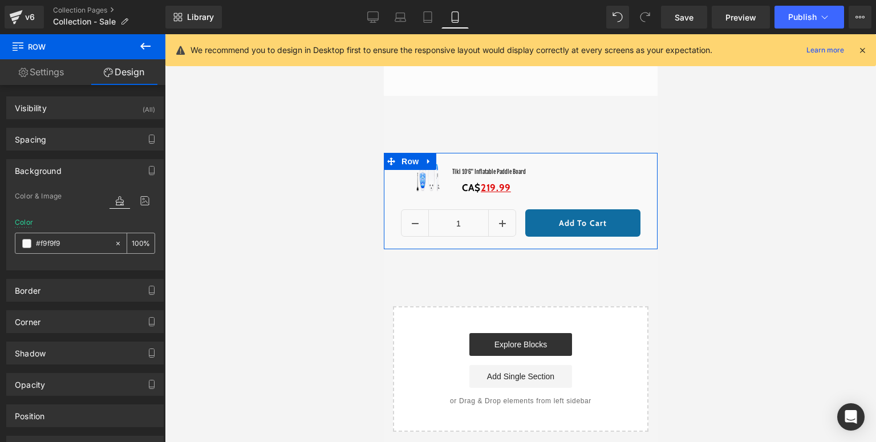
click at [57, 245] on input "#f9f9f9" at bounding box center [72, 243] width 73 height 13
paste input "e7f2fd"
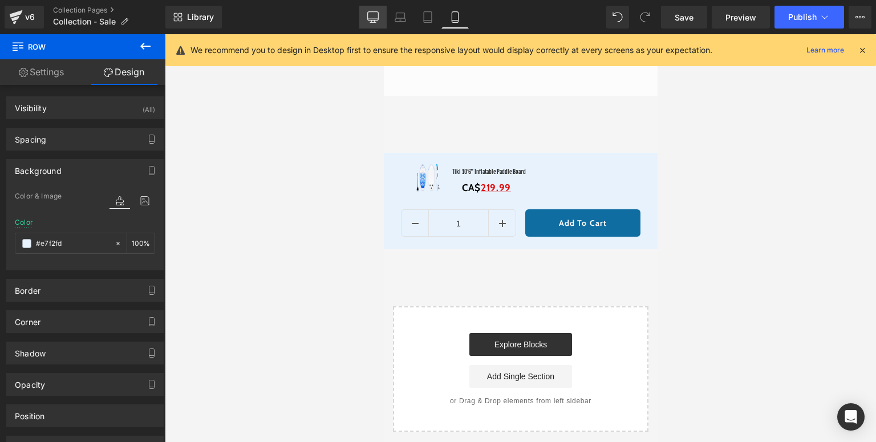
type input "#e7f2fd"
drag, startPoint x: 363, startPoint y: 17, endPoint x: 34, endPoint y: 230, distance: 391.5
click at [363, 17] on link "Desktop" at bounding box center [372, 17] width 27 height 23
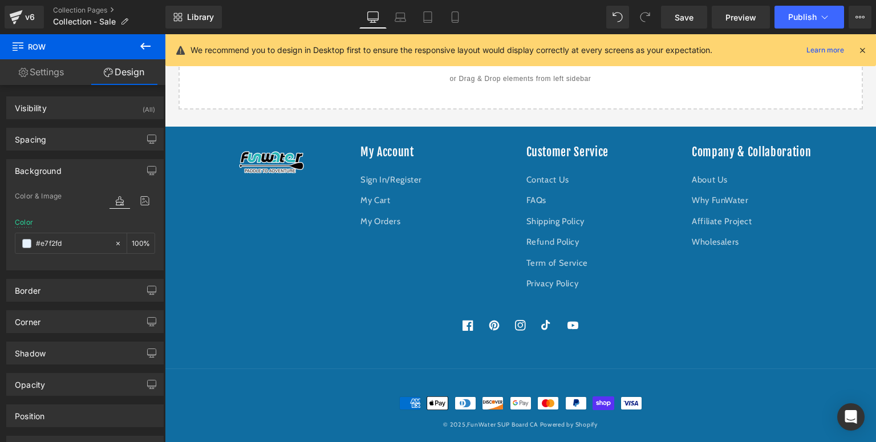
scroll to position [3562, 0]
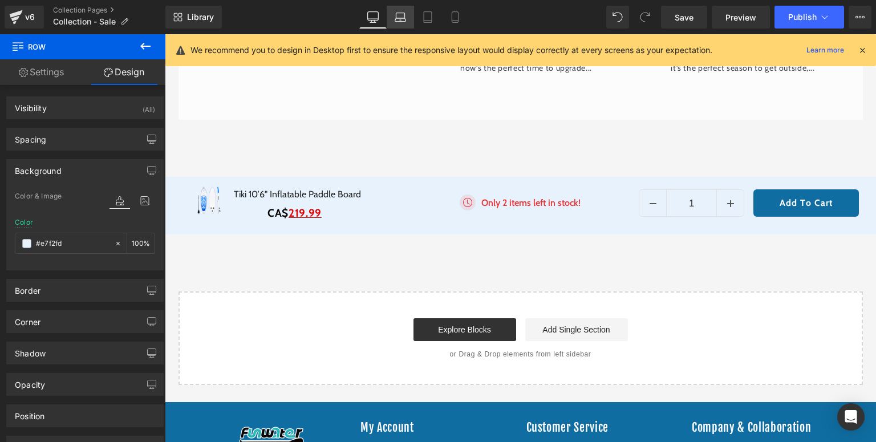
click at [397, 16] on icon at bounding box center [400, 15] width 9 height 5
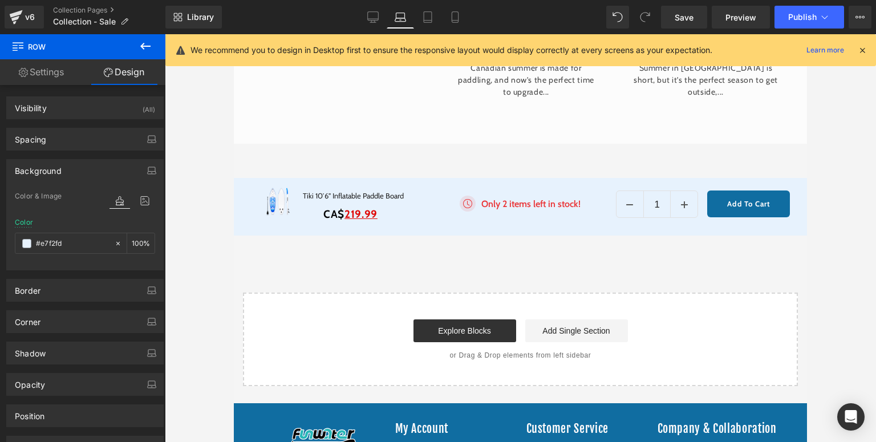
scroll to position [3181, 0]
click at [371, 14] on icon at bounding box center [372, 16] width 11 height 11
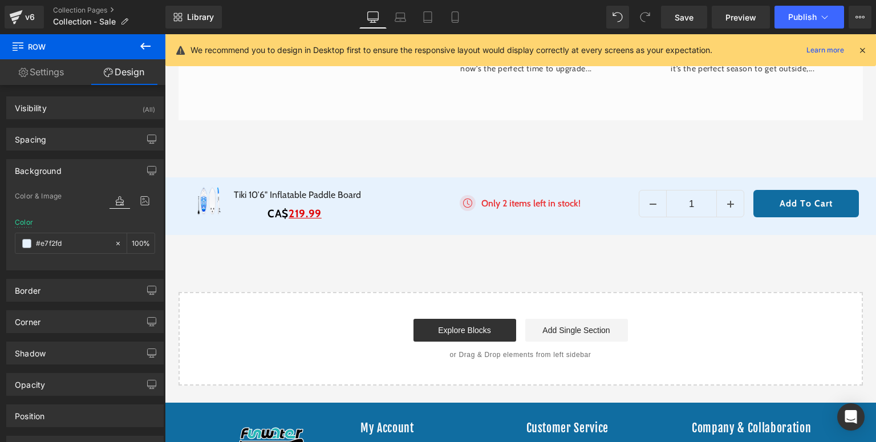
click at [860, 48] on icon at bounding box center [862, 50] width 10 height 10
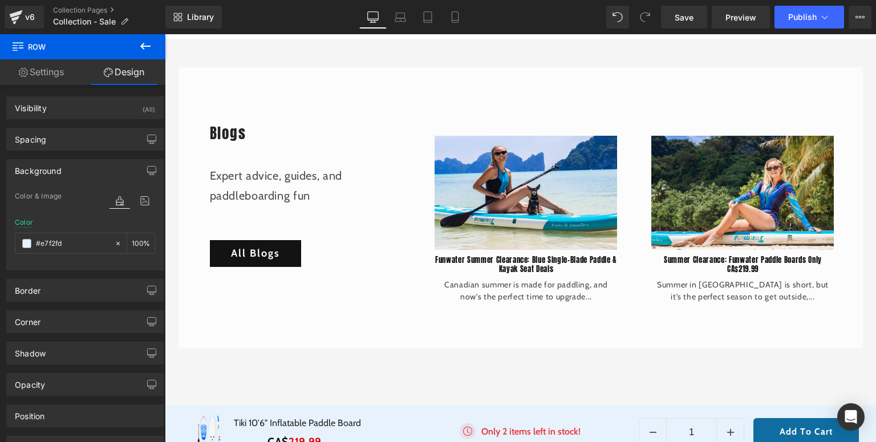
scroll to position [3562, 0]
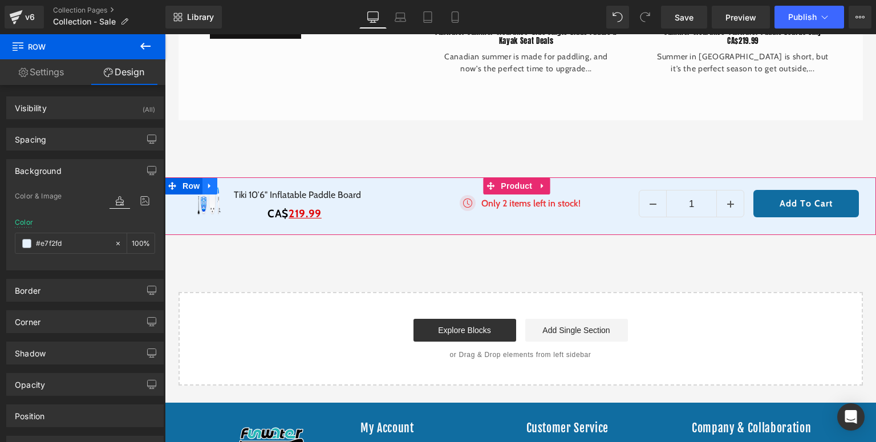
click at [210, 186] on icon at bounding box center [210, 186] width 8 height 9
click at [180, 178] on span "Row" at bounding box center [191, 185] width 23 height 17
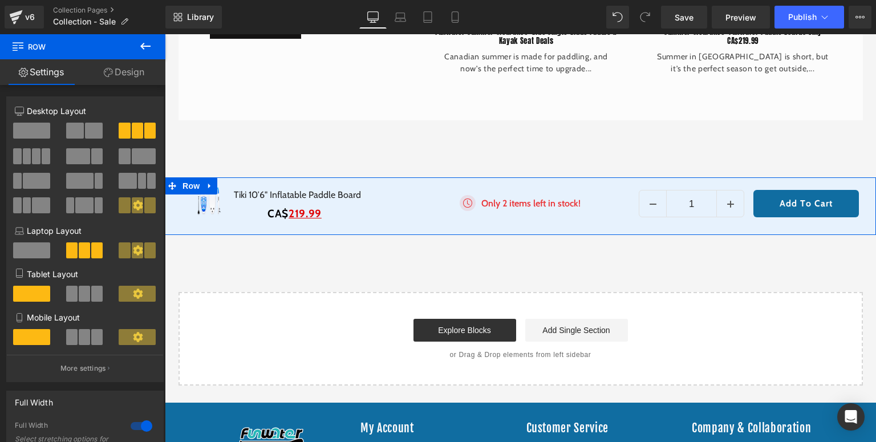
click at [117, 83] on link "Design" at bounding box center [124, 72] width 83 height 26
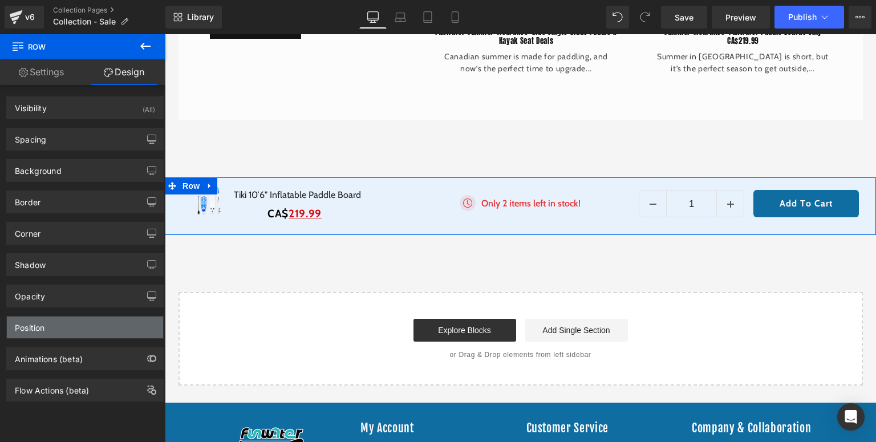
click at [50, 324] on div "Position" at bounding box center [85, 327] width 156 height 22
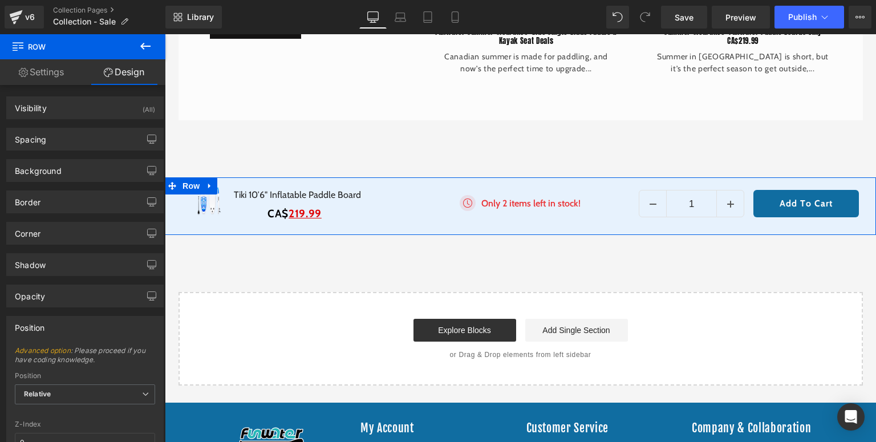
scroll to position [137, 0]
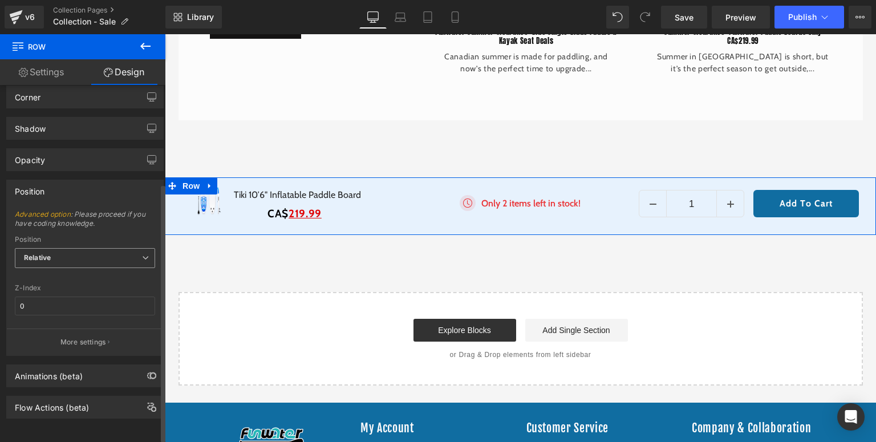
click at [82, 257] on span "Relative" at bounding box center [85, 258] width 140 height 20
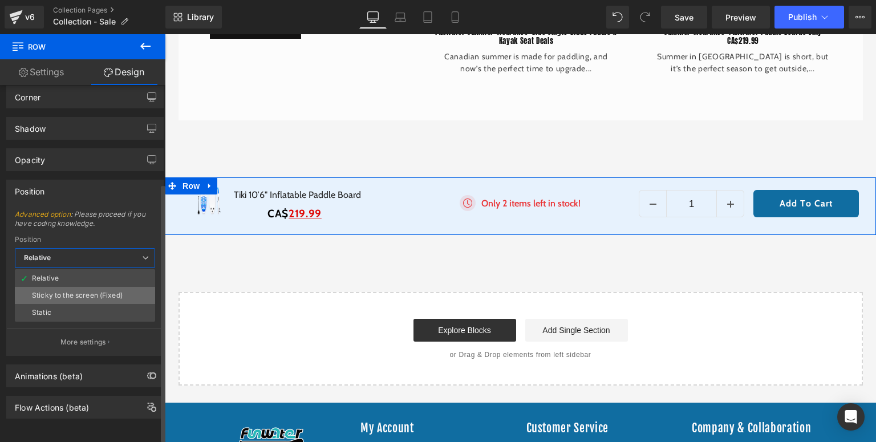
click at [59, 296] on div "Sticky to the screen (Fixed)" at bounding box center [77, 295] width 91 height 8
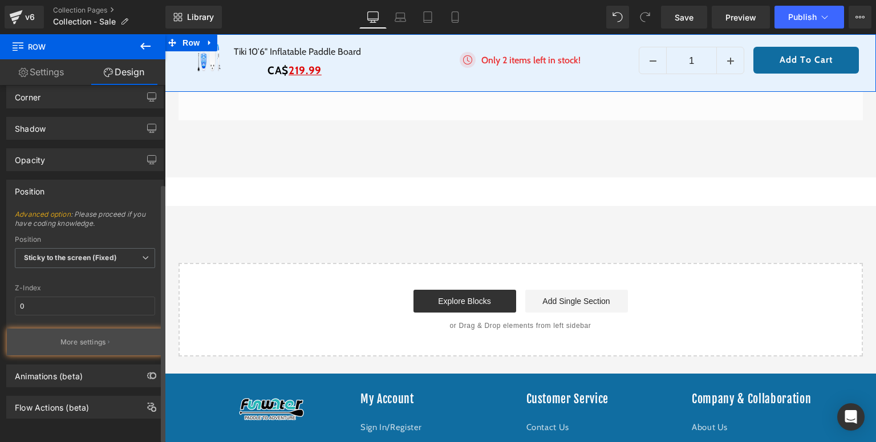
click at [65, 341] on p "More settings" at bounding box center [83, 342] width 46 height 10
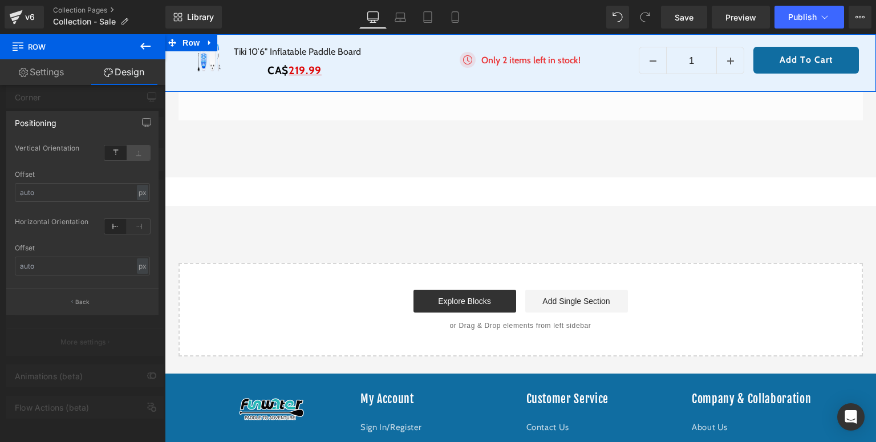
click at [132, 155] on icon at bounding box center [138, 152] width 23 height 15
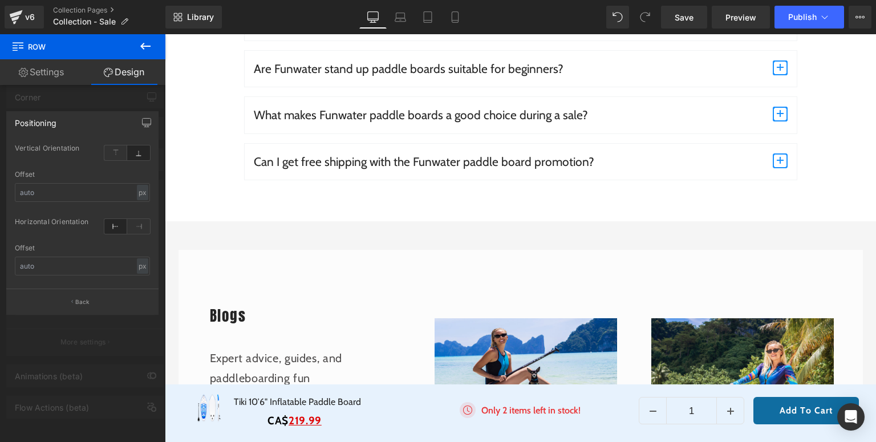
scroll to position [2923, 0]
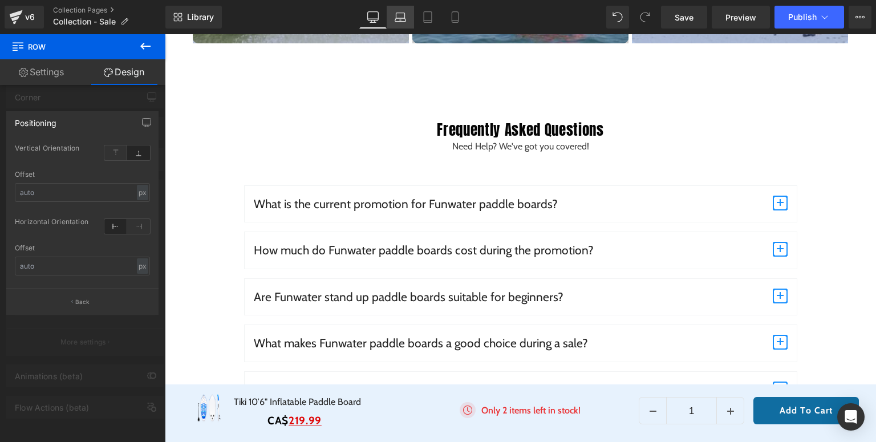
drag, startPoint x: 395, startPoint y: 18, endPoint x: 154, endPoint y: 255, distance: 337.8
click at [395, 18] on icon at bounding box center [399, 16] width 11 height 11
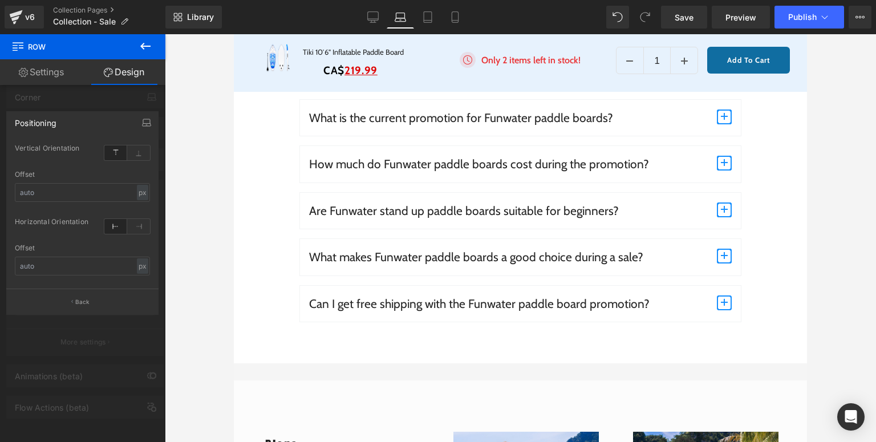
scroll to position [2488, 0]
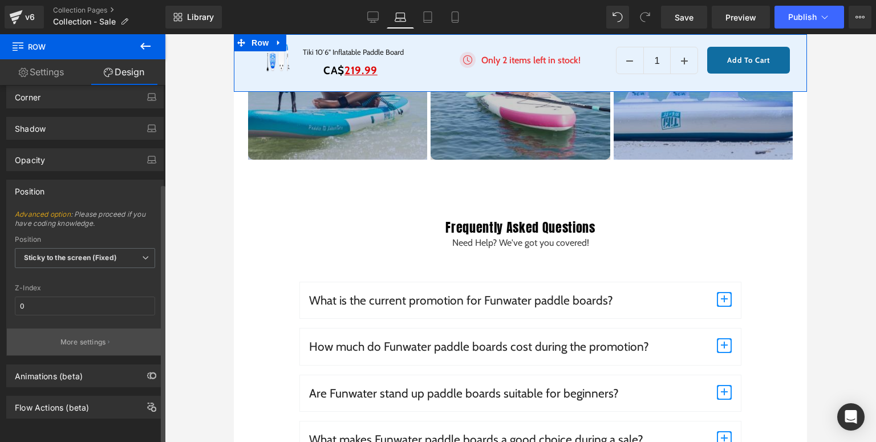
click at [68, 341] on p "More settings" at bounding box center [83, 342] width 46 height 10
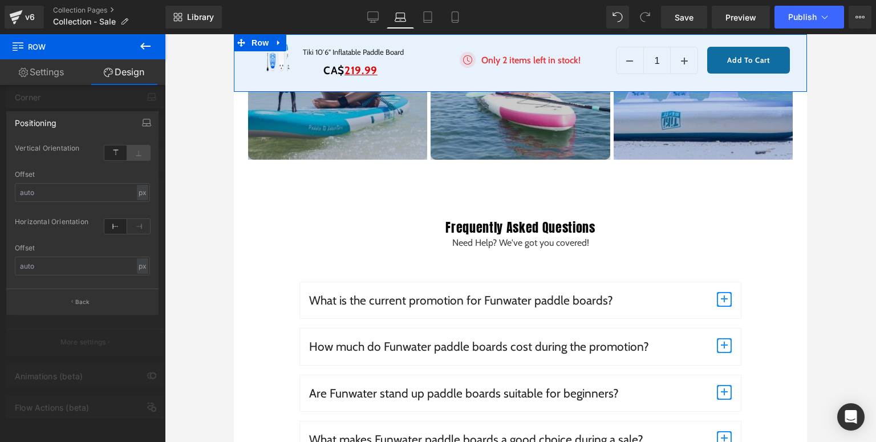
click at [132, 158] on icon at bounding box center [138, 152] width 23 height 15
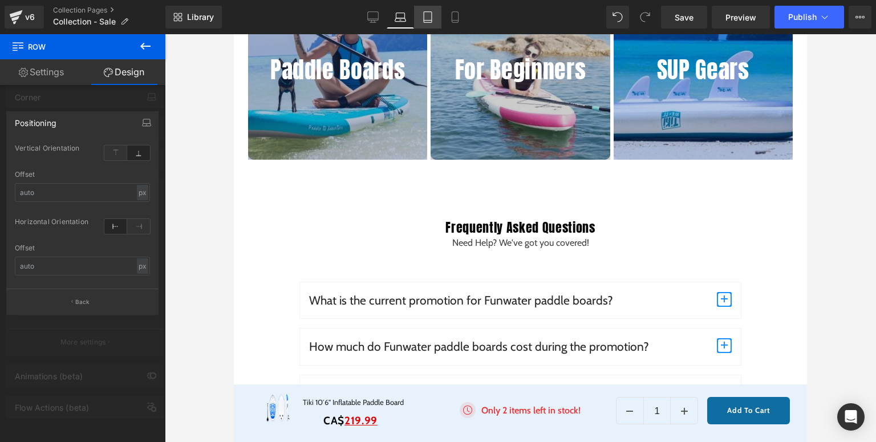
click at [423, 17] on icon at bounding box center [427, 16] width 11 height 11
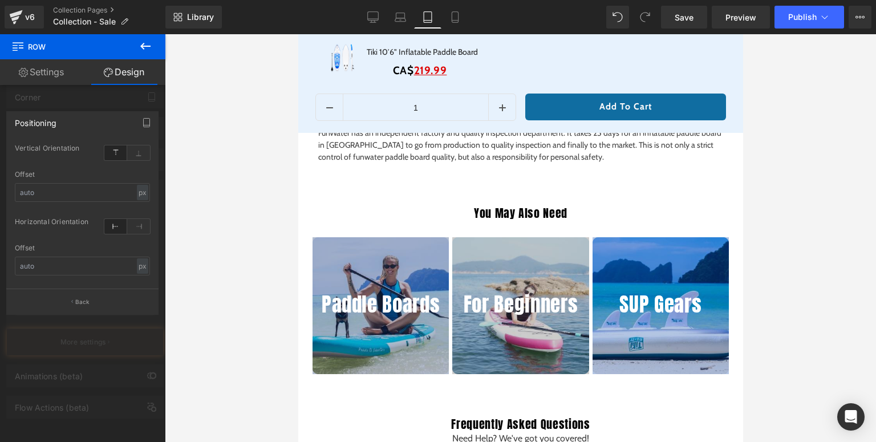
scroll to position [2100, 0]
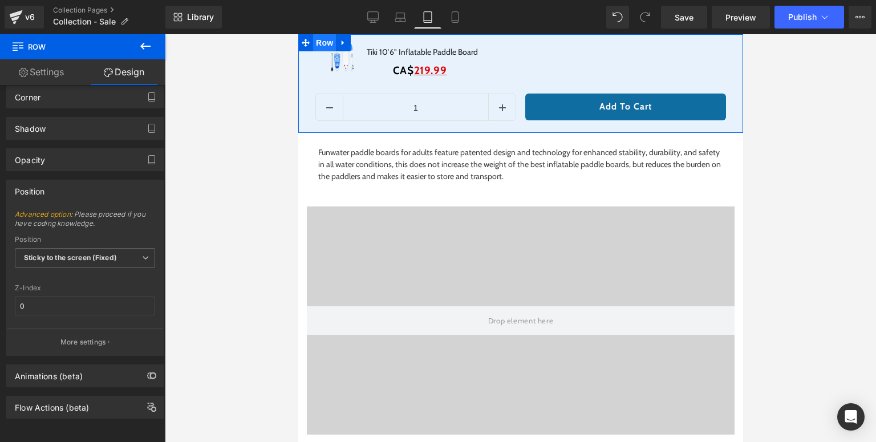
click at [322, 41] on span "Row" at bounding box center [323, 42] width 23 height 17
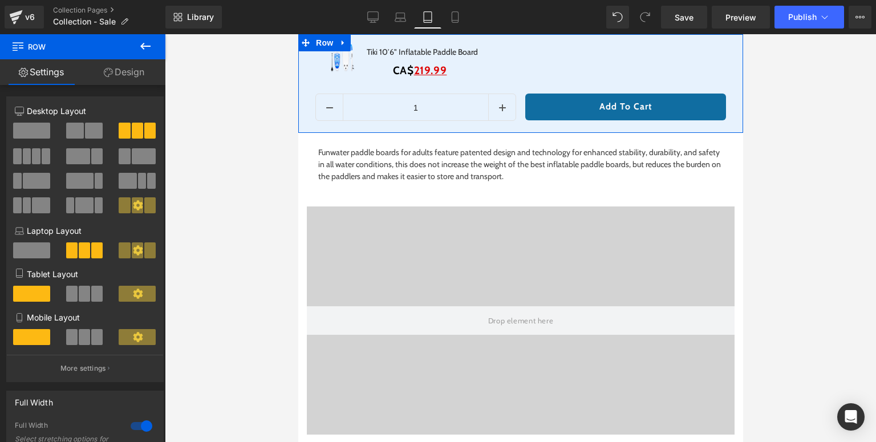
click at [129, 71] on link "Design" at bounding box center [124, 72] width 83 height 26
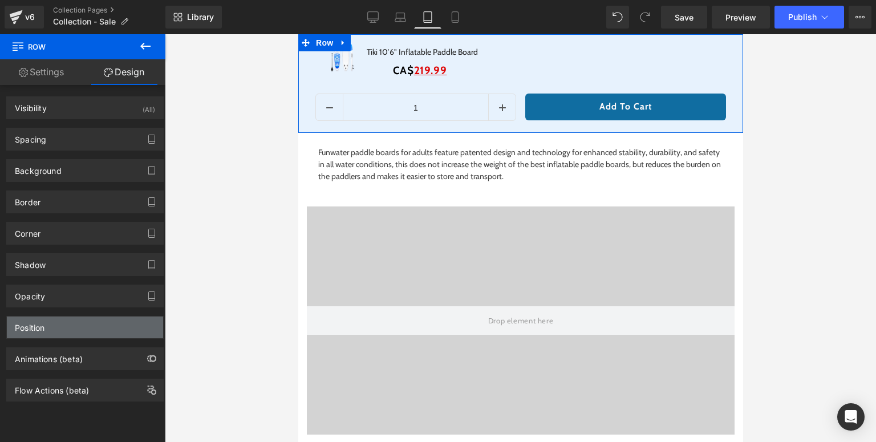
click at [47, 328] on div "Position" at bounding box center [85, 327] width 156 height 22
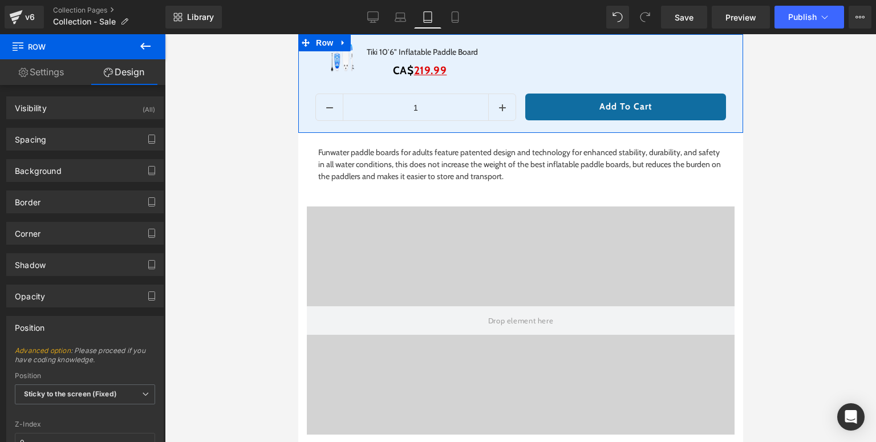
scroll to position [91, 0]
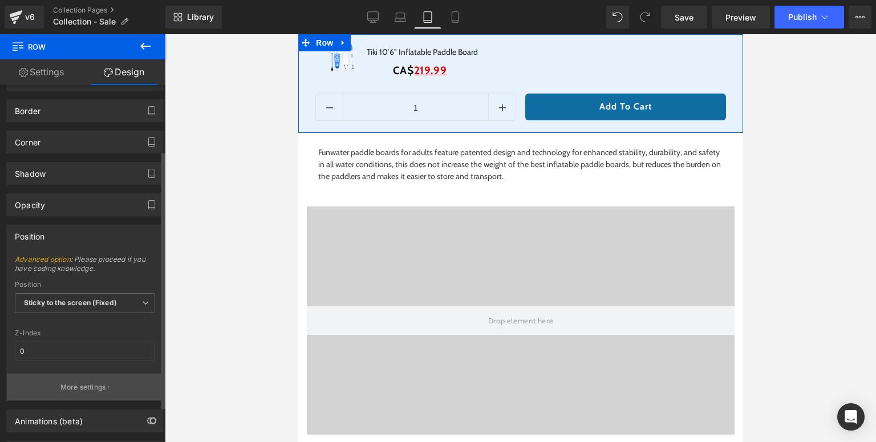
click at [84, 385] on p "More settings" at bounding box center [83, 387] width 46 height 10
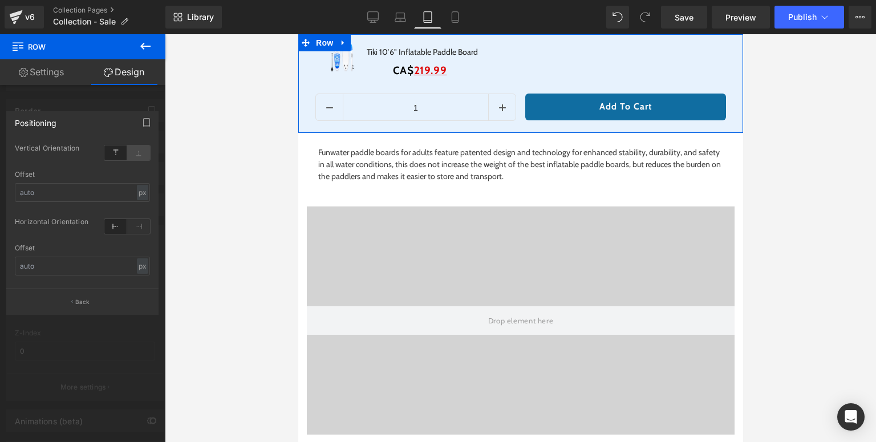
click at [141, 157] on icon at bounding box center [138, 152] width 23 height 15
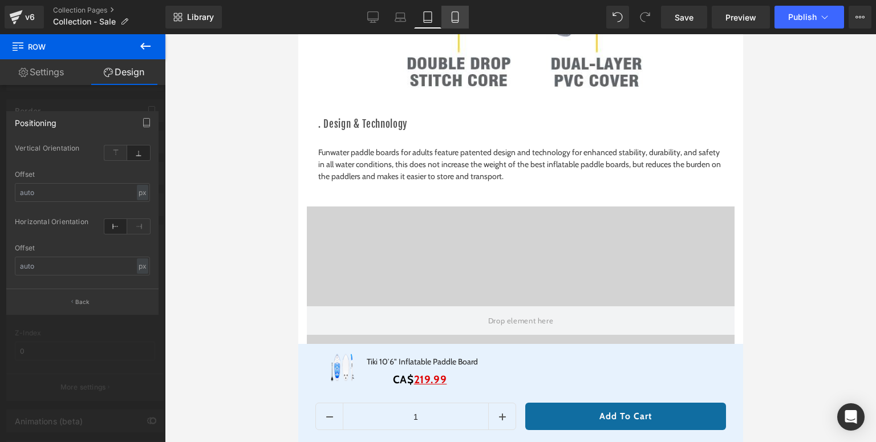
click at [453, 16] on icon at bounding box center [454, 16] width 11 height 11
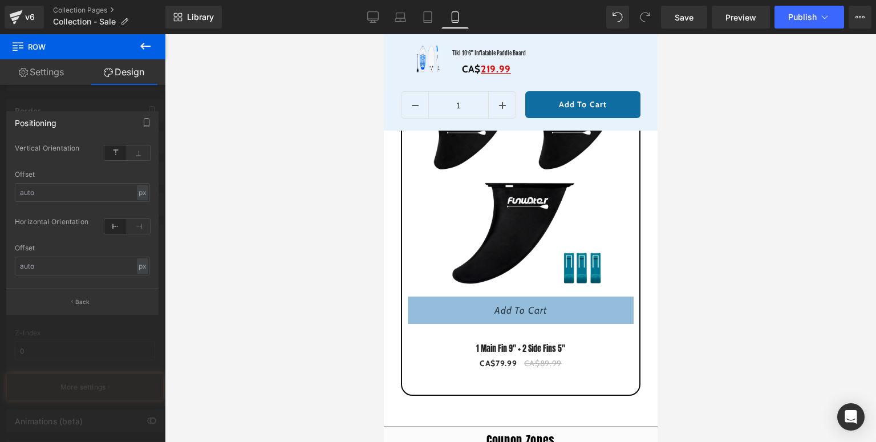
scroll to position [1784, 0]
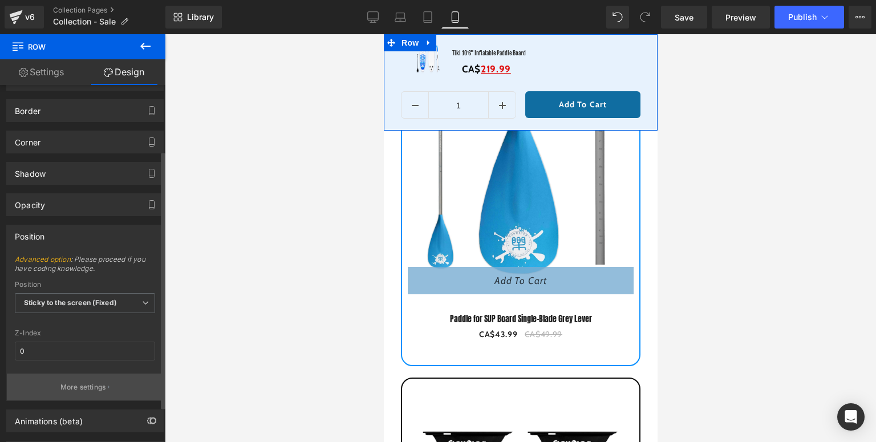
click at [60, 383] on p "More settings" at bounding box center [83, 387] width 46 height 10
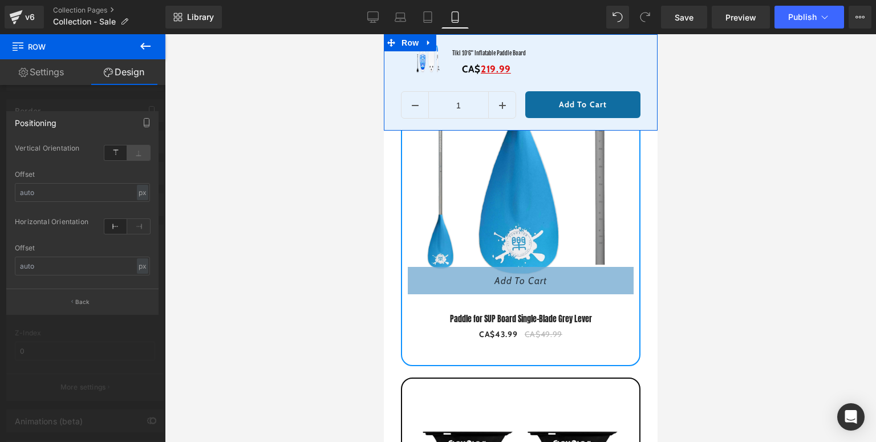
click at [139, 154] on icon at bounding box center [138, 152] width 23 height 15
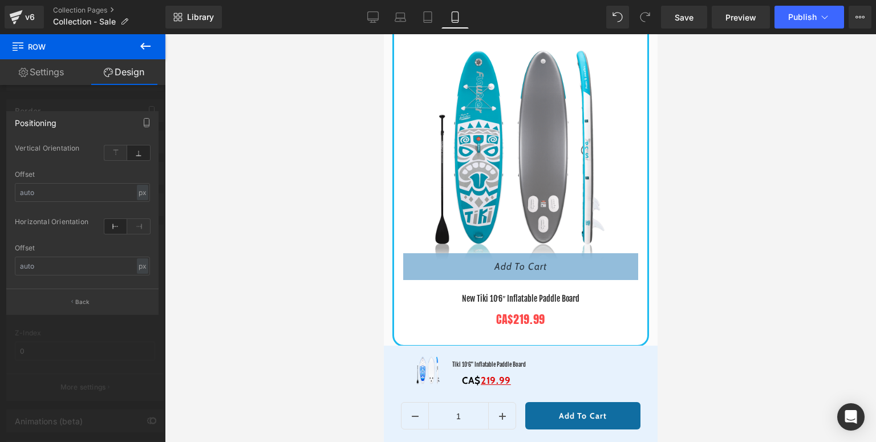
scroll to position [456, 0]
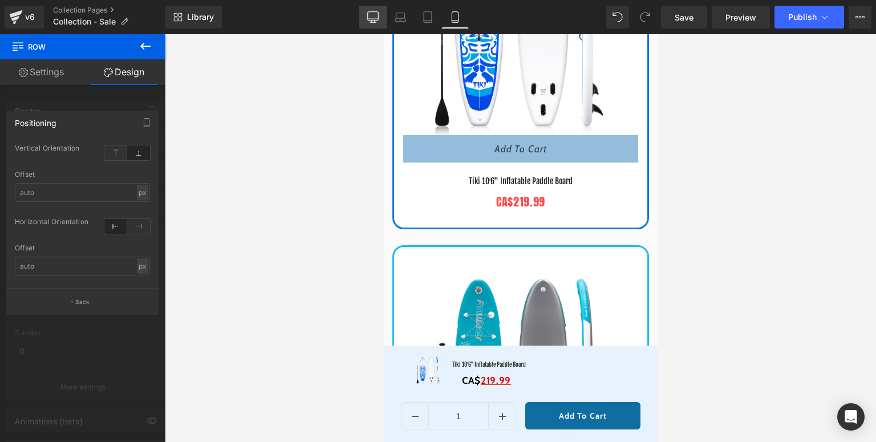
drag, startPoint x: 364, startPoint y: 18, endPoint x: 219, endPoint y: 106, distance: 169.3
click at [364, 18] on link "Desktop" at bounding box center [372, 17] width 27 height 23
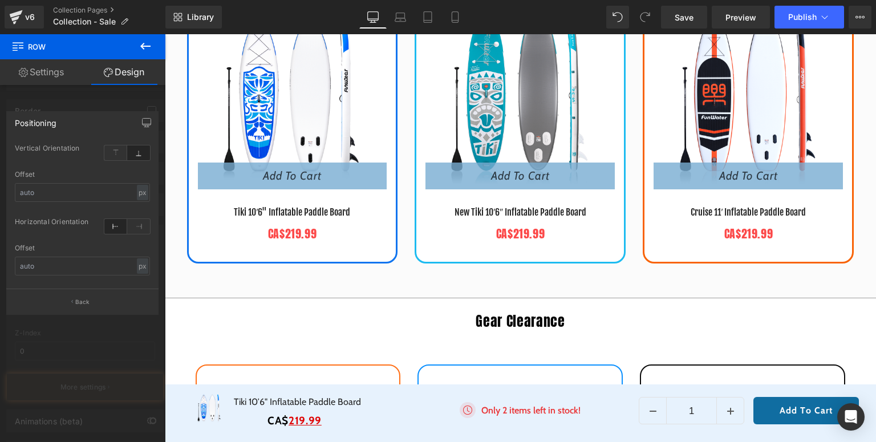
scroll to position [495, 0]
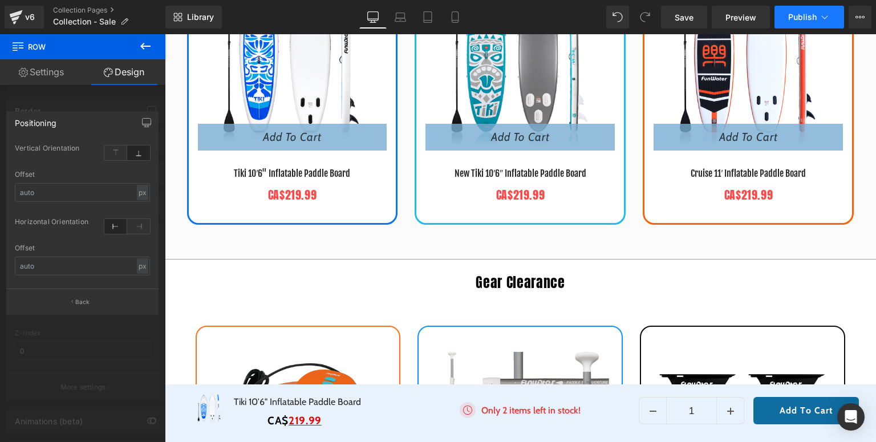
click at [790, 25] on button "Publish" at bounding box center [809, 17] width 70 height 23
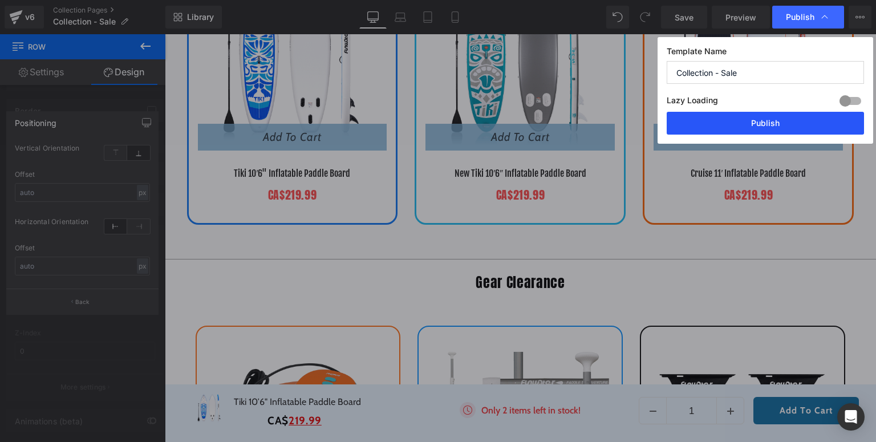
drag, startPoint x: 754, startPoint y: 120, endPoint x: 244, endPoint y: 331, distance: 551.9
click at [754, 120] on button "Publish" at bounding box center [764, 123] width 197 height 23
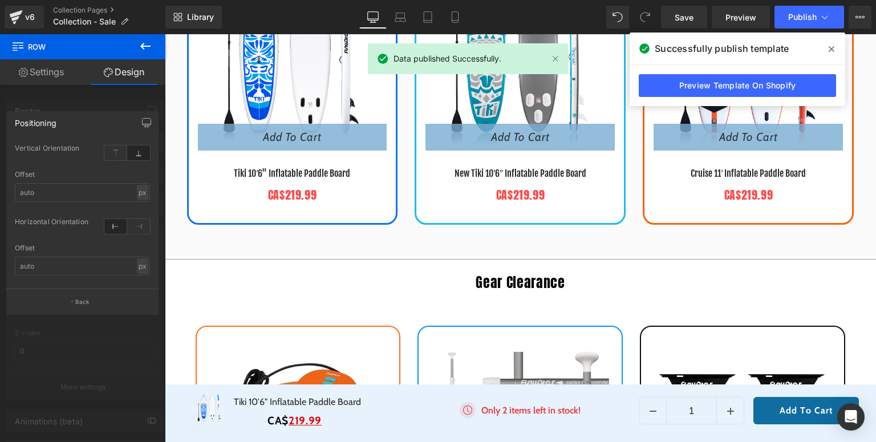
drag, startPoint x: 831, startPoint y: 51, endPoint x: 645, endPoint y: 24, distance: 187.8
click at [831, 51] on icon at bounding box center [831, 48] width 6 height 9
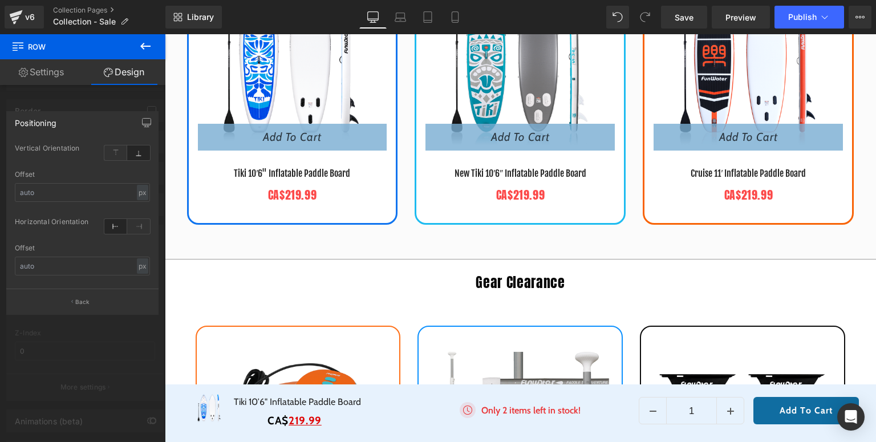
click at [461, 391] on div "Rendering Content" at bounding box center [438, 397] width 70 height 13
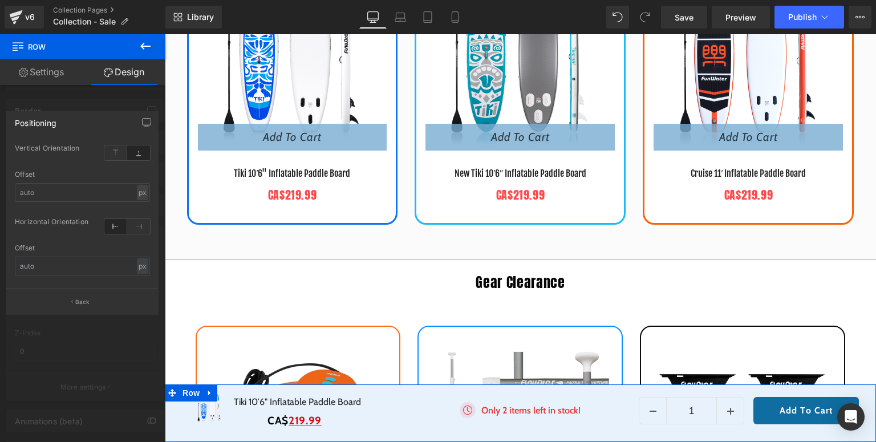
drag, startPoint x: 52, startPoint y: 78, endPoint x: 159, endPoint y: 143, distance: 124.9
click at [52, 78] on link "Settings" at bounding box center [41, 72] width 83 height 26
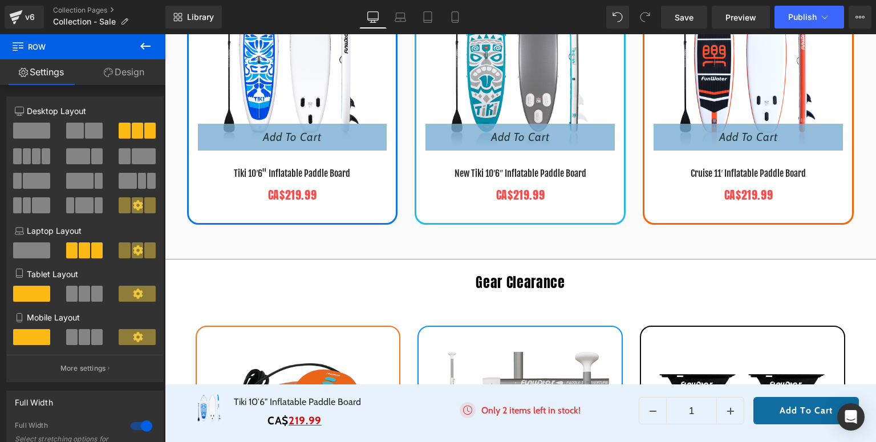
click at [575, 410] on div "🎁 BLACKFRIDAY has been copied to your clipboard!" at bounding box center [645, 420] width 250 height 32
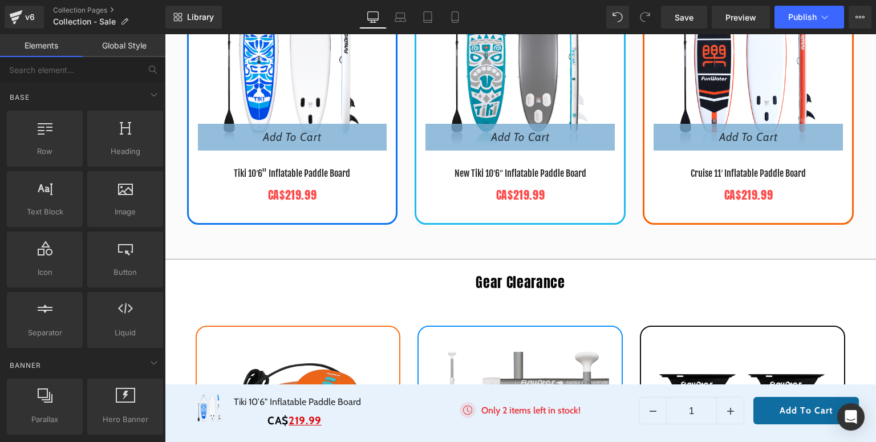
click at [566, 415] on span "BLACKFRIDAY has been copied to your clipboard!" at bounding box center [653, 420] width 218 height 17
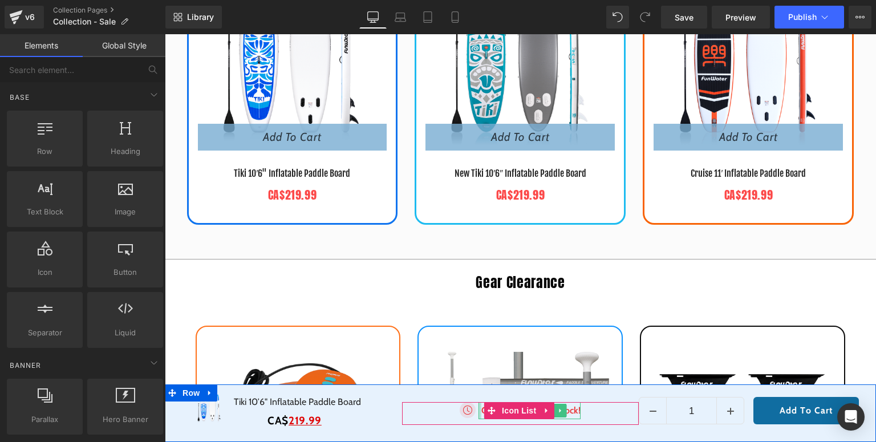
click at [478, 412] on div at bounding box center [479, 410] width 3 height 17
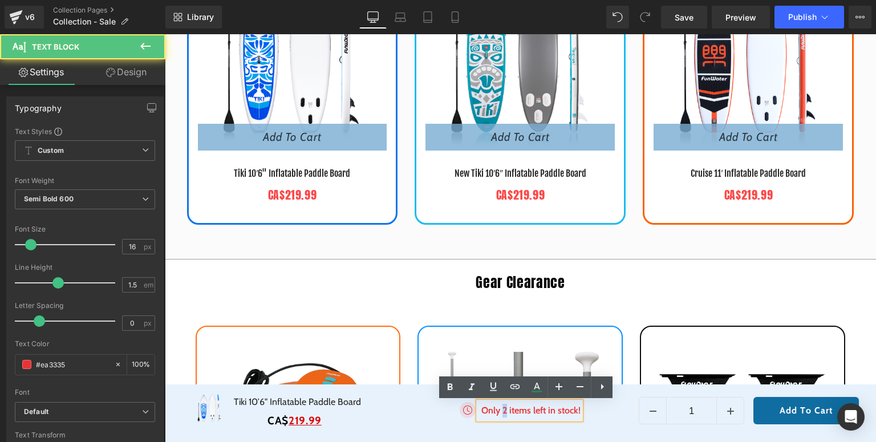
click at [499, 412] on p "Only 2 items left in stock!" at bounding box center [530, 411] width 99 height 14
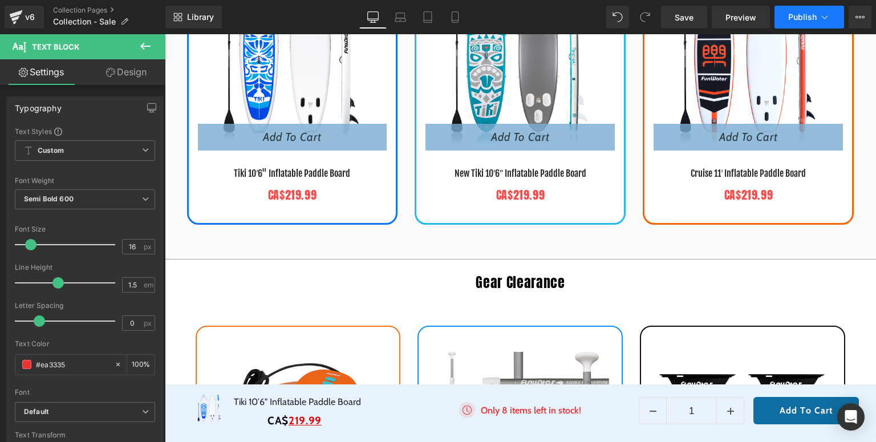
click at [794, 23] on button "Publish" at bounding box center [809, 17] width 70 height 23
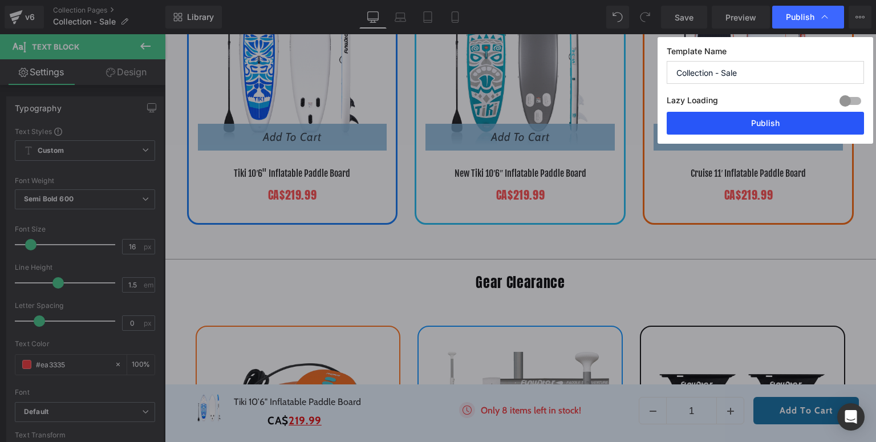
click at [790, 125] on button "Publish" at bounding box center [764, 123] width 197 height 23
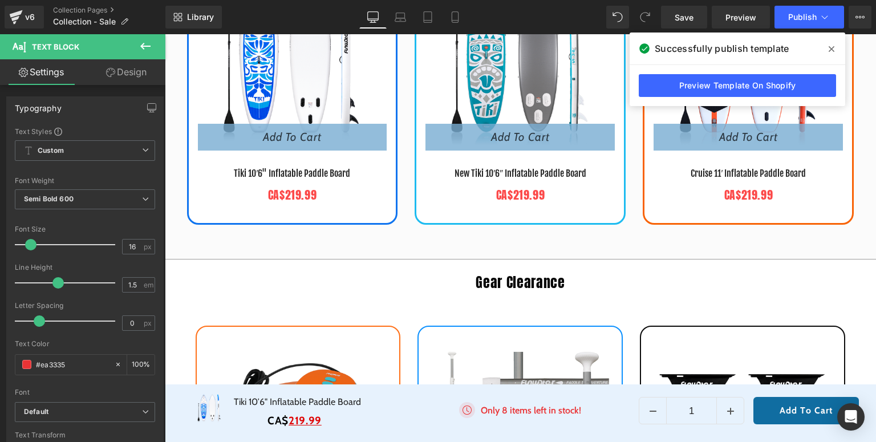
click at [828, 48] on icon at bounding box center [831, 48] width 6 height 9
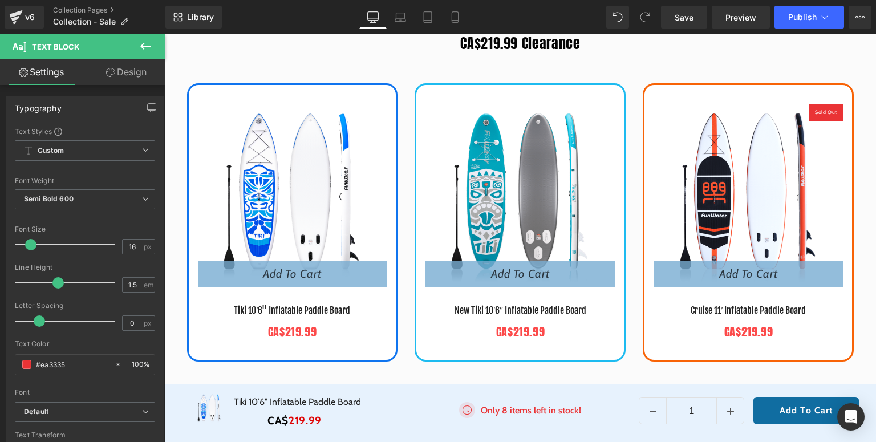
scroll to position [39, 0]
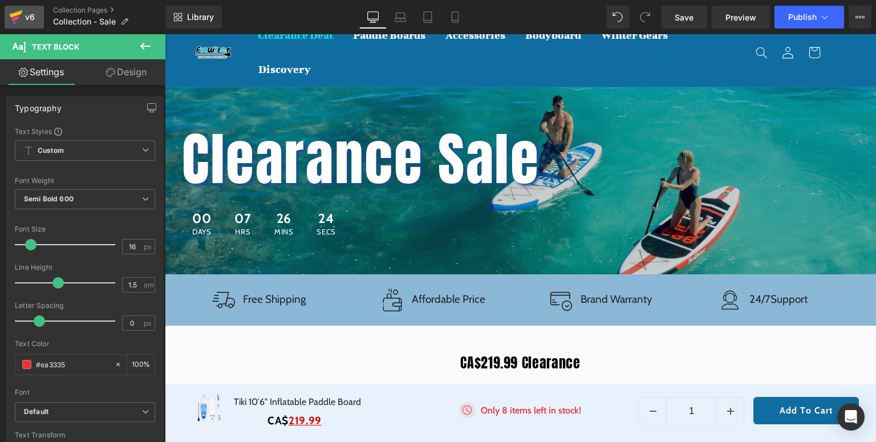
click at [18, 25] on icon at bounding box center [16, 17] width 14 height 29
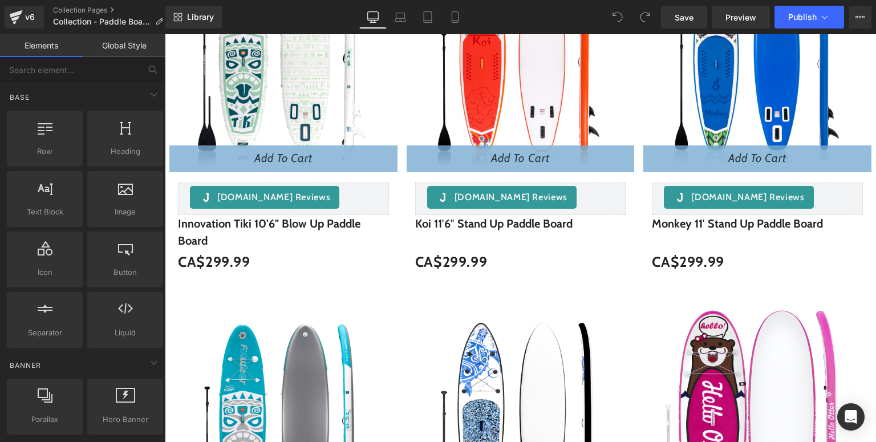
scroll to position [1095, 0]
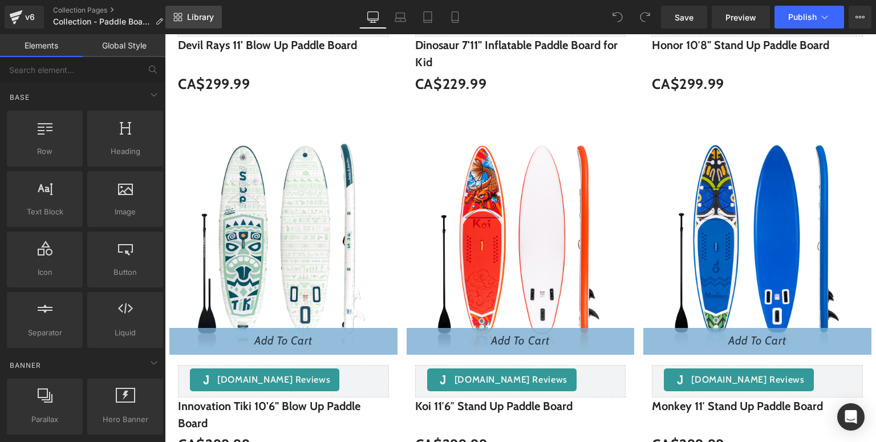
click at [203, 22] on span "Library" at bounding box center [200, 17] width 27 height 10
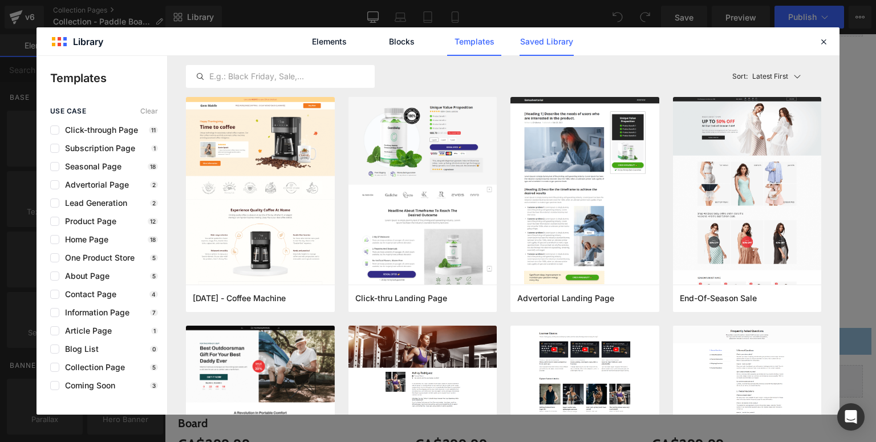
click at [555, 41] on link "Saved Library" at bounding box center [546, 41] width 54 height 29
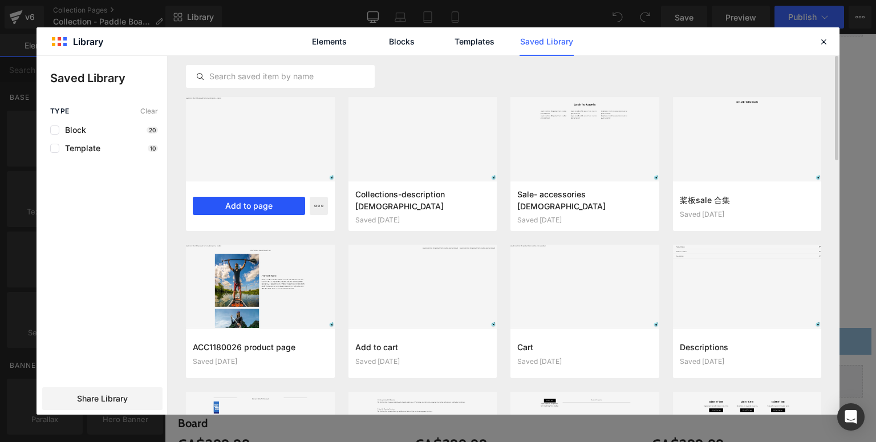
click at [276, 208] on button "Add to page" at bounding box center [249, 206] width 112 height 18
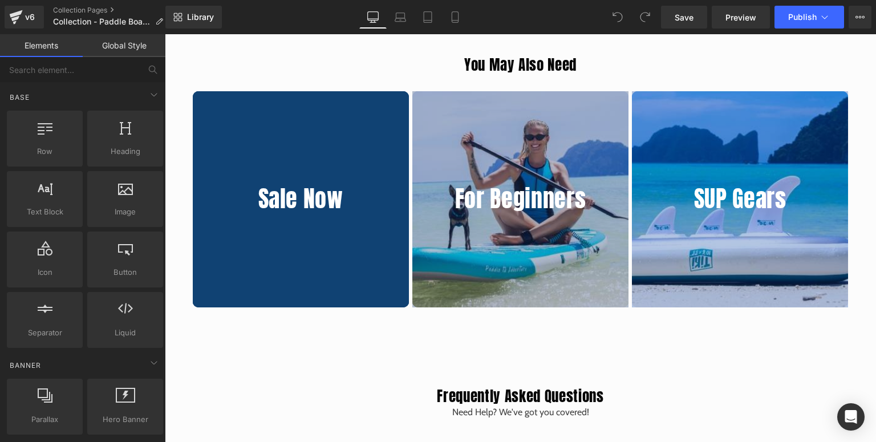
scroll to position [4358, 0]
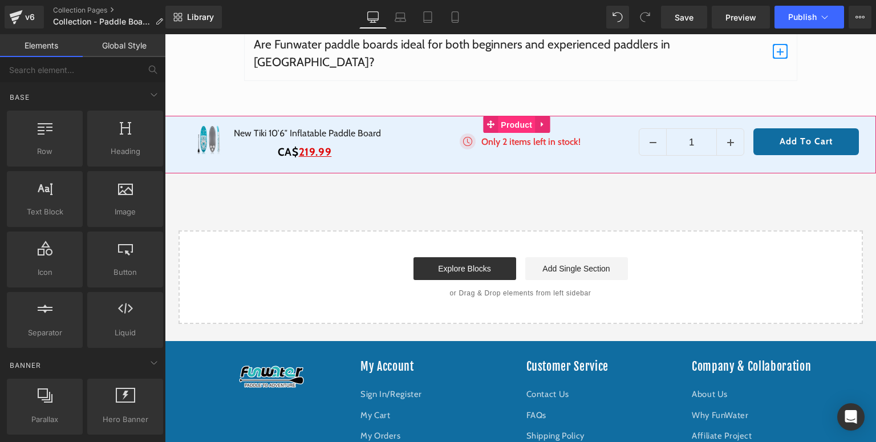
click at [511, 116] on span "Product" at bounding box center [516, 124] width 37 height 17
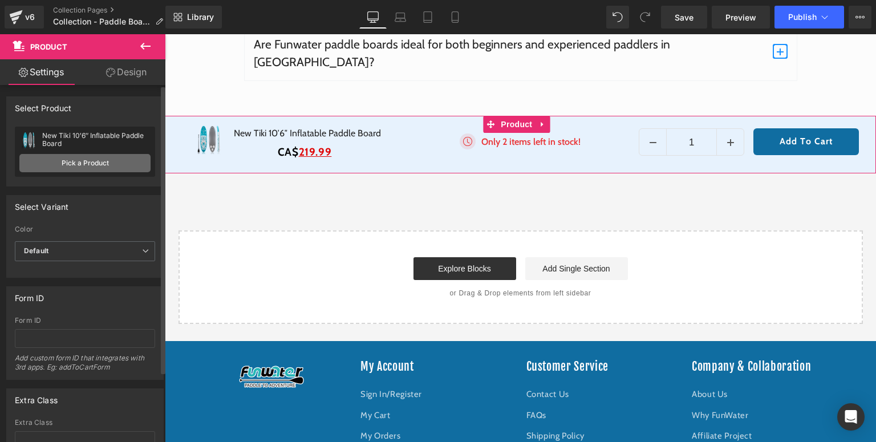
click at [102, 161] on link "Pick a Product" at bounding box center [84, 163] width 131 height 18
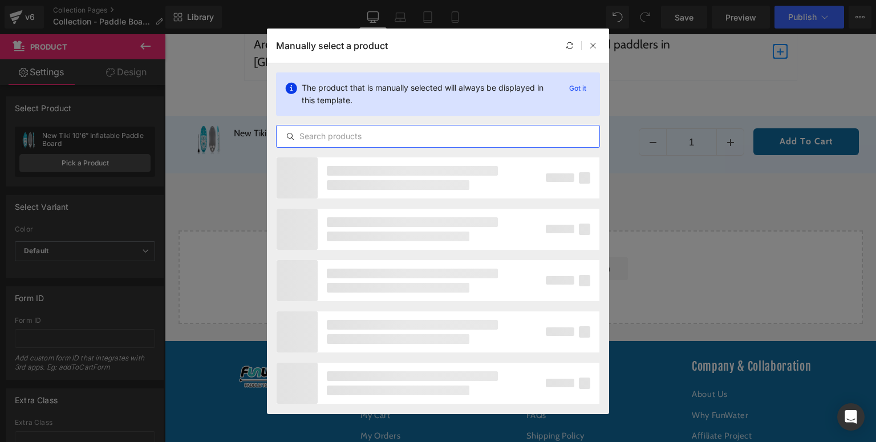
click at [376, 141] on input "text" at bounding box center [437, 136] width 323 height 14
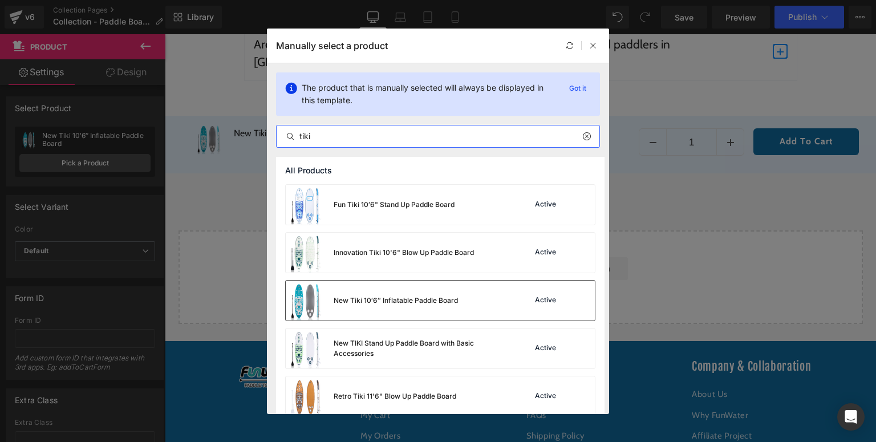
scroll to position [59, 0]
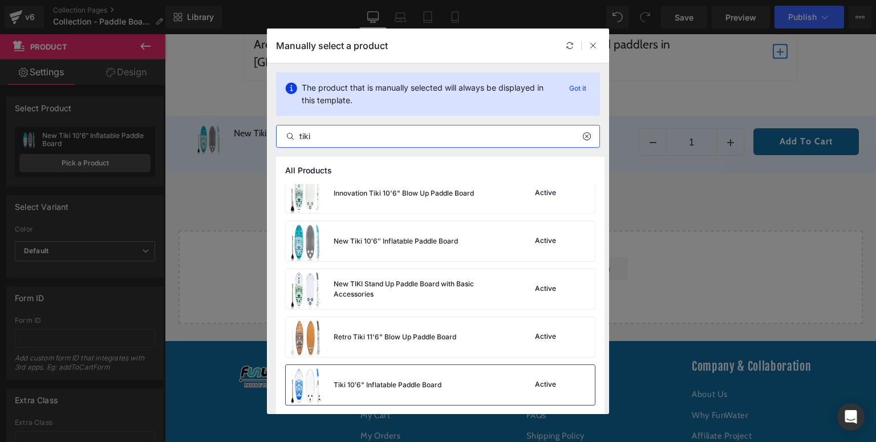
type input "tiki"
click at [380, 381] on div "Tiki 10′6" Inflatable Paddle Board" at bounding box center [388, 385] width 108 height 10
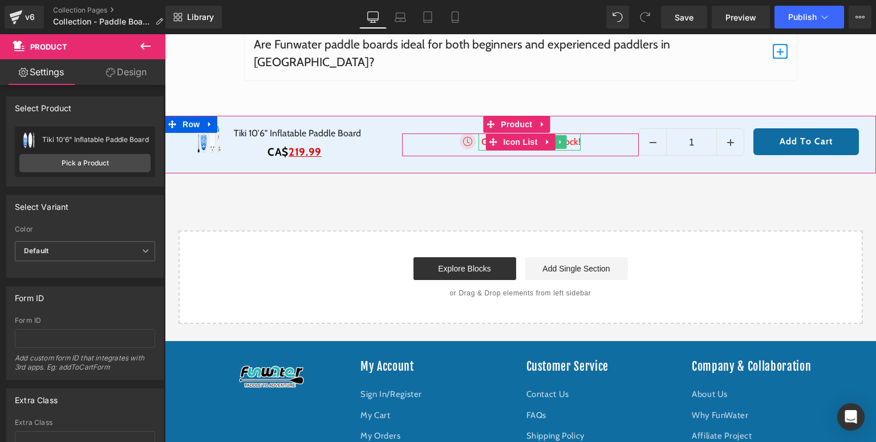
click at [481, 135] on p "Only 2 items left in stock!" at bounding box center [530, 142] width 99 height 14
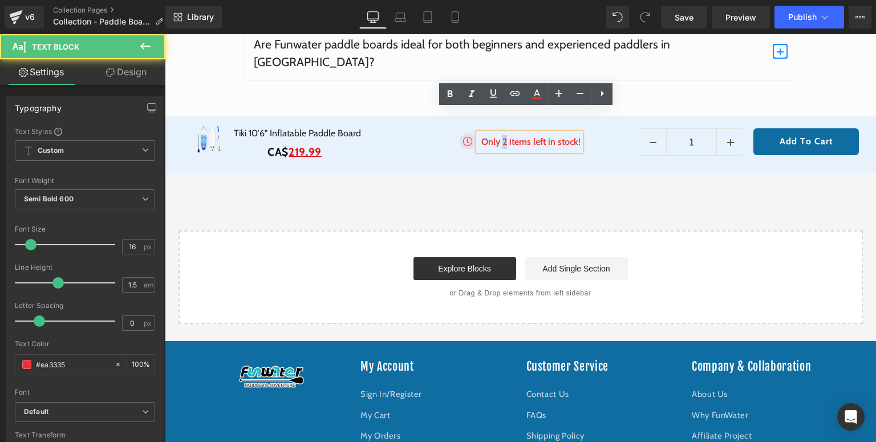
click at [502, 135] on p "Only 2 items left in stock!" at bounding box center [530, 142] width 99 height 14
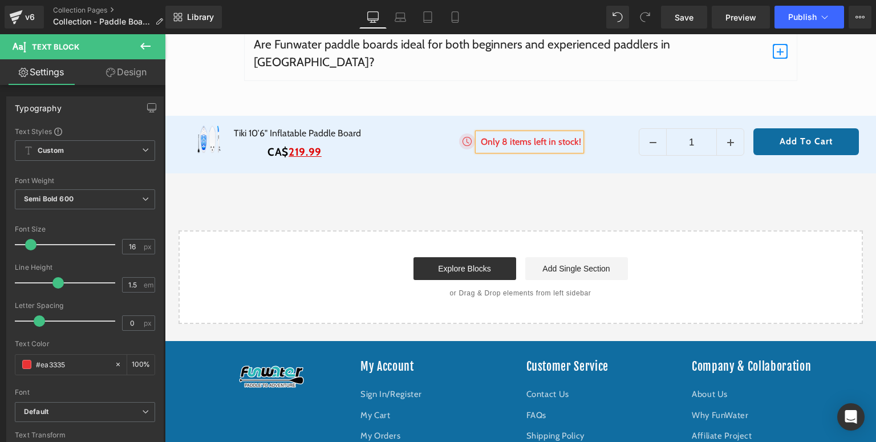
click at [496, 231] on div "Start building your page Explore Blocks Add Single Section or Drag & Drop eleme…" at bounding box center [521, 276] width 682 height 91
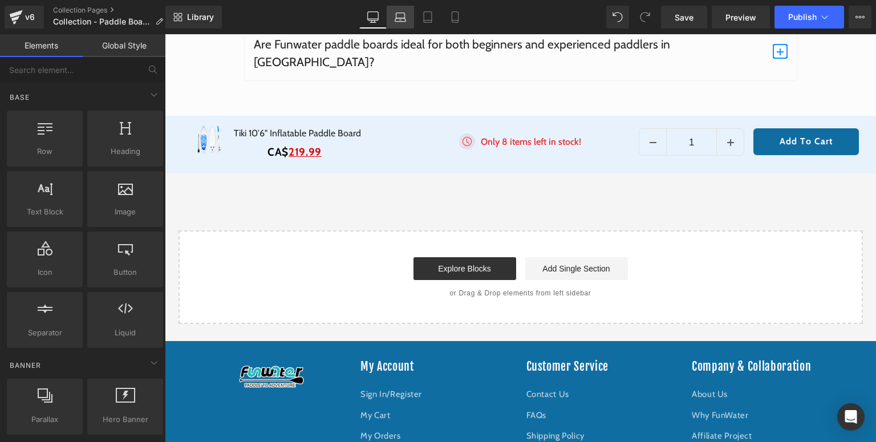
click at [399, 21] on icon at bounding box center [399, 16] width 11 height 11
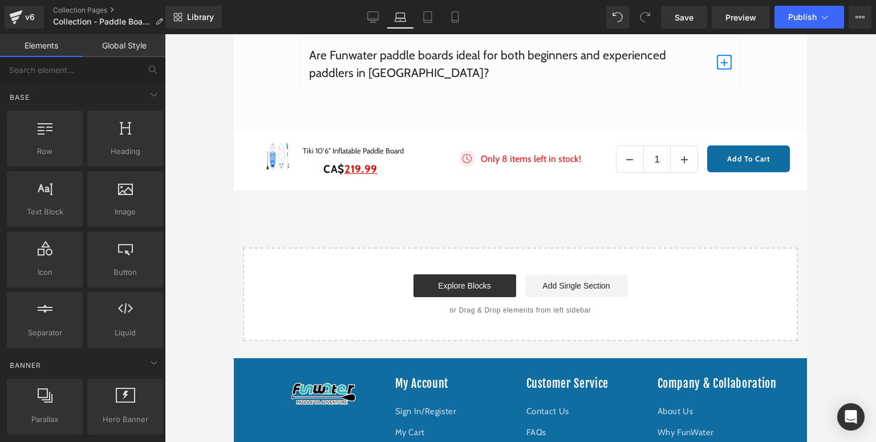
scroll to position [3617, 0]
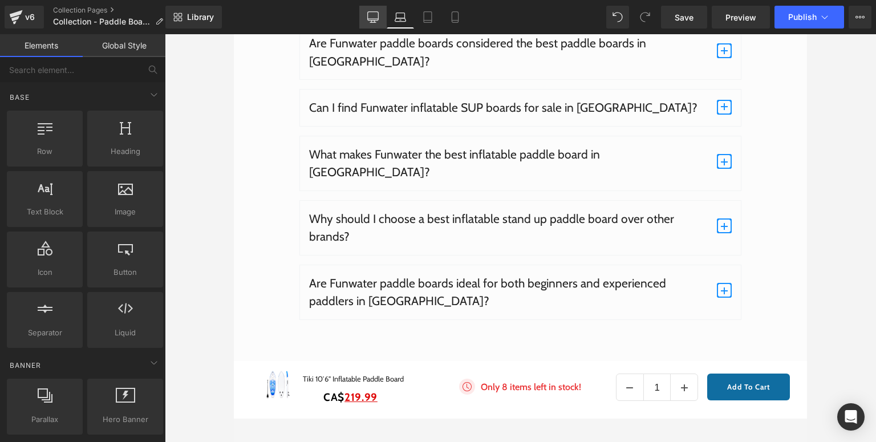
click at [372, 17] on icon at bounding box center [372, 16] width 11 height 11
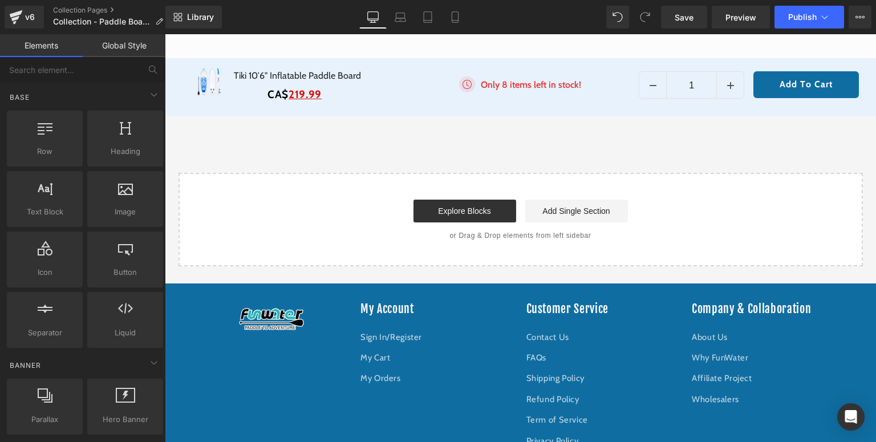
scroll to position [4228, 0]
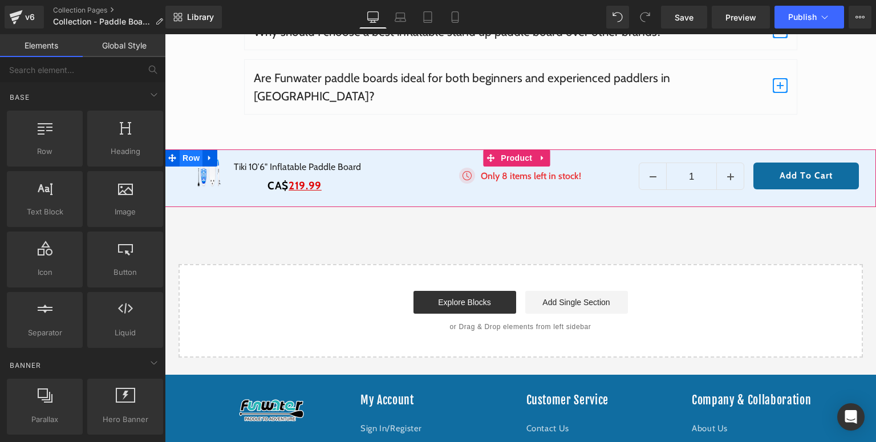
click at [188, 149] on span "Row" at bounding box center [191, 157] width 23 height 17
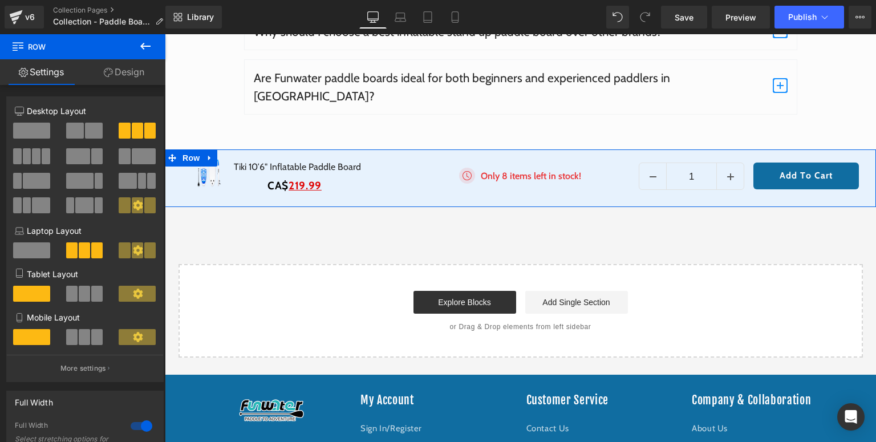
click at [132, 80] on link "Design" at bounding box center [124, 72] width 83 height 26
click at [0, 0] on div "Spacing" at bounding box center [0, 0] width 0 height 0
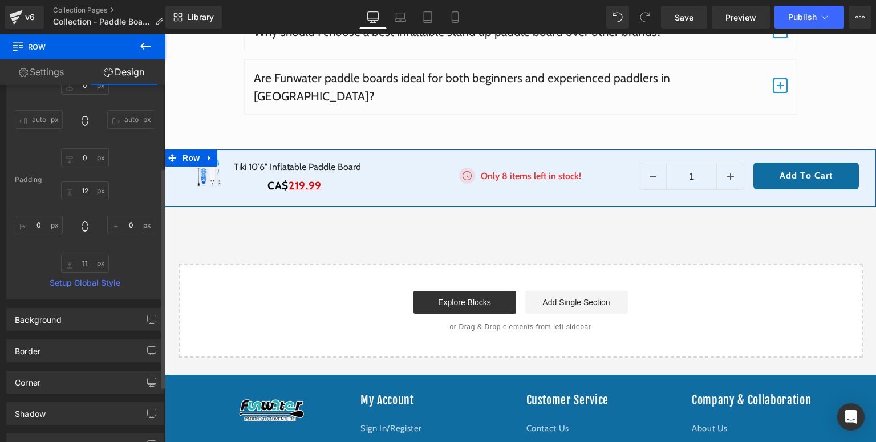
scroll to position [225, 0]
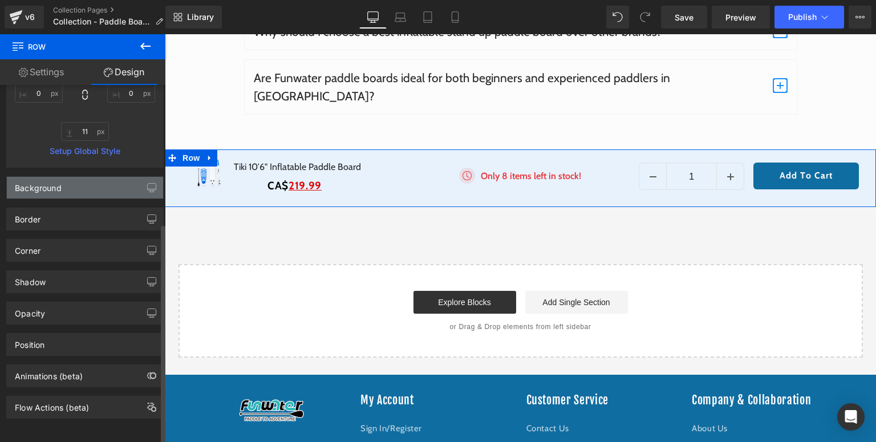
click at [73, 189] on div "Background" at bounding box center [85, 188] width 156 height 22
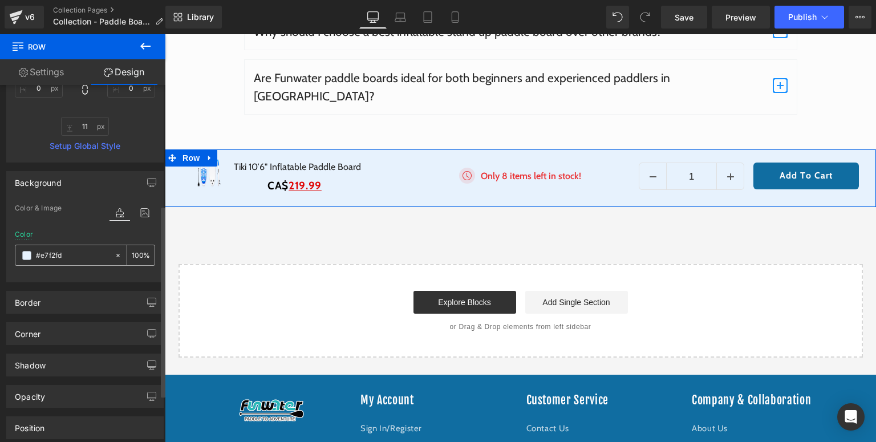
click at [97, 253] on input "text" at bounding box center [72, 255] width 73 height 13
type input "#e7f2fd"
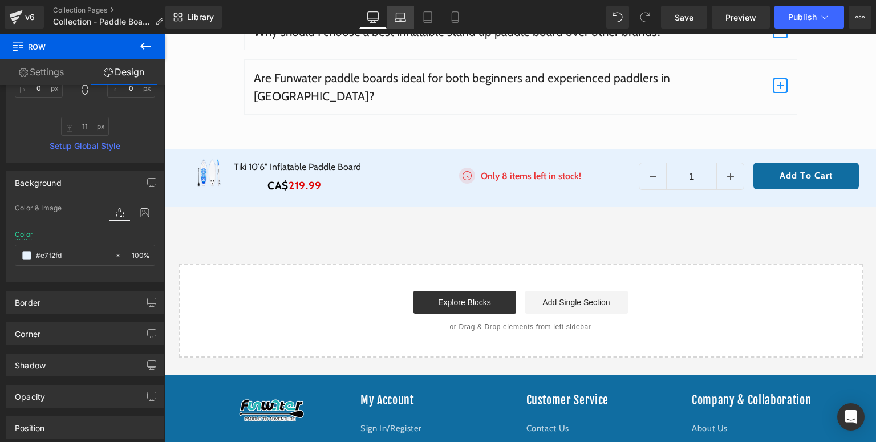
click at [406, 19] on icon at bounding box center [399, 16] width 11 height 11
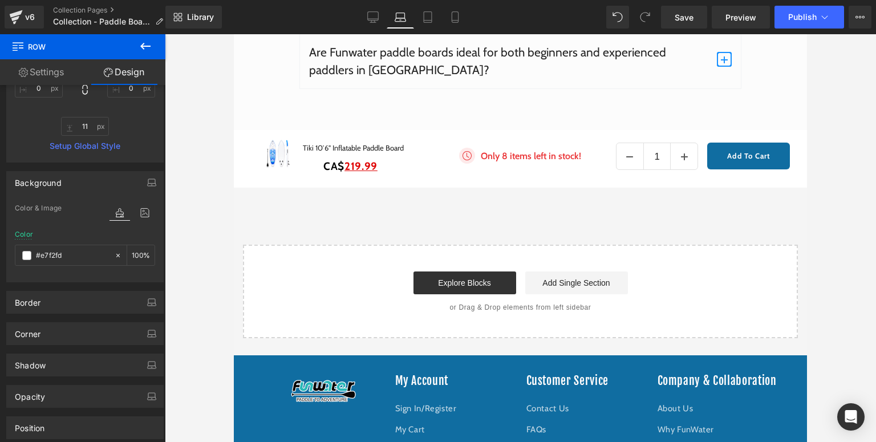
scroll to position [3809, 0]
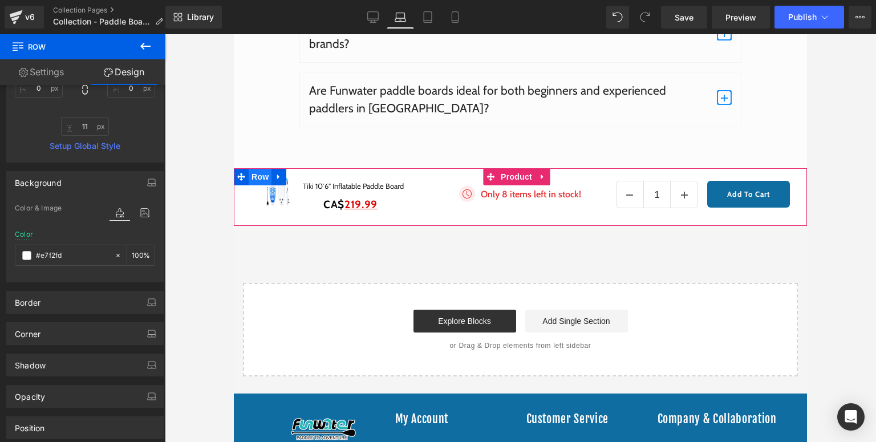
click at [259, 168] on span "Row" at bounding box center [260, 176] width 23 height 17
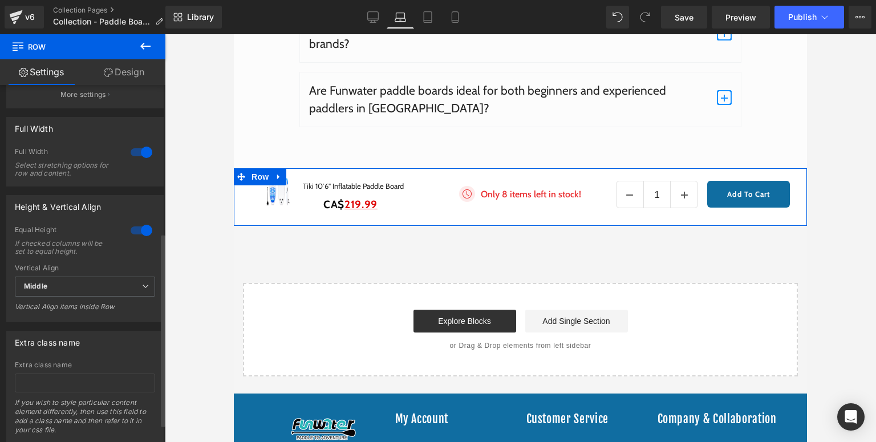
scroll to position [306, 0]
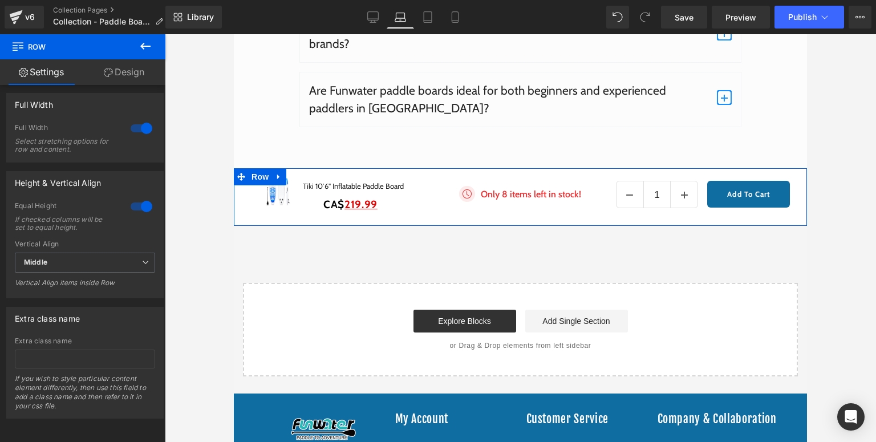
click at [122, 78] on link "Design" at bounding box center [124, 72] width 83 height 26
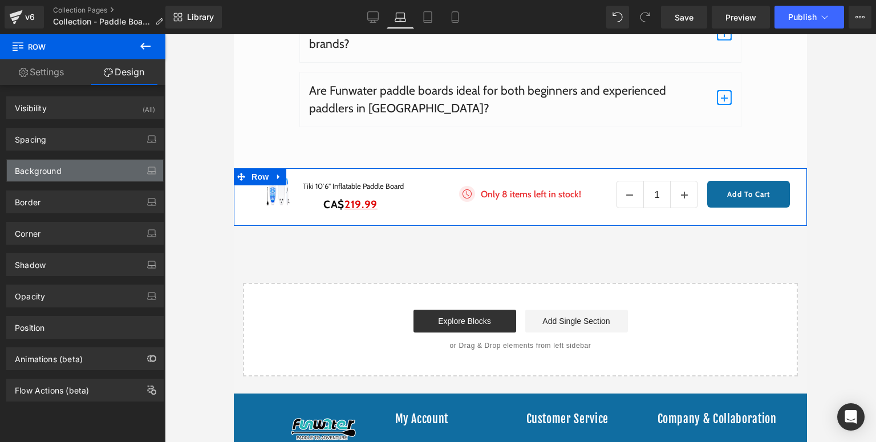
click at [63, 174] on div "Background" at bounding box center [85, 171] width 156 height 22
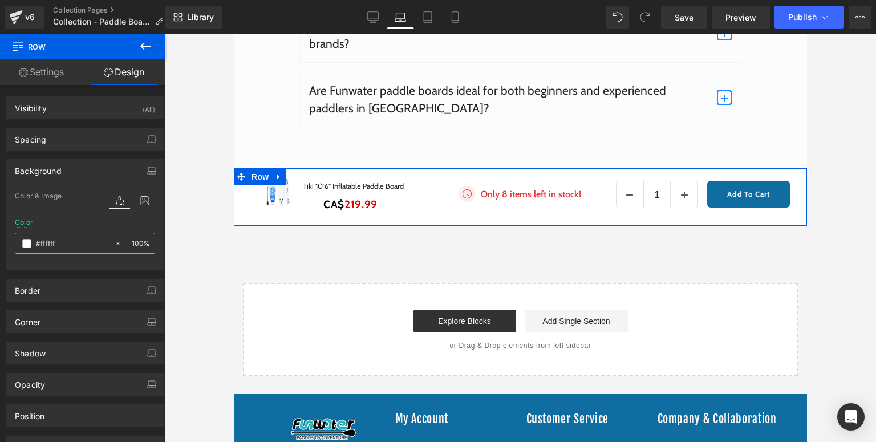
click at [82, 242] on input "text" at bounding box center [72, 243] width 73 height 13
paste input "e7f2fd"
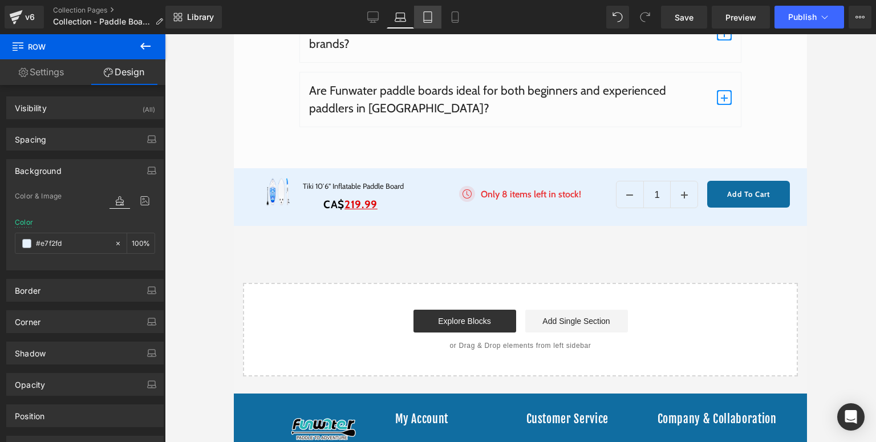
type input "#e7f2fd"
drag, startPoint x: 93, startPoint y: 164, endPoint x: 433, endPoint y: 25, distance: 366.6
click at [433, 25] on link "Tablet" at bounding box center [427, 17] width 27 height 23
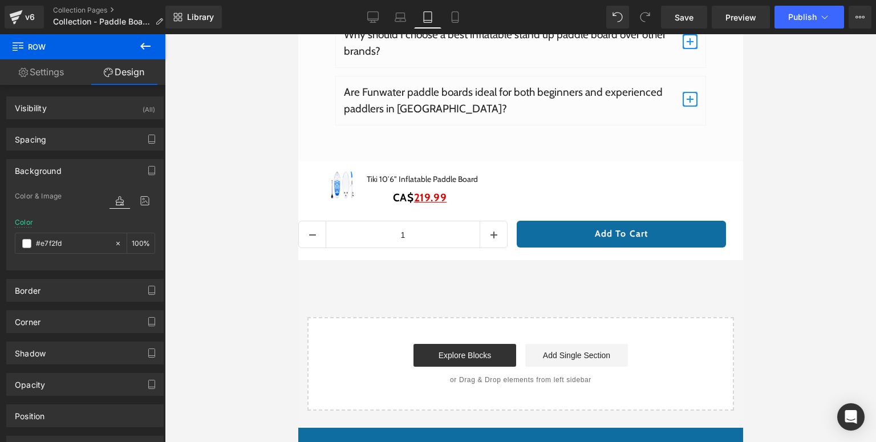
scroll to position [3815, 0]
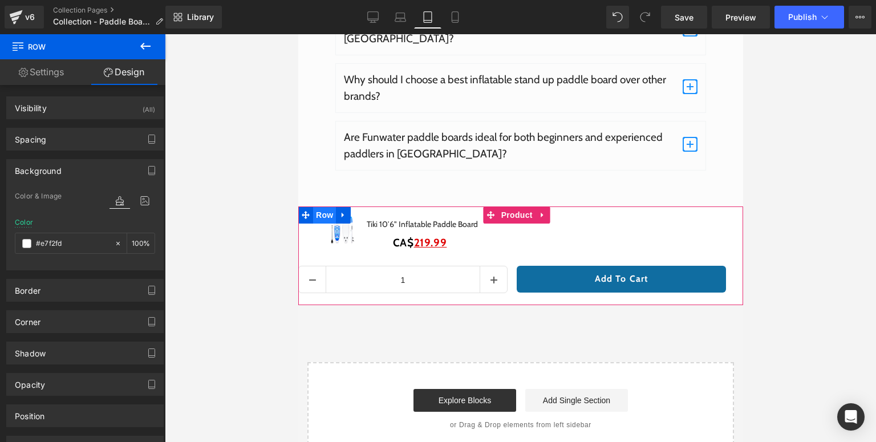
click at [317, 206] on span "Row" at bounding box center [323, 214] width 23 height 17
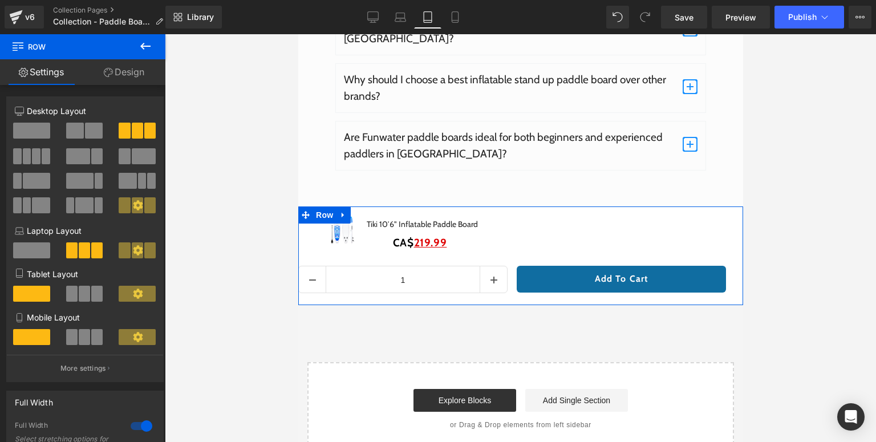
click at [131, 78] on link "Design" at bounding box center [124, 72] width 83 height 26
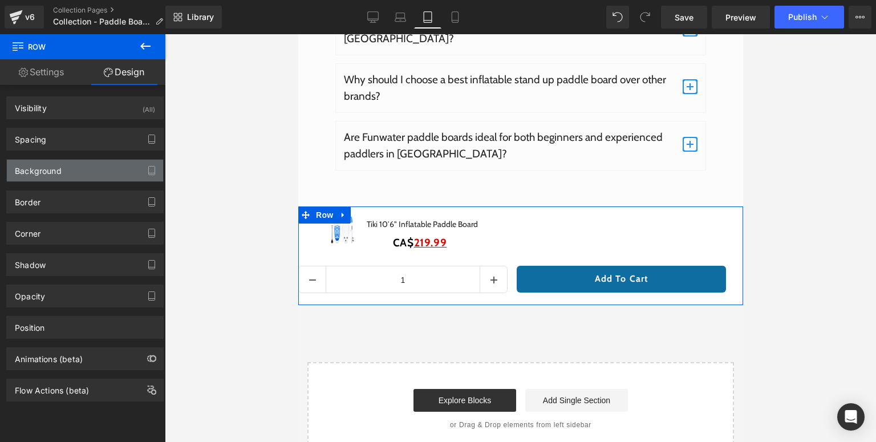
click at [58, 167] on div "Background" at bounding box center [38, 168] width 47 height 16
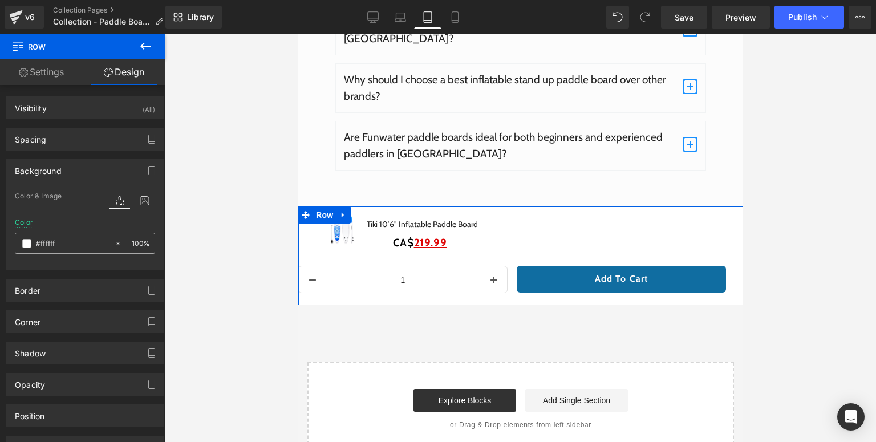
click at [80, 244] on input "text" at bounding box center [72, 243] width 73 height 13
paste input "e7f2fd"
type input "#e7f2fd"
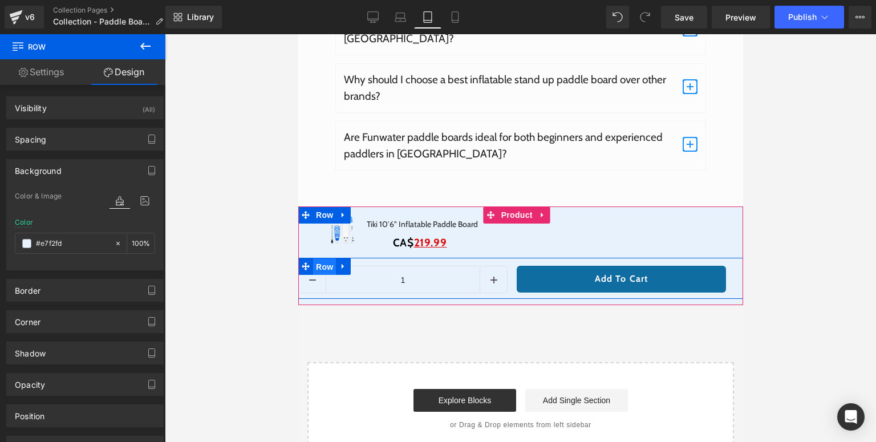
click at [320, 258] on span "Row" at bounding box center [323, 266] width 23 height 17
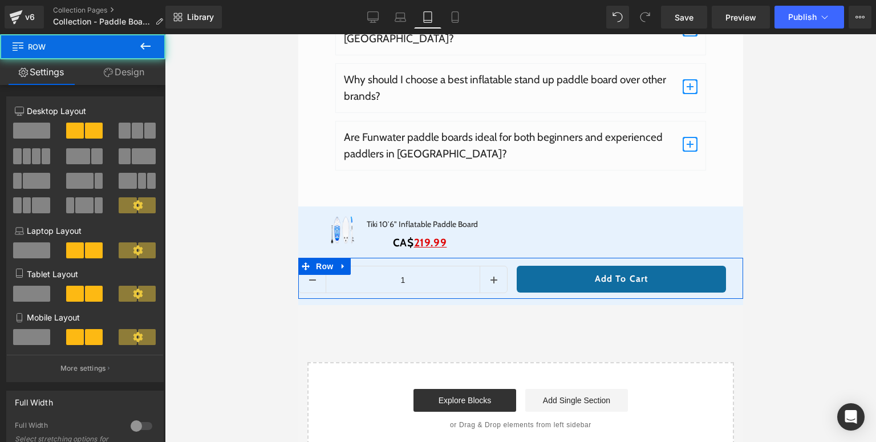
click link "Design"
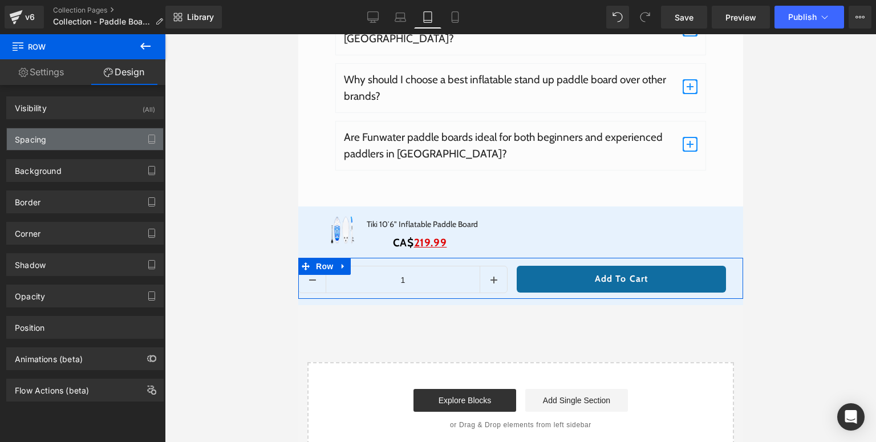
click div "Spacing"
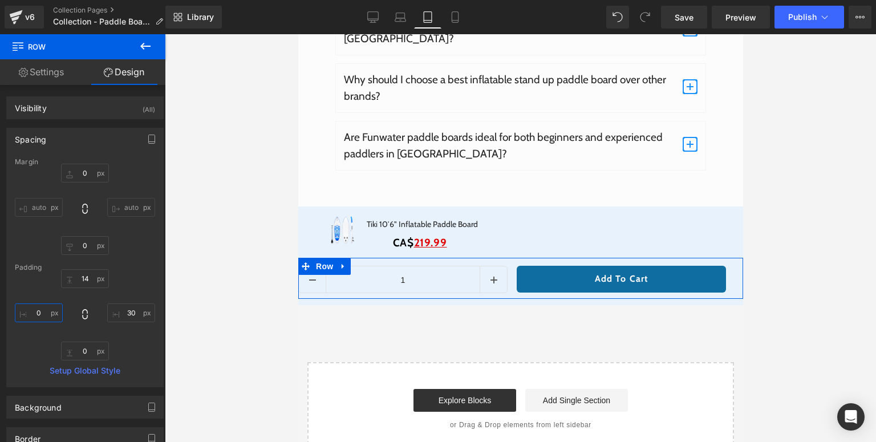
click input "0"
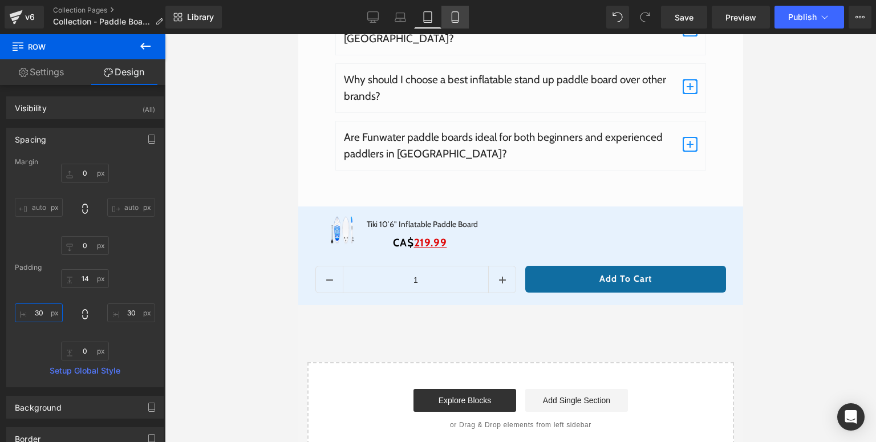
type input "30"
click link "Mobile"
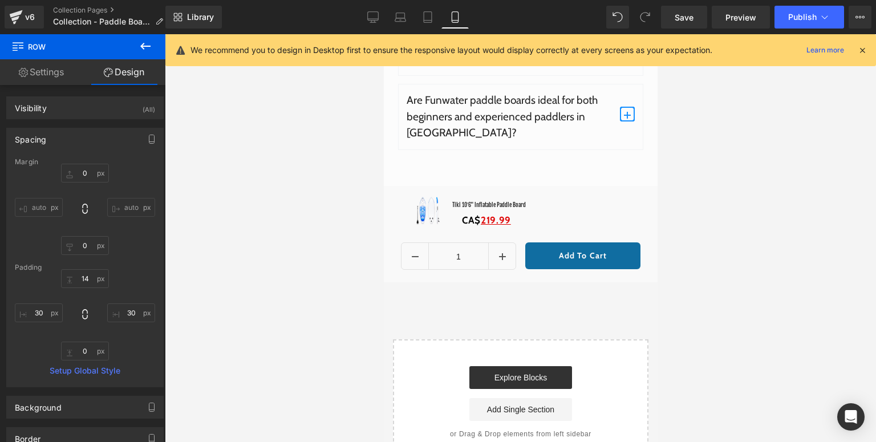
scroll to position [4401, 0]
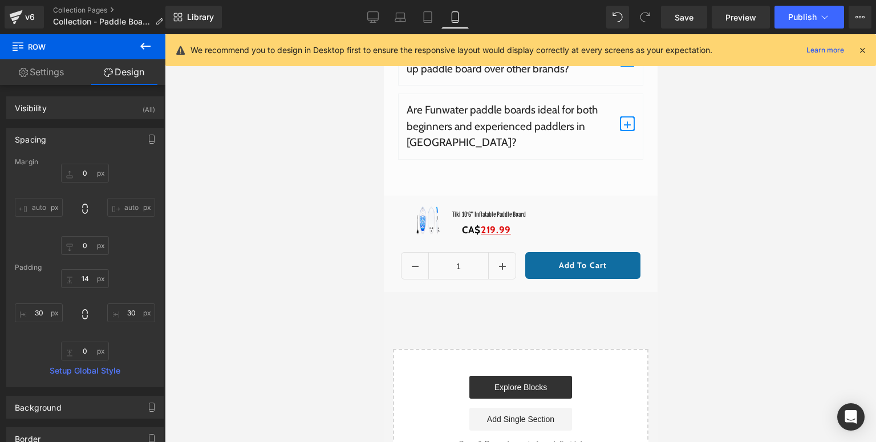
click span "Row"
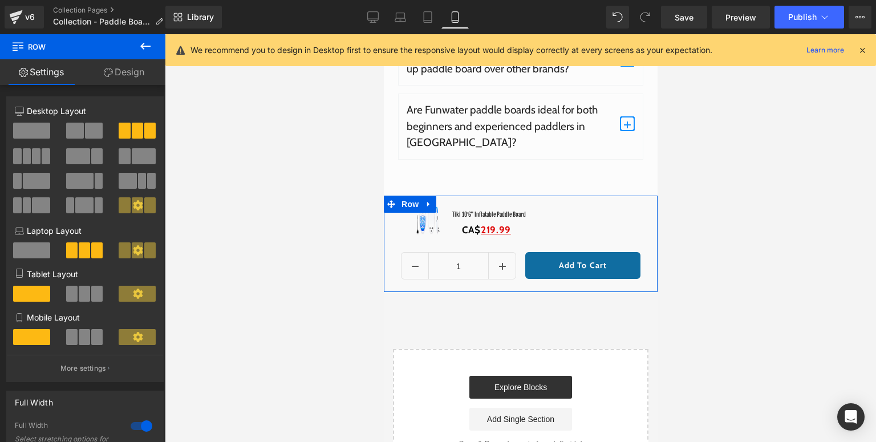
click link "Design"
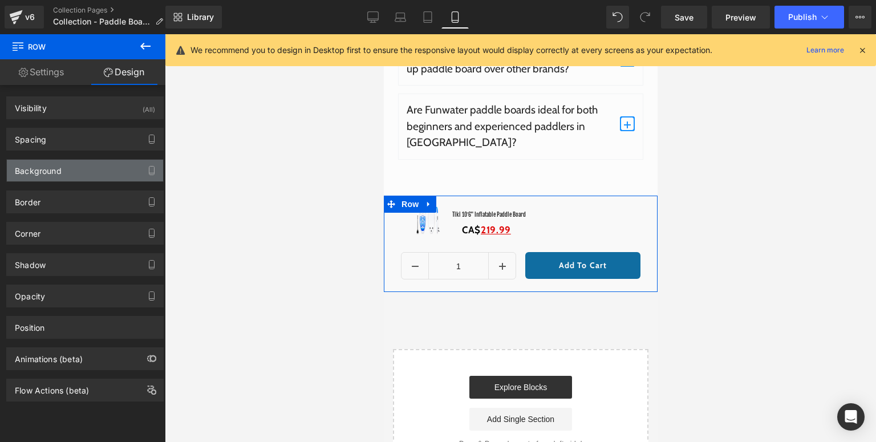
click div "Background"
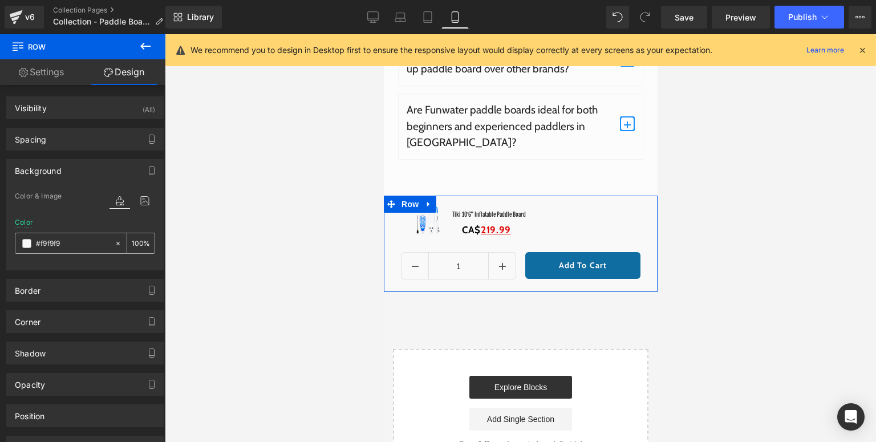
click input "text"
paste input "e7f2fd"
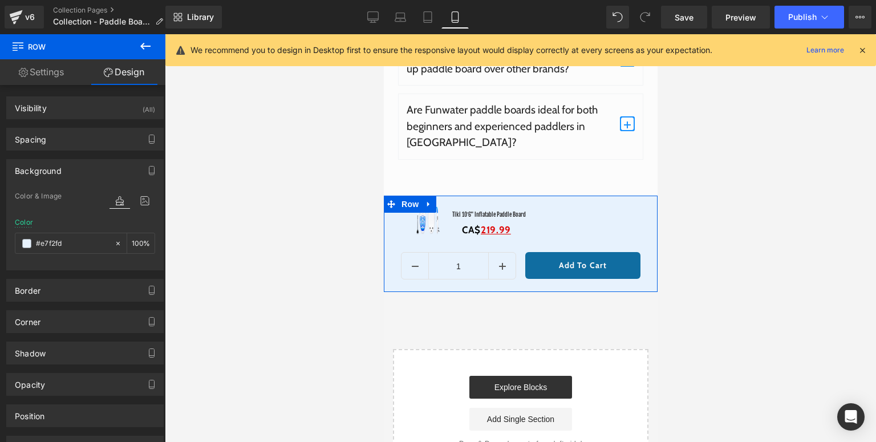
type input "#e7f2fd"
click div "Color & Image color"
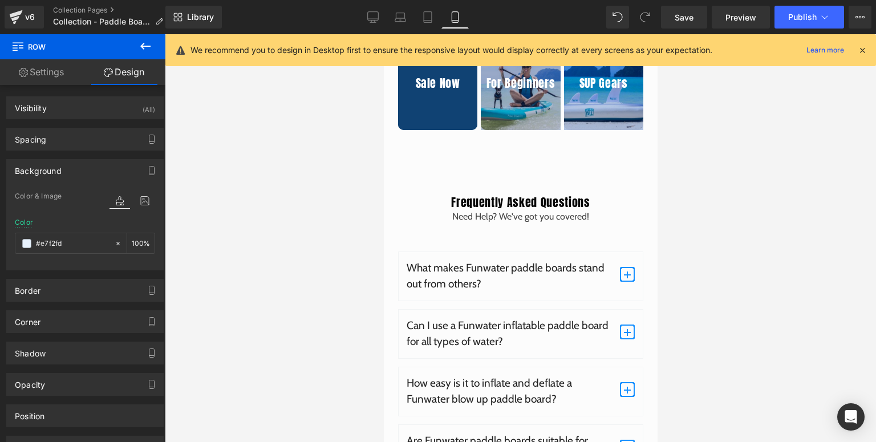
scroll to position [3808, 0]
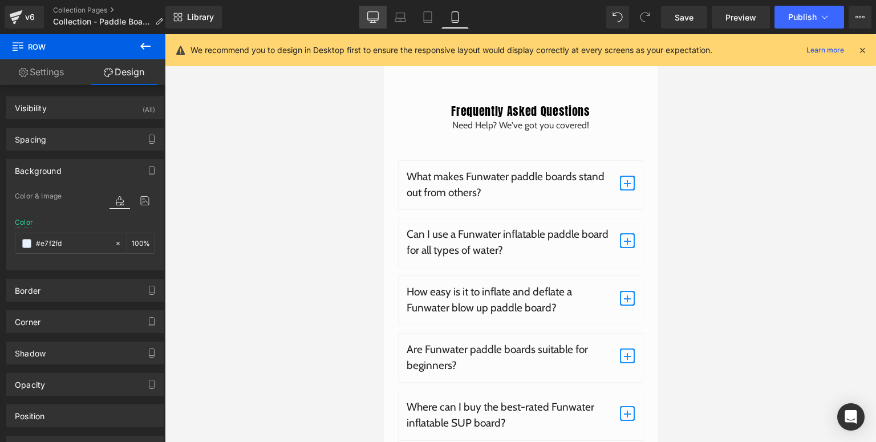
click link "Desktop"
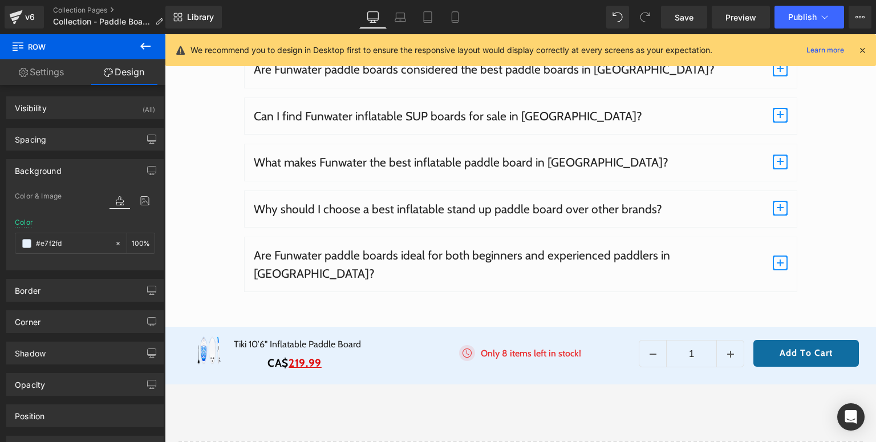
scroll to position [4134, 0]
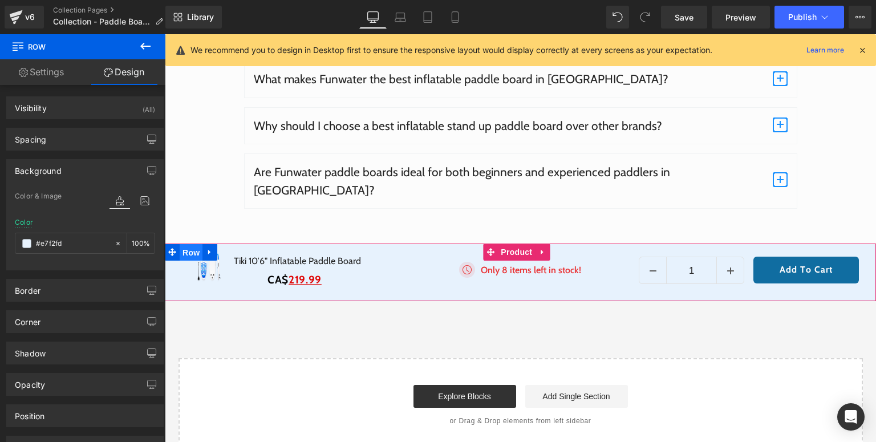
click span "Row"
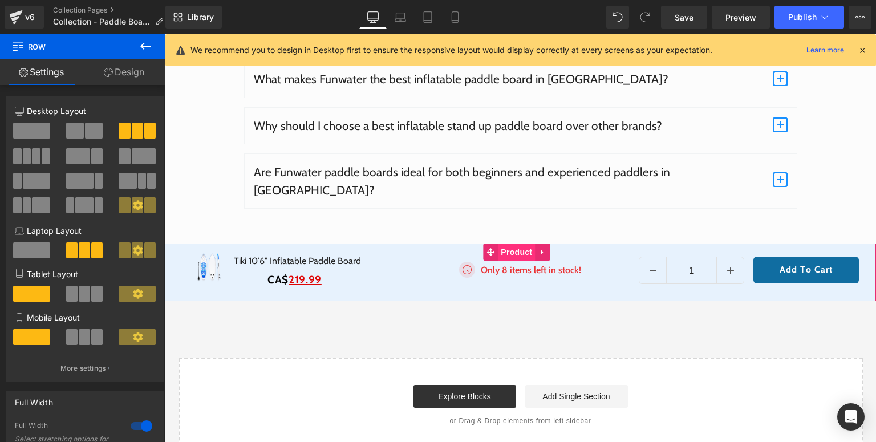
click span "Product"
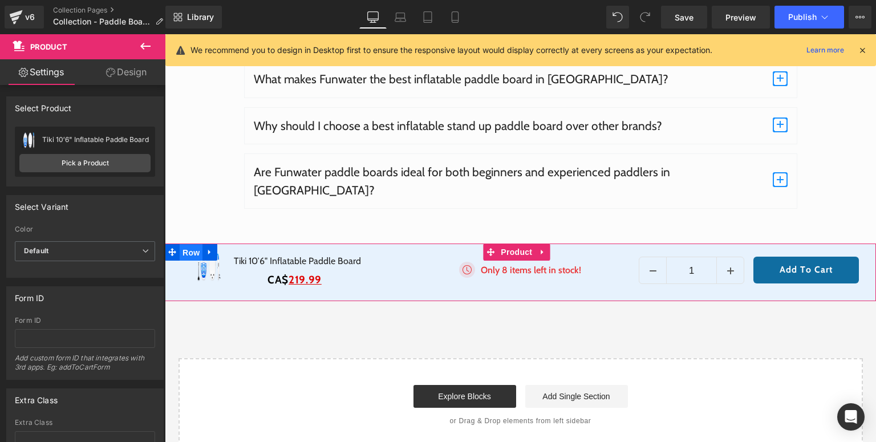
click span "Row"
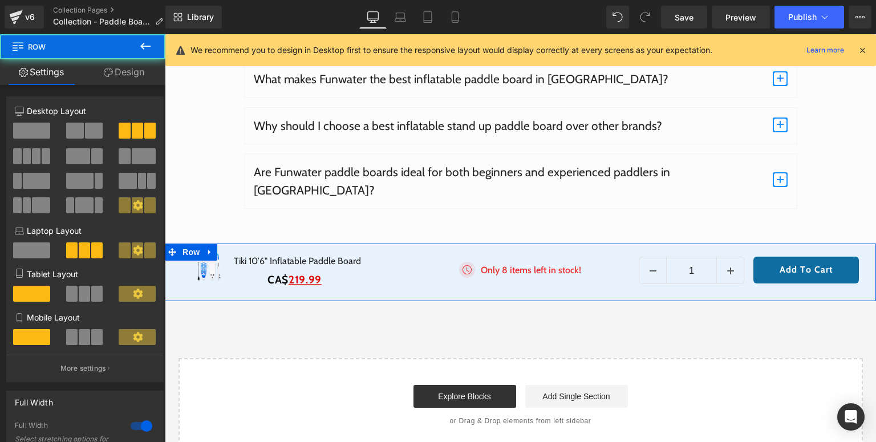
click link "Design"
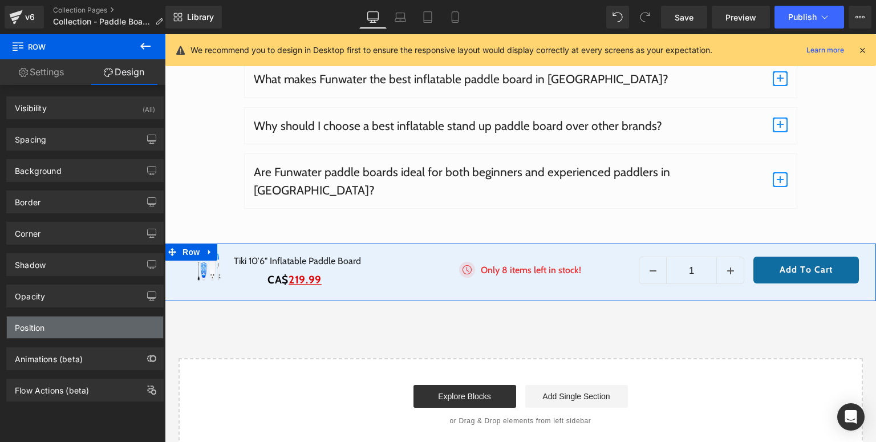
click div "Position"
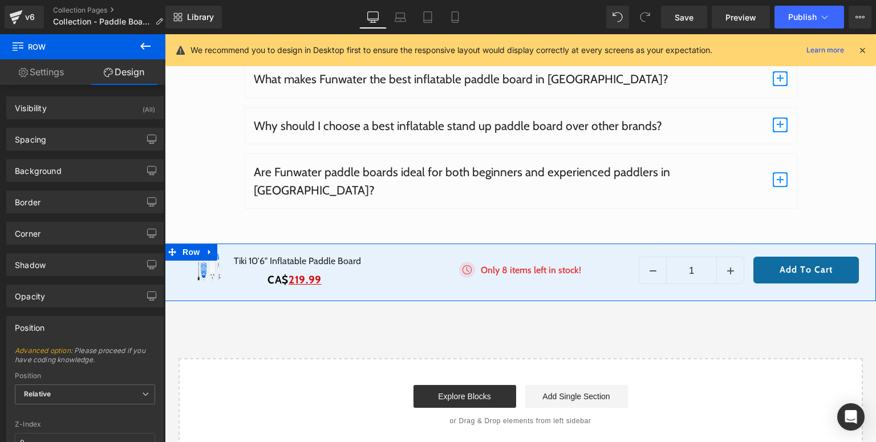
scroll to position [91, 0]
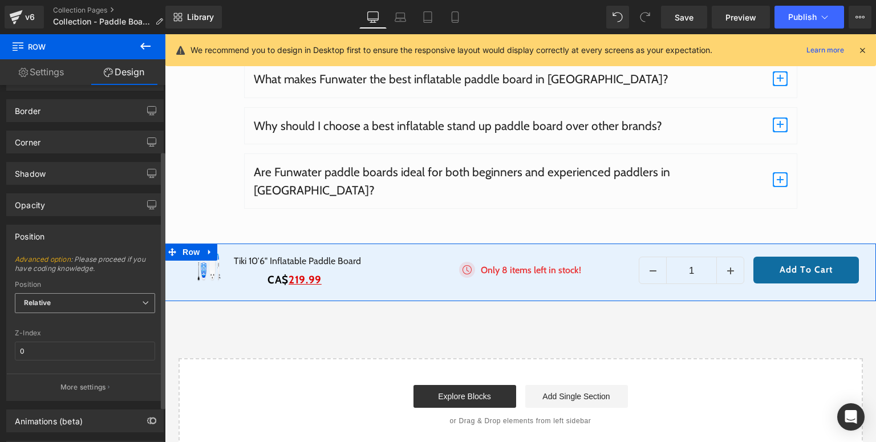
click span "Relative"
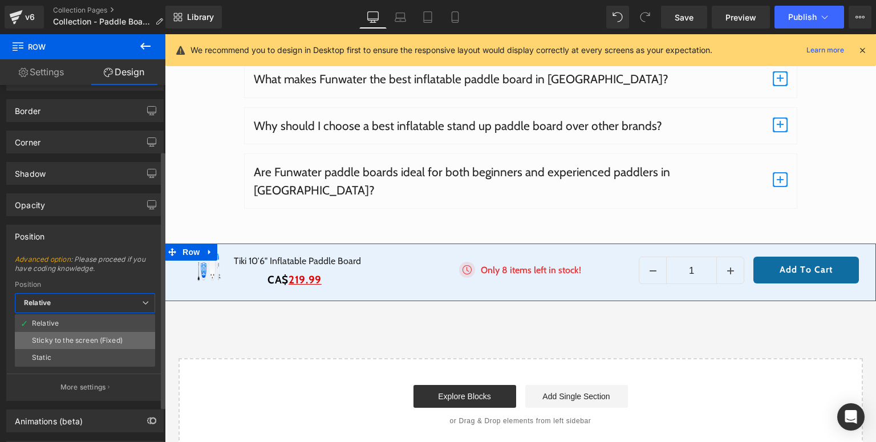
click div "Sticky to the screen (Fixed)"
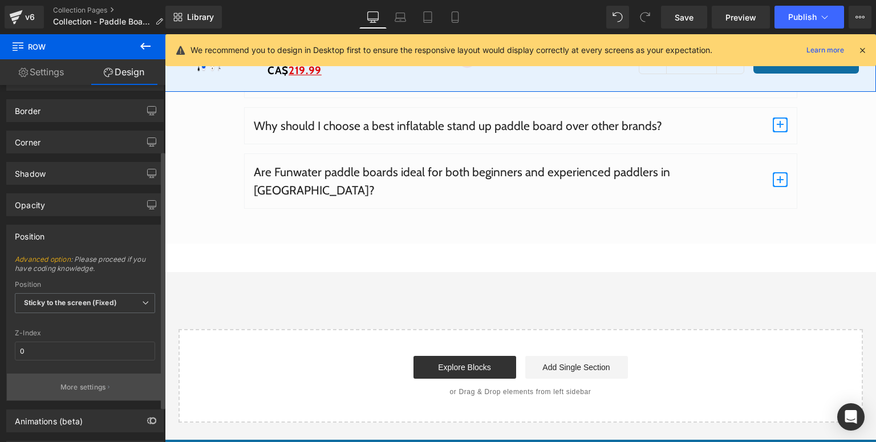
click p "More settings"
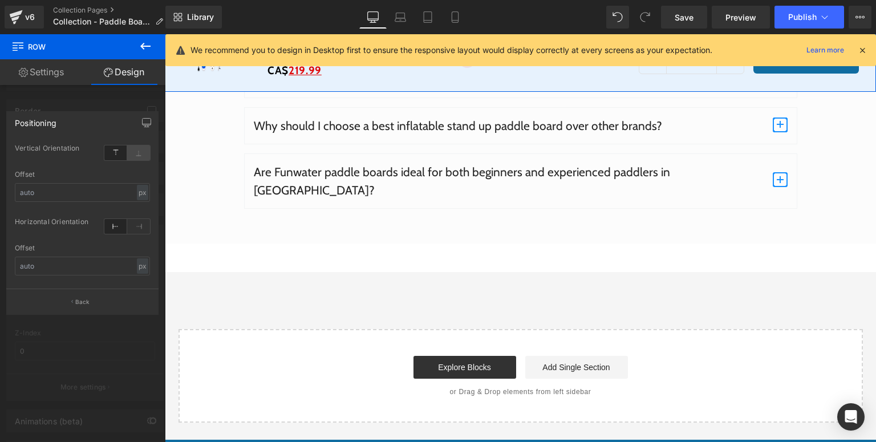
click icon
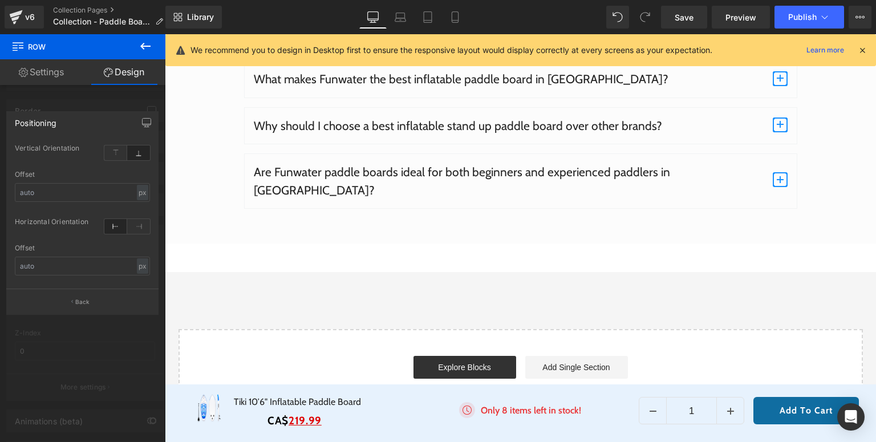
click icon
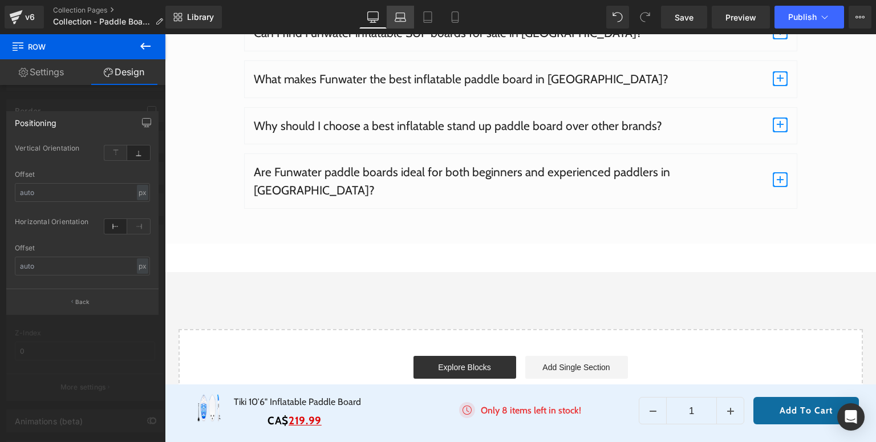
drag, startPoint x: 398, startPoint y: 17, endPoint x: 39, endPoint y: 121, distance: 374.4
click icon
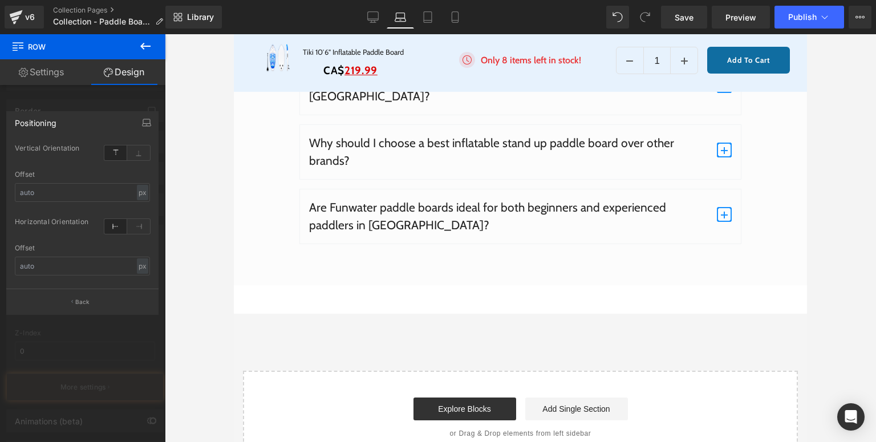
scroll to position [3654, 0]
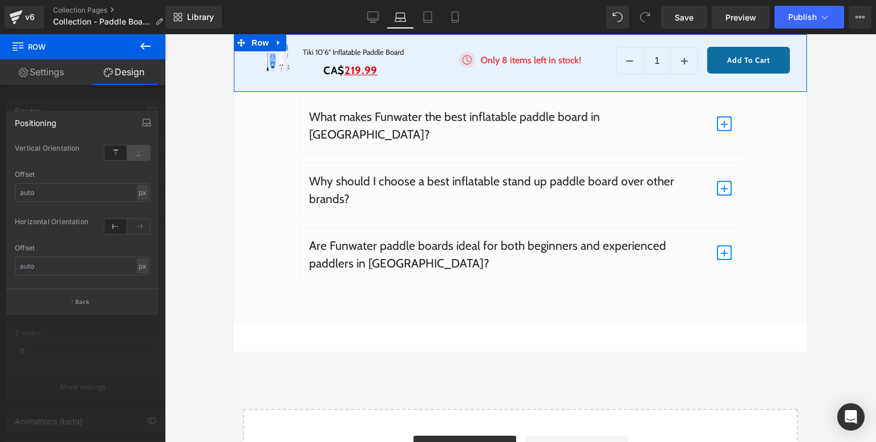
click icon
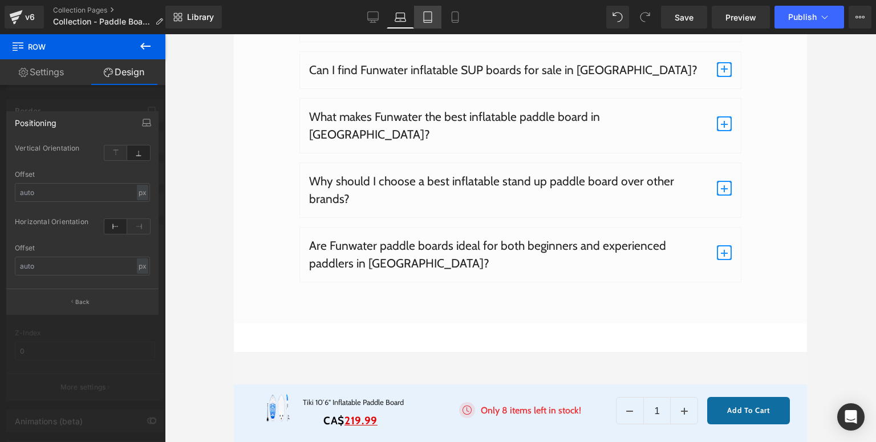
drag, startPoint x: 427, startPoint y: 20, endPoint x: 25, endPoint y: 120, distance: 414.7
click icon
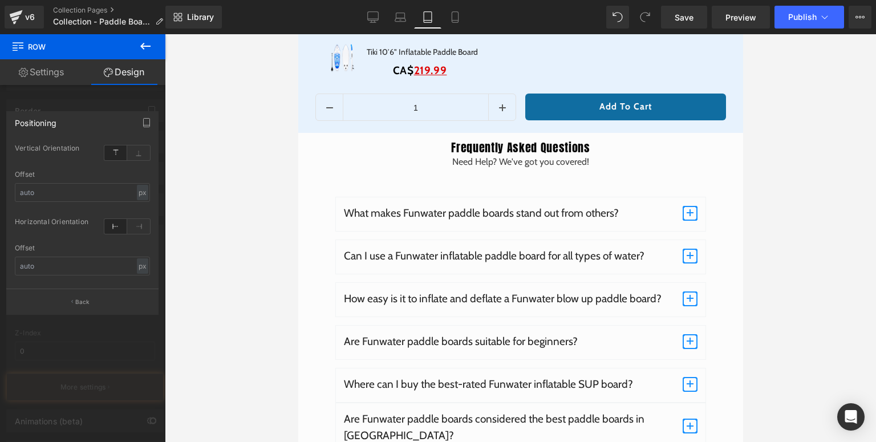
scroll to position [3268, 0]
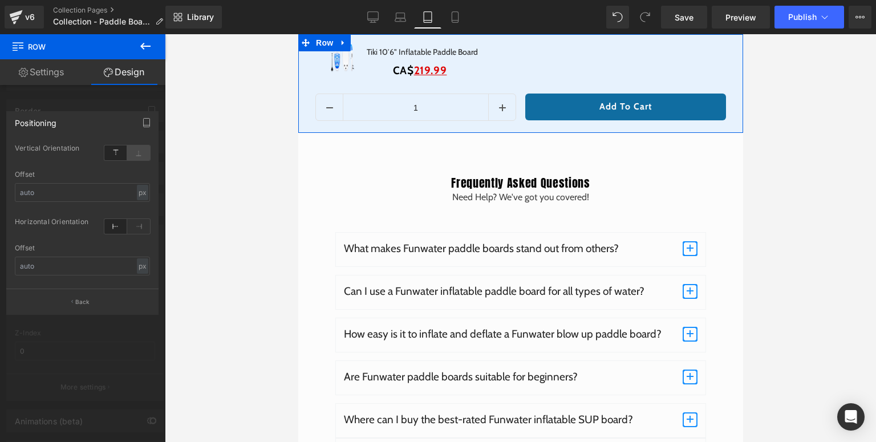
click icon
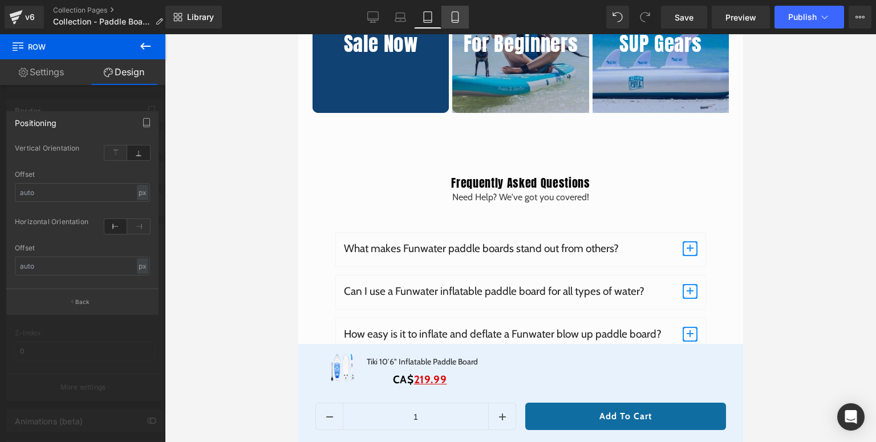
click icon
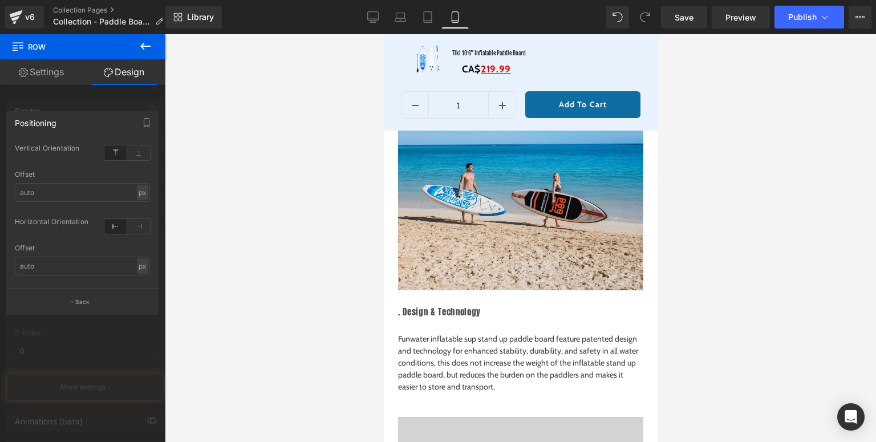
scroll to position [2942, 0]
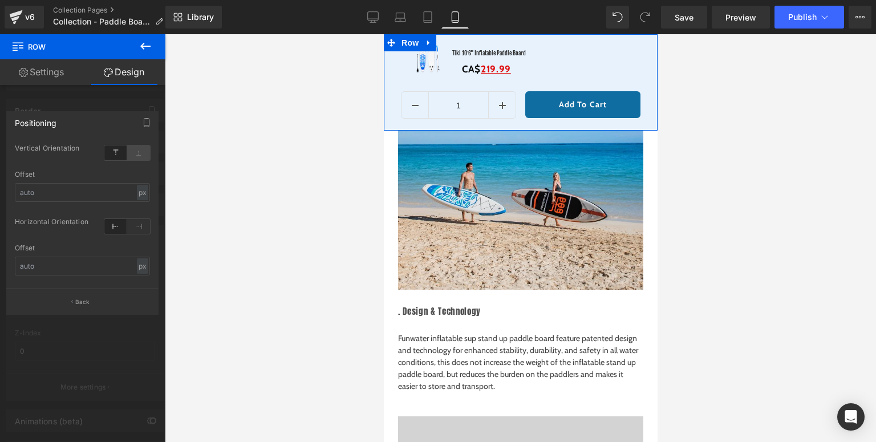
click icon
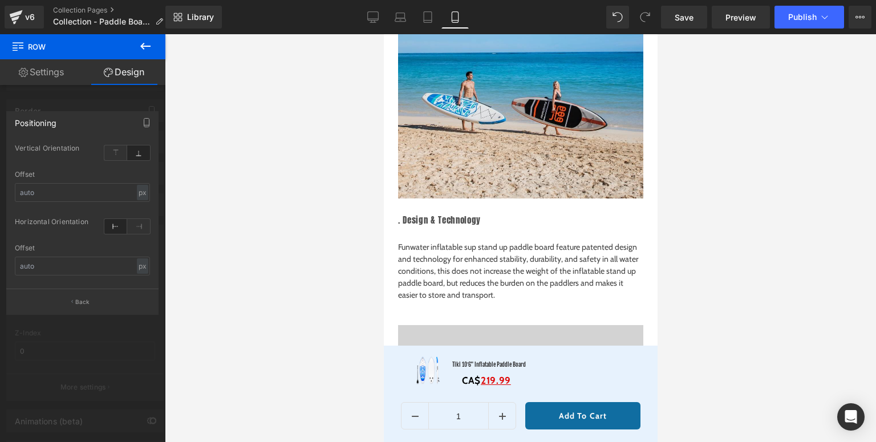
scroll to position [2850, 0]
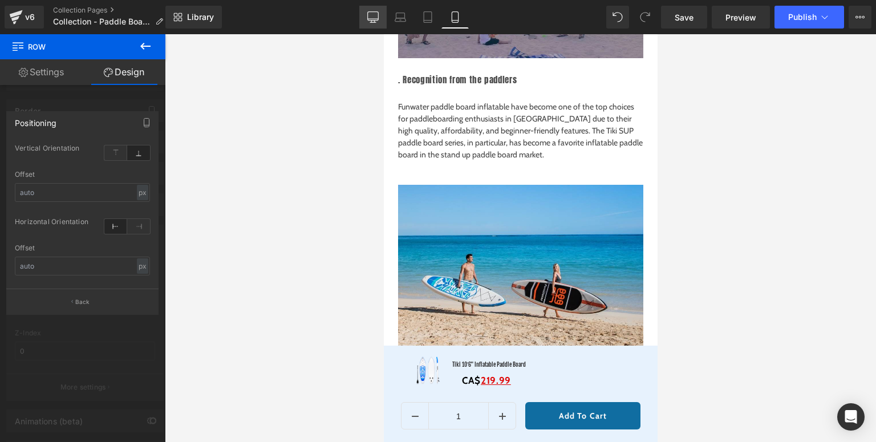
drag, startPoint x: 369, startPoint y: 21, endPoint x: 178, endPoint y: 145, distance: 227.9
click icon
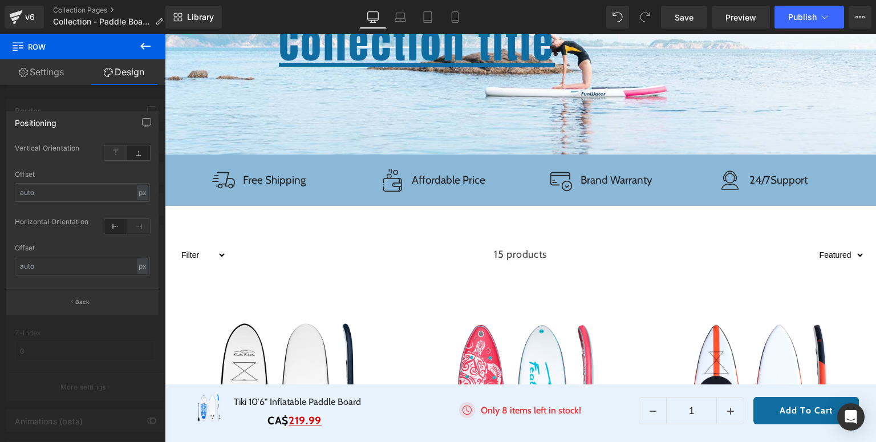
scroll to position [0, 0]
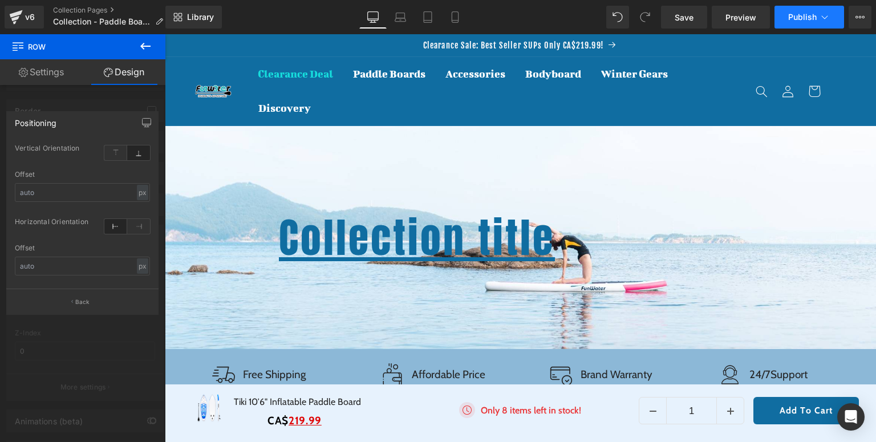
click span "Publish"
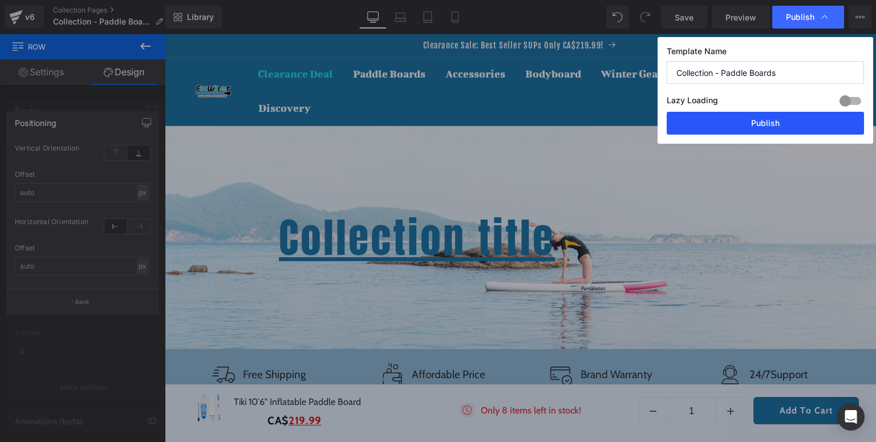
drag, startPoint x: 776, startPoint y: 128, endPoint x: 327, endPoint y: 214, distance: 457.4
click button "Publish"
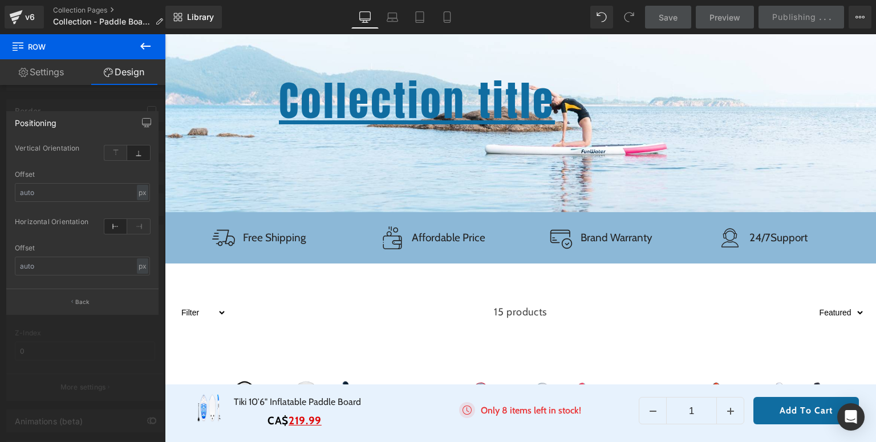
scroll to position [182, 0]
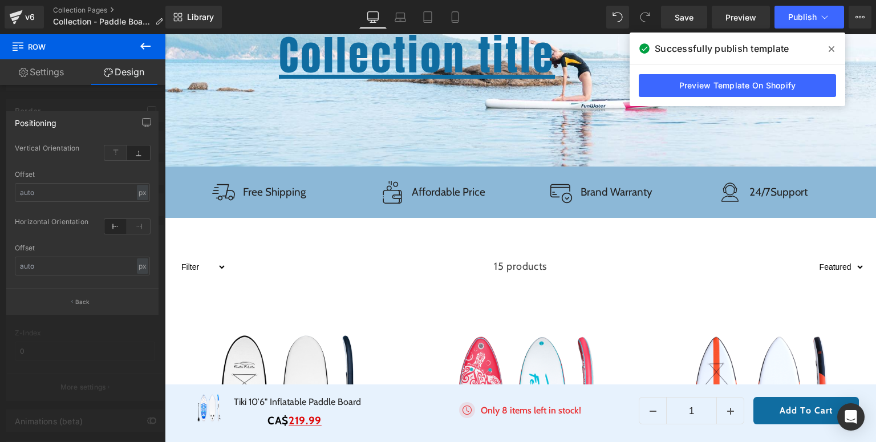
click span
